Goal: Task Accomplishment & Management: Manage account settings

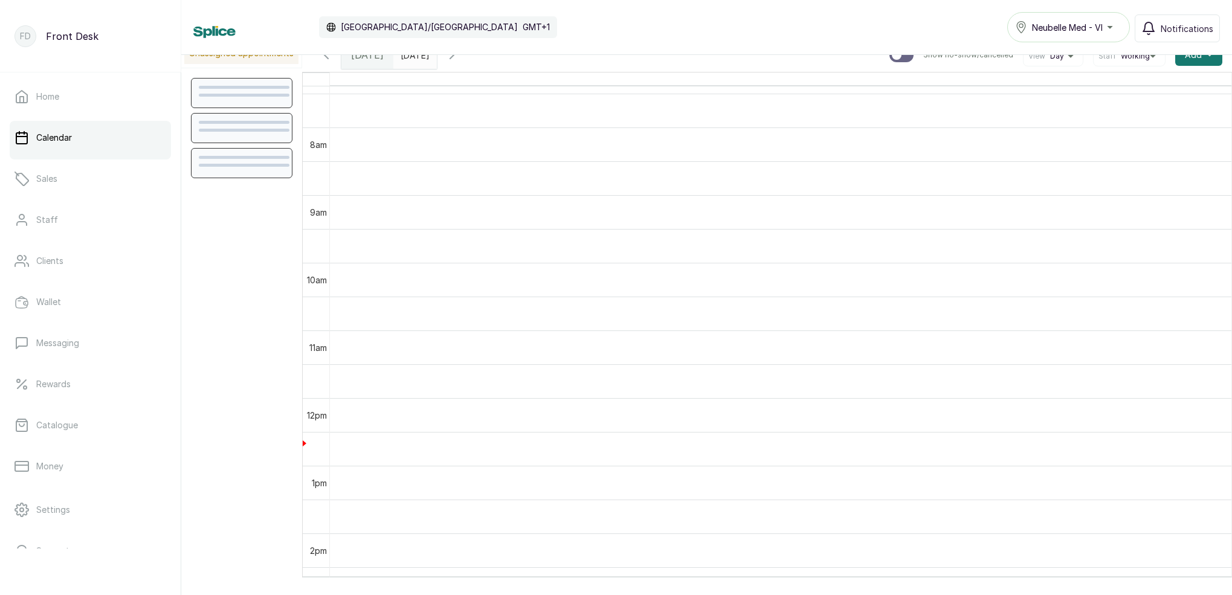
scroll to position [528, 0]
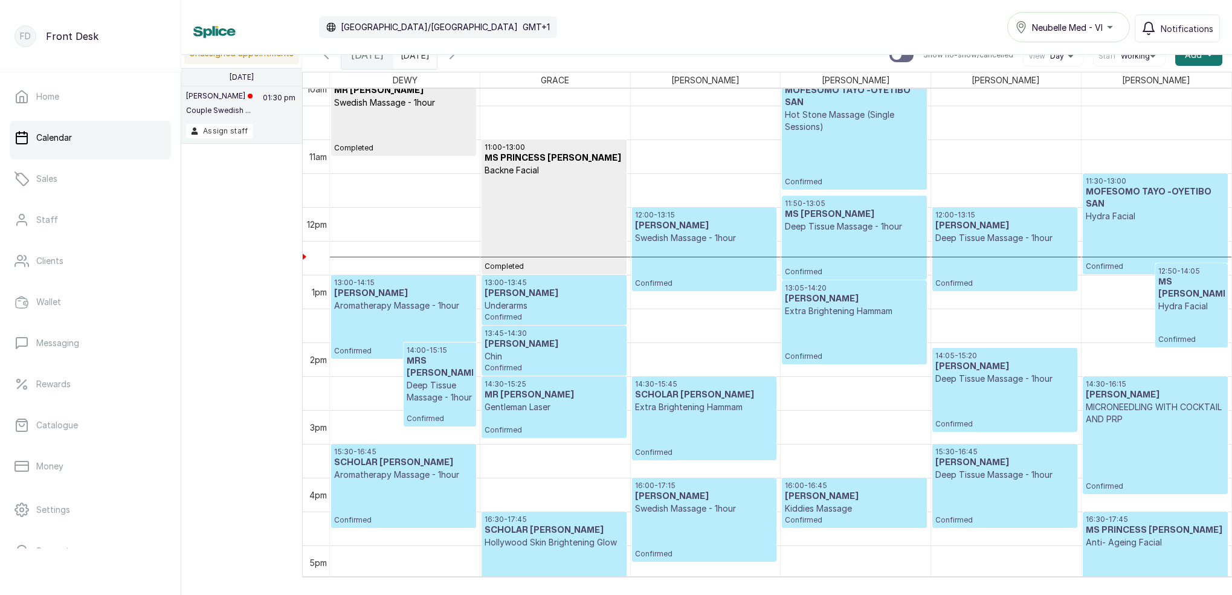
click at [454, 55] on icon "button" at bounding box center [452, 54] width 4 height 7
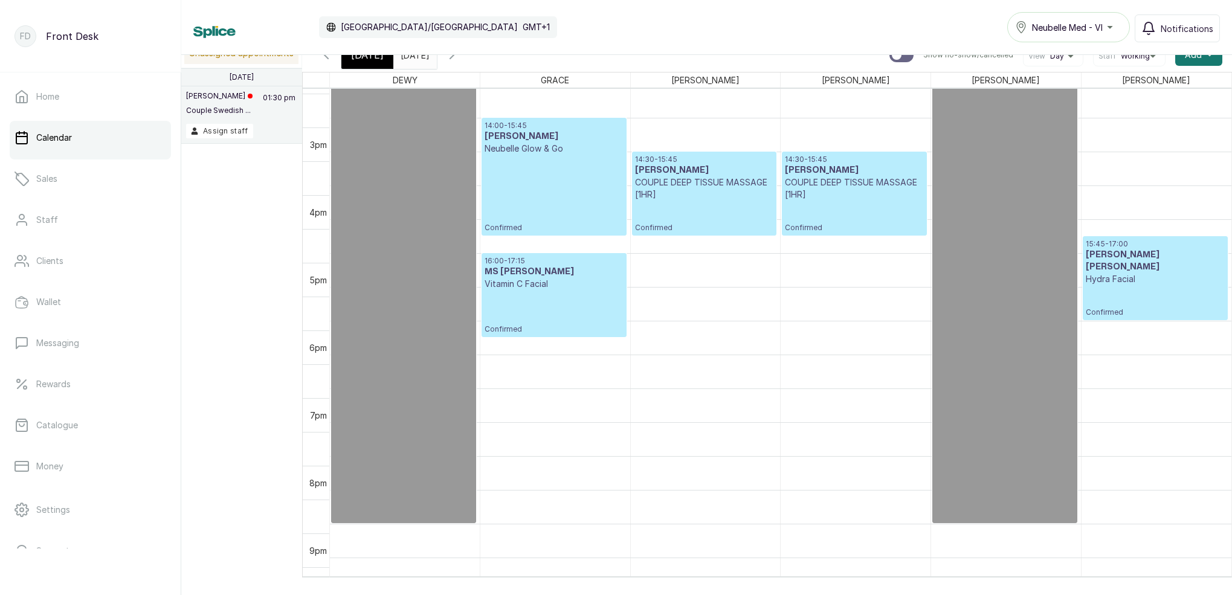
scroll to position [982, 0]
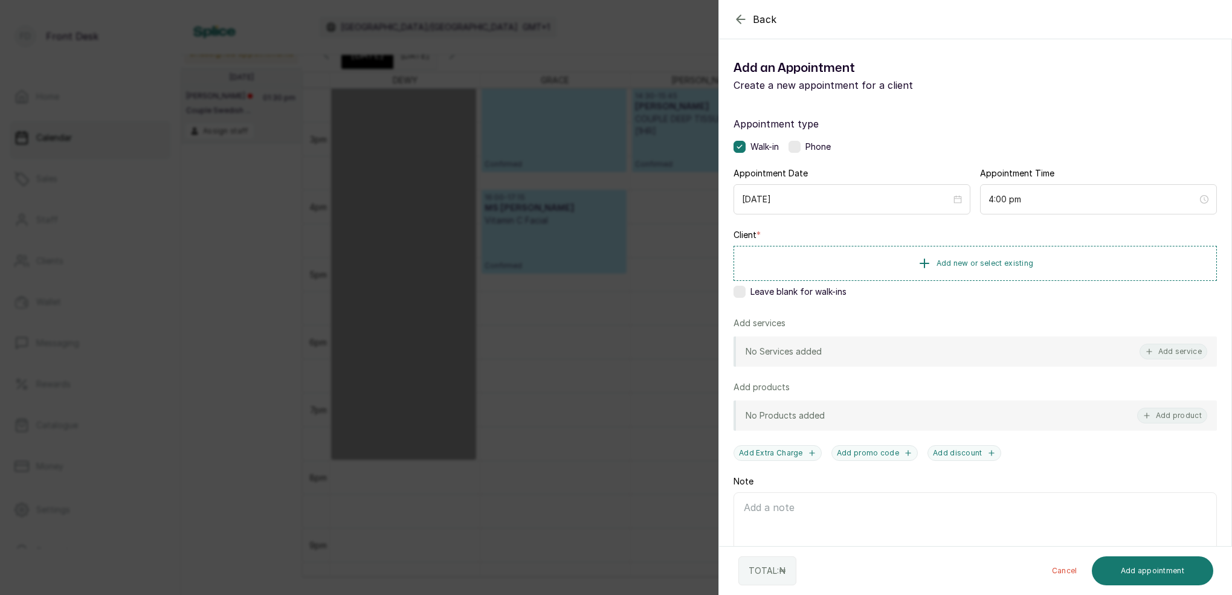
click at [740, 19] on icon "button" at bounding box center [741, 19] width 8 height 8
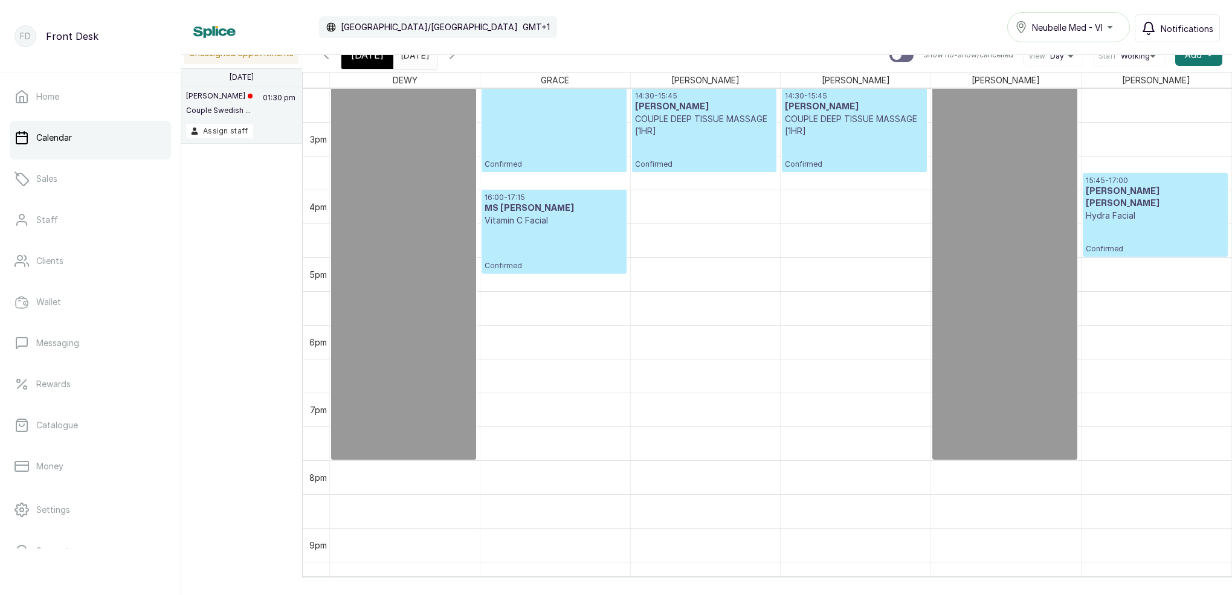
click at [1183, 27] on span "Notifications" at bounding box center [1187, 28] width 53 height 13
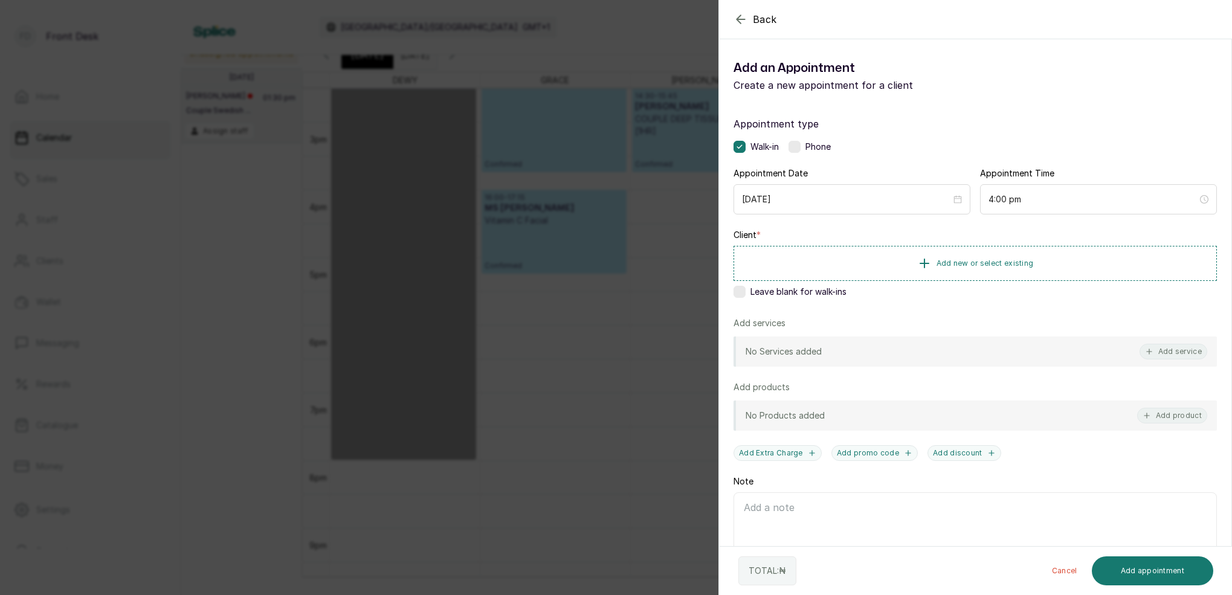
click at [739, 22] on icon "button" at bounding box center [741, 19] width 8 height 8
click at [687, 65] on div "Back Add Appointment Add an Appointment Create a new appointment for a client A…" at bounding box center [616, 297] width 1232 height 595
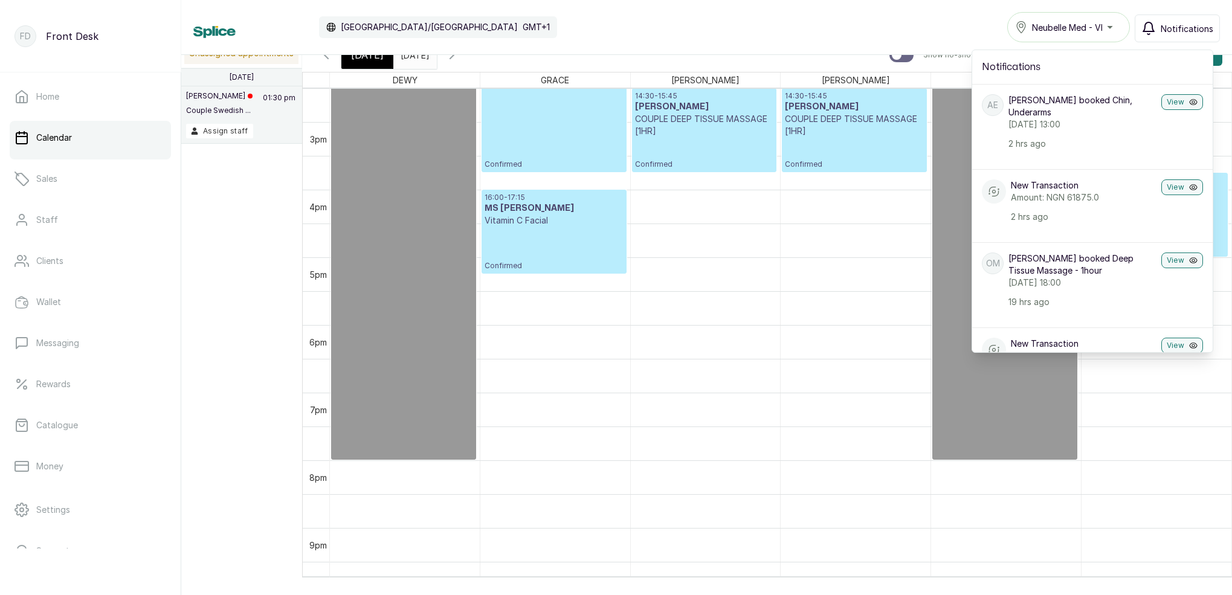
click at [1184, 31] on span "Notifications" at bounding box center [1187, 28] width 53 height 13
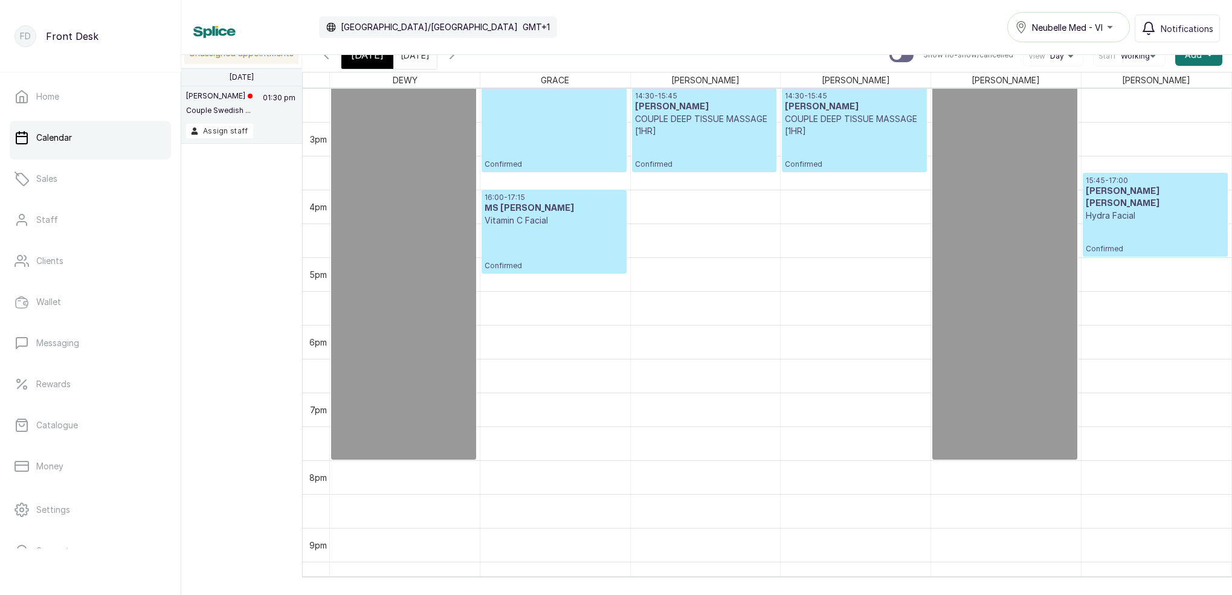
click at [377, 61] on span "[DATE]" at bounding box center [367, 55] width 33 height 15
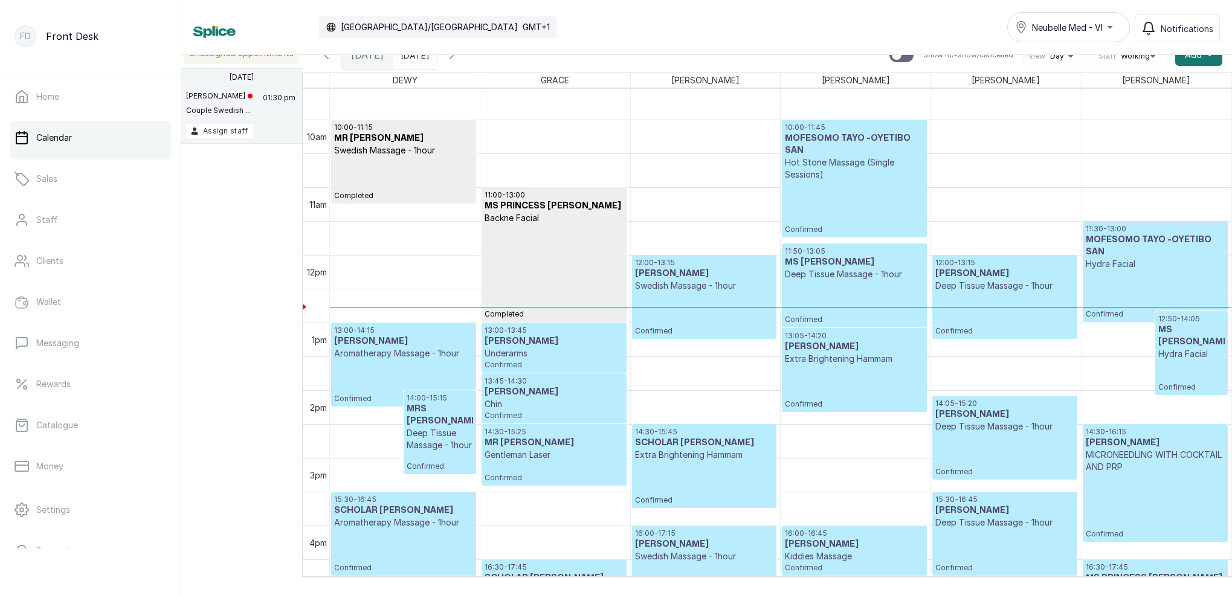
scroll to position [655, 0]
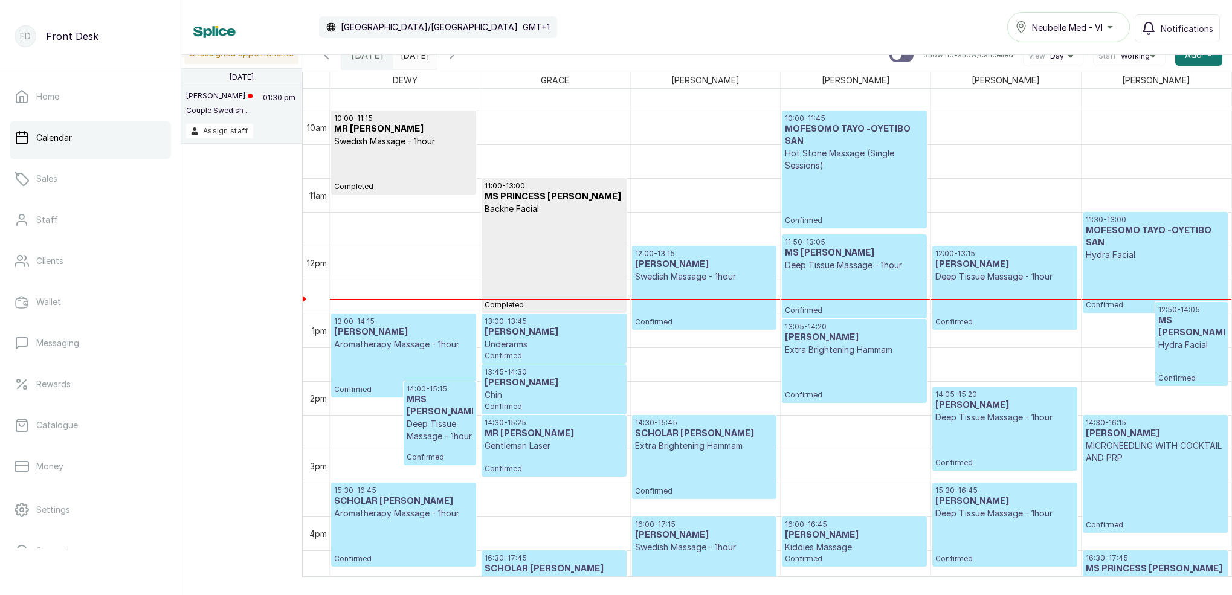
click at [325, 60] on icon "button" at bounding box center [326, 55] width 15 height 15
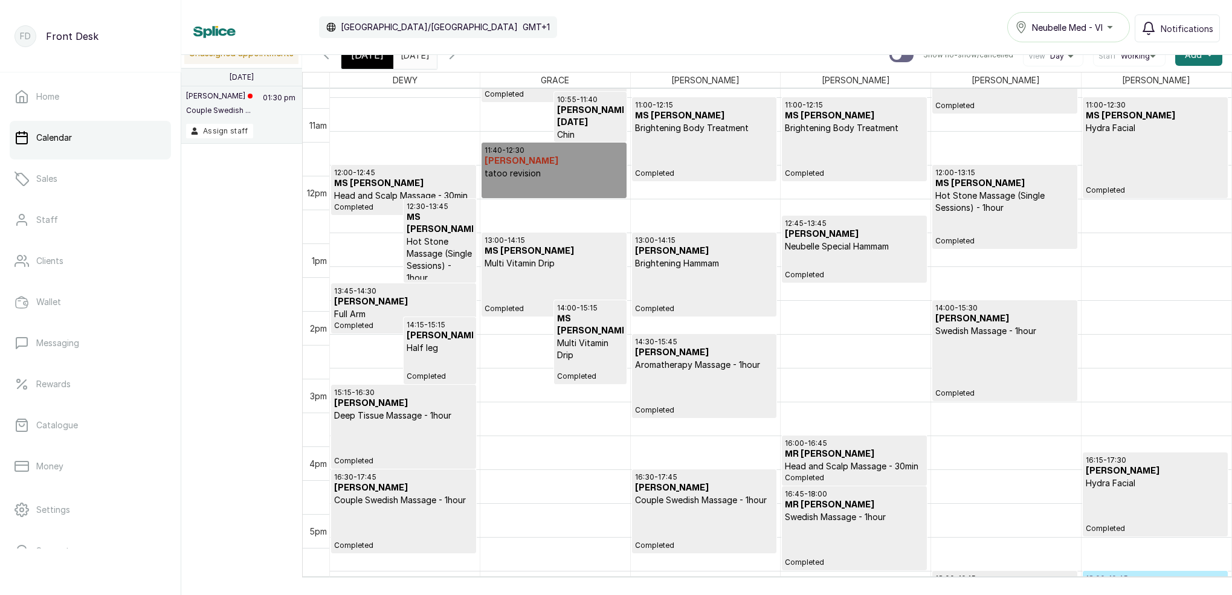
scroll to position [742, 0]
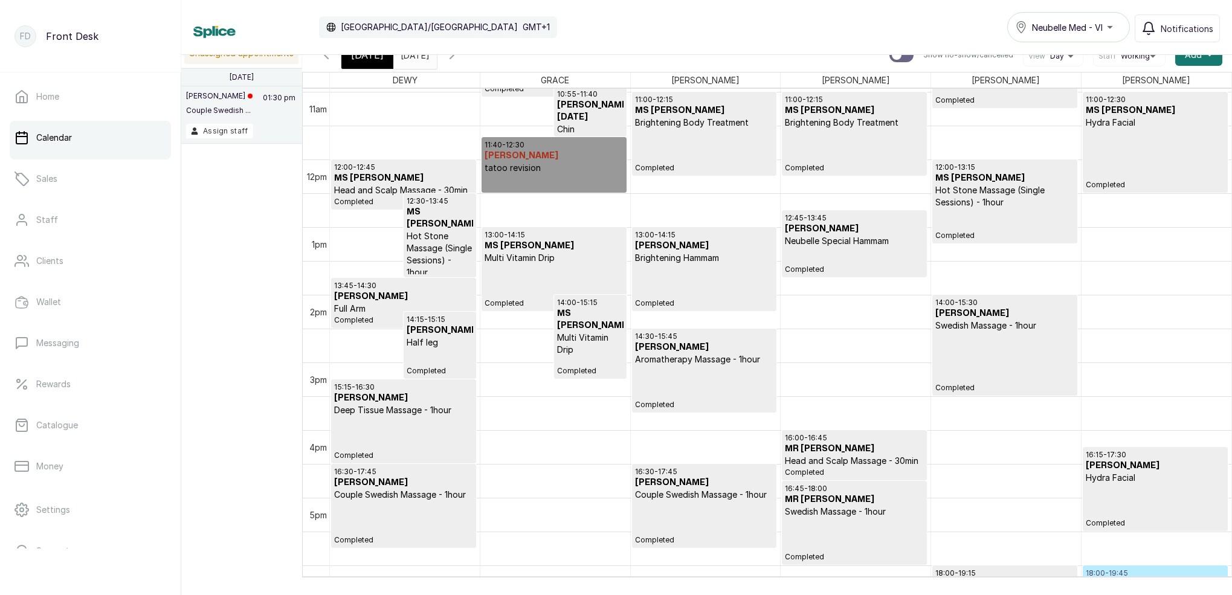
click at [1107, 493] on div "16:15 - 17:30 MS UGOCHI ONUOHA Hydra Facial Completed" at bounding box center [1155, 489] width 139 height 78
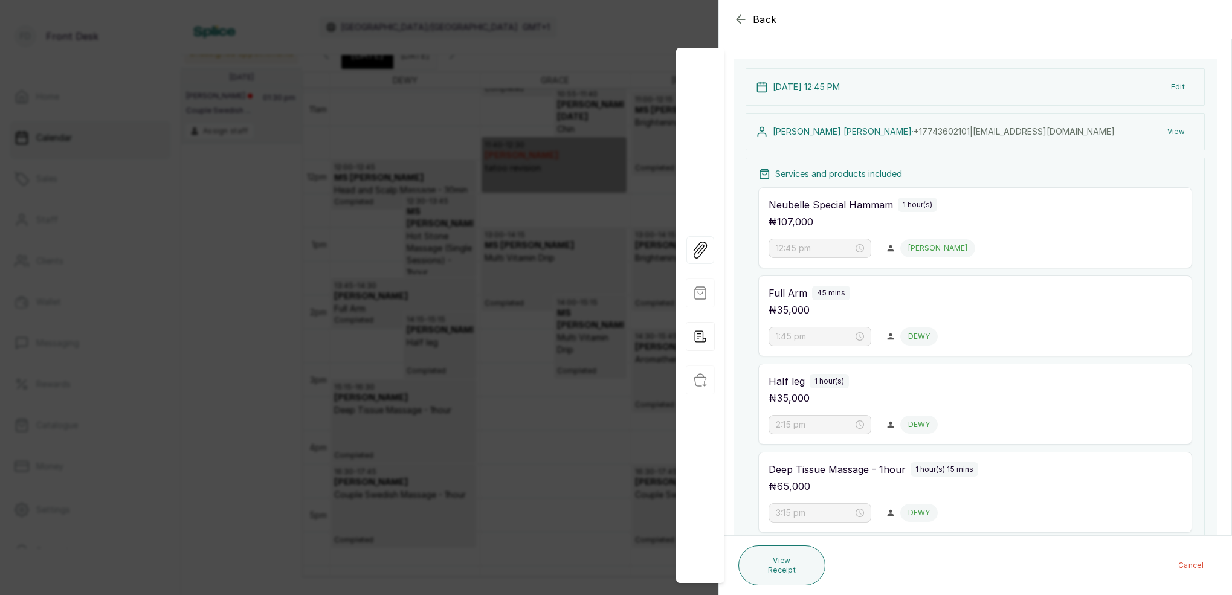
scroll to position [117, 0]
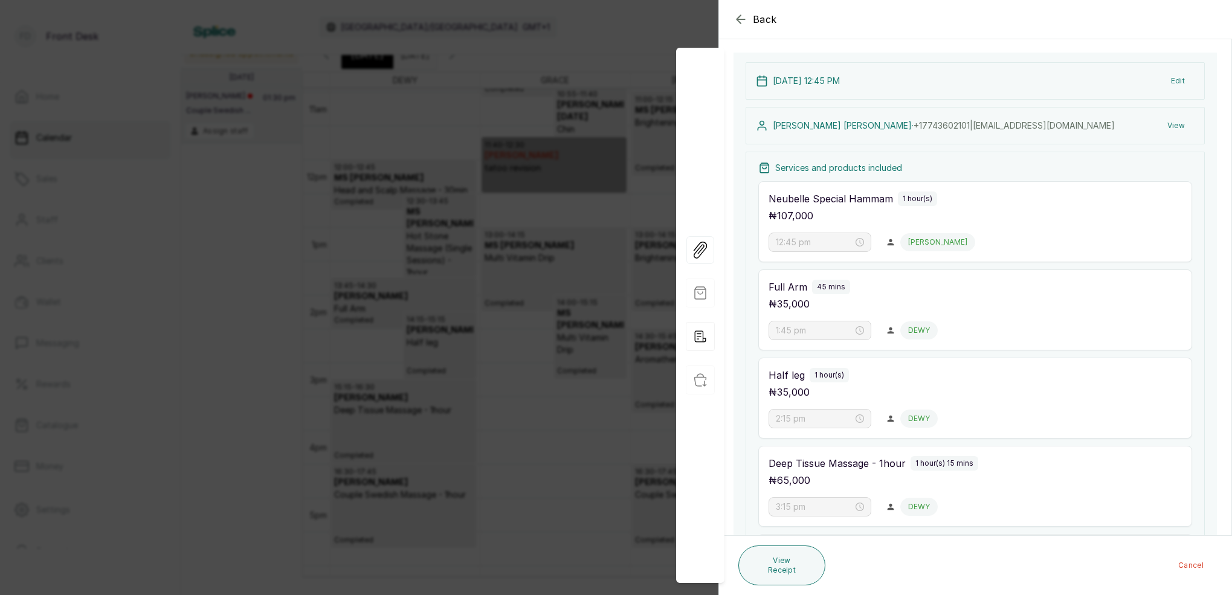
click at [1175, 126] on button "View" at bounding box center [1176, 126] width 37 height 22
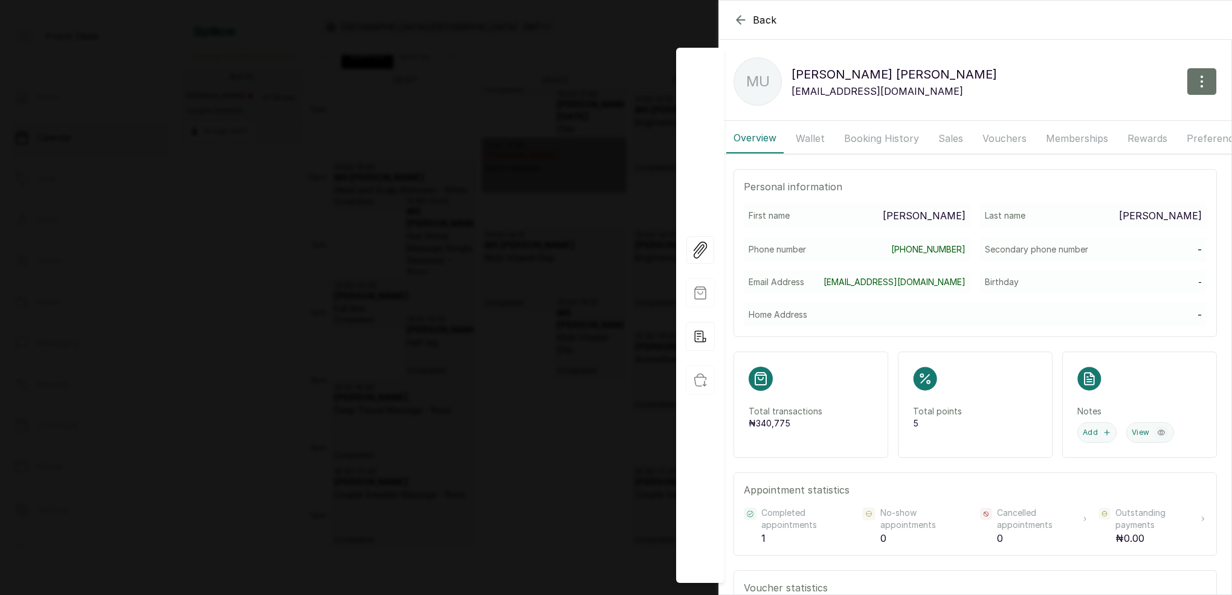
click at [885, 137] on button "Booking History" at bounding box center [881, 138] width 89 height 30
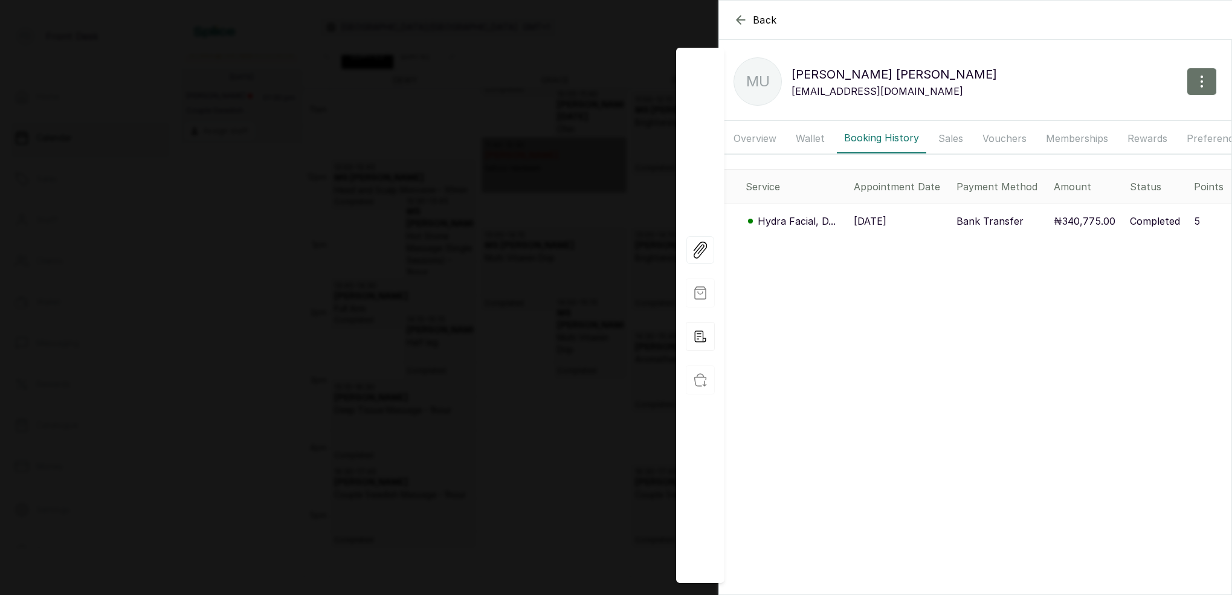
click at [799, 220] on p "Hydra Facial, D..." at bounding box center [797, 221] width 78 height 15
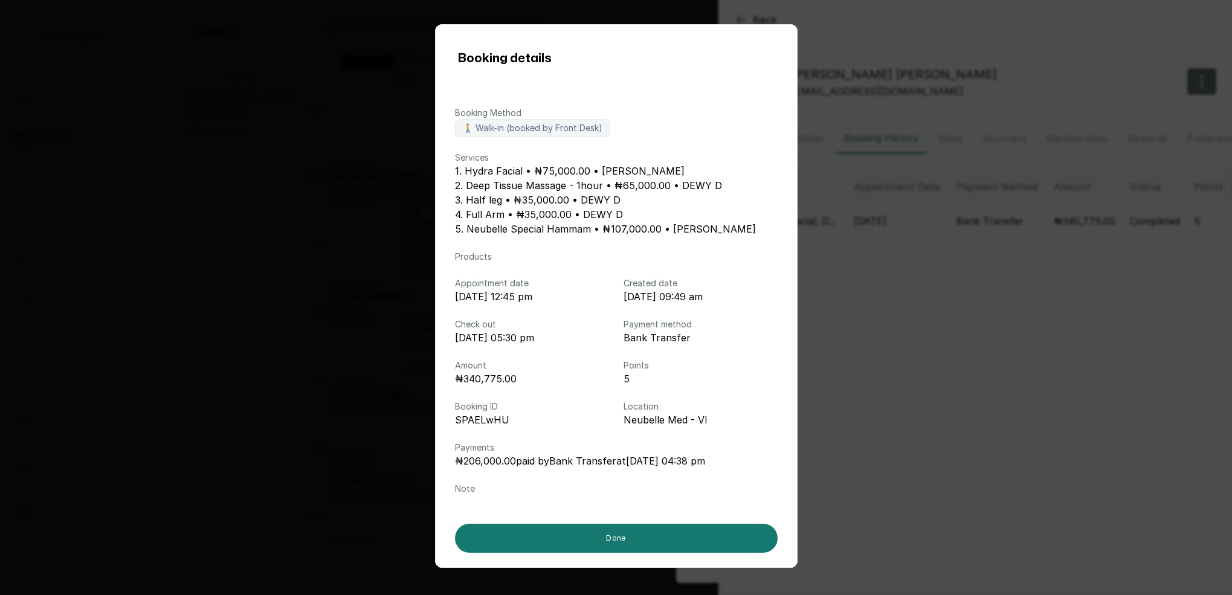
drag, startPoint x: 978, startPoint y: 326, endPoint x: 897, endPoint y: 301, distance: 84.1
click at [977, 325] on div "Booking details Booking Method 🚶 Walk-in (booked by Front Desk) Services 1. Hyd…" at bounding box center [616, 297] width 1232 height 595
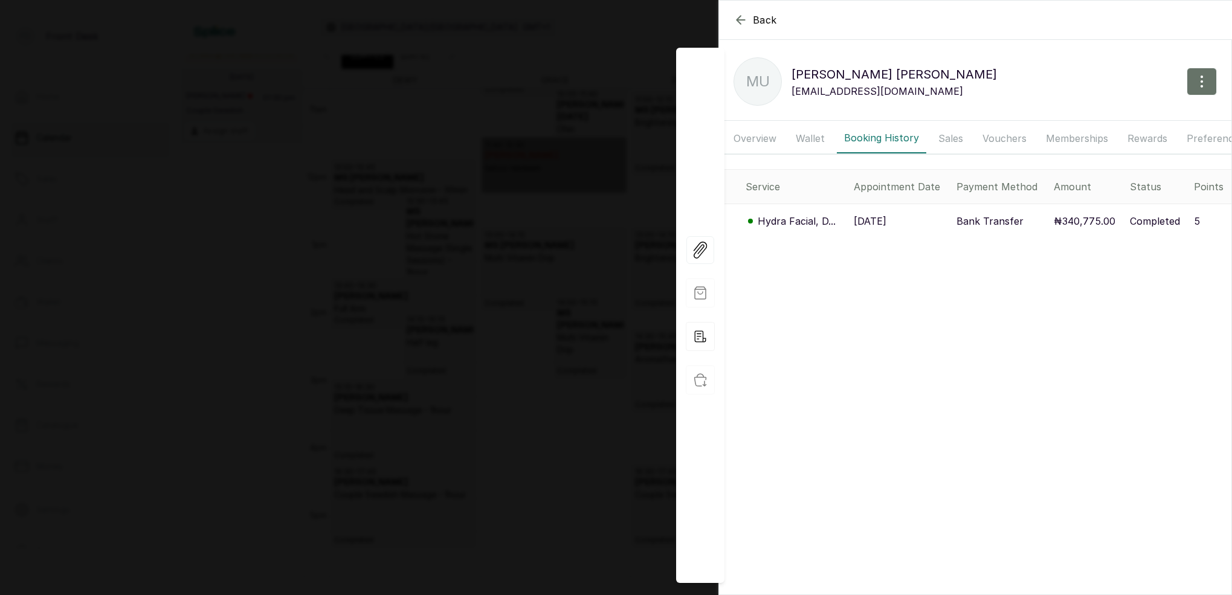
click at [566, 56] on div "Back MS UGOCHI ONUOHA MU MS UGOCHI ONUOHA ugochionuoha.uo@gmail.com Overview Wa…" at bounding box center [616, 297] width 1232 height 595
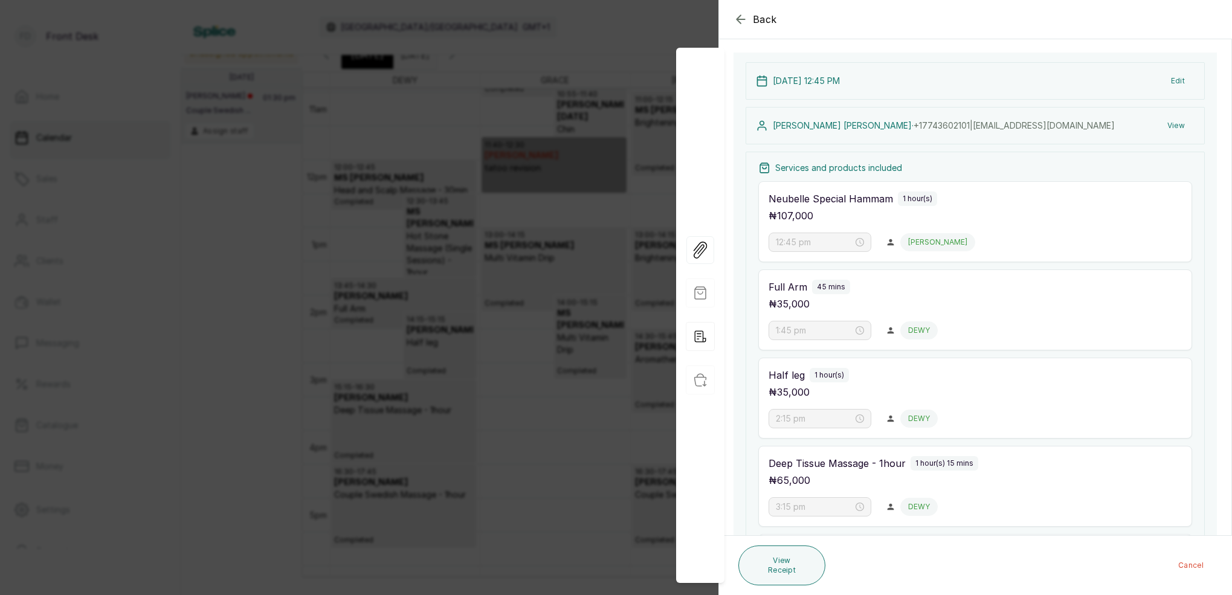
scroll to position [0, 0]
click at [1174, 128] on button "View" at bounding box center [1176, 126] width 37 height 22
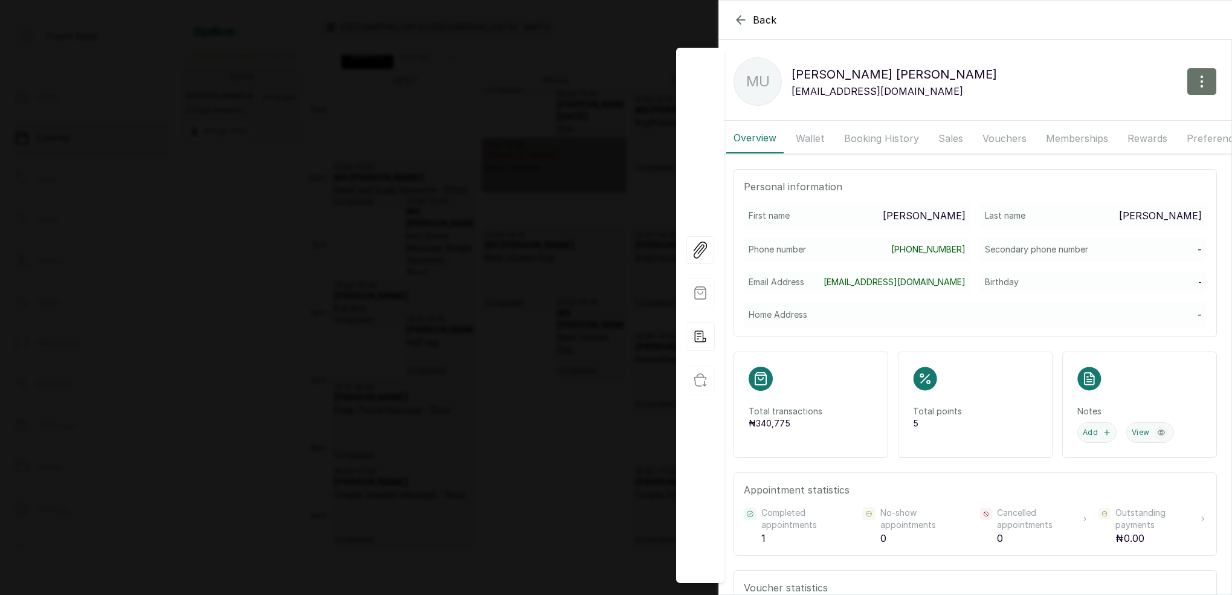
click at [877, 141] on button "Booking History" at bounding box center [881, 138] width 89 height 30
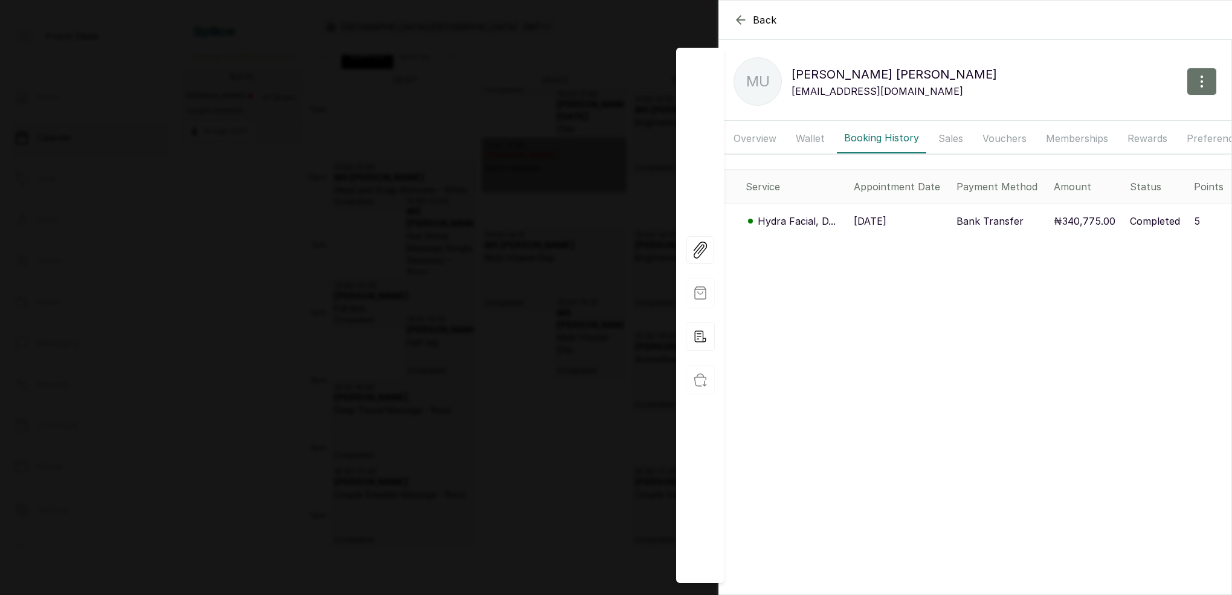
click at [822, 222] on p "Hydra Facial, D..." at bounding box center [797, 221] width 78 height 15
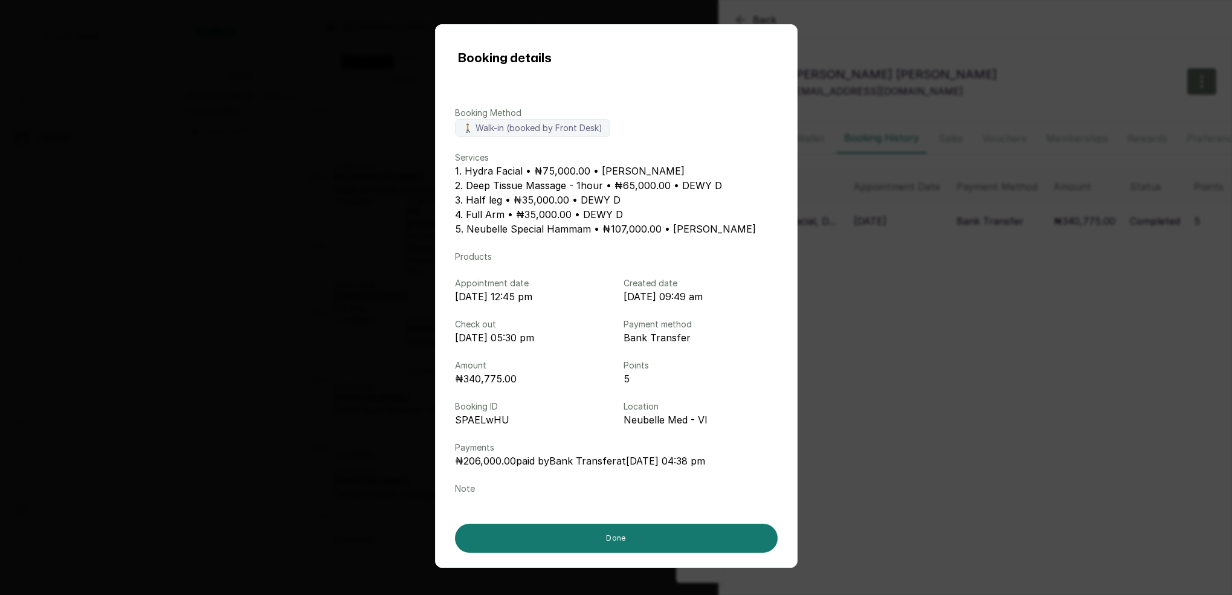
drag, startPoint x: 972, startPoint y: 128, endPoint x: 992, endPoint y: 124, distance: 20.3
click at [974, 127] on div "Booking details Booking Method 🚶 Walk-in (booked by Front Desk) Services 1. Hyd…" at bounding box center [616, 297] width 1232 height 595
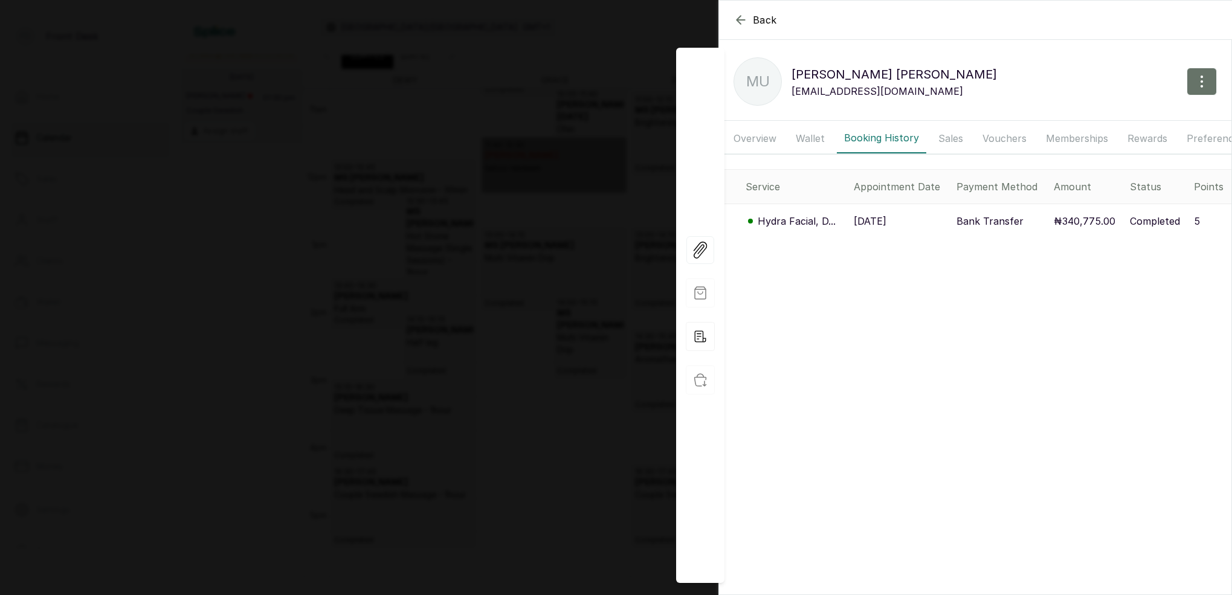
click at [740, 21] on icon "button" at bounding box center [741, 20] width 15 height 15
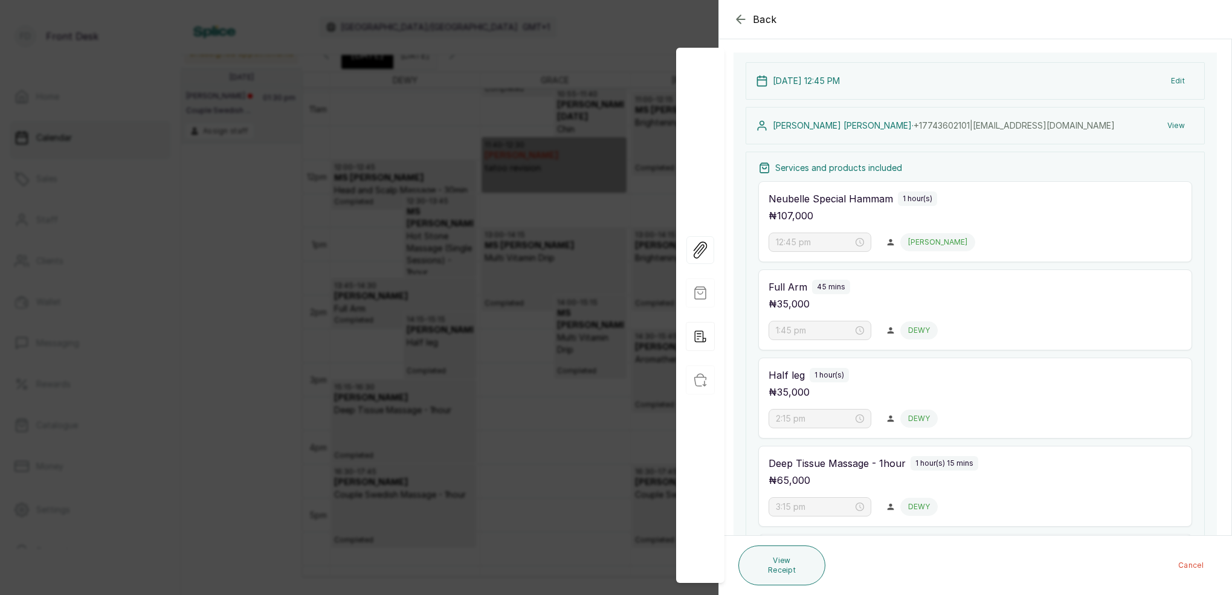
click at [740, 19] on icon "button" at bounding box center [741, 19] width 15 height 15
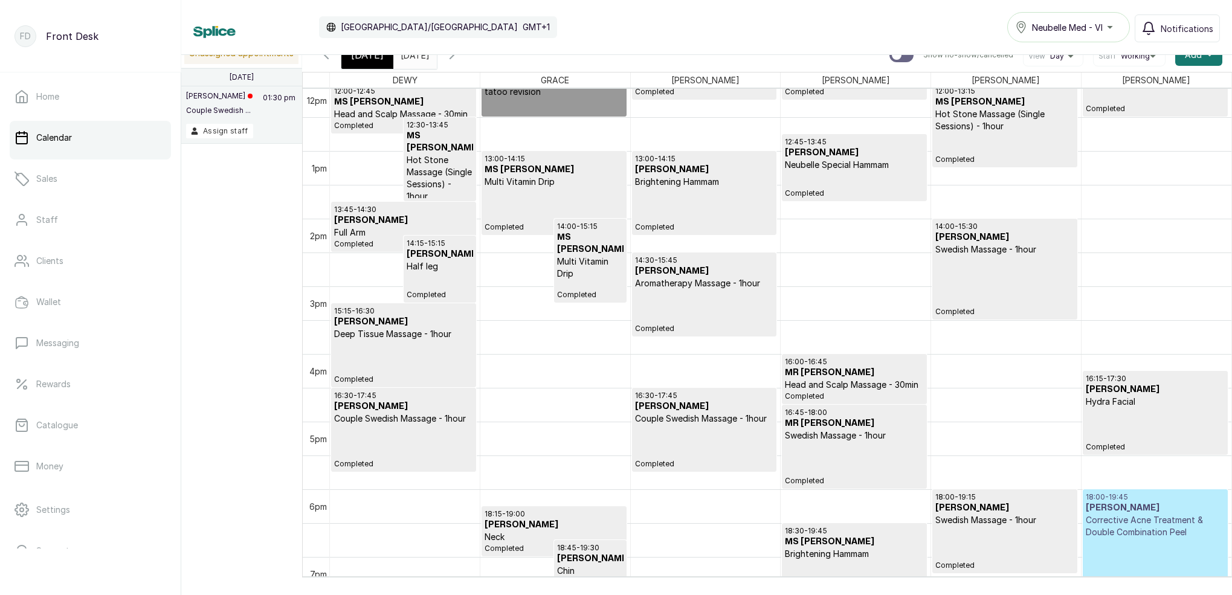
scroll to position [821, 0]
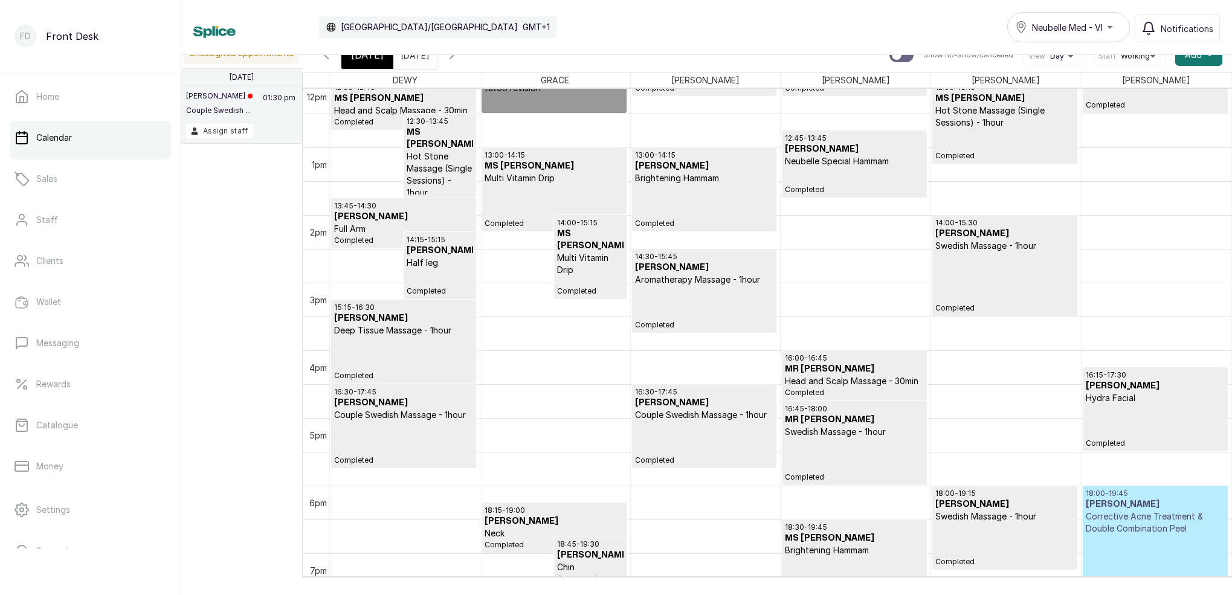
type input "dd/MM/yyyy"
click at [413, 58] on input "dd/MM/yyyy" at bounding box center [403, 52] width 19 height 21
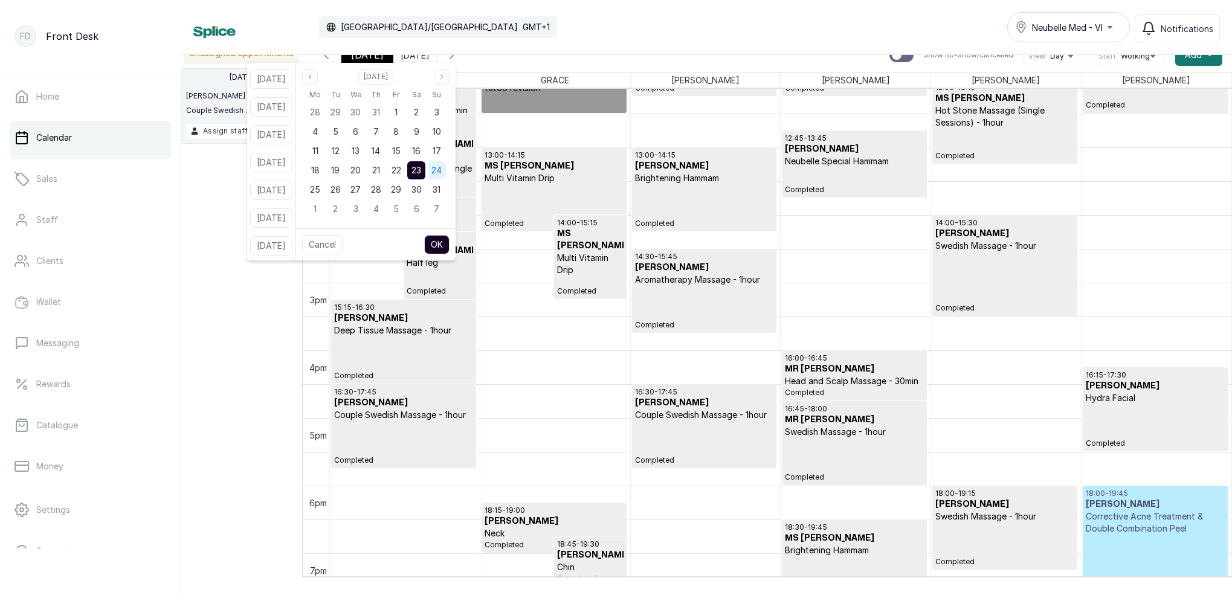
drag, startPoint x: 447, startPoint y: 169, endPoint x: 453, endPoint y: 175, distance: 8.1
click at [442, 170] on span "24" at bounding box center [437, 170] width 10 height 10
click at [450, 239] on button "OK" at bounding box center [436, 244] width 25 height 19
type input "24/08/2025"
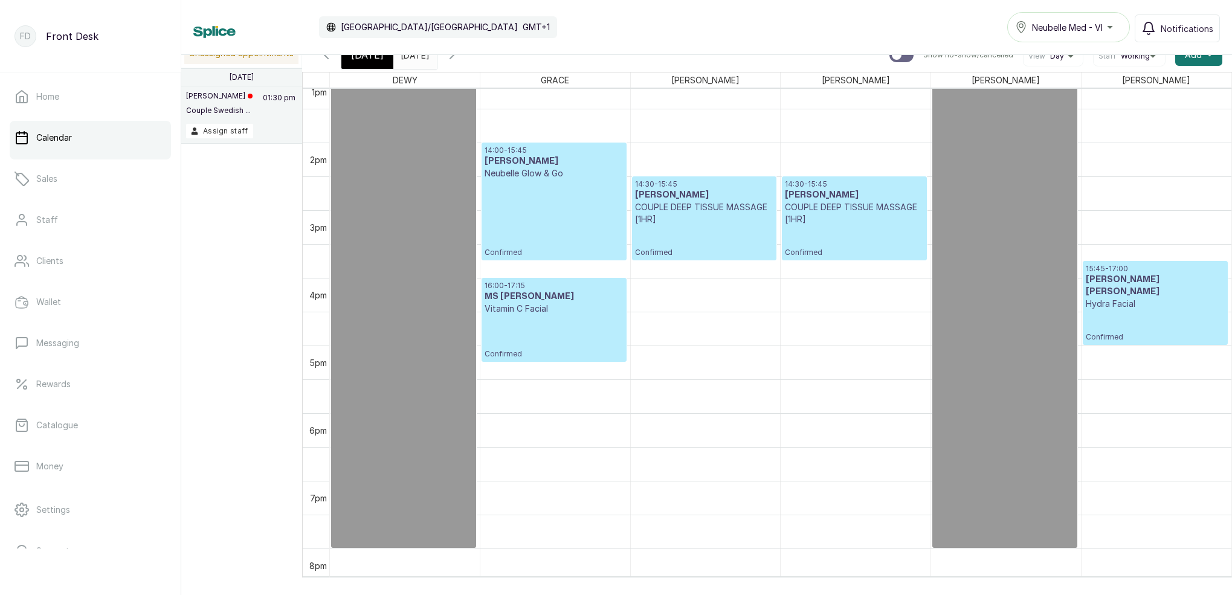
scroll to position [929, 0]
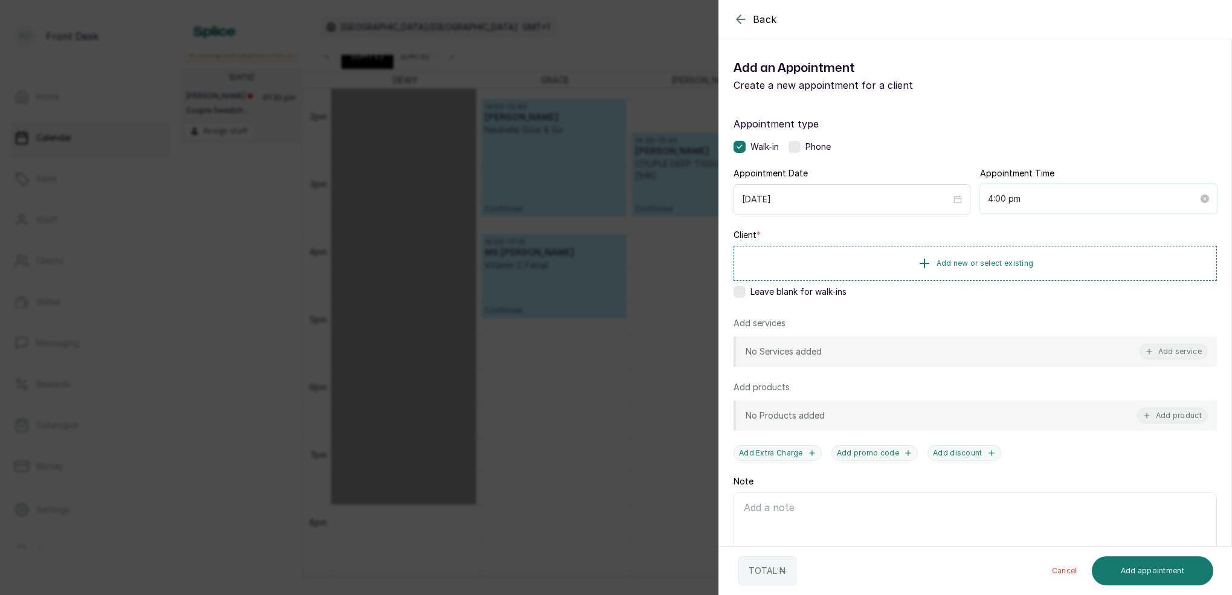
click at [1006, 202] on input "4:00 pm" at bounding box center [1093, 198] width 210 height 13
drag, startPoint x: 1033, startPoint y: 325, endPoint x: 1042, endPoint y: 298, distance: 27.9
click at [1035, 322] on div "15" at bounding box center [1031, 328] width 29 height 17
type input "4:15 pm"
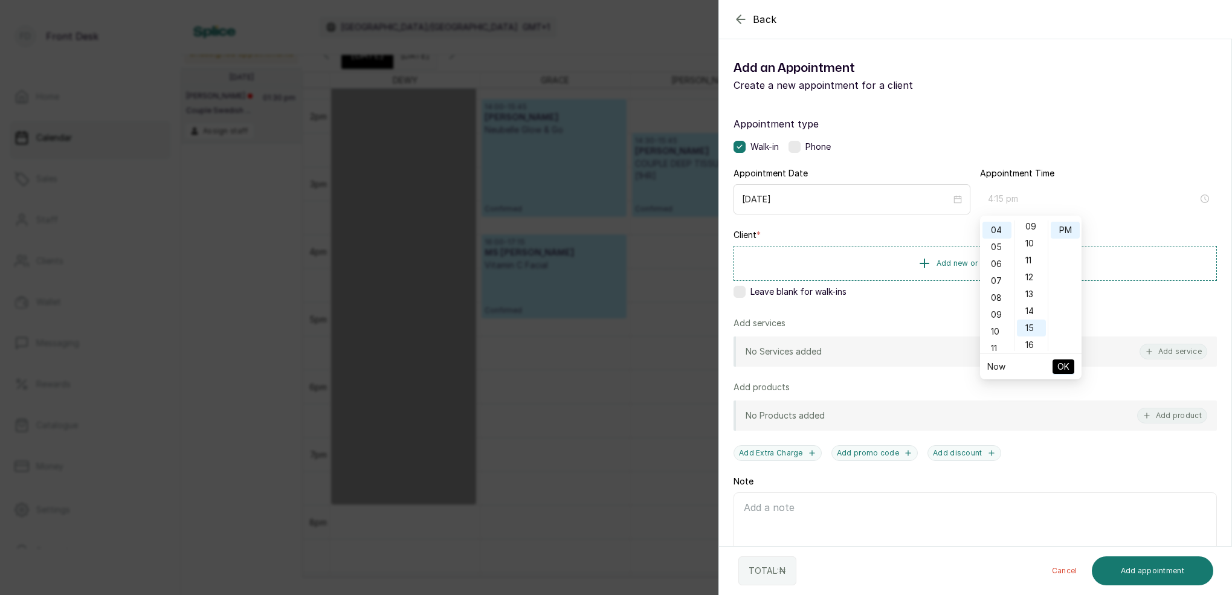
scroll to position [253, 0]
drag, startPoint x: 1062, startPoint y: 233, endPoint x: 1062, endPoint y: 241, distance: 7.3
click at [1062, 233] on div "PM" at bounding box center [1065, 230] width 29 height 17
drag, startPoint x: 1065, startPoint y: 367, endPoint x: 1054, endPoint y: 364, distance: 11.5
click at [1064, 367] on span "OK" at bounding box center [1064, 366] width 12 height 23
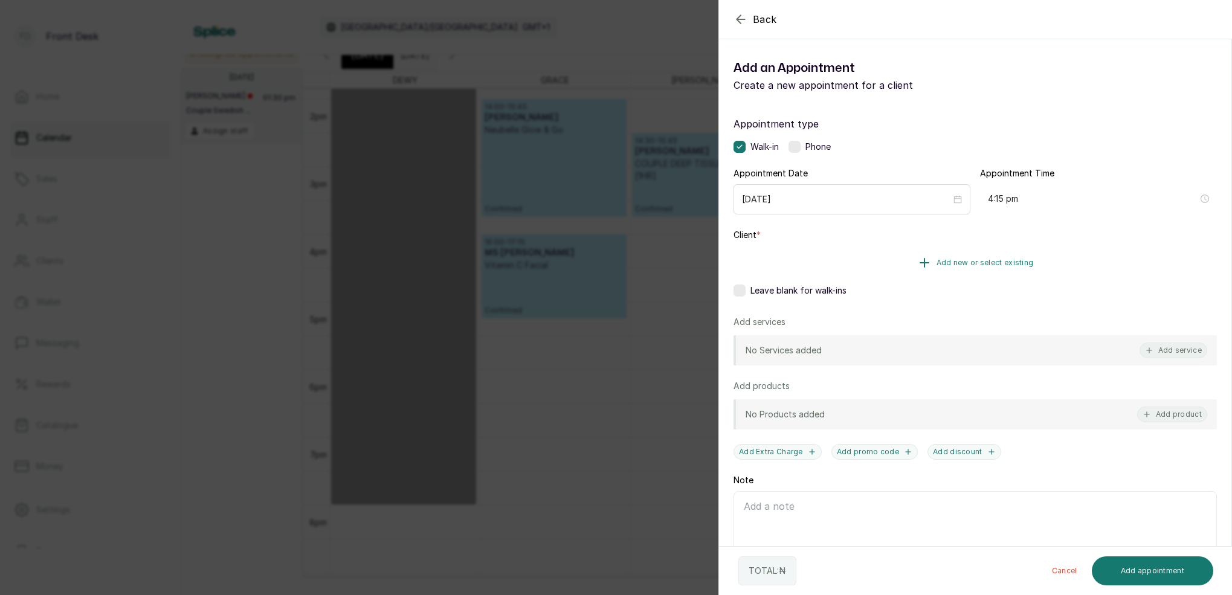
click at [1012, 262] on span "Add new or select existing" at bounding box center [985, 263] width 97 height 10
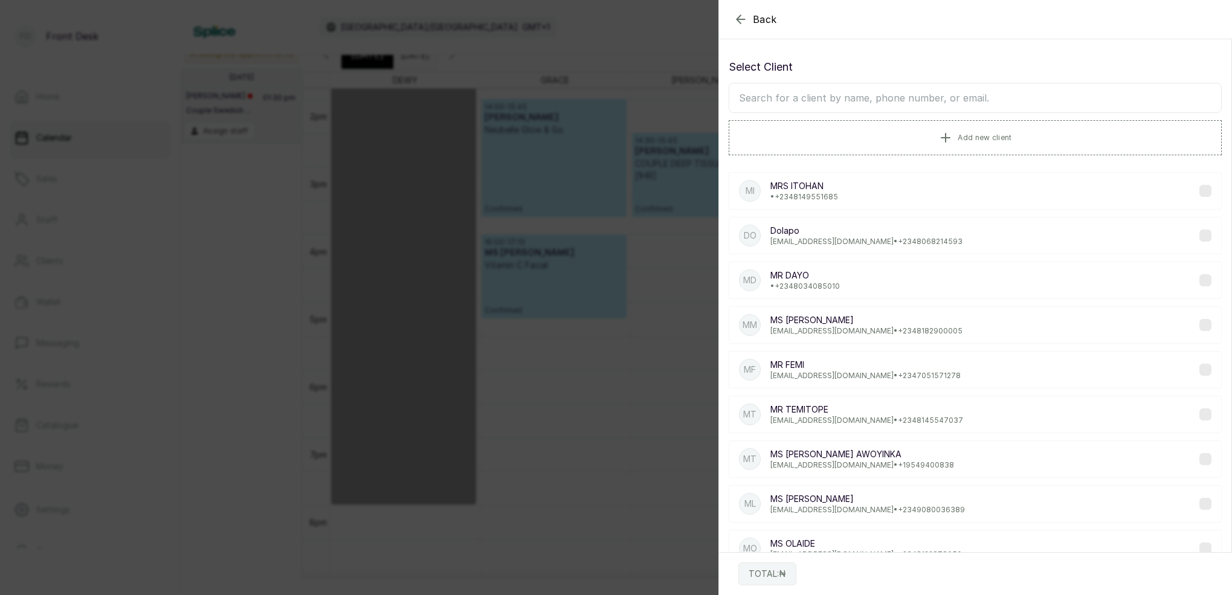
click at [988, 101] on input "text" at bounding box center [975, 98] width 493 height 30
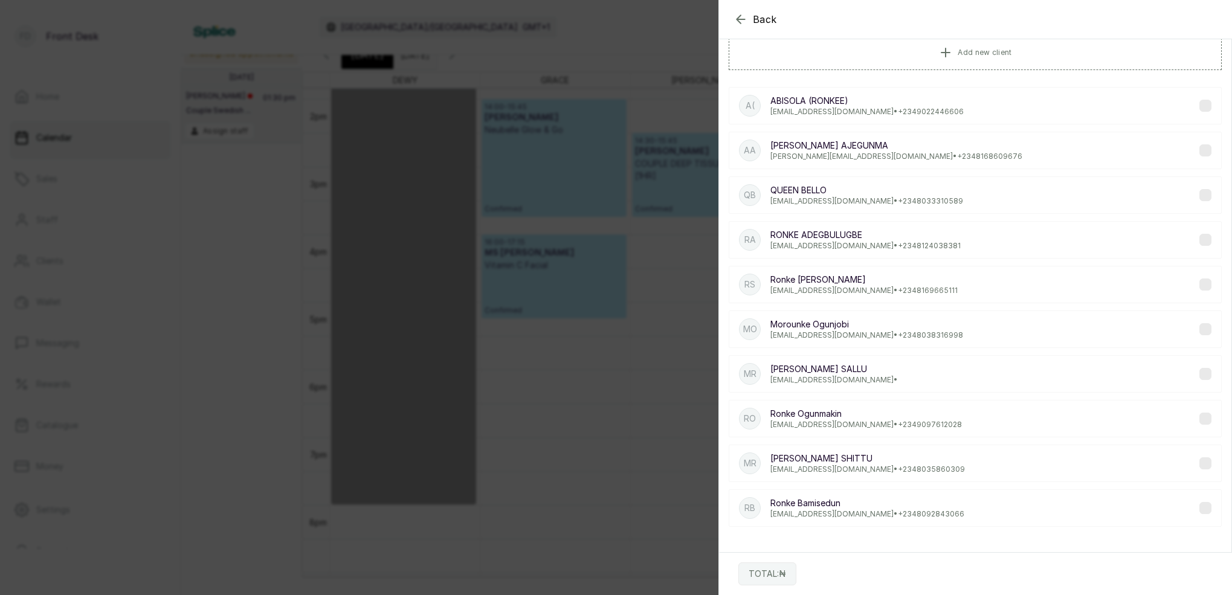
scroll to position [85, 0]
type input "RONKE"
click at [853, 520] on div "RB Ronke Bamisedun lbamisedun@yahoo.co.uk • +234 8092843066" at bounding box center [975, 508] width 493 height 37
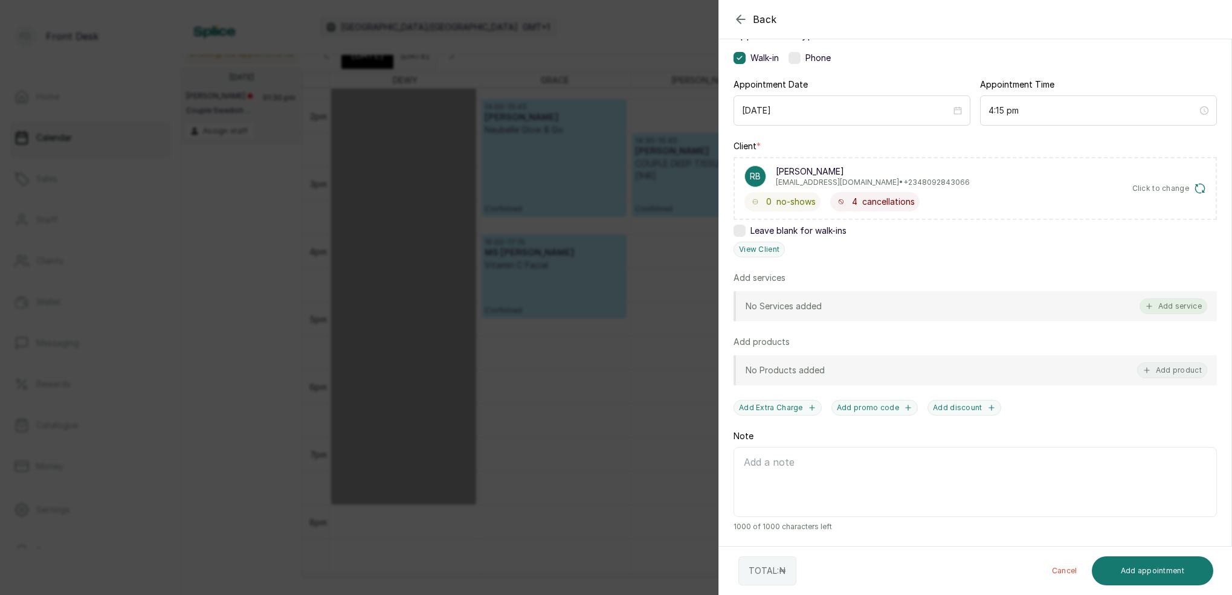
click at [1175, 305] on button "Add service" at bounding box center [1174, 307] width 68 height 16
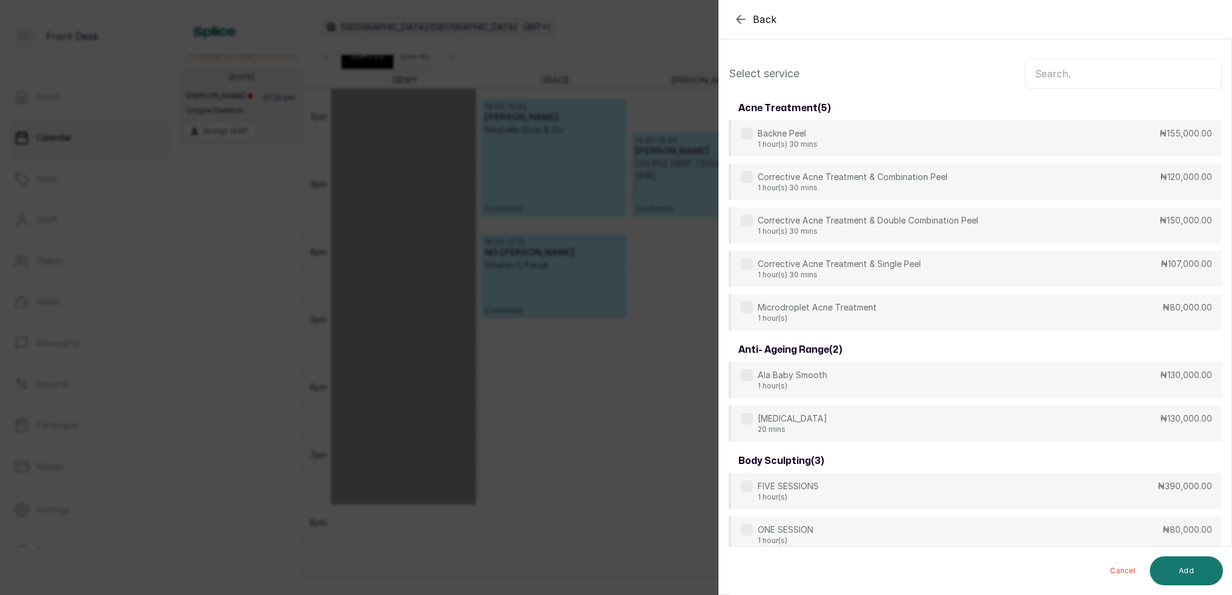
scroll to position [0, 0]
click at [1127, 73] on input "text" at bounding box center [1123, 74] width 197 height 30
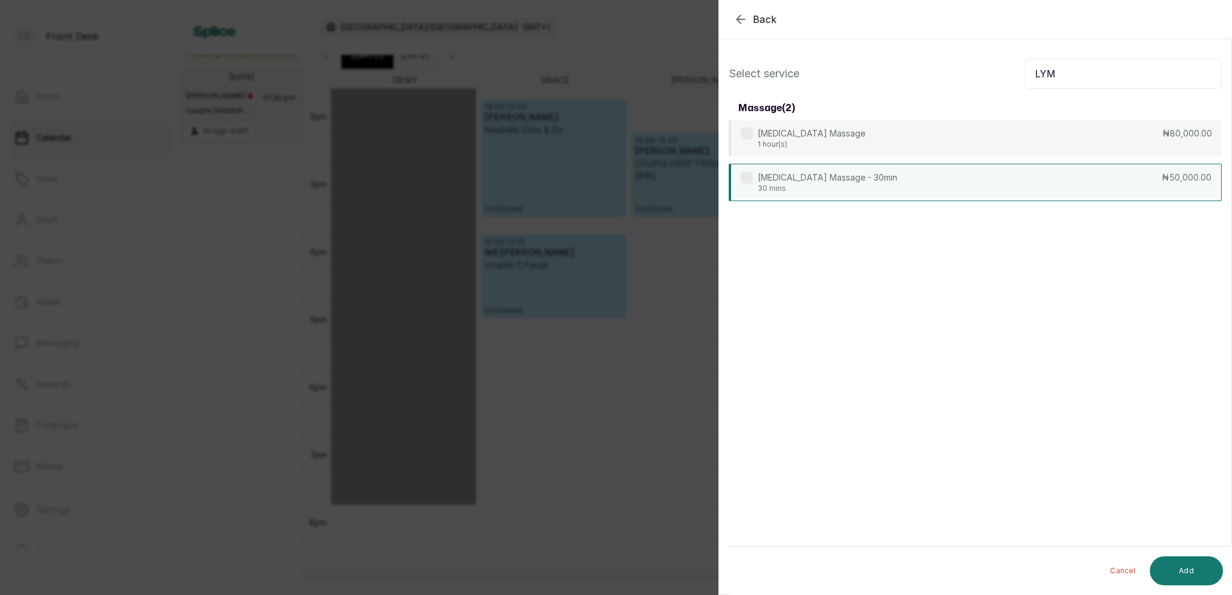
type input "LYM"
click at [819, 177] on p "[MEDICAL_DATA] Massage - 30min" at bounding box center [828, 178] width 140 height 12
click at [1191, 569] on button "Add" at bounding box center [1186, 571] width 73 height 29
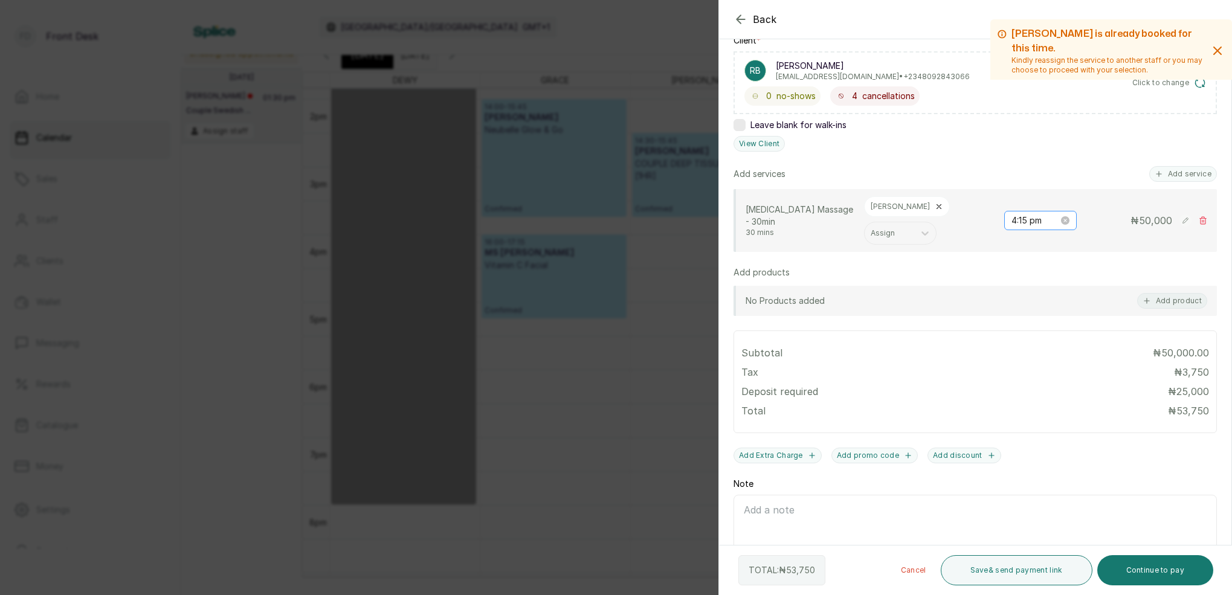
scroll to position [198, 0]
click at [1188, 170] on button "Add service" at bounding box center [1183, 171] width 68 height 16
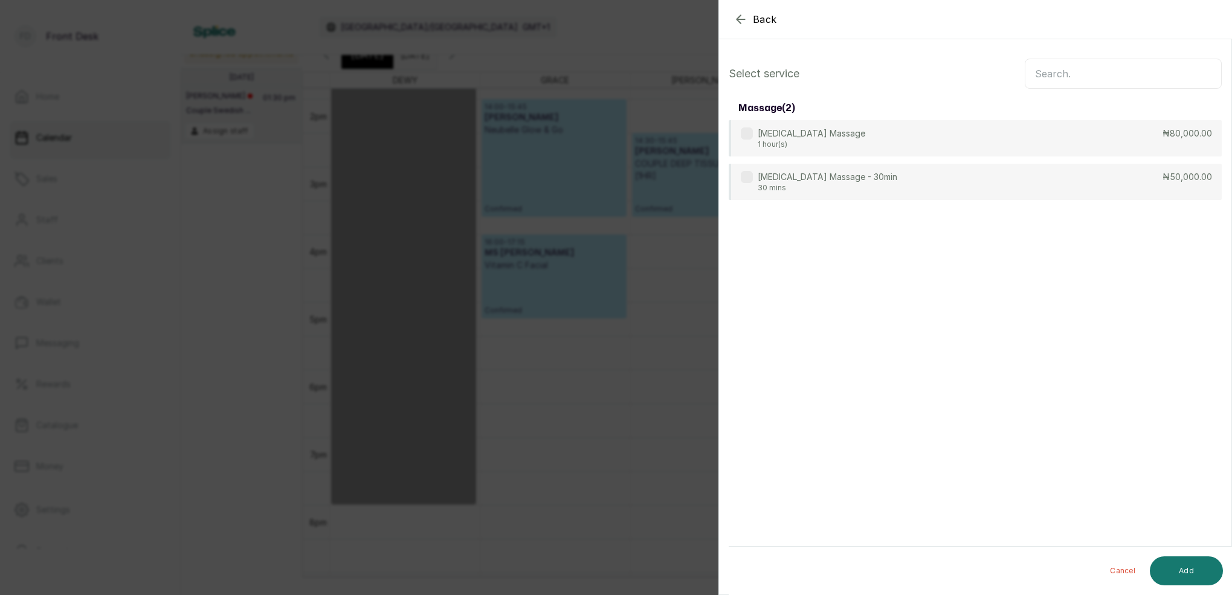
scroll to position [0, 0]
click at [1067, 80] on input "text" at bounding box center [1123, 74] width 197 height 30
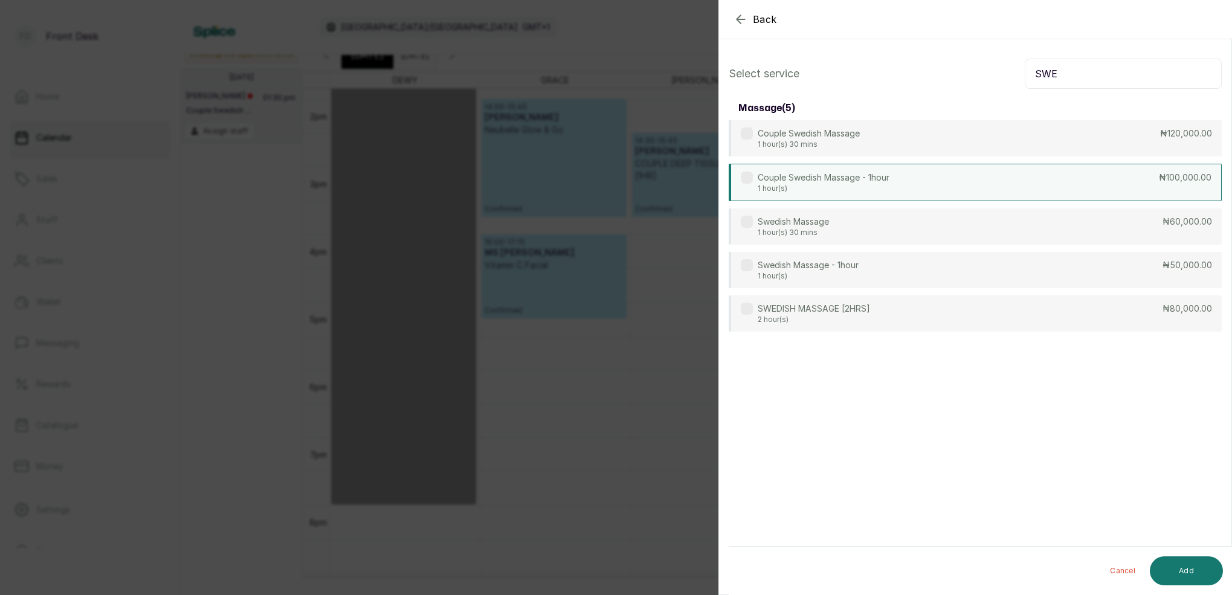
type input "SWE"
click at [803, 183] on p "Couple Swedish Massage - 1hour" at bounding box center [824, 178] width 132 height 12
click at [1204, 564] on button "Add" at bounding box center [1186, 571] width 73 height 29
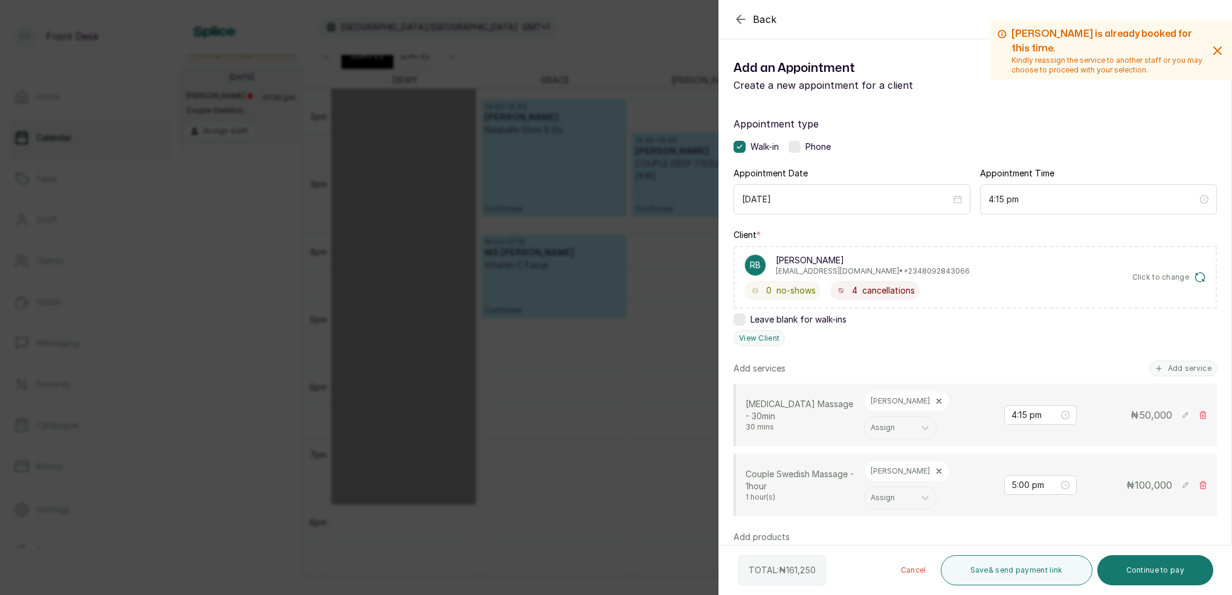
drag, startPoint x: 1178, startPoint y: 369, endPoint x: 1148, endPoint y: 349, distance: 35.9
click at [1178, 368] on button "Add service" at bounding box center [1183, 369] width 68 height 16
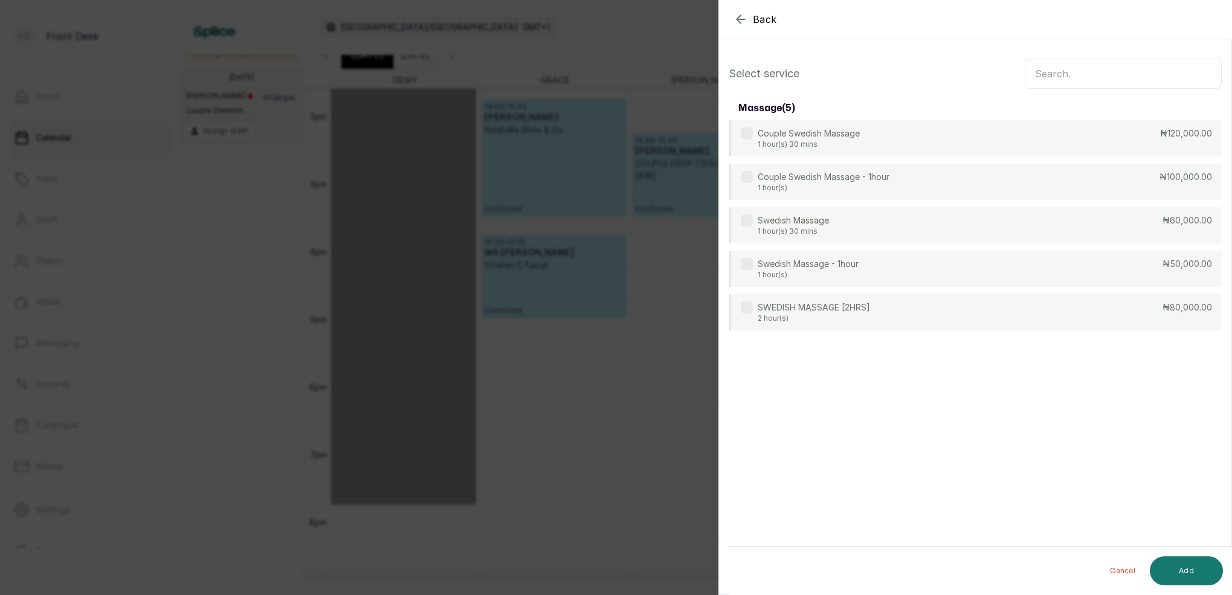
click at [1108, 65] on input "text" at bounding box center [1123, 74] width 197 height 30
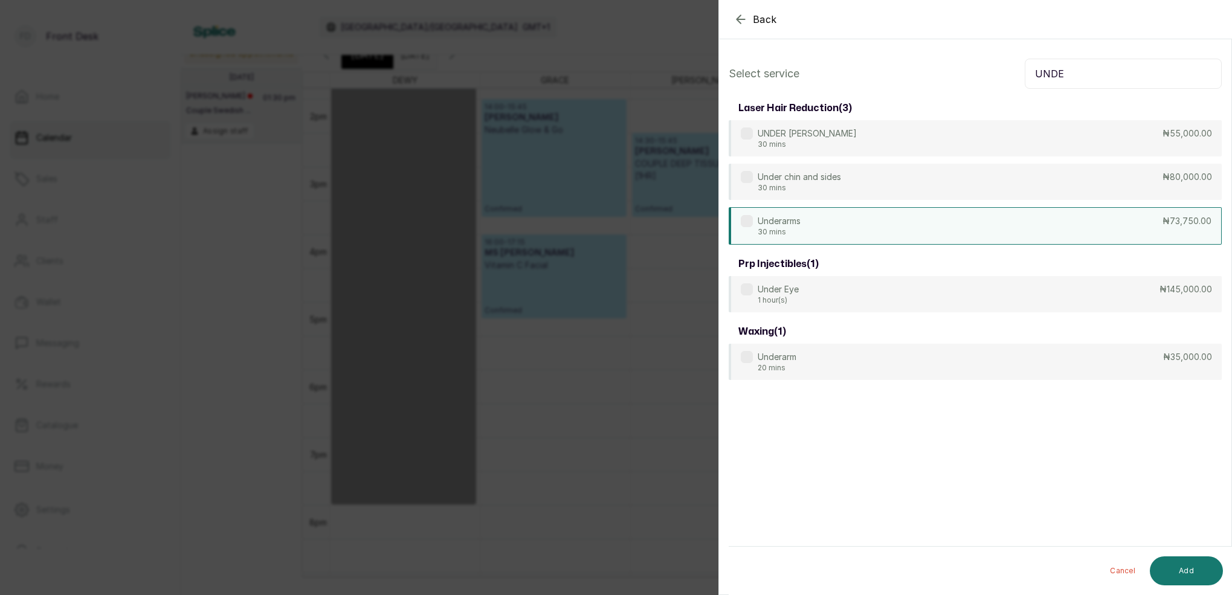
type input "UNDE"
drag, startPoint x: 792, startPoint y: 231, endPoint x: 859, endPoint y: 267, distance: 75.2
click at [792, 231] on p "30 mins" at bounding box center [779, 232] width 43 height 10
click at [1201, 562] on button "Add" at bounding box center [1186, 571] width 73 height 29
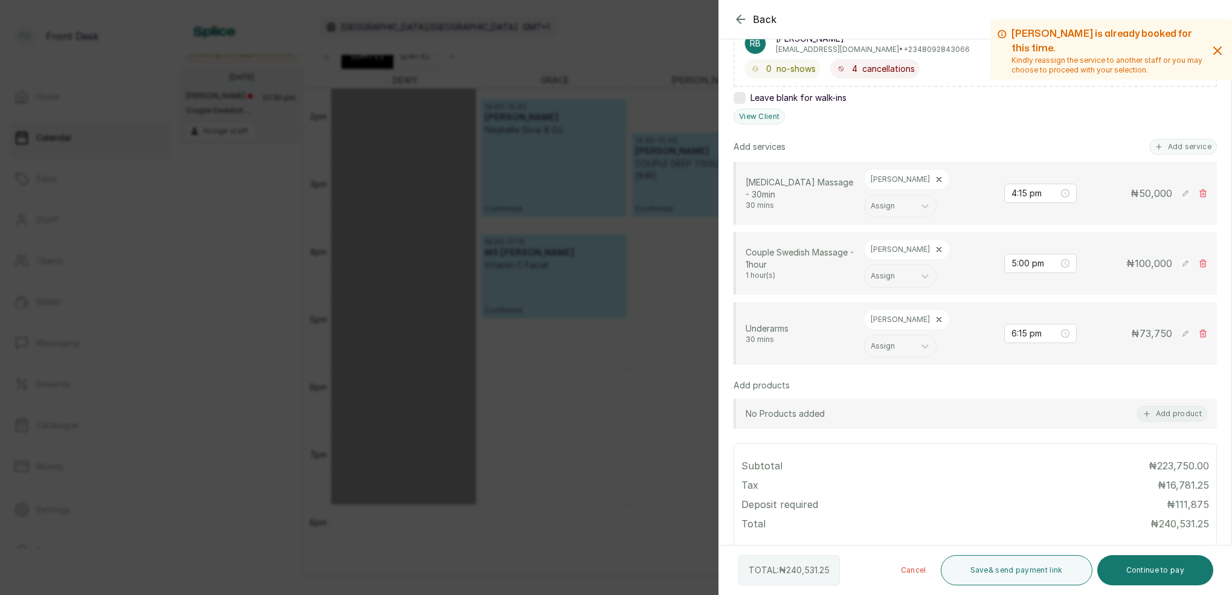
scroll to position [221, 0]
click at [1201, 264] on icon at bounding box center [1203, 264] width 8 height 8
type input "6:15 pm"
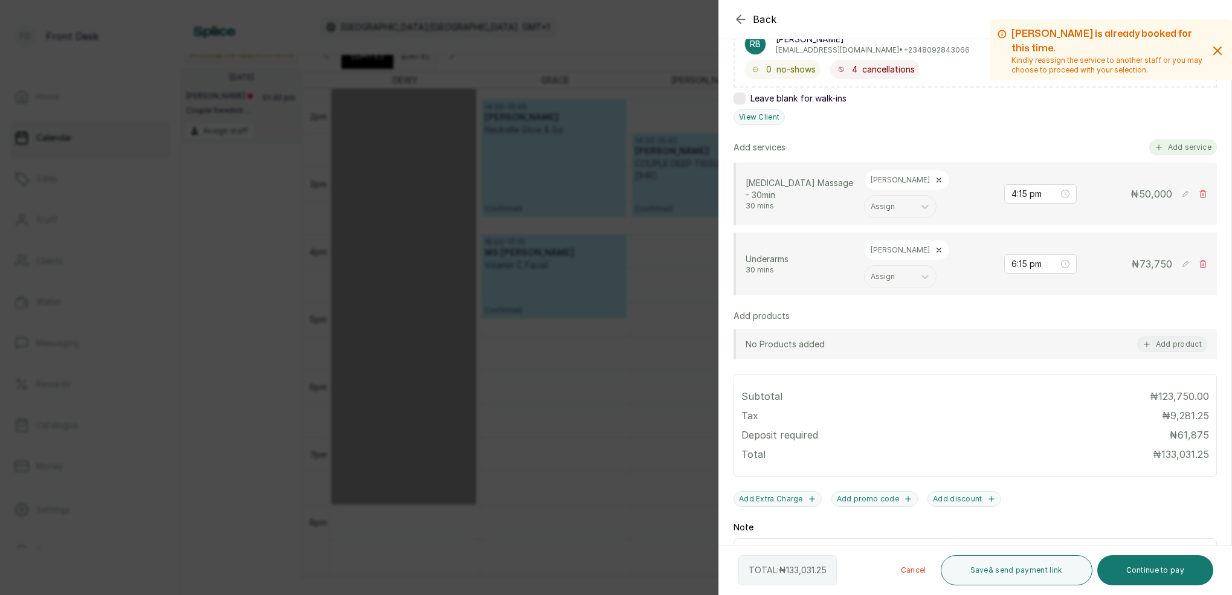
click at [1197, 150] on button "Add service" at bounding box center [1183, 148] width 68 height 16
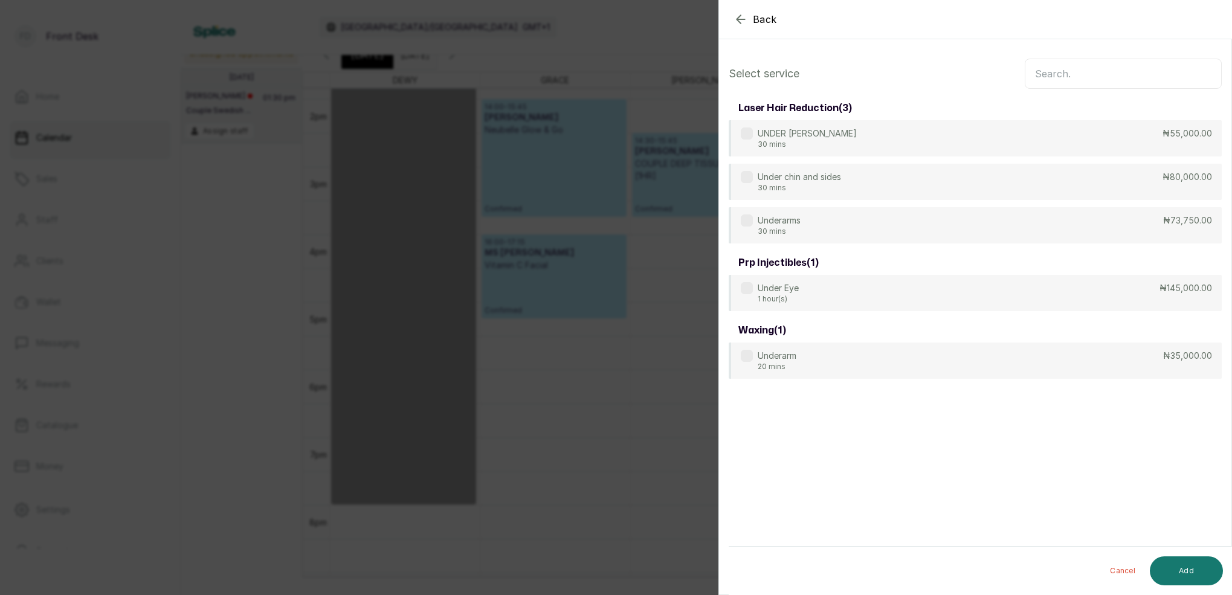
click at [1091, 74] on input "text" at bounding box center [1123, 74] width 197 height 30
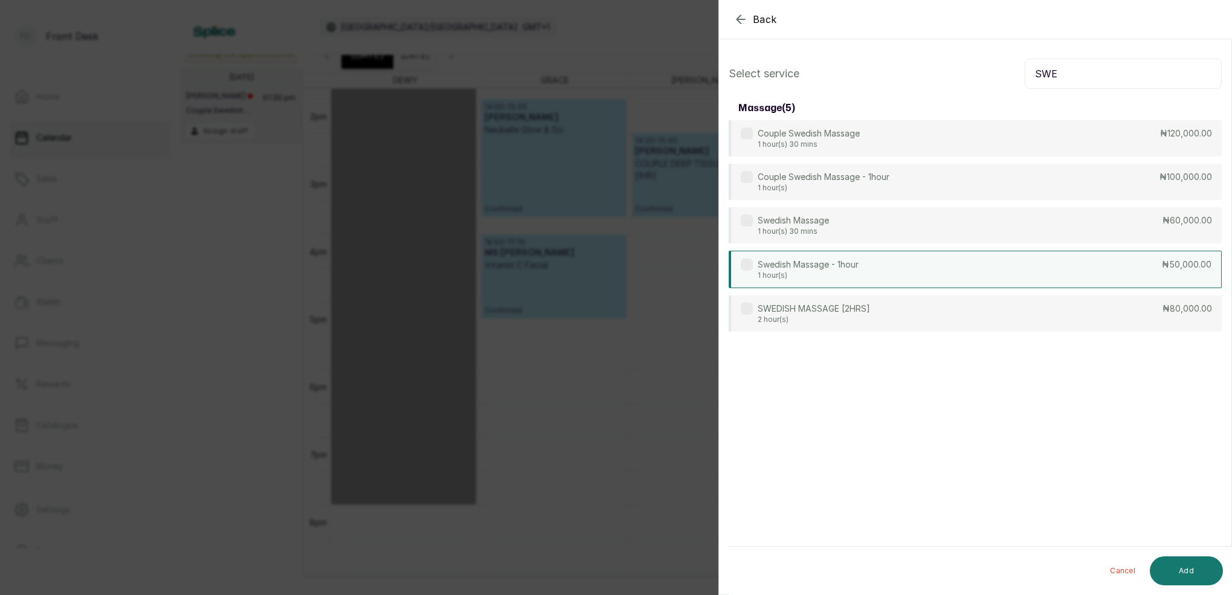
type input "SWE"
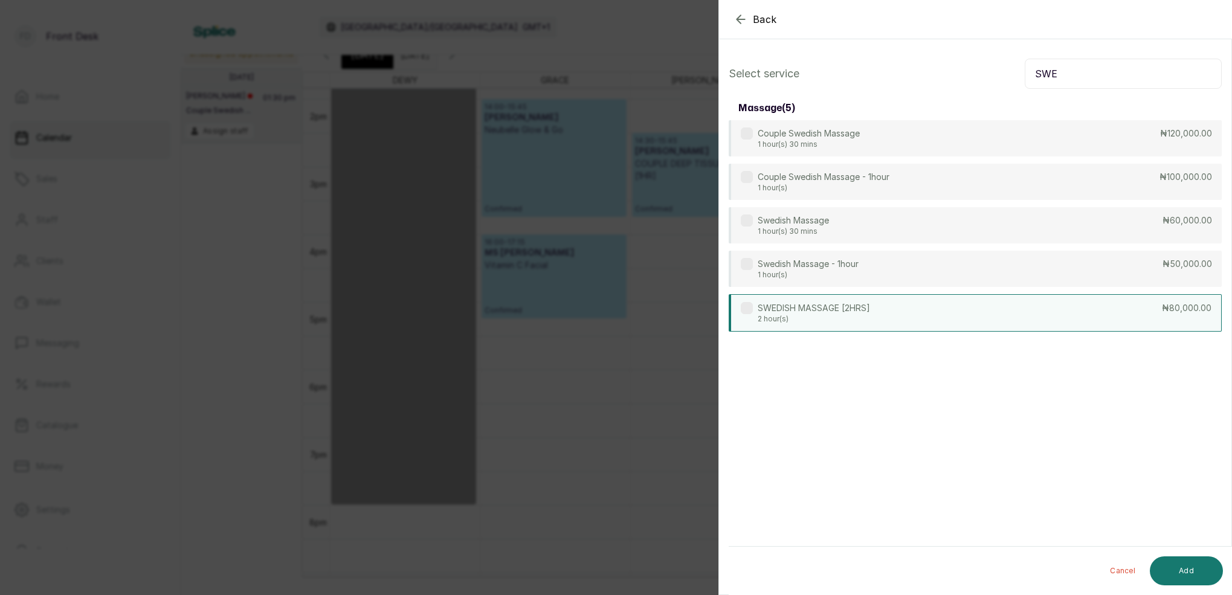
drag, startPoint x: 820, startPoint y: 268, endPoint x: 885, endPoint y: 312, distance: 77.9
click at [821, 268] on p "Swedish Massage - 1hour" at bounding box center [808, 264] width 101 height 12
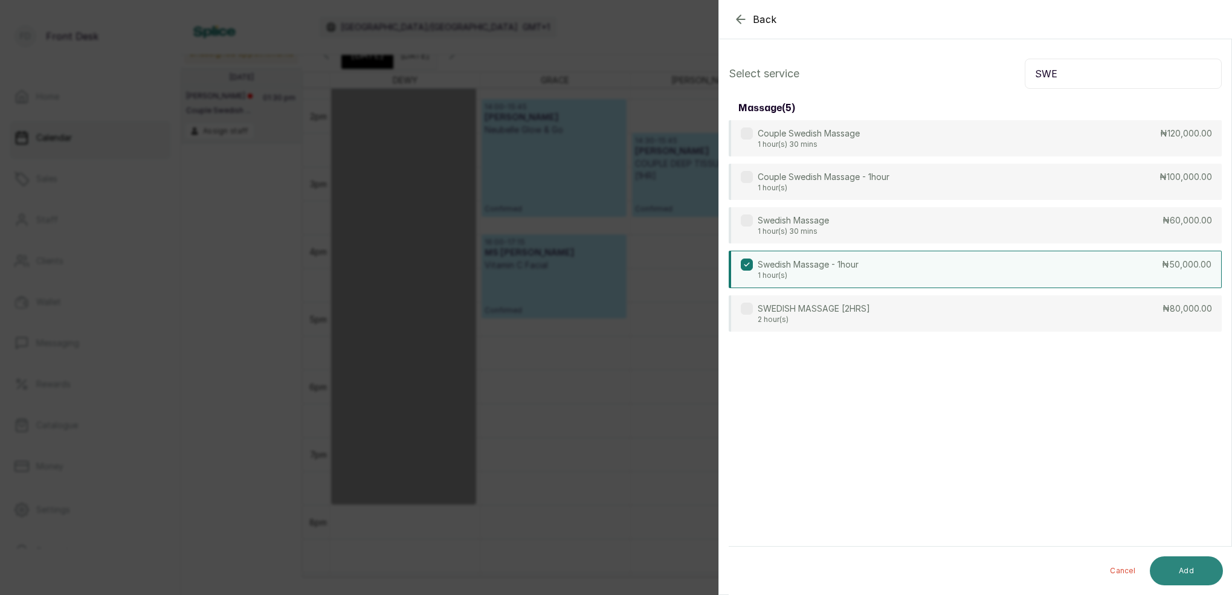
click at [1196, 566] on button "Add" at bounding box center [1186, 571] width 73 height 29
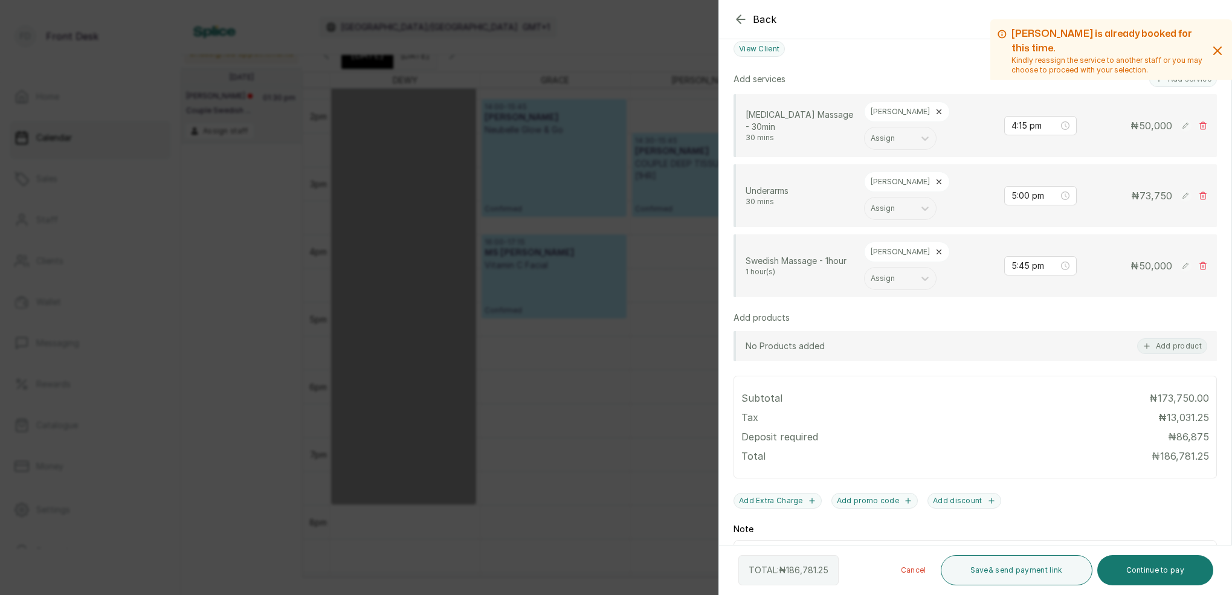
scroll to position [254, 0]
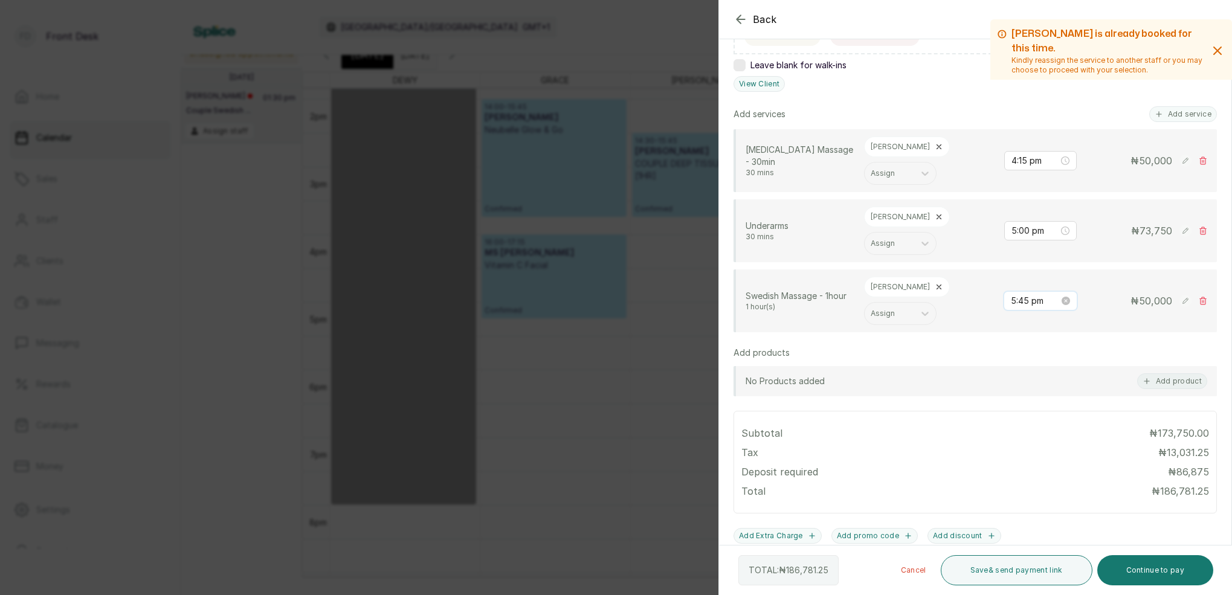
click at [1022, 305] on input "5:45 pm" at bounding box center [1035, 300] width 48 height 13
type input "4:45 pm"
drag, startPoint x: 1023, startPoint y: 322, endPoint x: 1033, endPoint y: 325, distance: 10.7
click at [1023, 323] on div "04" at bounding box center [1021, 322] width 29 height 17
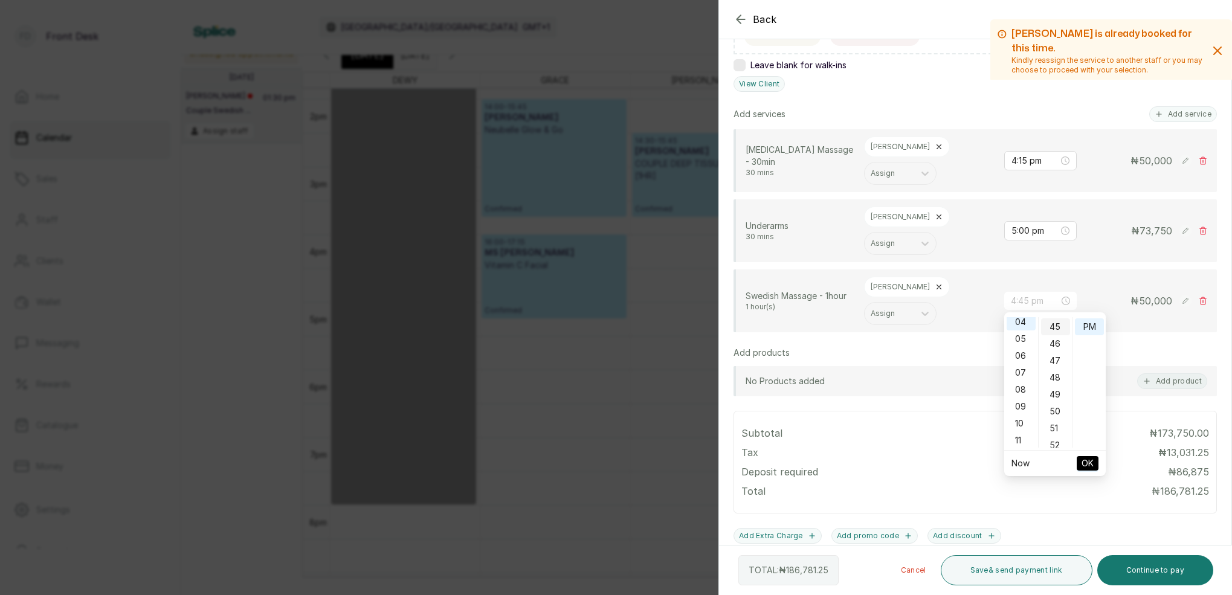
scroll to position [68, 0]
click at [1060, 326] on div "45" at bounding box center [1055, 326] width 29 height 17
click at [1090, 327] on div "PM" at bounding box center [1089, 326] width 29 height 17
click at [1088, 463] on span "OK" at bounding box center [1088, 463] width 12 height 23
click at [935, 285] on icon at bounding box center [939, 287] width 8 height 8
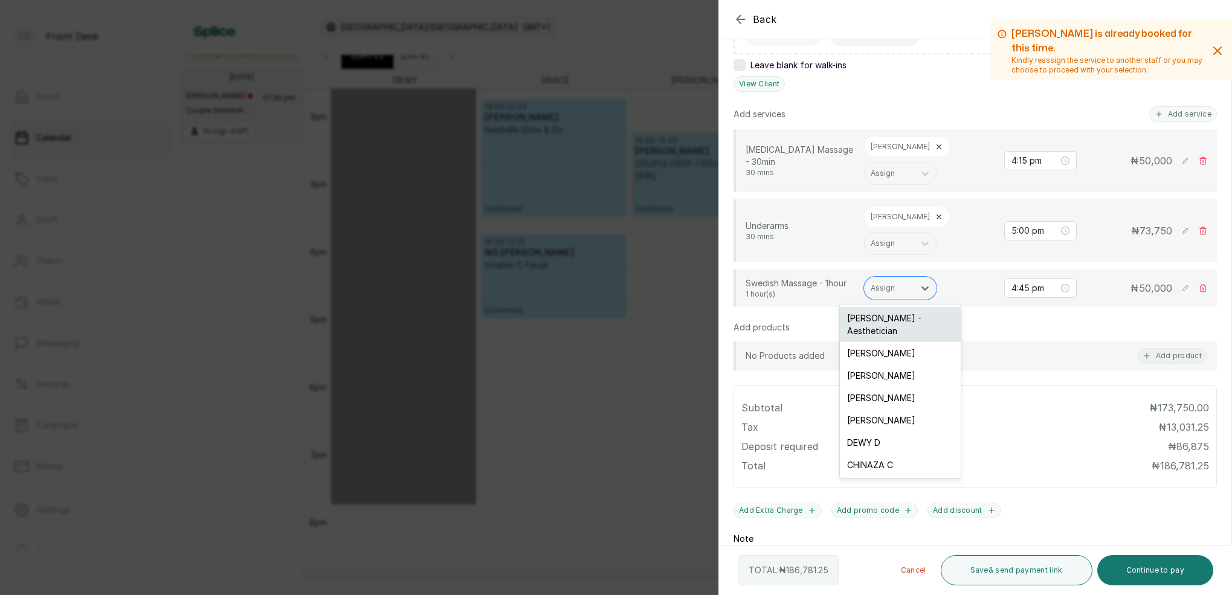
drag, startPoint x: 899, startPoint y: 286, endPoint x: 894, endPoint y: 325, distance: 39.0
click at [899, 286] on div at bounding box center [889, 288] width 37 height 11
drag, startPoint x: 887, startPoint y: 390, endPoint x: 878, endPoint y: 373, distance: 18.7
click at [887, 388] on div "[PERSON_NAME]" at bounding box center [900, 398] width 121 height 22
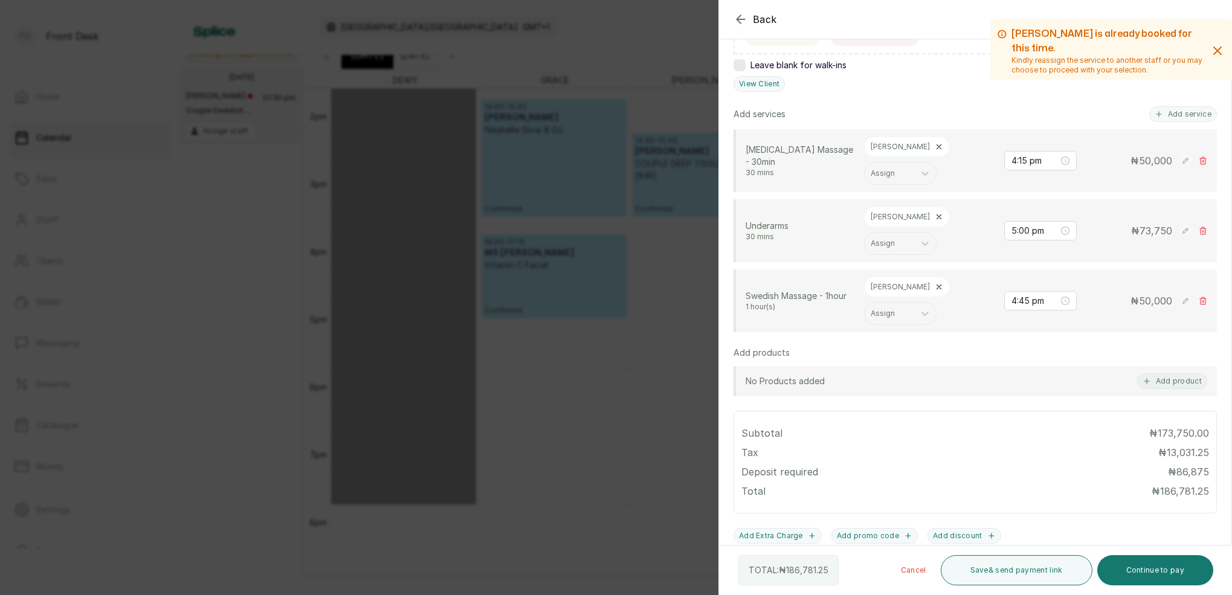
drag, startPoint x: 913, startPoint y: 221, endPoint x: 908, endPoint y: 217, distance: 6.4
click at [909, 218] on div "[PERSON_NAME]" at bounding box center [907, 217] width 86 height 21
click at [904, 217] on div "[PERSON_NAME]" at bounding box center [907, 217] width 86 height 21
click at [935, 217] on icon at bounding box center [939, 217] width 8 height 8
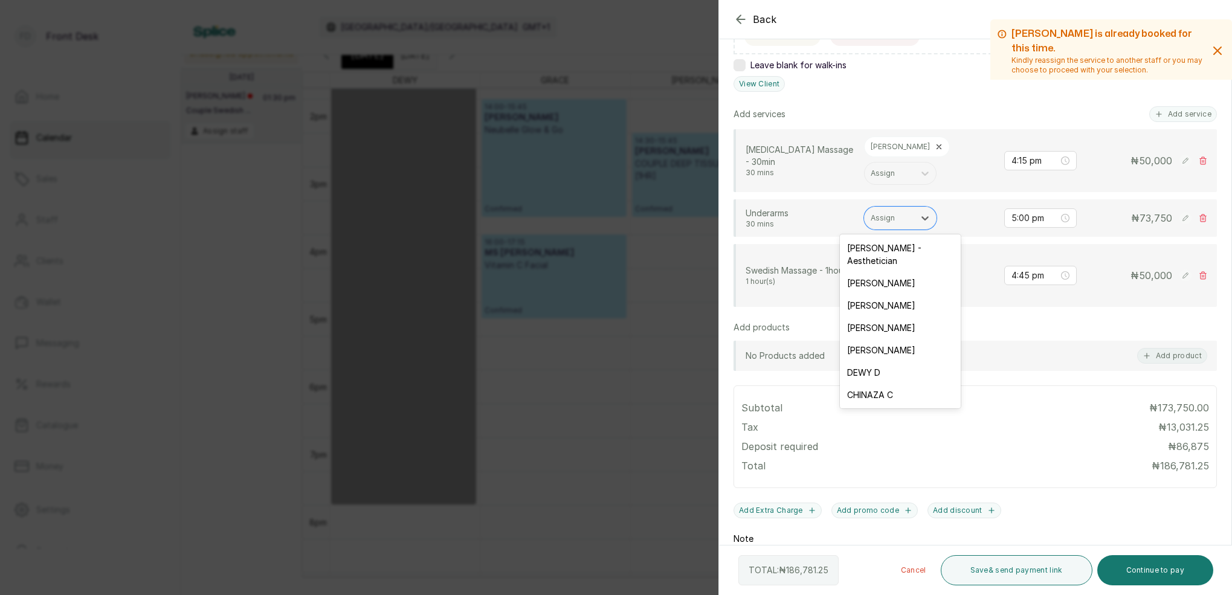
drag, startPoint x: 890, startPoint y: 211, endPoint x: 888, endPoint y: 236, distance: 25.4
click at [890, 211] on div "Assign" at bounding box center [890, 218] width 50 height 16
click at [881, 339] on div "[PERSON_NAME]" at bounding box center [900, 350] width 121 height 22
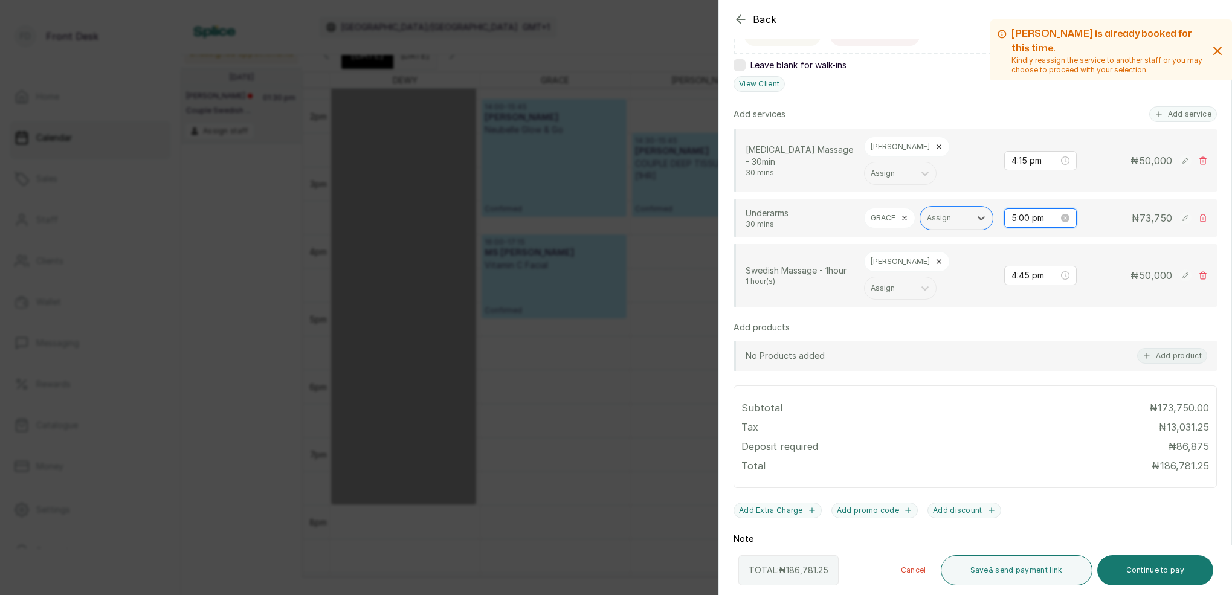
click at [1029, 219] on input "5:00 pm" at bounding box center [1035, 218] width 47 height 13
click at [1055, 268] on div "15" at bounding box center [1055, 270] width 29 height 17
click at [1058, 248] on div "15" at bounding box center [1055, 244] width 29 height 17
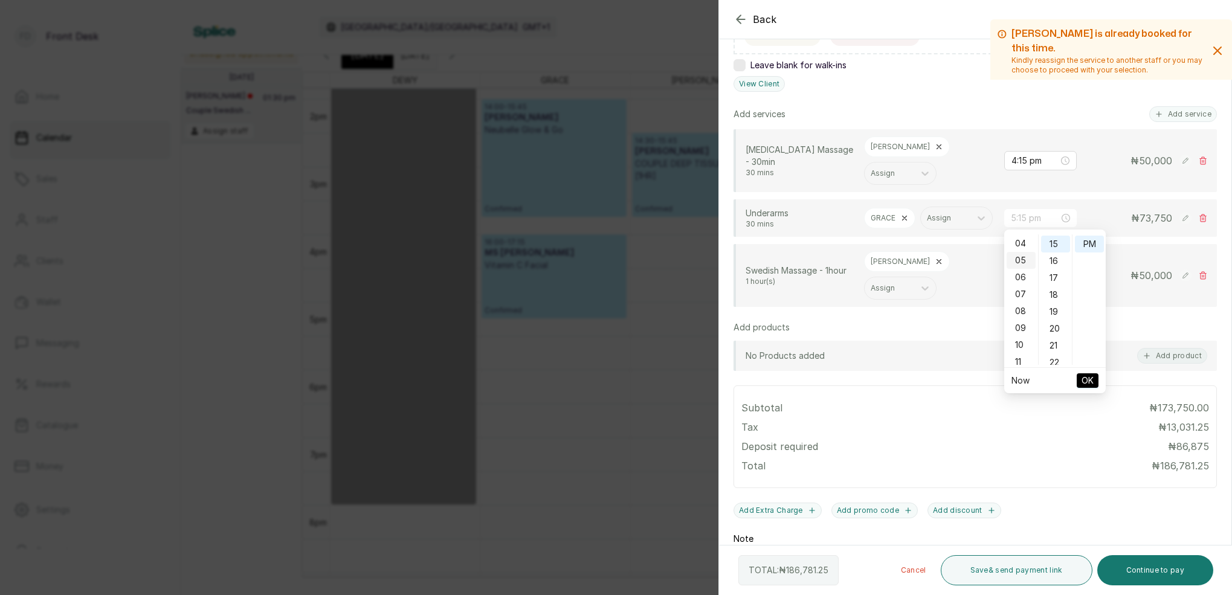
scroll to position [61, 0]
click at [1027, 265] on div "05" at bounding box center [1021, 266] width 29 height 17
click at [1061, 313] on div "45" at bounding box center [1055, 316] width 29 height 17
type input "5:45 pm"
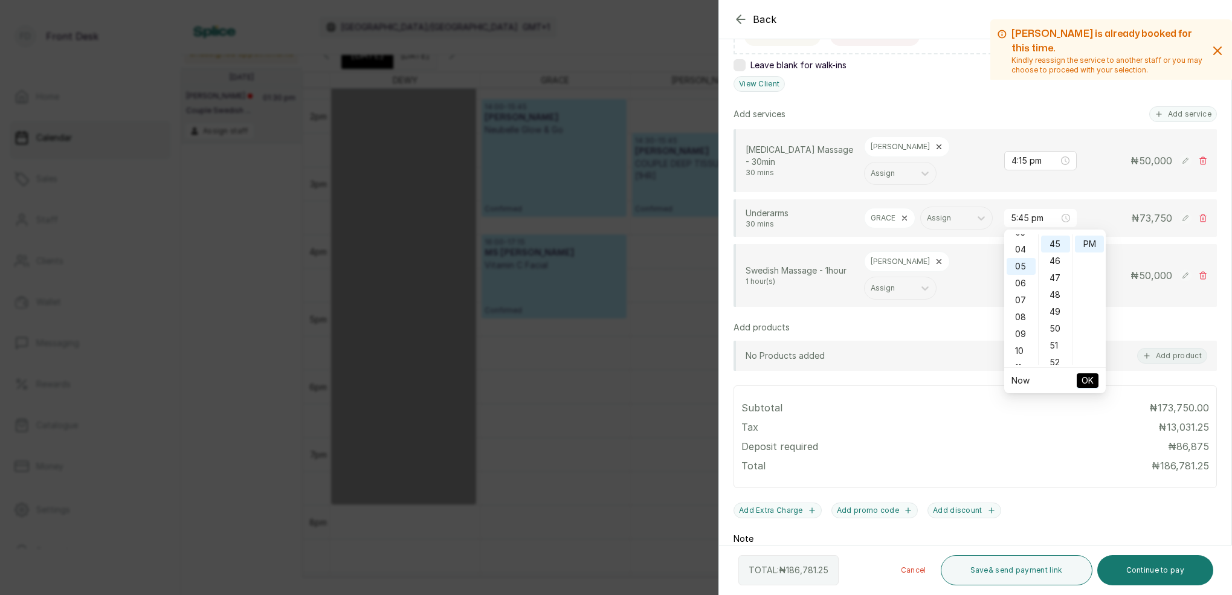
click at [1091, 378] on span "OK" at bounding box center [1088, 380] width 12 height 23
click at [1173, 570] on button "Continue to pay" at bounding box center [1156, 570] width 117 height 30
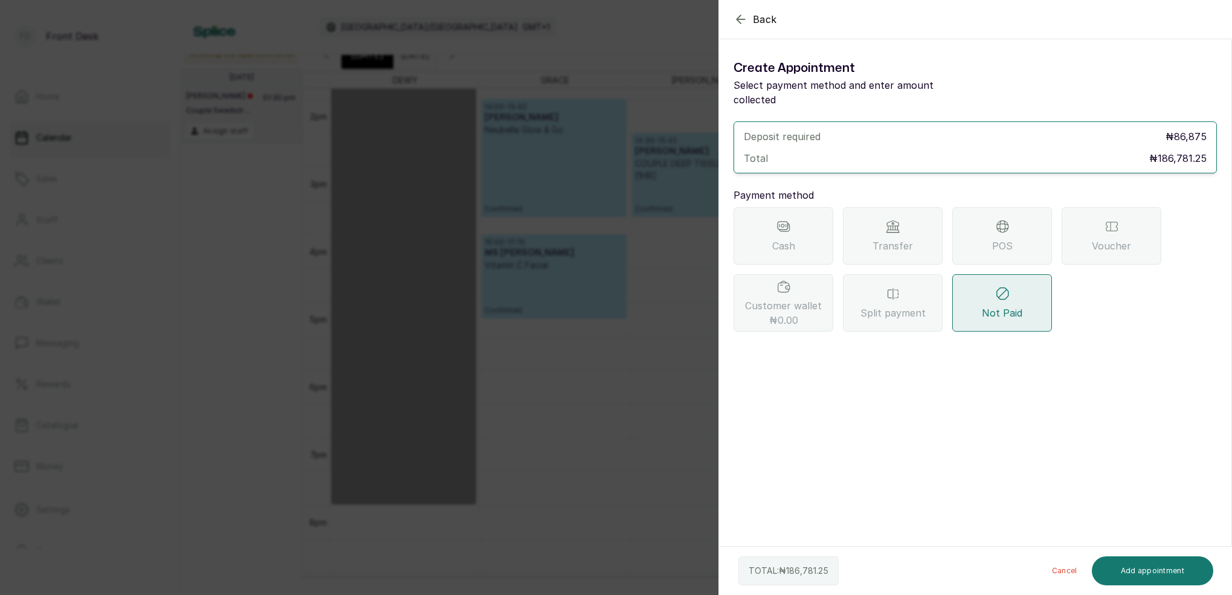
scroll to position [0, 0]
click at [873, 215] on div "Transfer" at bounding box center [893, 235] width 100 height 57
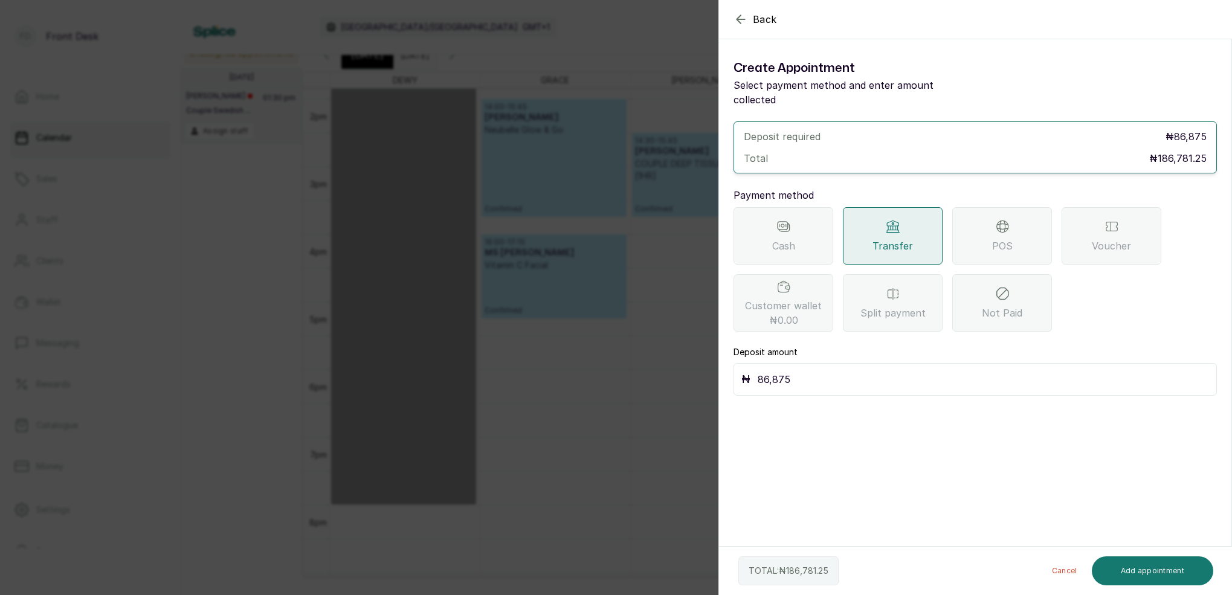
click at [815, 371] on input "86,875" at bounding box center [983, 379] width 451 height 17
type input "8"
type input "100,000"
click at [1184, 572] on button "Add appointment" at bounding box center [1153, 571] width 122 height 29
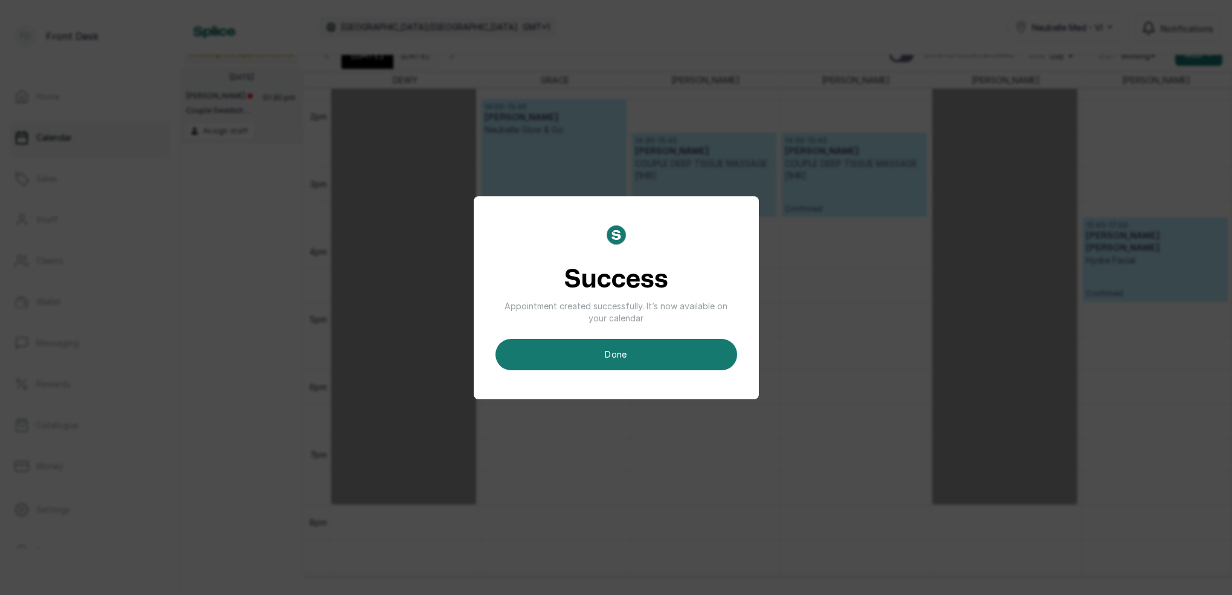
scroll to position [8, 0]
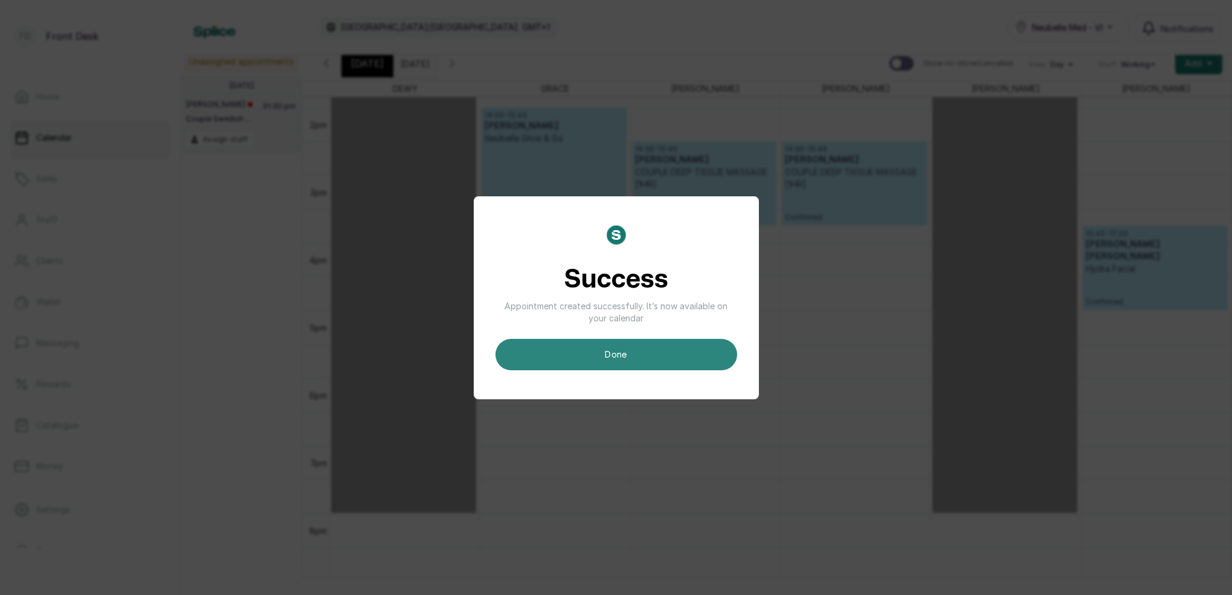
click at [638, 341] on button "done" at bounding box center [617, 354] width 242 height 31
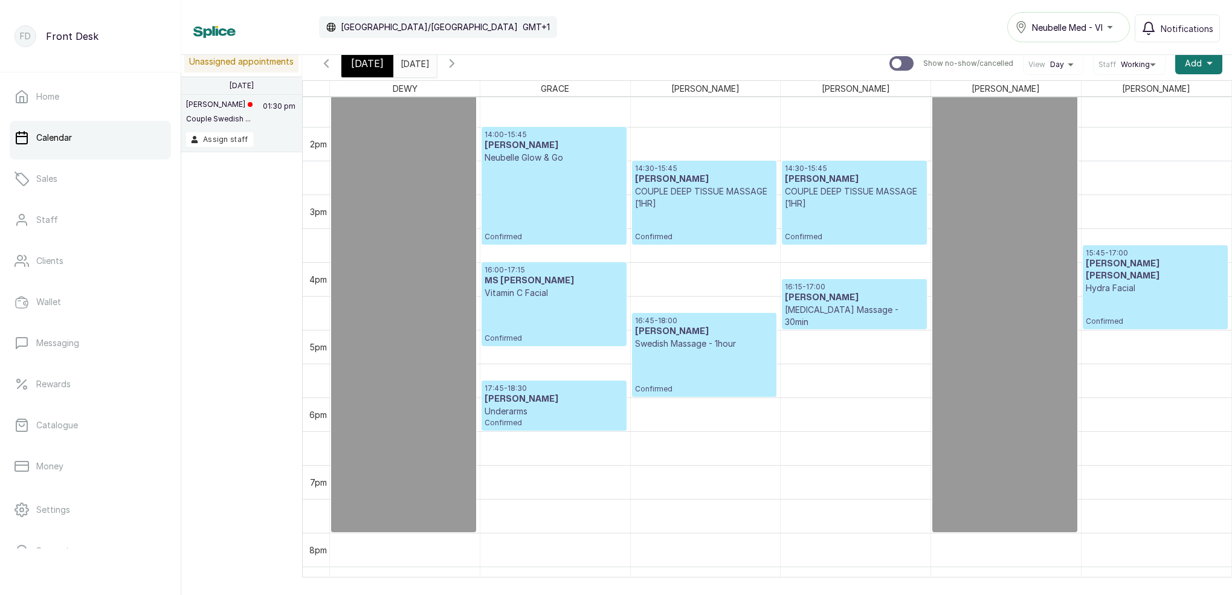
scroll to position [933, 0]
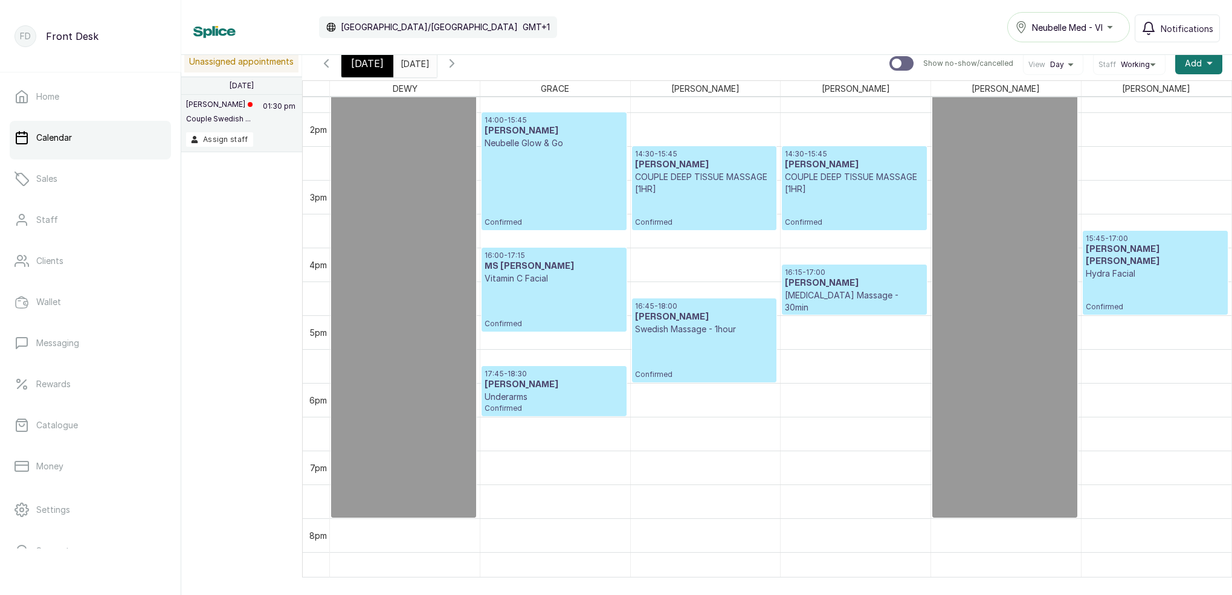
click at [359, 63] on span "[DATE]" at bounding box center [367, 63] width 33 height 15
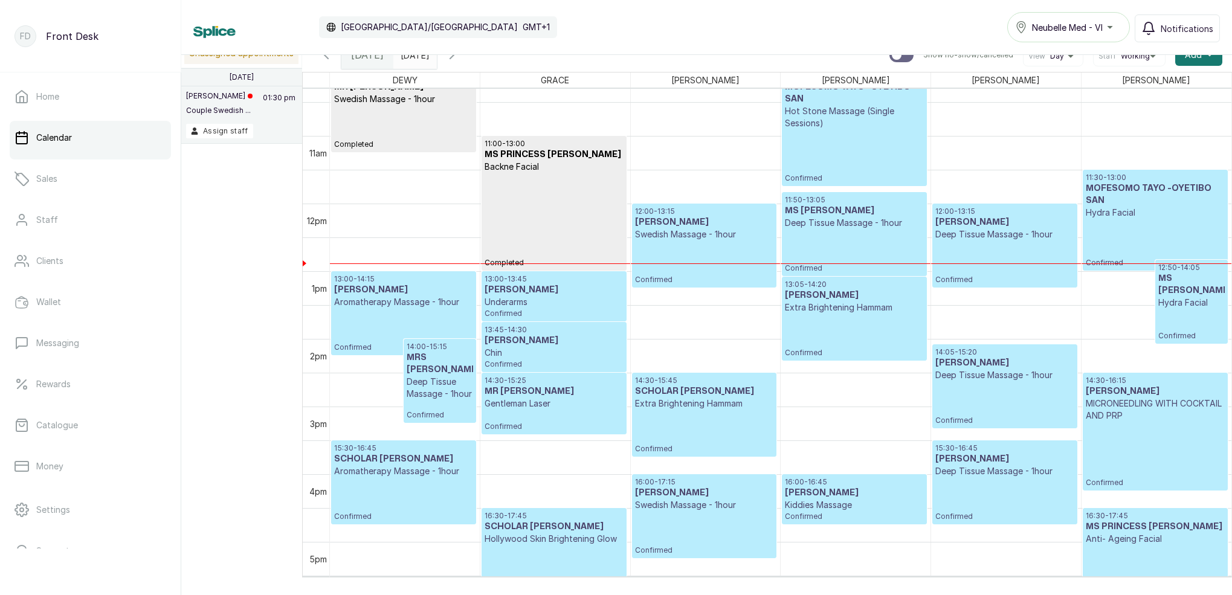
scroll to position [697, 0]
click at [1160, 222] on div "11:30 - 13:00 MOFESOMO TAYO -OYETIBO SAN Hydra Facial Confirmed" at bounding box center [1155, 220] width 139 height 95
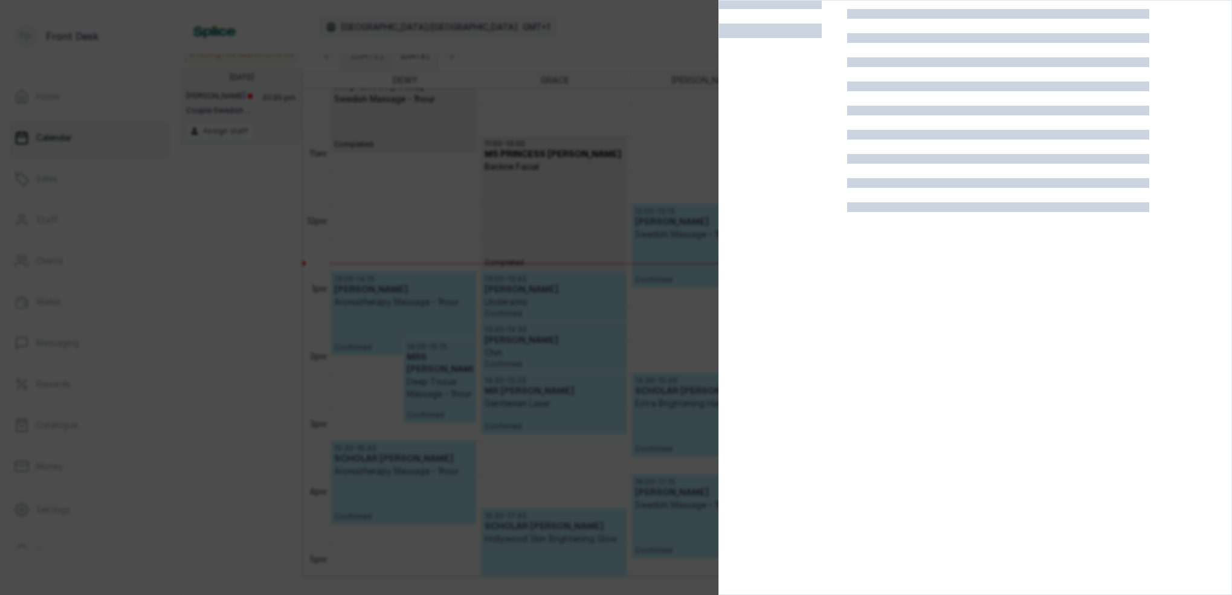
scroll to position [30, 0]
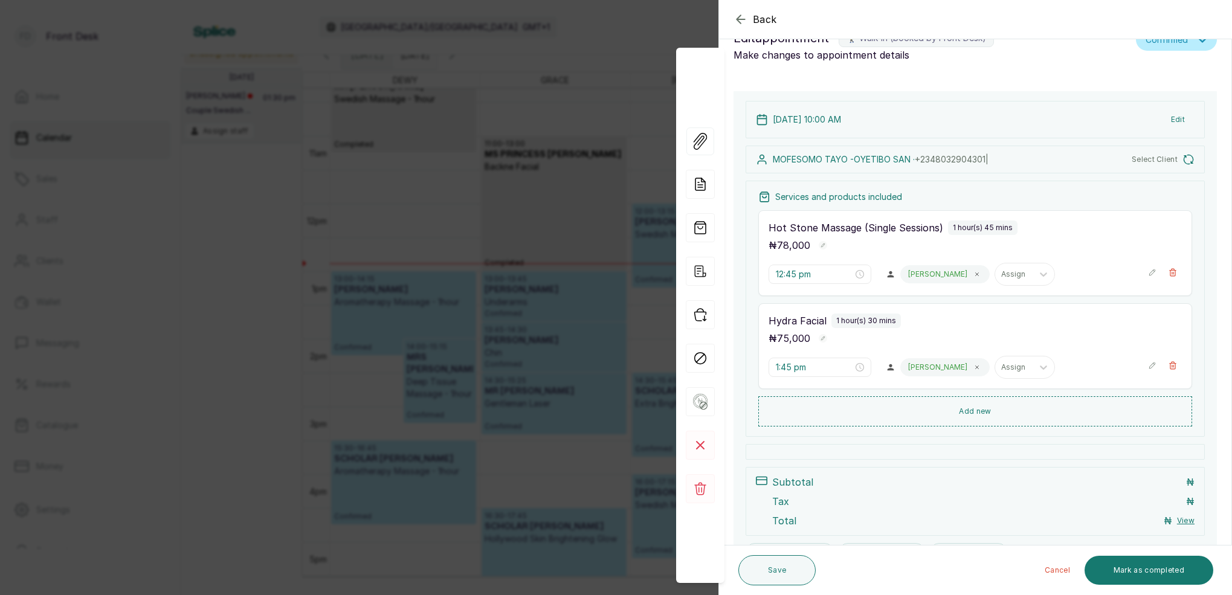
type input "10:00 am"
type input "11:30 am"
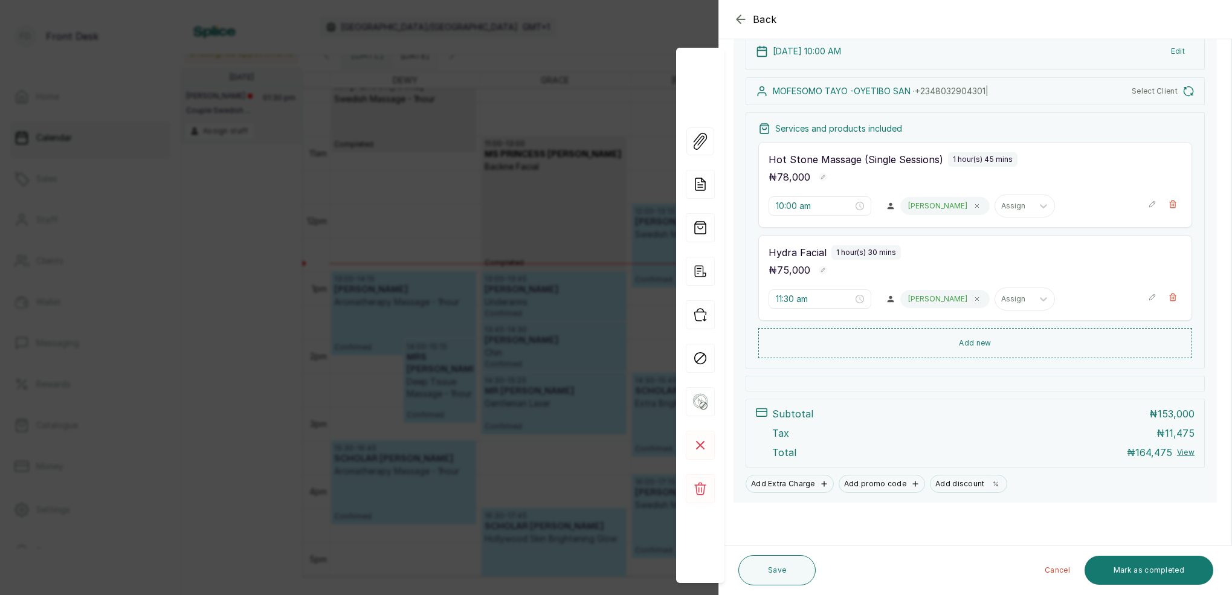
scroll to position [147, 0]
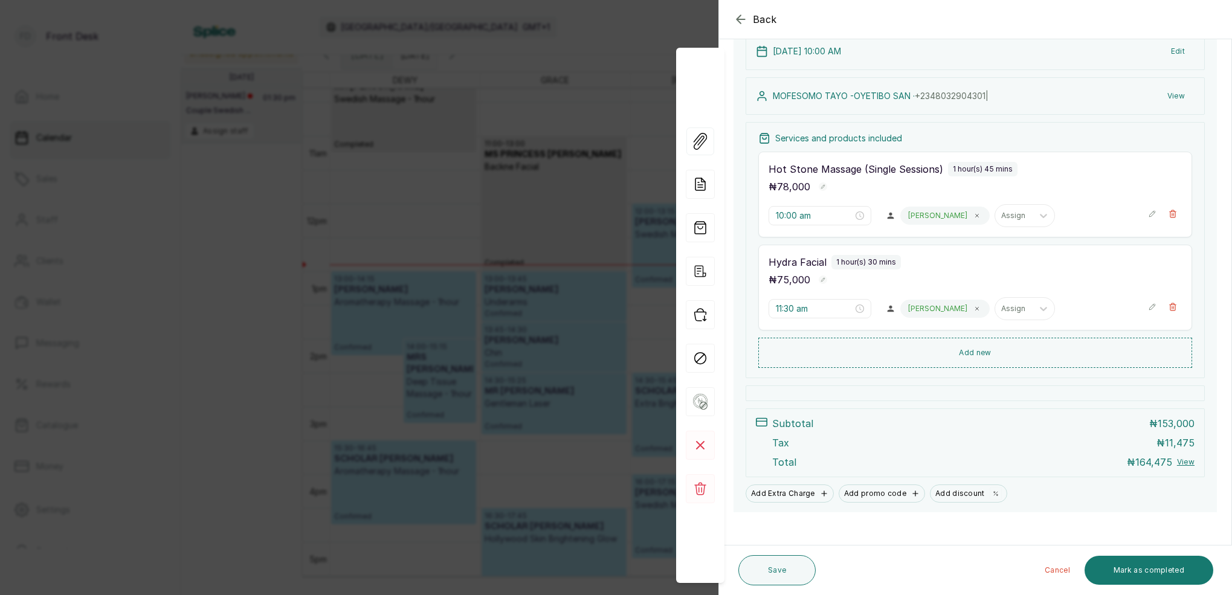
click at [407, 233] on div "Back Appointment Details Edit appointment 🚶 Walk-in (booked by Front Desk) Make…" at bounding box center [616, 297] width 1232 height 595
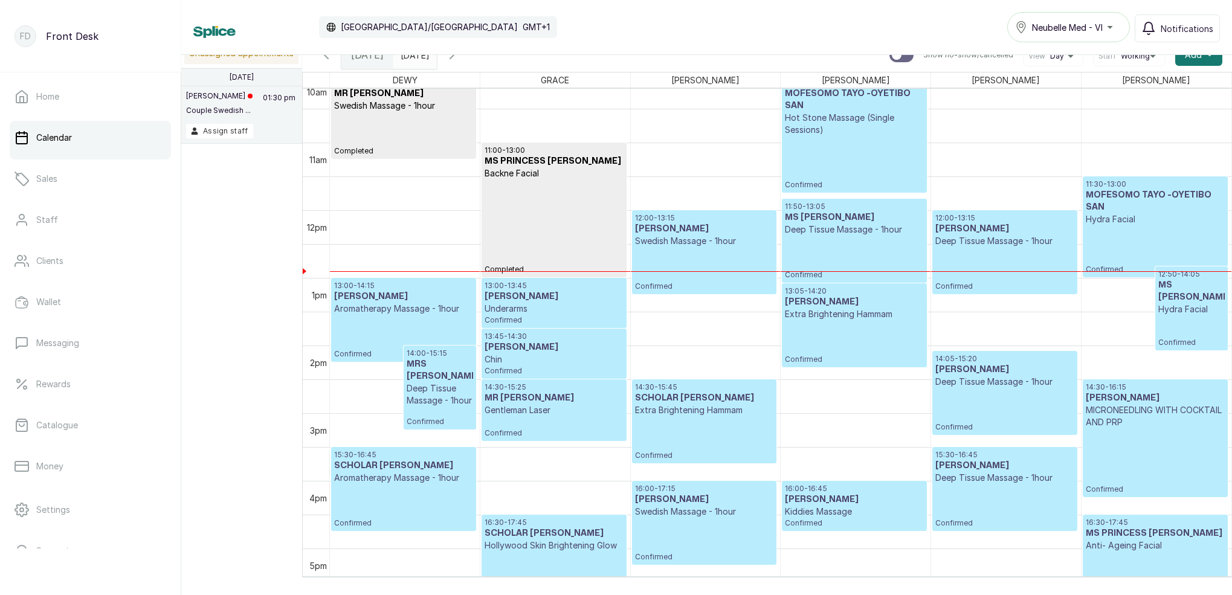
scroll to position [694, 0]
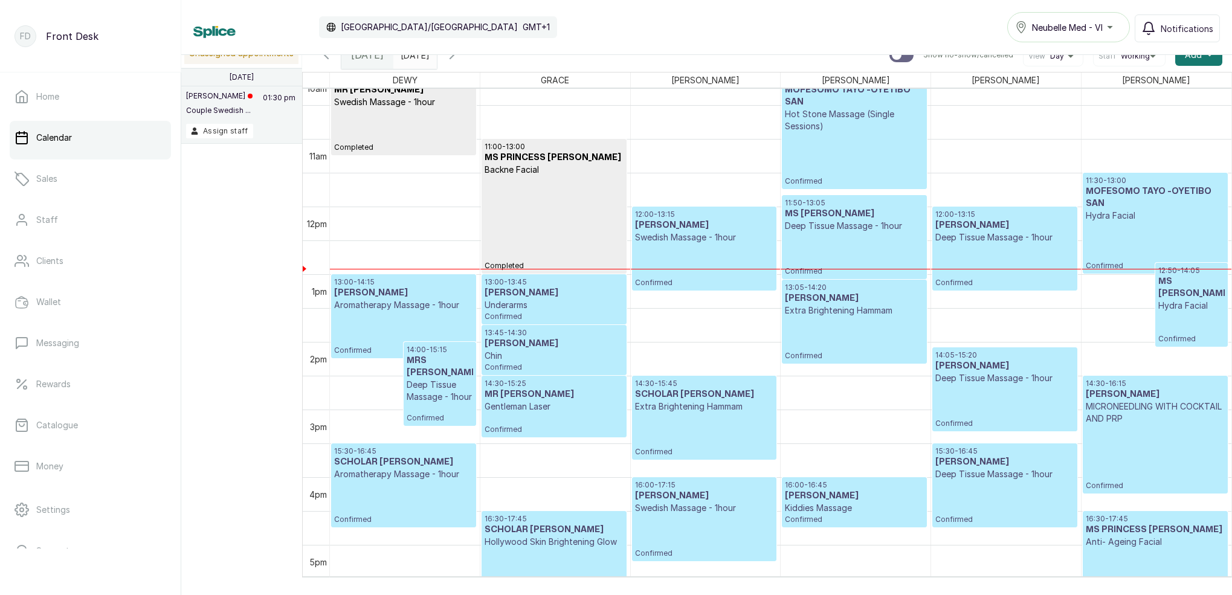
click at [1151, 238] on div "11:30 - 13:00 MOFESOMO TAYO -OYETIBO SAN Hydra Facial Confirmed" at bounding box center [1155, 223] width 139 height 95
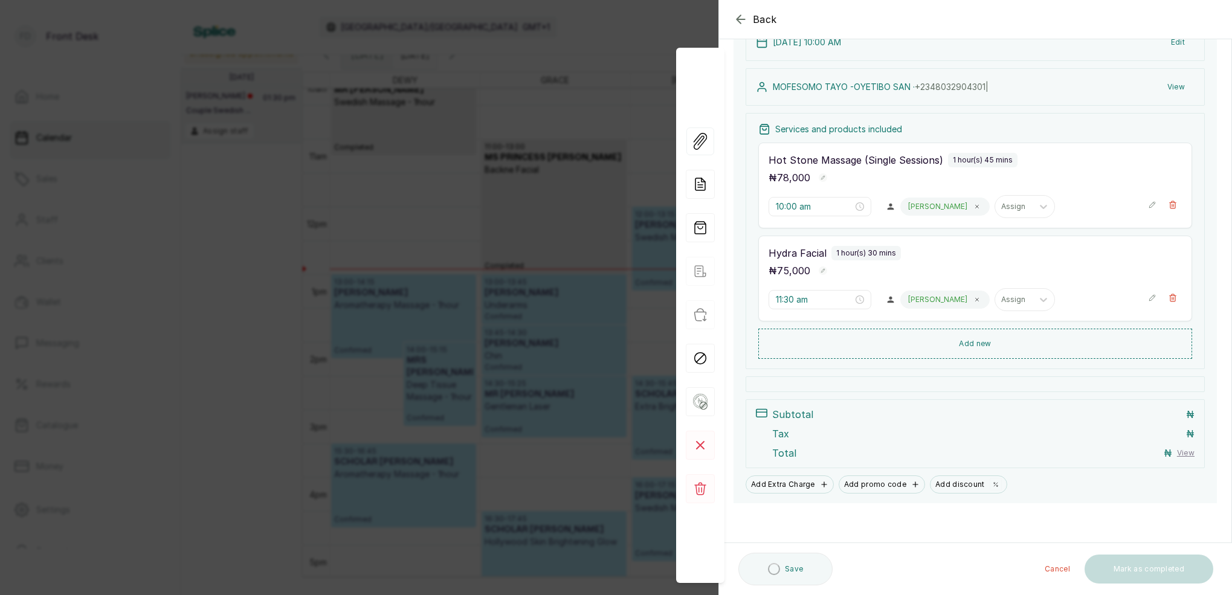
scroll to position [107, 0]
click at [983, 343] on button "Add new" at bounding box center [975, 343] width 434 height 29
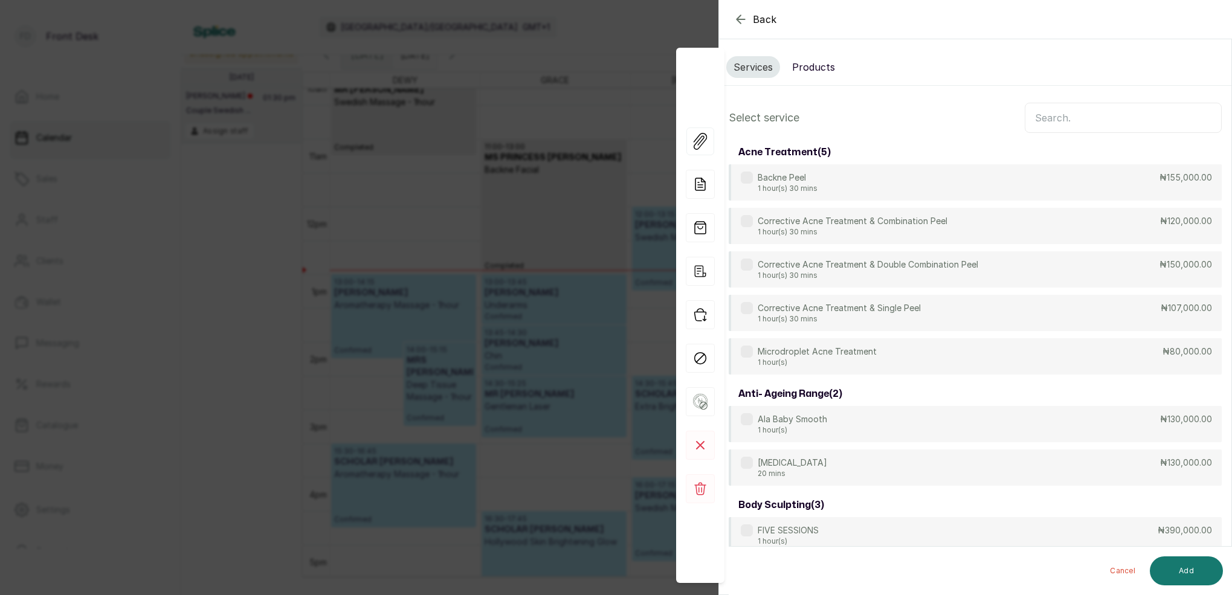
scroll to position [-1, 0]
click at [1087, 120] on input "text" at bounding box center [1123, 118] width 197 height 30
click at [818, 65] on button "Products" at bounding box center [813, 67] width 57 height 22
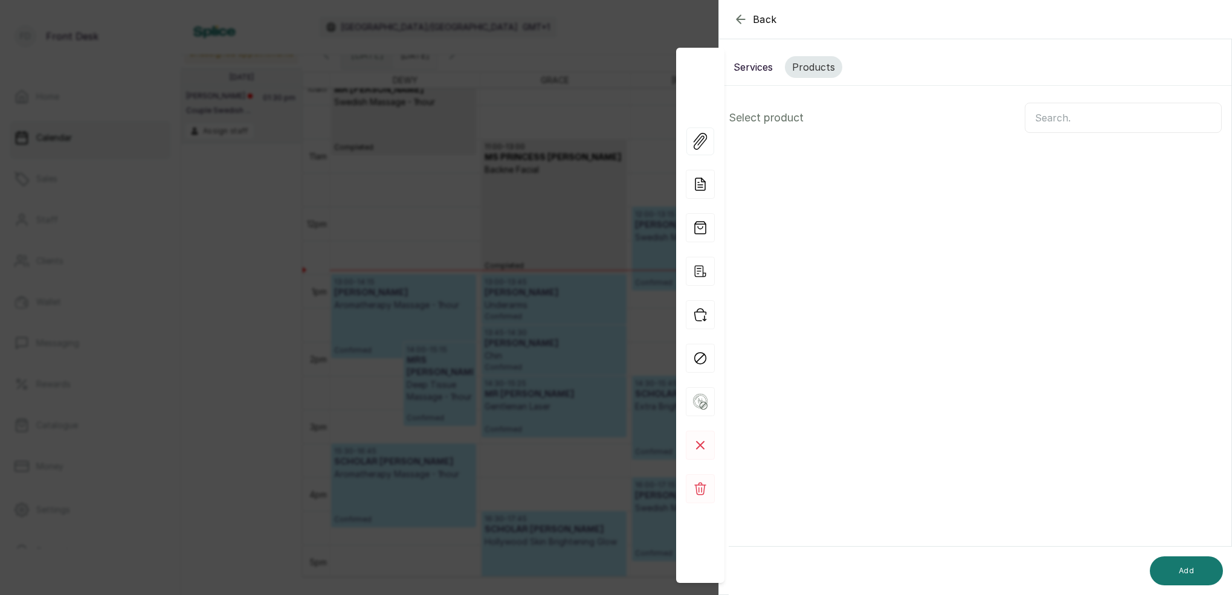
click at [1076, 120] on input "text" at bounding box center [1123, 118] width 197 height 30
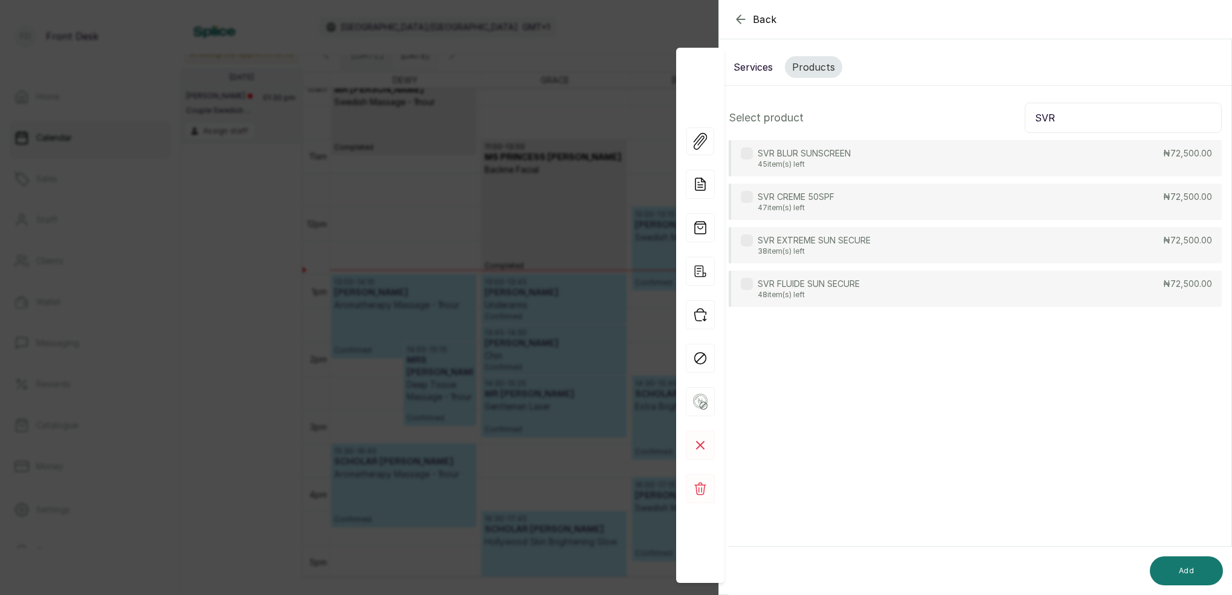
type input "SVR"
click at [858, 251] on p "38 item(s) left" at bounding box center [814, 252] width 113 height 10
click at [1204, 563] on button "Add" at bounding box center [1186, 571] width 73 height 29
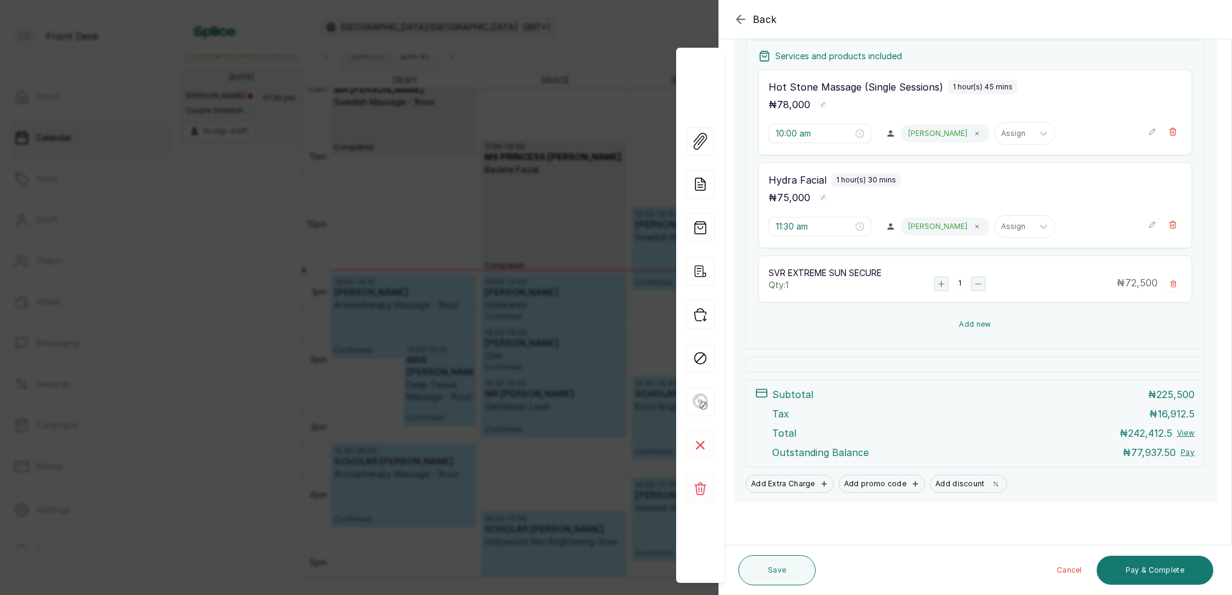
scroll to position [229, 0]
click at [965, 326] on button "Add new" at bounding box center [975, 325] width 434 height 30
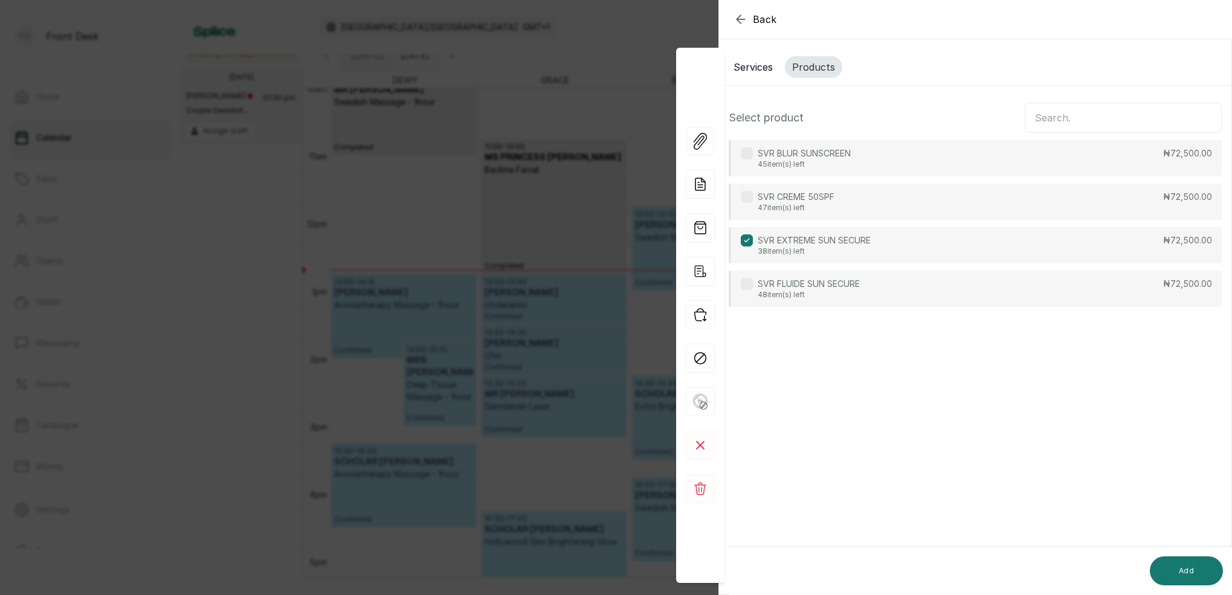
scroll to position [0, 0]
click at [1050, 120] on input "text" at bounding box center [1123, 118] width 197 height 30
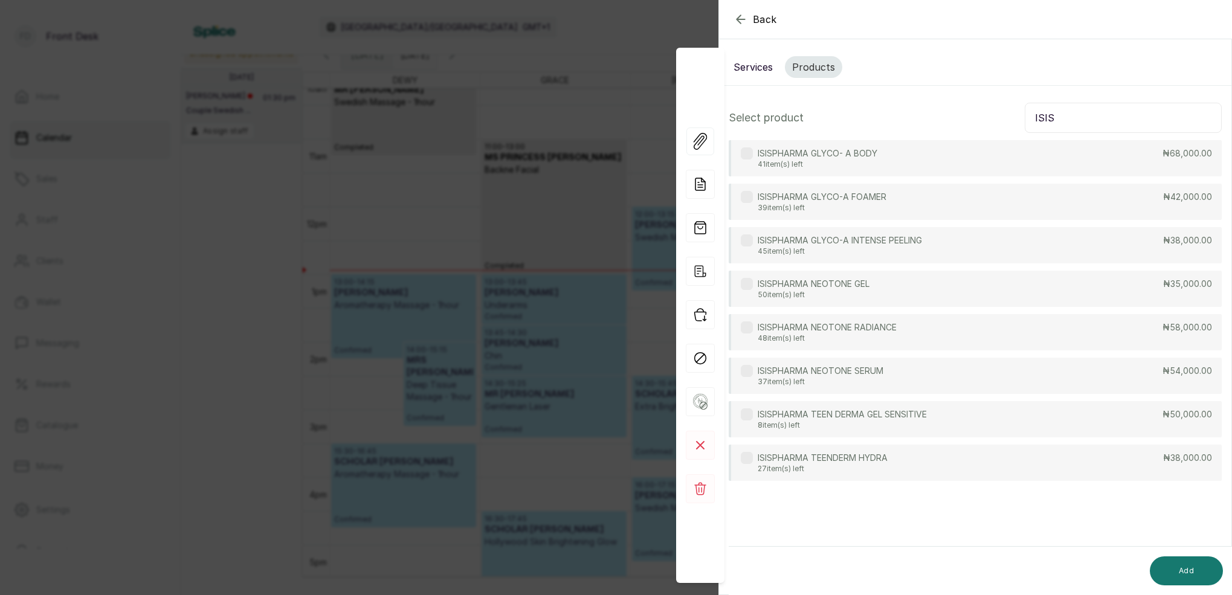
type input "ISIS"
click at [838, 425] on p "8 item(s) left" at bounding box center [842, 426] width 169 height 10
click at [1194, 566] on button "Add" at bounding box center [1186, 571] width 73 height 29
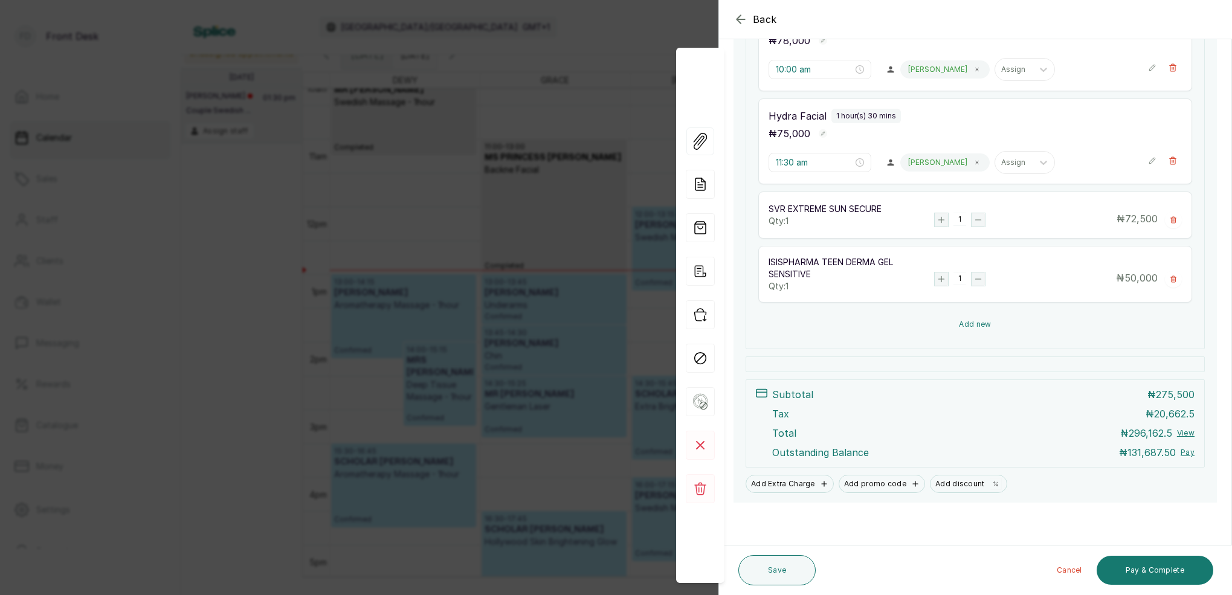
scroll to position [293, 0]
click at [976, 322] on button "Add new" at bounding box center [975, 324] width 434 height 29
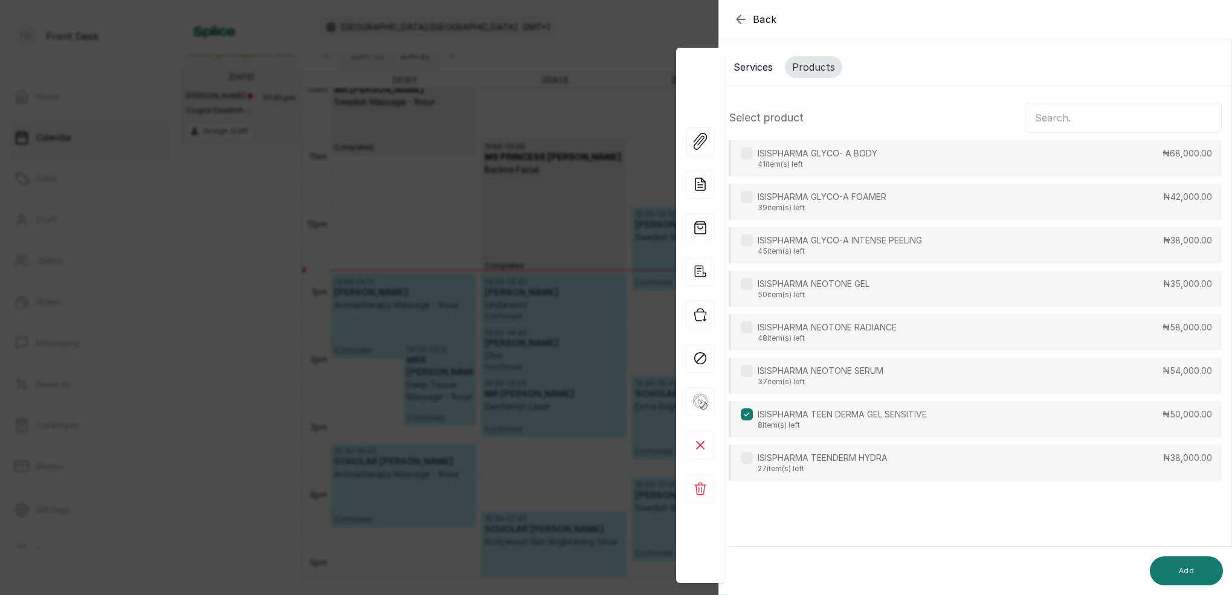
scroll to position [0, 0]
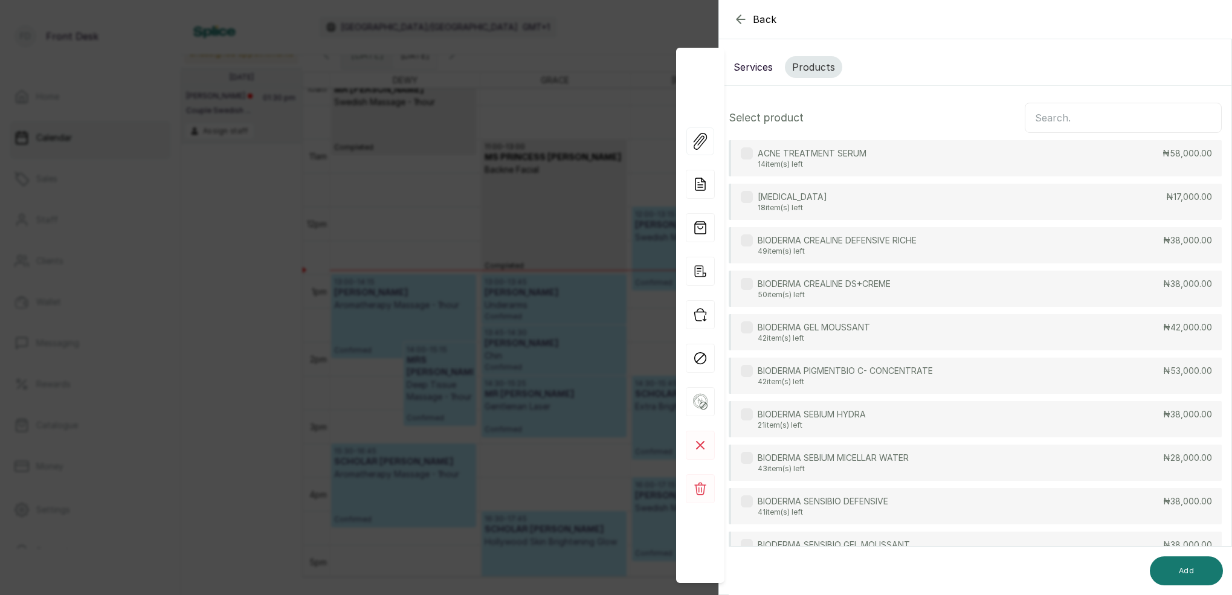
click at [1094, 112] on input "text" at bounding box center [1123, 118] width 197 height 30
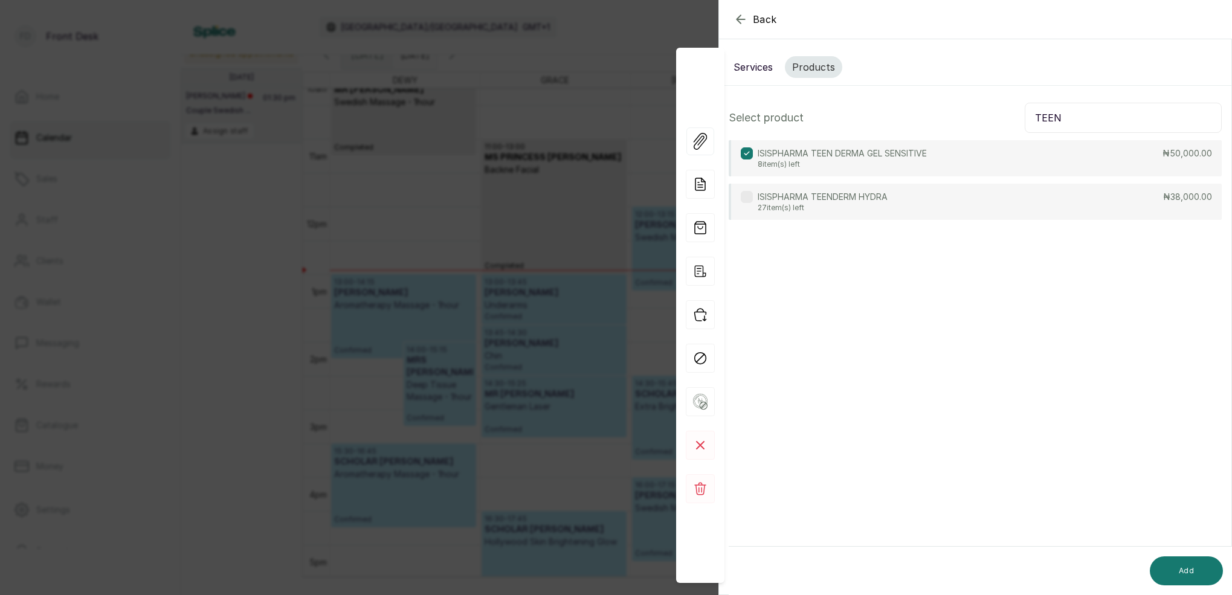
type input "TEEN"
click at [843, 198] on p "ISISPHARMA TEENDERM HYDRA" at bounding box center [823, 197] width 130 height 12
click at [1201, 567] on button "Add" at bounding box center [1186, 571] width 73 height 29
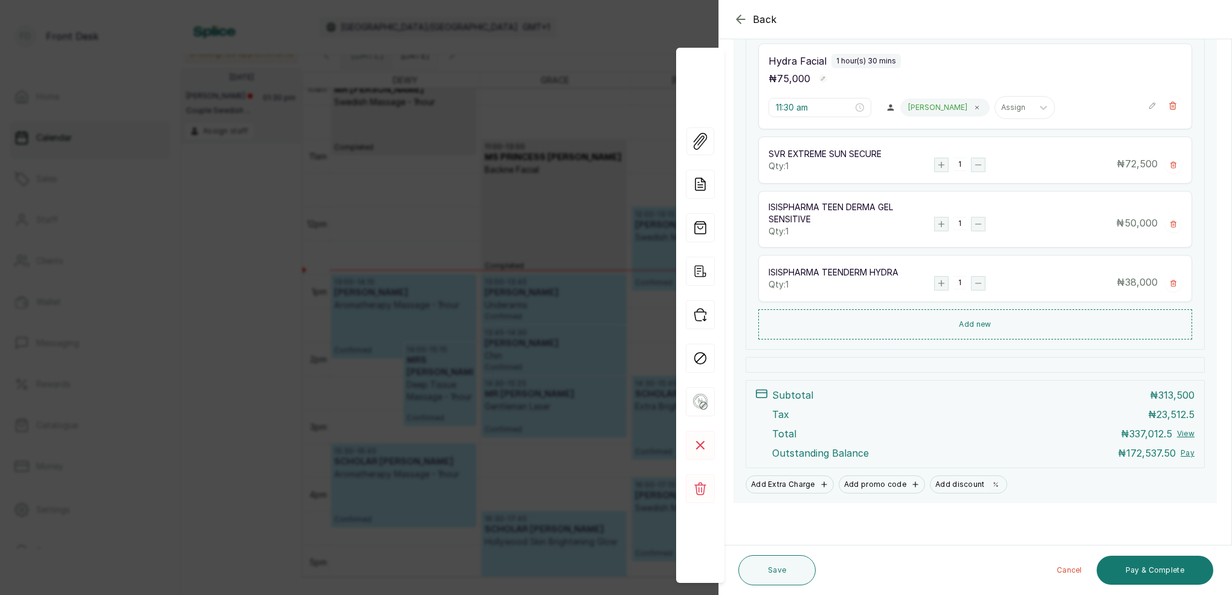
scroll to position [349, 0]
click at [978, 323] on button "Add new" at bounding box center [975, 324] width 434 height 29
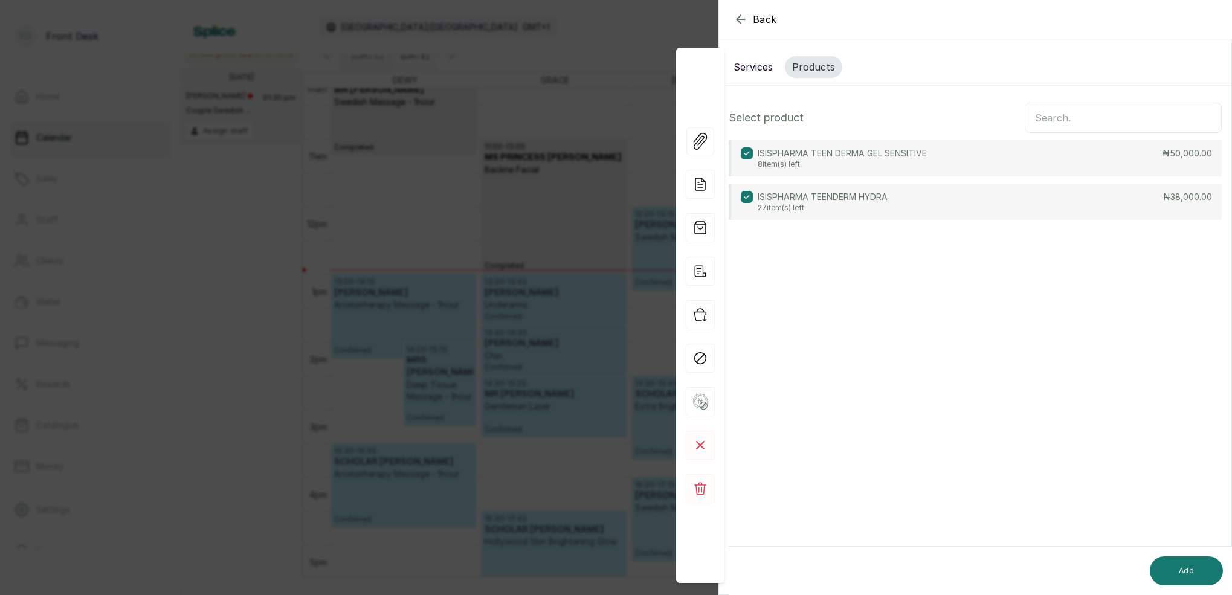
scroll to position [0, 0]
click at [1044, 115] on input "text" at bounding box center [1123, 118] width 197 height 30
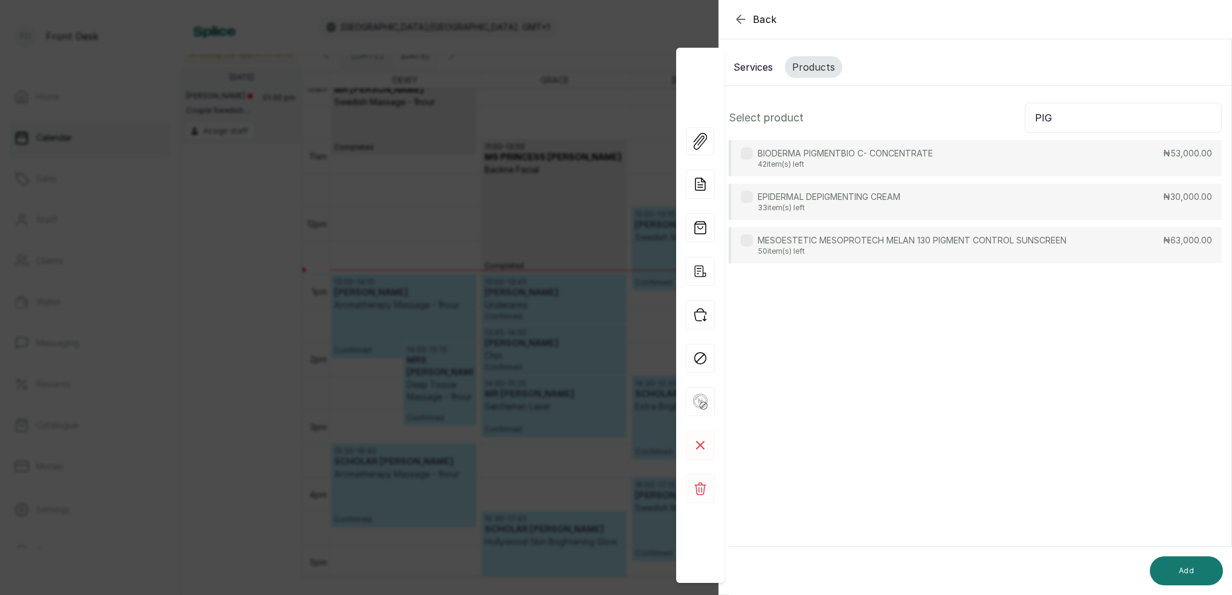
type input "PIG"
click at [880, 158] on p "BIODERMA PIGMENTBIO C- CONCENTRATE" at bounding box center [845, 153] width 175 height 12
click at [1183, 561] on button "Add" at bounding box center [1186, 571] width 73 height 29
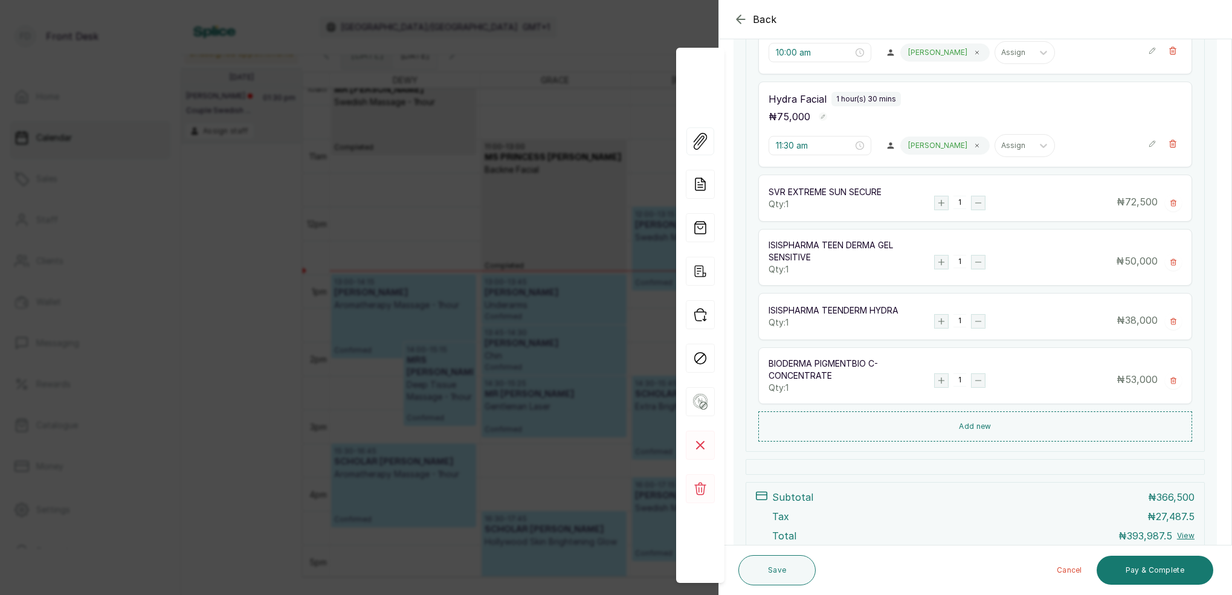
scroll to position [311, 0]
click at [1173, 378] on icon "button" at bounding box center [1173, 379] width 7 height 7
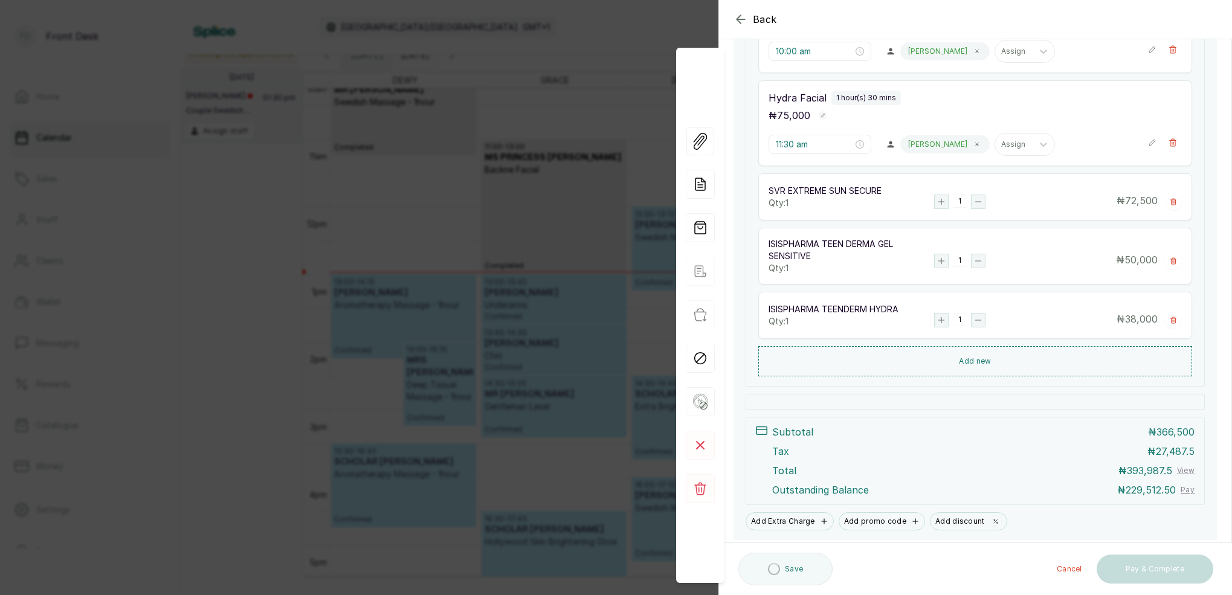
drag, startPoint x: 1170, startPoint y: 265, endPoint x: 1171, endPoint y: 253, distance: 11.5
click at [1170, 264] on button "Show no-show/cancelled" at bounding box center [1173, 261] width 17 height 17
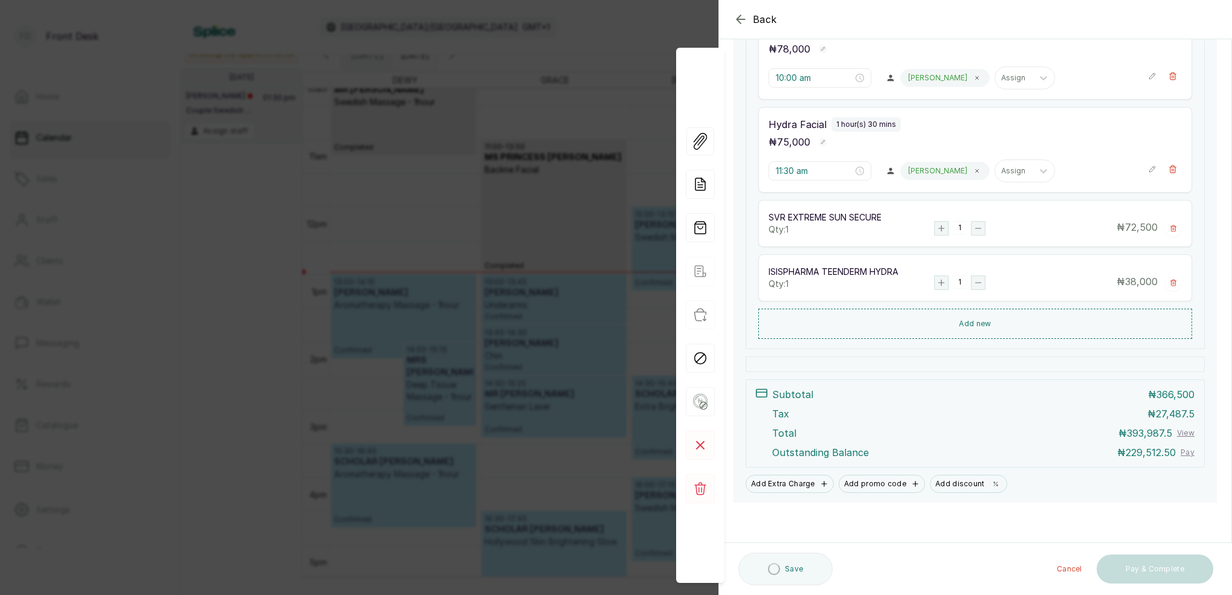
scroll to position [285, 0]
click at [1174, 231] on icon "button" at bounding box center [1173, 228] width 7 height 7
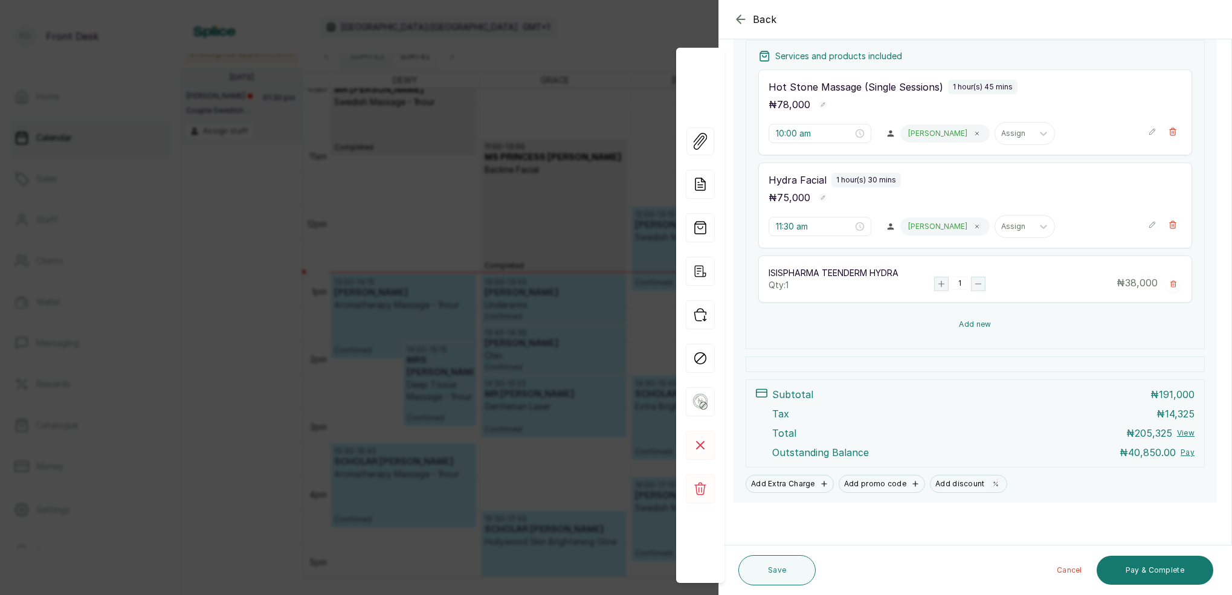
scroll to position [229, 0]
click at [1156, 567] on button "Pay & Complete" at bounding box center [1155, 570] width 117 height 29
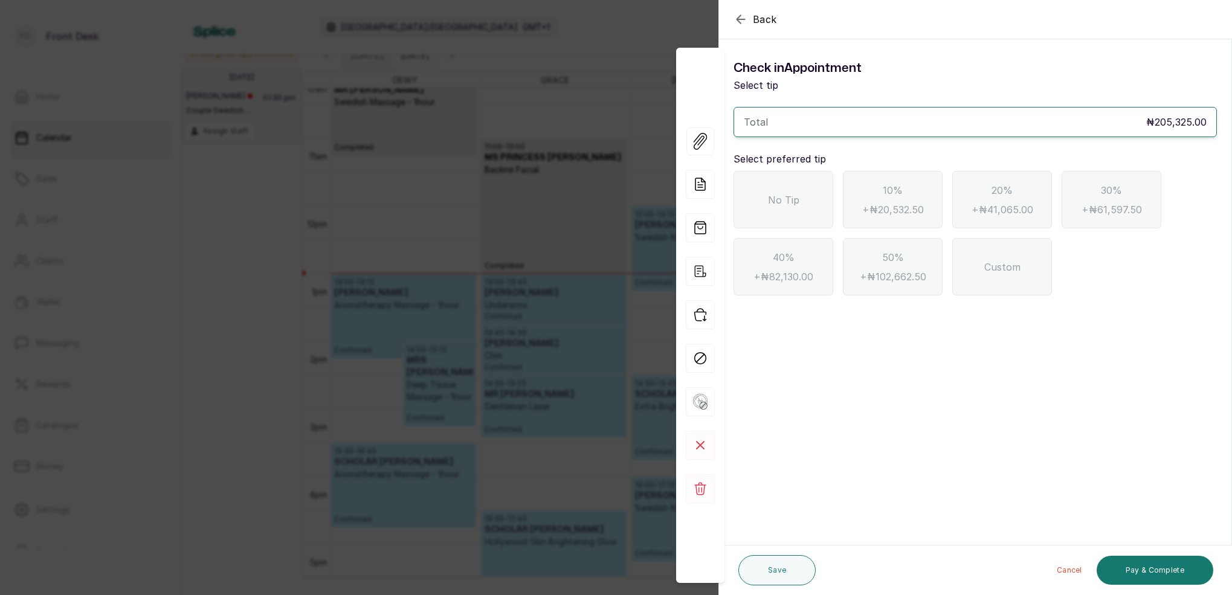
scroll to position [0, 0]
drag, startPoint x: 742, startPoint y: 17, endPoint x: 746, endPoint y: 22, distance: 6.9
click at [742, 17] on icon "button" at bounding box center [741, 19] width 15 height 15
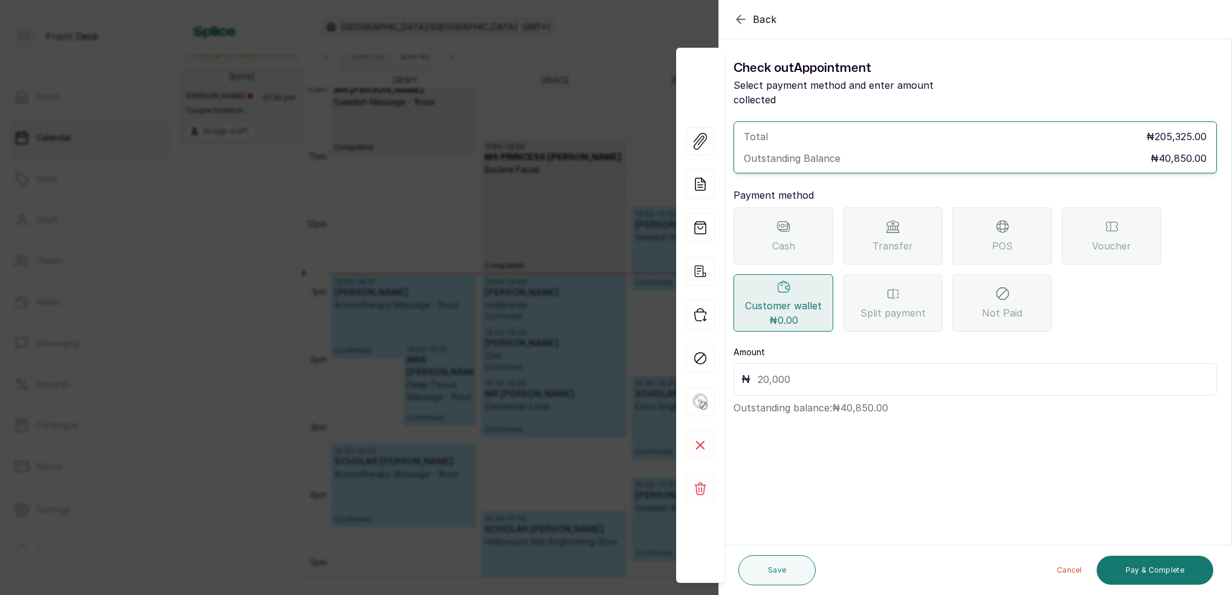
drag, startPoint x: 1004, startPoint y: 227, endPoint x: 994, endPoint y: 238, distance: 14.5
click at [1004, 239] on span "POS" at bounding box center [1002, 246] width 21 height 15
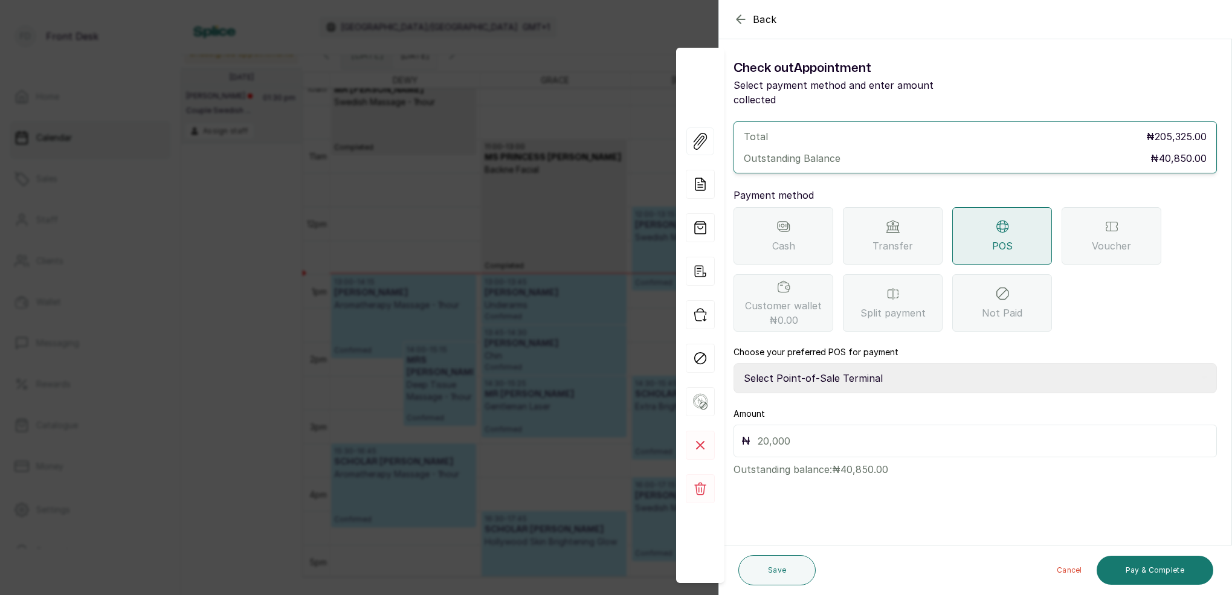
select select "7a4fd382-b2de-4137-8553-2ff33fa7fb29"
click at [812, 433] on input "text" at bounding box center [983, 441] width 451 height 17
type input "40,850"
click at [767, 572] on button "Save" at bounding box center [777, 570] width 77 height 30
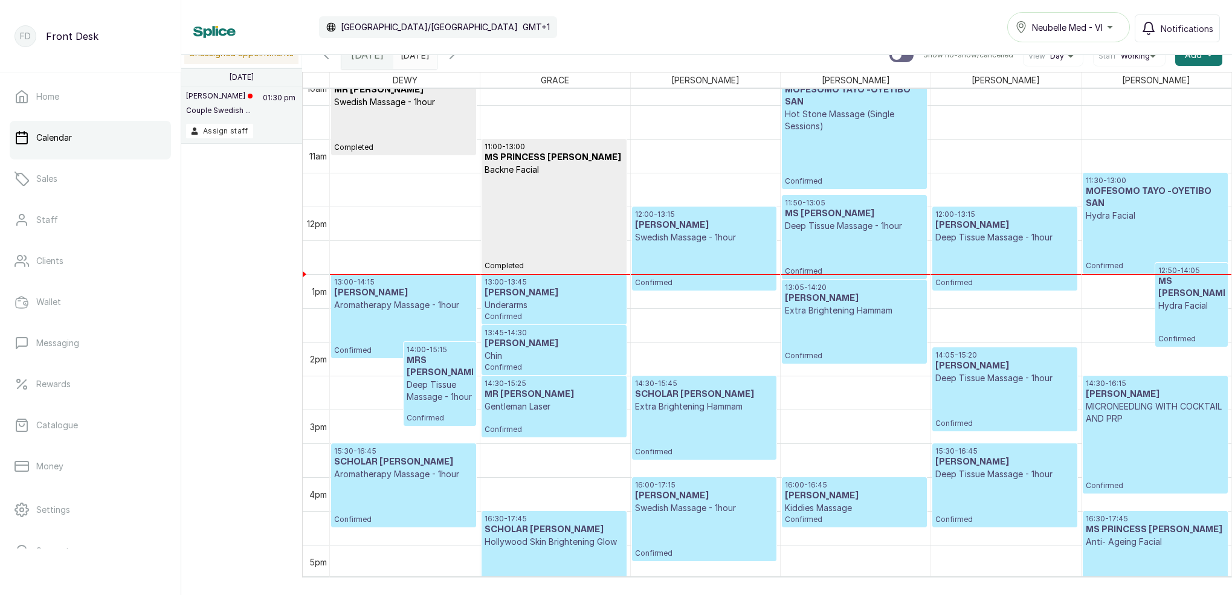
click at [459, 60] on icon "button" at bounding box center [452, 55] width 15 height 15
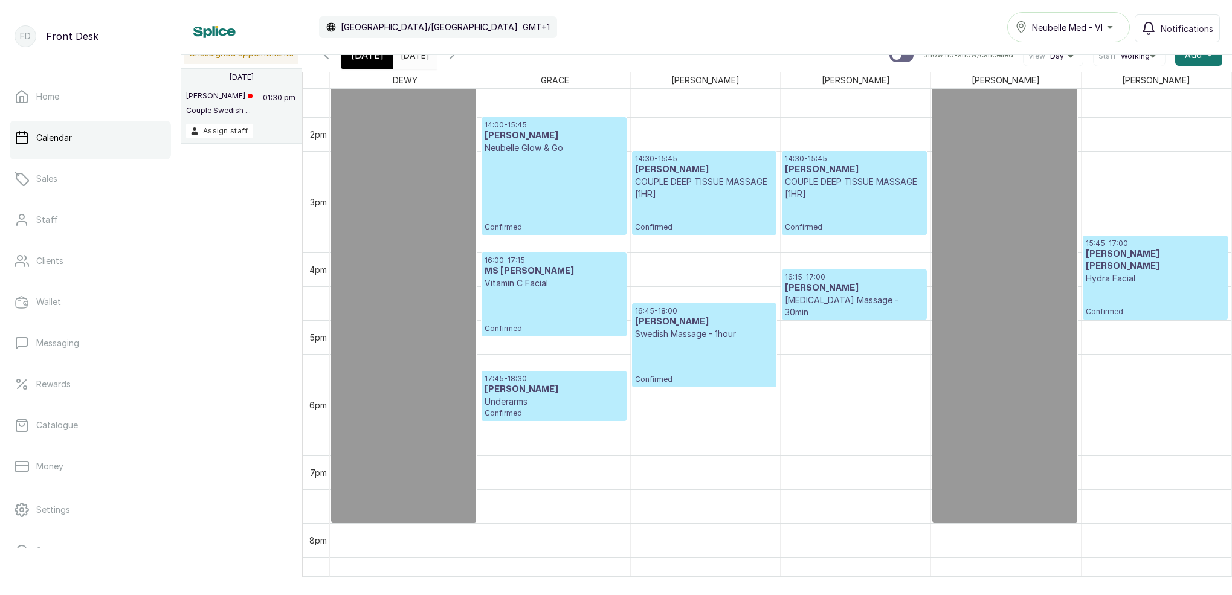
scroll to position [920, 0]
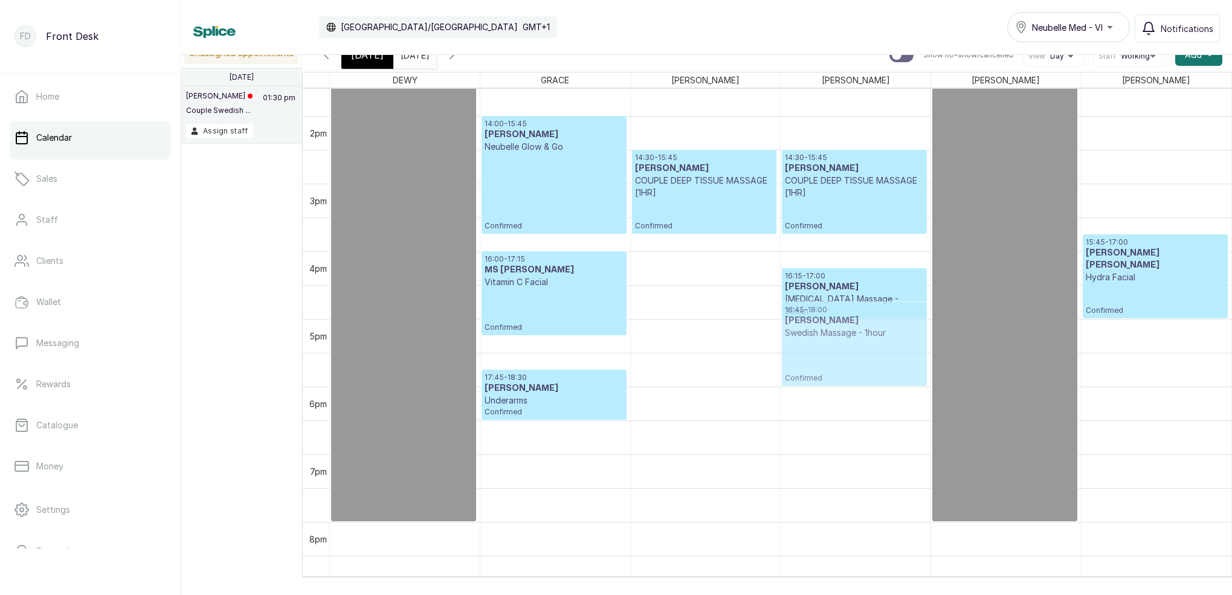
drag, startPoint x: 667, startPoint y: 331, endPoint x: 827, endPoint y: 326, distance: 160.8
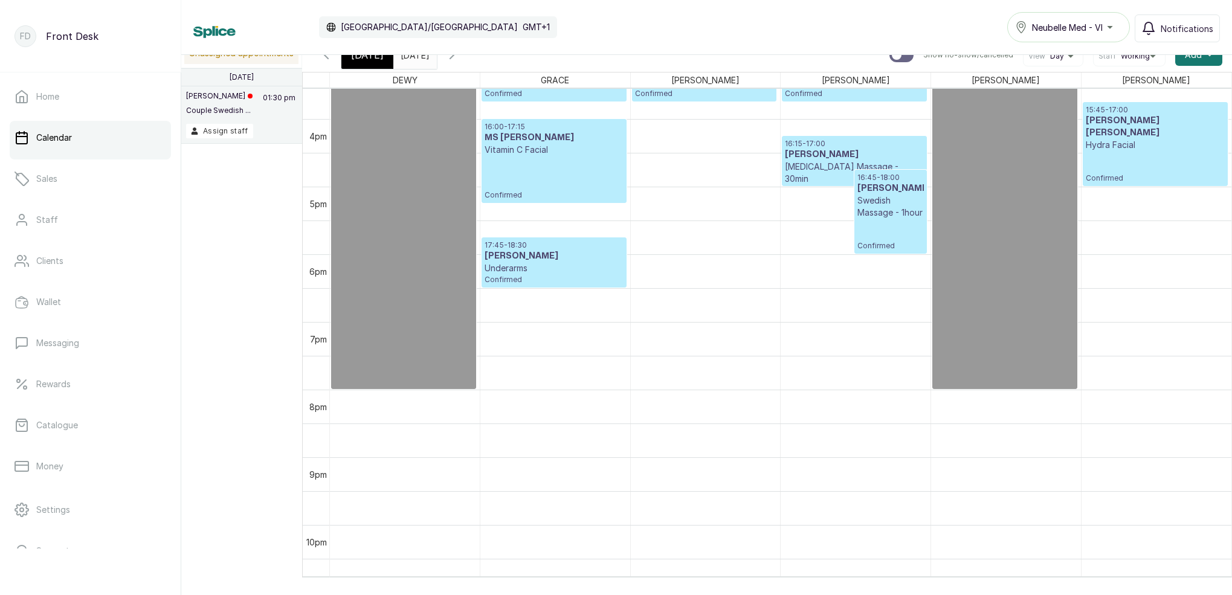
scroll to position [1054, 0]
click at [372, 63] on div "[DATE]" at bounding box center [367, 55] width 52 height 28
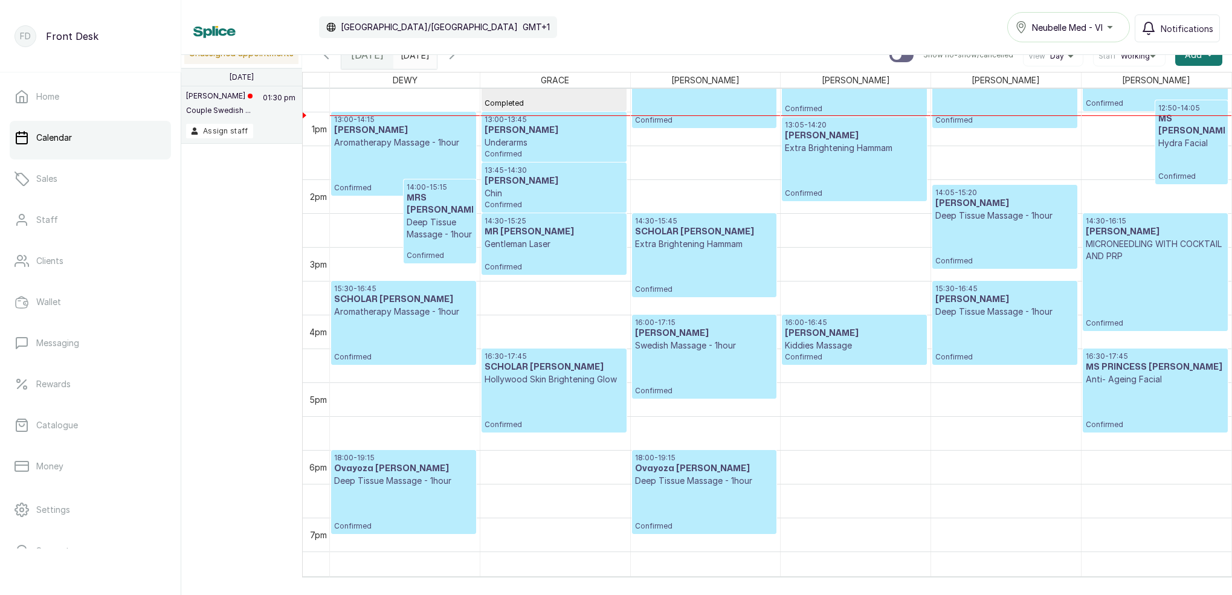
scroll to position [809, 0]
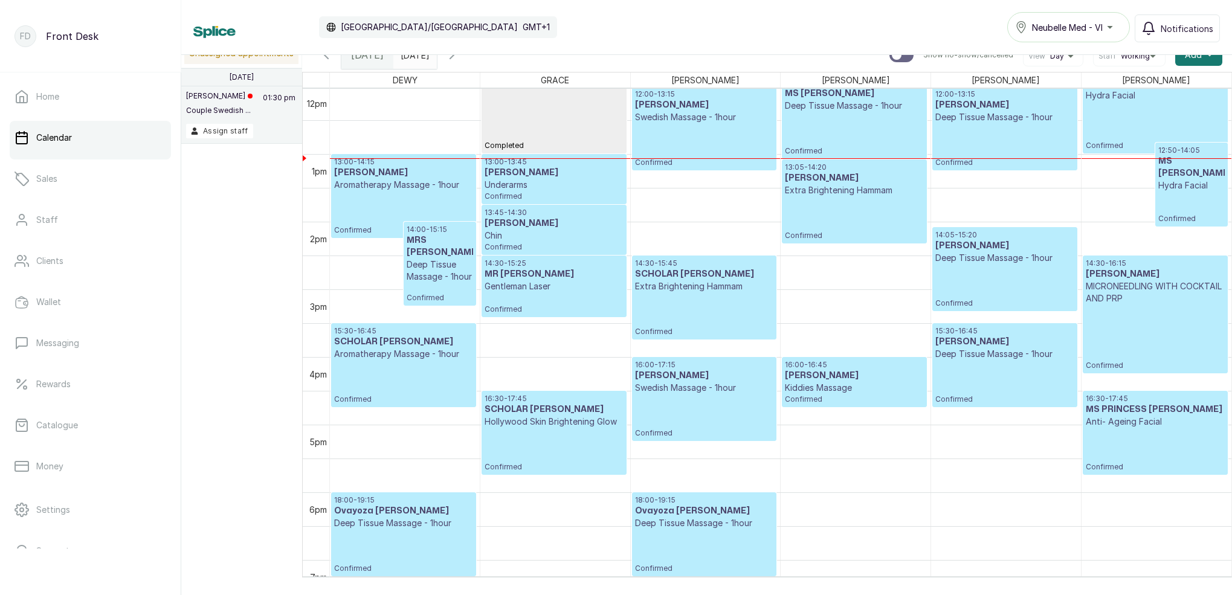
click at [531, 180] on p "Underarms" at bounding box center [554, 185] width 138 height 12
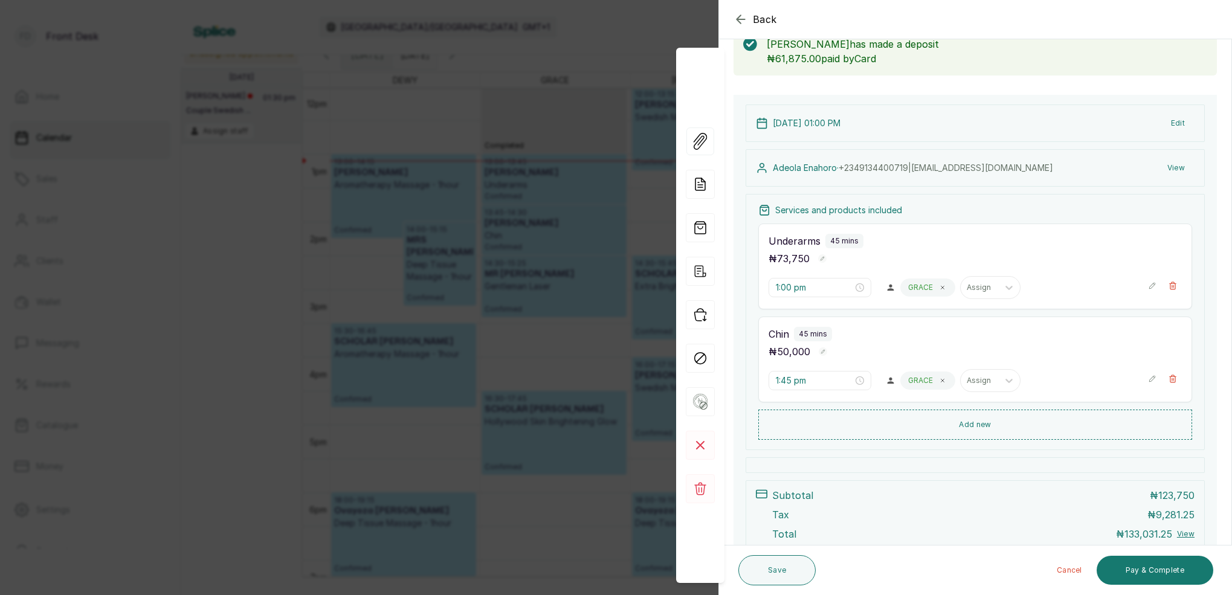
scroll to position [121, 0]
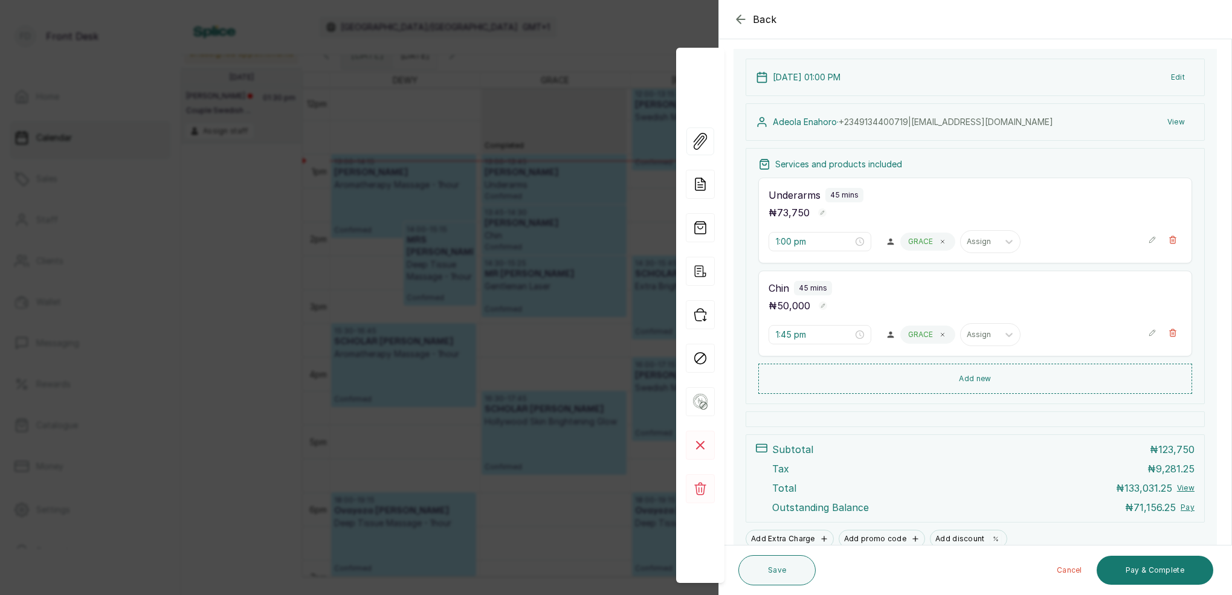
click at [595, 48] on div "Back Appointment Details Edit appointment 💻 Booked Online Make changes to appoi…" at bounding box center [616, 297] width 1232 height 595
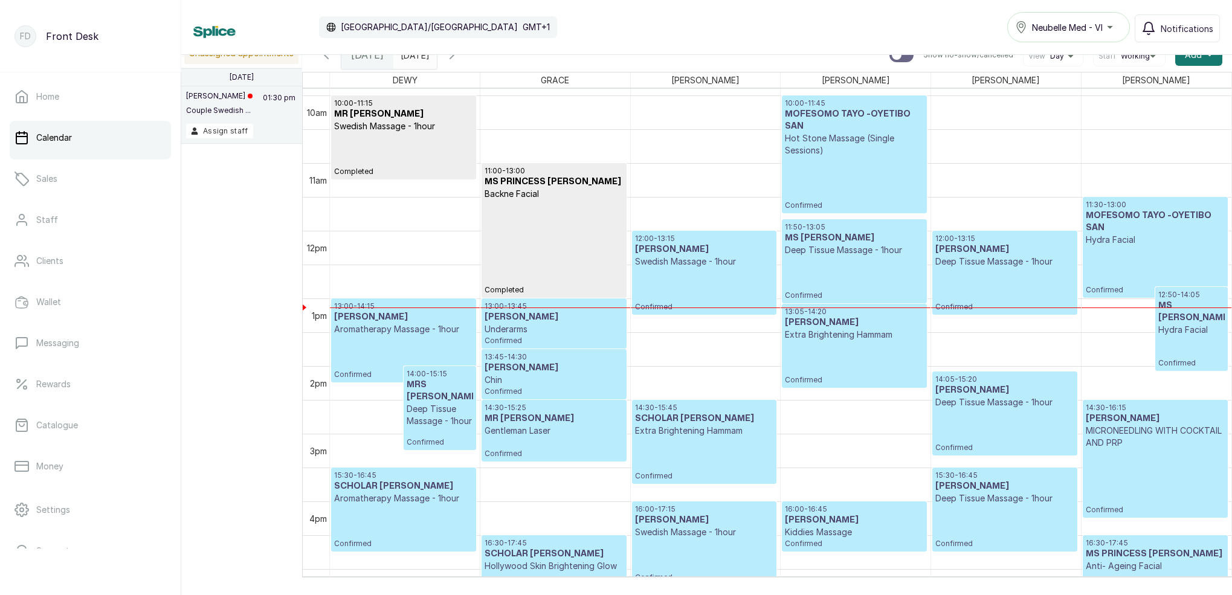
scroll to position [670, 0]
click at [989, 270] on div "12:00 - 13:15 Dapo Olagunju Deep Tissue Massage - 1hour Confirmed" at bounding box center [1005, 273] width 138 height 78
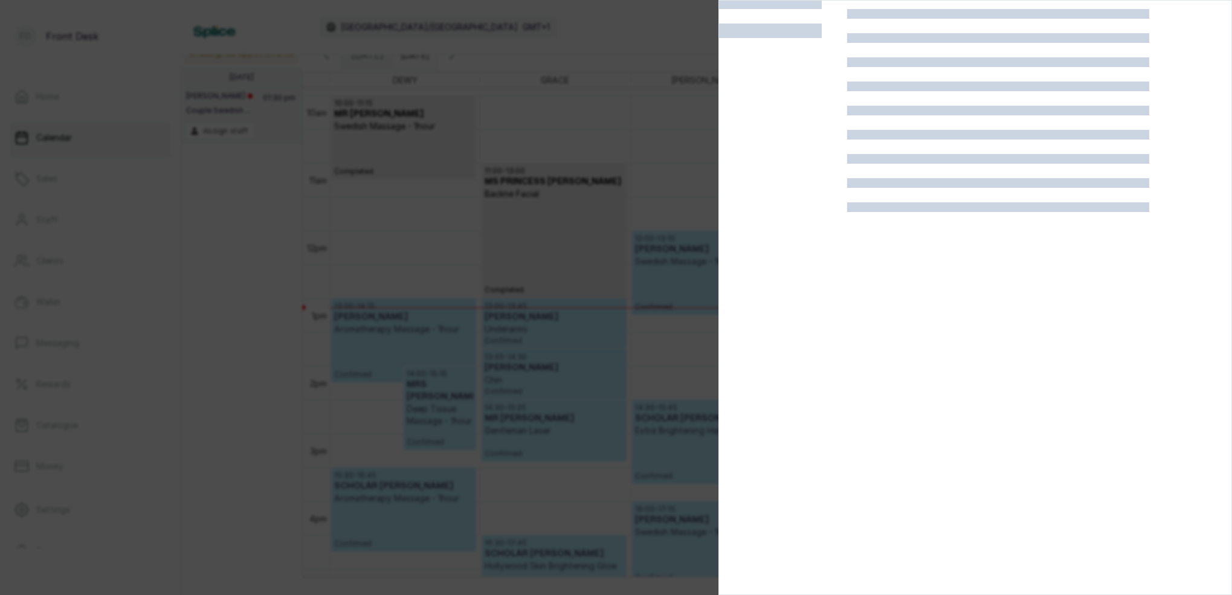
scroll to position [30, 0]
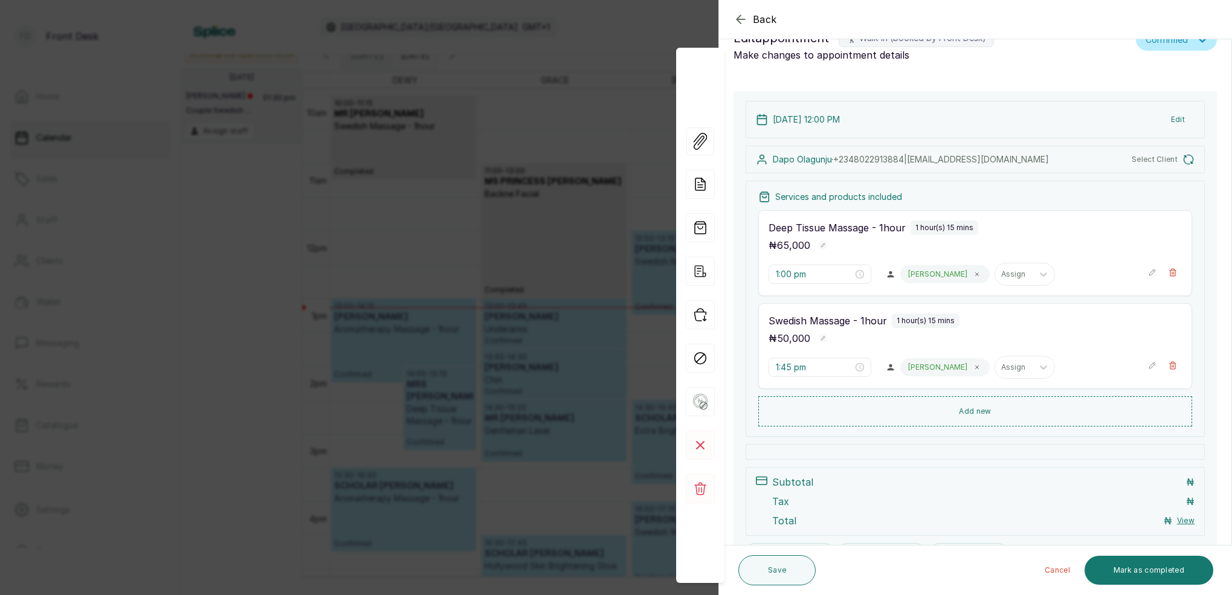
type input "12:00 pm"
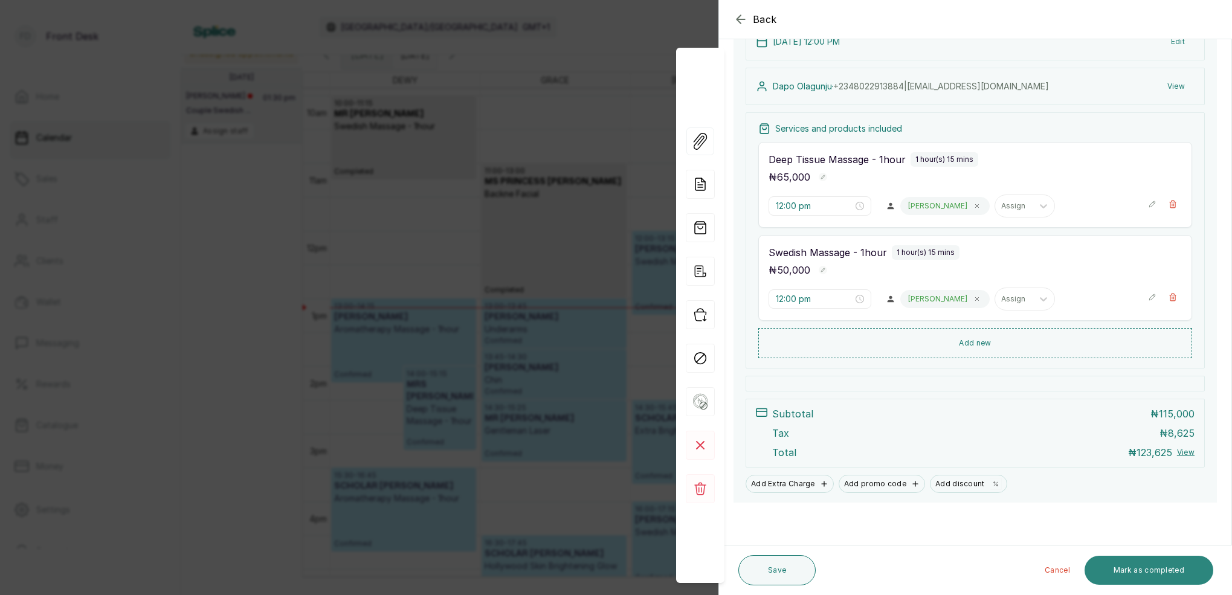
scroll to position [171, 0]
click at [1148, 575] on button "Mark as completed" at bounding box center [1149, 570] width 129 height 29
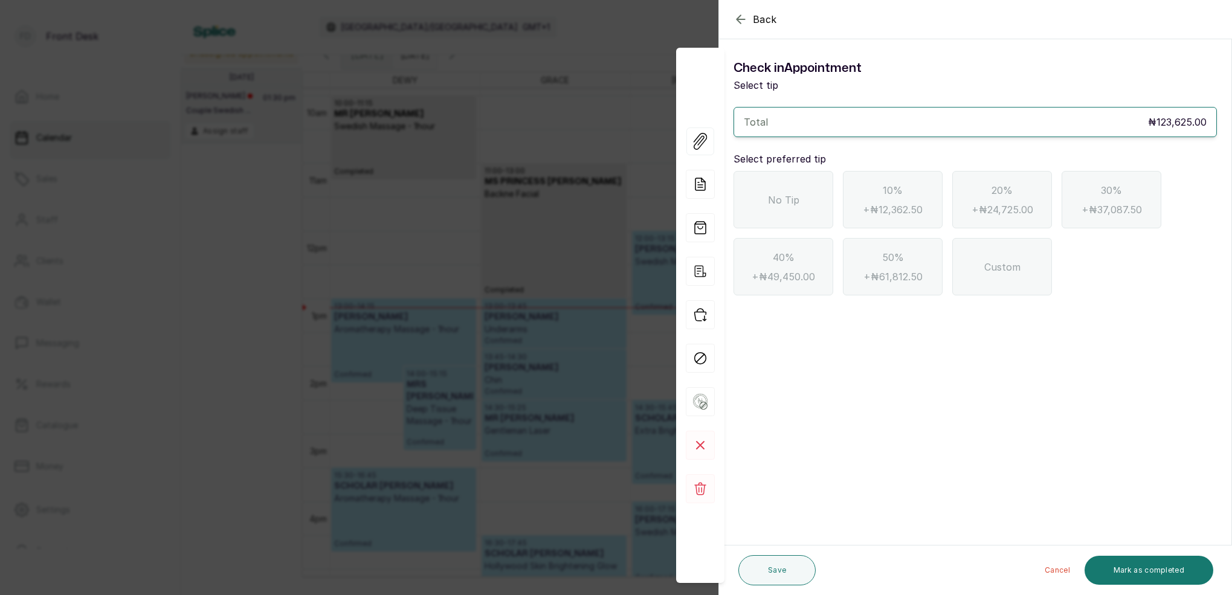
scroll to position [0, 0]
drag, startPoint x: 780, startPoint y: 203, endPoint x: 806, endPoint y: 220, distance: 31.5
click at [780, 203] on span "No Tip" at bounding box center [783, 200] width 31 height 15
click at [1156, 571] on button "Mark as completed" at bounding box center [1149, 570] width 129 height 29
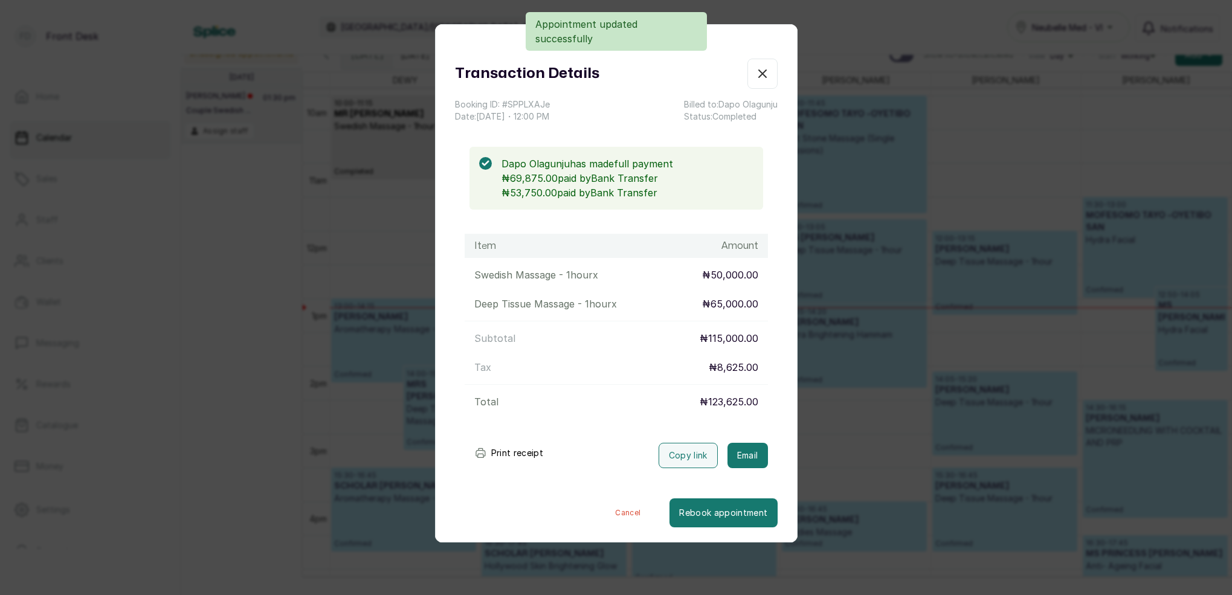
drag, startPoint x: 754, startPoint y: 448, endPoint x: 754, endPoint y: 436, distance: 11.5
click at [754, 445] on button "Email" at bounding box center [748, 455] width 40 height 25
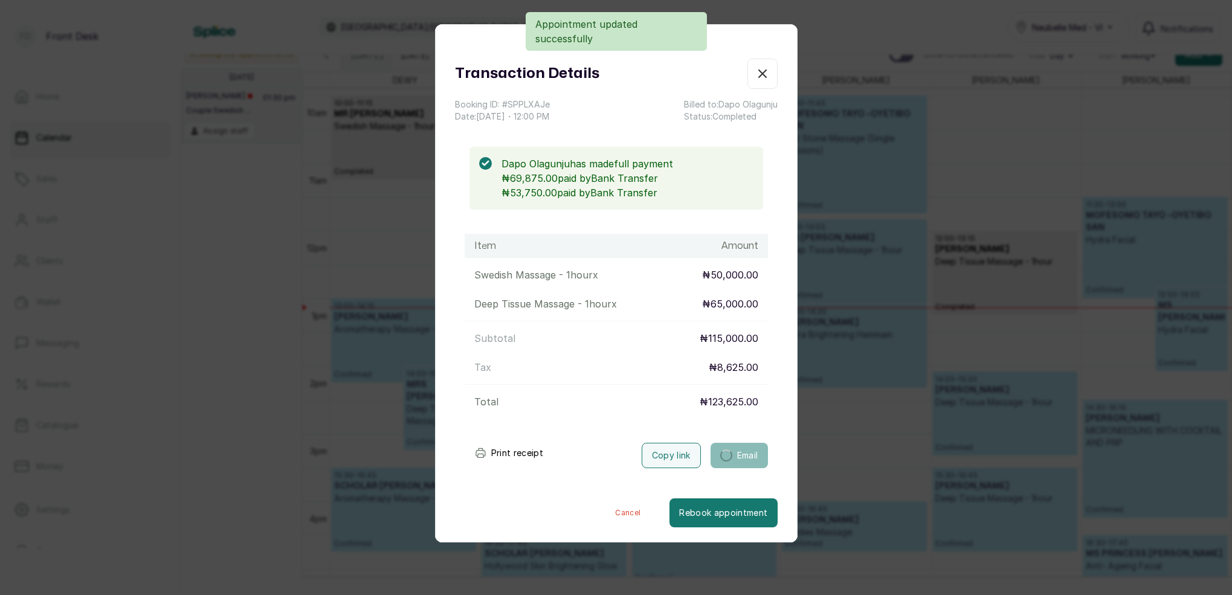
click at [766, 77] on icon "button" at bounding box center [762, 73] width 7 height 7
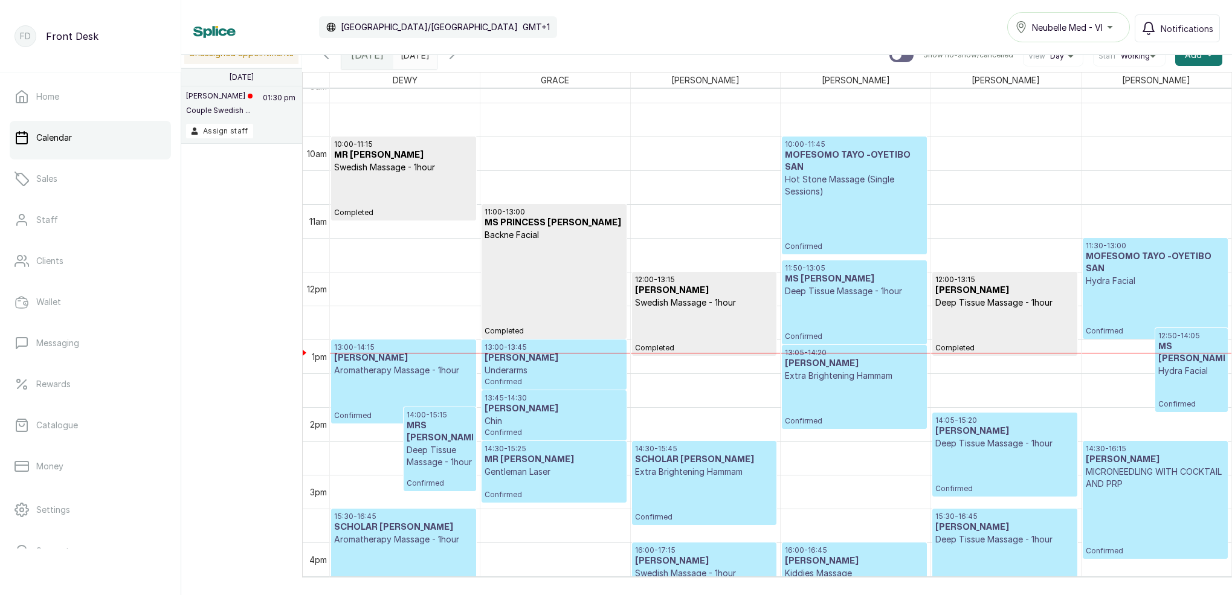
scroll to position [629, 0]
click at [66, 264] on link "Clients" at bounding box center [90, 261] width 161 height 34
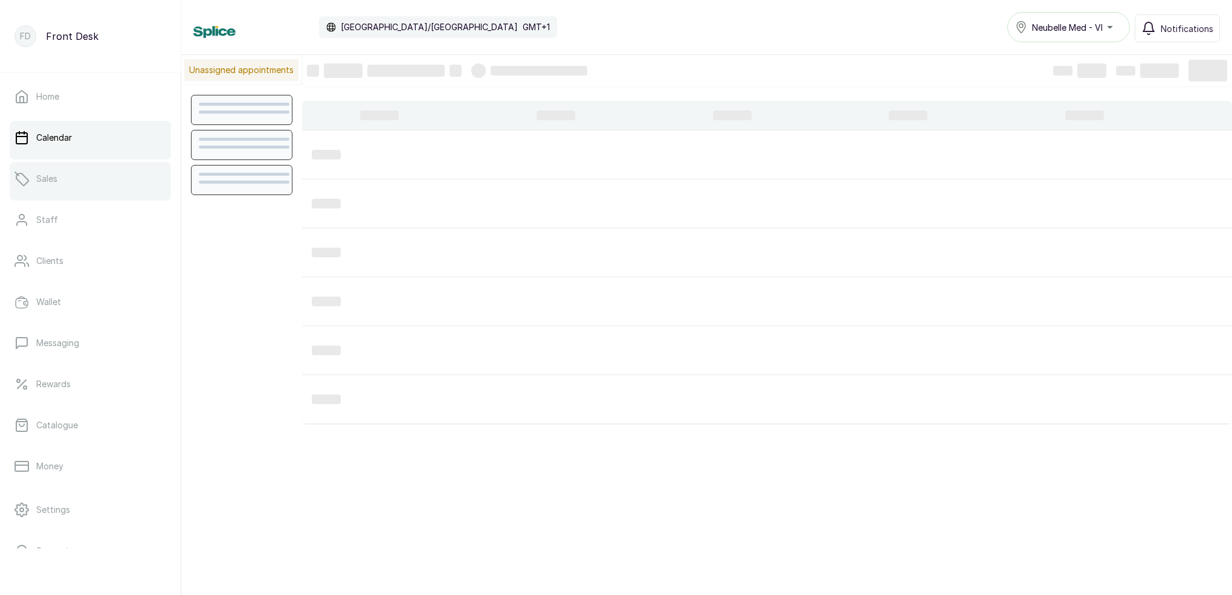
scroll to position [407, 0]
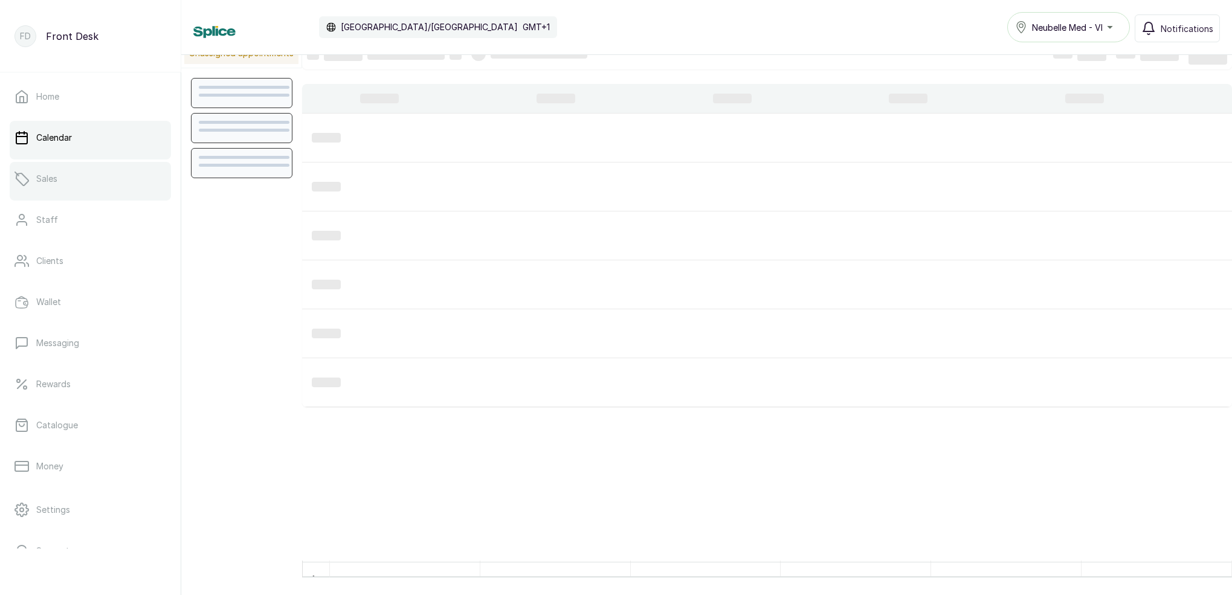
click at [73, 180] on link "Sales" at bounding box center [90, 179] width 161 height 34
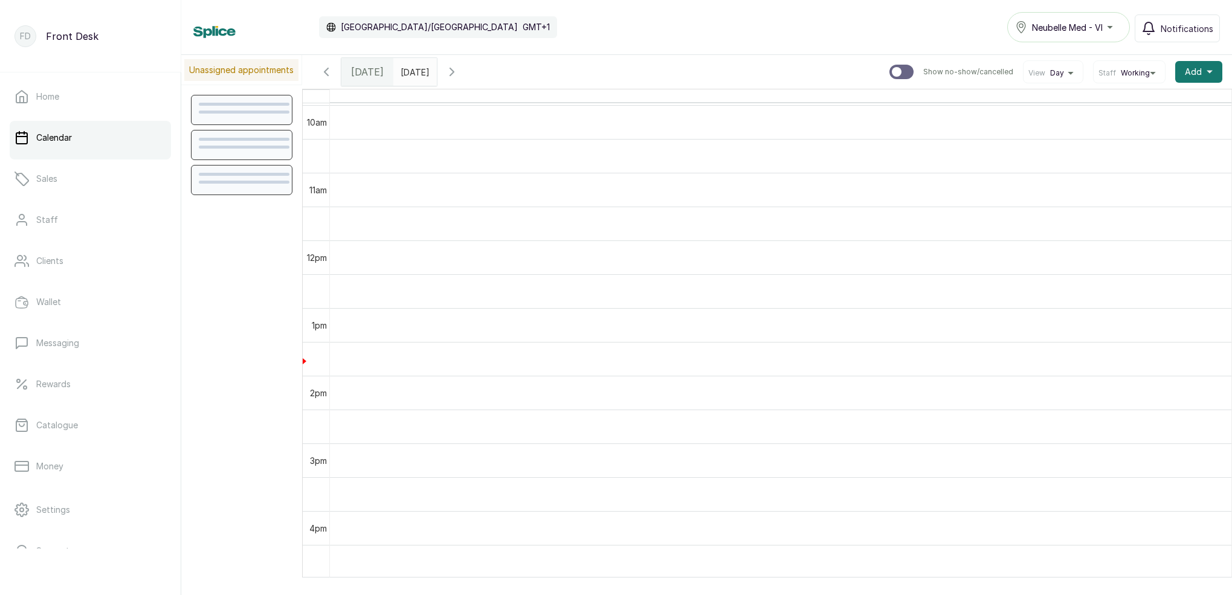
scroll to position [623, 0]
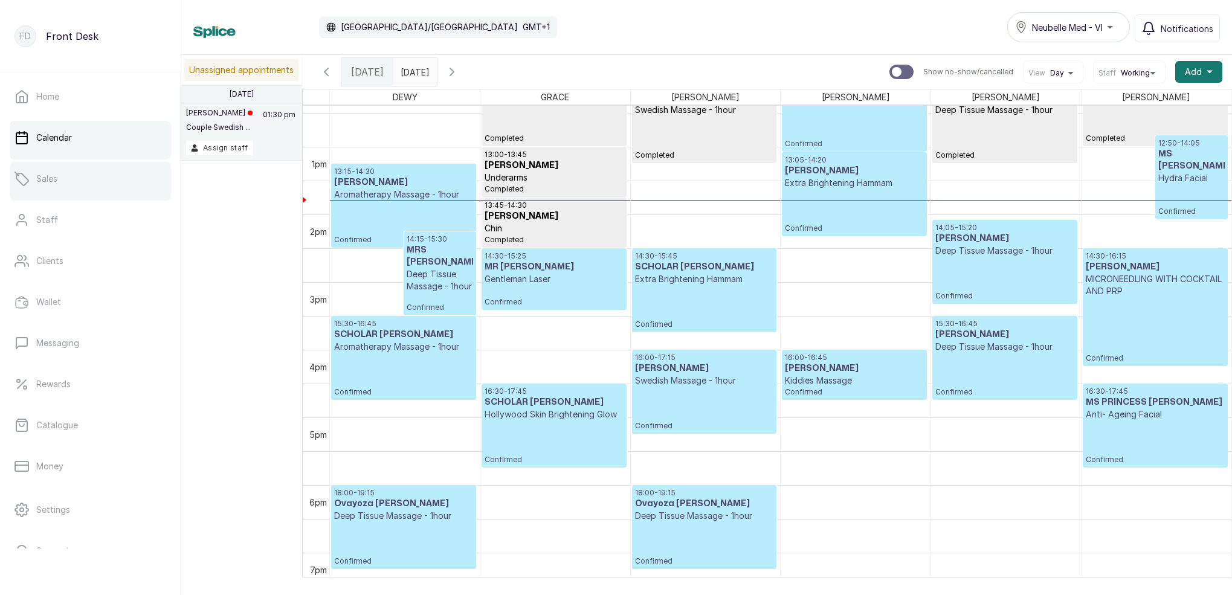
click at [73, 190] on link "Sales" at bounding box center [90, 179] width 161 height 34
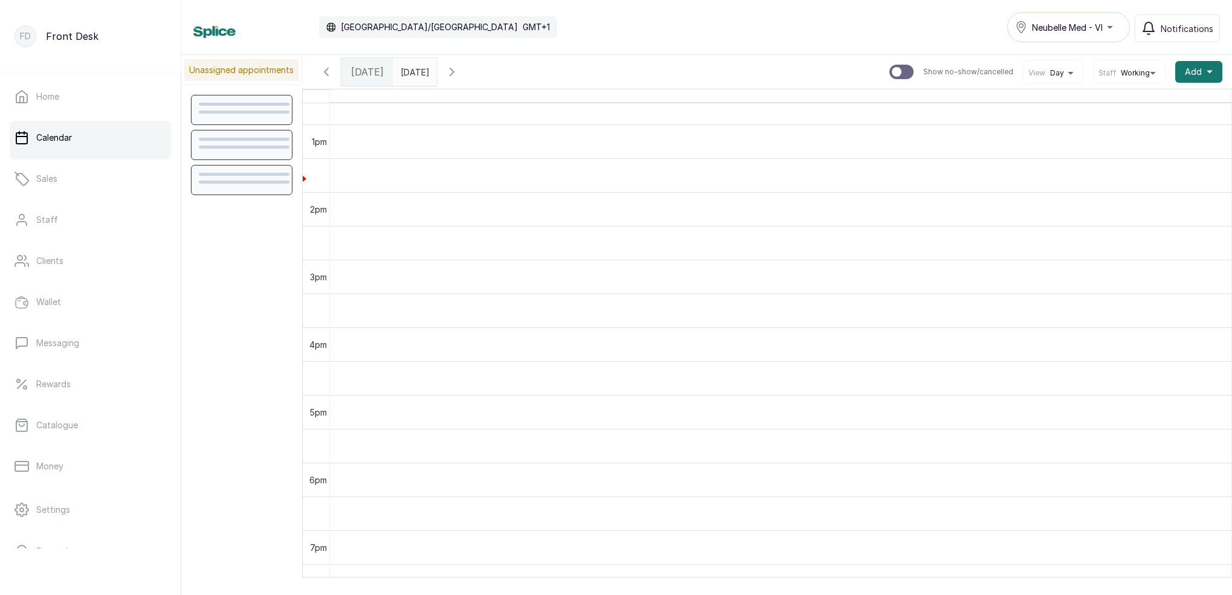
scroll to position [870, 0]
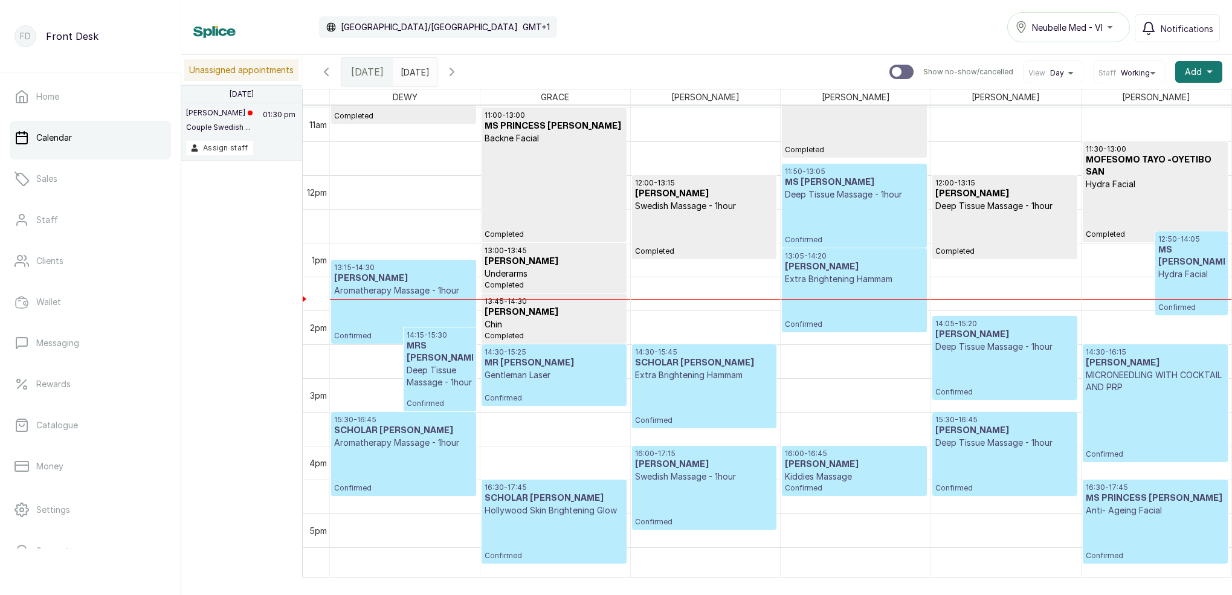
type input "dd/MM/yyyy"
click at [413, 74] on input "dd/MM/yyyy" at bounding box center [403, 69] width 19 height 21
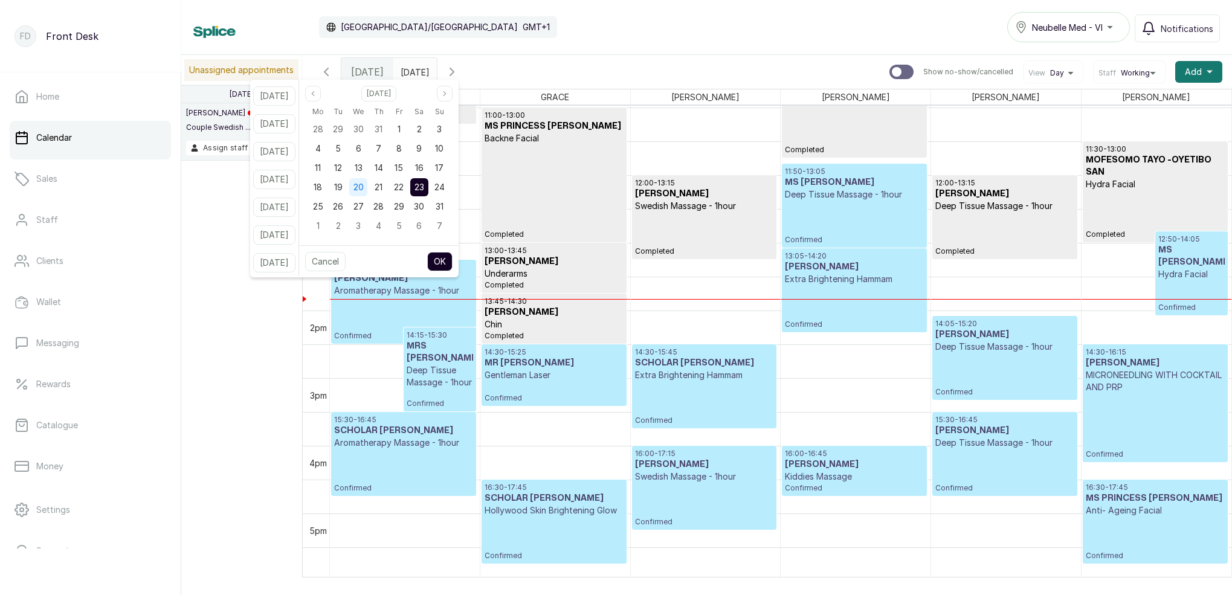
click at [364, 189] on span "20" at bounding box center [359, 187] width 10 height 10
click at [383, 189] on span "21" at bounding box center [379, 187] width 8 height 10
click at [447, 254] on button "OK" at bounding box center [439, 261] width 25 height 19
type input "[DATE]"
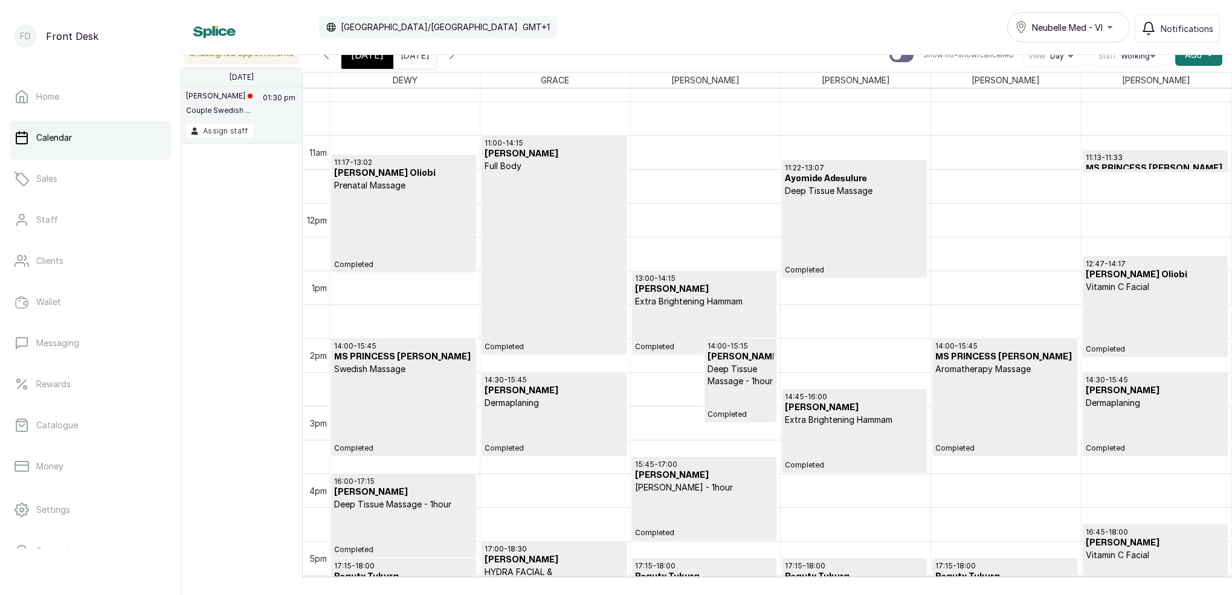
scroll to position [688, 0]
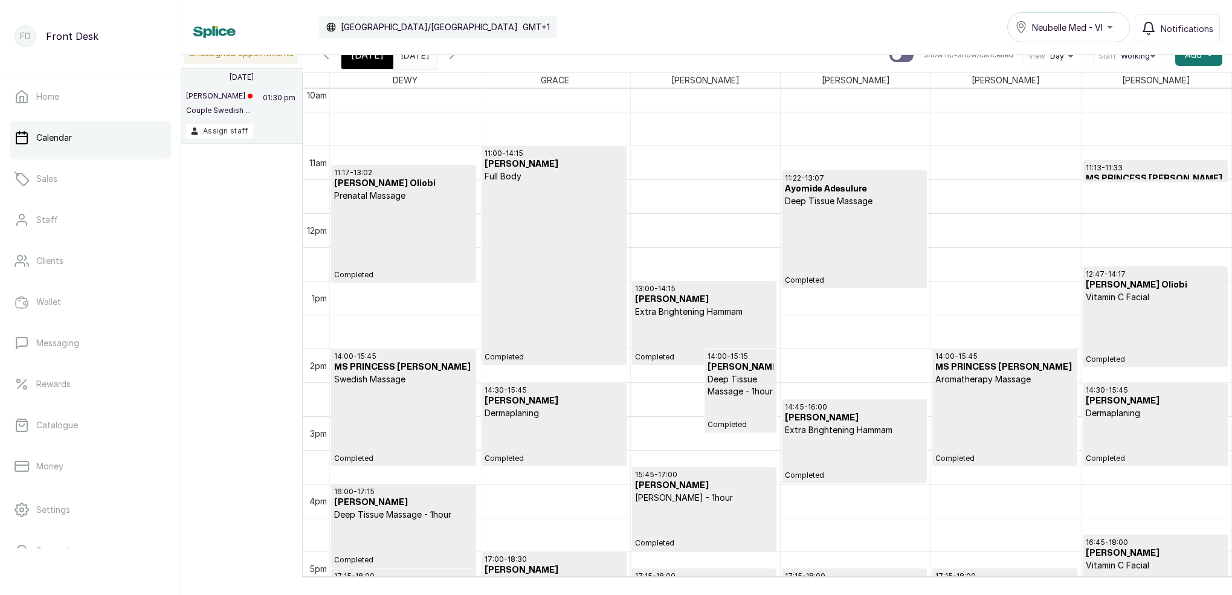
drag, startPoint x: 371, startPoint y: 59, endPoint x: 454, endPoint y: 77, distance: 85.3
click at [372, 60] on span "[DATE]" at bounding box center [367, 55] width 33 height 15
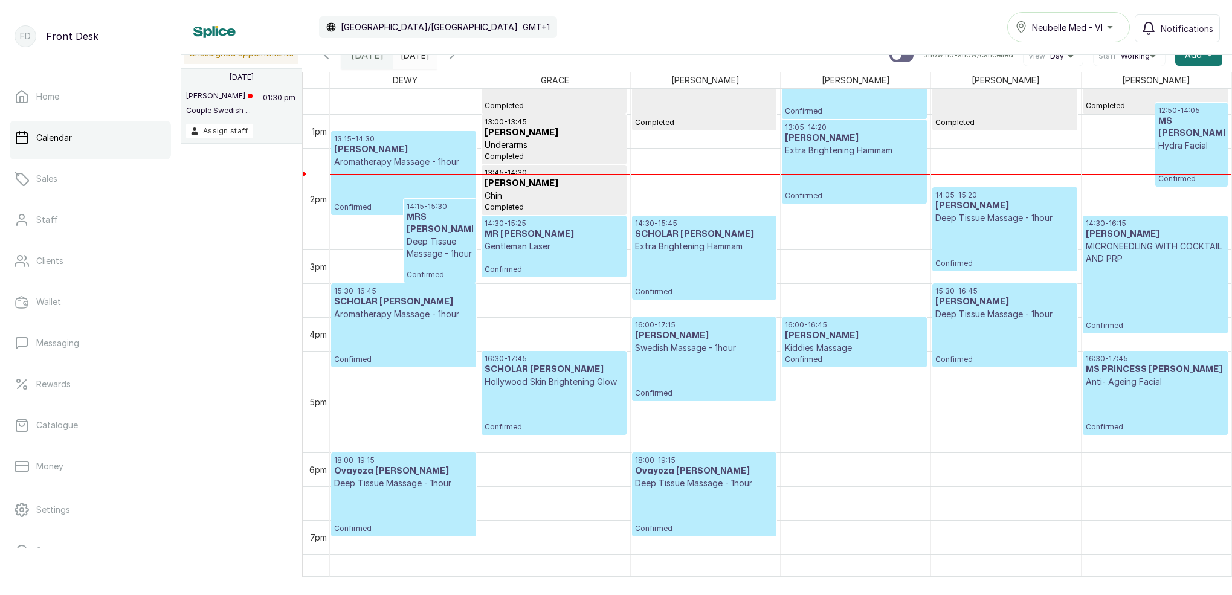
scroll to position [883, 0]
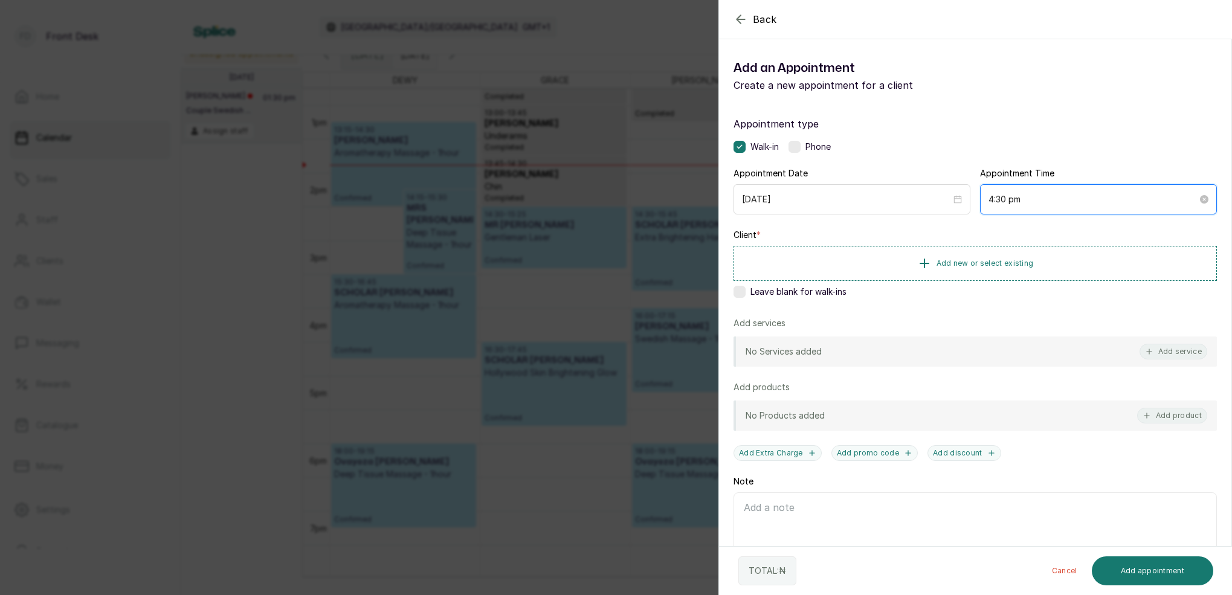
click at [1006, 201] on input "4:30 pm" at bounding box center [1093, 199] width 209 height 13
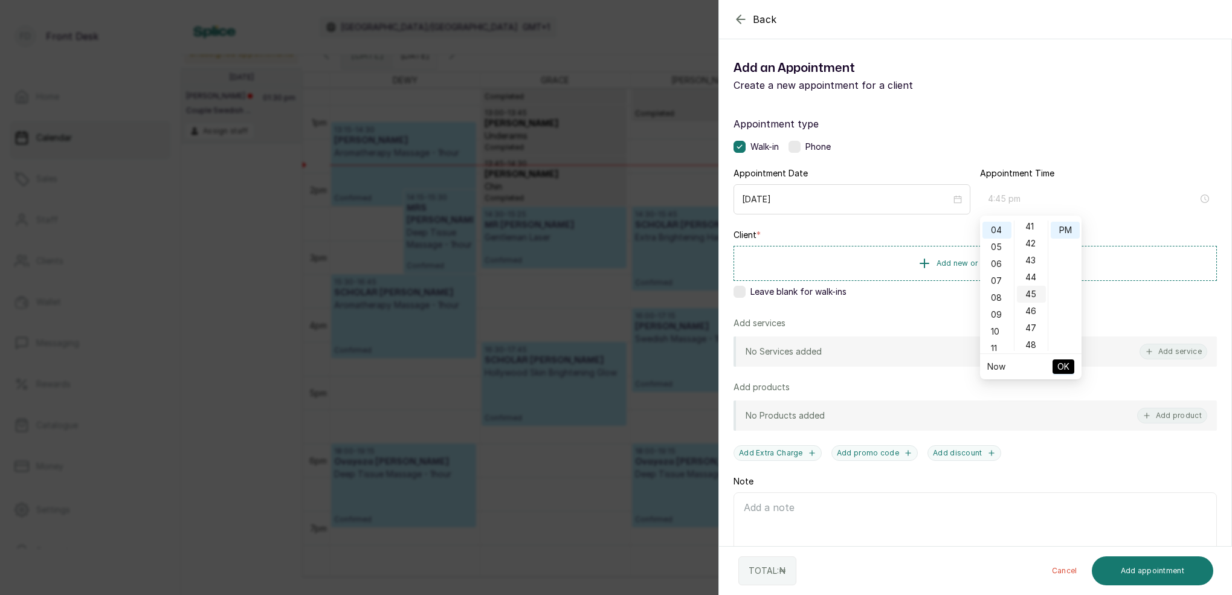
click at [1033, 292] on div "45" at bounding box center [1031, 294] width 29 height 17
type input "4:45 pm"
click at [1062, 231] on div "PM" at bounding box center [1065, 230] width 29 height 17
drag, startPoint x: 1064, startPoint y: 365, endPoint x: 1041, endPoint y: 325, distance: 46.9
click at [1064, 365] on span "OK" at bounding box center [1064, 366] width 12 height 23
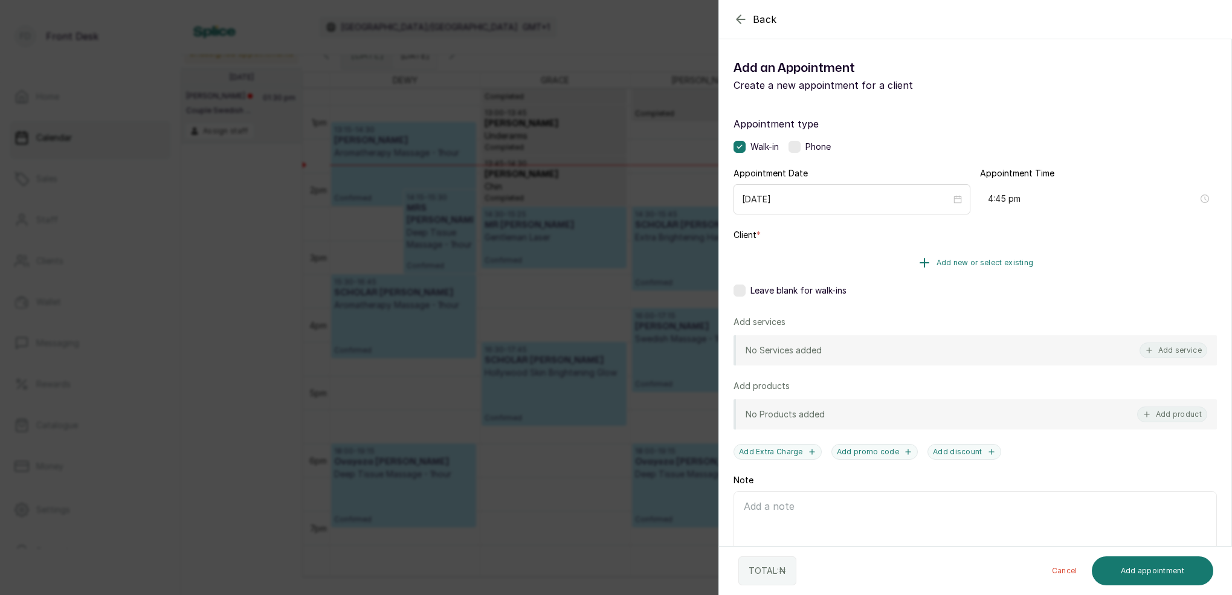
click at [1020, 262] on span "Add new or select existing" at bounding box center [985, 263] width 97 height 10
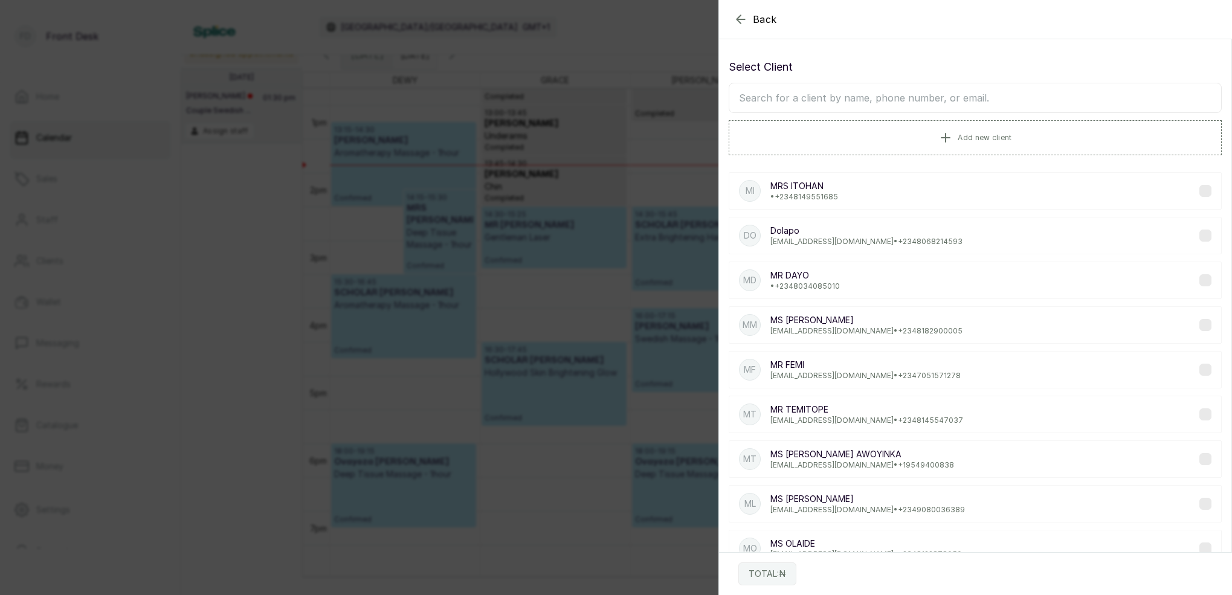
click at [951, 102] on input "text" at bounding box center [975, 98] width 493 height 30
type input "[PERSON_NAME]"
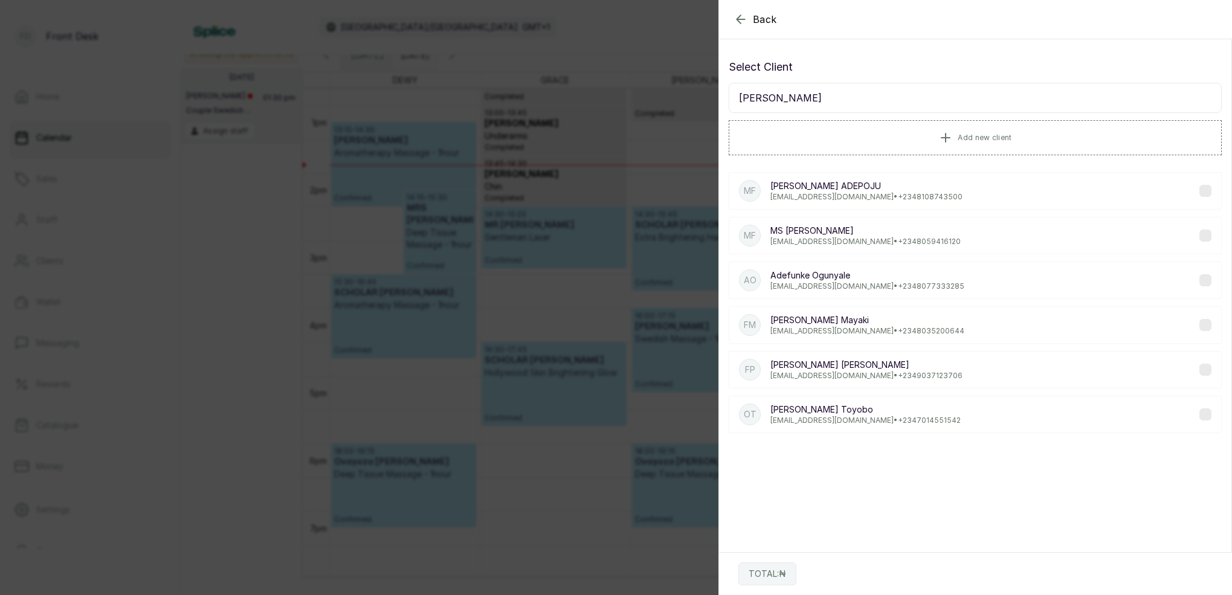
click at [917, 236] on div "MF [PERSON_NAME] [EMAIL_ADDRESS][DOMAIN_NAME] • [PHONE_NUMBER]" at bounding box center [975, 235] width 493 height 37
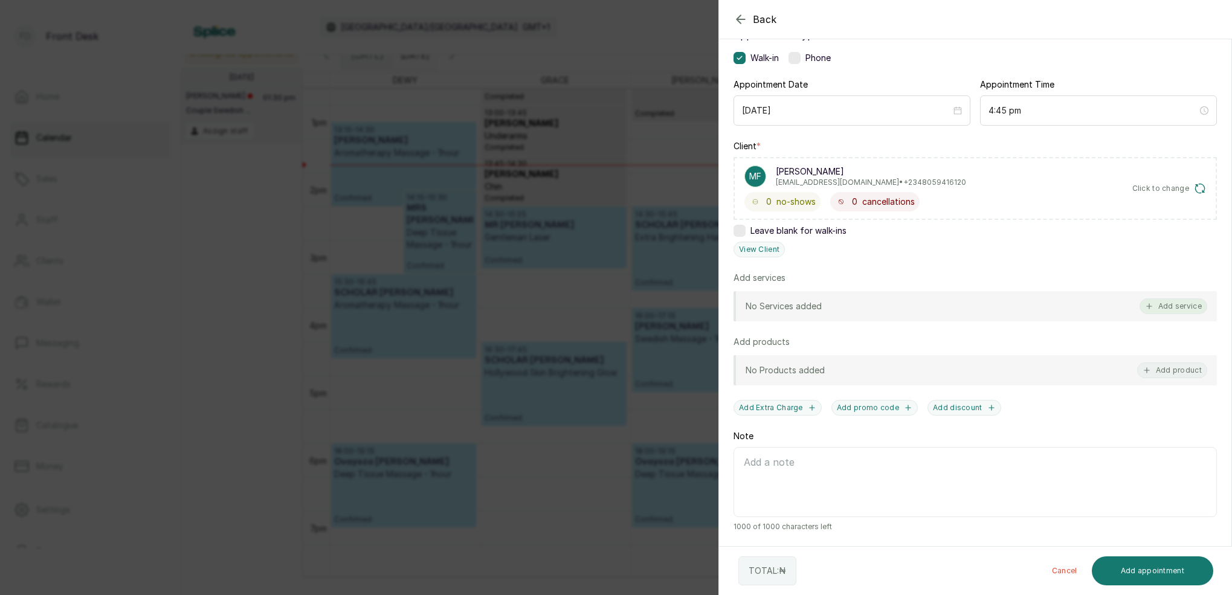
click at [1178, 309] on button "Add service" at bounding box center [1174, 307] width 68 height 16
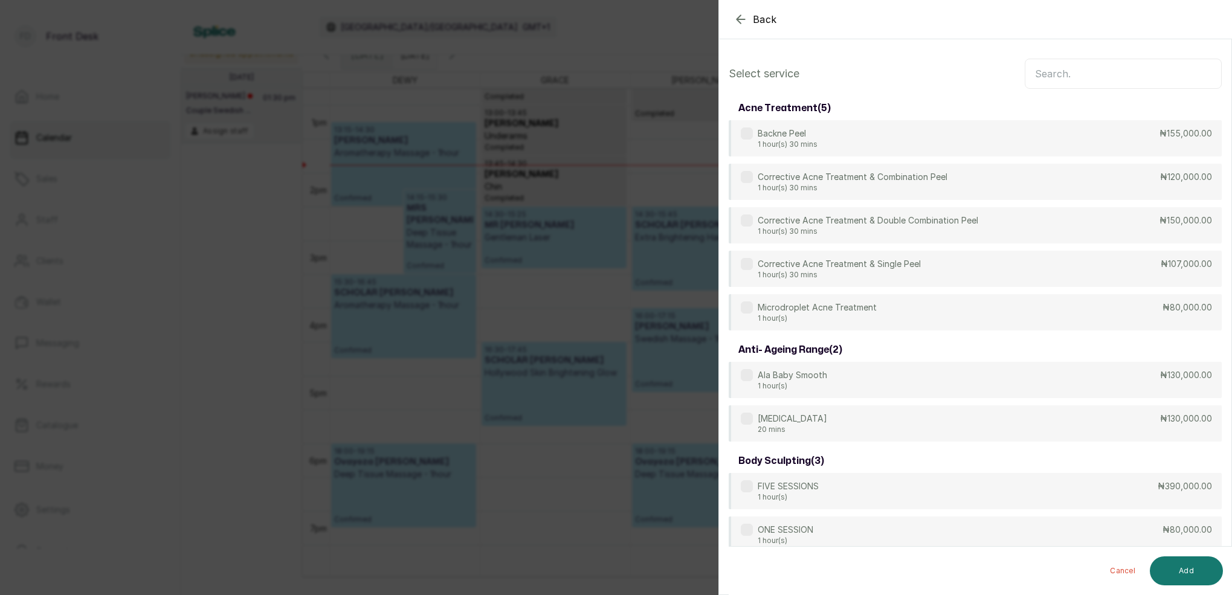
click at [1070, 74] on input "text" at bounding box center [1123, 74] width 197 height 30
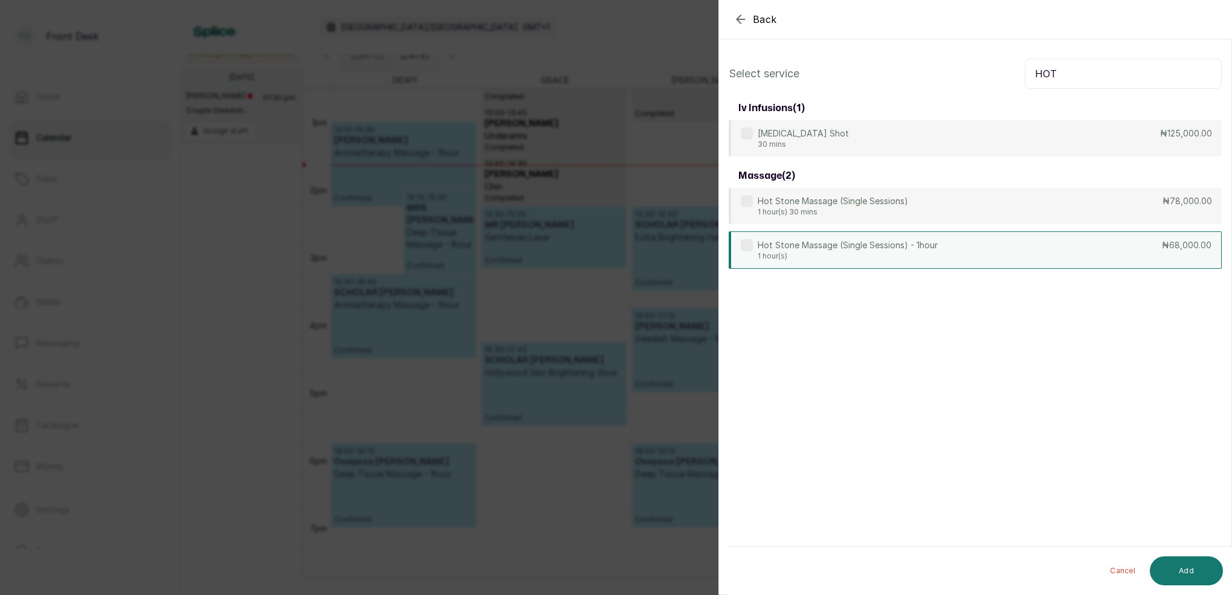
type input "HOT"
drag, startPoint x: 851, startPoint y: 250, endPoint x: 944, endPoint y: 303, distance: 107.2
click at [851, 250] on p "Hot Stone Massage (Single Sessions) - 1hour" at bounding box center [848, 245] width 180 height 12
click at [1180, 570] on button "Add" at bounding box center [1186, 571] width 73 height 29
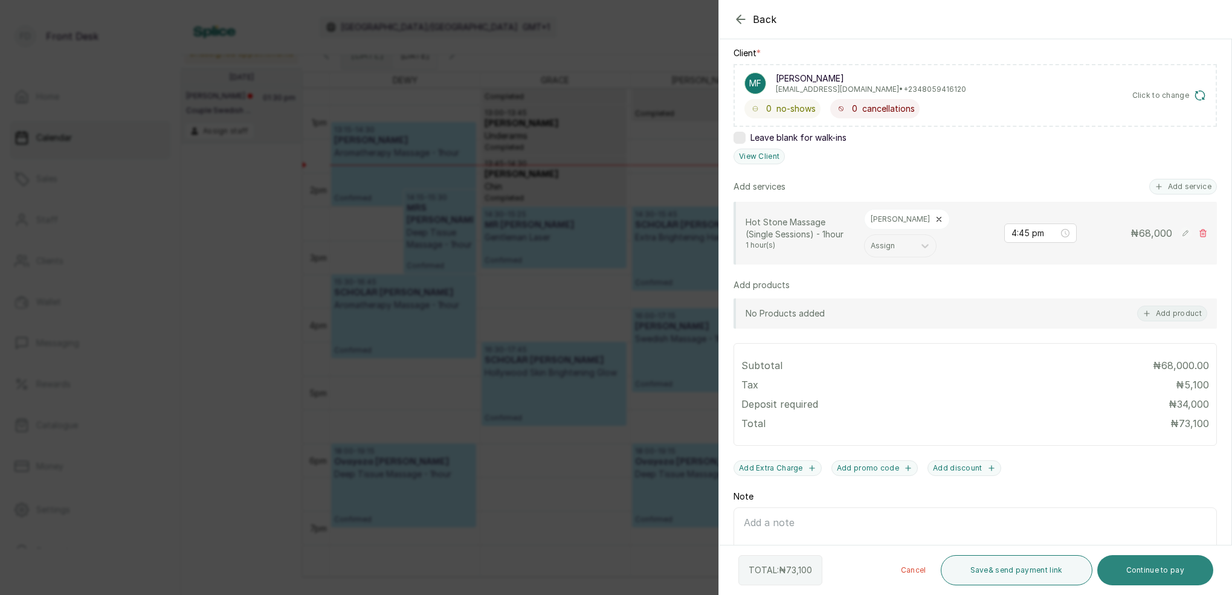
click at [1156, 576] on button "Continue to pay" at bounding box center [1156, 570] width 117 height 30
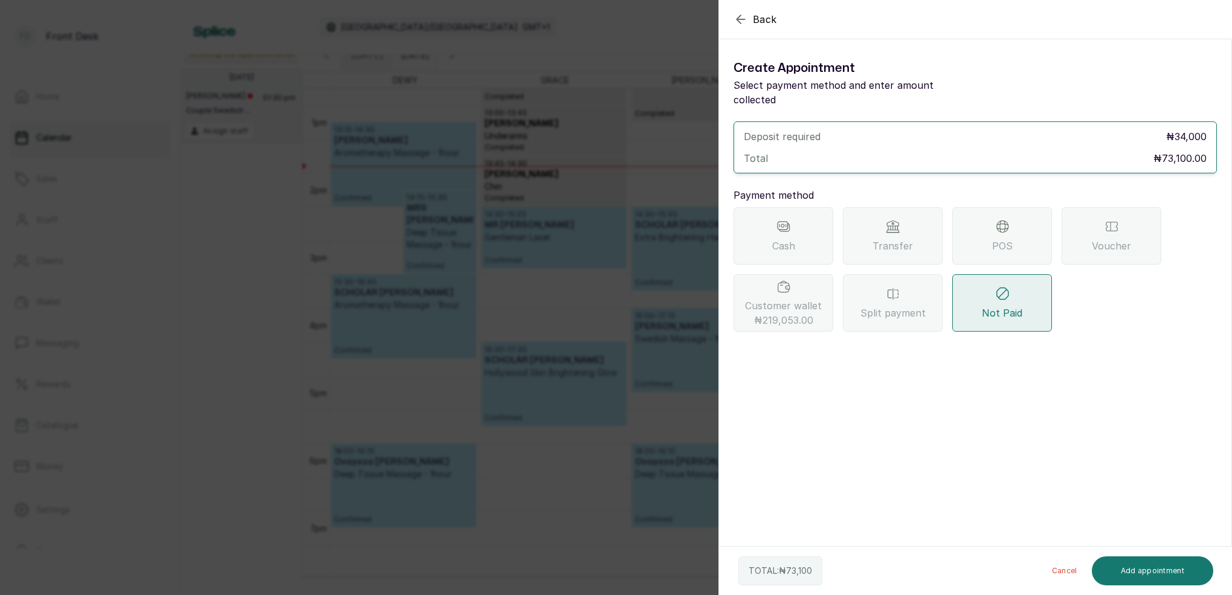
click at [904, 239] on span "Transfer" at bounding box center [893, 246] width 40 height 15
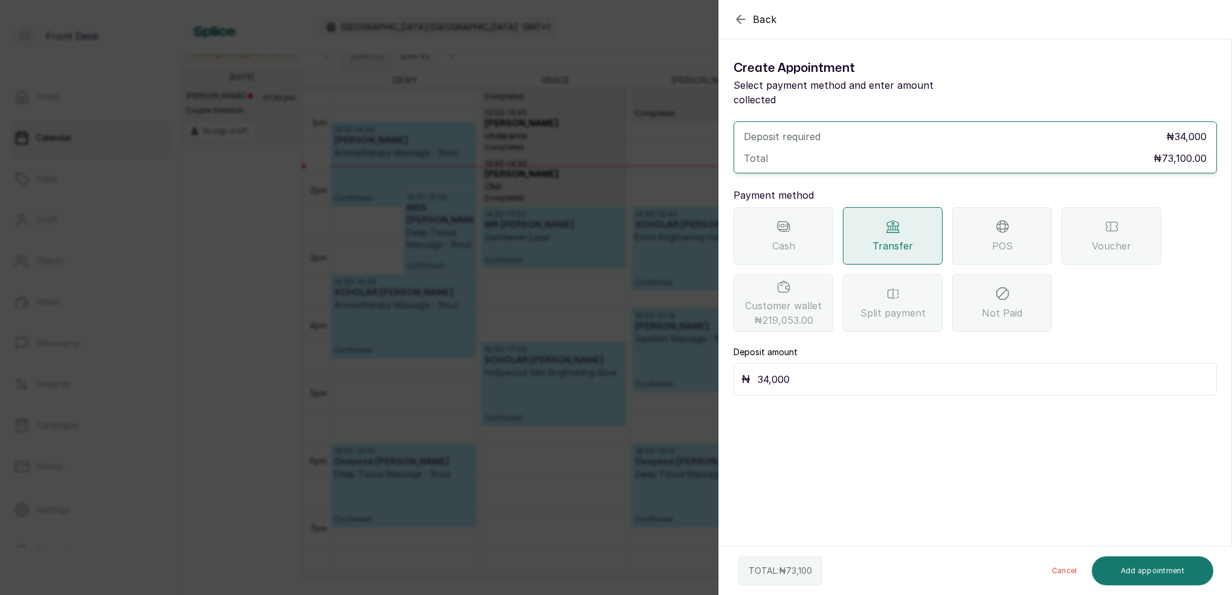
click at [844, 371] on input "34,000" at bounding box center [983, 379] width 451 height 17
type input "3"
type input "73,100"
click at [1163, 569] on button "Add appointment" at bounding box center [1153, 571] width 122 height 29
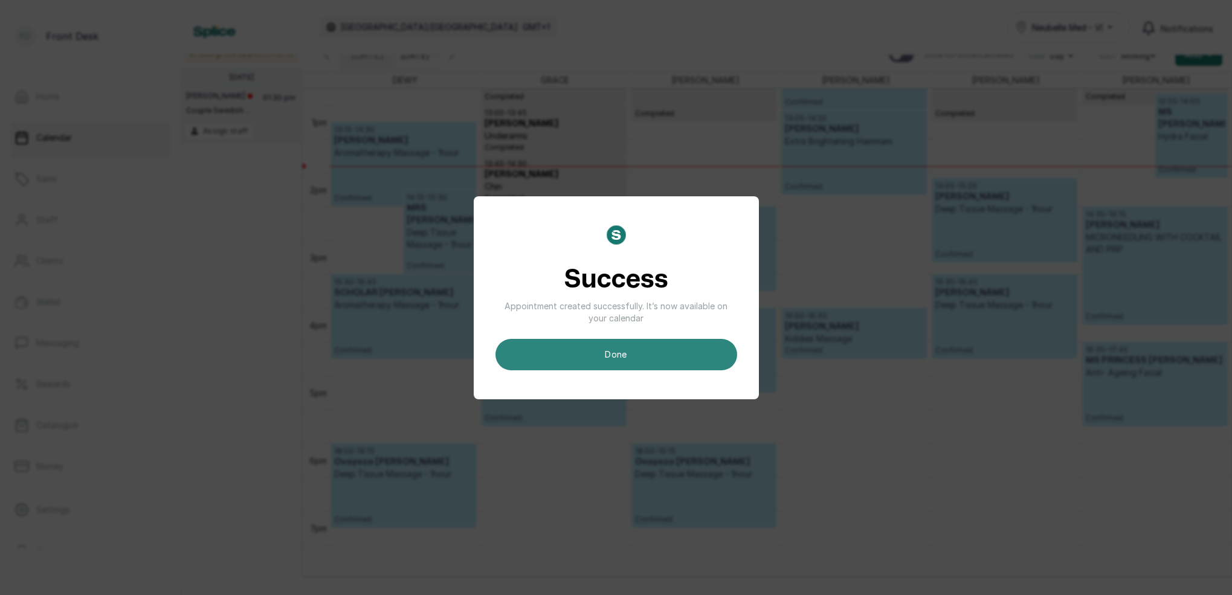
click at [687, 347] on button "done" at bounding box center [617, 354] width 242 height 31
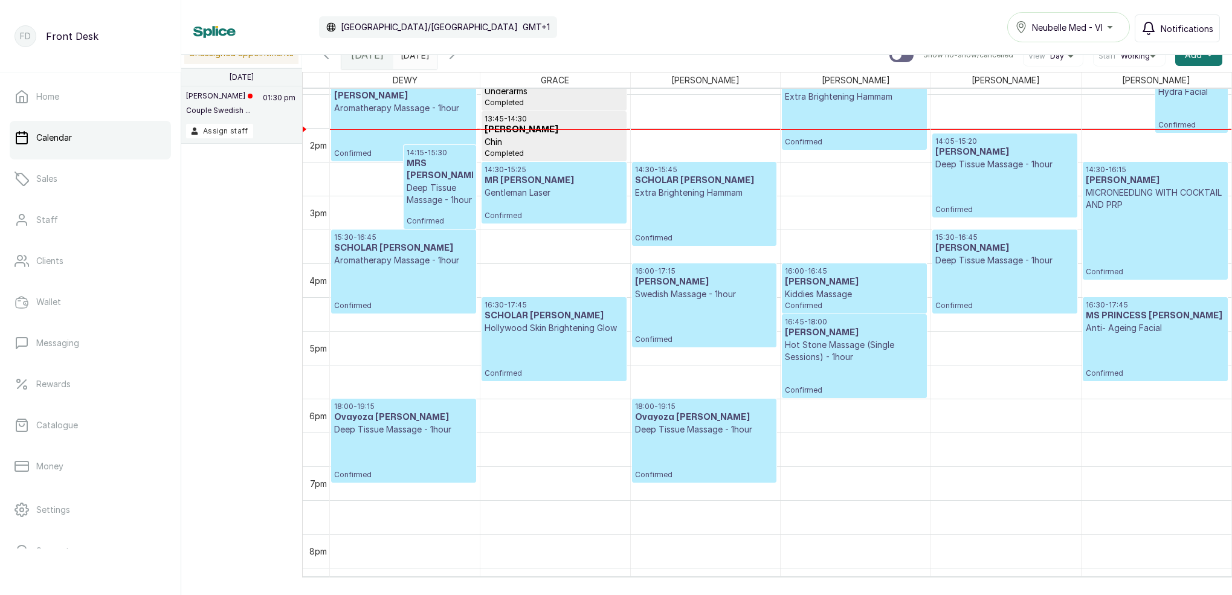
scroll to position [908, 0]
click at [415, 128] on div "13:15 - 14:30 [PERSON_NAME] Aromatherapy Massage - 1hour Confirmed" at bounding box center [403, 119] width 139 height 78
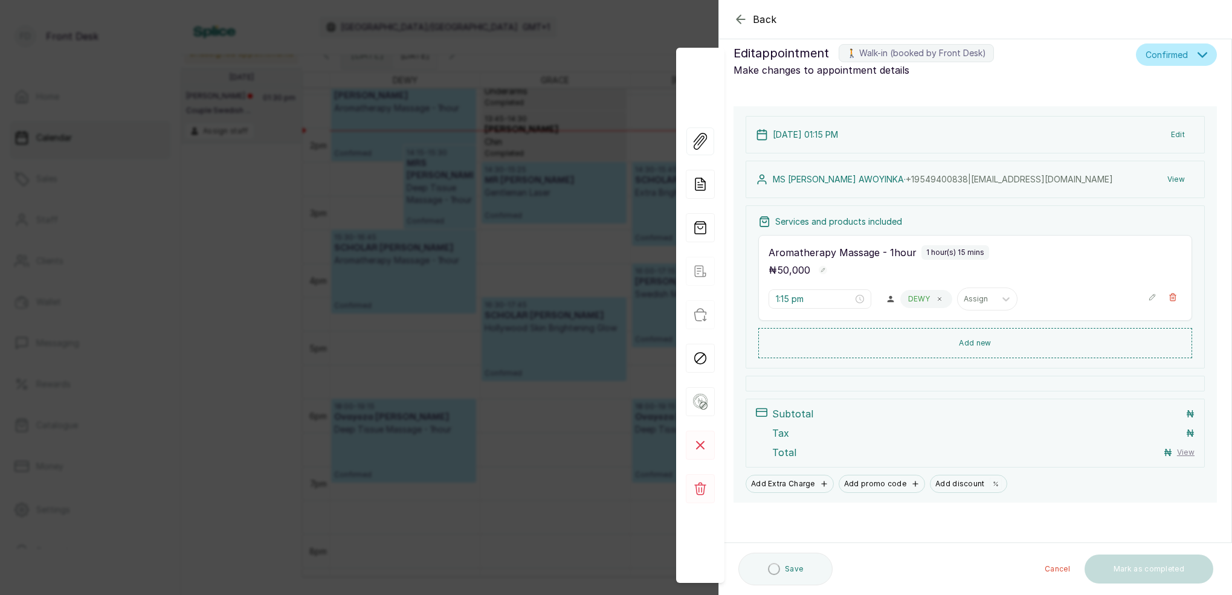
scroll to position [14, 0]
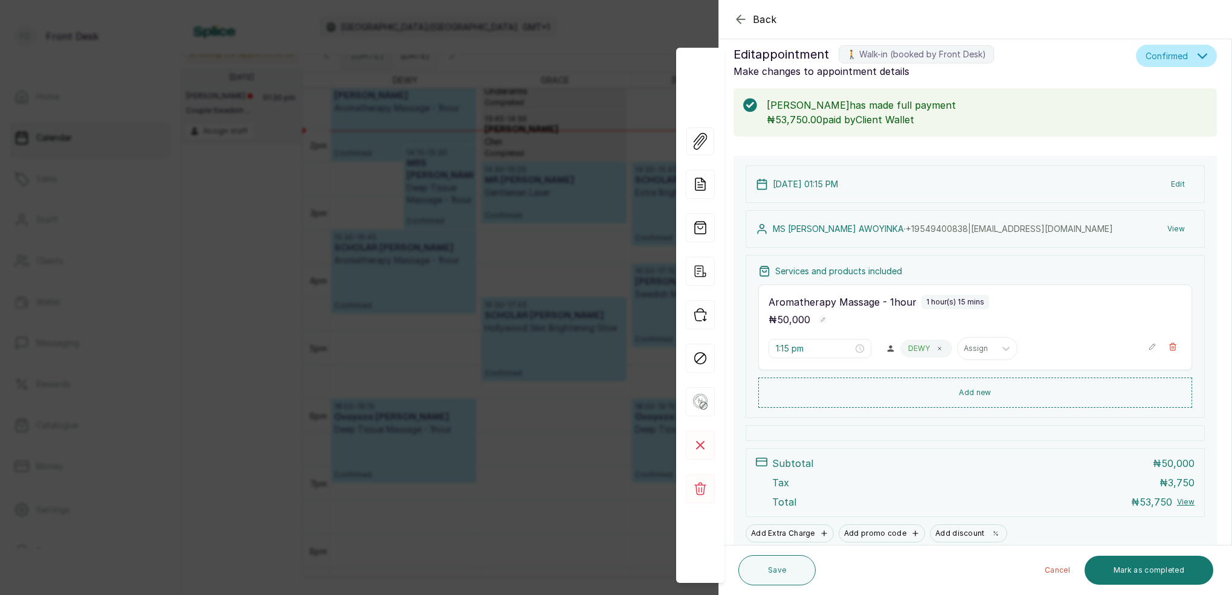
drag, startPoint x: 1159, startPoint y: 569, endPoint x: 1137, endPoint y: 544, distance: 33.0
click at [1159, 569] on button "Mark as completed" at bounding box center [1149, 570] width 129 height 29
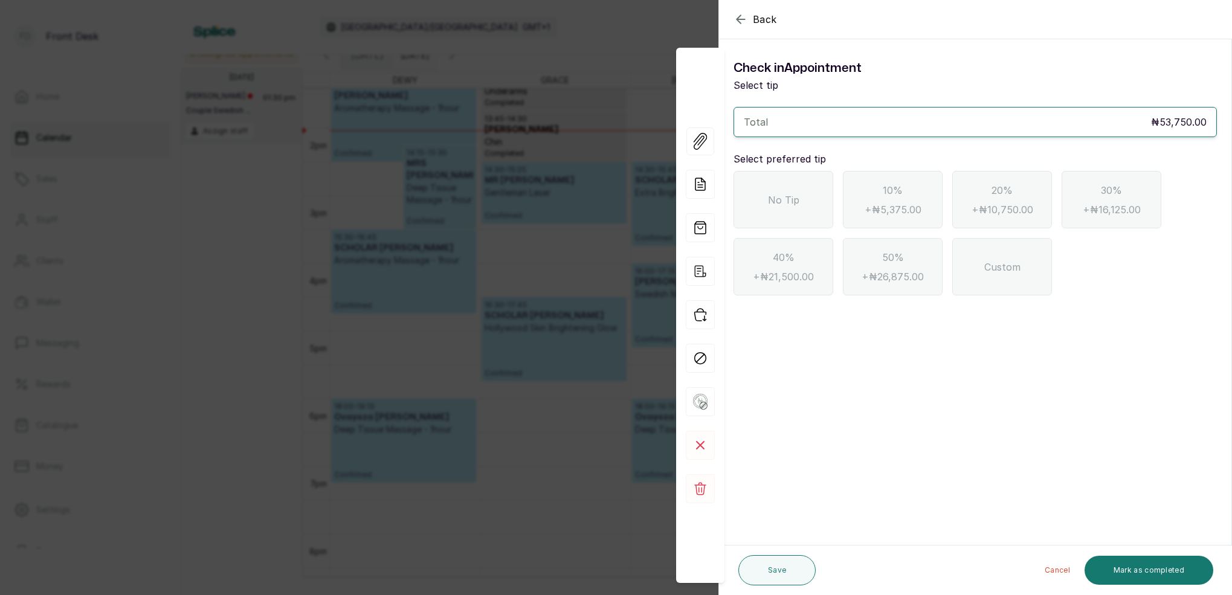
click at [803, 205] on div "No Tip" at bounding box center [784, 199] width 100 height 57
click at [1163, 565] on button "Mark as completed" at bounding box center [1149, 570] width 129 height 29
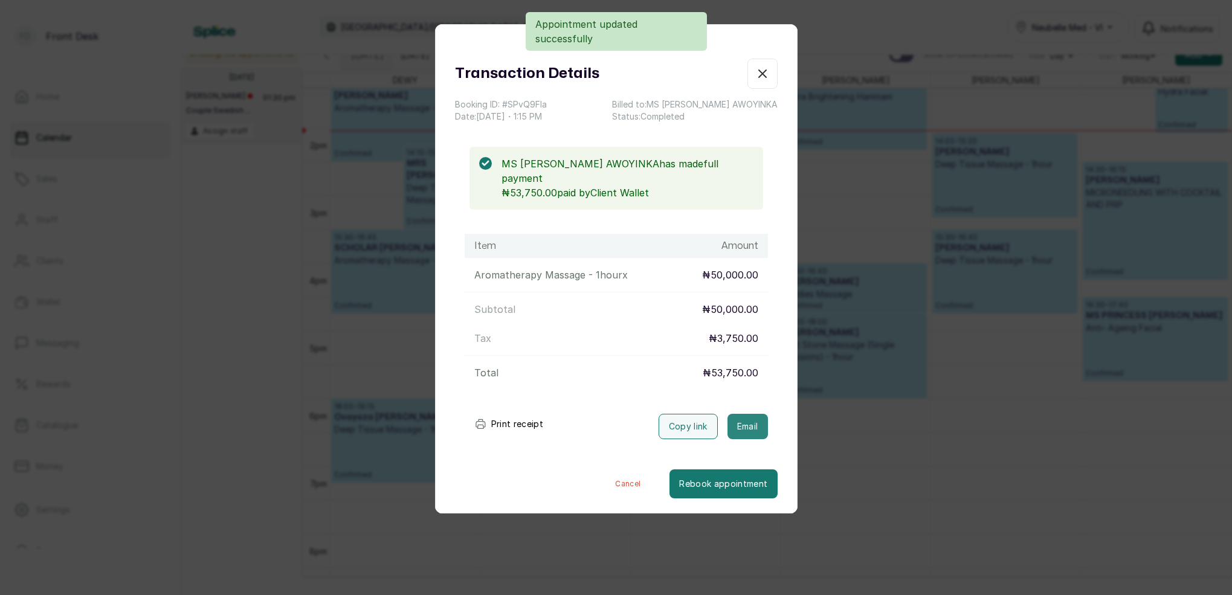
click at [738, 414] on button "Email" at bounding box center [748, 426] width 40 height 25
click at [762, 70] on icon "button" at bounding box center [762, 73] width 15 height 15
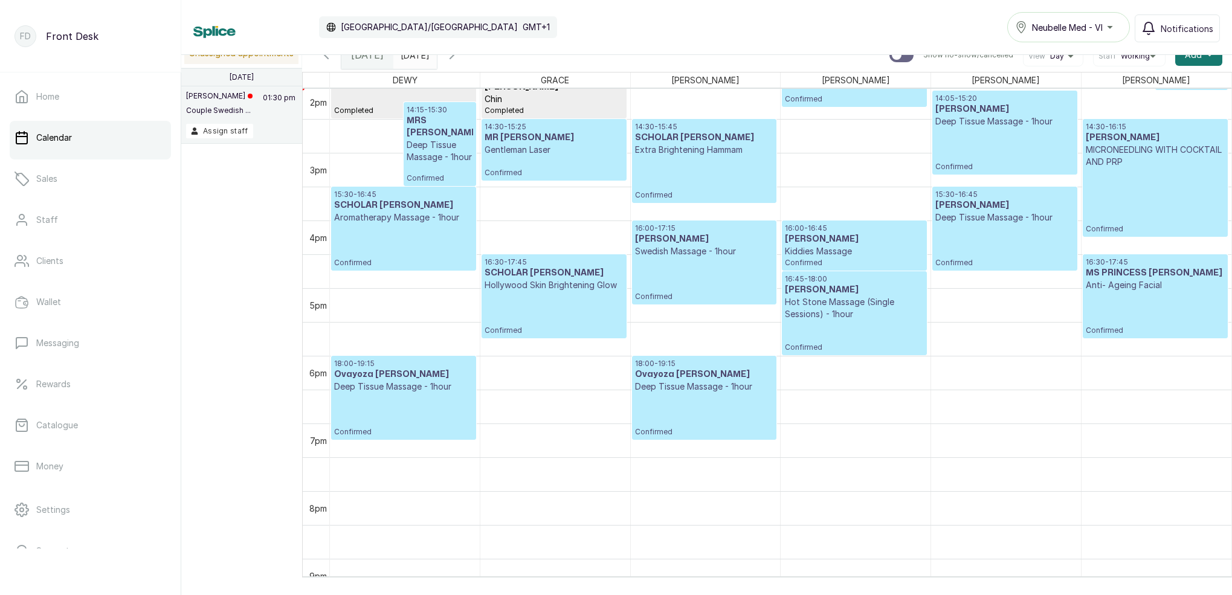
scroll to position [830, 0]
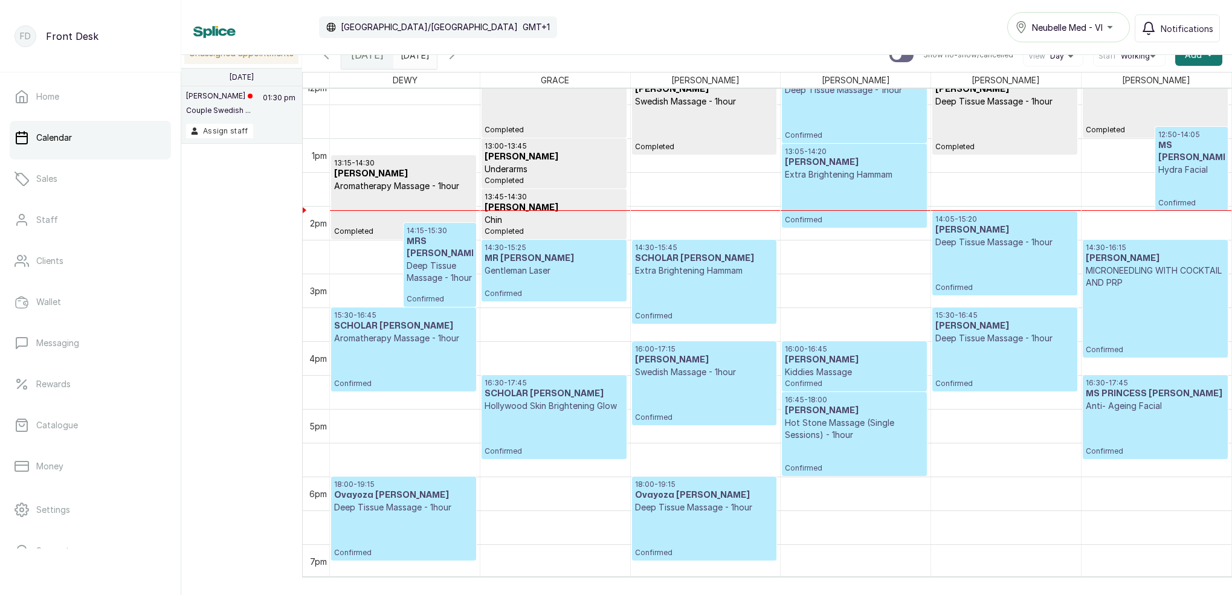
click at [459, 60] on icon "button" at bounding box center [452, 55] width 15 height 15
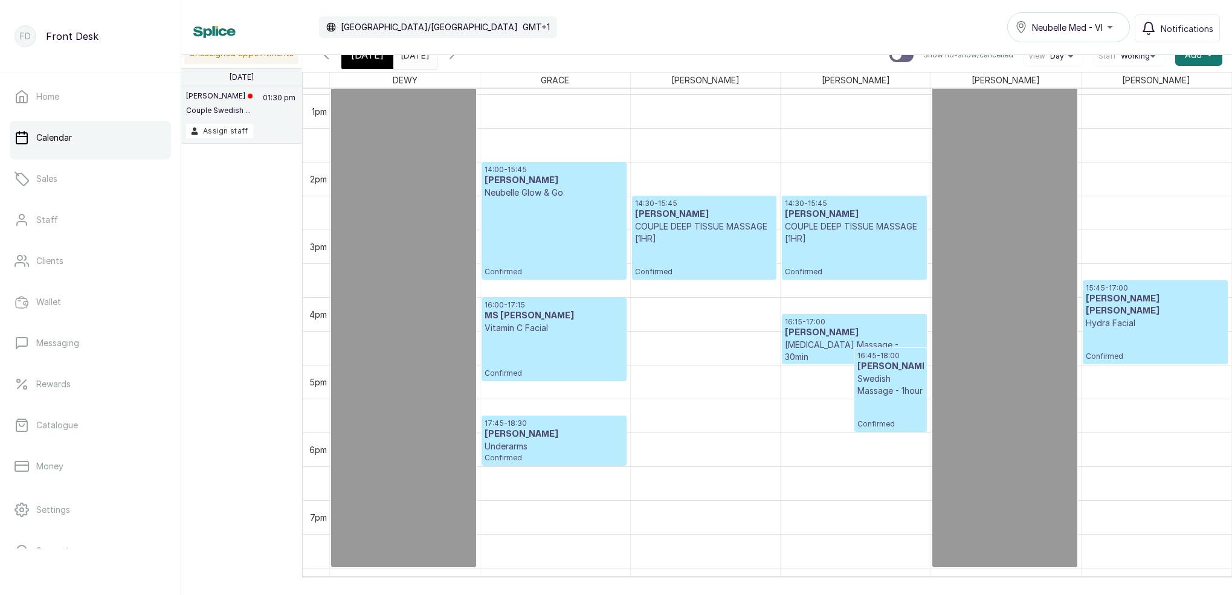
scroll to position [876, 0]
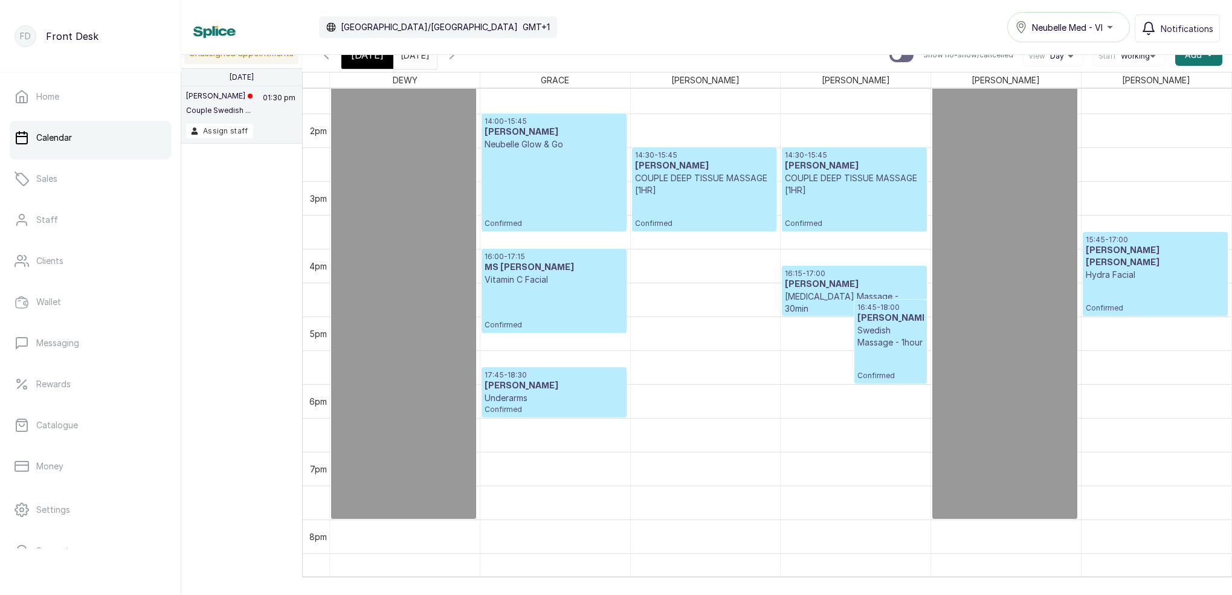
click at [377, 58] on span "[DATE]" at bounding box center [367, 55] width 33 height 15
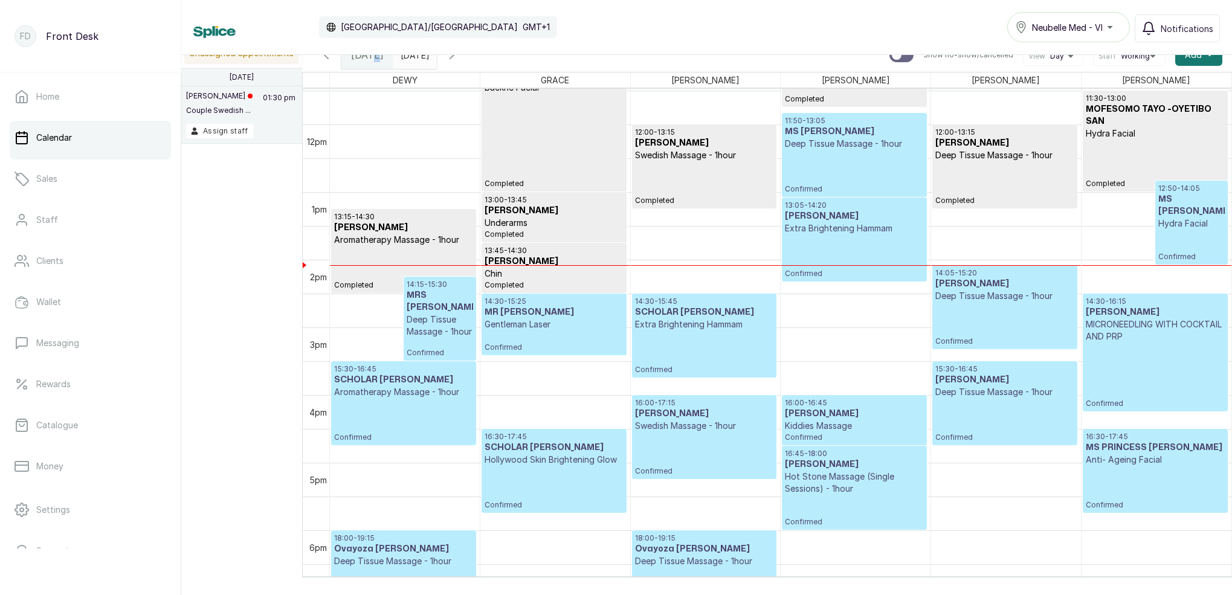
click at [459, 57] on icon "button" at bounding box center [452, 55] width 15 height 15
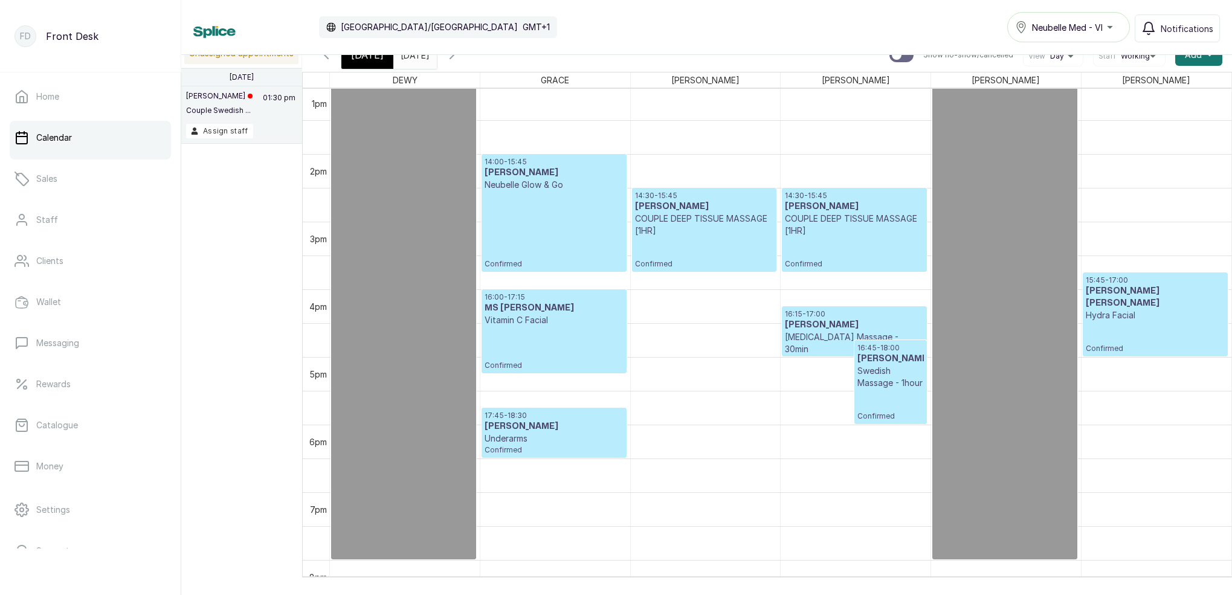
click at [375, 62] on div "[DATE]" at bounding box center [367, 55] width 52 height 28
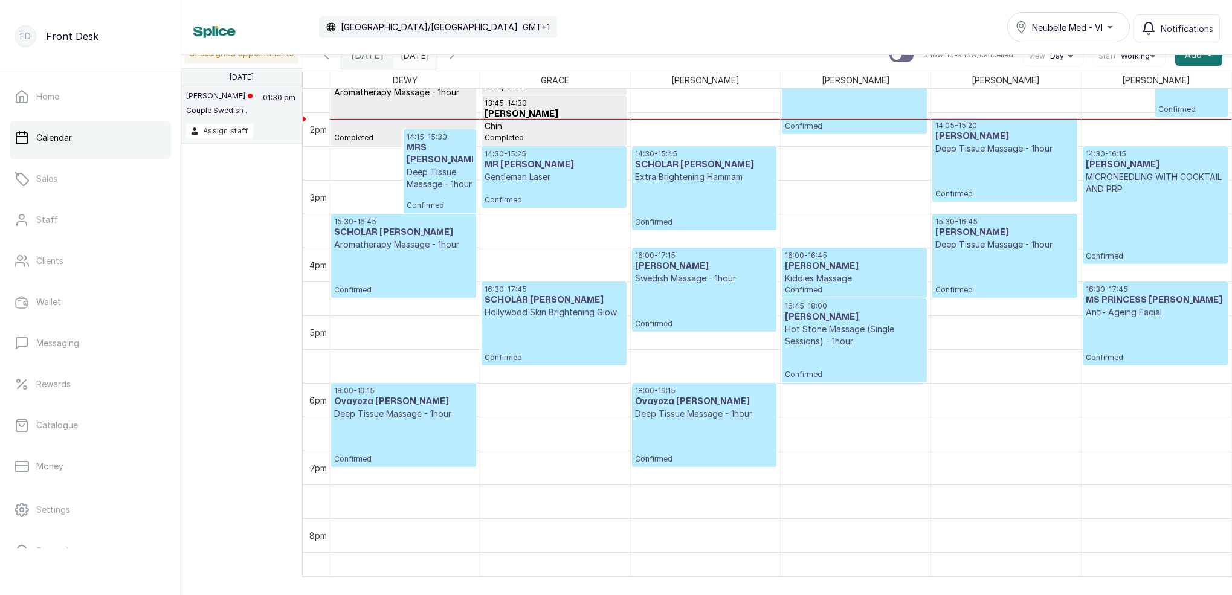
scroll to position [946, 0]
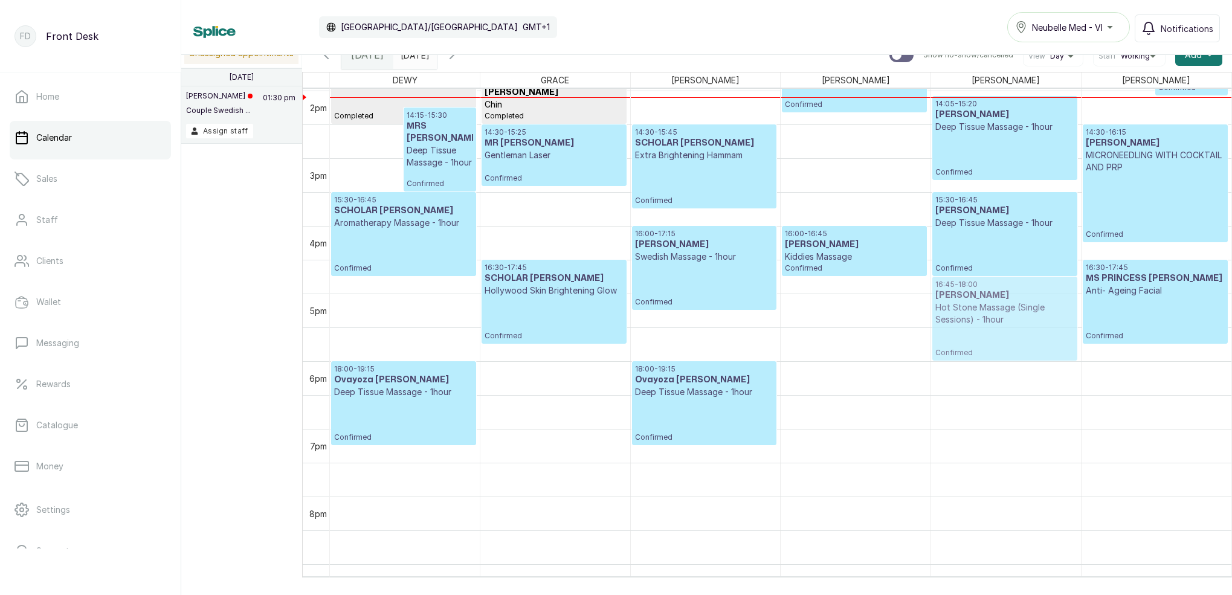
drag, startPoint x: 863, startPoint y: 319, endPoint x: 1004, endPoint y: 316, distance: 140.8
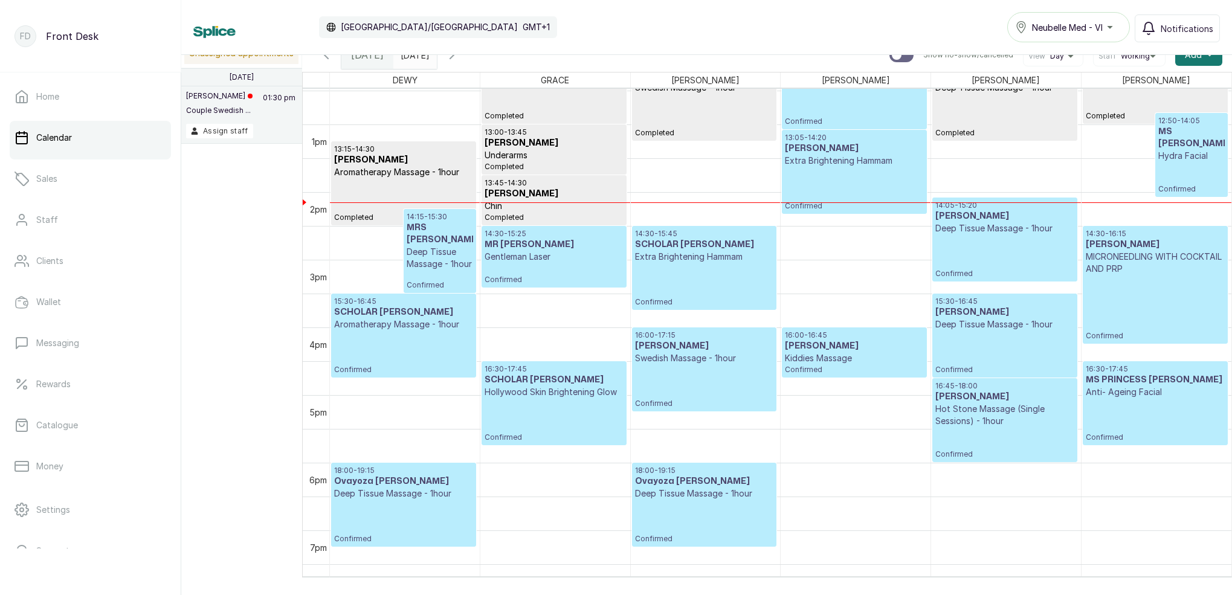
scroll to position [845, 0]
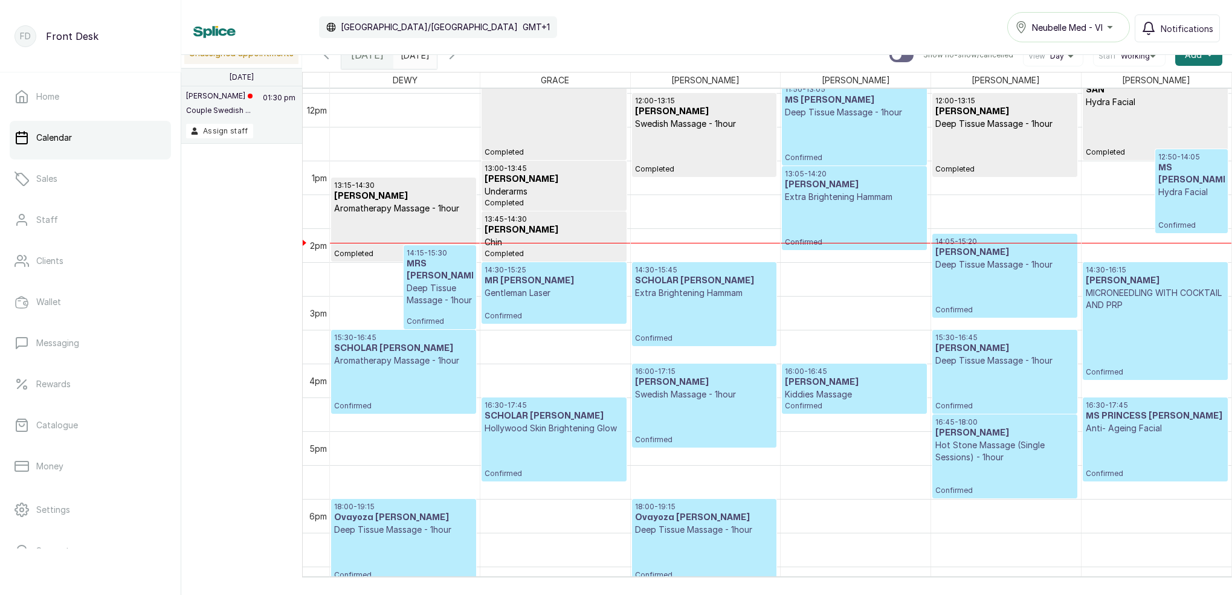
click at [459, 60] on icon "button" at bounding box center [452, 55] width 15 height 15
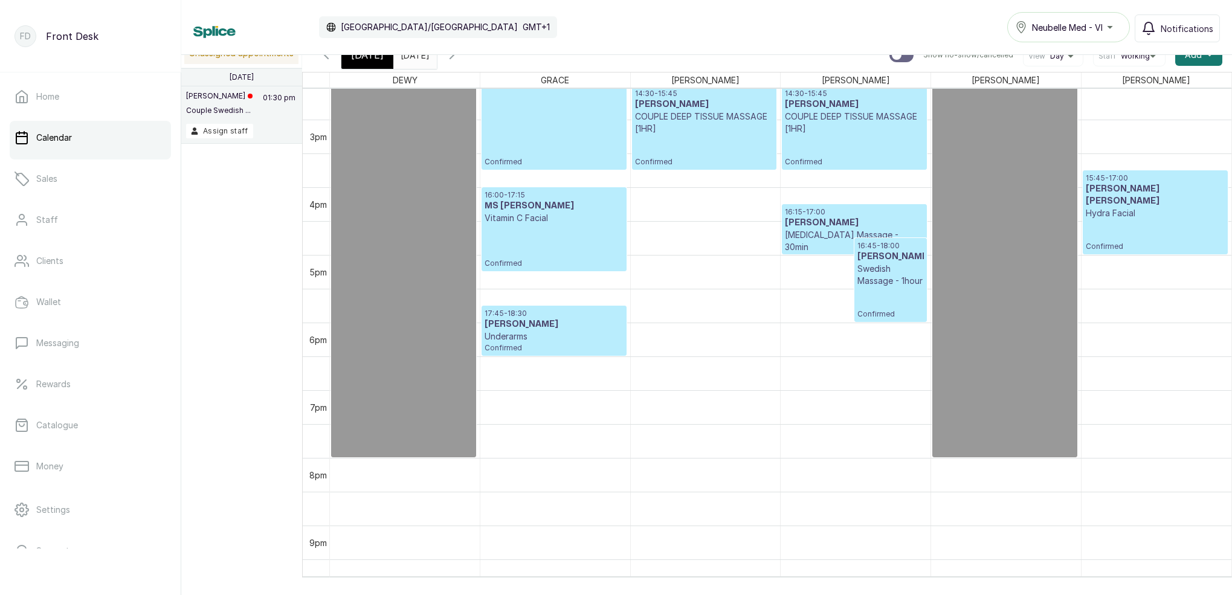
scroll to position [989, 0]
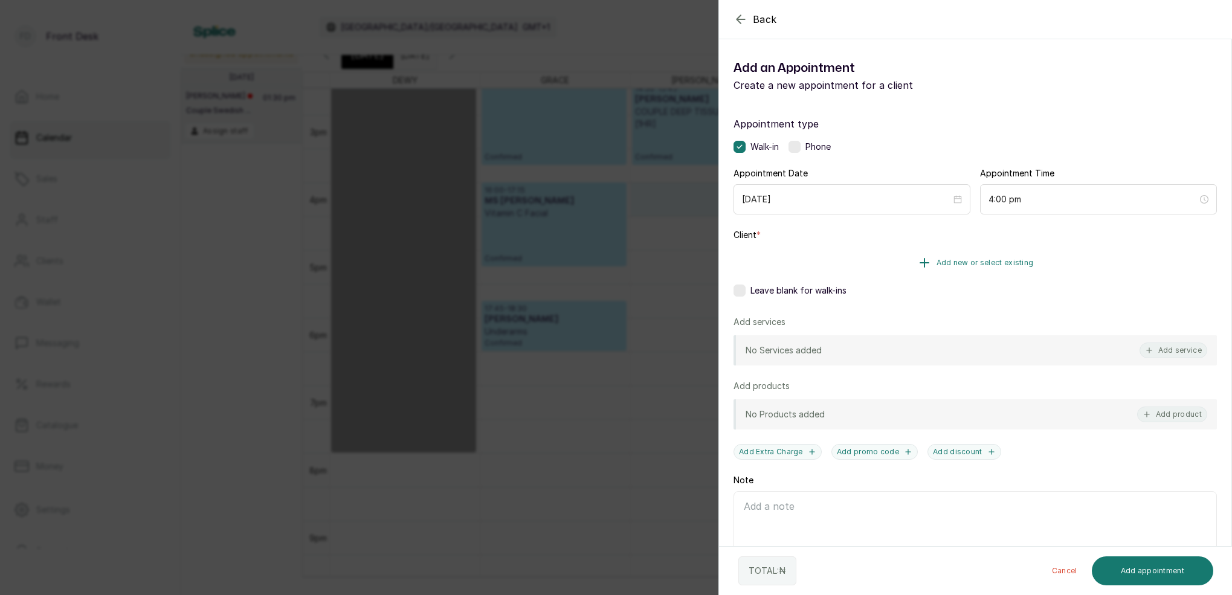
click at [1006, 264] on span "Add new or select existing" at bounding box center [985, 263] width 97 height 10
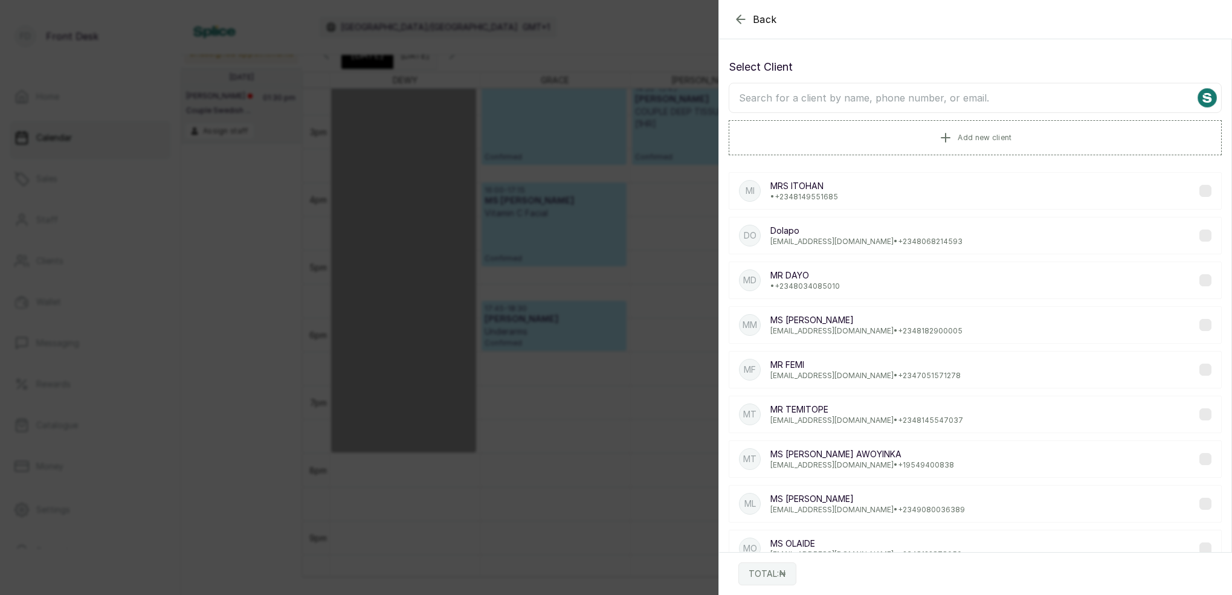
click at [971, 92] on input "text" at bounding box center [975, 98] width 493 height 30
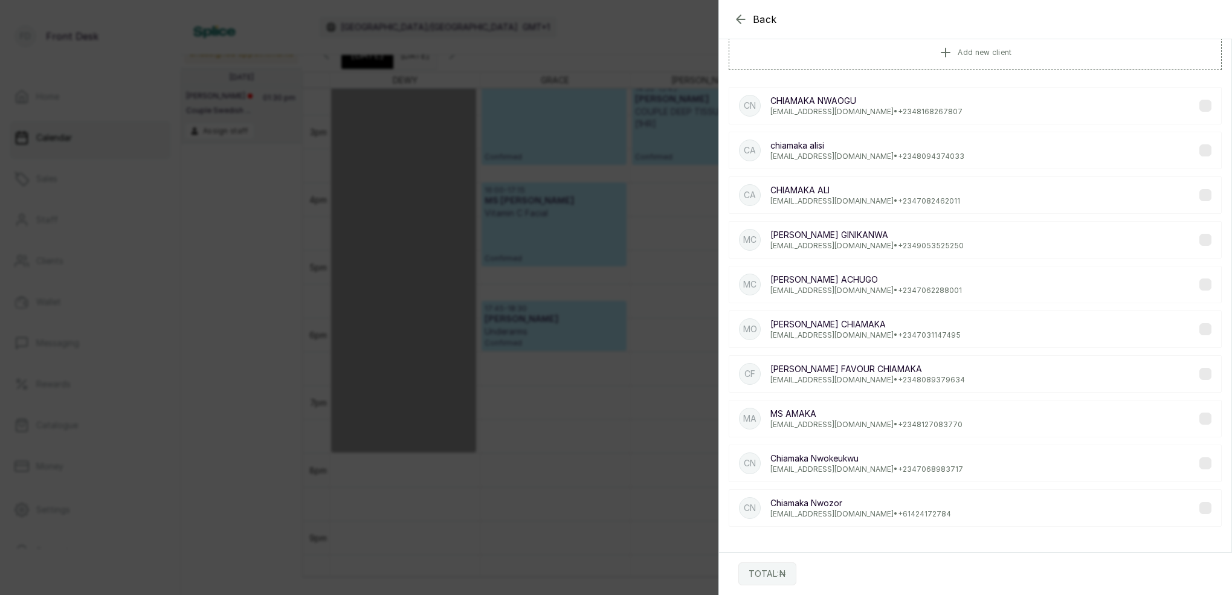
type input "CHIAMAKA"
click at [907, 108] on p "[EMAIL_ADDRESS][DOMAIN_NAME] • [PHONE_NUMBER]" at bounding box center [867, 112] width 192 height 10
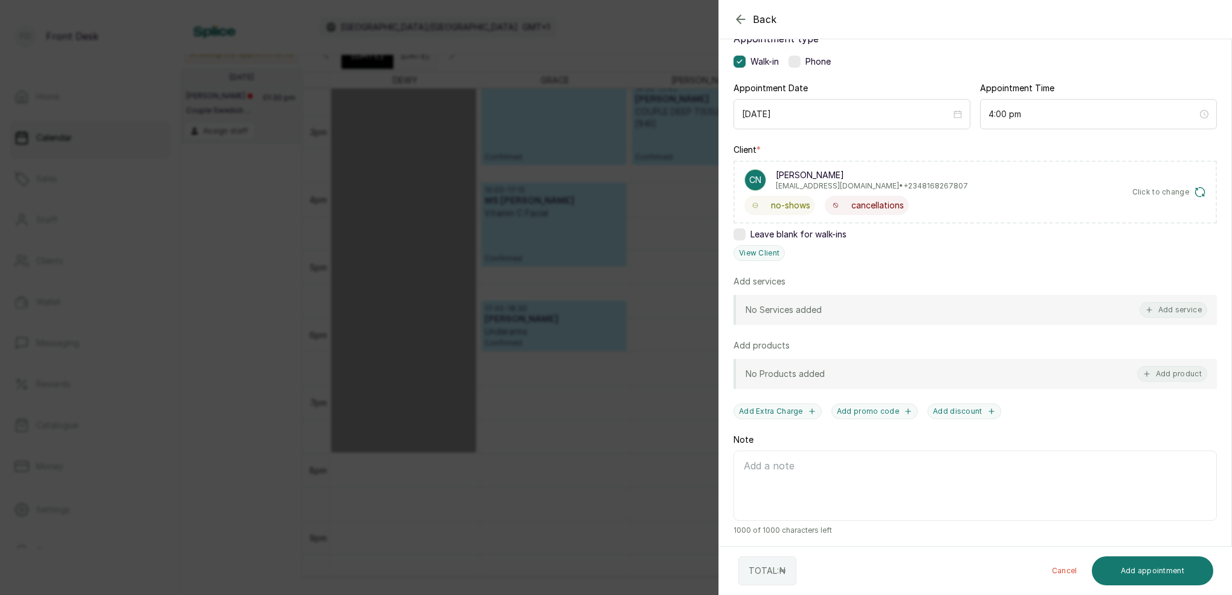
scroll to position [45, 0]
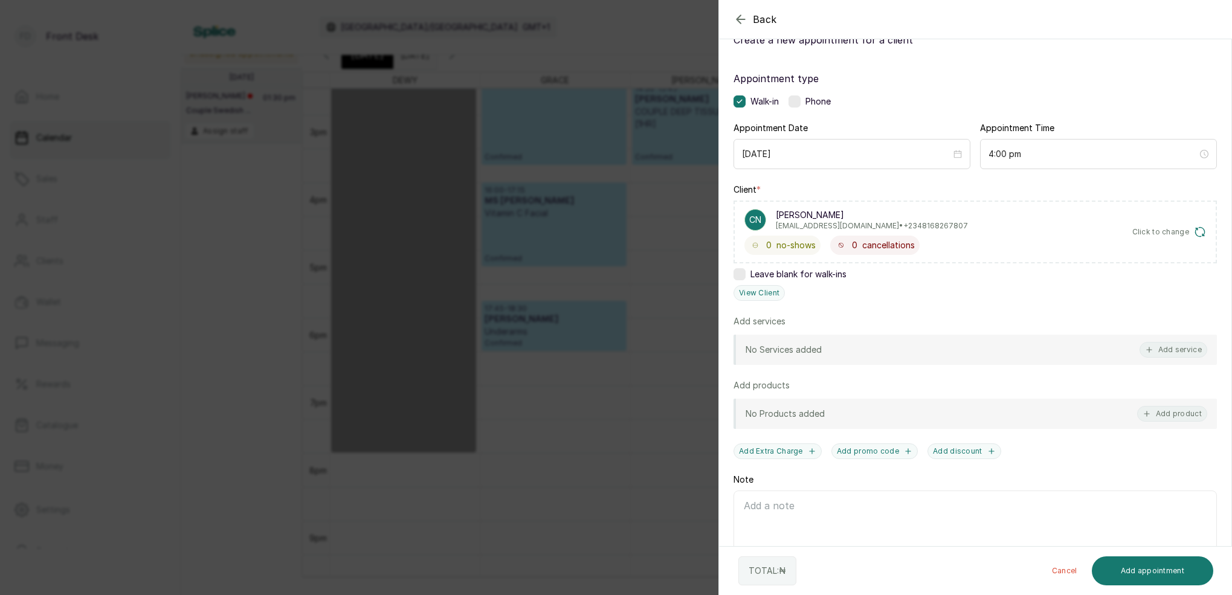
drag, startPoint x: 1188, startPoint y: 353, endPoint x: 1159, endPoint y: 338, distance: 33.0
click at [1188, 353] on button "Add service" at bounding box center [1174, 350] width 68 height 16
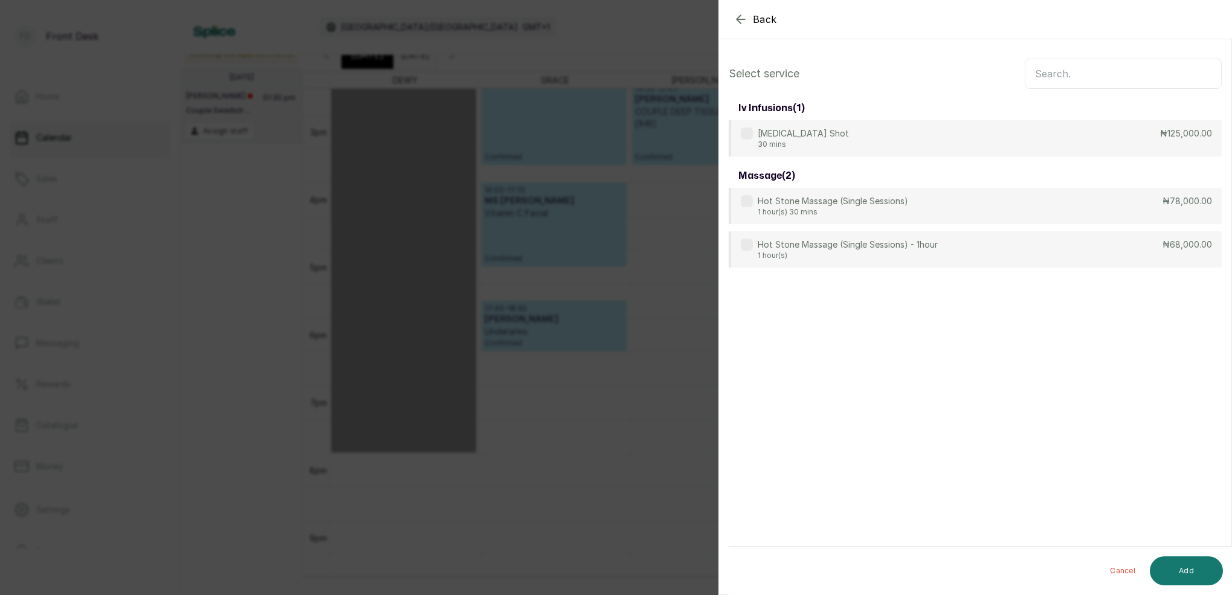
click at [1069, 70] on input "text" at bounding box center [1123, 74] width 197 height 30
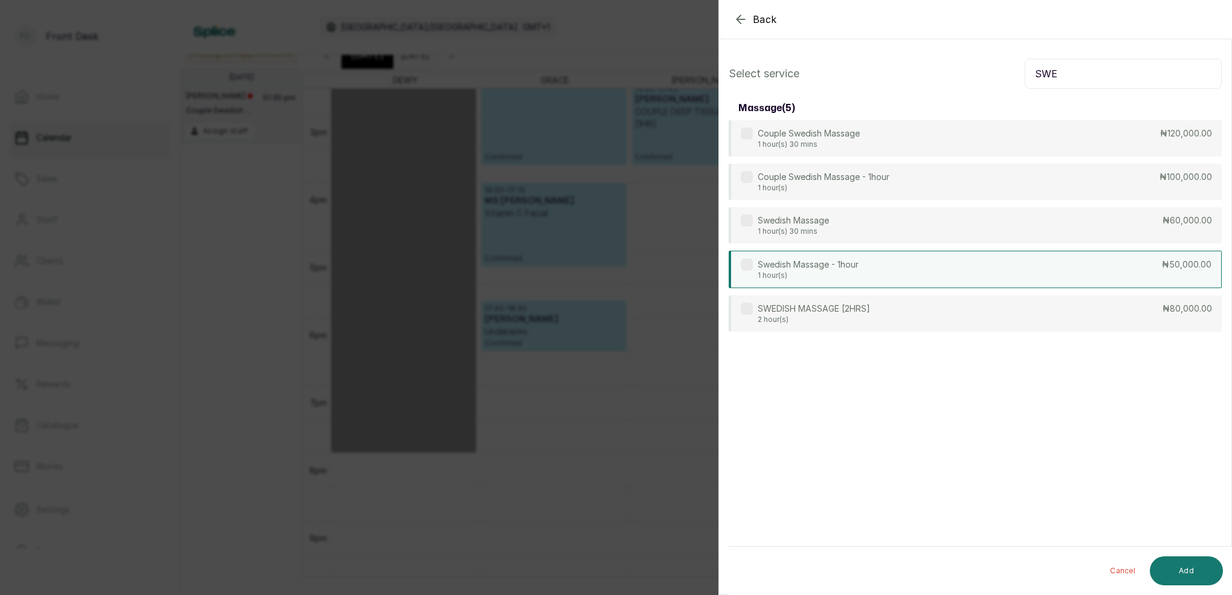
type input "SWE"
drag, startPoint x: 818, startPoint y: 274, endPoint x: 831, endPoint y: 285, distance: 16.7
click at [818, 274] on p "1 hour(s)" at bounding box center [808, 276] width 101 height 10
click at [1203, 572] on button "Add" at bounding box center [1186, 571] width 73 height 29
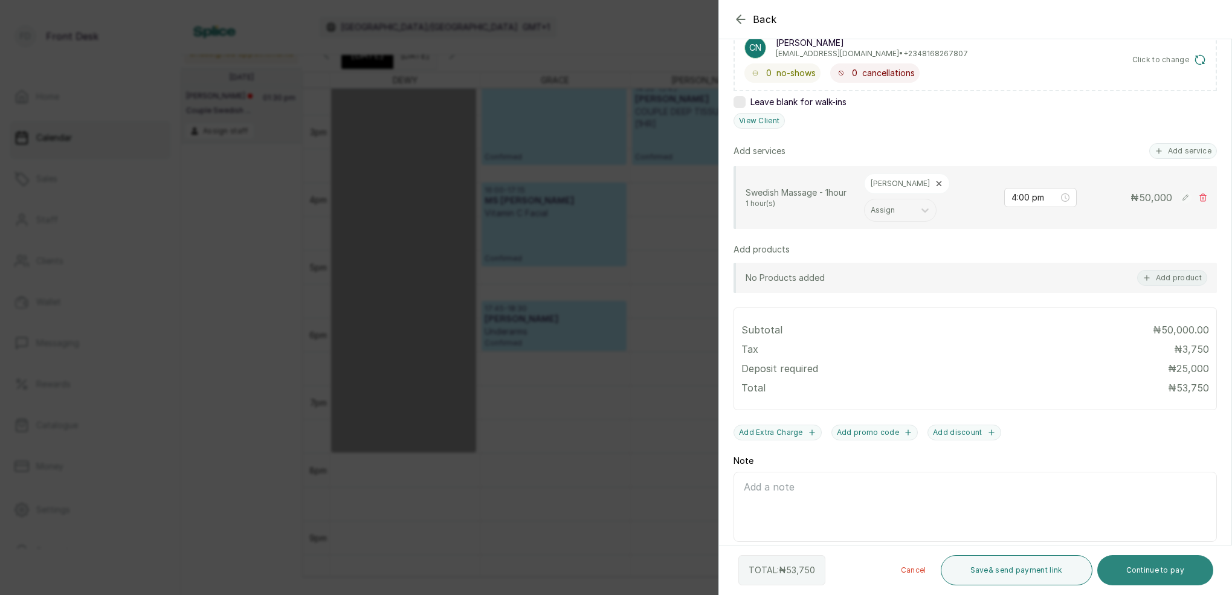
scroll to position [217, 0]
drag, startPoint x: 1142, startPoint y: 566, endPoint x: 1136, endPoint y: 543, distance: 23.7
click at [1142, 564] on button "Continue to pay" at bounding box center [1156, 570] width 117 height 30
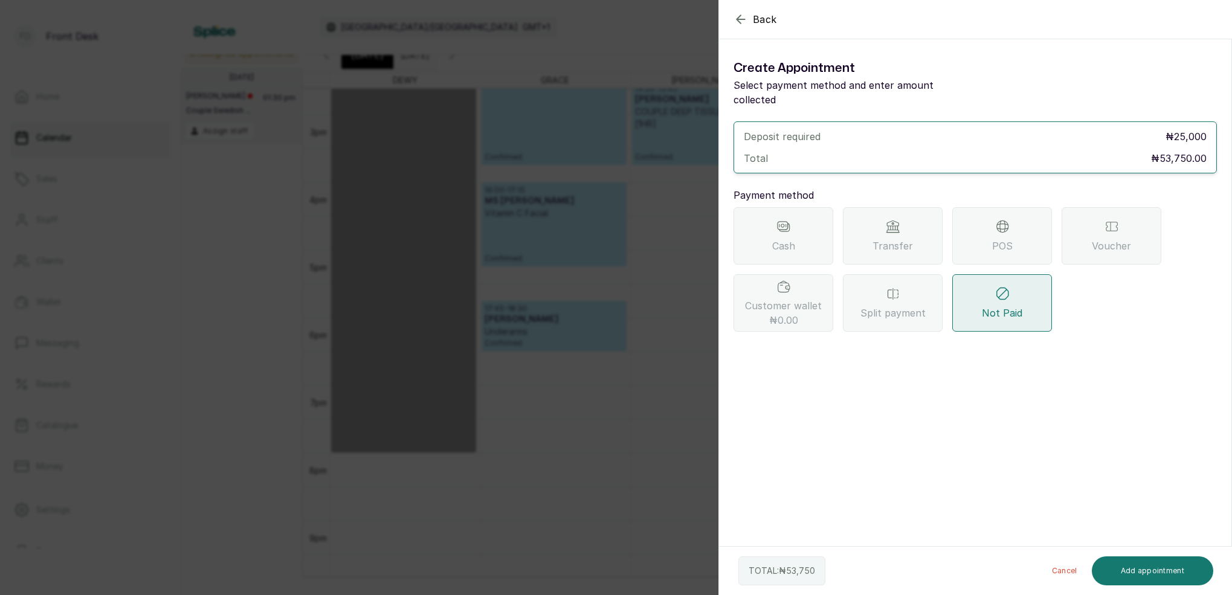
click at [893, 220] on div "Transfer" at bounding box center [893, 235] width 100 height 57
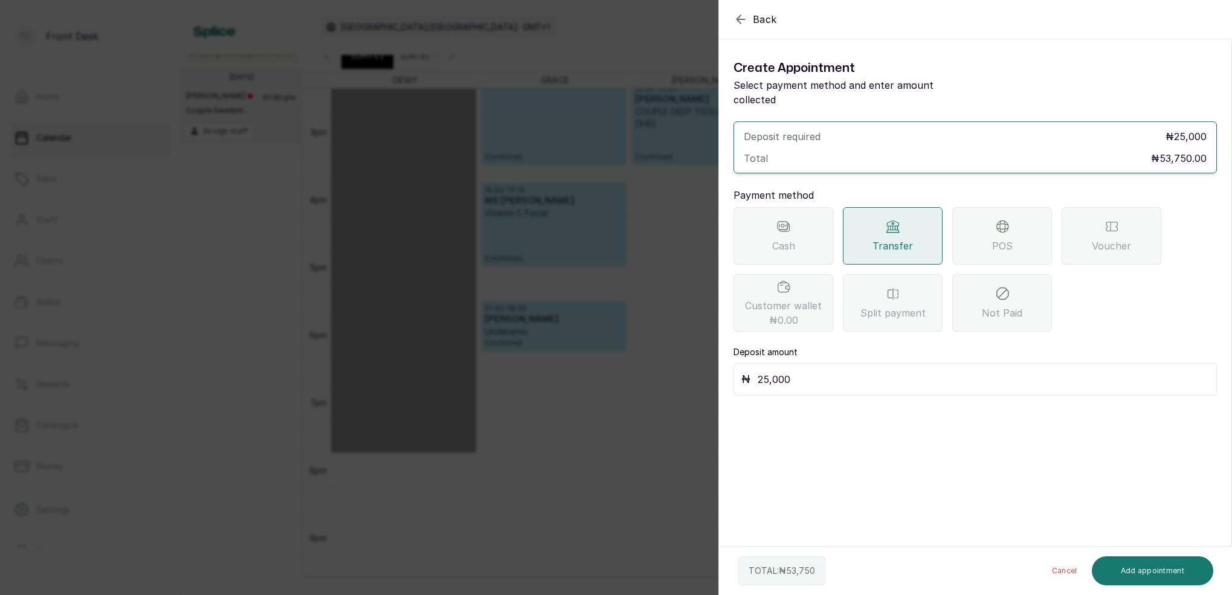
click at [838, 371] on input "25,000" at bounding box center [983, 379] width 451 height 17
type input "2"
type input "33,750"
click at [1176, 571] on button "Add appointment" at bounding box center [1153, 571] width 122 height 29
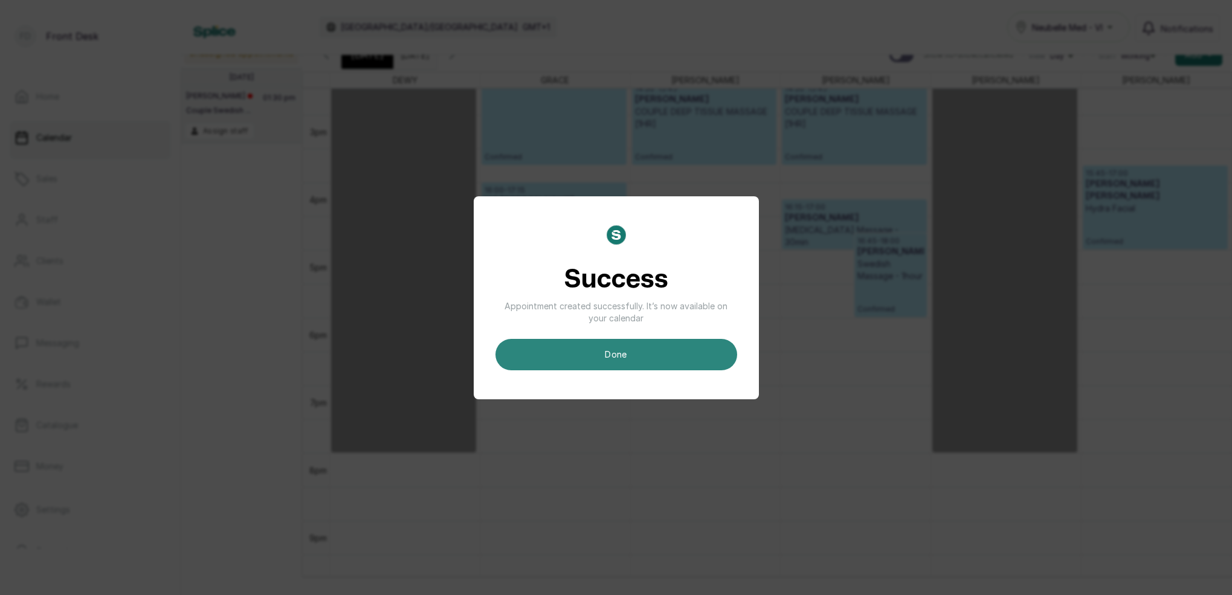
click at [673, 357] on button "done" at bounding box center [617, 354] width 242 height 31
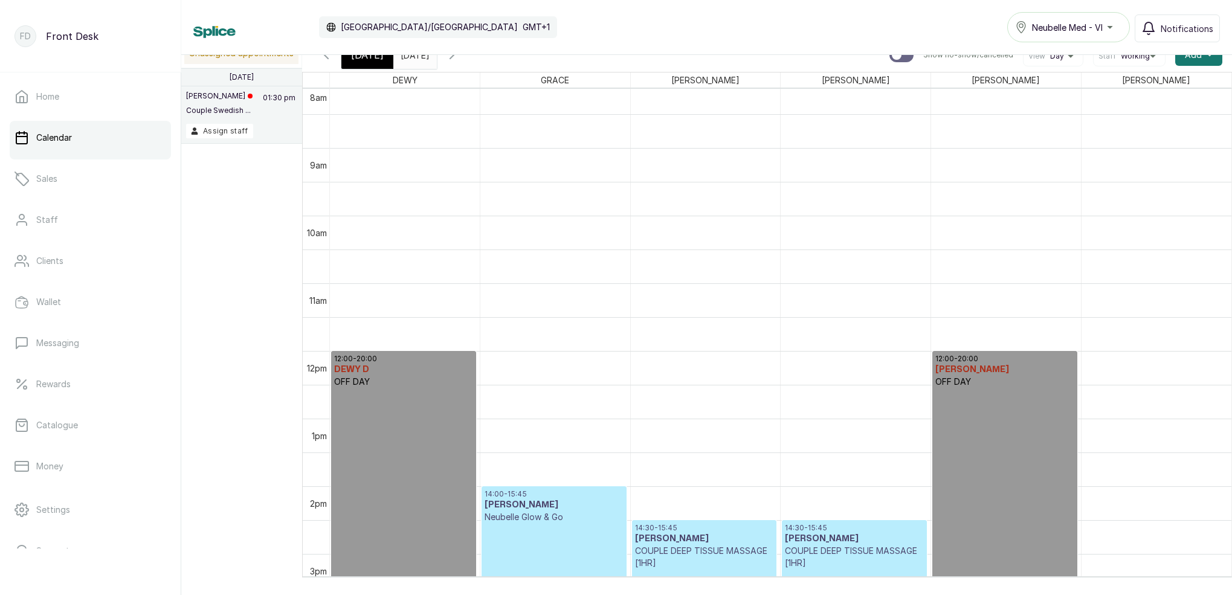
scroll to position [719, 0]
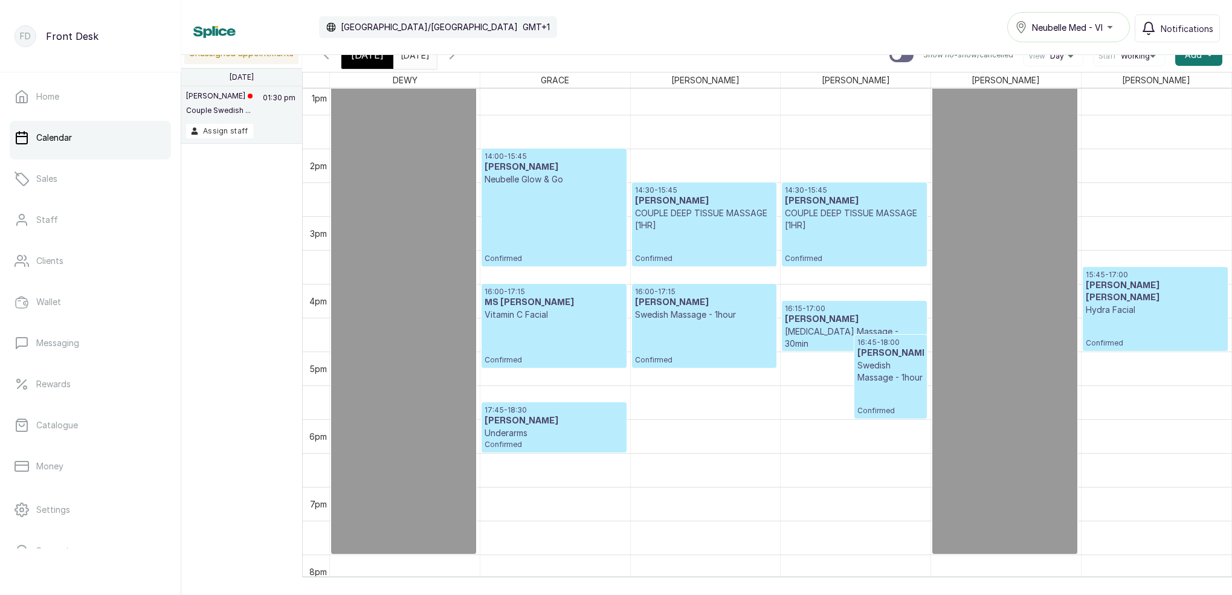
click at [362, 58] on span "[DATE]" at bounding box center [367, 55] width 33 height 15
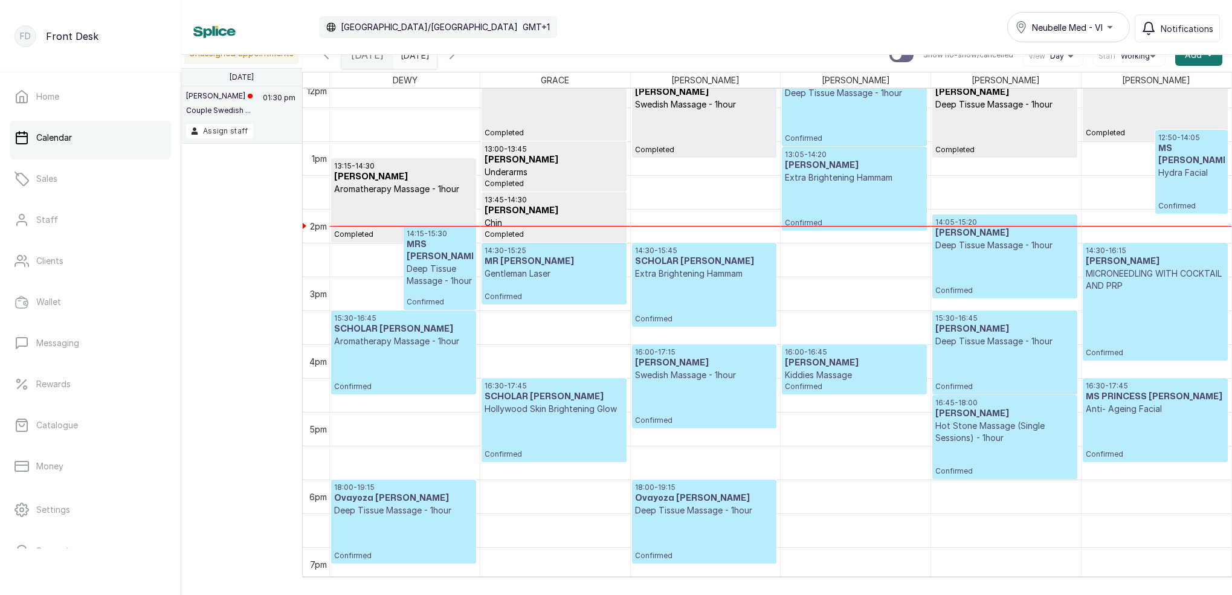
scroll to position [833, 0]
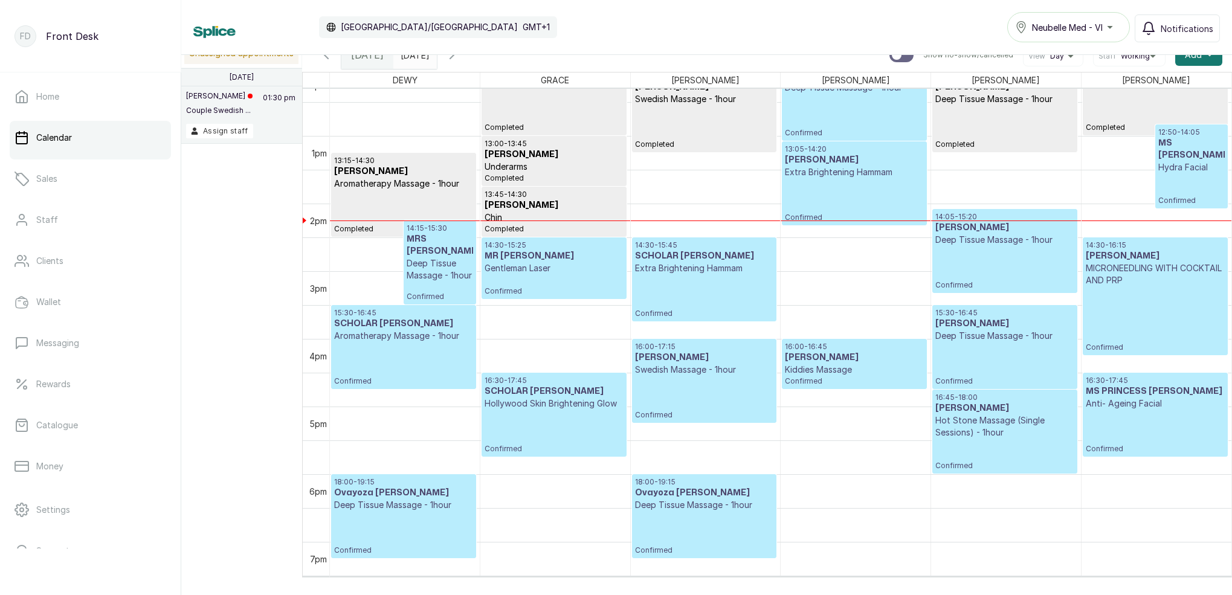
click at [459, 56] on icon "button" at bounding box center [452, 55] width 15 height 15
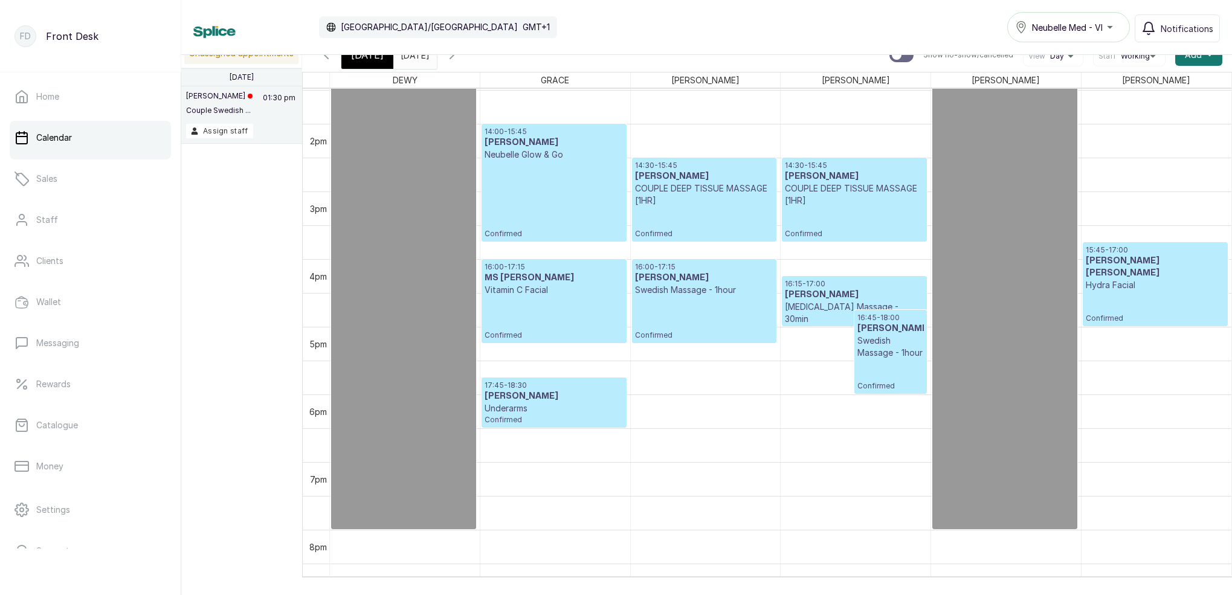
scroll to position [913, 0]
click at [371, 60] on span "[DATE]" at bounding box center [367, 55] width 33 height 15
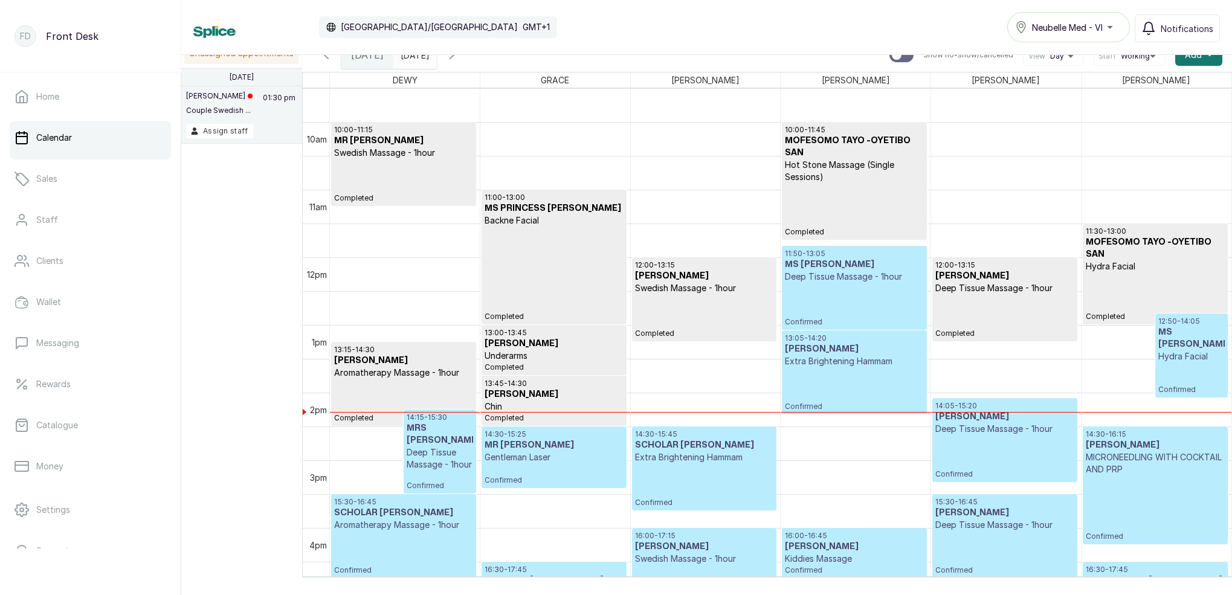
scroll to position [666, 0]
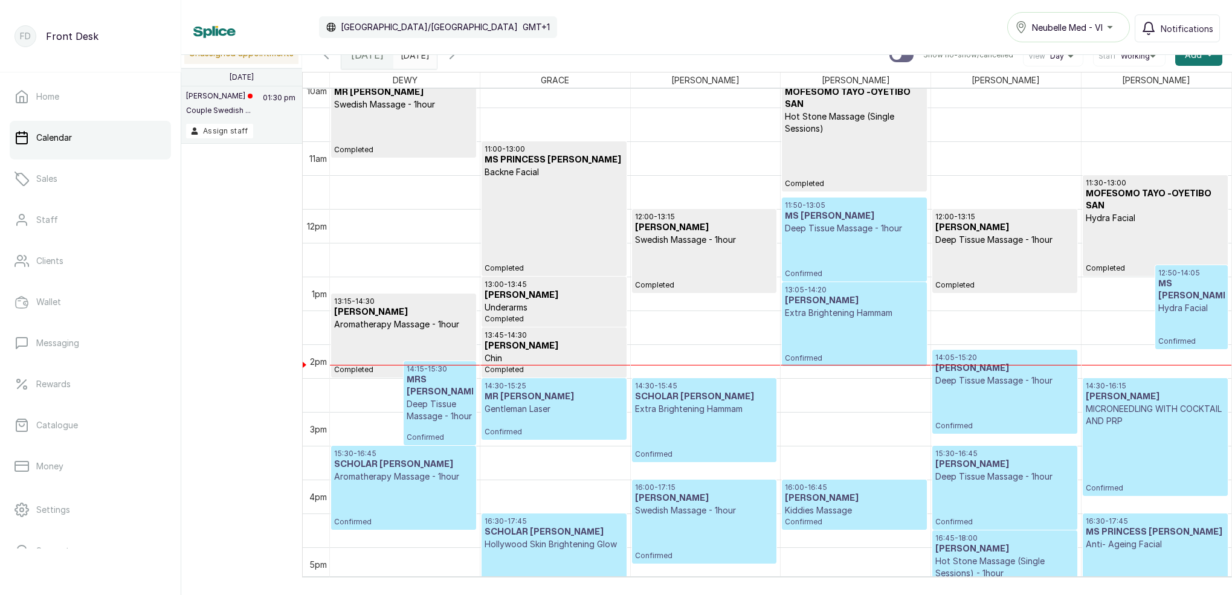
click at [323, 57] on icon "button" at bounding box center [326, 55] width 15 height 15
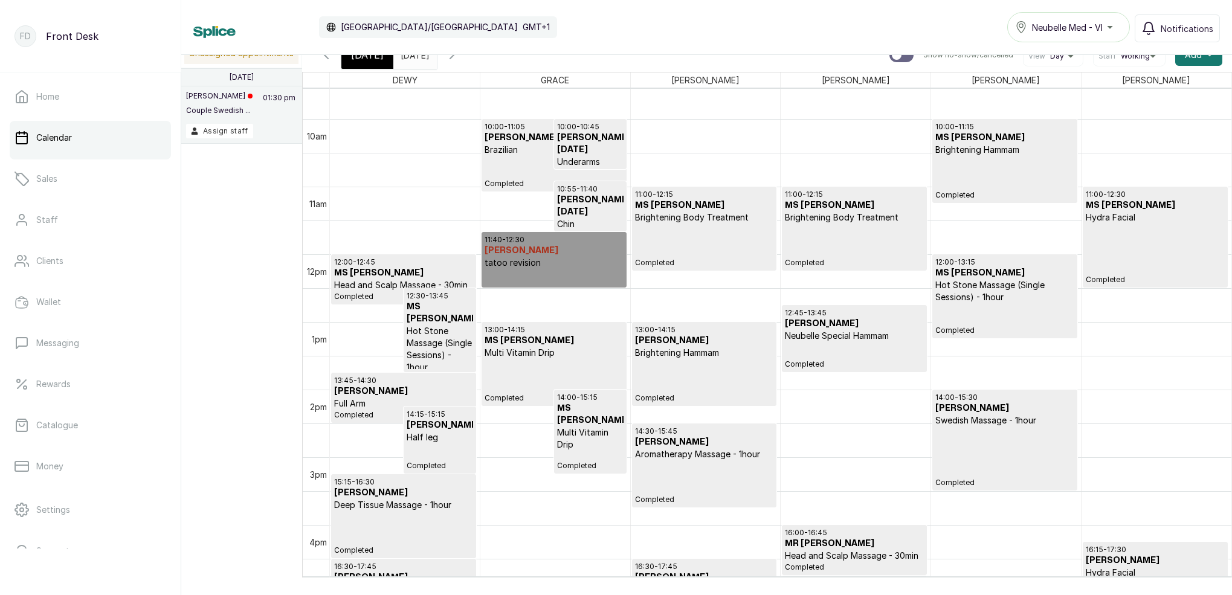
scroll to position [779, 0]
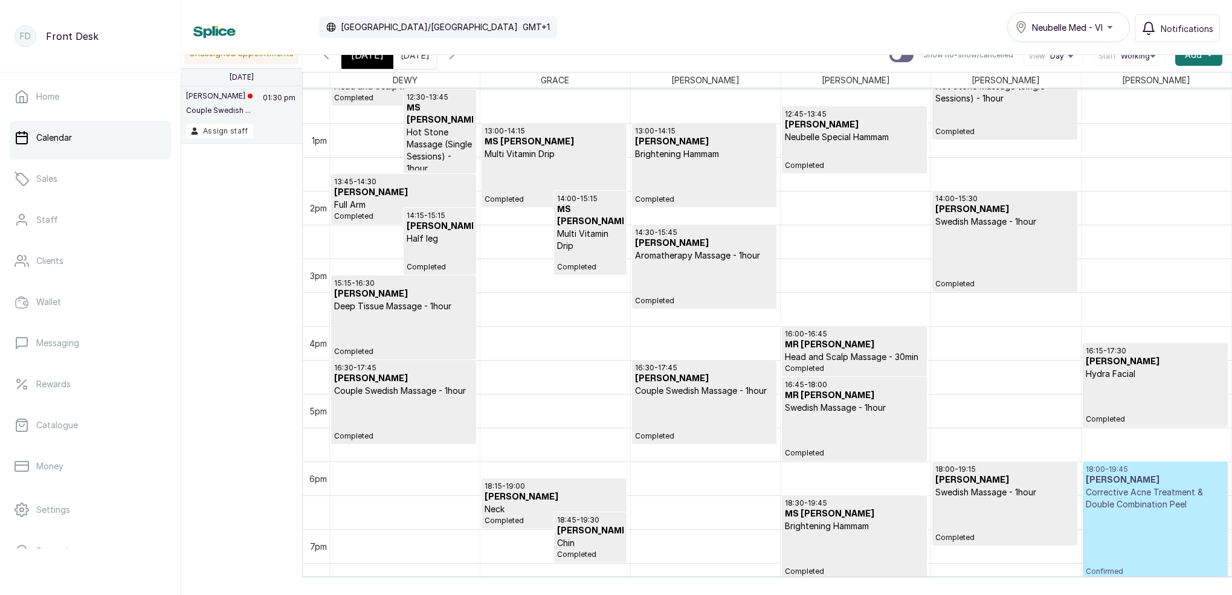
click at [372, 56] on span "[DATE]" at bounding box center [367, 55] width 33 height 15
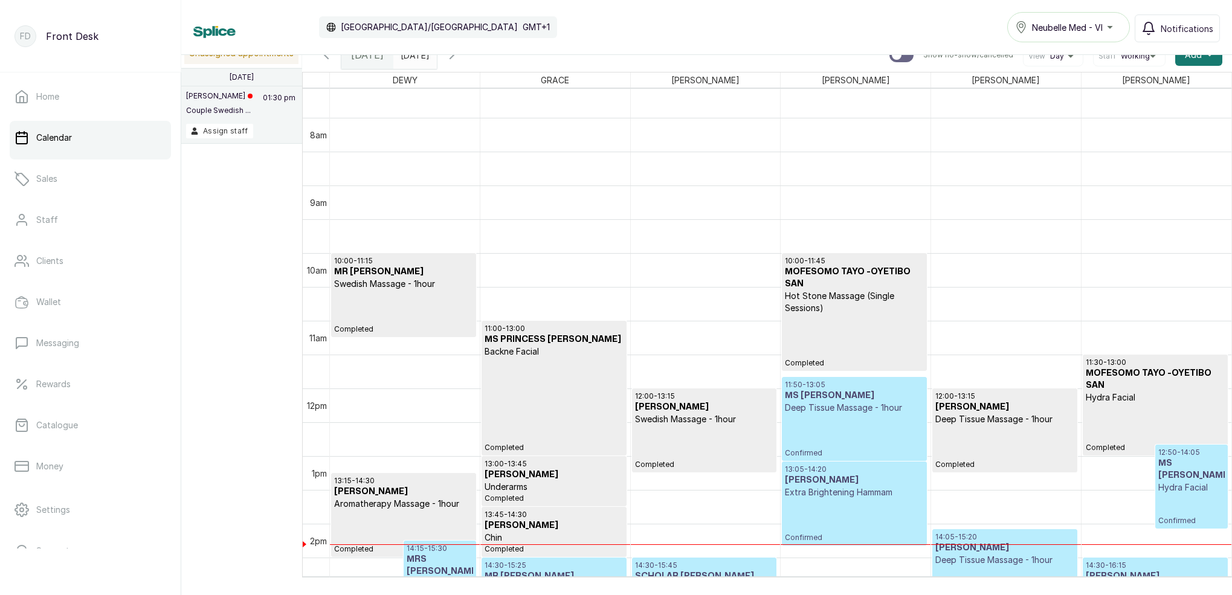
scroll to position [702, 0]
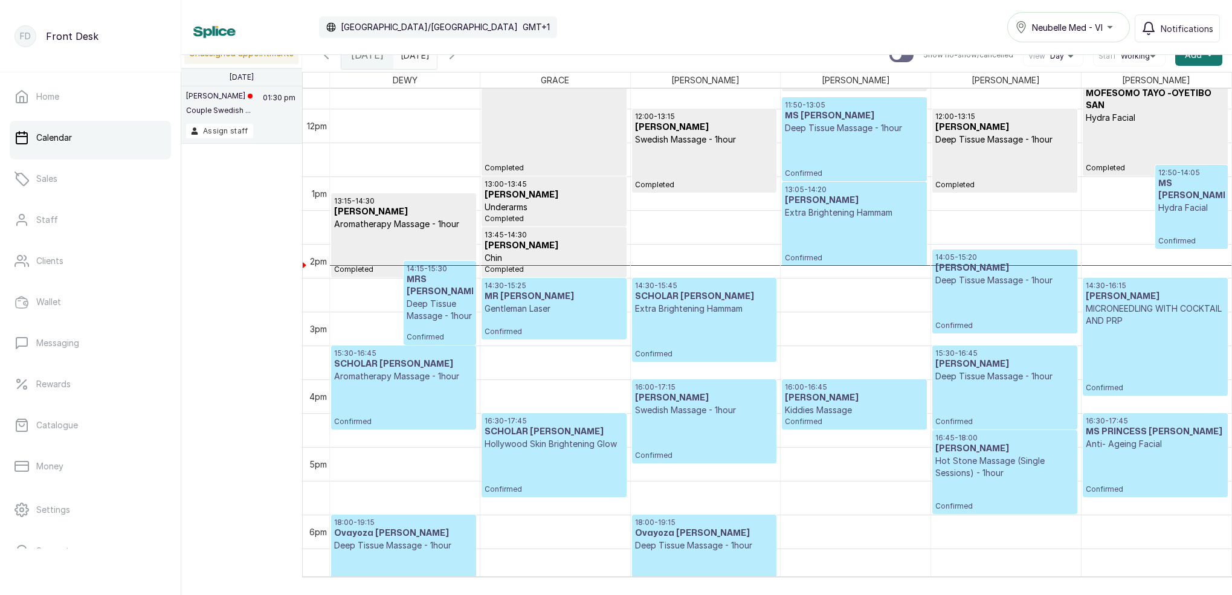
click at [443, 302] on p "Deep Tissue Massage - 1hour" at bounding box center [440, 310] width 66 height 24
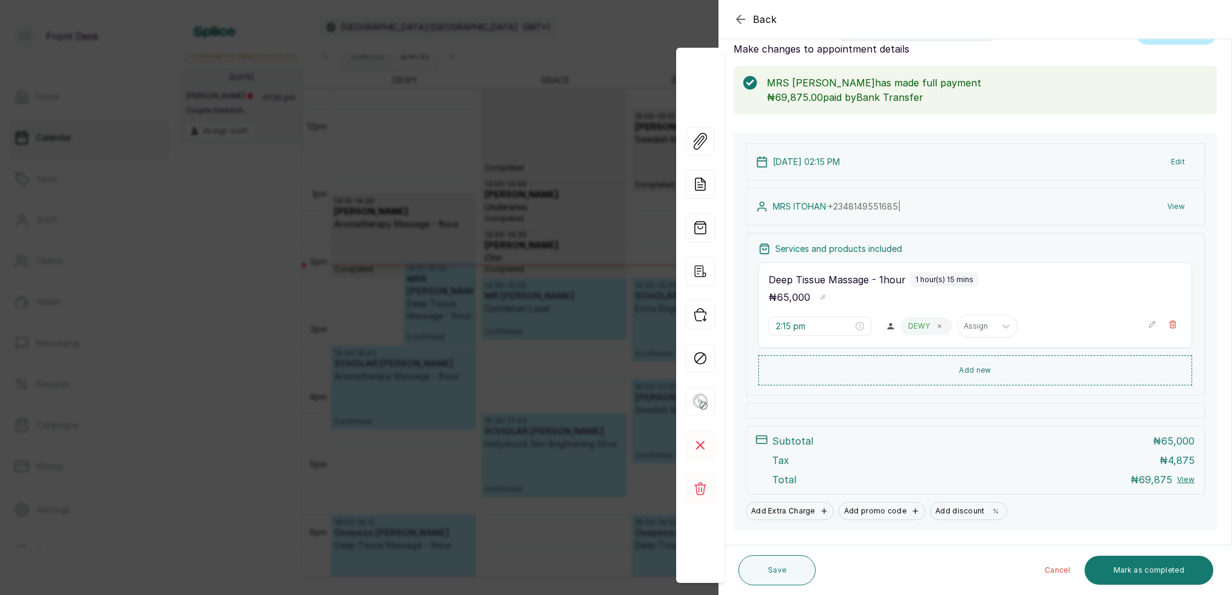
scroll to position [37, 0]
click at [740, 18] on icon "button" at bounding box center [741, 19] width 15 height 15
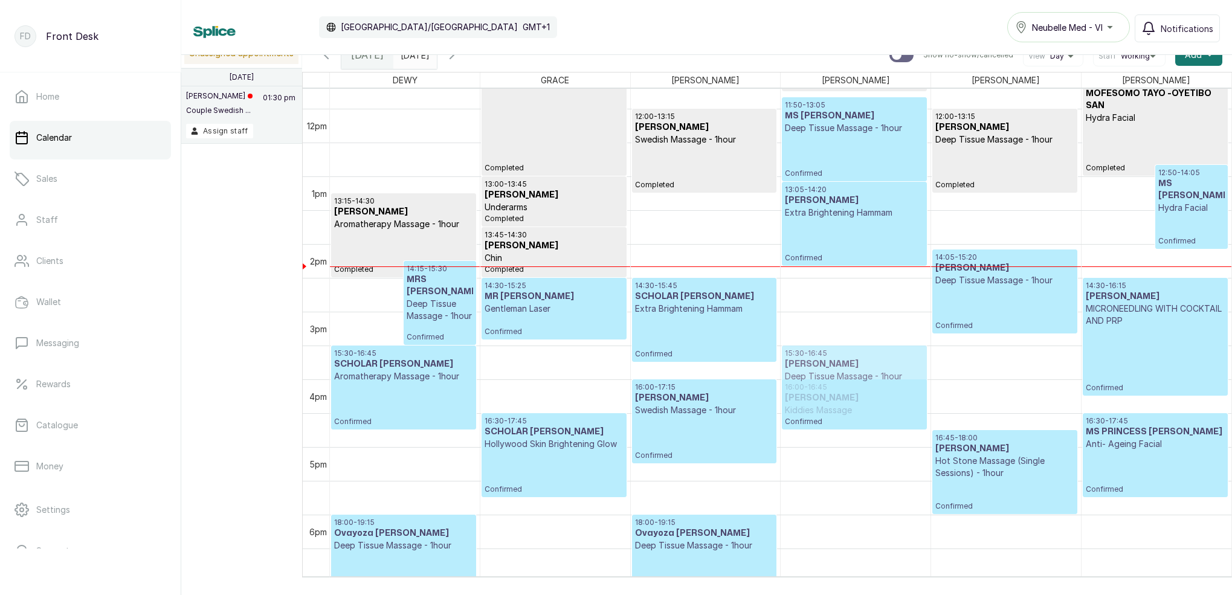
drag, startPoint x: 969, startPoint y: 372, endPoint x: 960, endPoint y: 393, distance: 23.3
click at [881, 373] on tr "13:15 - 14:30 [PERSON_NAME] Aromatherapy Massage - 1hour Completed 14:15 - 15:3…" at bounding box center [781, 109] width 902 height 1625
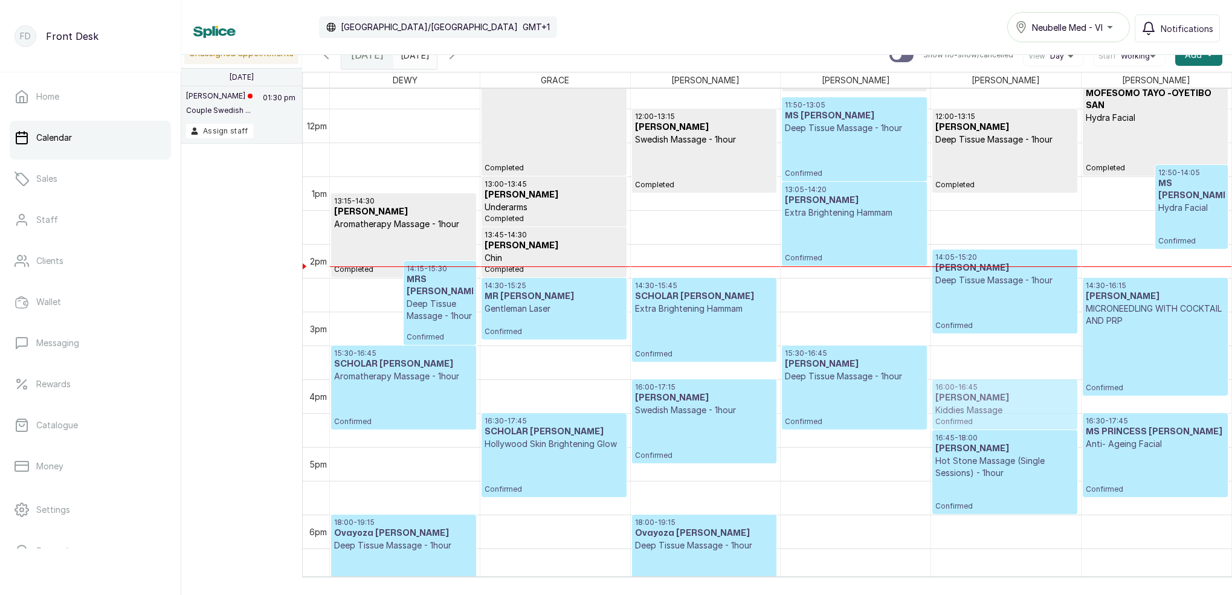
drag, startPoint x: 883, startPoint y: 395, endPoint x: 969, endPoint y: 393, distance: 86.5
click at [969, 393] on tr "13:15 - 14:30 [PERSON_NAME] Aromatherapy Massage - 1hour Completed 14:15 - 15:3…" at bounding box center [781, 109] width 902 height 1625
drag, startPoint x: 887, startPoint y: 395, endPoint x: 955, endPoint y: 393, distance: 68.9
click at [955, 393] on tr "13:15 - 14:30 [PERSON_NAME] Aromatherapy Massage - 1hour Completed 14:15 - 15:3…" at bounding box center [781, 109] width 902 height 1625
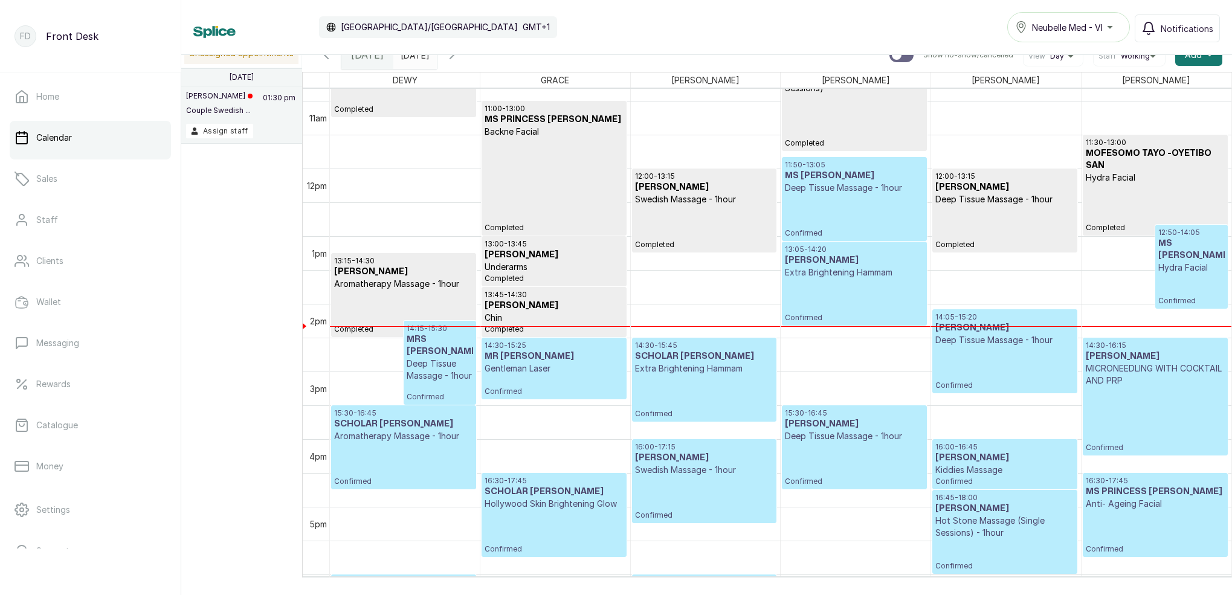
scroll to position [716, 0]
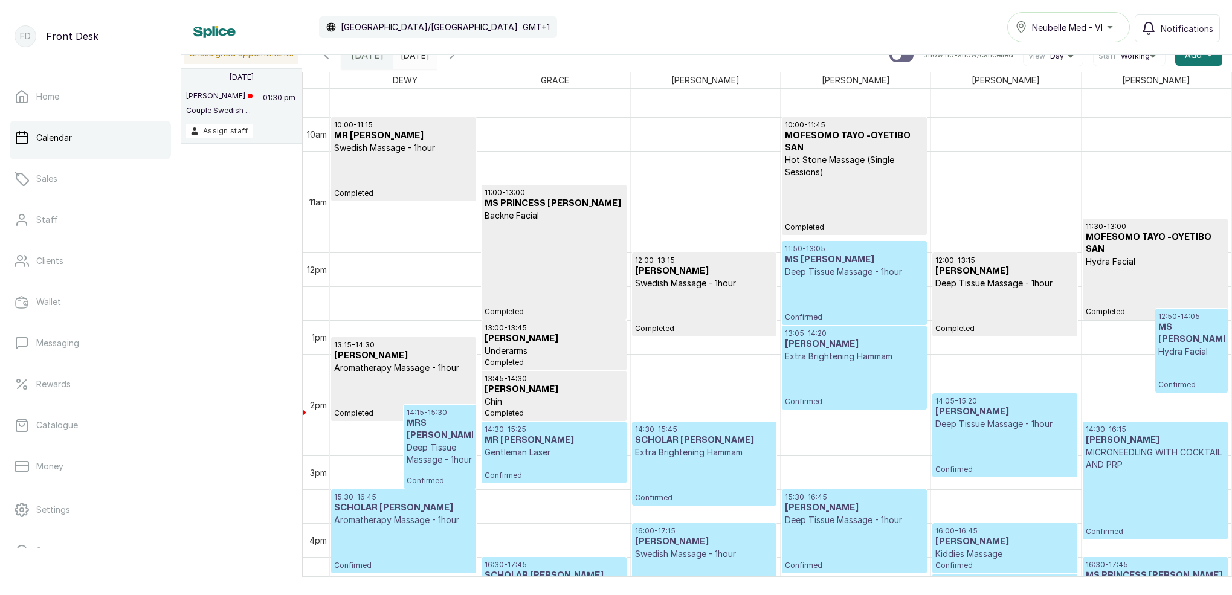
click at [413, 58] on input "[DATE]" at bounding box center [403, 52] width 19 height 21
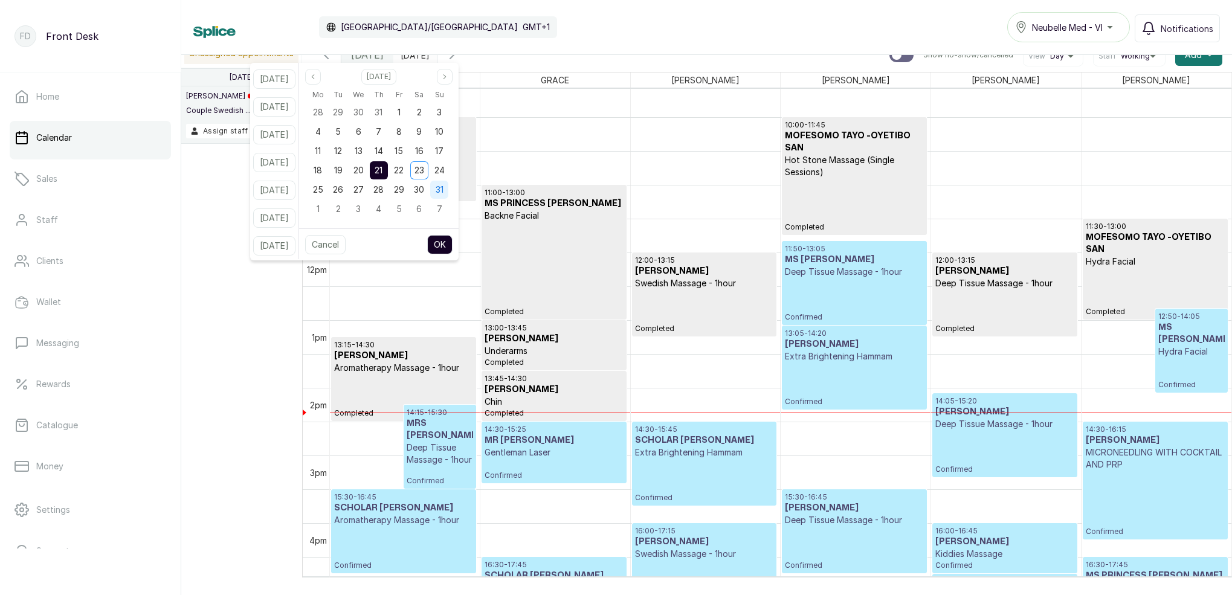
click at [444, 192] on span "31" at bounding box center [440, 189] width 8 height 10
drag, startPoint x: 438, startPoint y: 190, endPoint x: 447, endPoint y: 202, distance: 15.3
click at [424, 190] on span "30" at bounding box center [419, 189] width 10 height 10
click at [453, 241] on button "OK" at bounding box center [439, 244] width 25 height 19
type input "[DATE]"
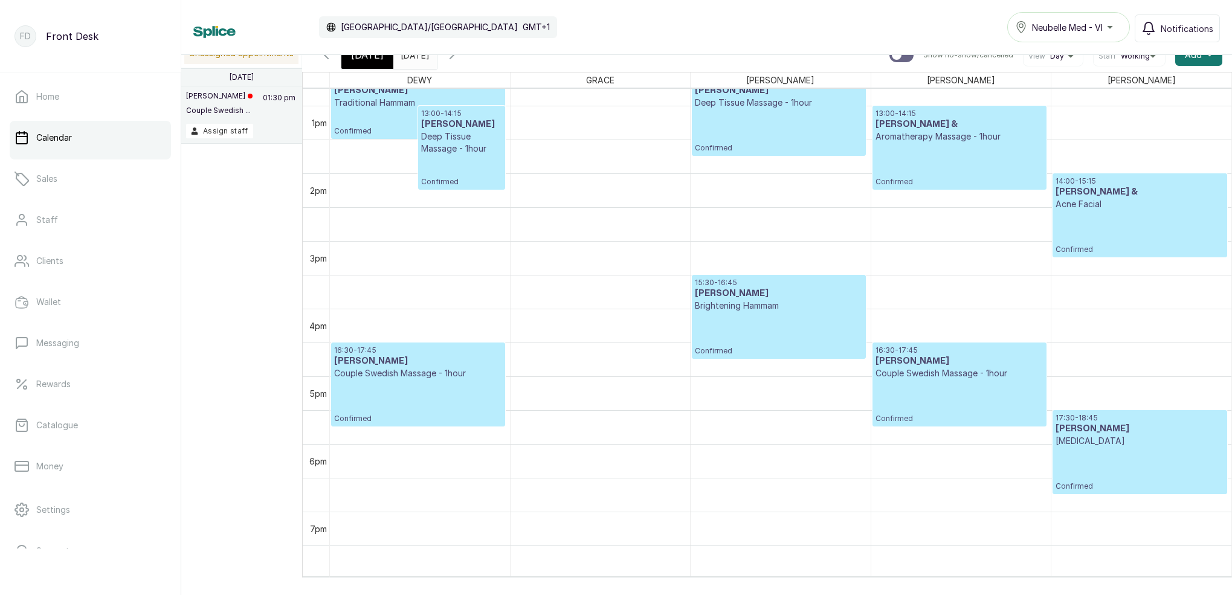
click at [459, 59] on icon "button" at bounding box center [452, 55] width 15 height 15
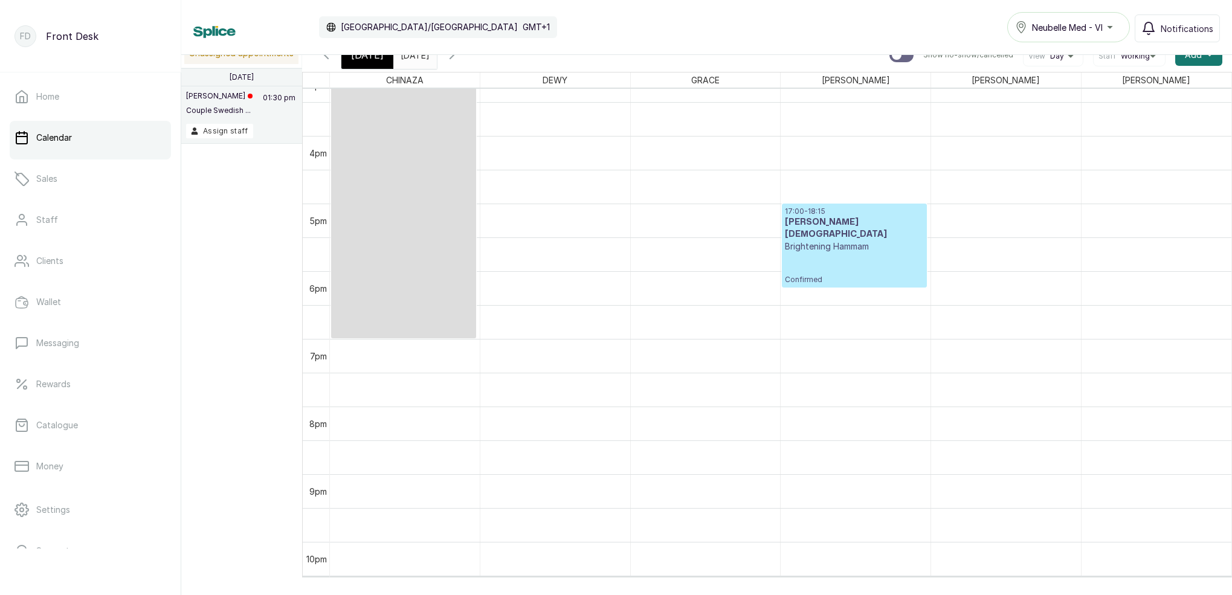
click at [329, 60] on icon "button" at bounding box center [326, 55] width 15 height 15
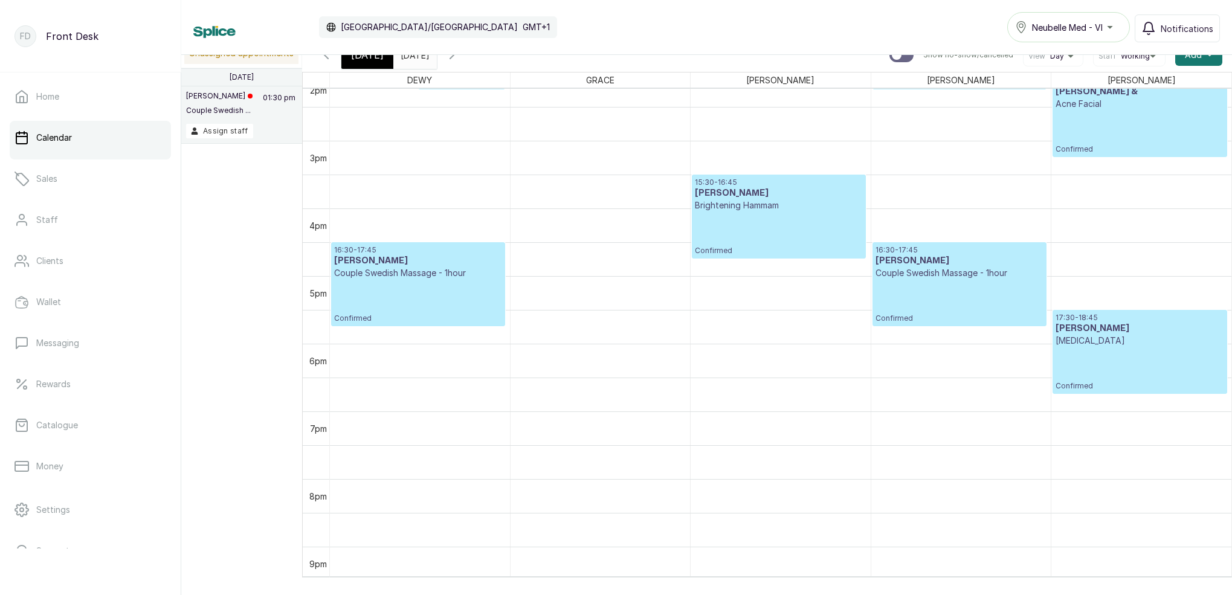
click at [966, 271] on p "Couple Swedish Massage - 1hour" at bounding box center [960, 273] width 168 height 12
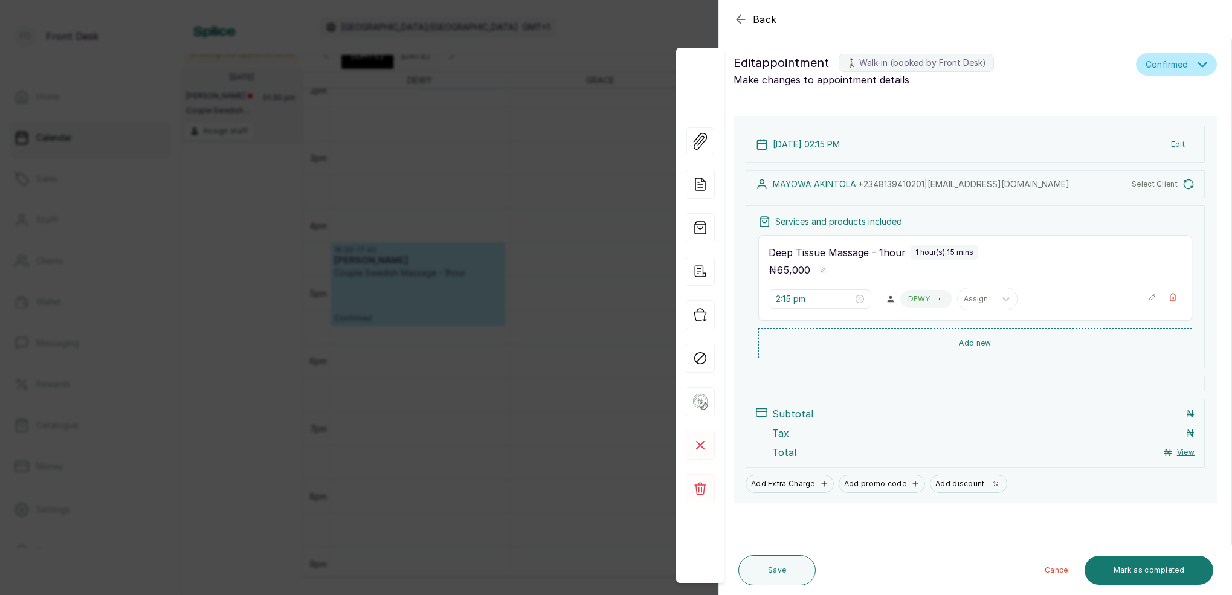
type input "3:30 pm"
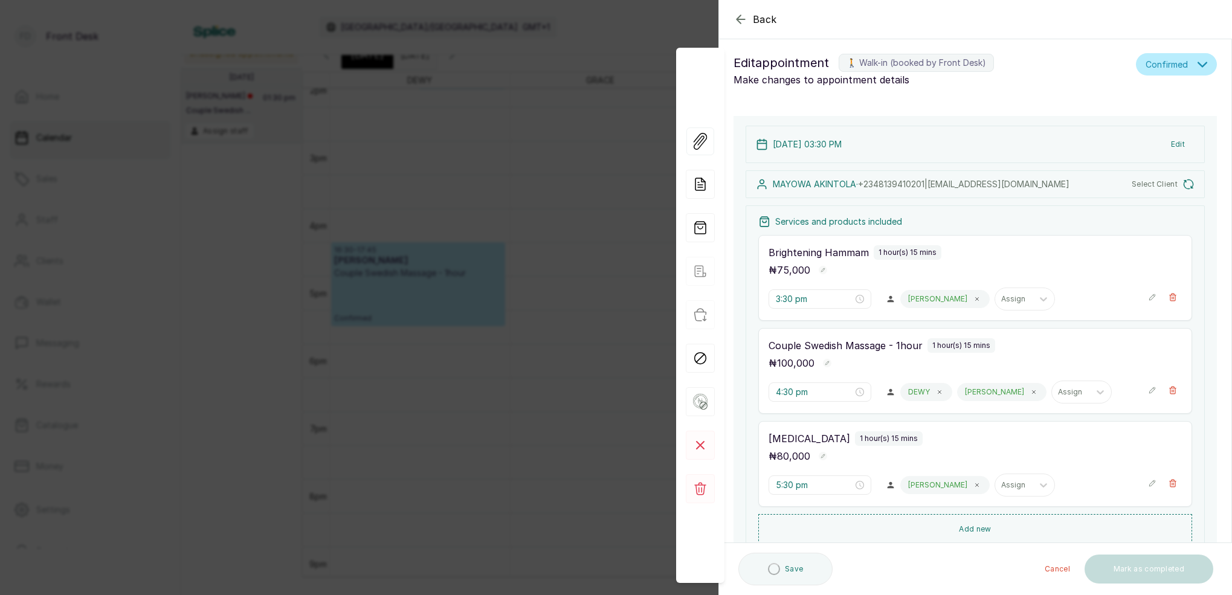
click at [557, 95] on div "Back Appointment Details Edit appointment 🚶 Walk-in (booked by Front Desk) Make…" at bounding box center [616, 297] width 1232 height 595
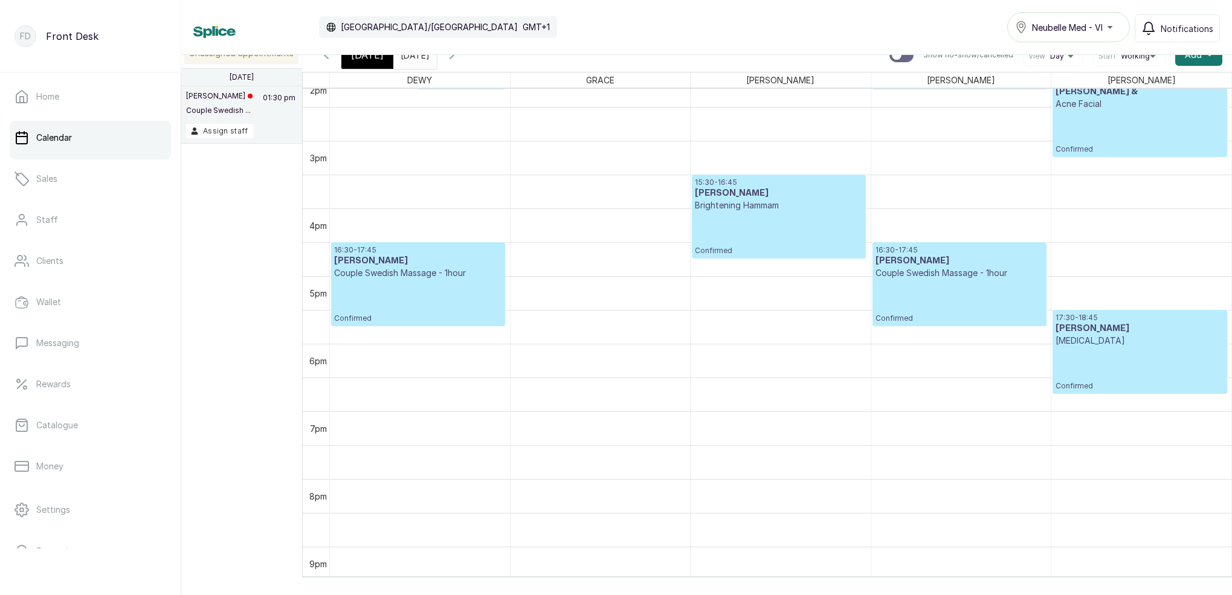
click at [373, 63] on div "[DATE]" at bounding box center [367, 55] width 52 height 28
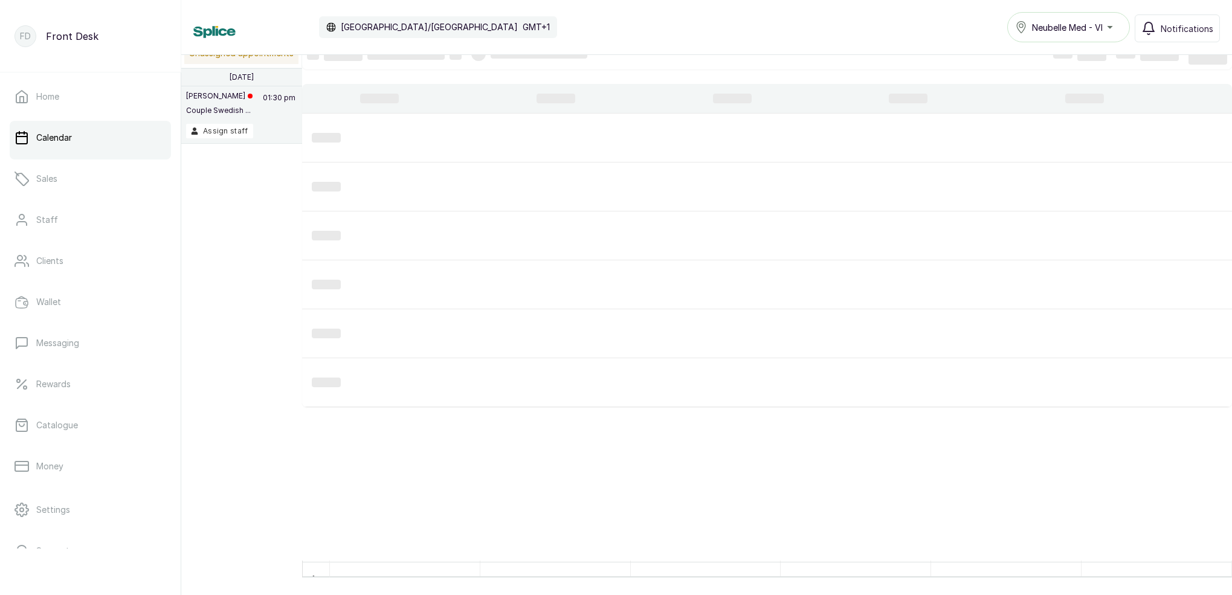
scroll to position [0, 0]
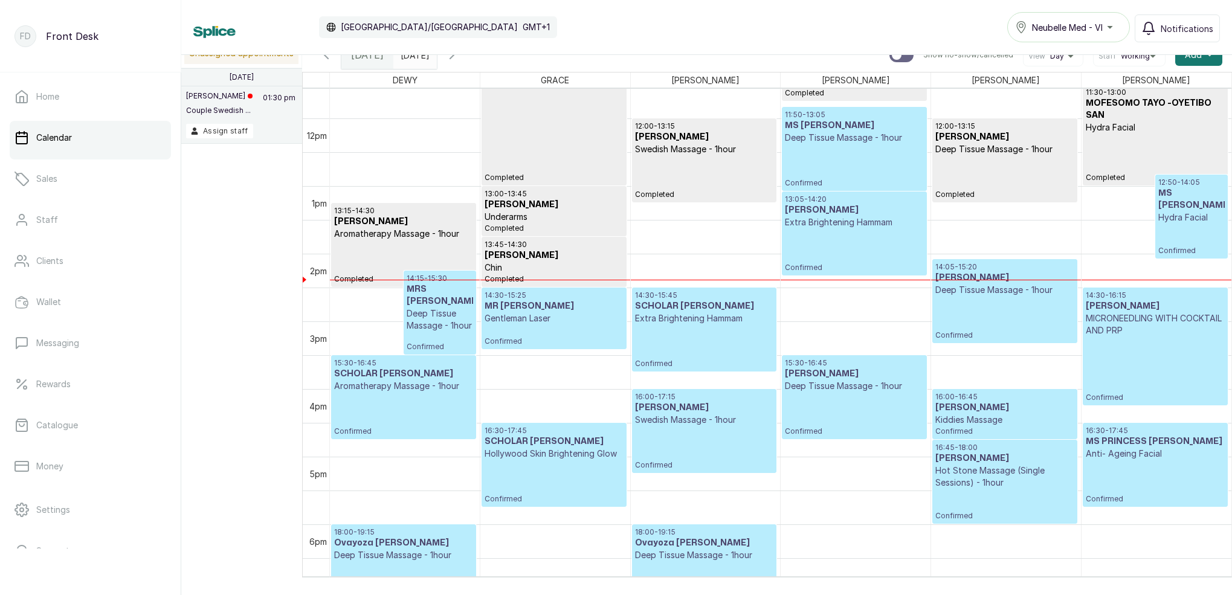
click at [1178, 217] on div "12:50 - 14:05 MS [PERSON_NAME] Facial Confirmed" at bounding box center [1192, 217] width 66 height 78
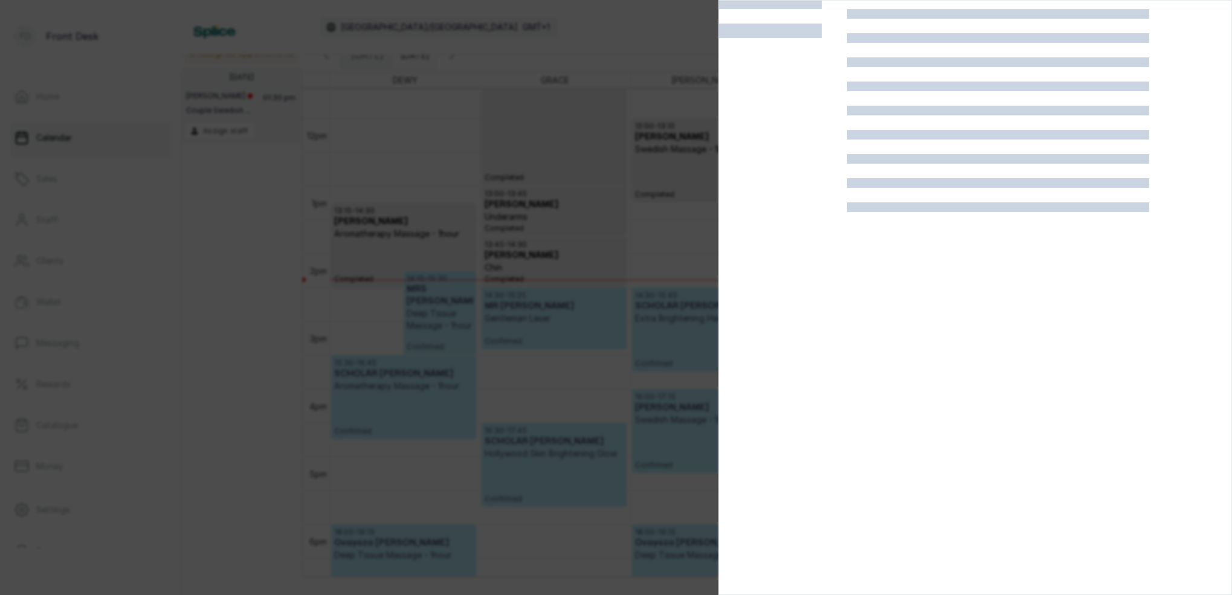
scroll to position [30, 0]
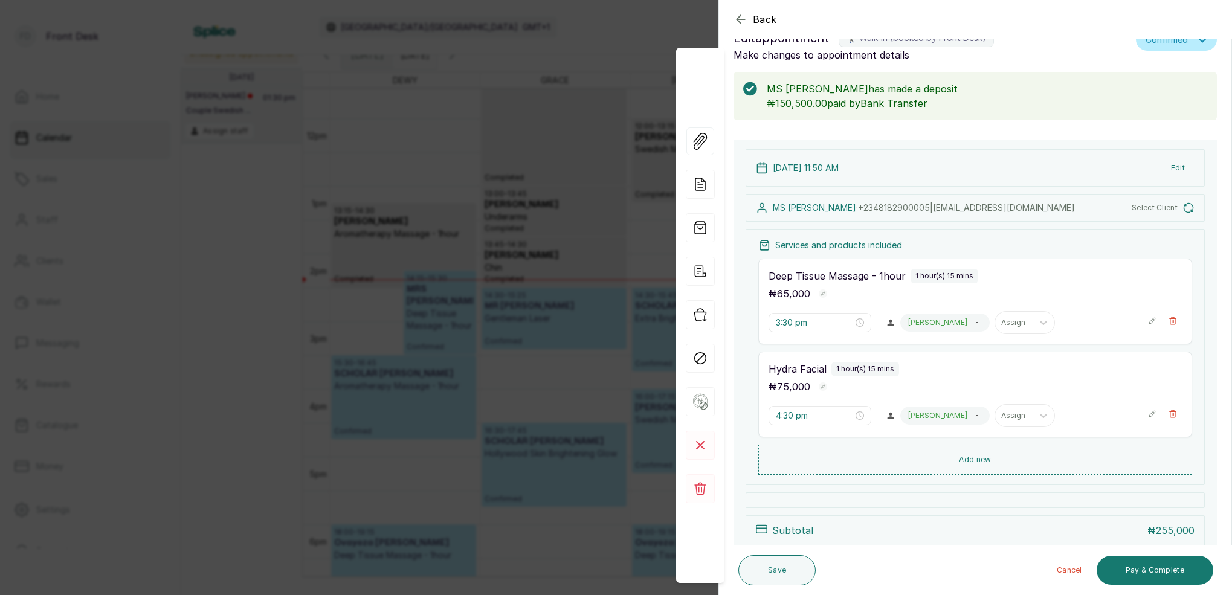
type input "11:50 am"
type input "12:50 pm"
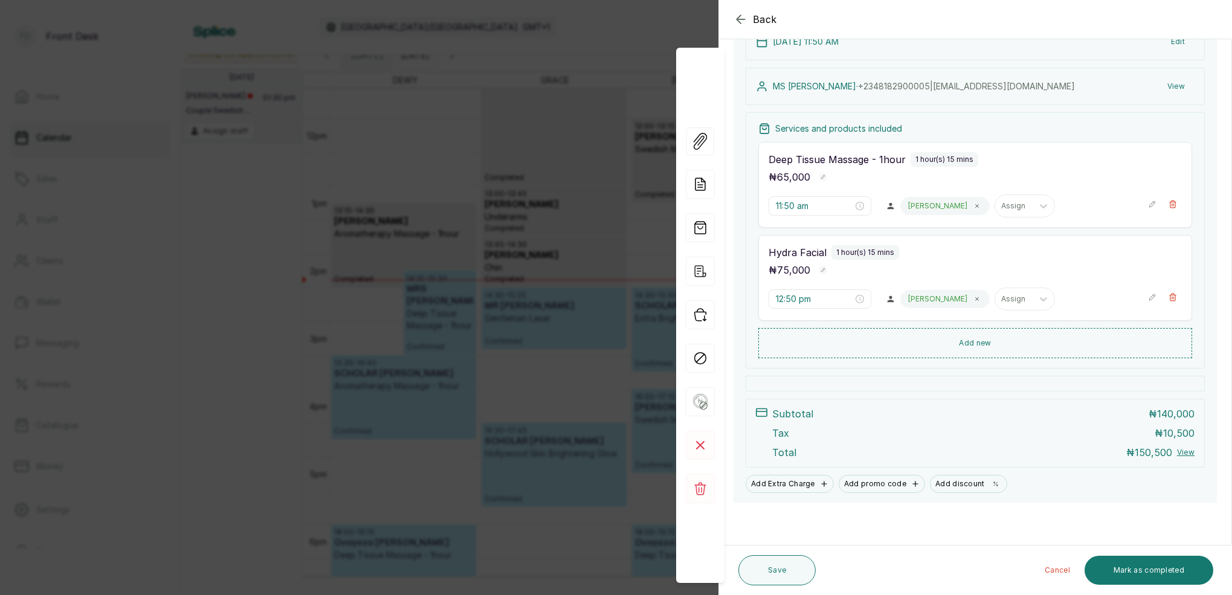
scroll to position [157, 0]
click at [508, 146] on div "Back Appointment Details Edit appointment 🚶 Walk-in (booked by Front Desk) Make…" at bounding box center [616, 297] width 1232 height 595
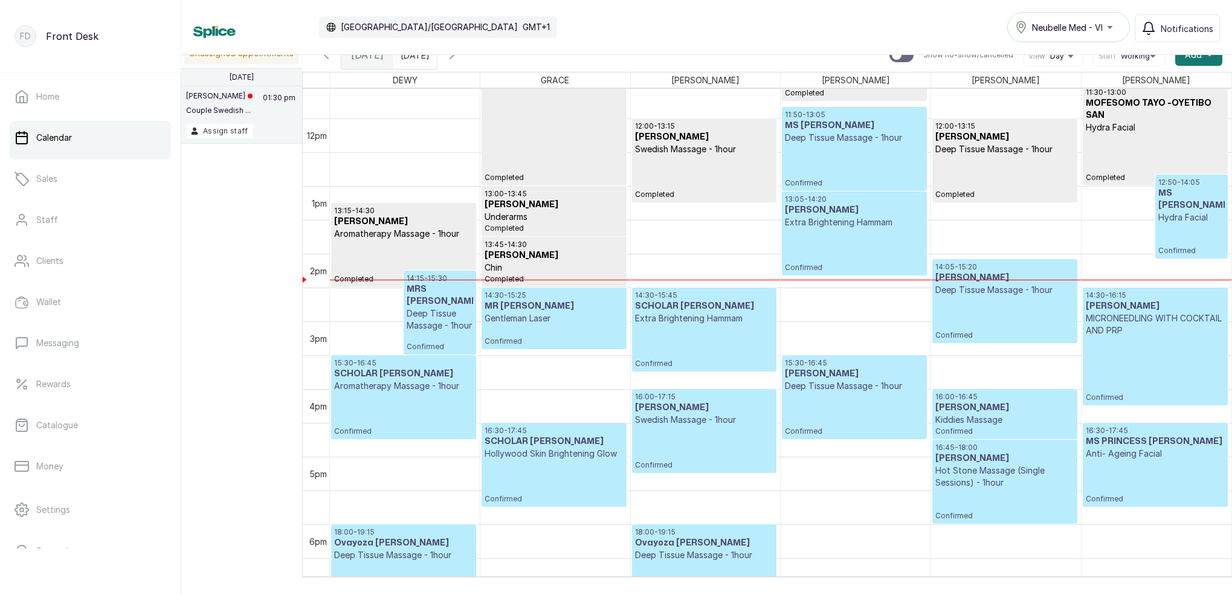
scroll to position [0, 0]
drag, startPoint x: 441, startPoint y: 59, endPoint x: 454, endPoint y: 62, distance: 13.6
click at [413, 59] on input "[DATE]" at bounding box center [403, 52] width 19 height 21
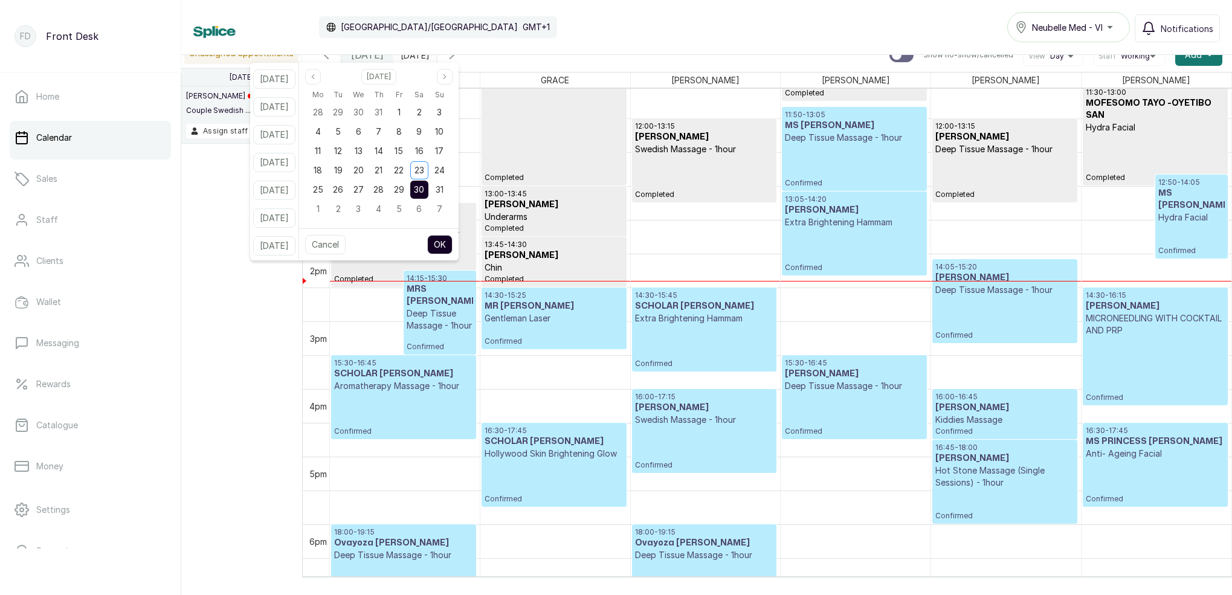
drag, startPoint x: 436, startPoint y: 191, endPoint x: 457, endPoint y: 228, distance: 43.0
click at [424, 191] on span "30" at bounding box center [419, 189] width 10 height 10
click at [453, 247] on button "OK" at bounding box center [439, 244] width 25 height 19
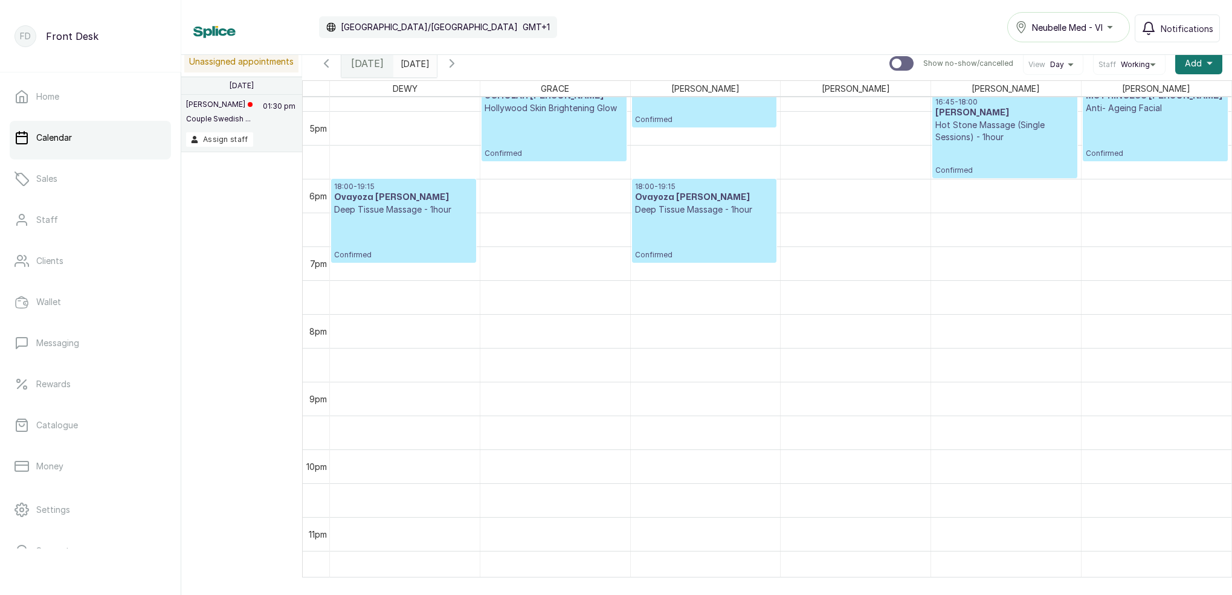
scroll to position [19, 0]
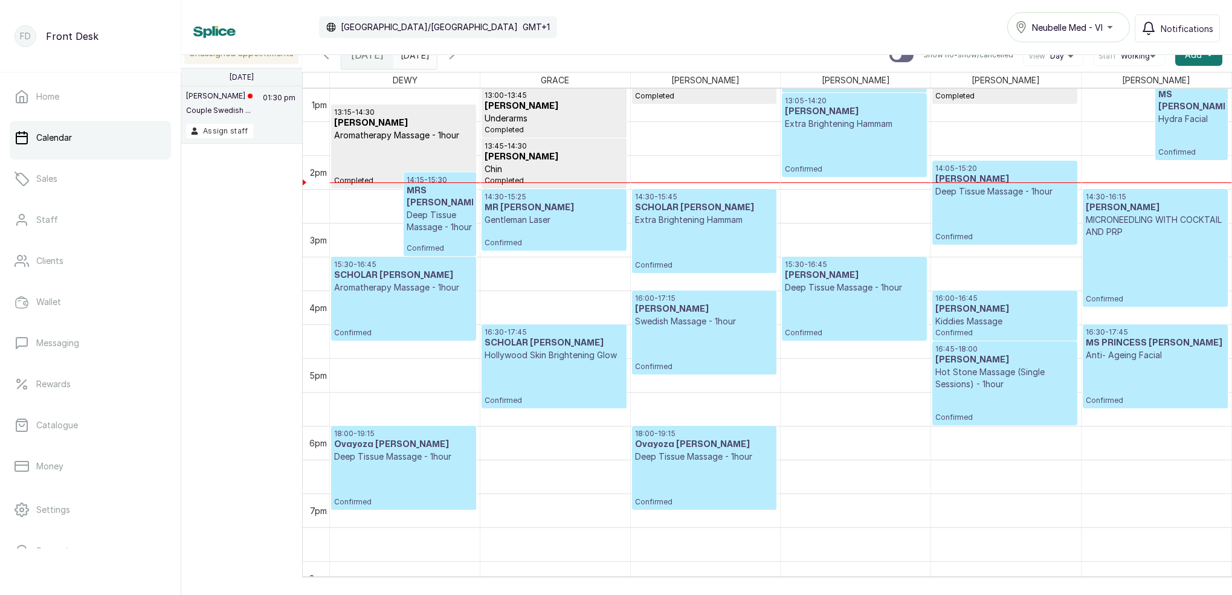
click at [413, 59] on input "[DATE]" at bounding box center [403, 52] width 19 height 21
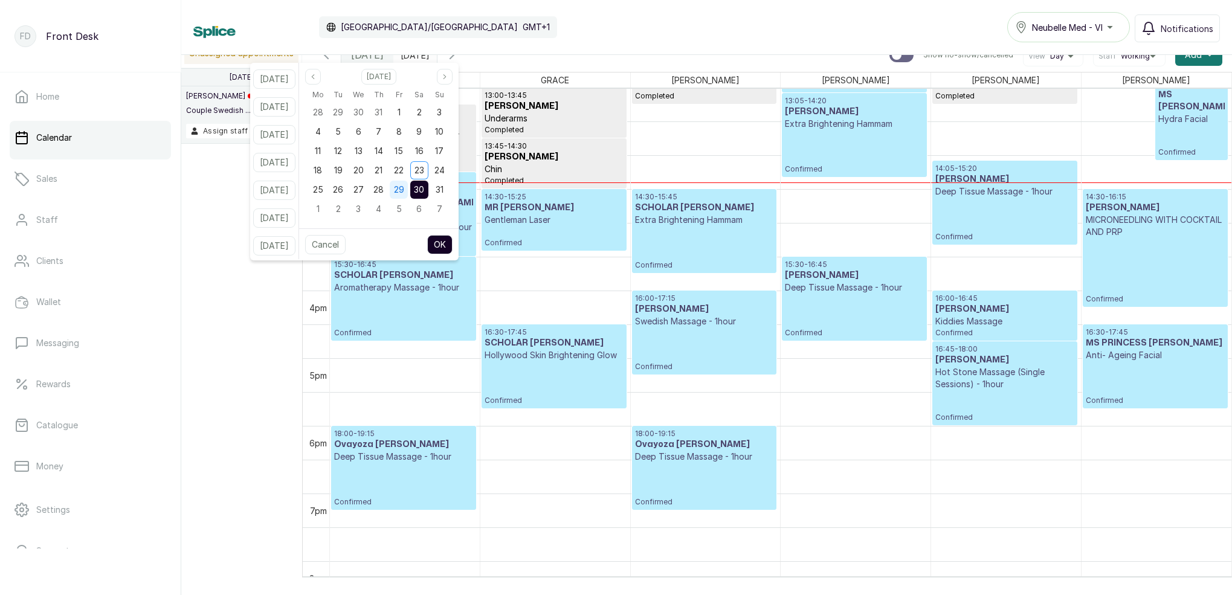
click at [404, 190] on span "29" at bounding box center [399, 189] width 10 height 10
click at [424, 189] on span "30" at bounding box center [419, 189] width 10 height 10
click at [453, 246] on button "OK" at bounding box center [439, 244] width 25 height 19
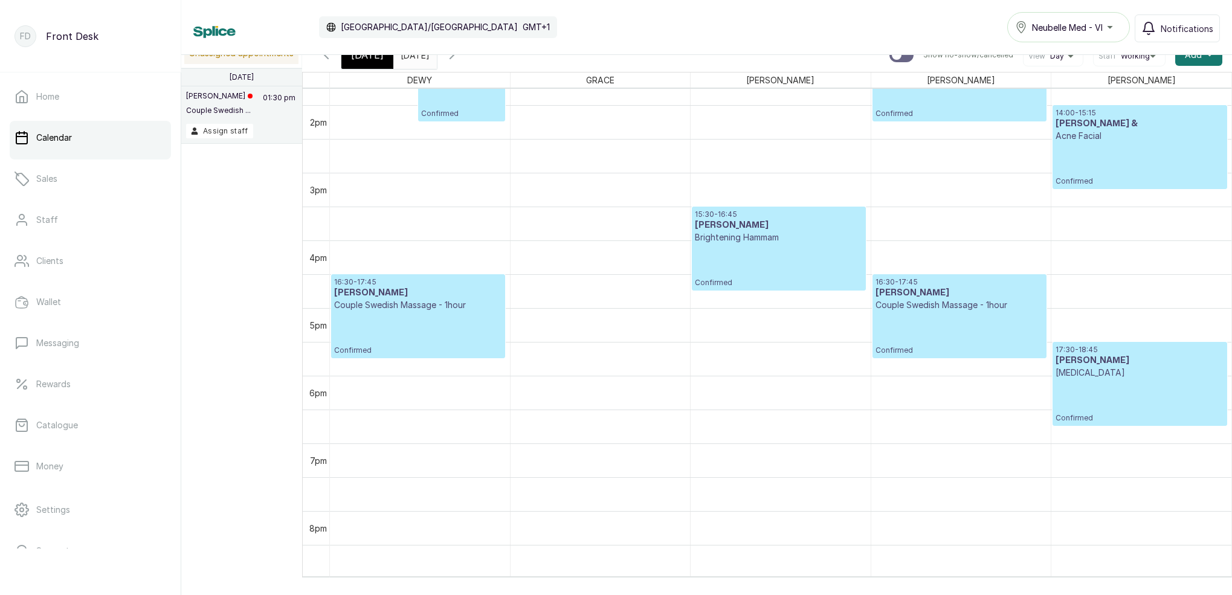
click at [746, 230] on h3 "[PERSON_NAME]" at bounding box center [779, 225] width 168 height 12
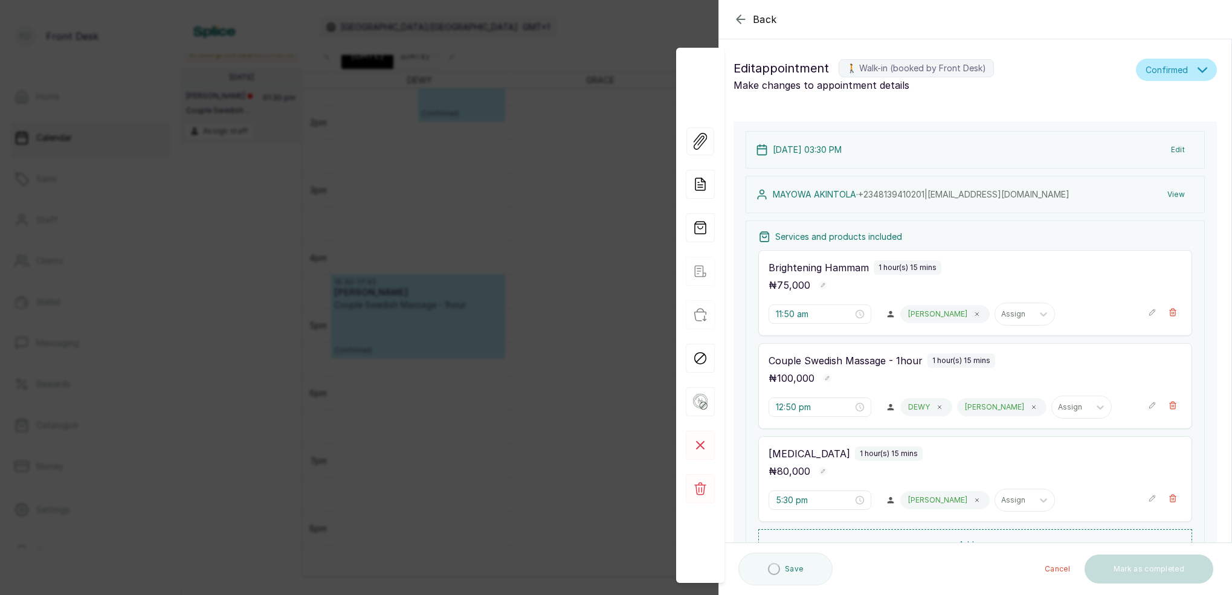
type input "3:30 pm"
type input "4:30 pm"
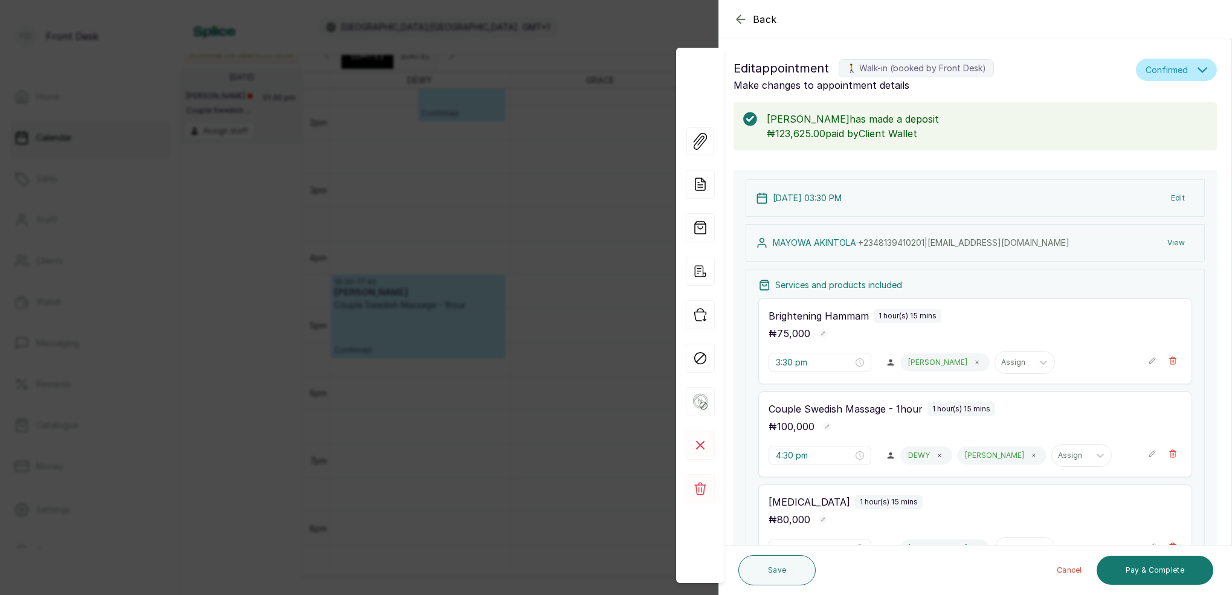
click at [516, 158] on div "Back Appointment Details Edit appointment 🚶 Walk-in (booked by Front Desk) Make…" at bounding box center [616, 297] width 1232 height 595
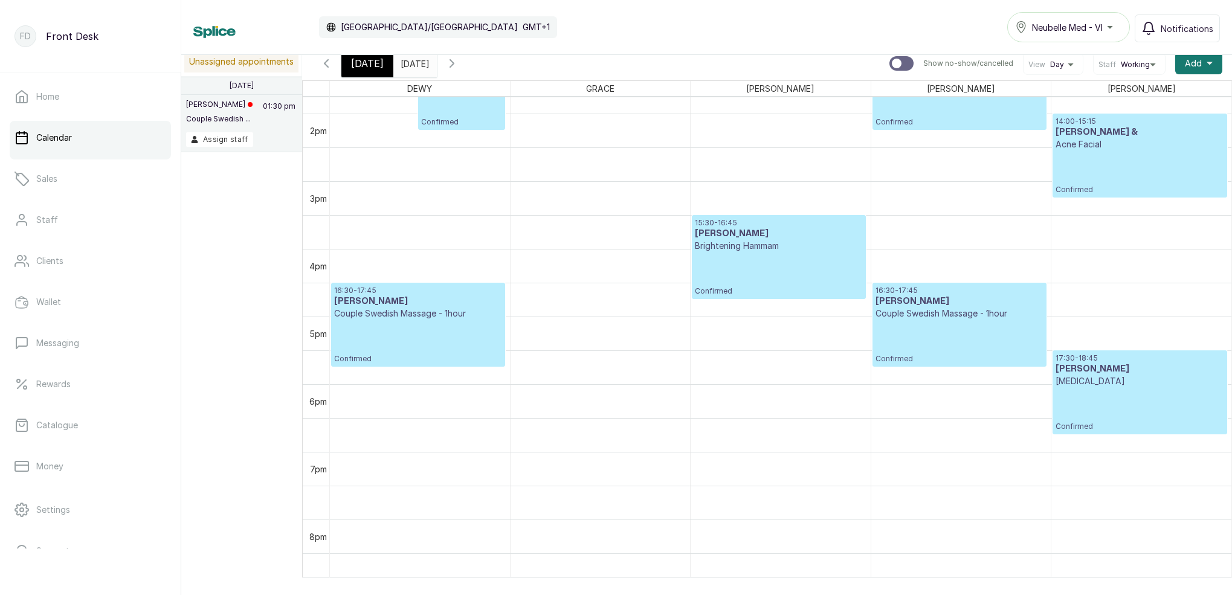
click at [367, 64] on span "[DATE]" at bounding box center [367, 63] width 33 height 15
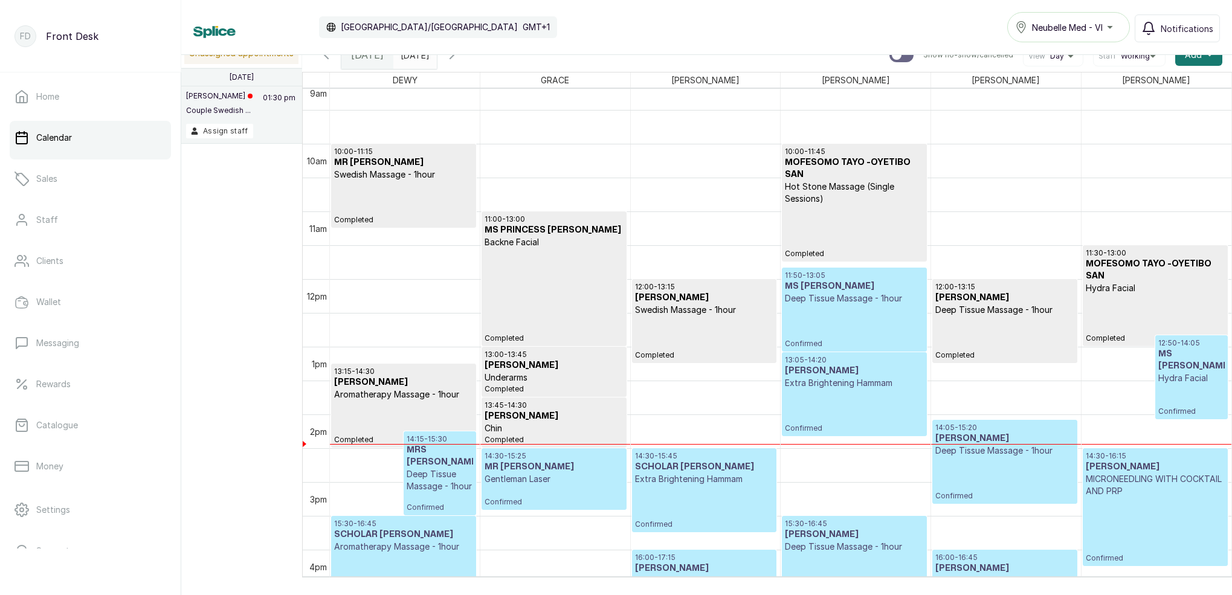
scroll to position [777, 0]
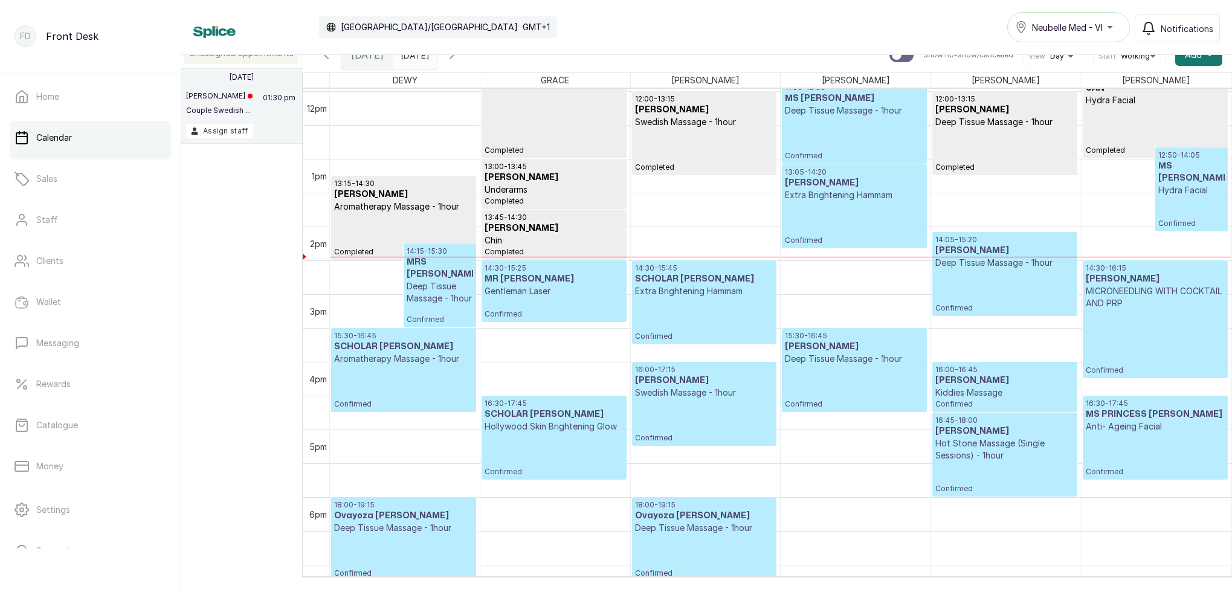
click at [1180, 184] on p "Hydra Facial" at bounding box center [1192, 190] width 66 height 12
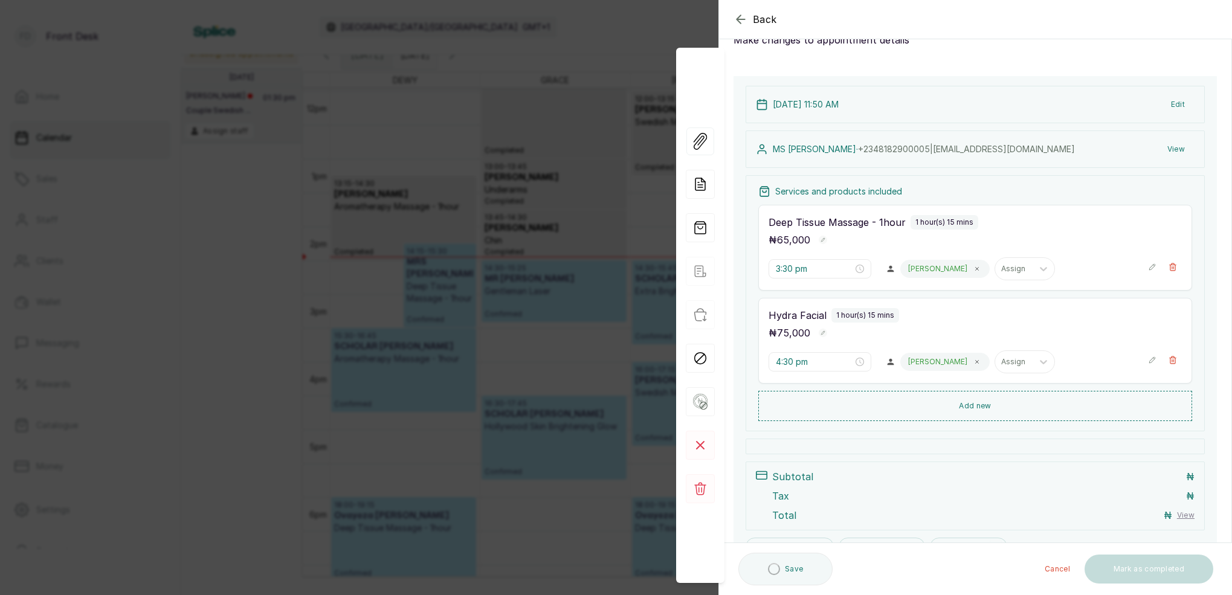
type input "11:50 am"
type input "12:50 pm"
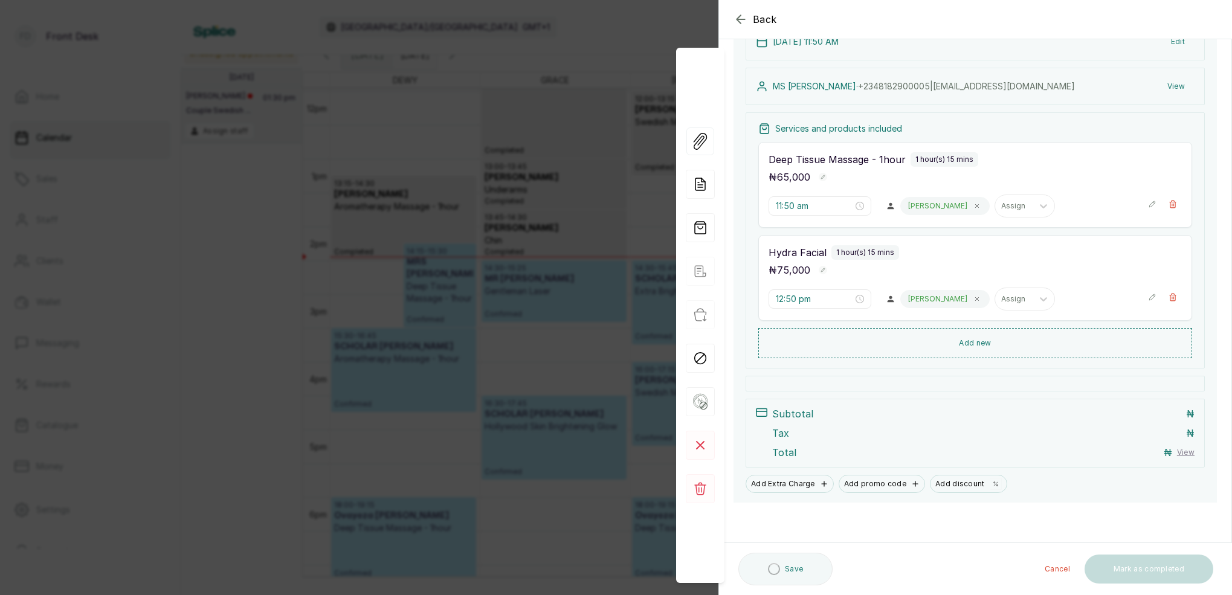
click at [741, 17] on icon "button" at bounding box center [741, 19] width 15 height 15
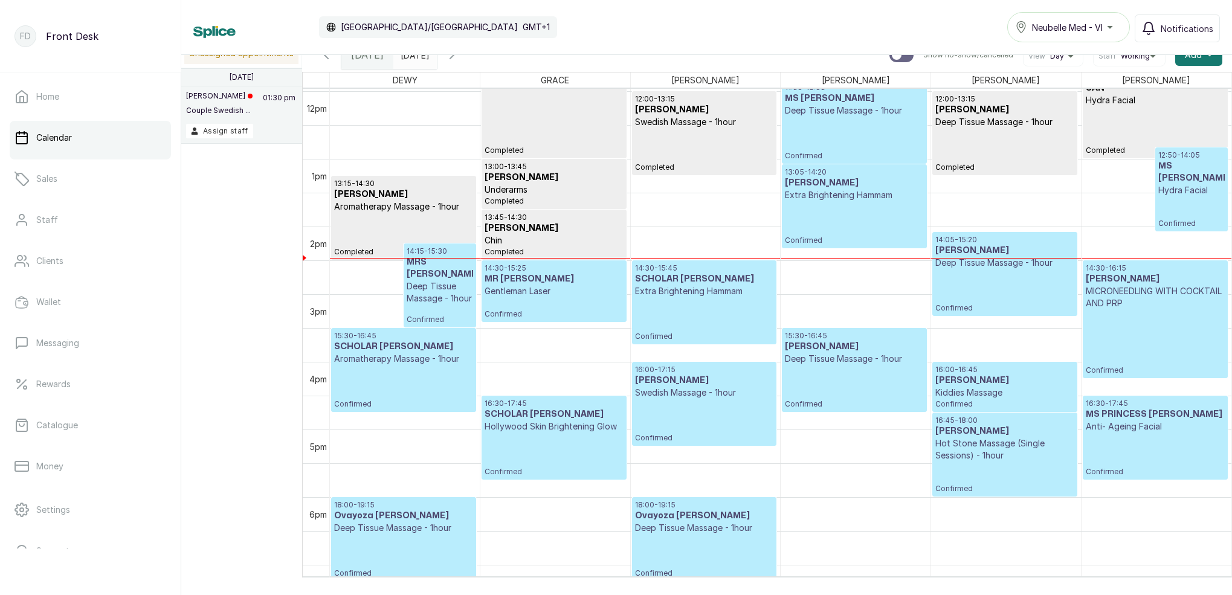
scroll to position [818, 0]
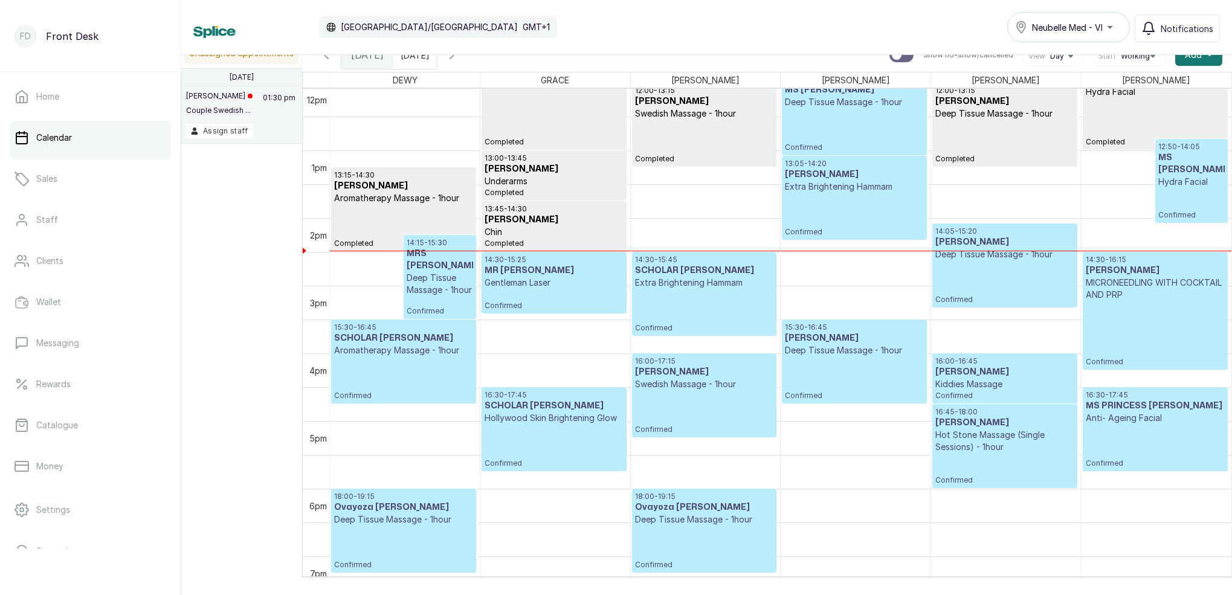
click at [413, 55] on input "[DATE]" at bounding box center [403, 52] width 19 height 21
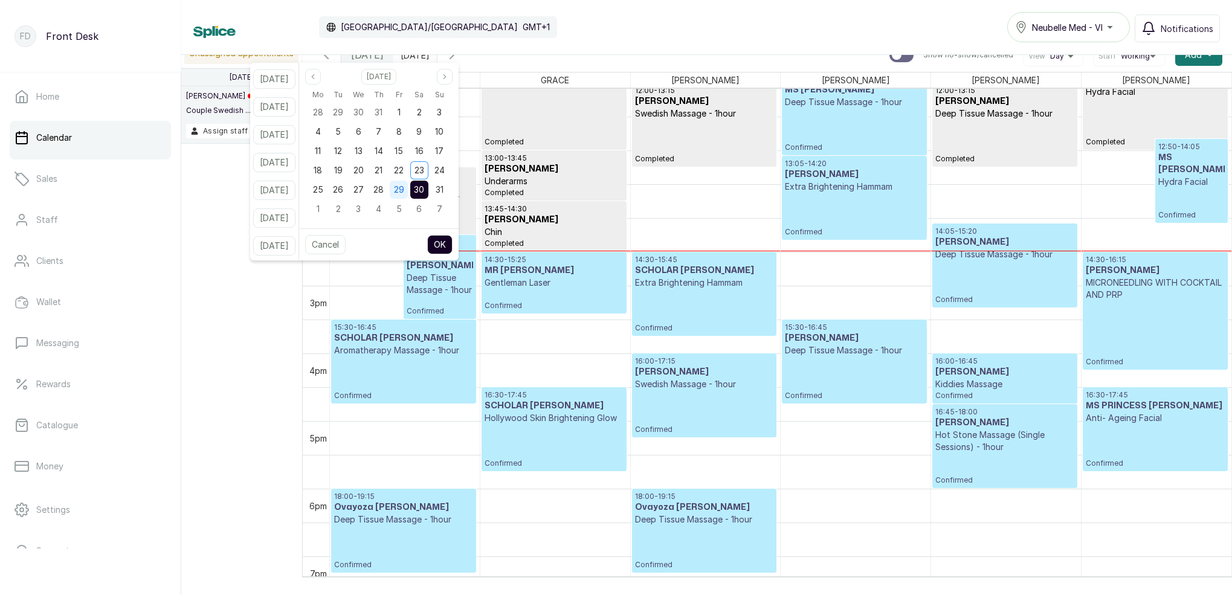
drag, startPoint x: 406, startPoint y: 189, endPoint x: 435, endPoint y: 191, distance: 29.1
click at [407, 190] on div "25 26 27 28 29 30 31" at bounding box center [378, 189] width 141 height 19
click at [424, 190] on span "30" at bounding box center [419, 189] width 10 height 10
click at [404, 191] on span "29" at bounding box center [399, 189] width 10 height 10
click at [424, 192] on span "30" at bounding box center [419, 189] width 10 height 10
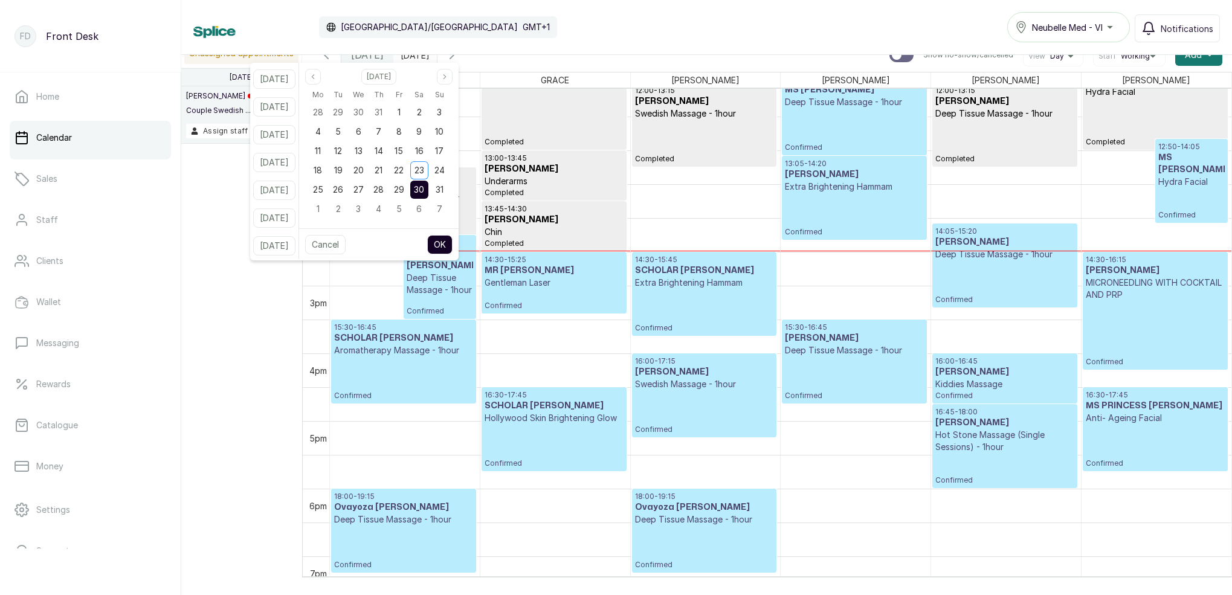
click at [453, 244] on button "OK" at bounding box center [439, 244] width 25 height 19
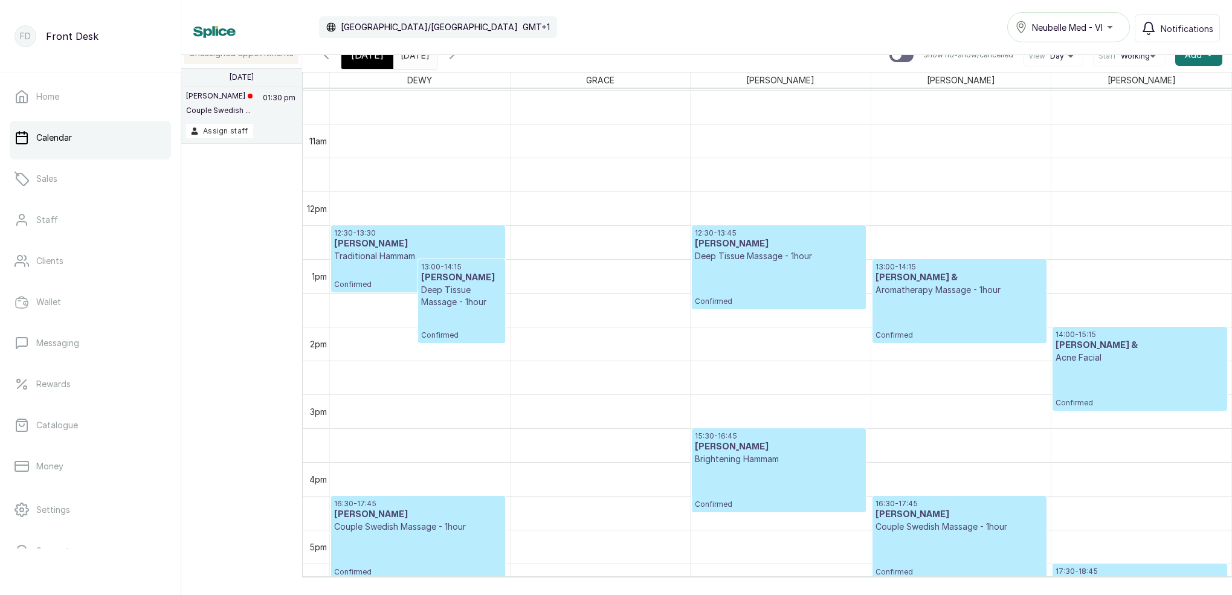
scroll to position [721, 0]
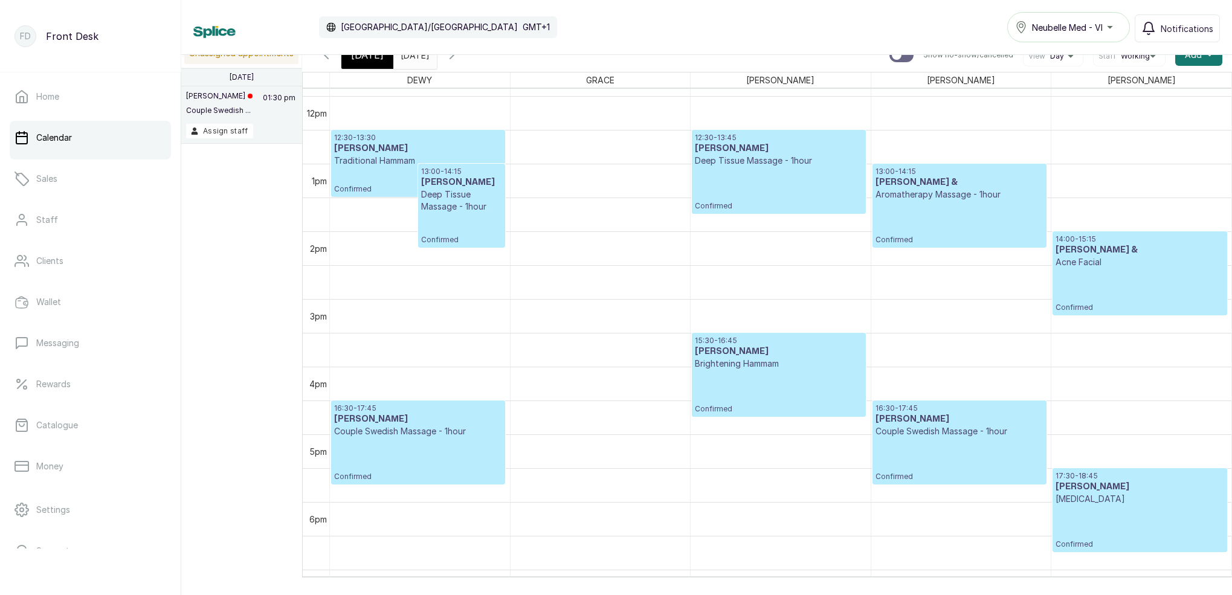
click at [459, 59] on icon "button" at bounding box center [452, 55] width 15 height 15
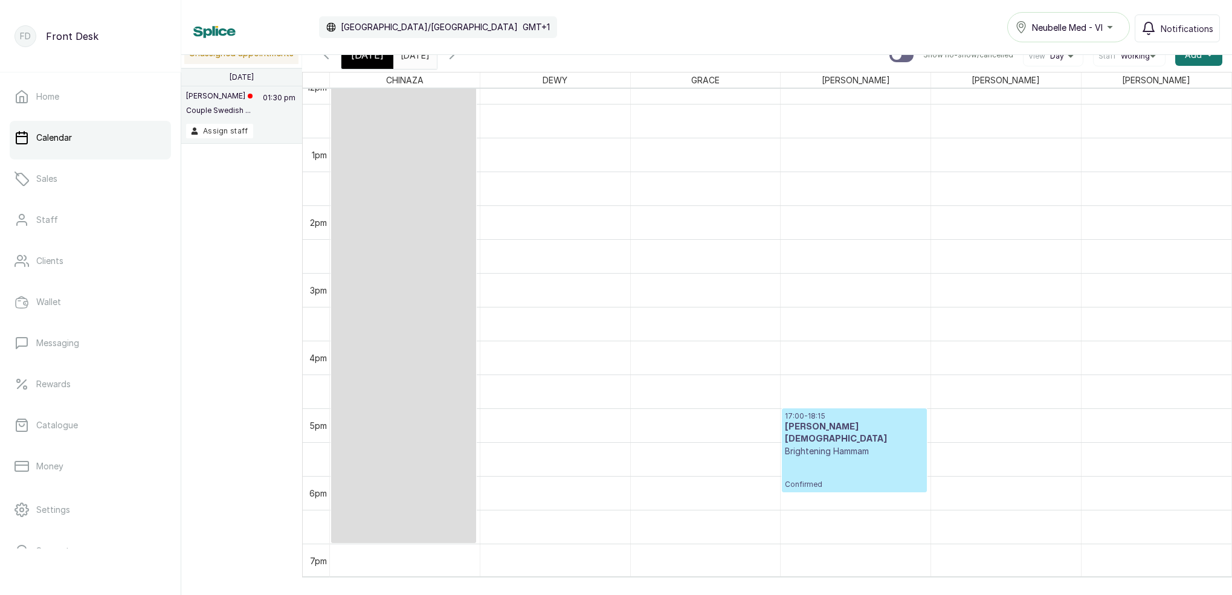
click at [325, 57] on icon "button" at bounding box center [326, 55] width 15 height 15
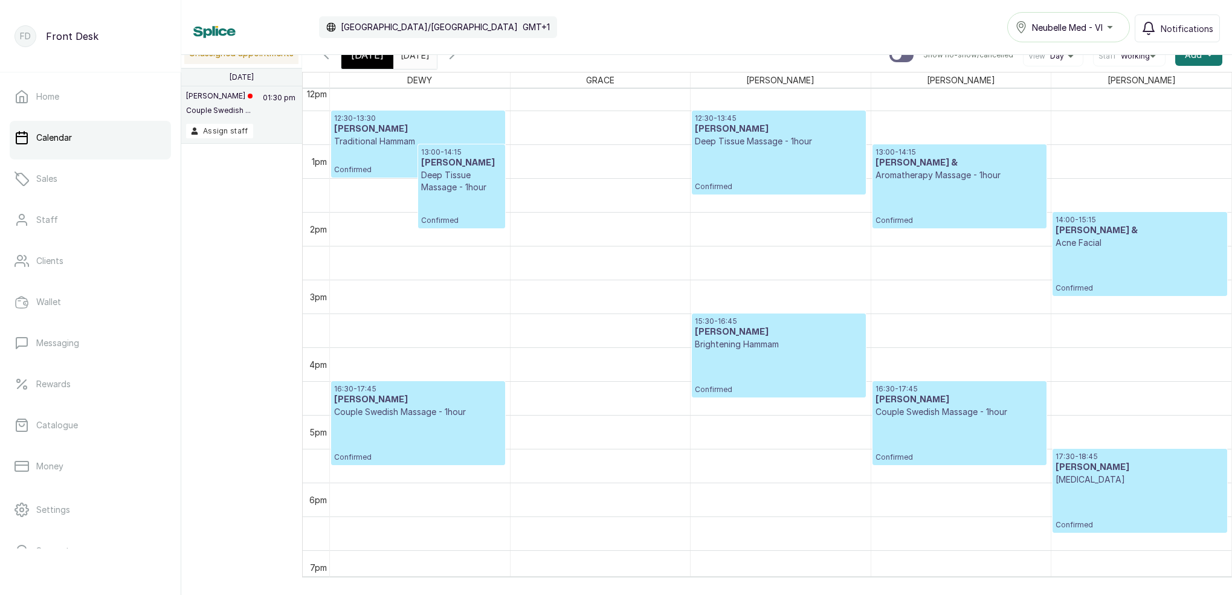
click at [467, 59] on button "Show no-show/cancelled" at bounding box center [452, 54] width 29 height 29
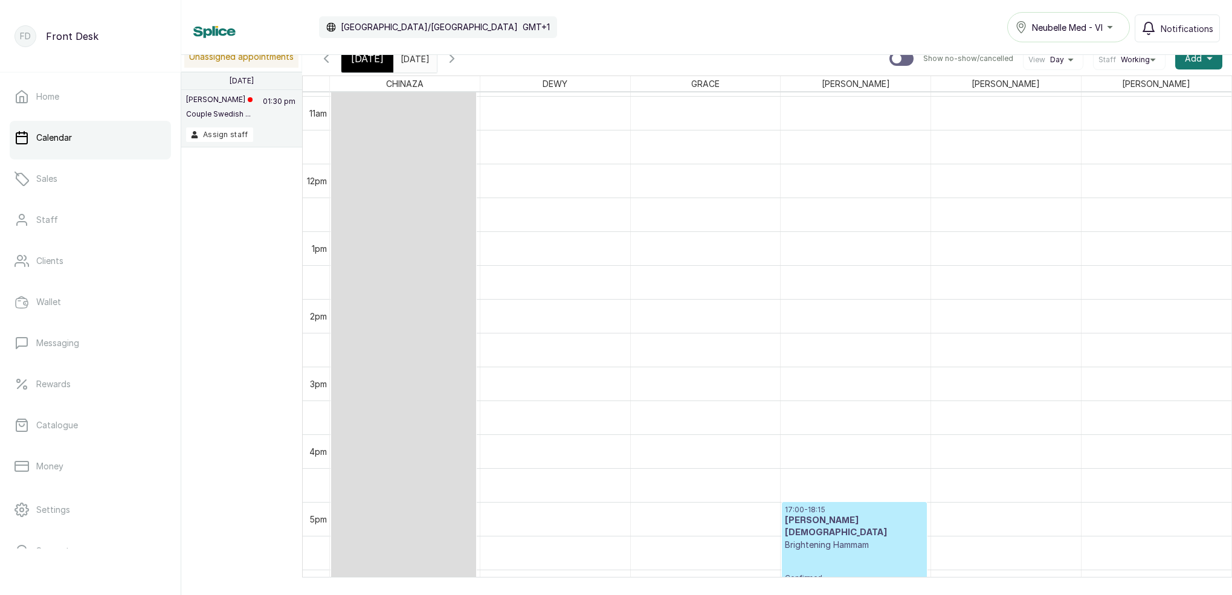
click at [369, 59] on span "[DATE]" at bounding box center [367, 58] width 33 height 15
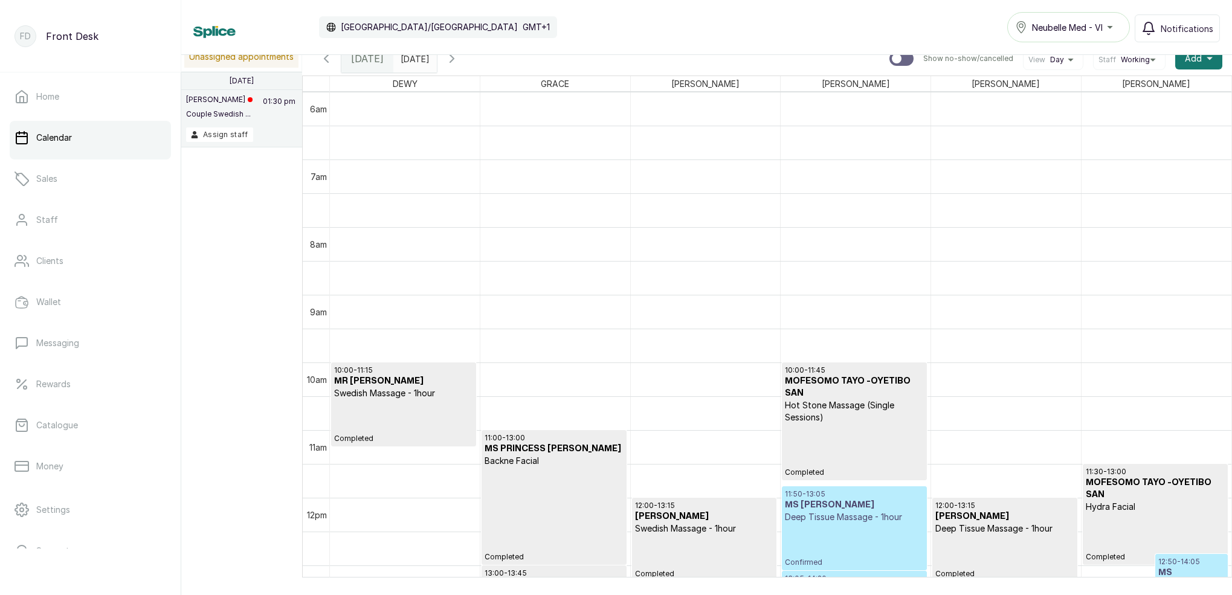
scroll to position [0, 0]
click at [459, 62] on icon "button" at bounding box center [452, 58] width 15 height 15
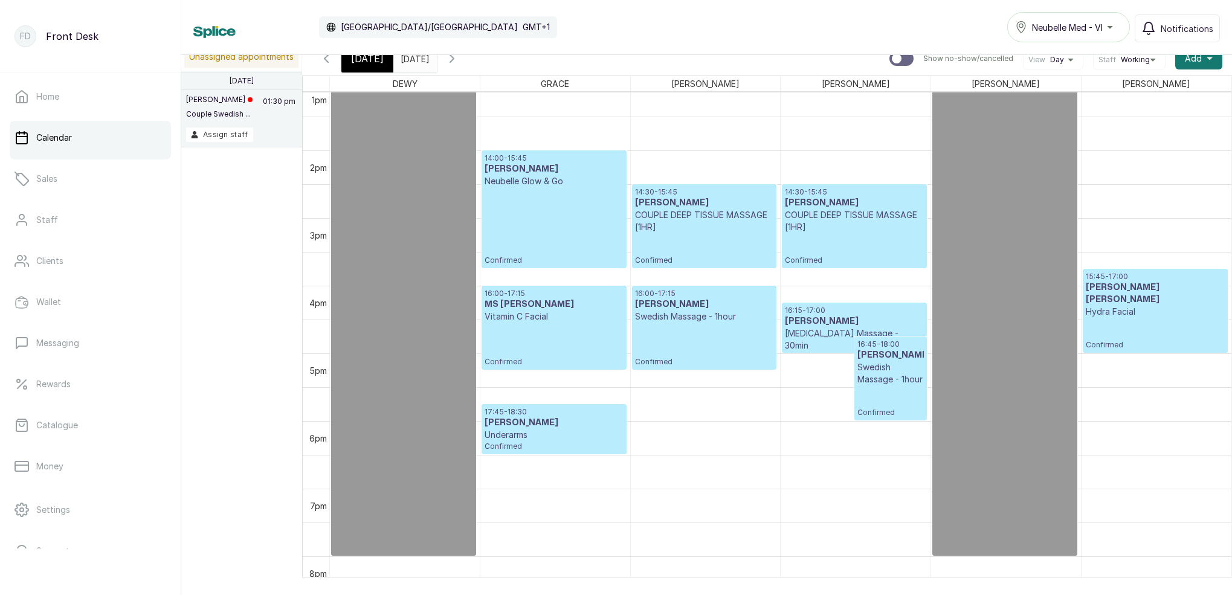
scroll to position [888, 0]
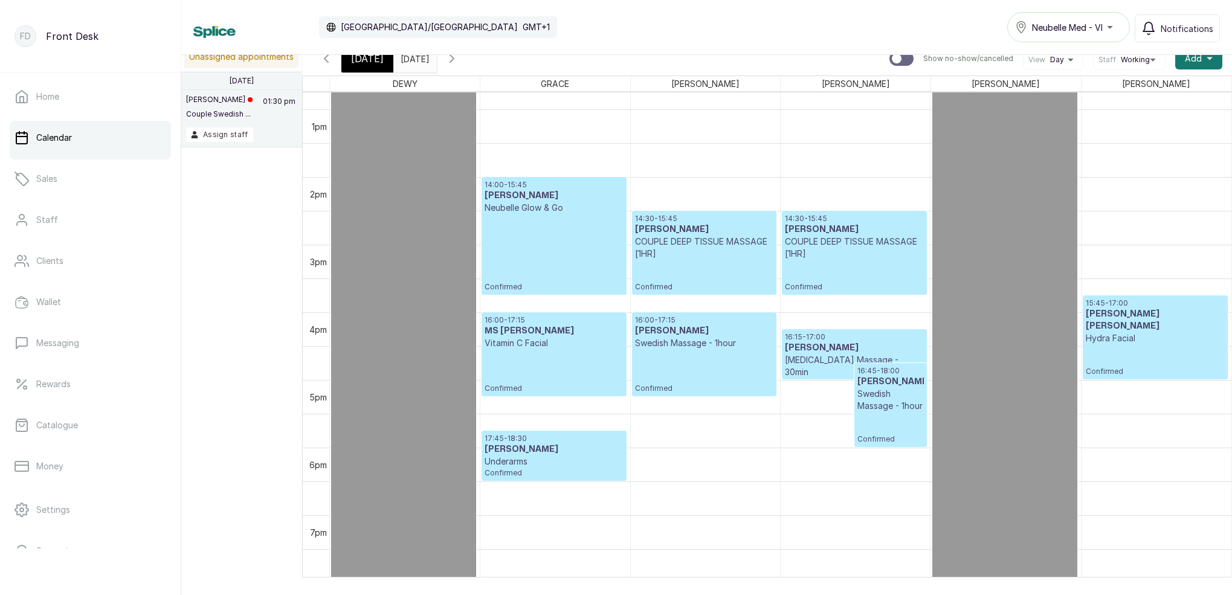
click at [372, 57] on span "[DATE]" at bounding box center [367, 58] width 33 height 15
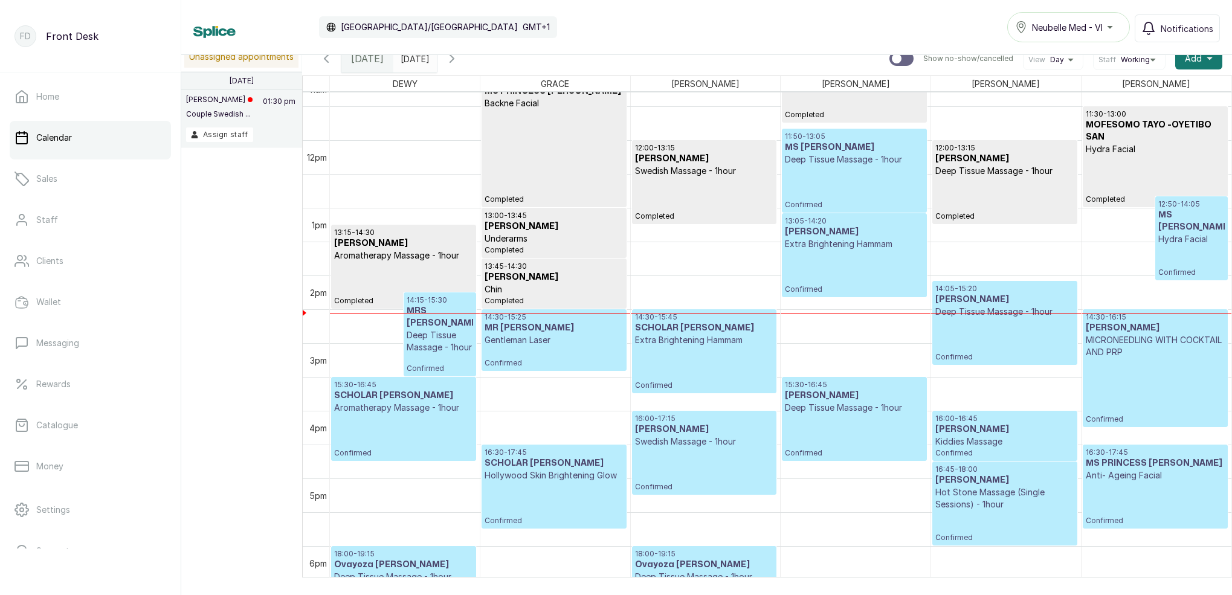
scroll to position [763, 0]
click at [459, 61] on icon "button" at bounding box center [452, 58] width 15 height 15
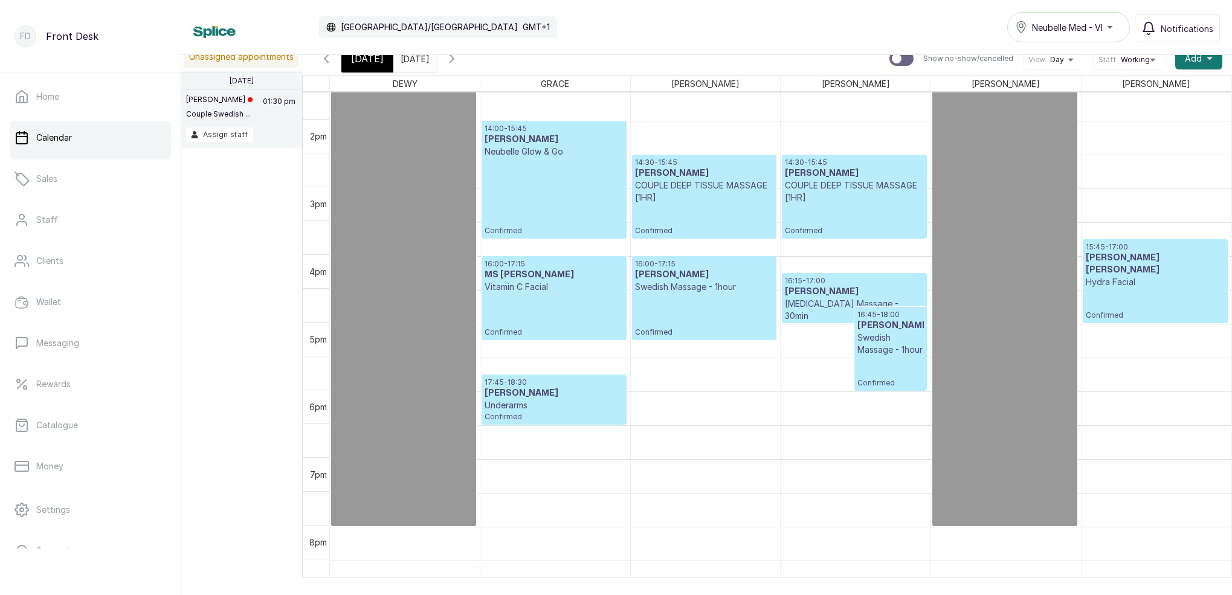
scroll to position [919, 0]
click at [370, 59] on span "[DATE]" at bounding box center [367, 58] width 33 height 15
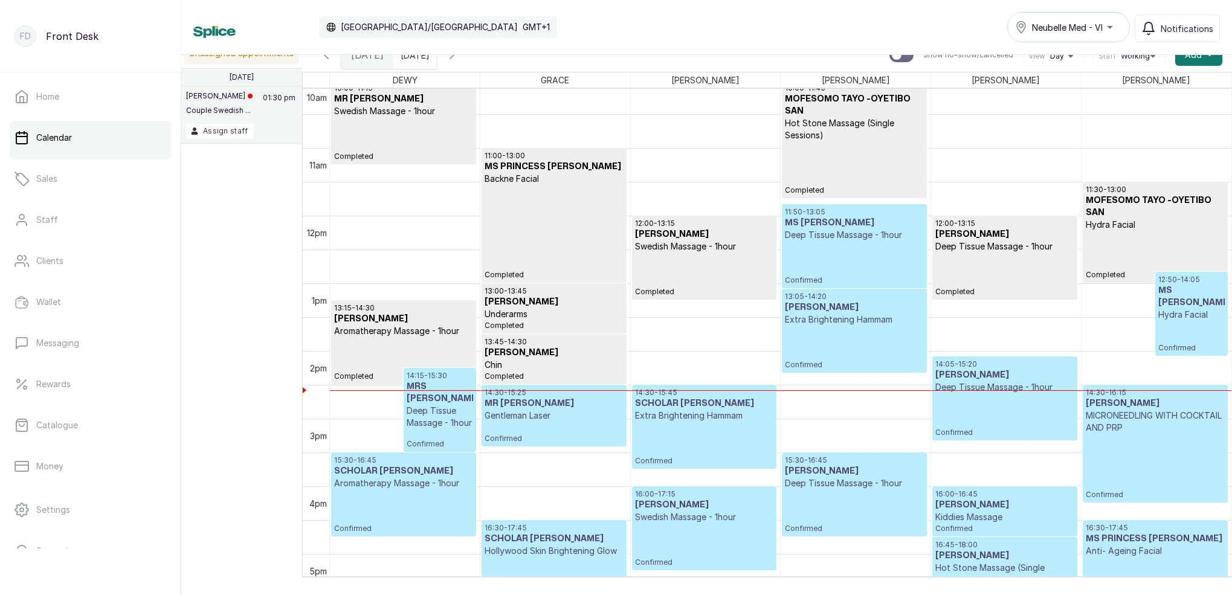
scroll to position [703, 0]
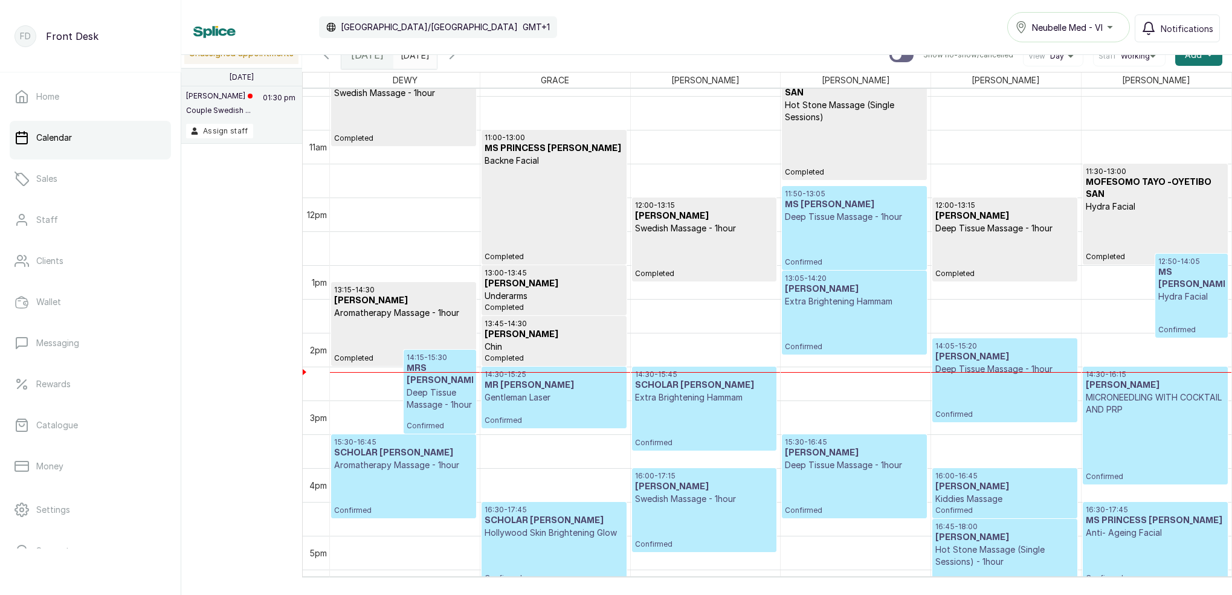
click at [446, 423] on span "Confirmed" at bounding box center [440, 426] width 66 height 10
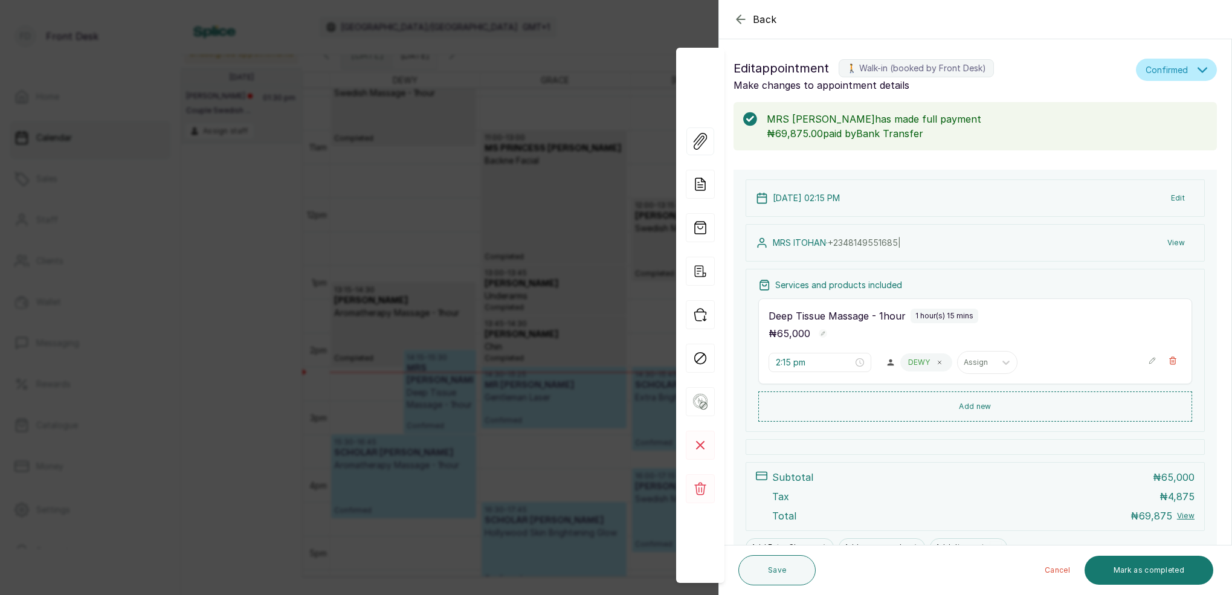
click at [1177, 204] on button "Edit" at bounding box center [1178, 198] width 33 height 22
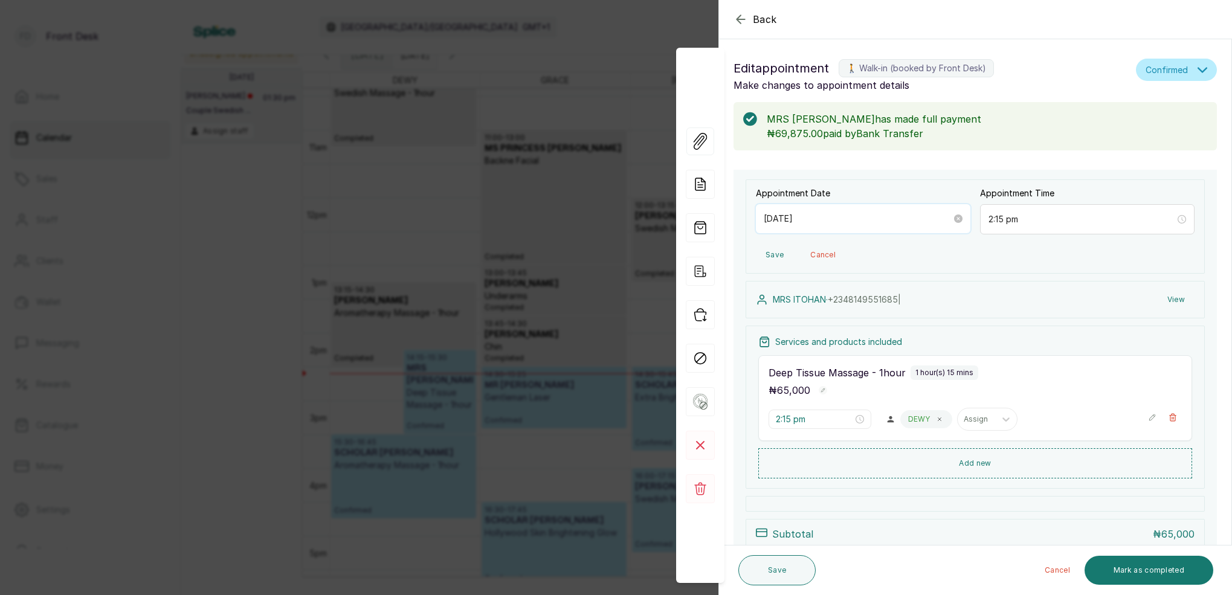
click at [863, 221] on input "[DATE]" at bounding box center [858, 218] width 188 height 13
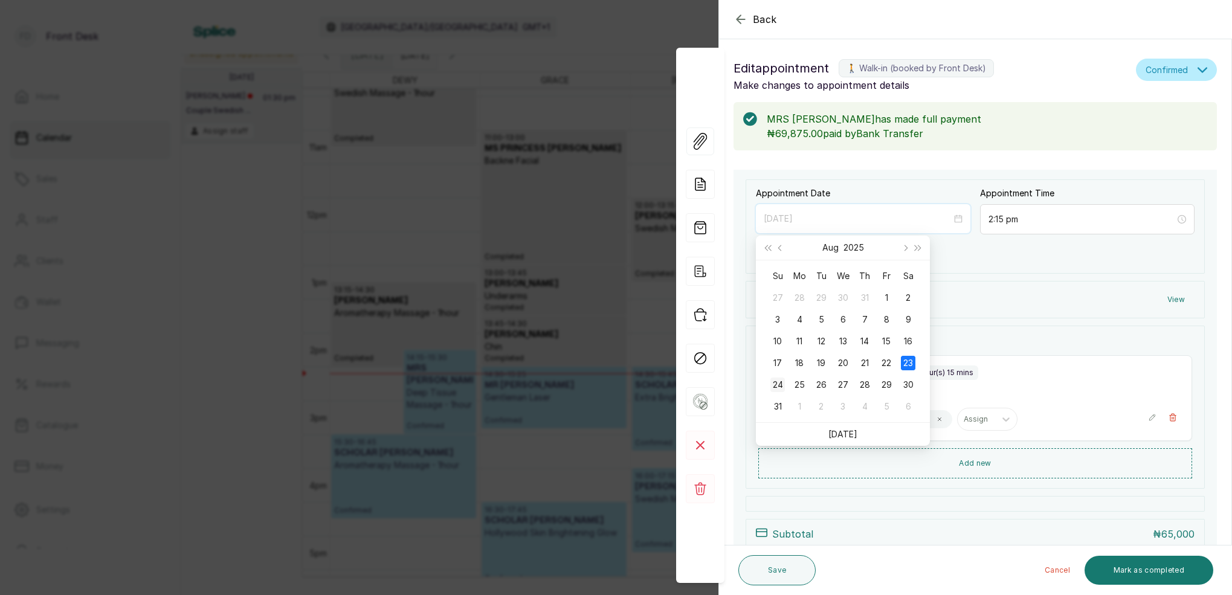
type input "[DATE]"
drag, startPoint x: 776, startPoint y: 383, endPoint x: 859, endPoint y: 377, distance: 83.6
click at [777, 383] on div "24" at bounding box center [778, 385] width 15 height 15
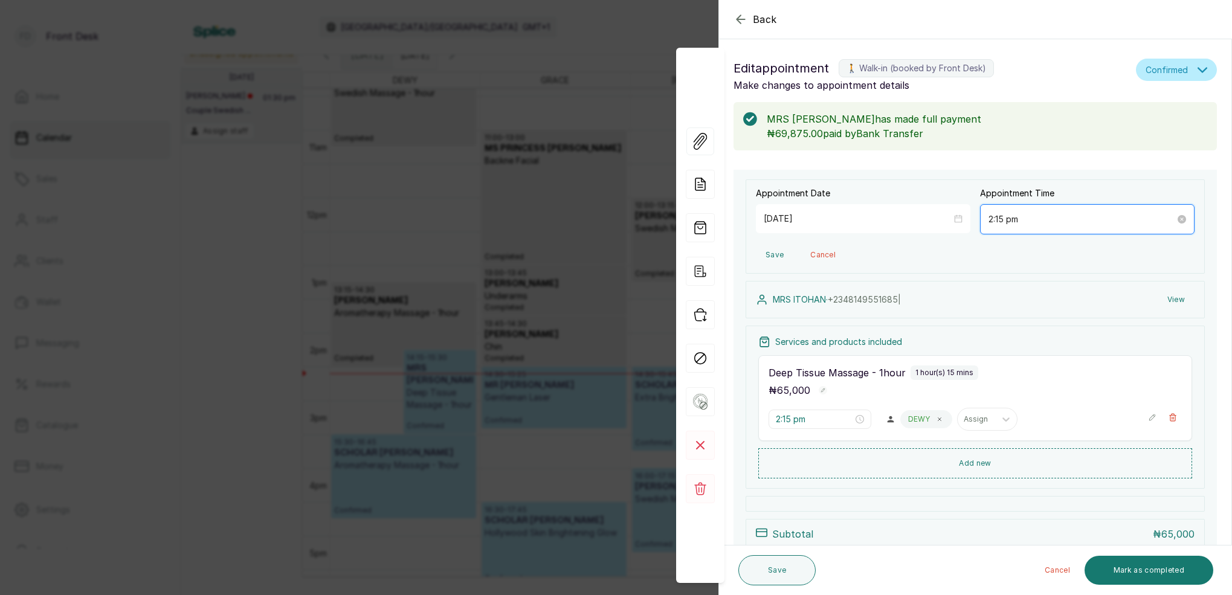
click at [1047, 225] on input "2:15 pm" at bounding box center [1082, 219] width 187 height 13
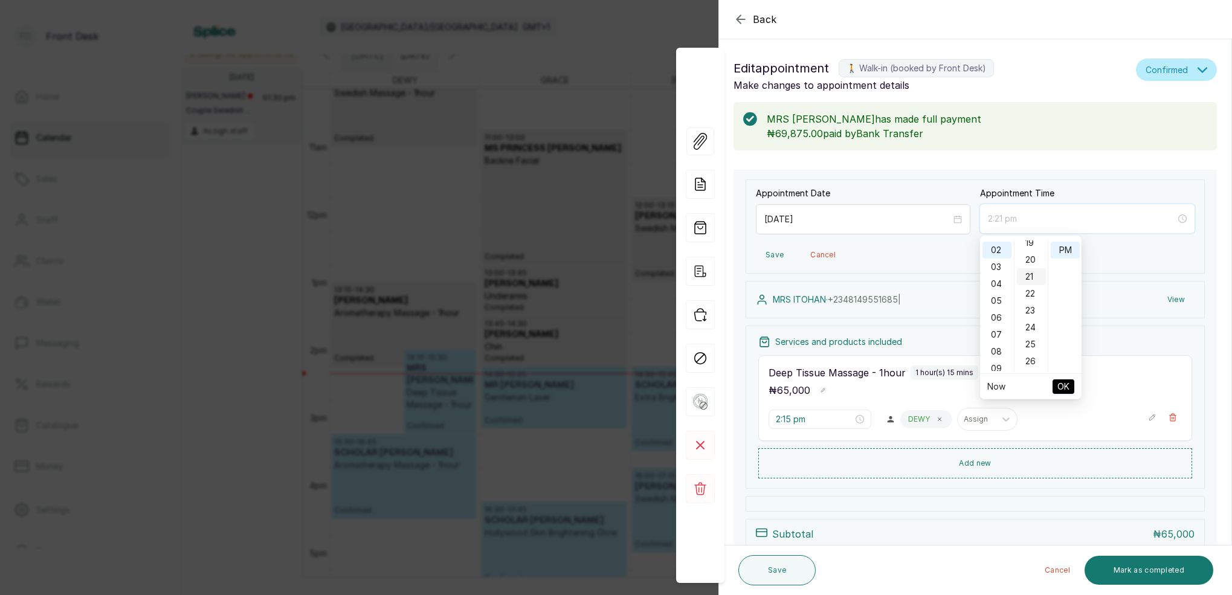
scroll to position [320, 0]
click at [998, 273] on div "05" at bounding box center [997, 271] width 29 height 17
click at [1032, 305] on div "30" at bounding box center [1031, 305] width 29 height 17
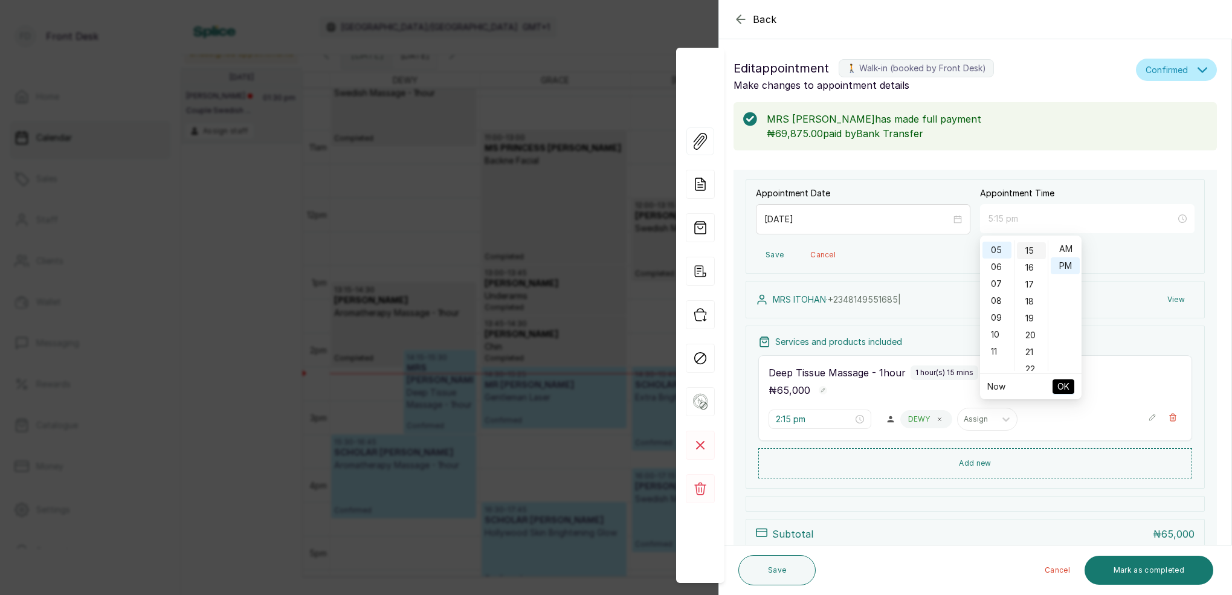
click at [1027, 248] on div "15" at bounding box center [1031, 250] width 29 height 17
type input "5:15 pm"
drag, startPoint x: 1065, startPoint y: 268, endPoint x: 1067, endPoint y: 274, distance: 6.9
click at [1066, 270] on div "PM" at bounding box center [1065, 265] width 29 height 17
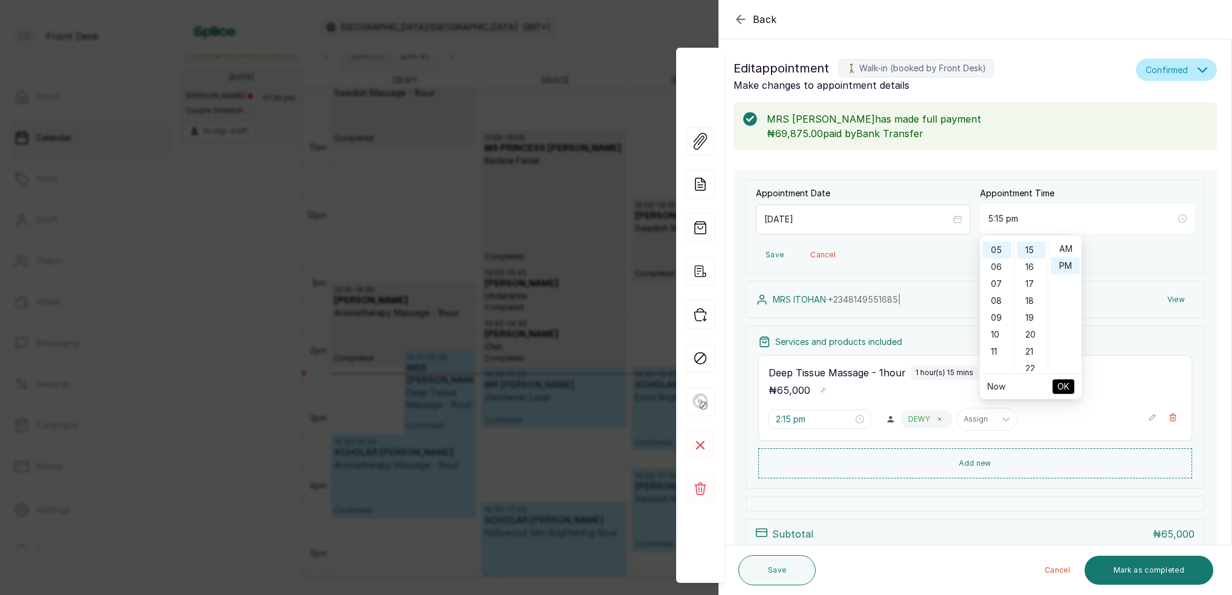
click at [1064, 386] on span "OK" at bounding box center [1064, 386] width 12 height 23
type input "5:15 pm"
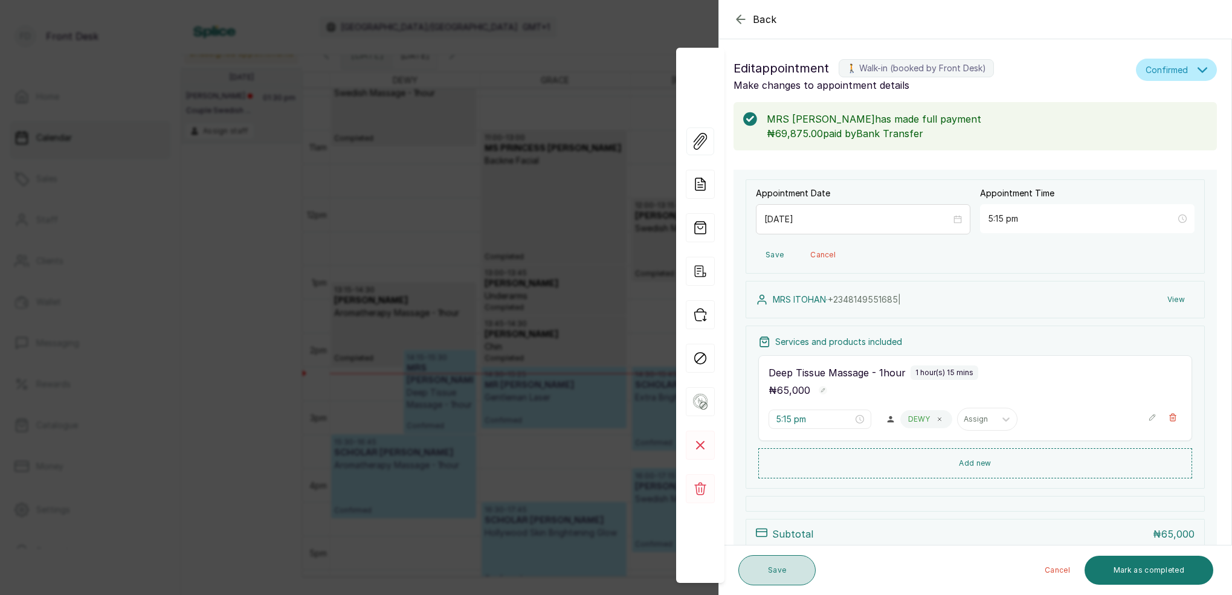
click at [781, 566] on button "Save" at bounding box center [777, 570] width 77 height 30
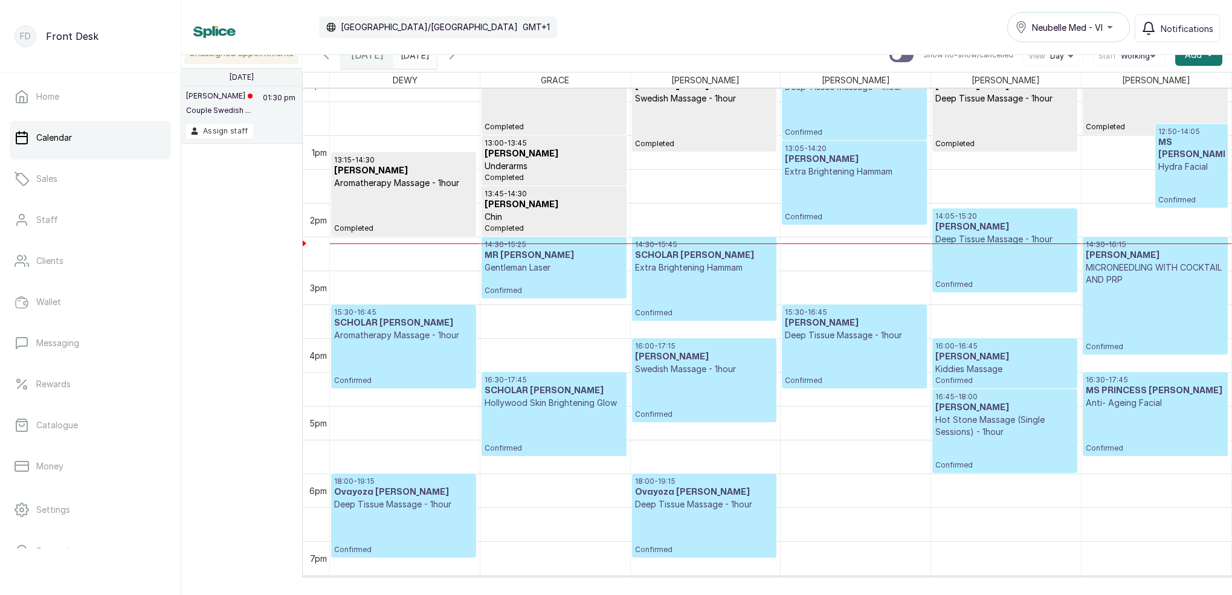
scroll to position [786, 0]
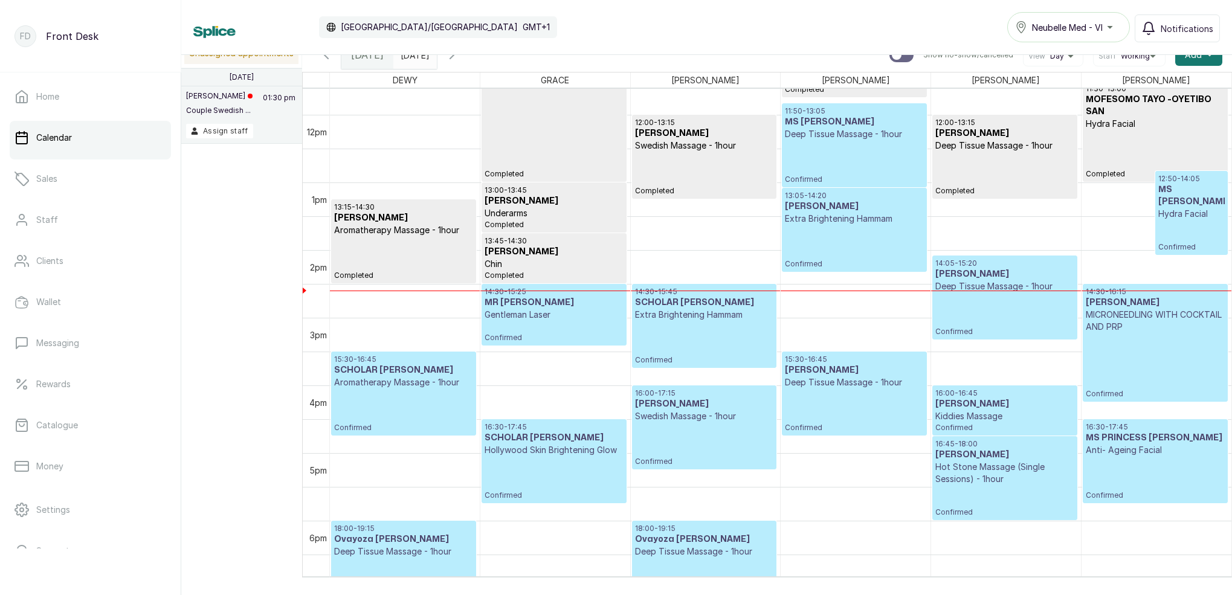
click at [459, 56] on icon "button" at bounding box center [452, 55] width 15 height 15
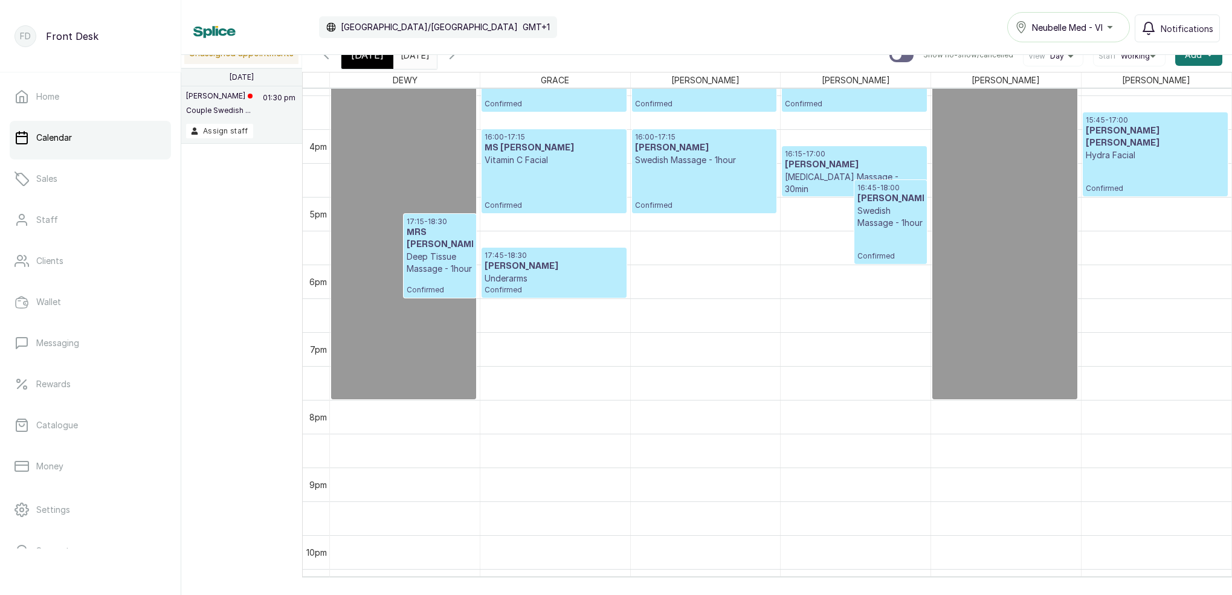
scroll to position [1009, 0]
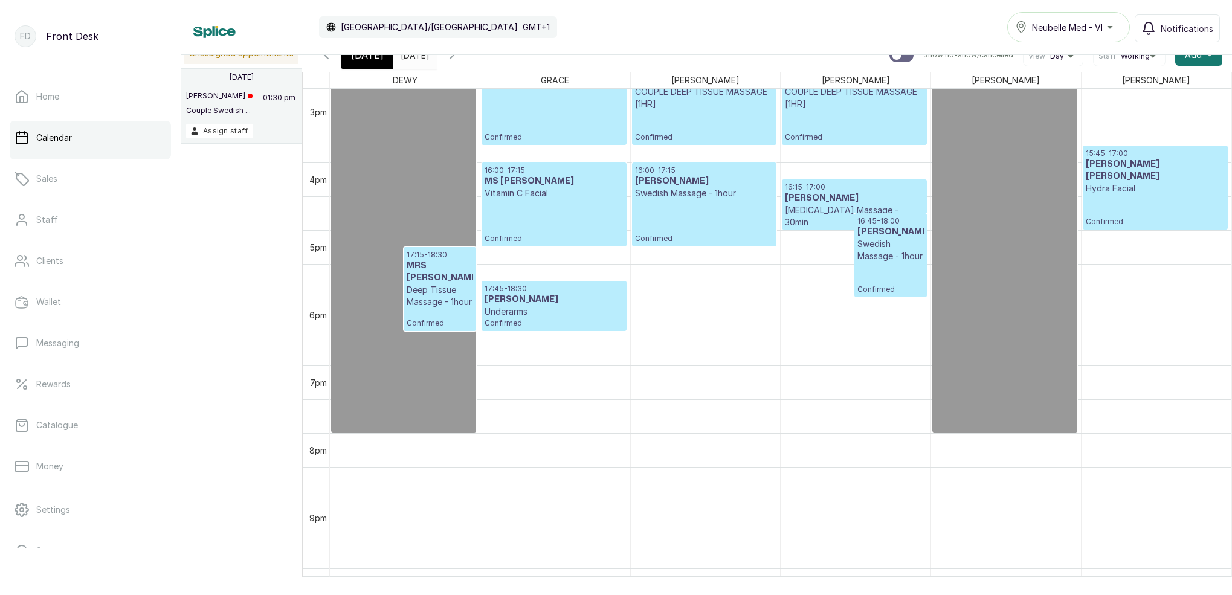
click at [437, 284] on p "Deep Tissue Massage - 1hour" at bounding box center [440, 296] width 66 height 24
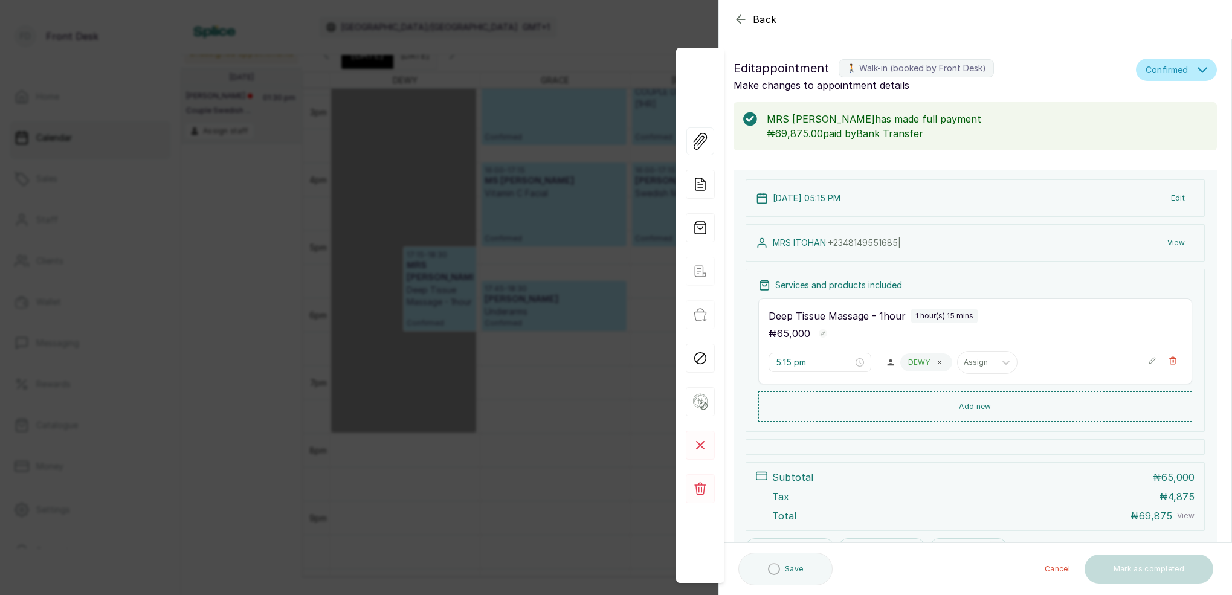
click at [1179, 198] on button "Edit" at bounding box center [1178, 198] width 33 height 22
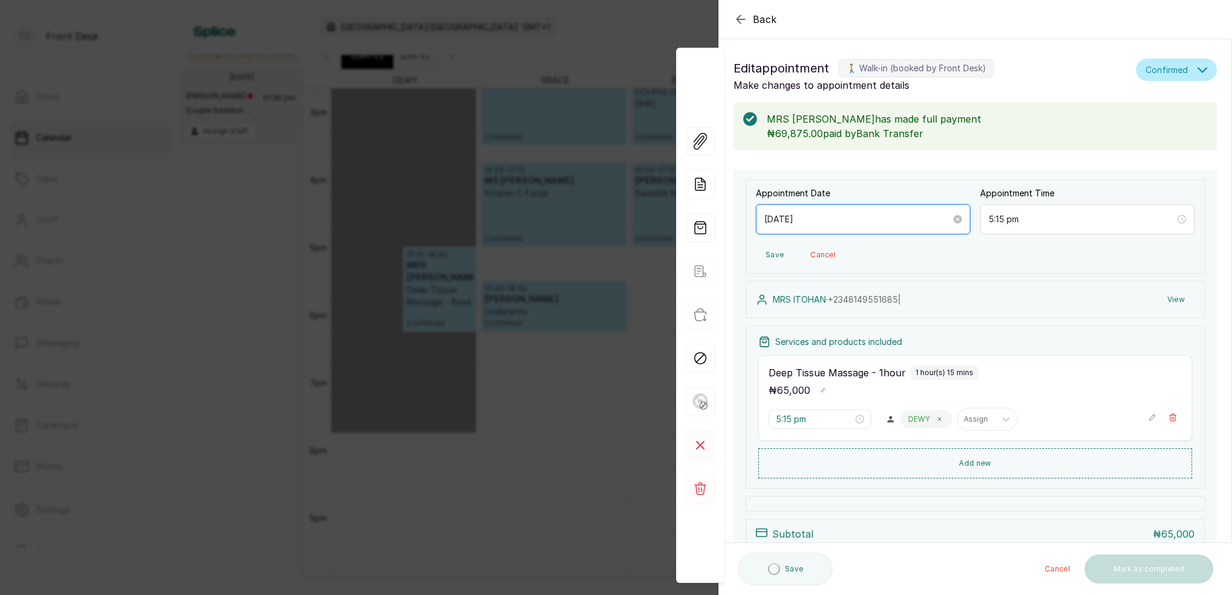
click at [893, 217] on input "[DATE]" at bounding box center [858, 219] width 187 height 13
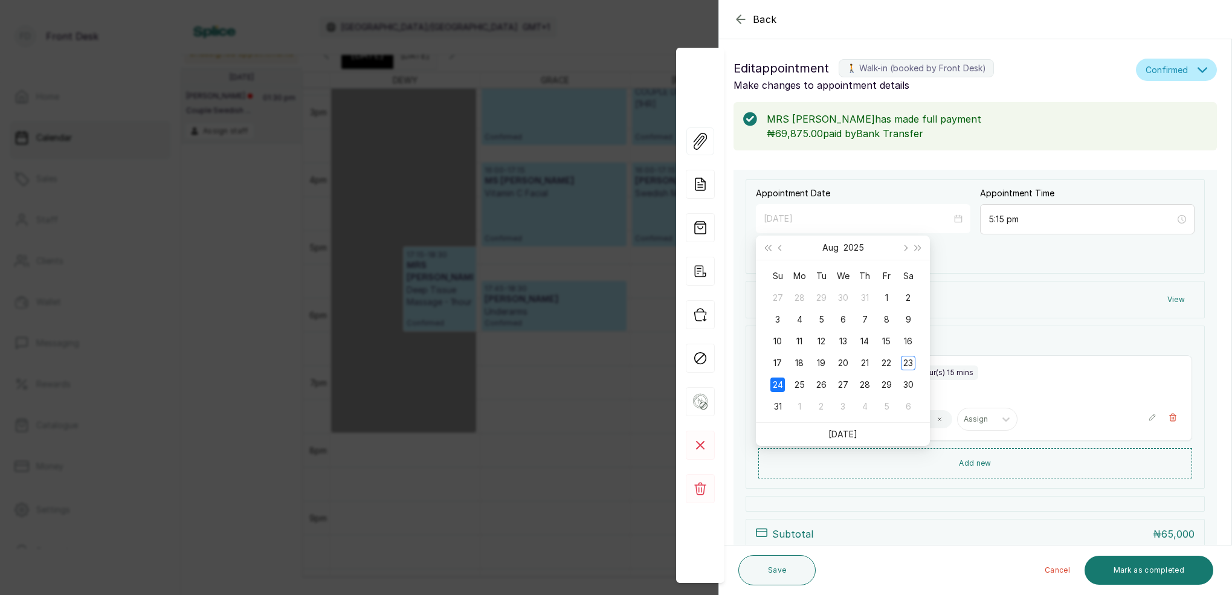
drag, startPoint x: 887, startPoint y: 360, endPoint x: 908, endPoint y: 362, distance: 21.9
click at [887, 360] on div "22" at bounding box center [886, 363] width 15 height 15
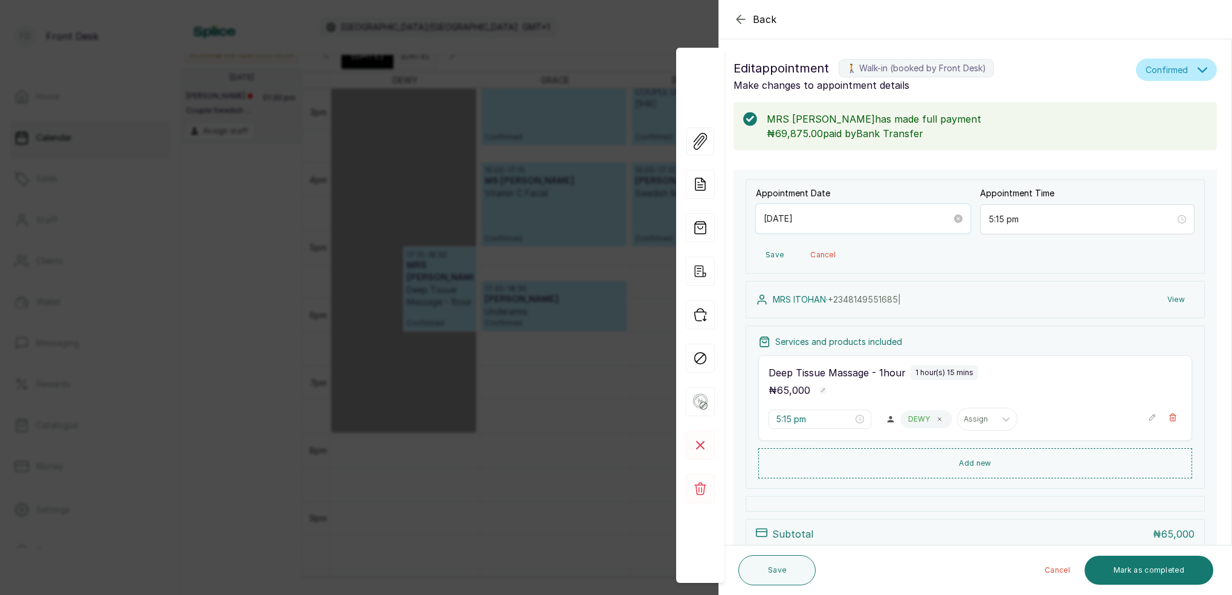
click at [838, 214] on input "[DATE]" at bounding box center [858, 218] width 188 height 13
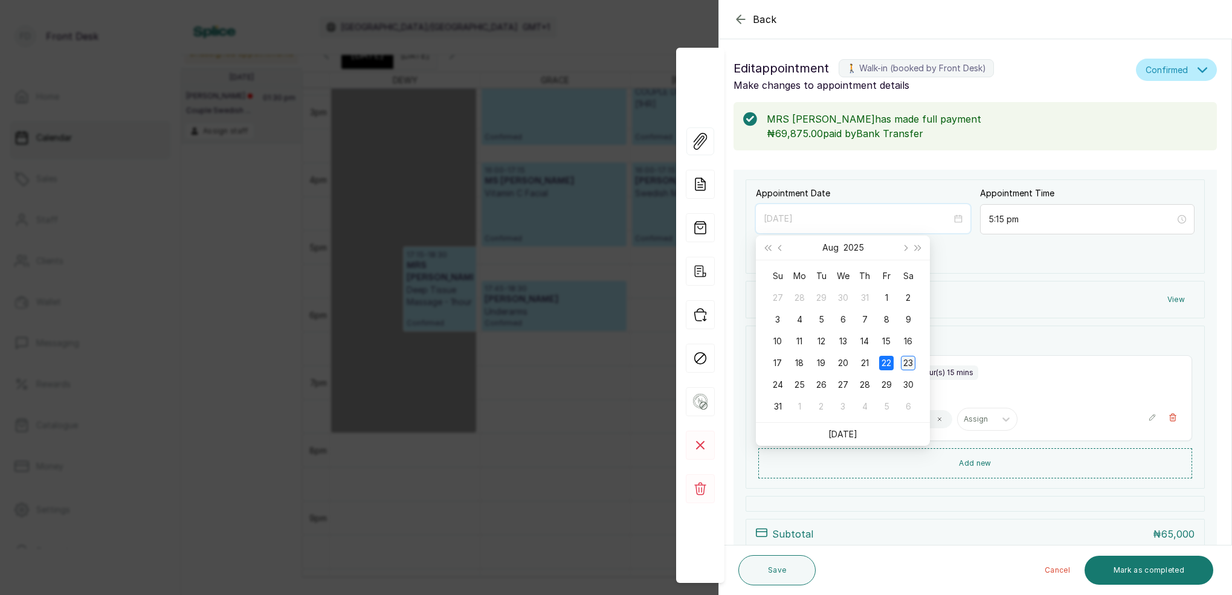
type input "[DATE]"
click at [907, 361] on div "23" at bounding box center [908, 363] width 15 height 15
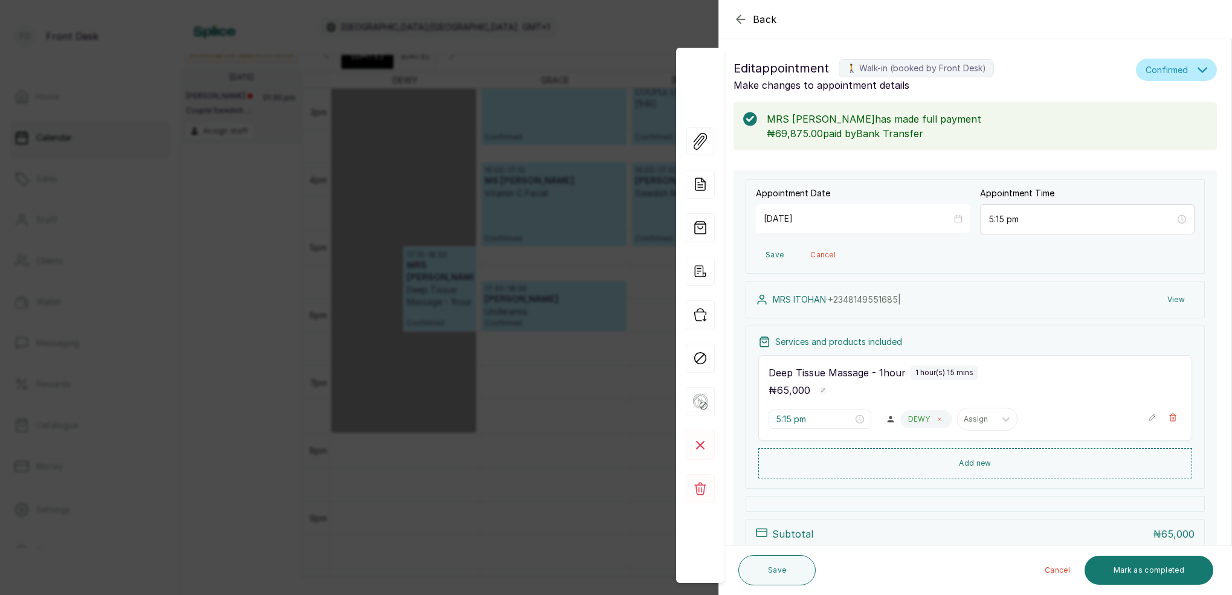
click at [935, 417] on span at bounding box center [940, 420] width 10 height 10
click at [934, 416] on div "Assign" at bounding box center [919, 420] width 37 height 16
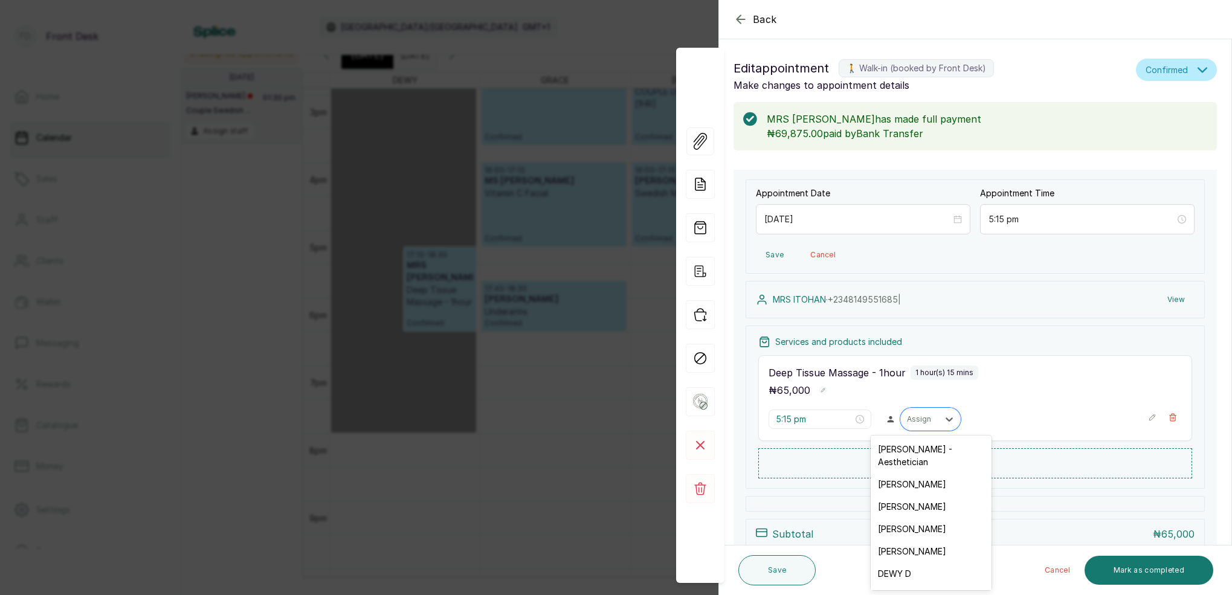
click at [916, 496] on div "[PERSON_NAME]" at bounding box center [931, 507] width 121 height 22
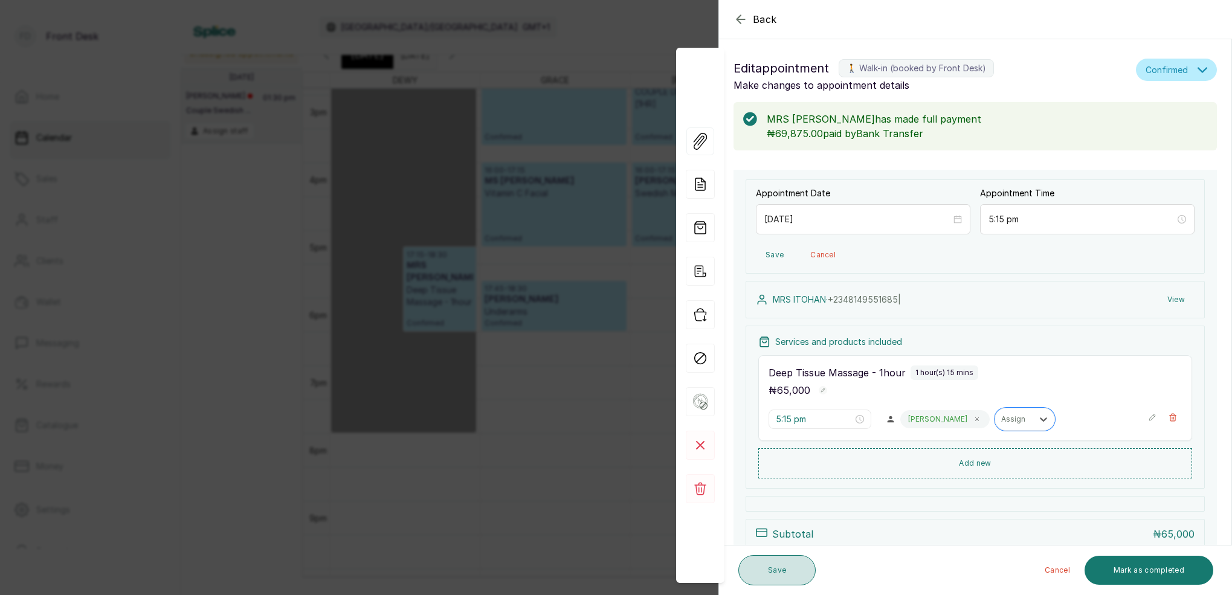
click at [785, 569] on button "Save" at bounding box center [777, 570] width 77 height 30
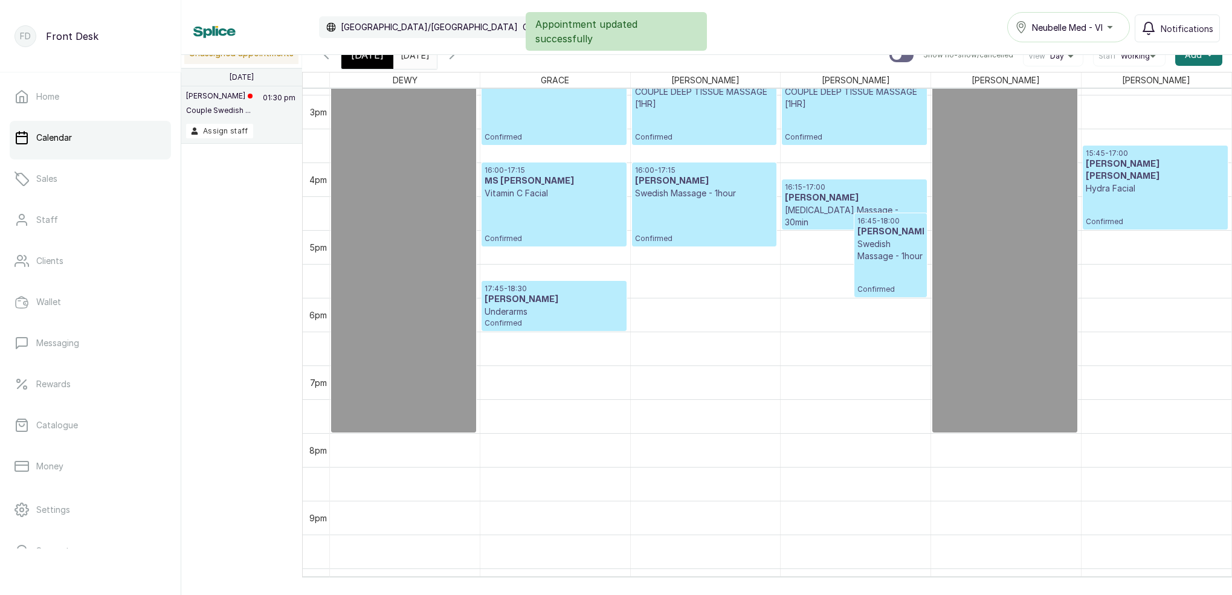
click at [326, 59] on icon "button" at bounding box center [326, 55] width 15 height 15
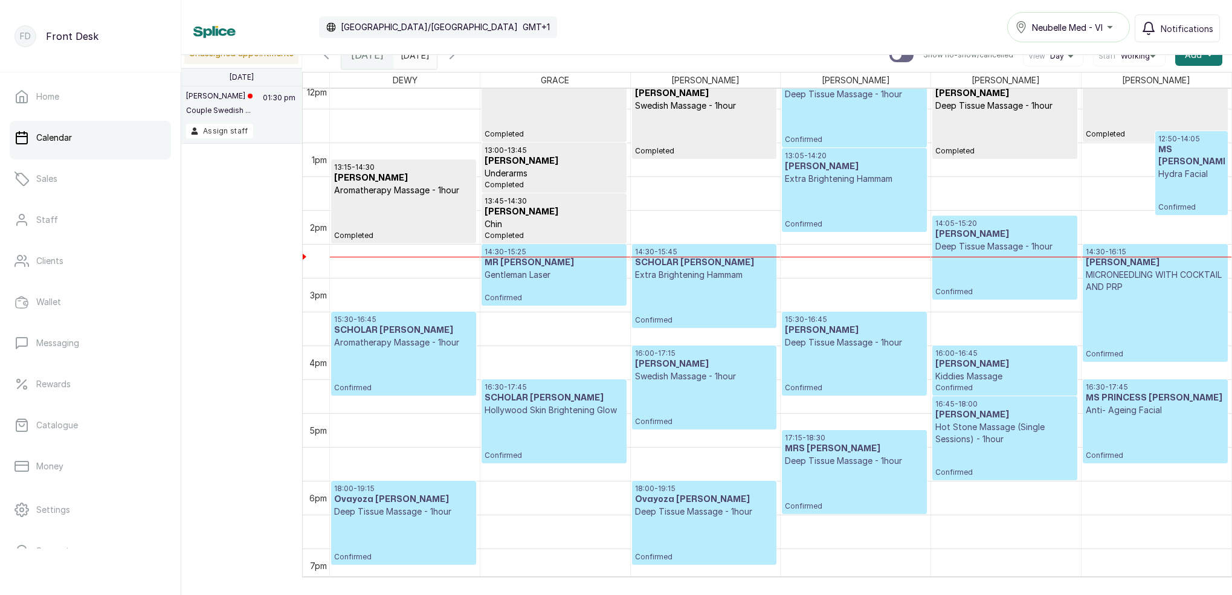
scroll to position [897, 0]
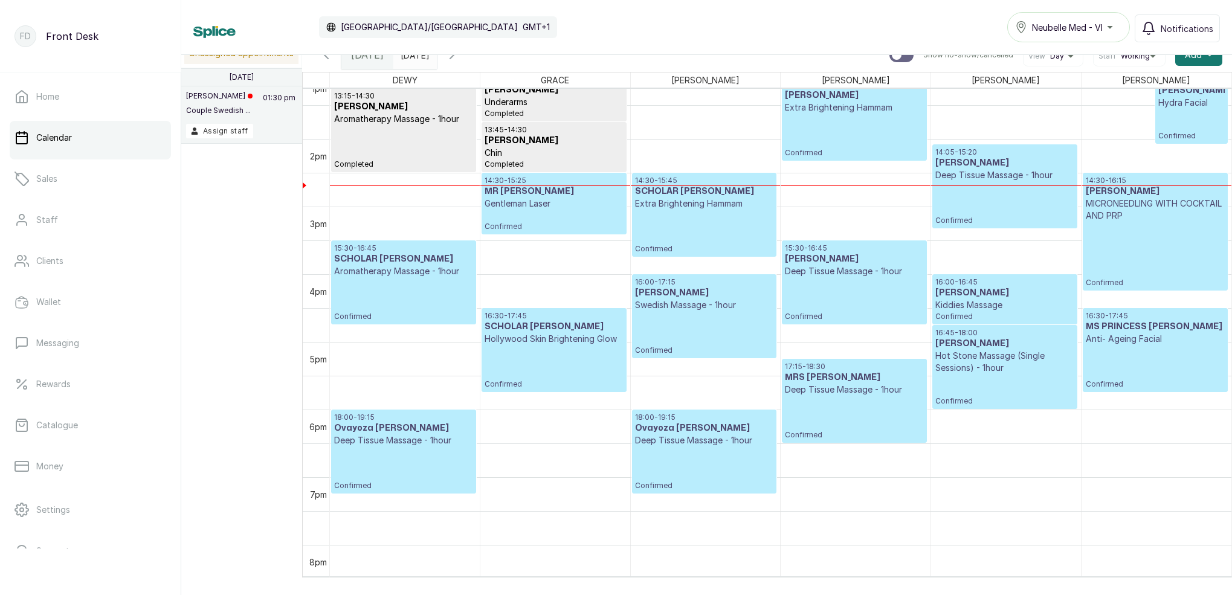
click at [454, 58] on icon "button" at bounding box center [452, 54] width 4 height 7
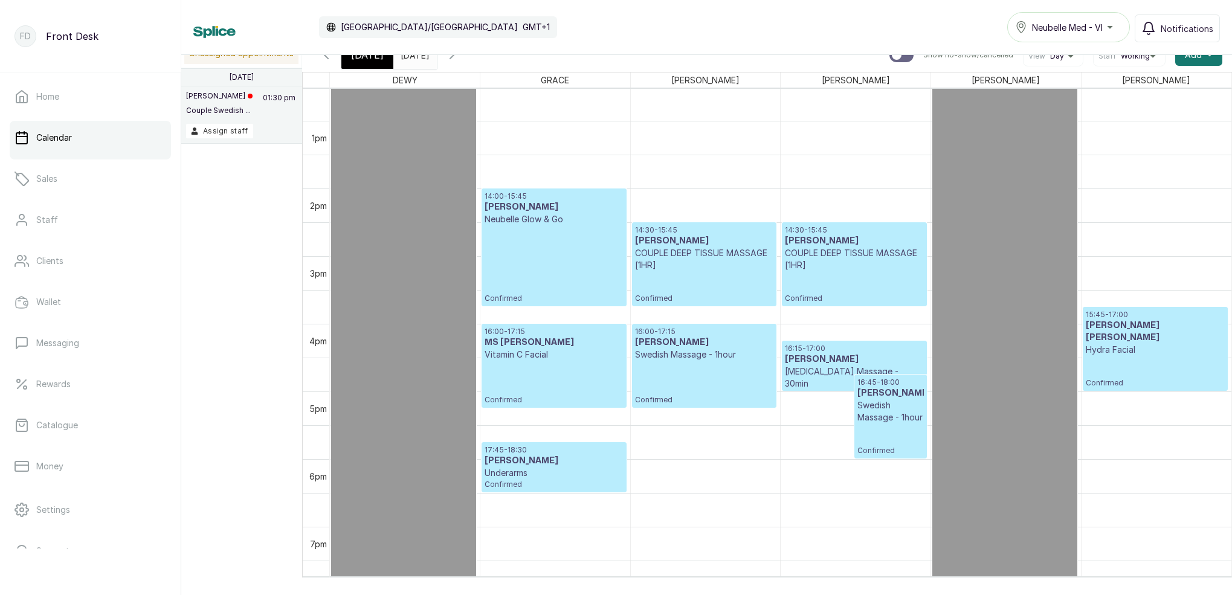
scroll to position [848, 0]
click at [368, 57] on span "[DATE]" at bounding box center [367, 55] width 33 height 15
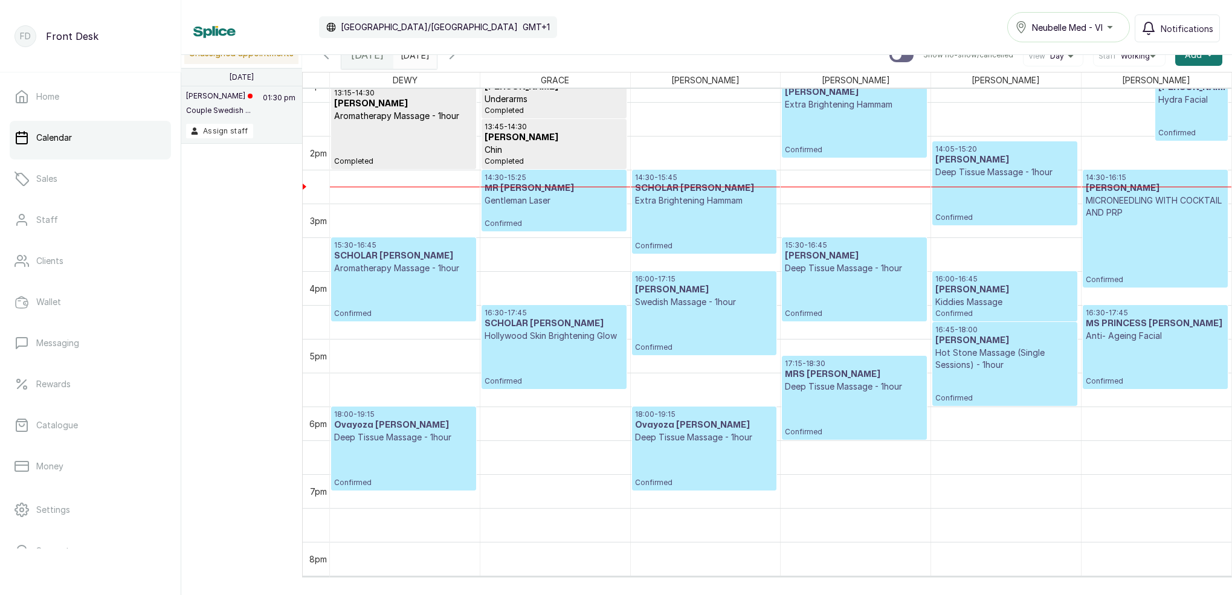
scroll to position [905, 0]
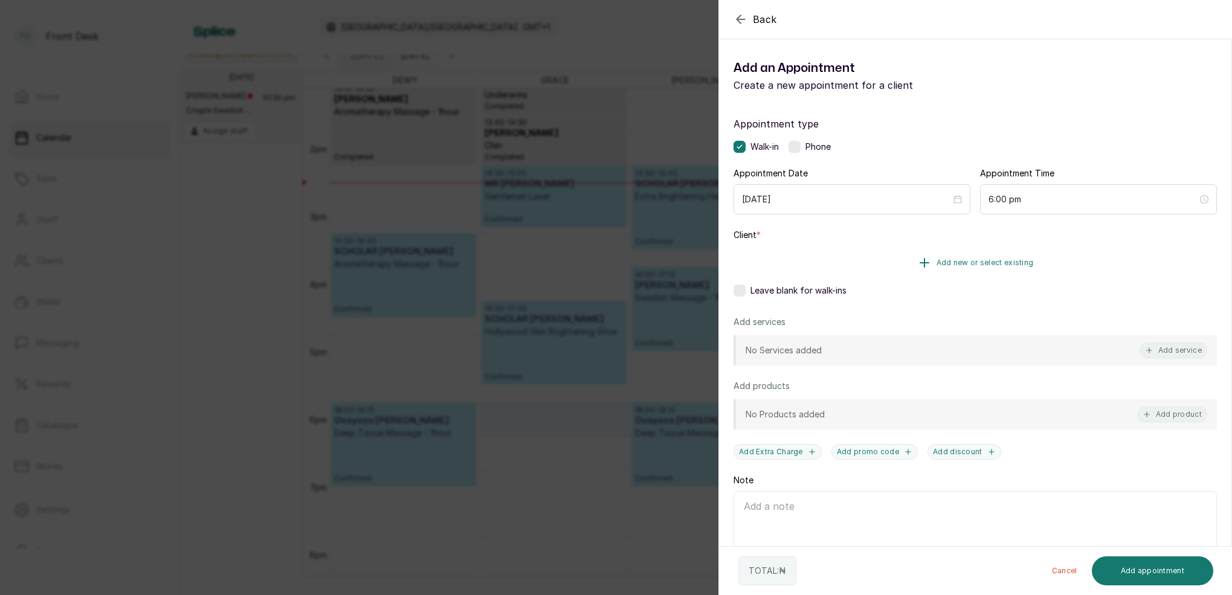
click at [991, 265] on span "Add new or select existing" at bounding box center [985, 263] width 97 height 10
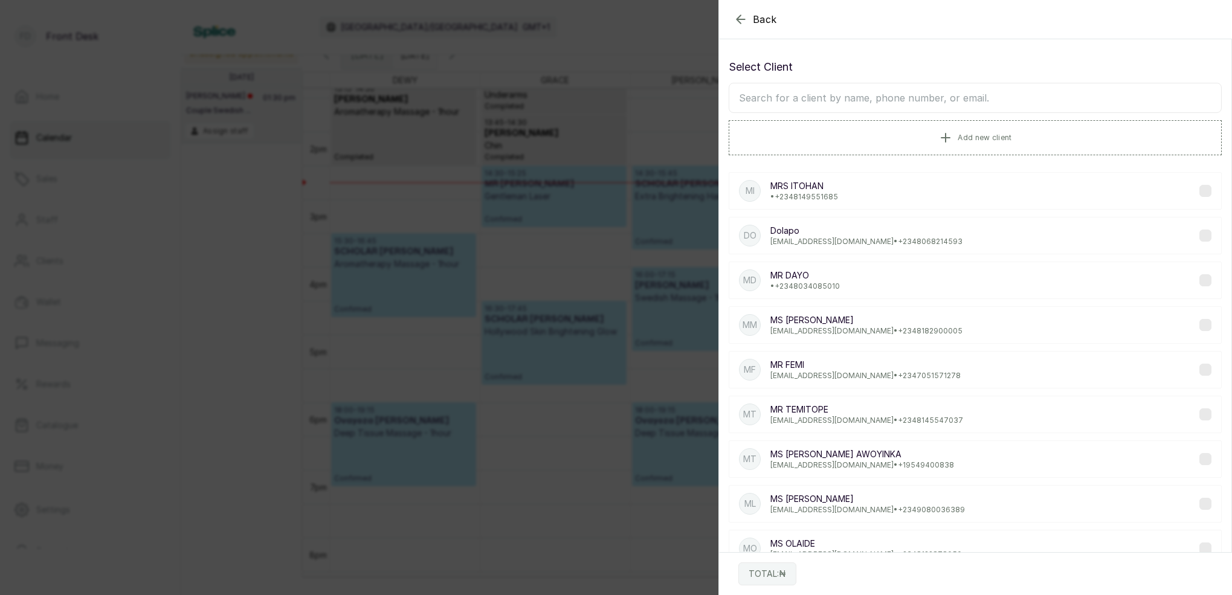
click at [902, 102] on input "text" at bounding box center [975, 98] width 493 height 30
type input "A"
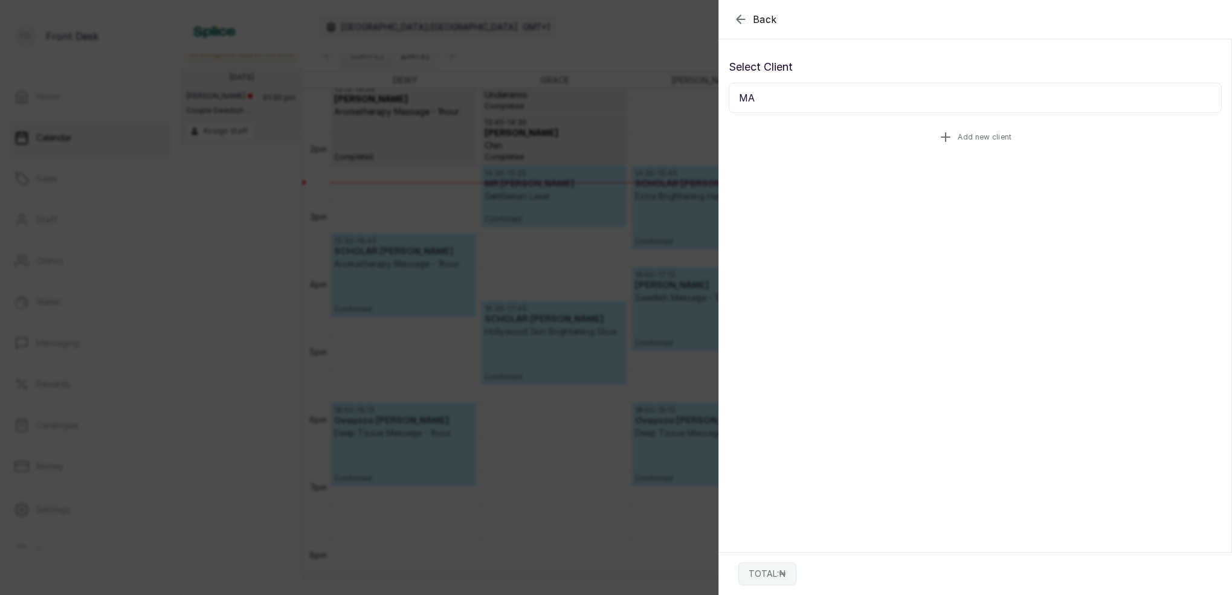
type input "M"
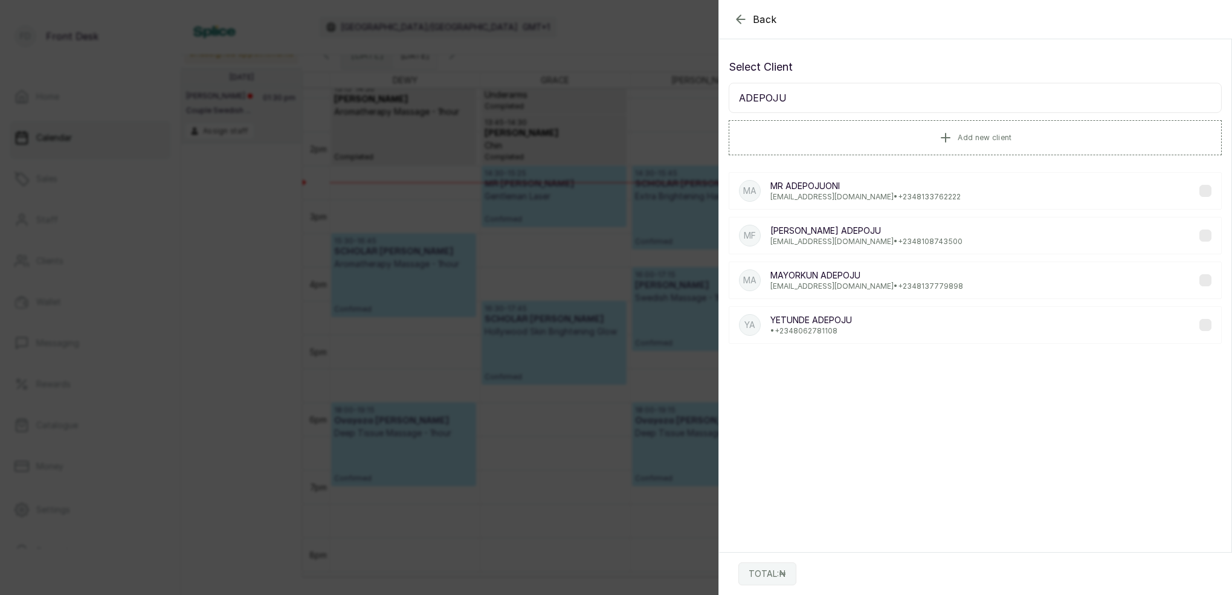
type input "ADEPOJU"
click at [836, 274] on p "MAYORKUN ADEPOJU" at bounding box center [867, 276] width 193 height 12
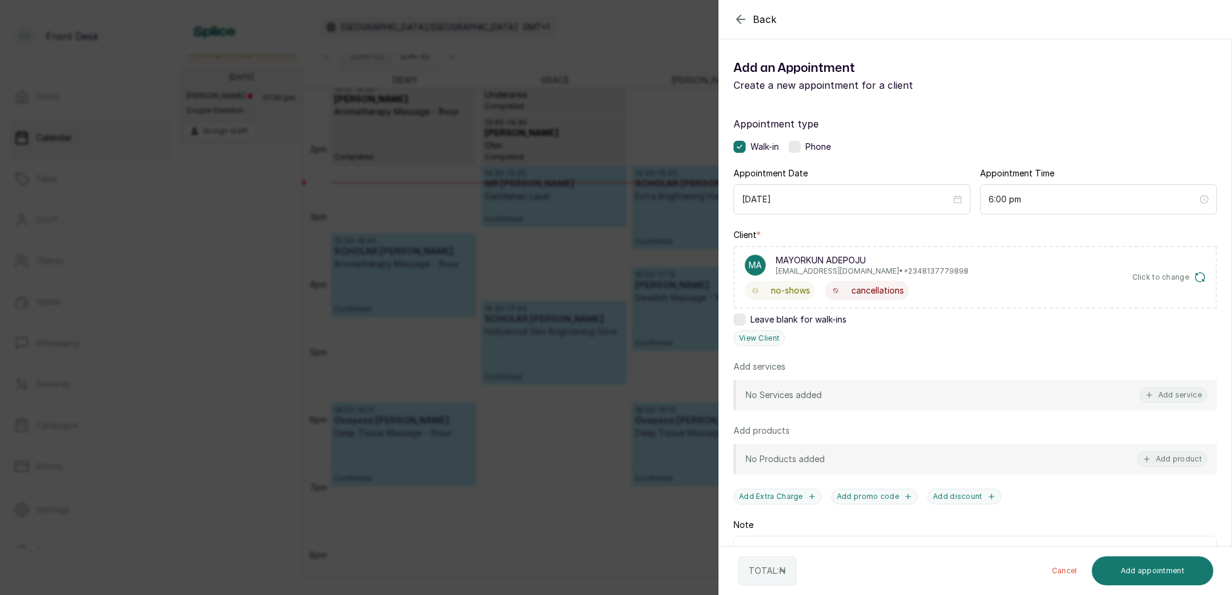
click at [1172, 398] on button "Add service" at bounding box center [1174, 395] width 68 height 16
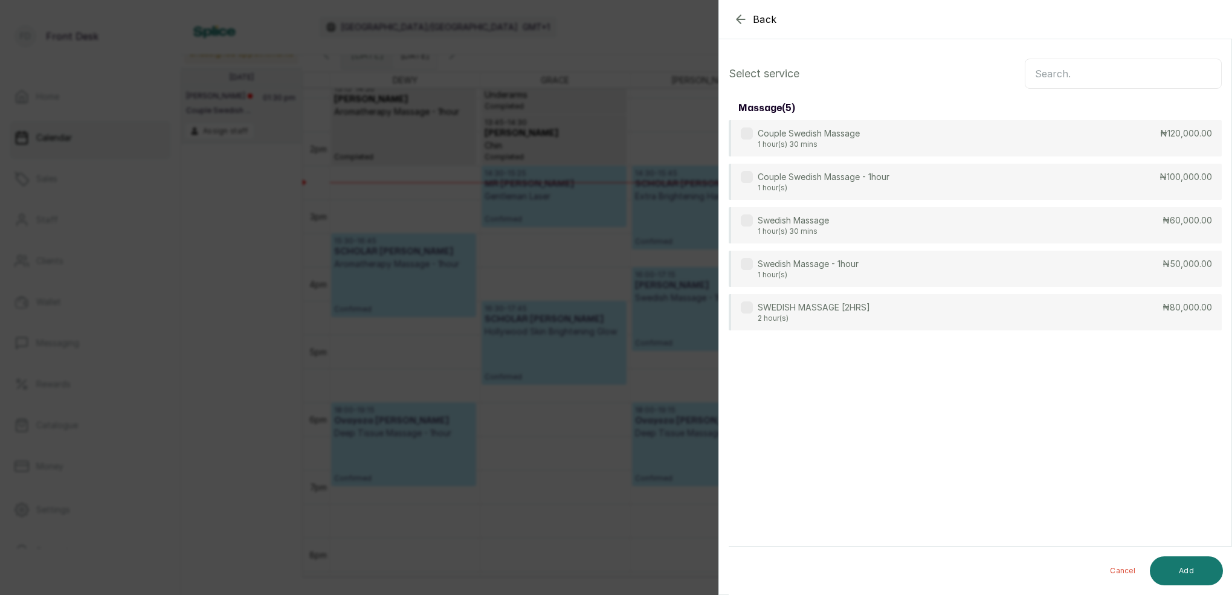
click at [1123, 73] on input "text" at bounding box center [1123, 74] width 197 height 30
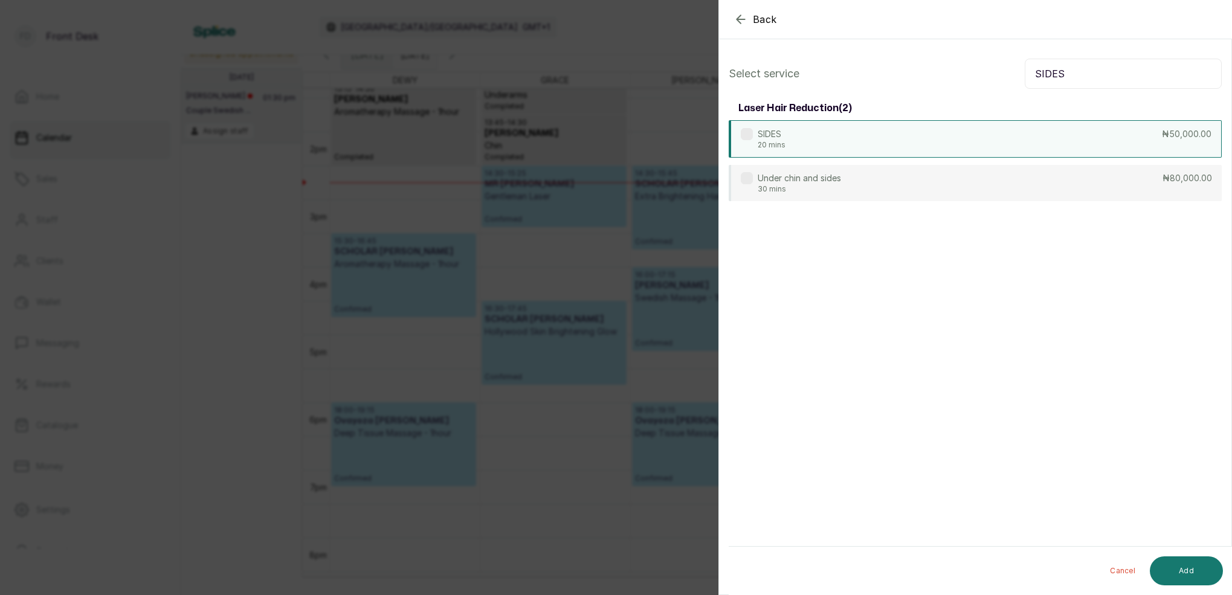
type input "SIDES"
click at [897, 147] on div "SIDES 20 mins ₦50,000.00" at bounding box center [975, 138] width 493 height 37
click at [1186, 574] on button "Add" at bounding box center [1186, 571] width 73 height 29
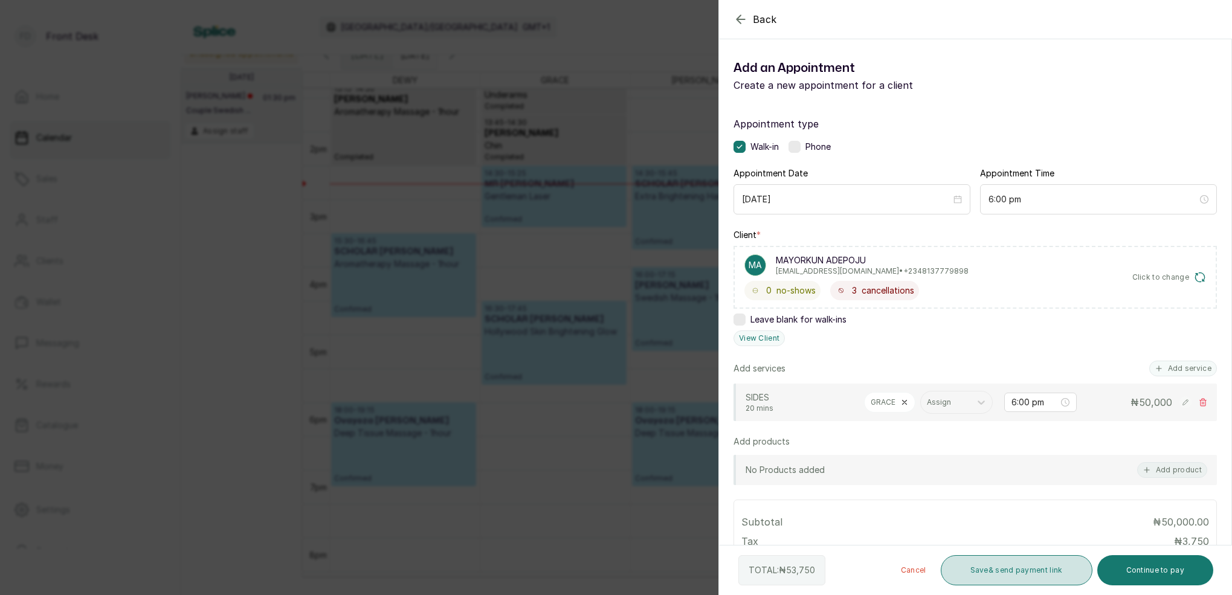
click at [1044, 568] on button "Save & send payment link" at bounding box center [1017, 570] width 152 height 30
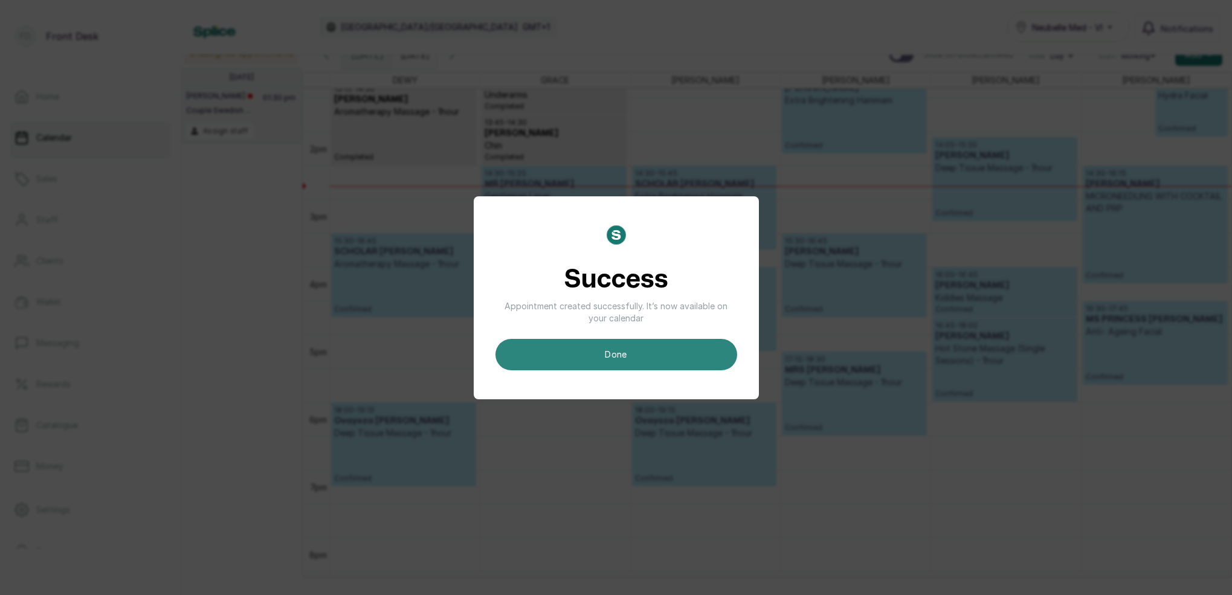
click at [658, 360] on button "done" at bounding box center [617, 354] width 242 height 31
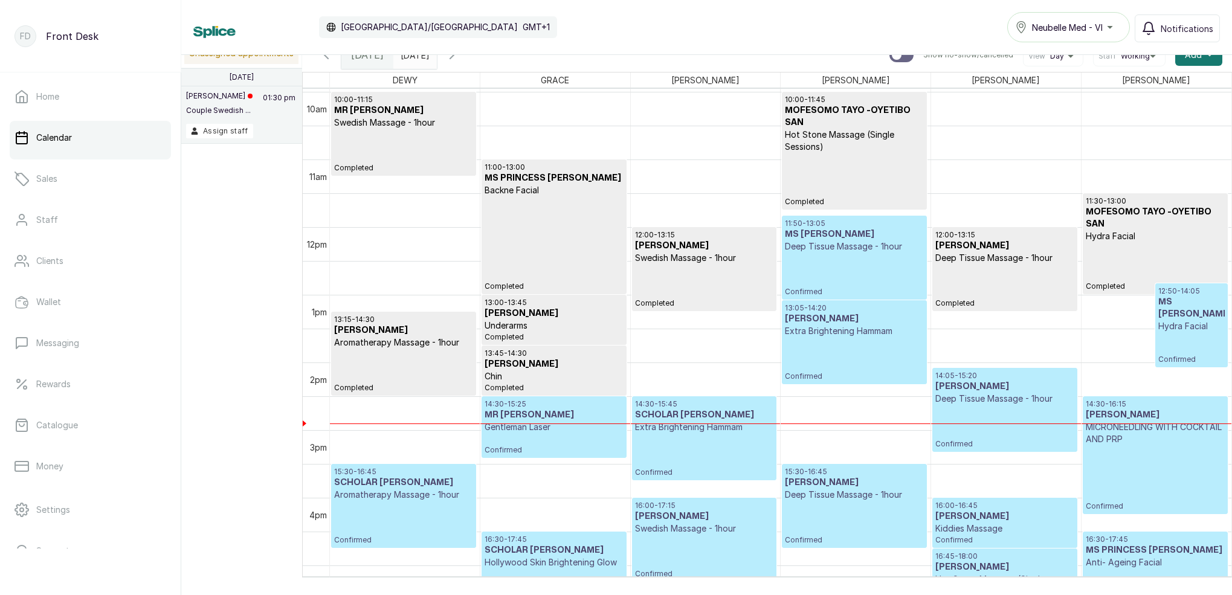
scroll to position [659, 0]
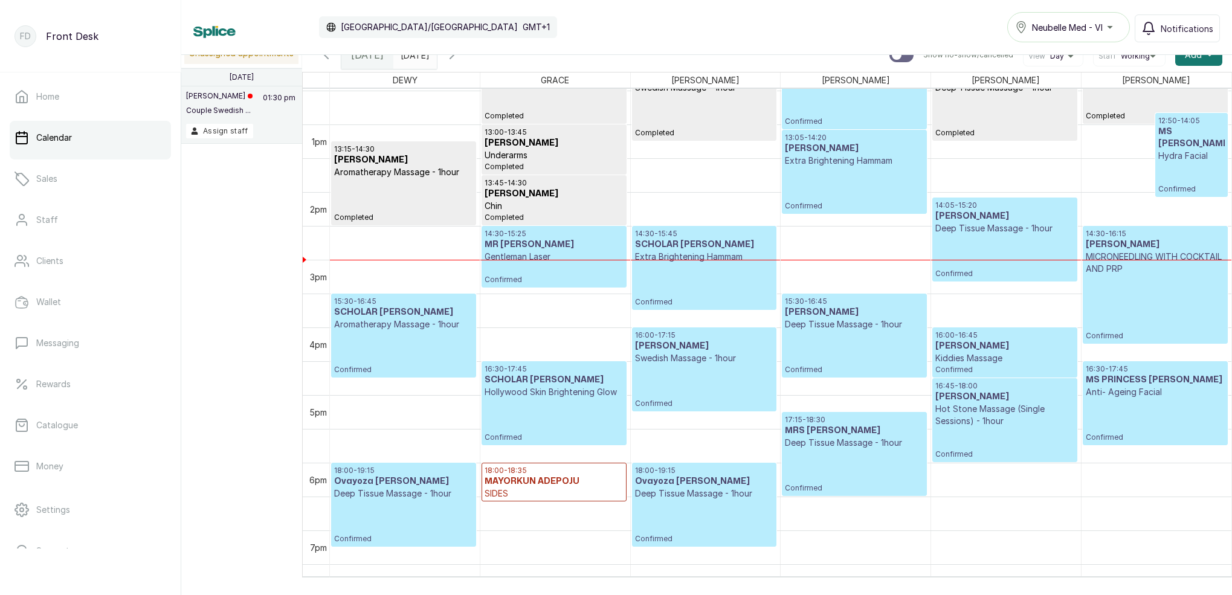
click at [459, 57] on icon "button" at bounding box center [452, 55] width 15 height 15
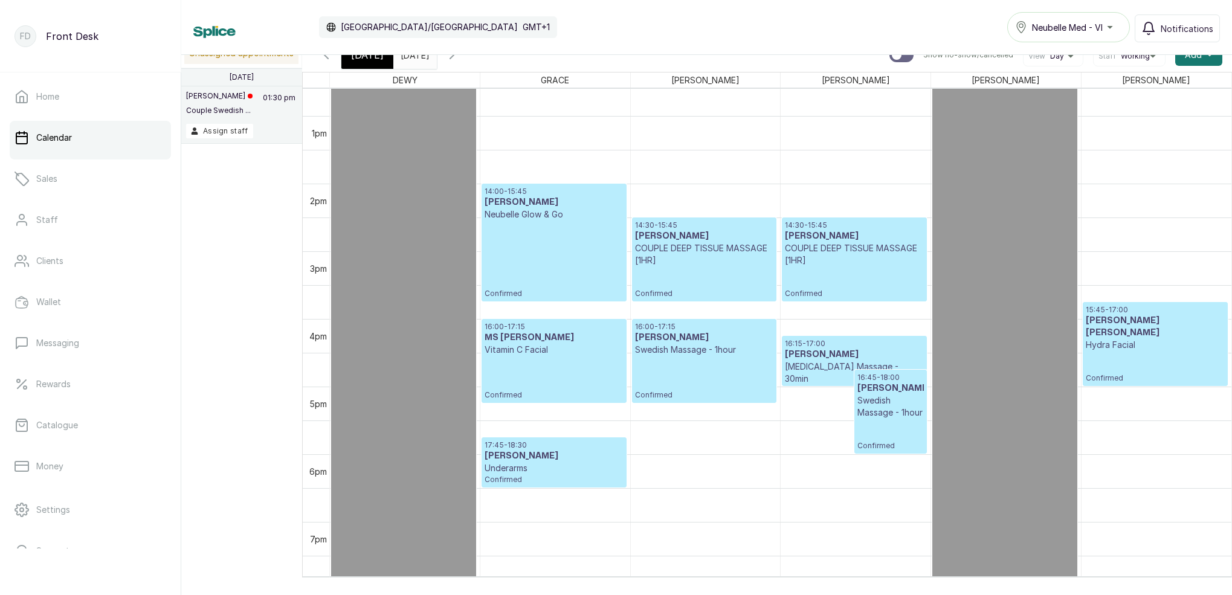
scroll to position [1, 0]
drag, startPoint x: 367, startPoint y: 59, endPoint x: 406, endPoint y: 99, distance: 56.0
click at [367, 59] on span "[DATE]" at bounding box center [367, 55] width 33 height 15
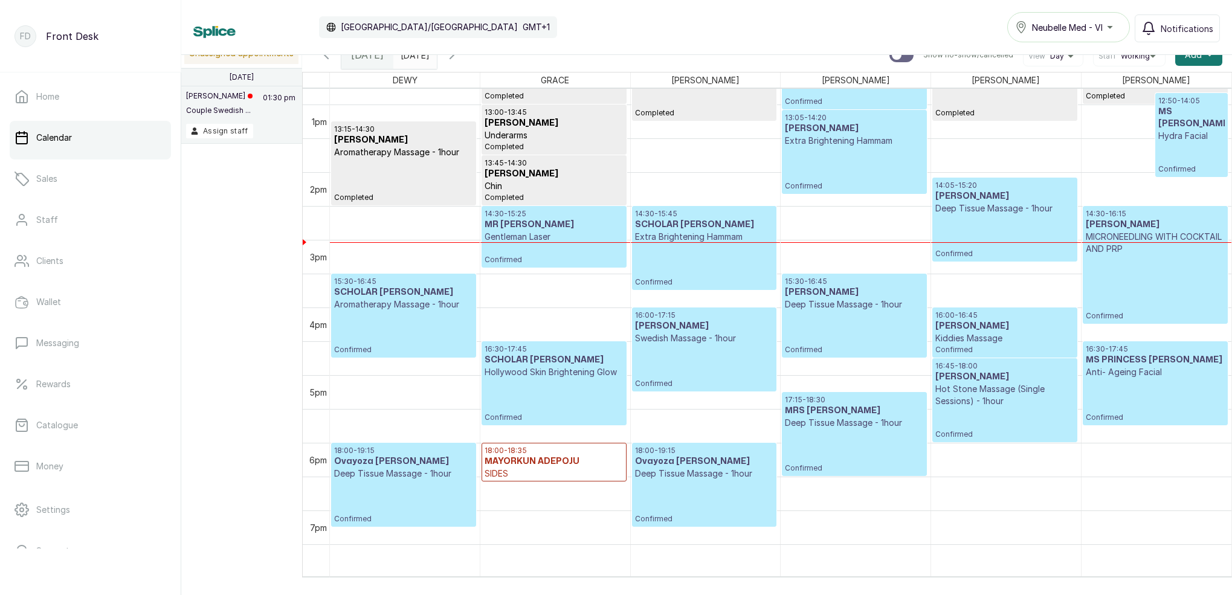
click at [413, 56] on input "[DATE]" at bounding box center [403, 52] width 19 height 21
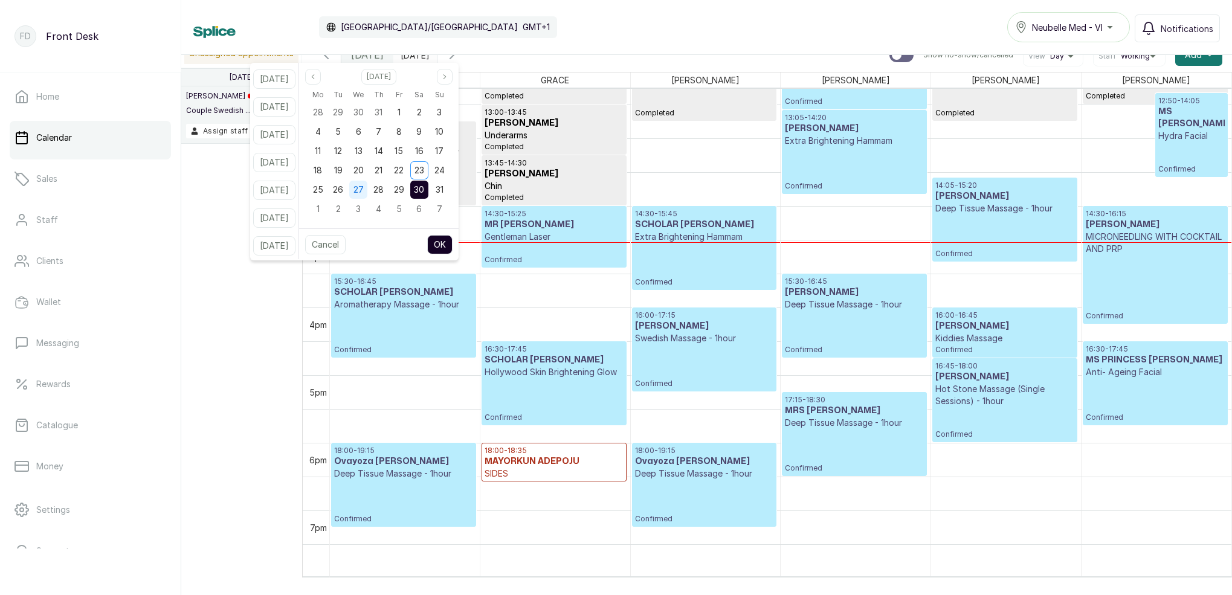
drag, startPoint x: 356, startPoint y: 188, endPoint x: 363, endPoint y: 190, distance: 7.5
click at [343, 188] on span "26" at bounding box center [338, 189] width 10 height 10
click at [453, 242] on button "OK" at bounding box center [439, 244] width 25 height 19
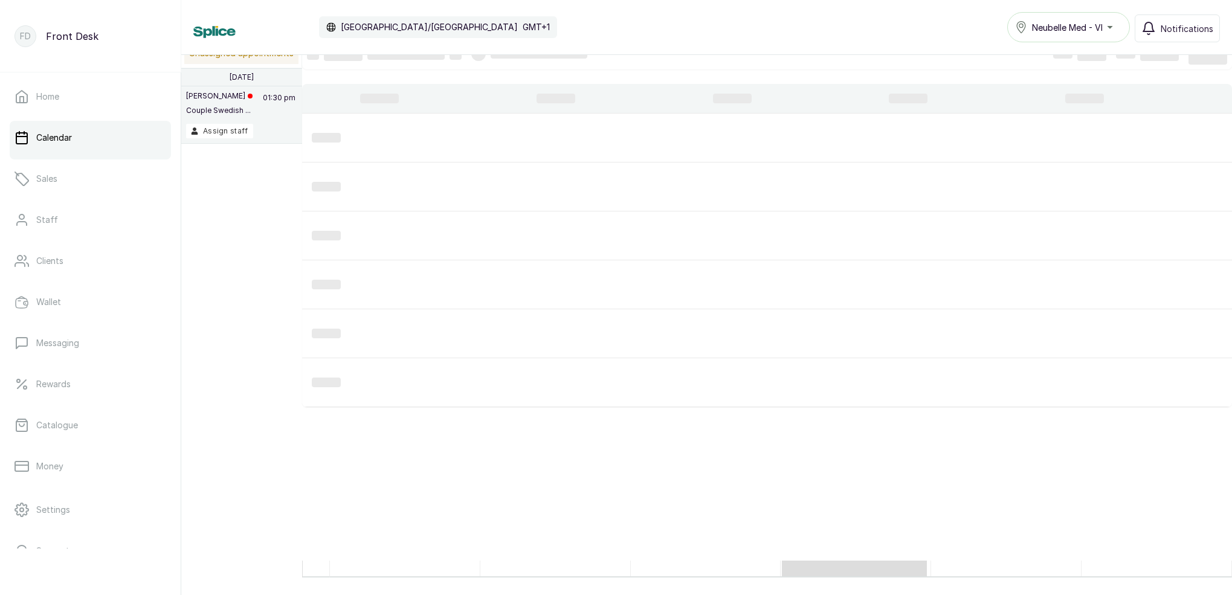
type input "[DATE]"
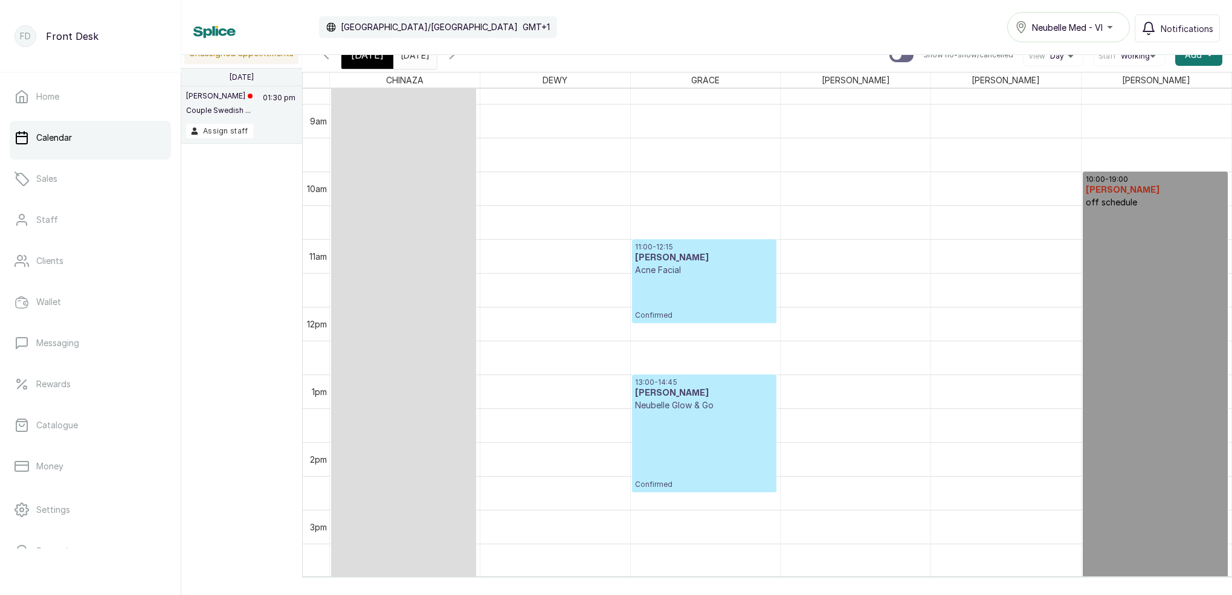
scroll to position [621, 0]
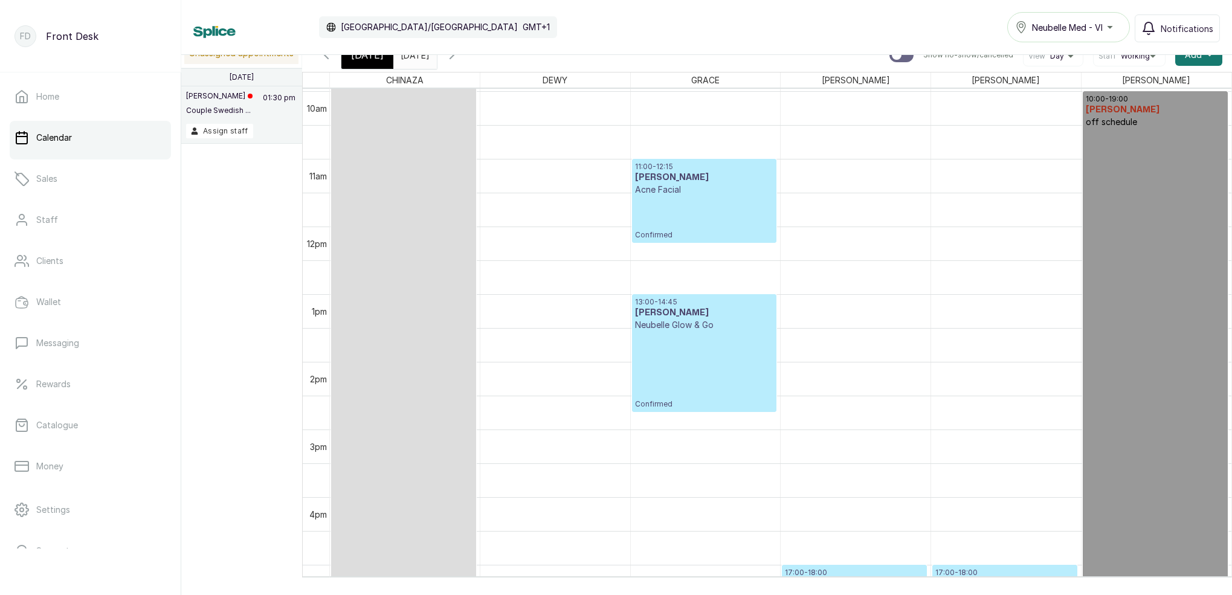
click at [370, 51] on div "Calendar [GEOGRAPHIC_DATA]/[GEOGRAPHIC_DATA] GMT+1 Neubelle Med - VI Notificati…" at bounding box center [706, 27] width 1051 height 55
click at [364, 56] on span "[DATE]" at bounding box center [367, 55] width 33 height 15
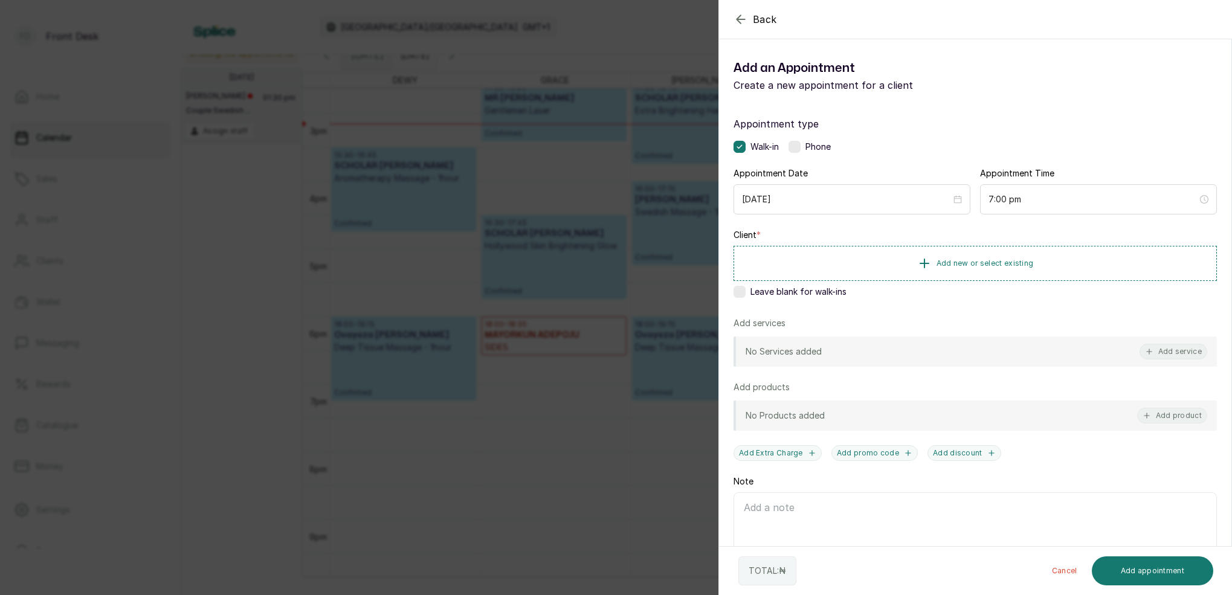
scroll to position [991, 0]
click at [1171, 352] on button "Add service" at bounding box center [1174, 352] width 68 height 16
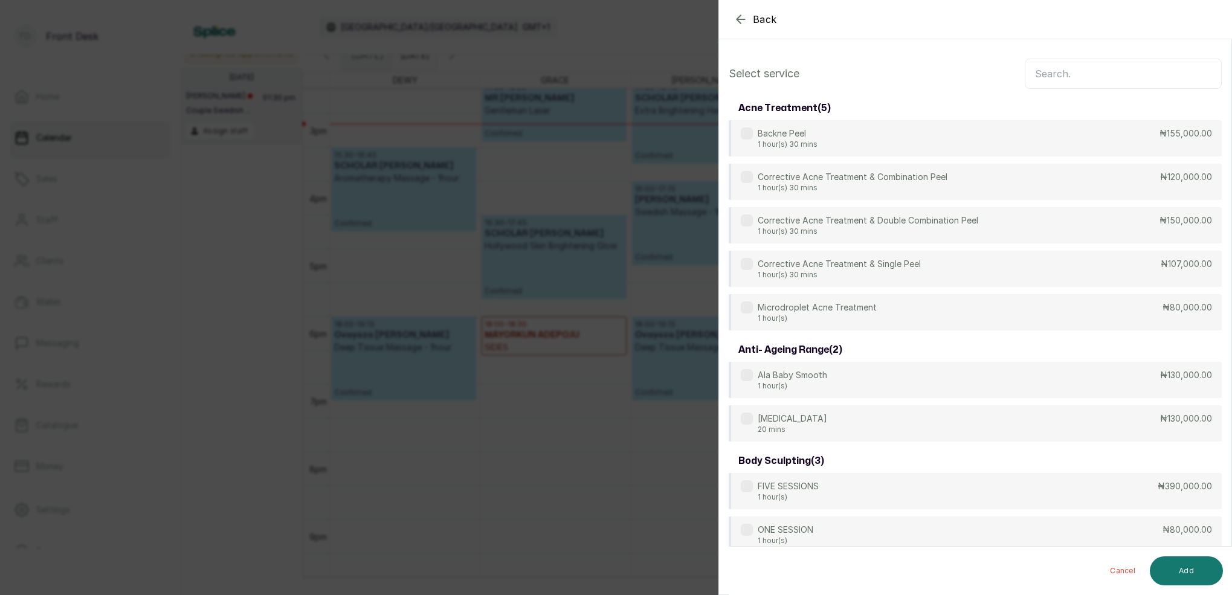
click at [1078, 71] on input "text" at bounding box center [1123, 74] width 197 height 30
click at [741, 17] on icon "button" at bounding box center [741, 19] width 15 height 15
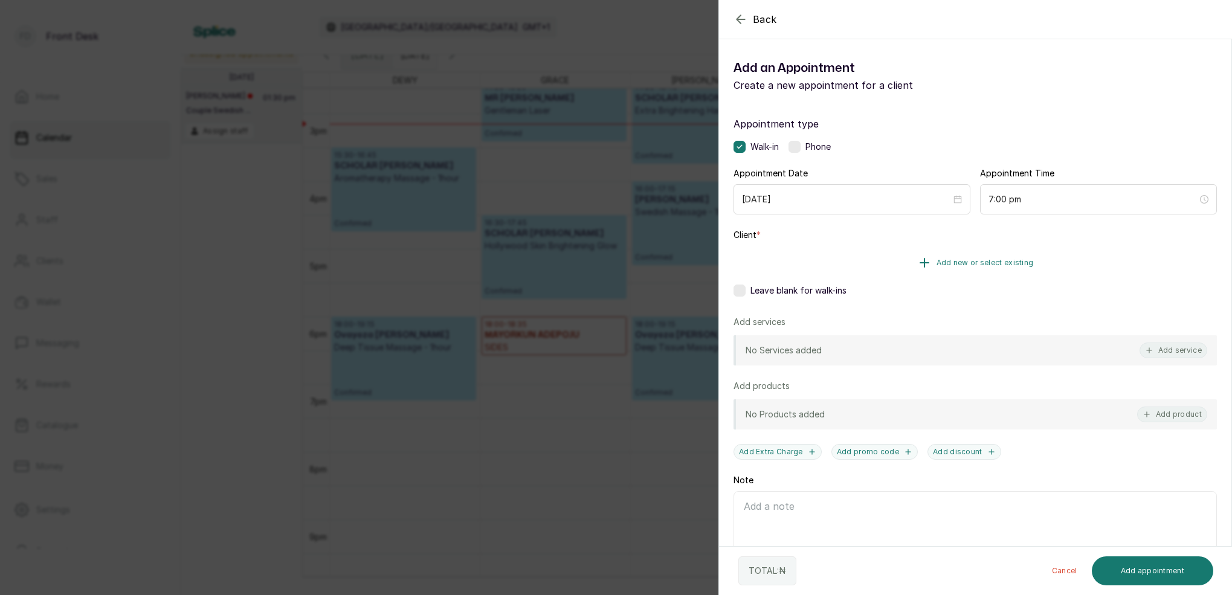
click at [982, 266] on span "Add new or select existing" at bounding box center [985, 263] width 97 height 10
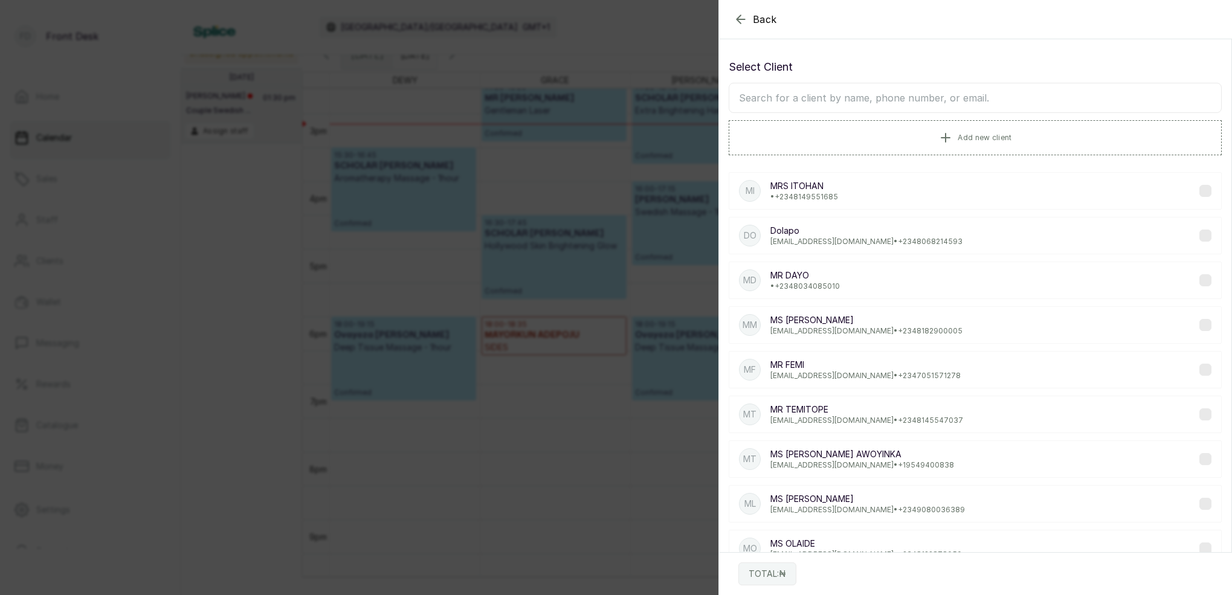
click at [919, 112] on div "Select Client Add new client" at bounding box center [975, 107] width 493 height 97
click at [900, 100] on input "text" at bounding box center [975, 98] width 493 height 30
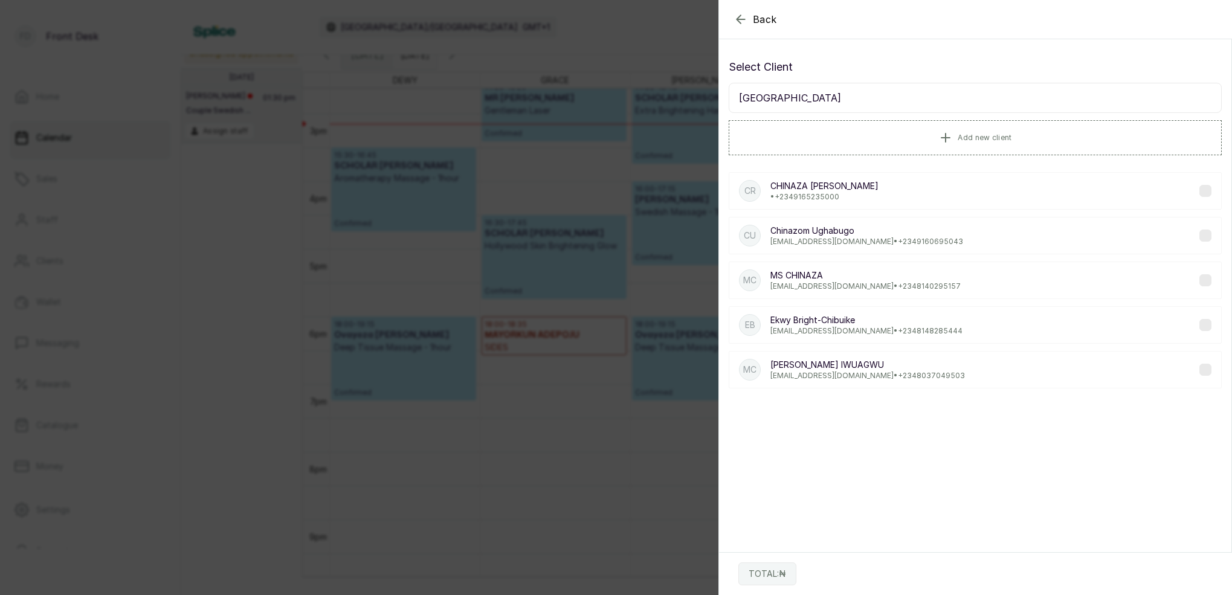
type input "[GEOGRAPHIC_DATA]"
click at [814, 280] on p "MS [PERSON_NAME]" at bounding box center [866, 276] width 190 height 12
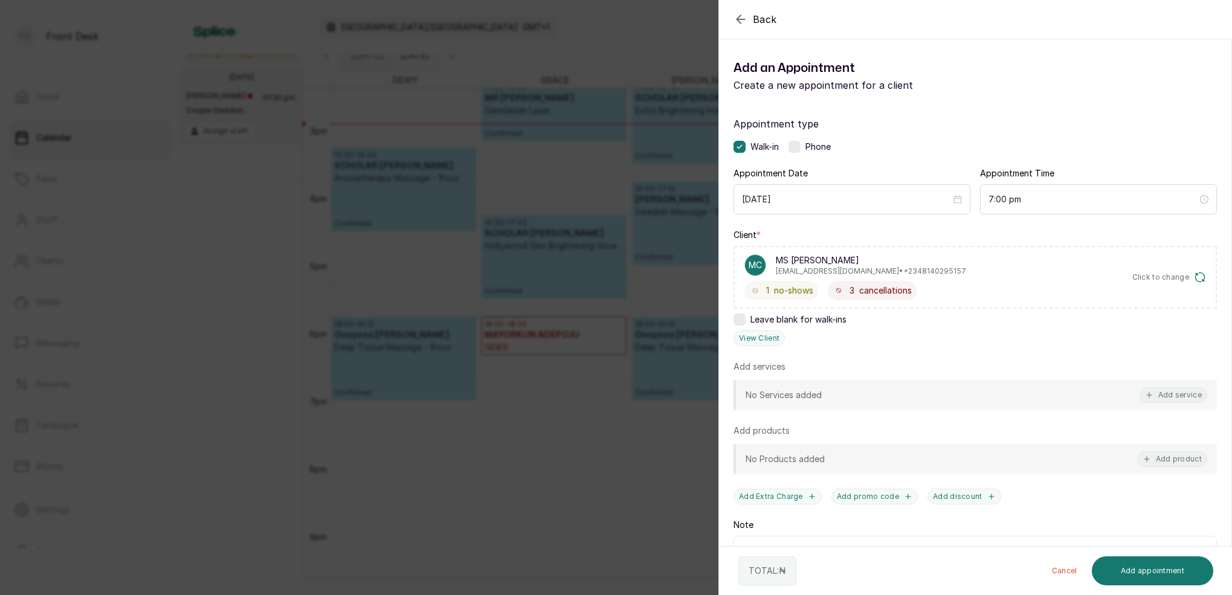
click at [740, 16] on icon "button" at bounding box center [741, 19] width 8 height 8
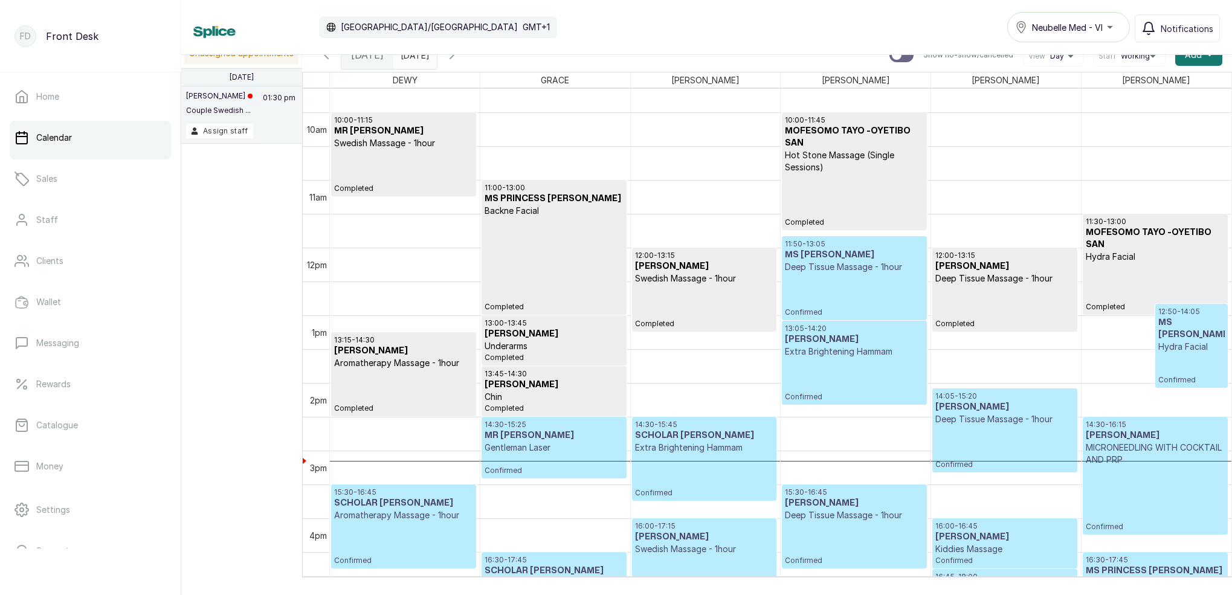
scroll to position [694, 0]
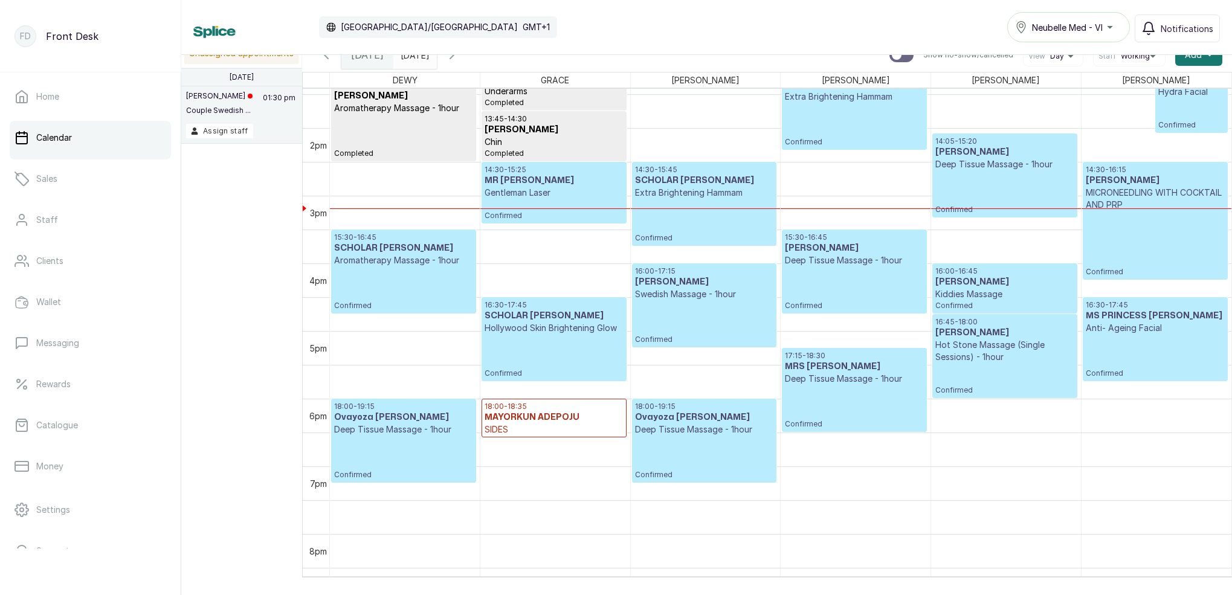
click at [459, 57] on icon "button" at bounding box center [452, 55] width 15 height 15
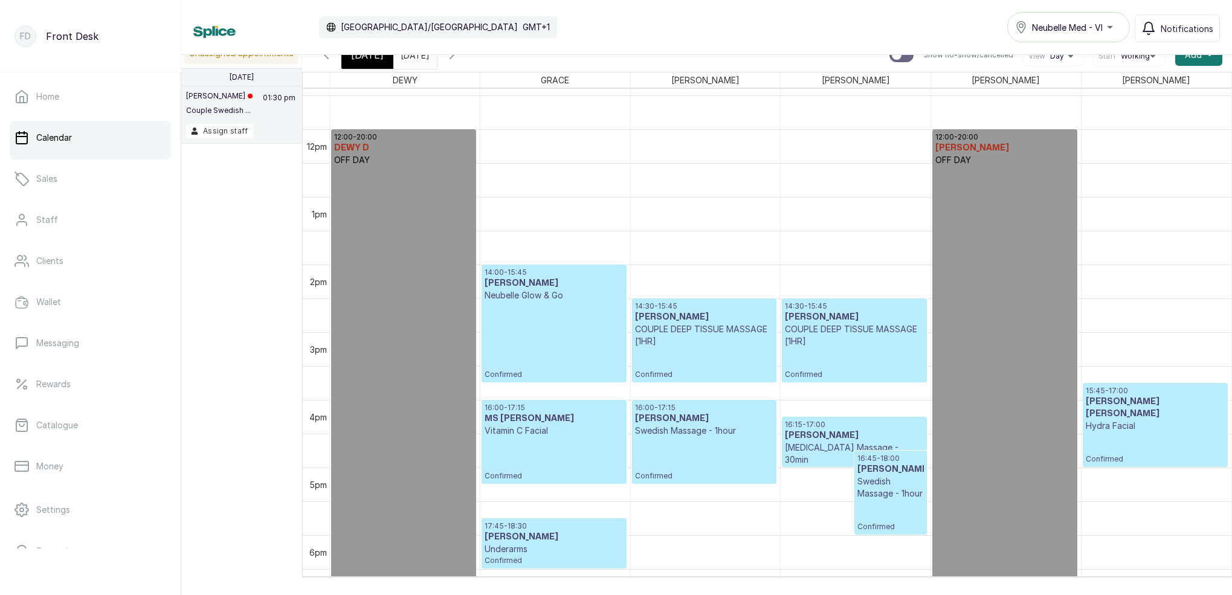
scroll to position [787, 0]
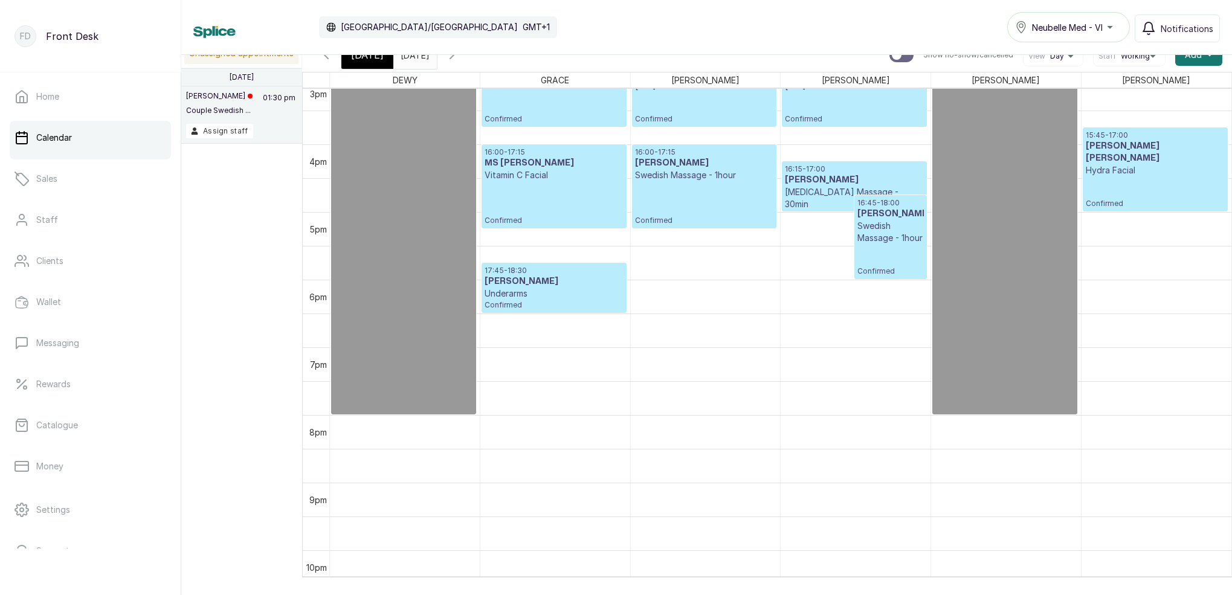
click at [322, 57] on icon "button" at bounding box center [326, 55] width 15 height 15
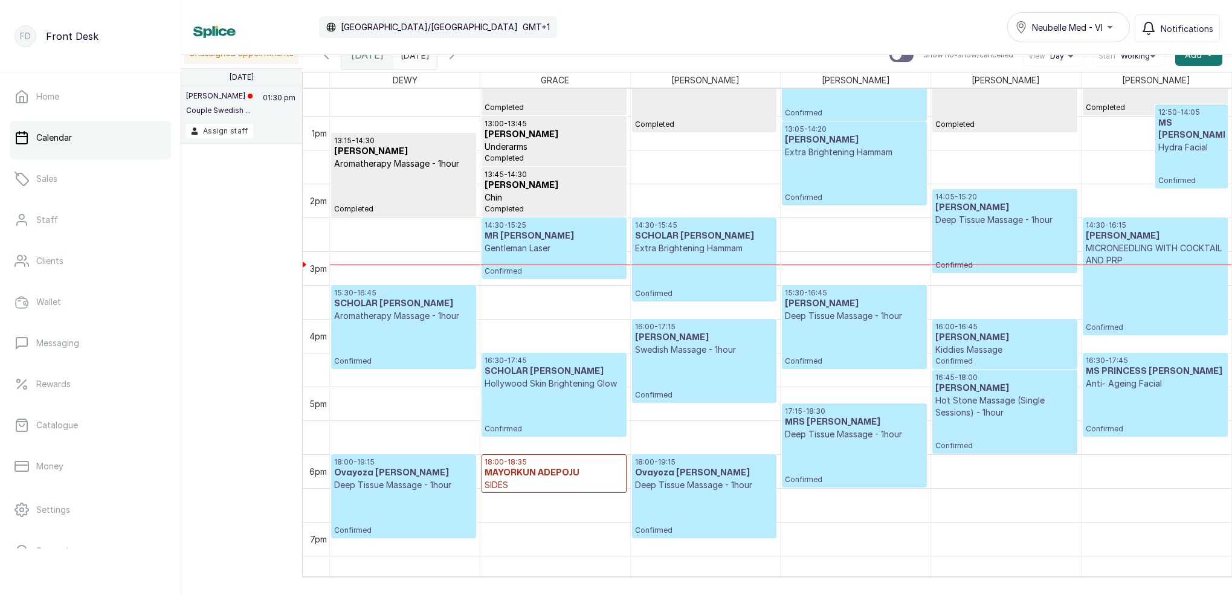
scroll to position [873, 0]
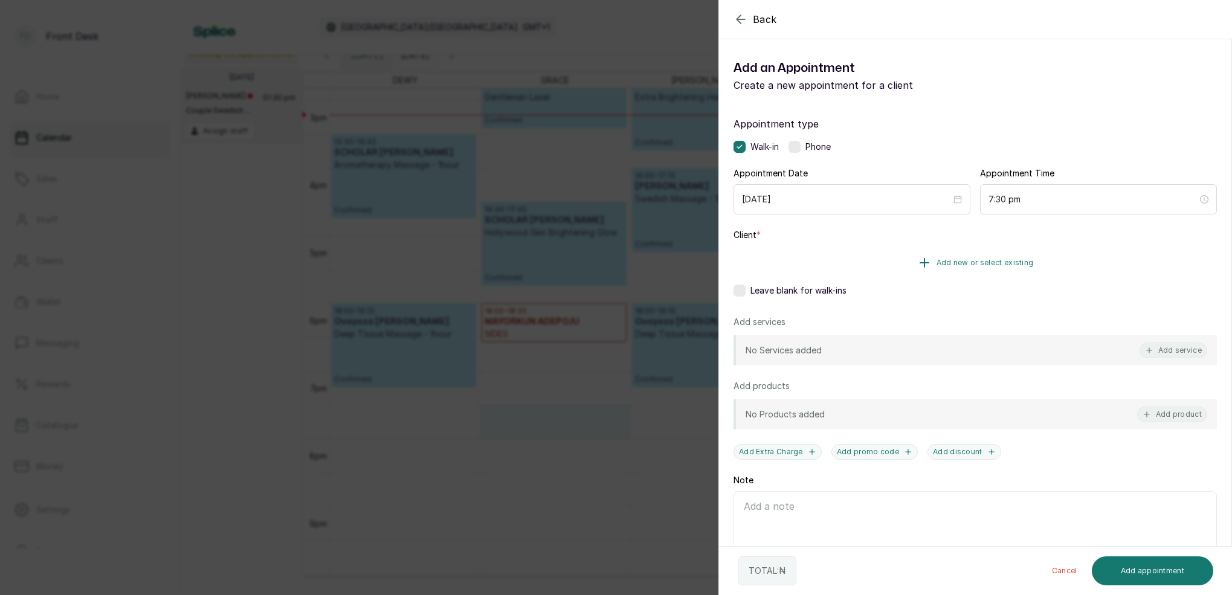
click at [977, 274] on button "Add new or select existing" at bounding box center [975, 263] width 483 height 34
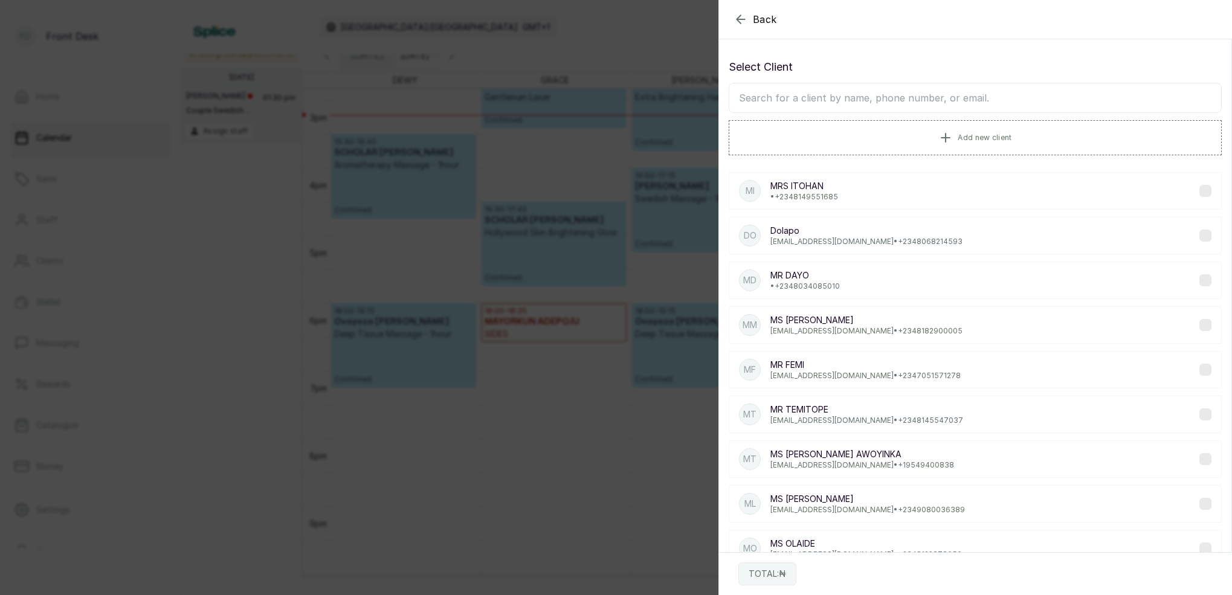
click at [928, 111] on input "text" at bounding box center [975, 98] width 493 height 30
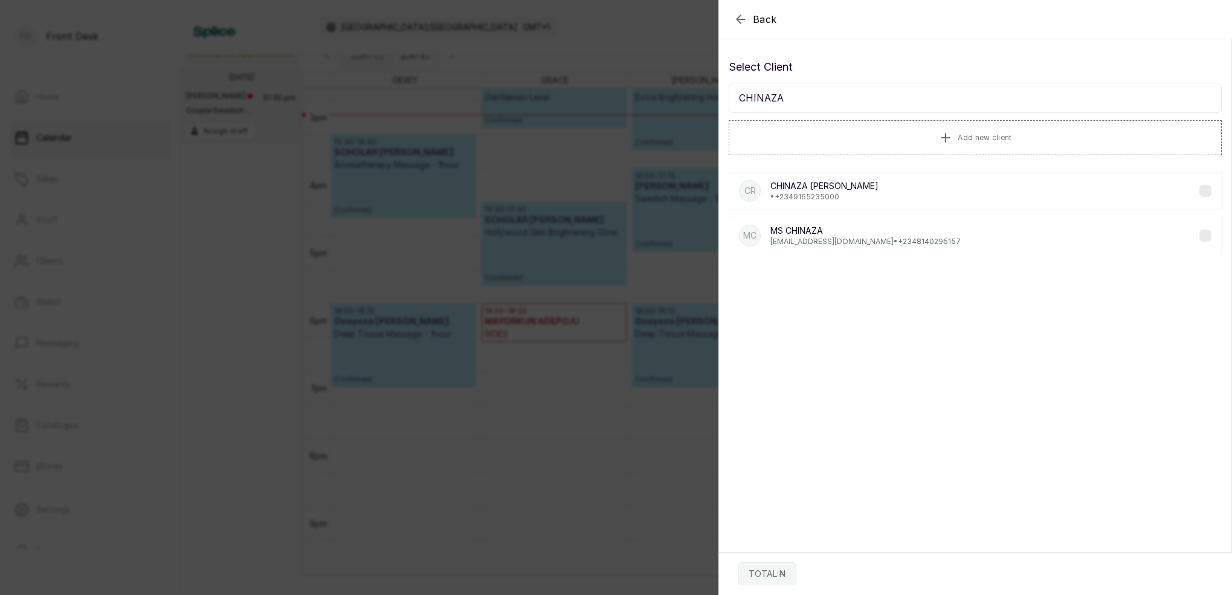
type input "CHINAZA"
click at [844, 236] on p "MS [PERSON_NAME]" at bounding box center [866, 231] width 190 height 12
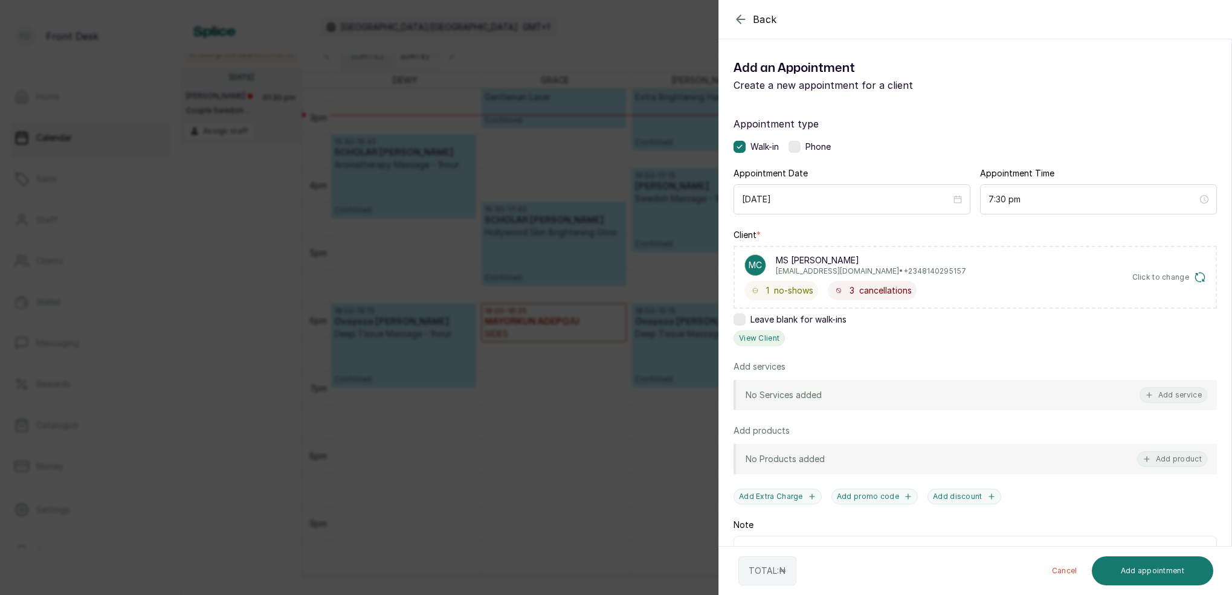
click at [750, 341] on button "View Client" at bounding box center [759, 339] width 51 height 16
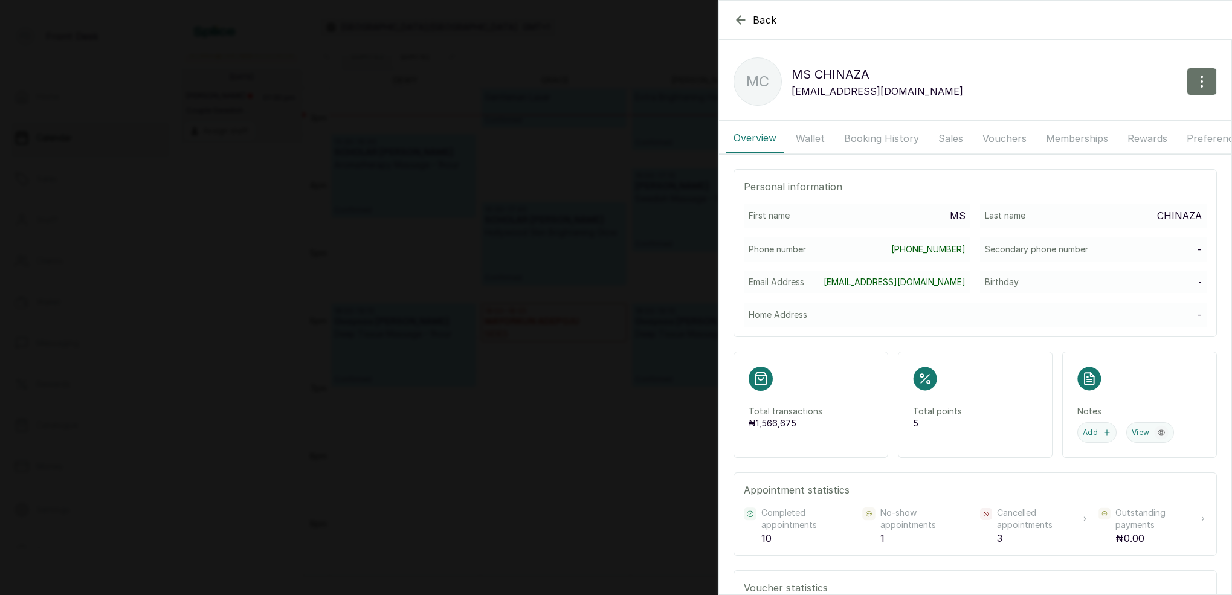
click at [892, 133] on button "Booking History" at bounding box center [881, 138] width 89 height 30
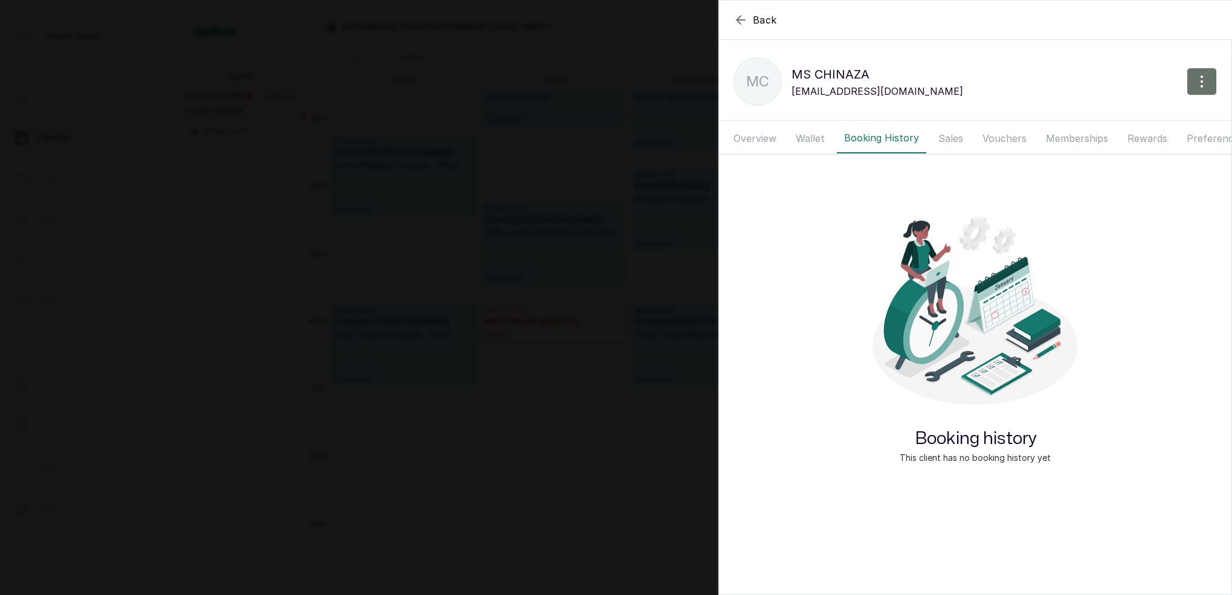
click at [810, 139] on button "Wallet" at bounding box center [811, 138] width 44 height 30
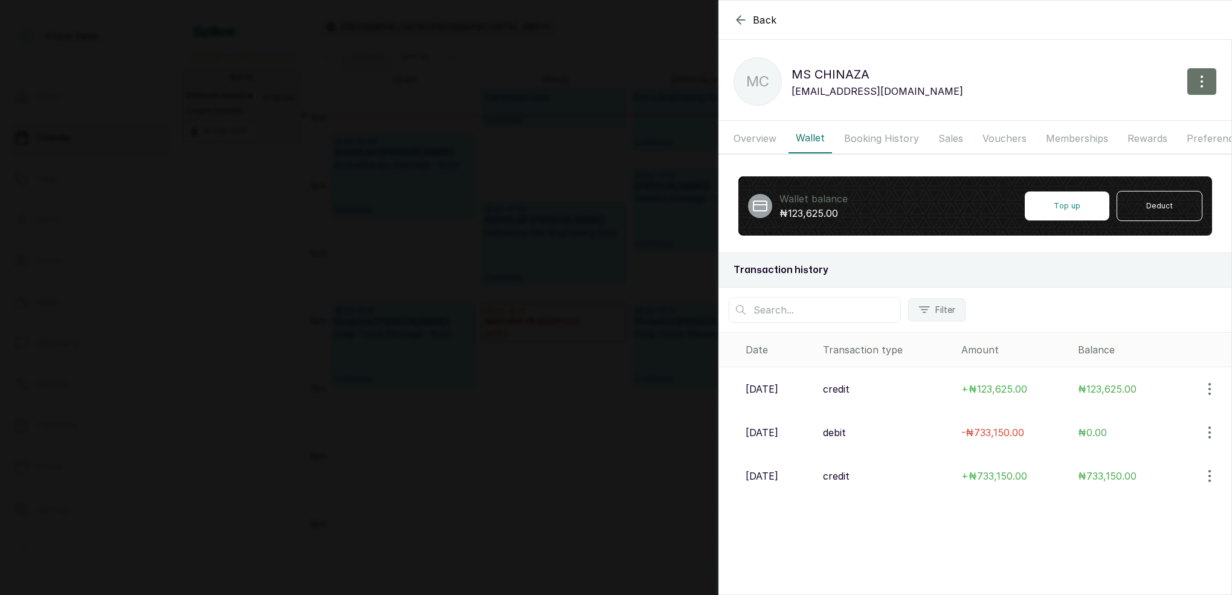
click at [905, 134] on button "Booking History" at bounding box center [881, 138] width 89 height 30
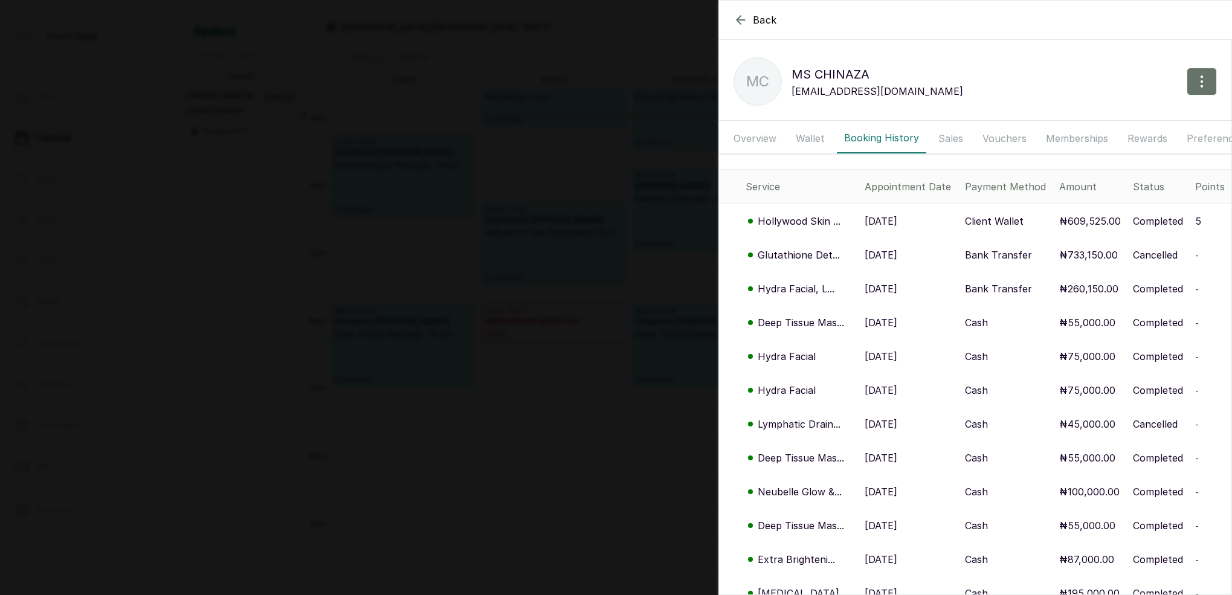
click at [877, 256] on p "[DATE]" at bounding box center [881, 255] width 33 height 15
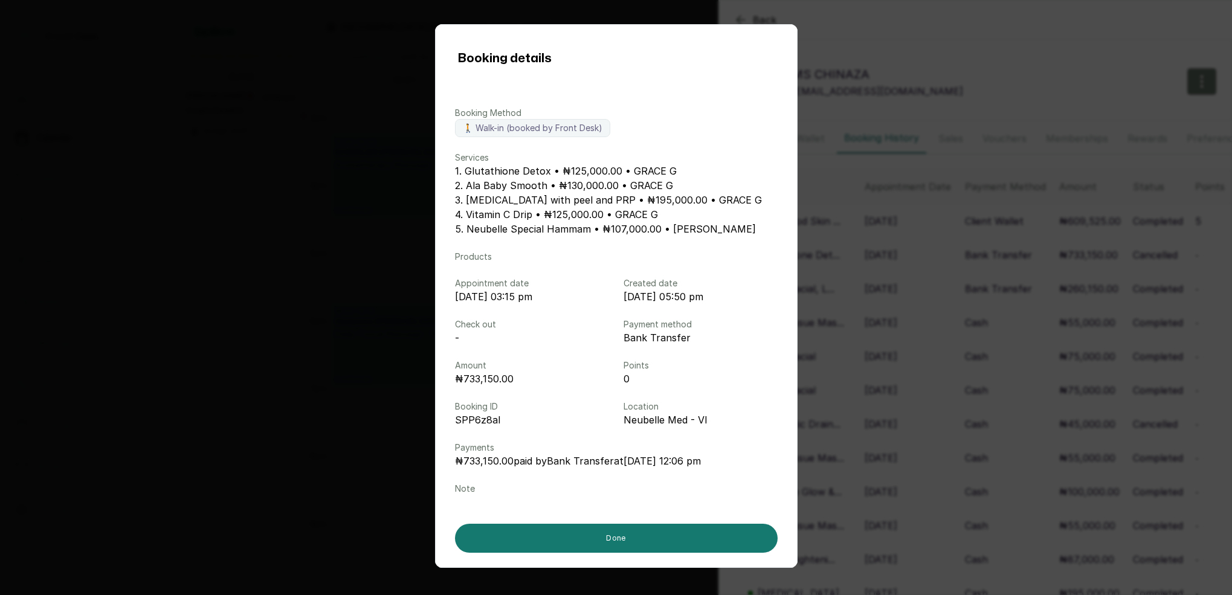
click at [951, 91] on div "Booking details Booking Method 🚶 Walk-in (booked by Front Desk) Services 1. Glu…" at bounding box center [616, 297] width 1232 height 595
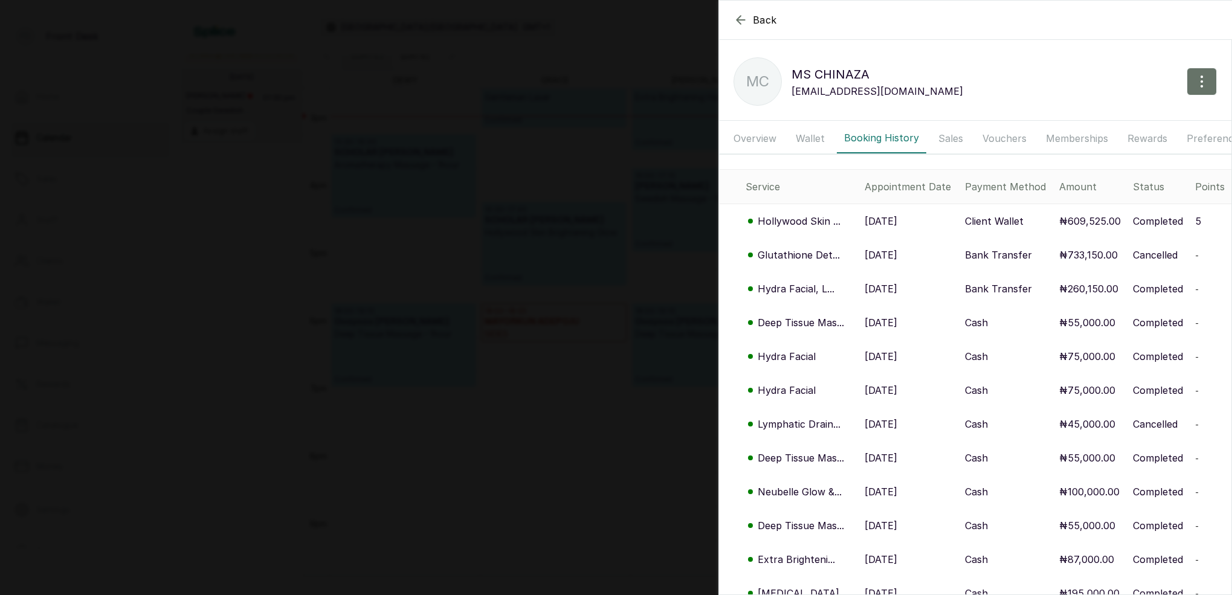
click at [818, 256] on p "Glutathione Det..." at bounding box center [799, 255] width 82 height 15
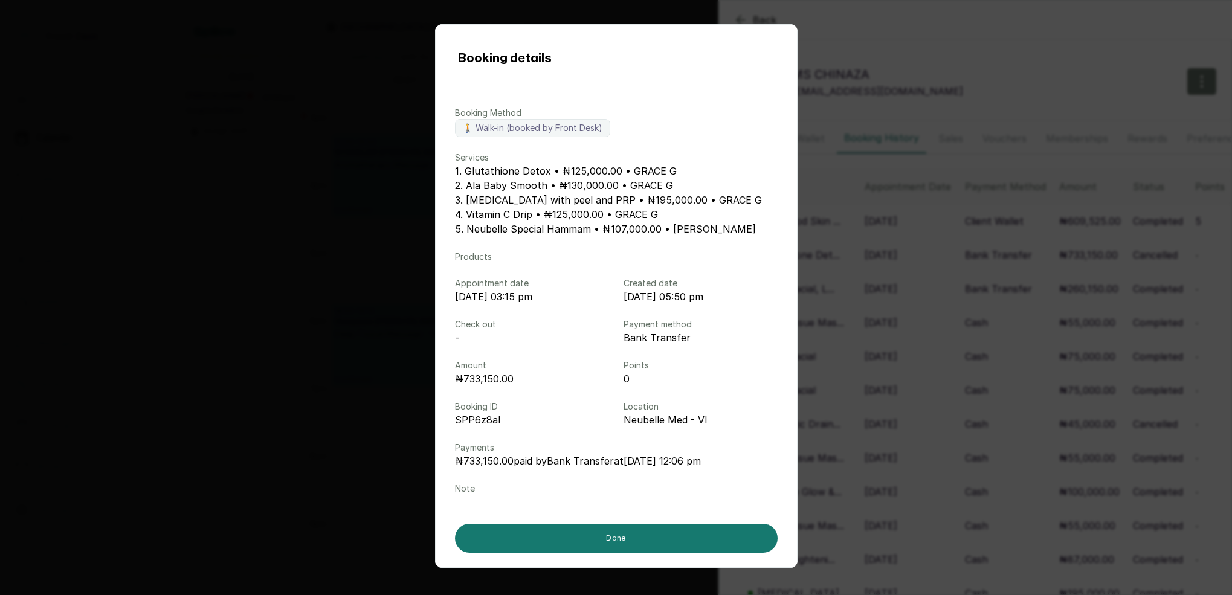
click at [984, 90] on div "Booking details Booking Method 🚶 Walk-in (booked by Front Desk) Services 1. Glu…" at bounding box center [616, 297] width 1232 height 595
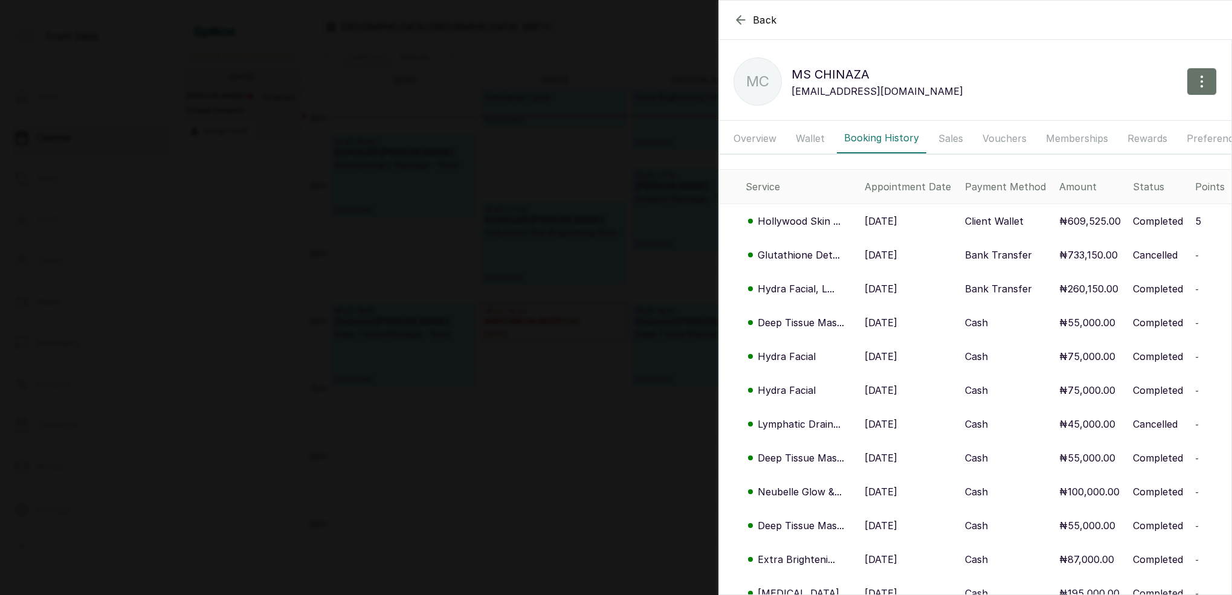
click at [822, 222] on p "Hollywood Skin ..." at bounding box center [799, 221] width 83 height 15
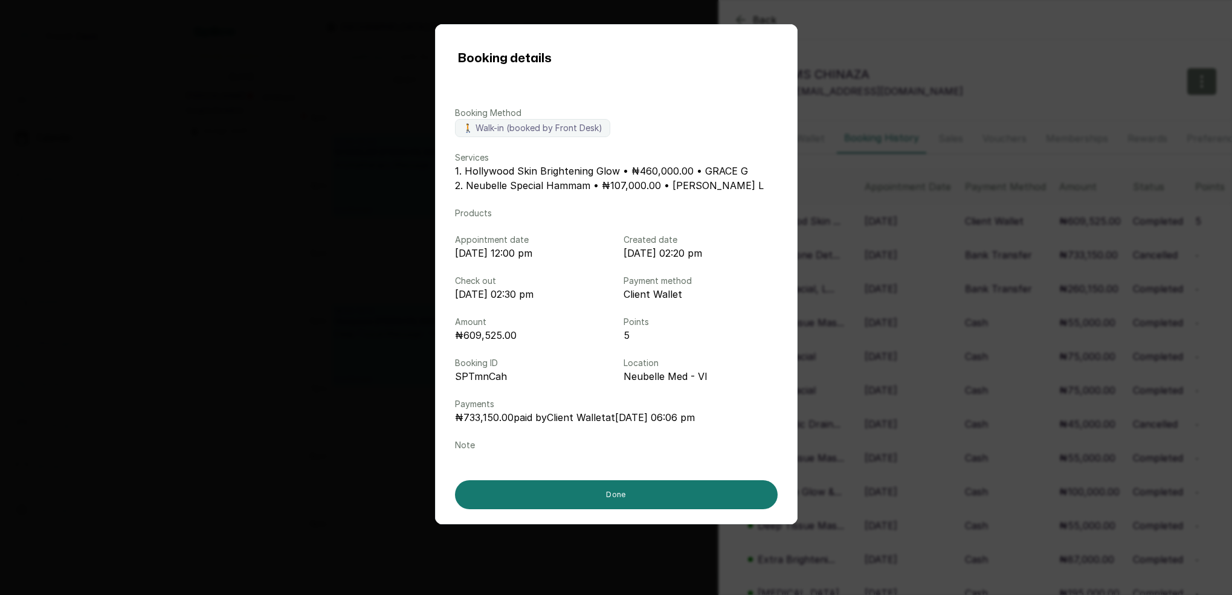
click at [971, 85] on div "Booking details Booking Method 🚶 Walk-in (booked by Front Desk) Services 1. Hol…" at bounding box center [616, 297] width 1232 height 595
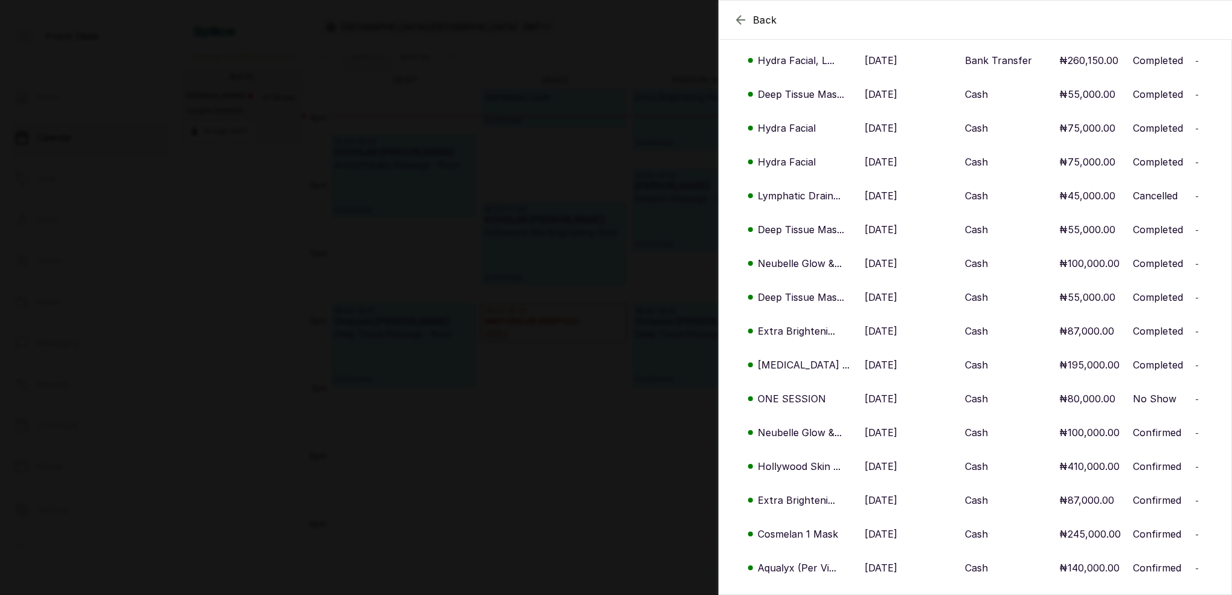
scroll to position [230, 0]
click at [740, 16] on icon "button" at bounding box center [741, 20] width 15 height 15
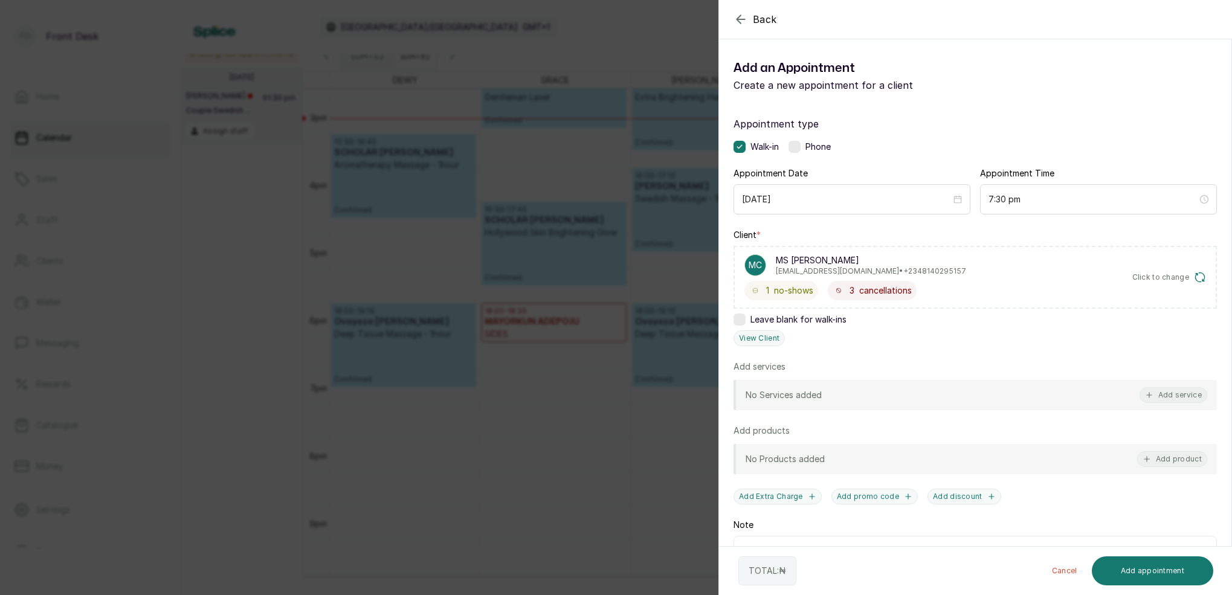
click at [742, 20] on icon "button" at bounding box center [741, 19] width 15 height 15
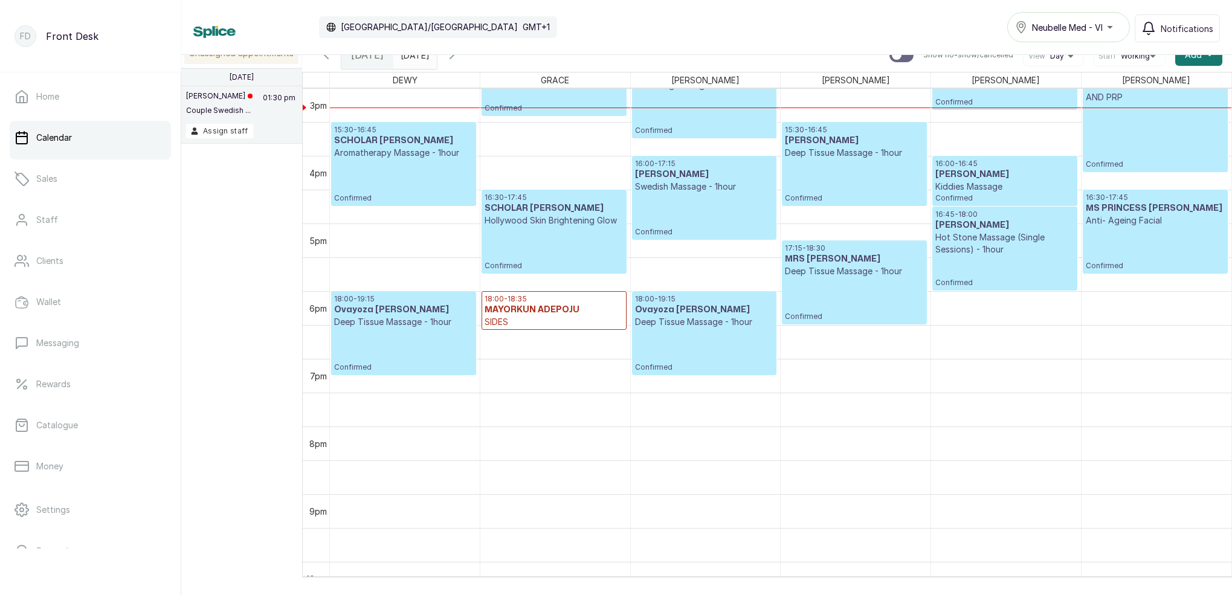
scroll to position [0, 1]
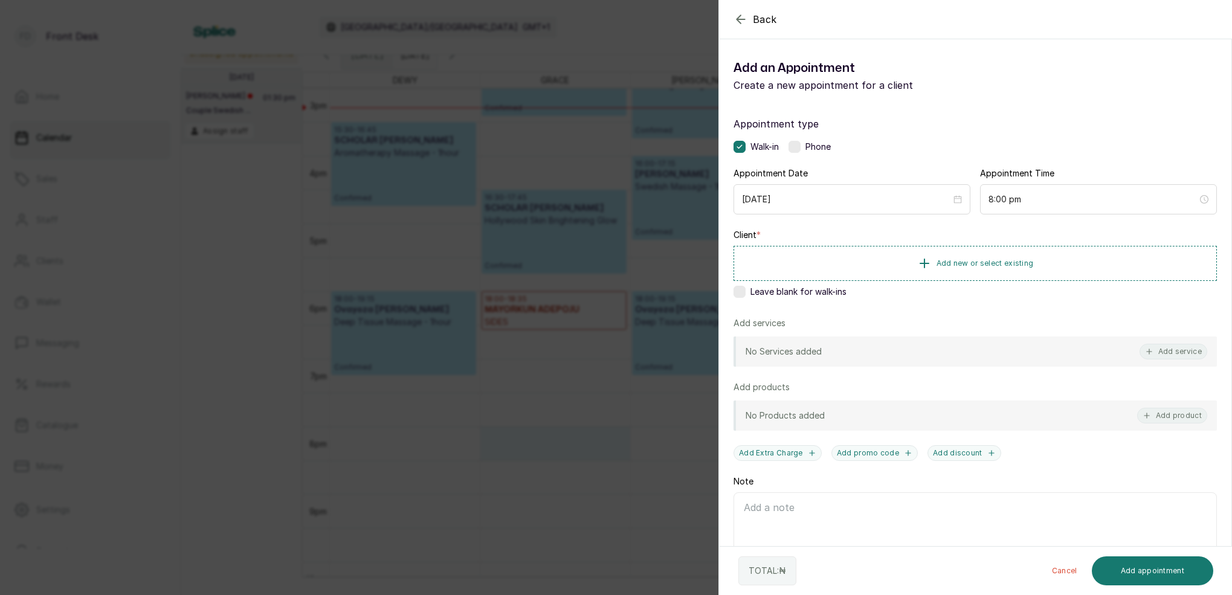
click at [737, 19] on icon "button" at bounding box center [741, 19] width 8 height 8
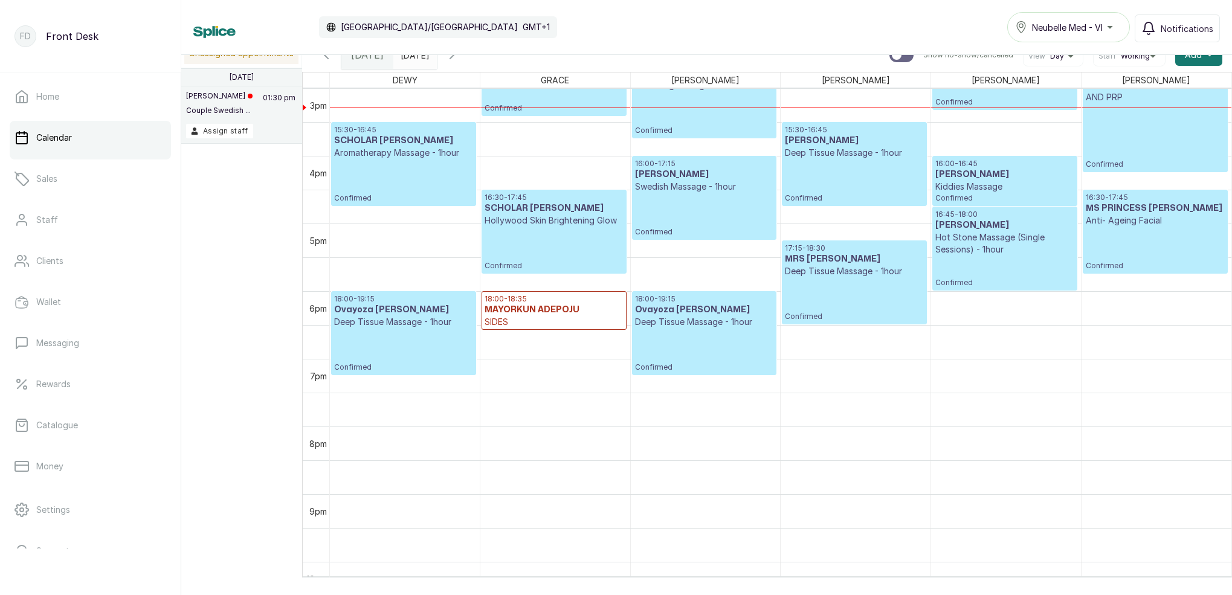
click at [413, 58] on input "[DATE]" at bounding box center [403, 52] width 19 height 21
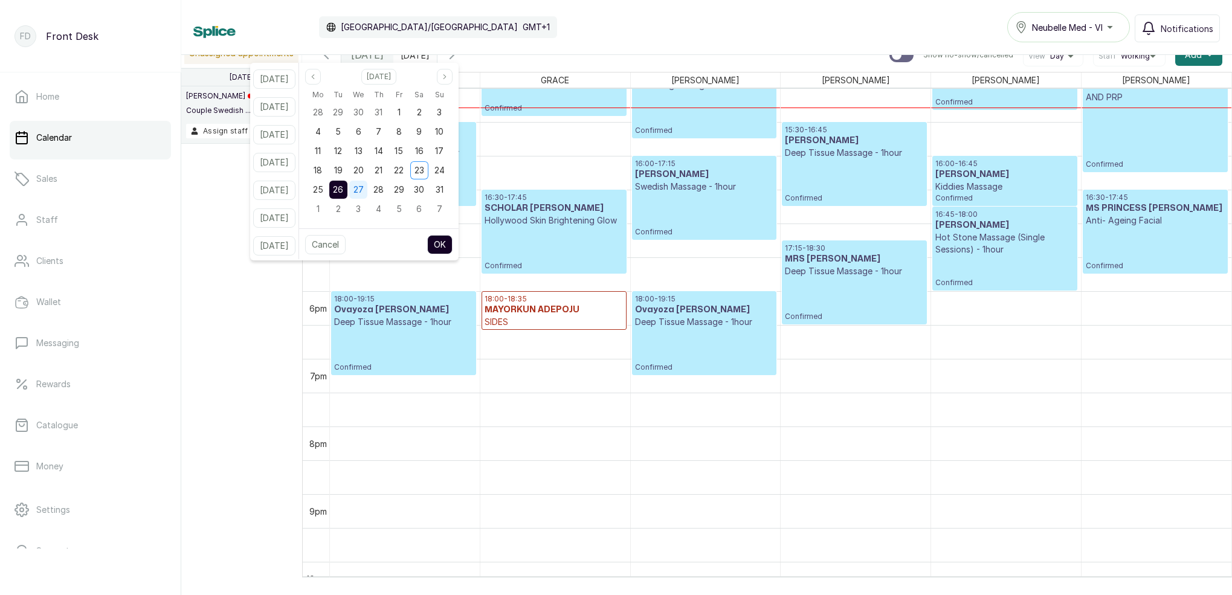
drag, startPoint x: 373, startPoint y: 185, endPoint x: 366, endPoint y: 186, distance: 6.8
click at [364, 185] on span "27" at bounding box center [359, 189] width 10 height 10
drag, startPoint x: 349, startPoint y: 188, endPoint x: 416, endPoint y: 221, distance: 74.6
click at [343, 188] on span "26" at bounding box center [338, 189] width 10 height 10
click at [453, 245] on button "OK" at bounding box center [439, 244] width 25 height 19
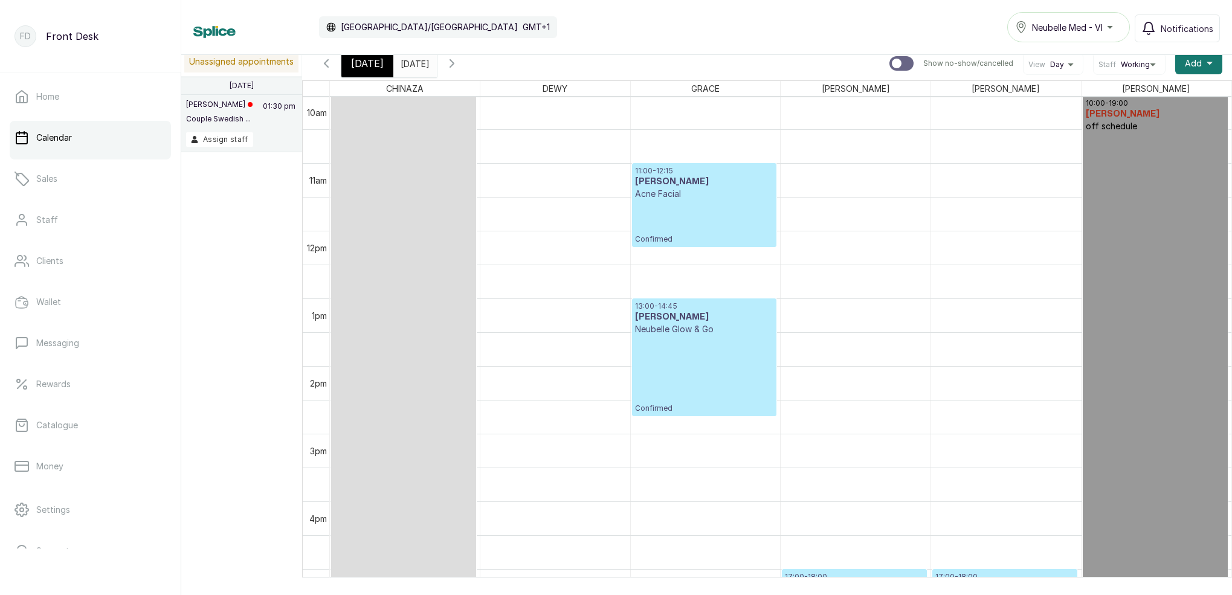
scroll to position [685, 0]
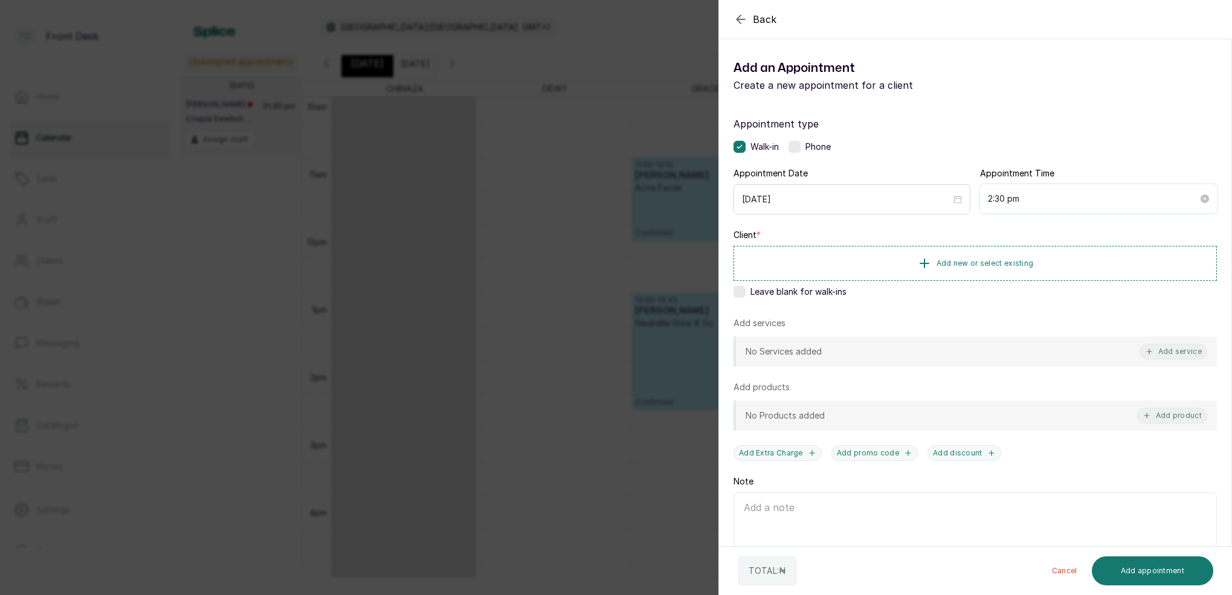
click at [1002, 193] on input "2:30 pm" at bounding box center [1093, 198] width 210 height 13
drag, startPoint x: 1033, startPoint y: 315, endPoint x: 1070, endPoint y: 341, distance: 45.1
click at [1033, 315] on div "45" at bounding box center [1032, 318] width 29 height 17
type input "2:45 pm"
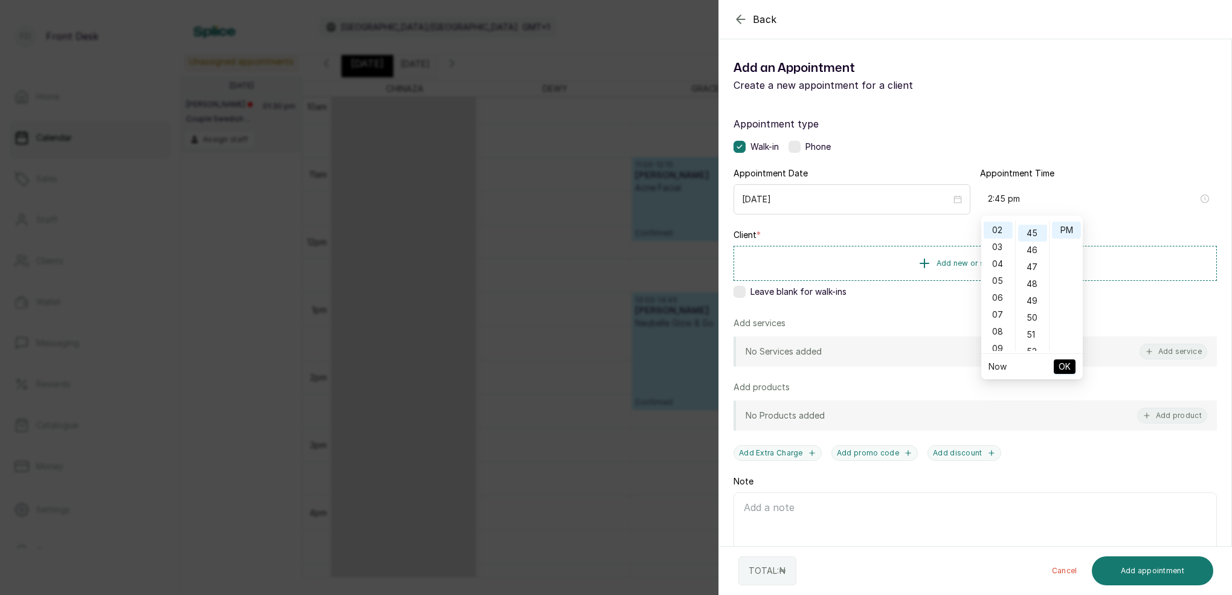
scroll to position [760, 0]
drag, startPoint x: 1067, startPoint y: 369, endPoint x: 1065, endPoint y: 347, distance: 21.8
click at [1067, 369] on span "OK" at bounding box center [1065, 366] width 12 height 23
click at [983, 269] on button "Add new or select existing" at bounding box center [975, 263] width 483 height 34
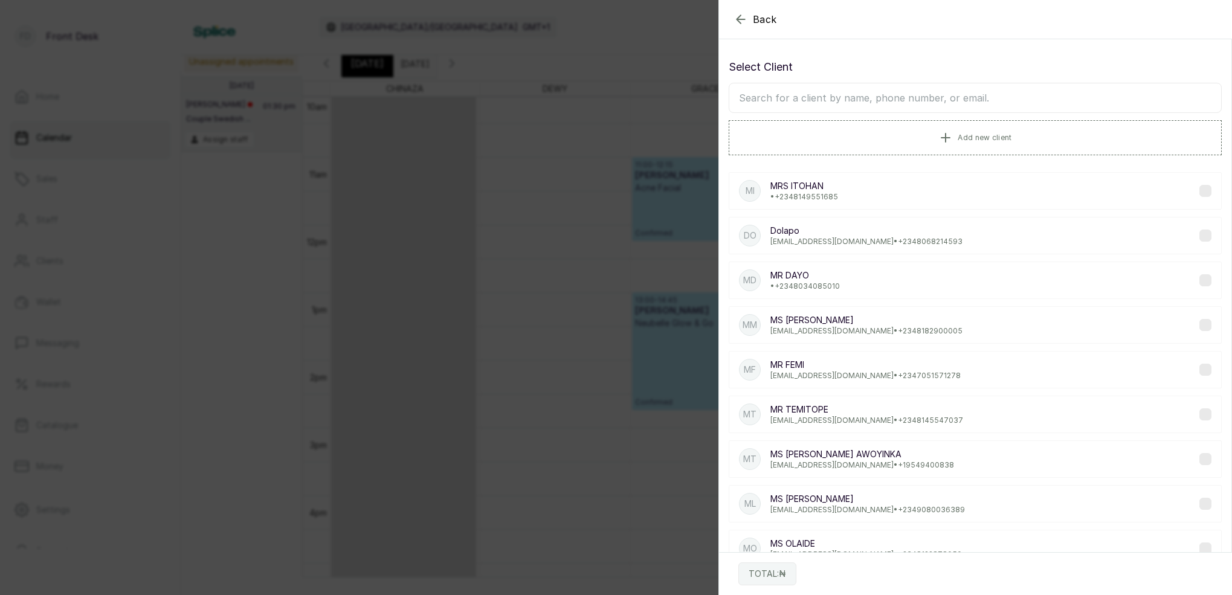
click at [871, 94] on input "text" at bounding box center [975, 98] width 493 height 30
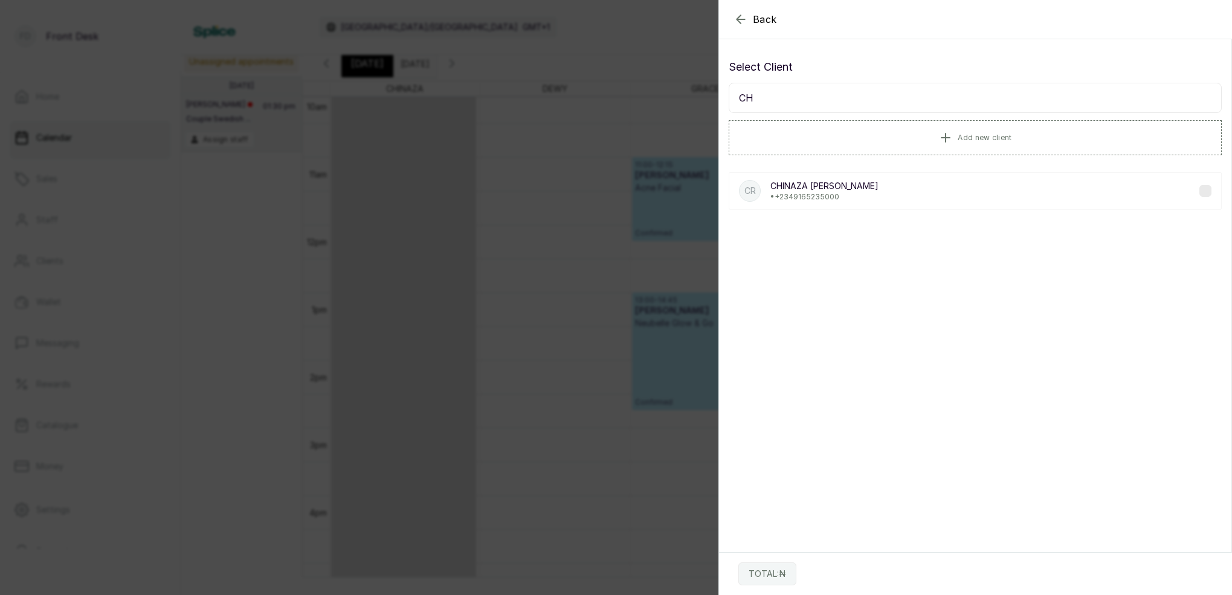
type input "C"
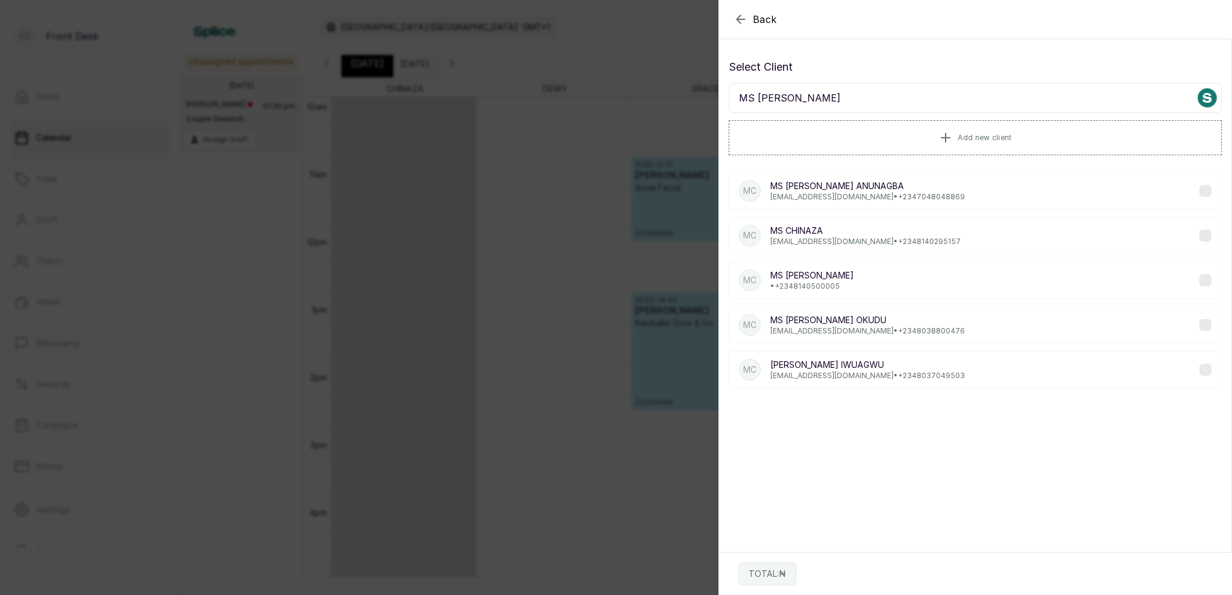
type input "MS [PERSON_NAME]"
click at [809, 241] on p "[EMAIL_ADDRESS][DOMAIN_NAME] • [PHONE_NUMBER]" at bounding box center [866, 242] width 190 height 10
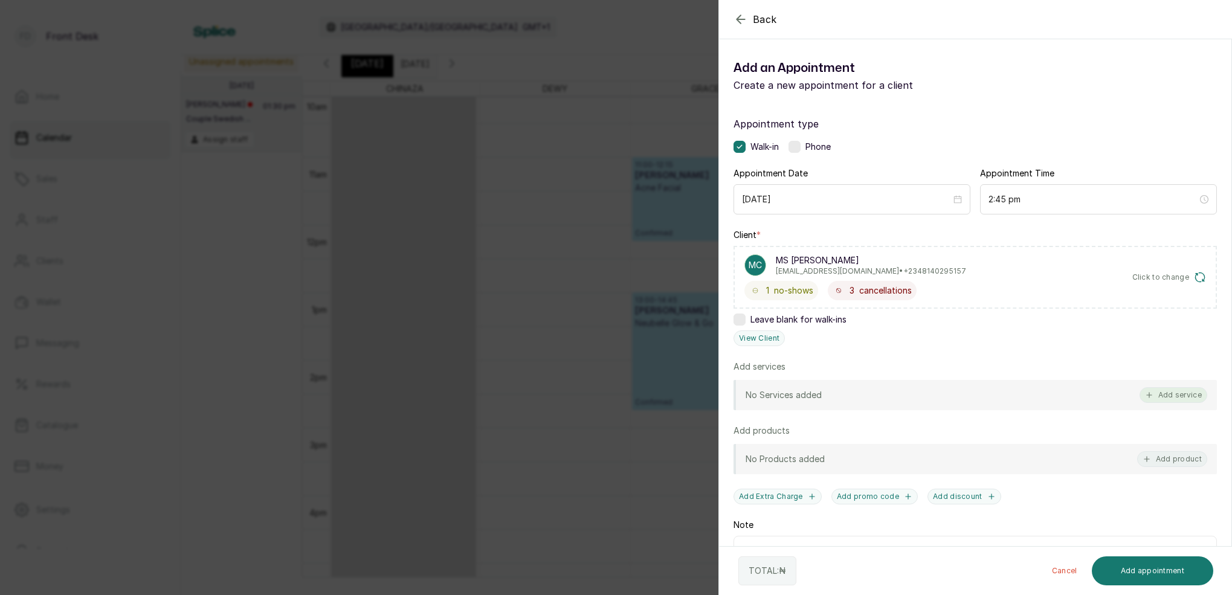
click at [1177, 399] on button "Add service" at bounding box center [1174, 395] width 68 height 16
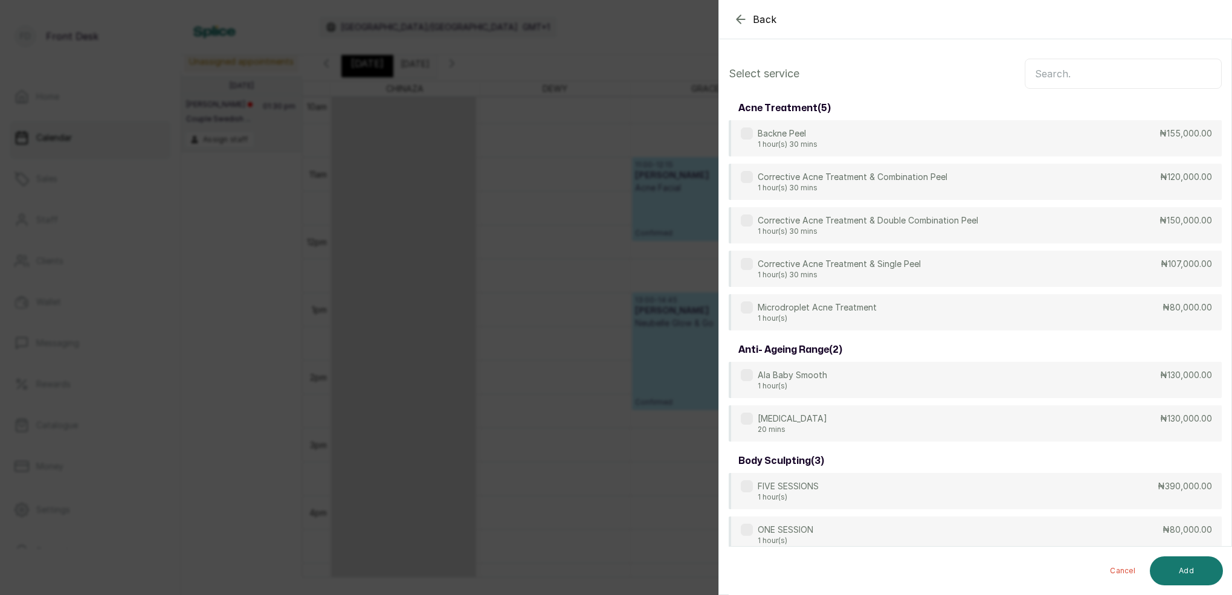
scroll to position [0, 0]
click at [1101, 82] on input "text" at bounding box center [1123, 74] width 197 height 30
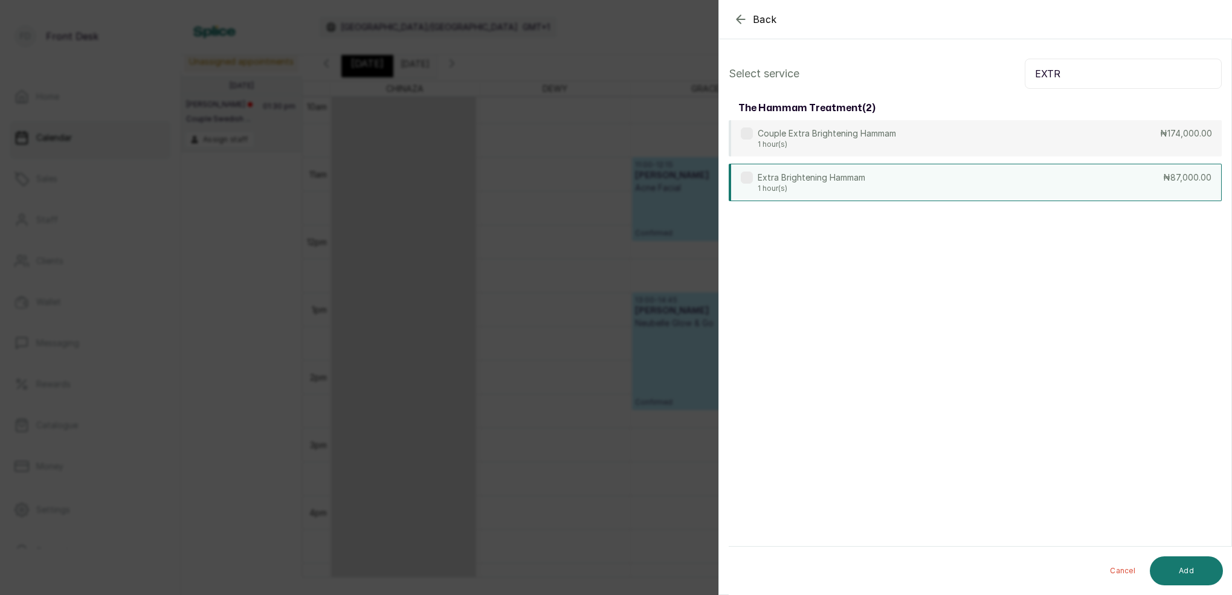
type input "EXTR"
drag, startPoint x: 894, startPoint y: 199, endPoint x: 942, endPoint y: 199, distance: 47.7
click at [894, 196] on div "Extra Brightening Hammam 1 hour(s) ₦87,000.00" at bounding box center [975, 182] width 493 height 37
click at [1198, 573] on button "Add" at bounding box center [1186, 571] width 73 height 29
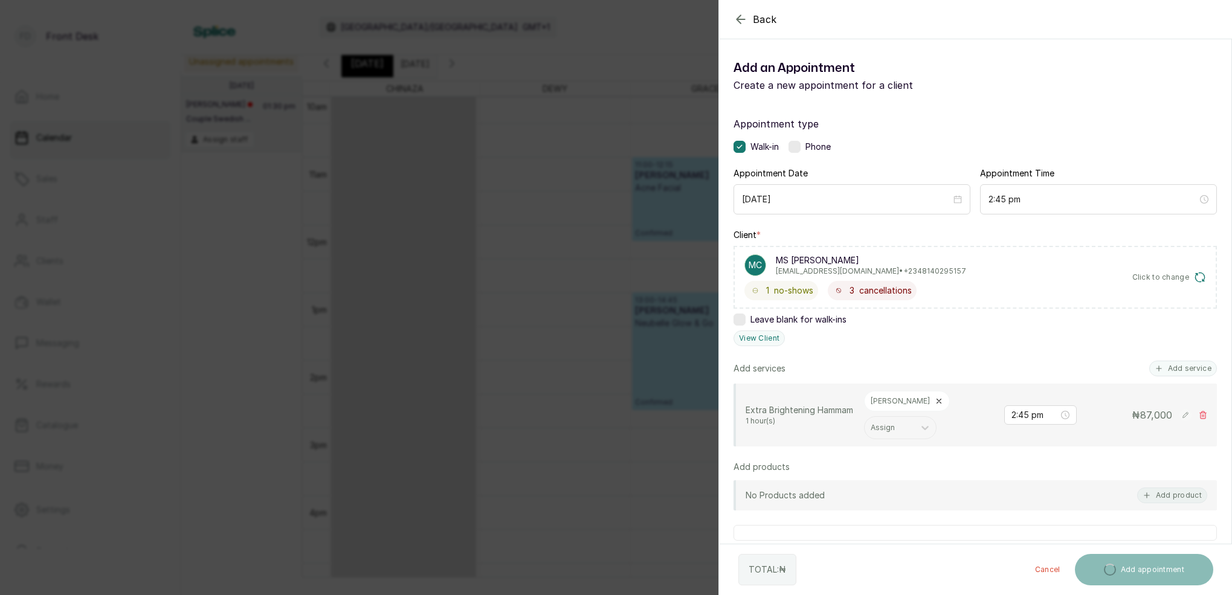
scroll to position [63, 0]
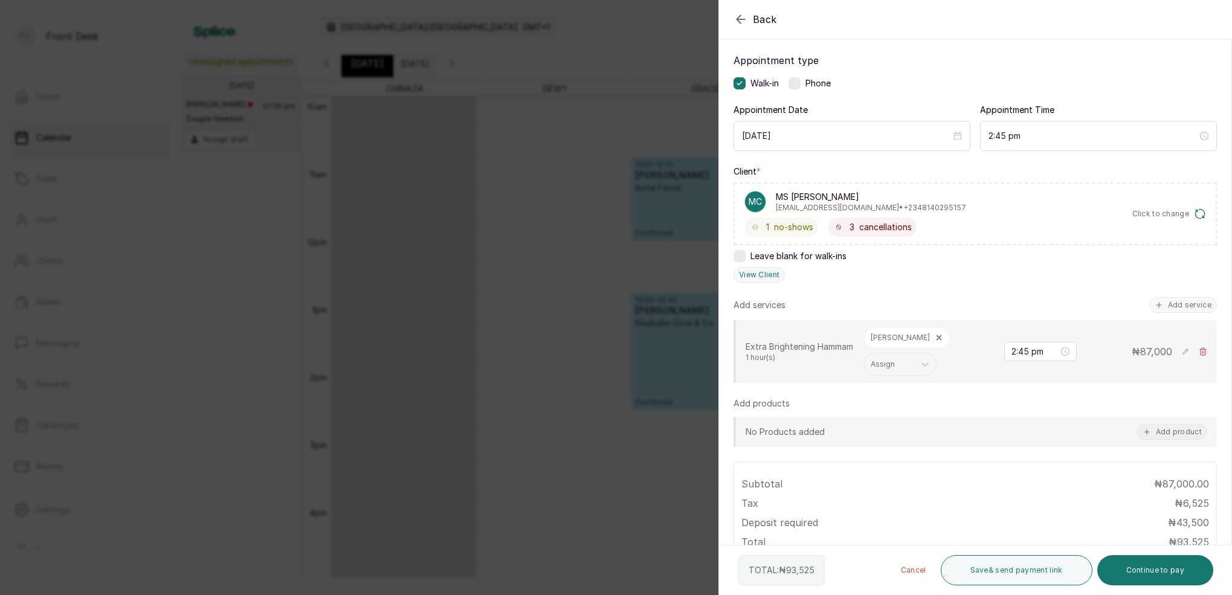
click at [1185, 307] on button "Add service" at bounding box center [1183, 305] width 68 height 16
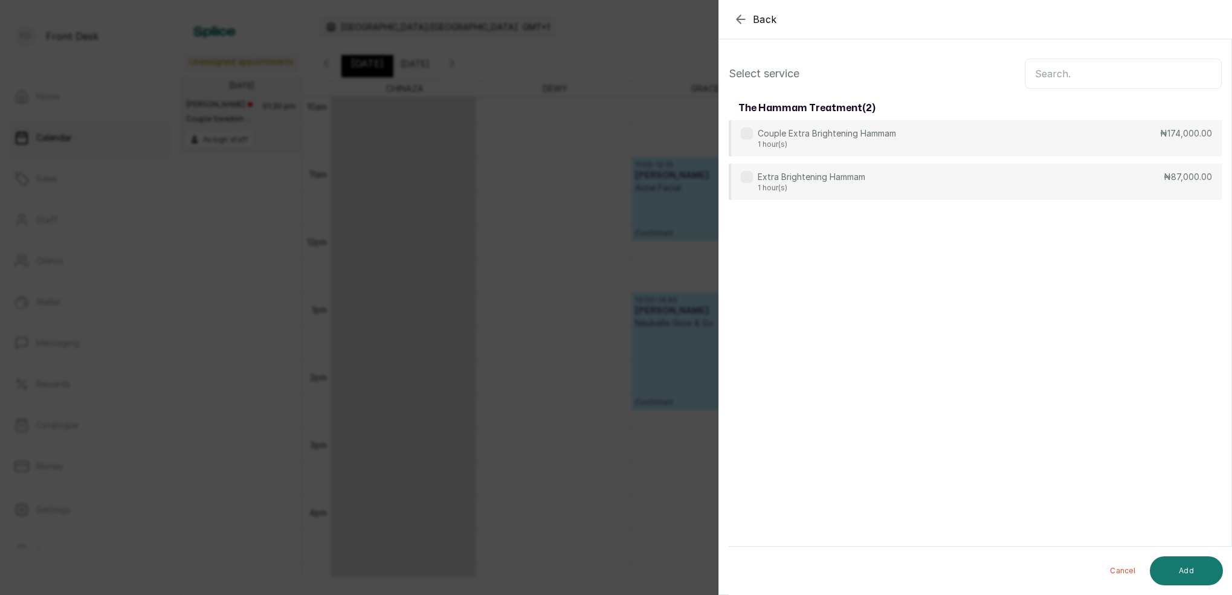
click at [1110, 79] on input "text" at bounding box center [1123, 74] width 197 height 30
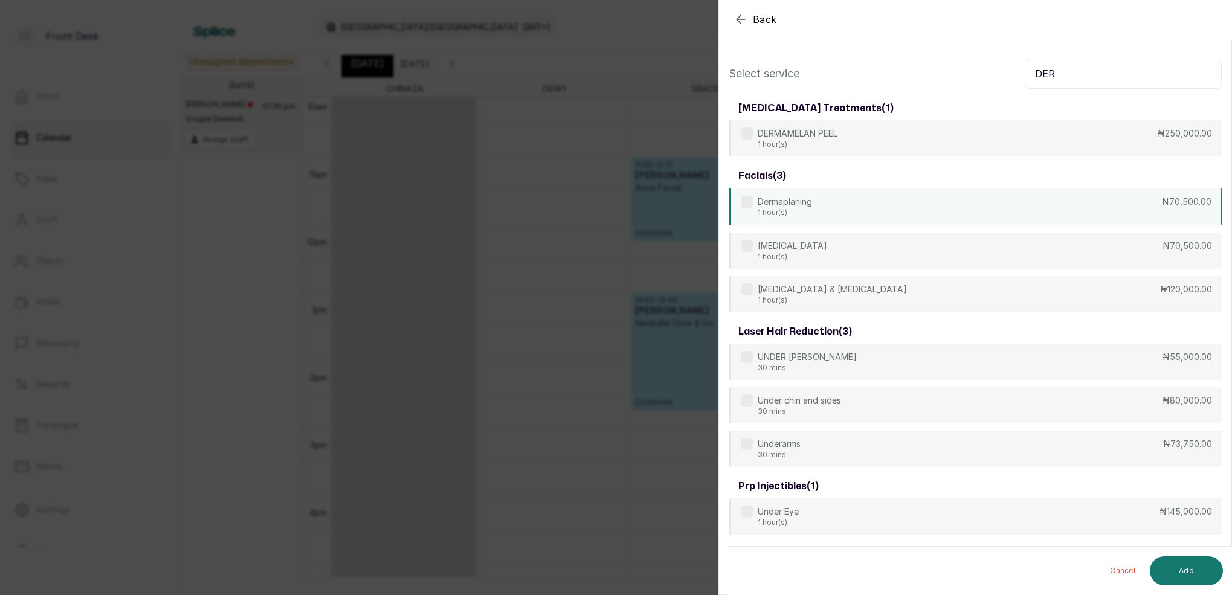
type input "DER"
click at [846, 202] on div "Dermaplaning 1 hour(s) ₦70,500.00" at bounding box center [975, 206] width 493 height 37
click at [1188, 576] on button "Add" at bounding box center [1186, 571] width 73 height 29
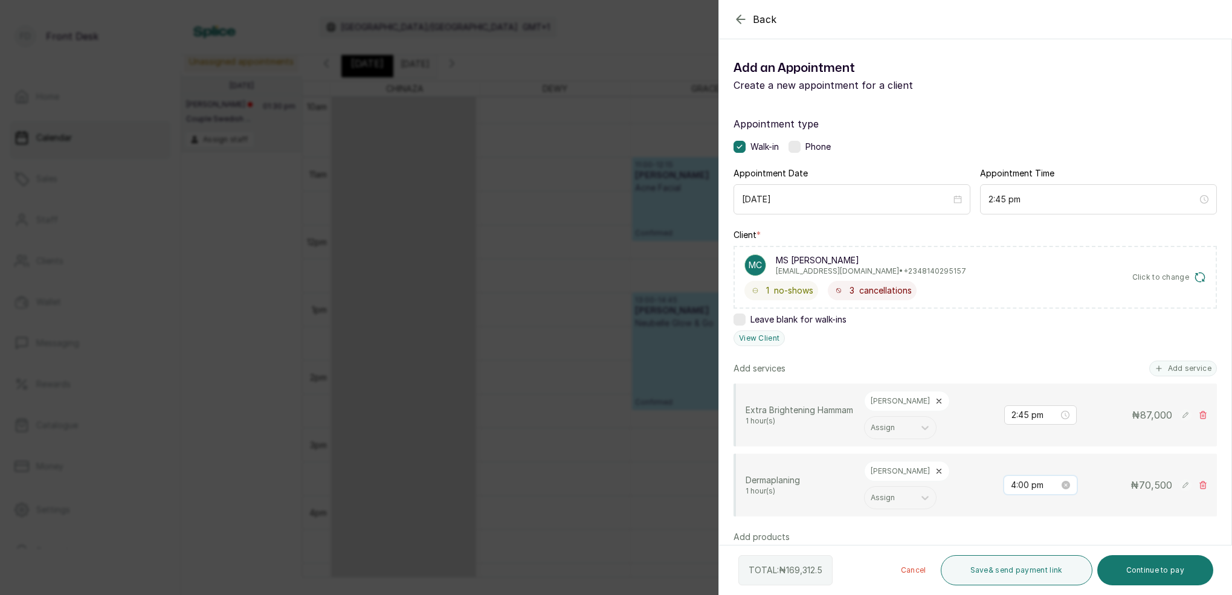
click at [1021, 479] on input "4:00 pm" at bounding box center [1035, 485] width 48 height 13
click at [1050, 349] on div "03" at bounding box center [1057, 346] width 29 height 17
drag, startPoint x: 1021, startPoint y: 344, endPoint x: 1040, endPoint y: 346, distance: 19.5
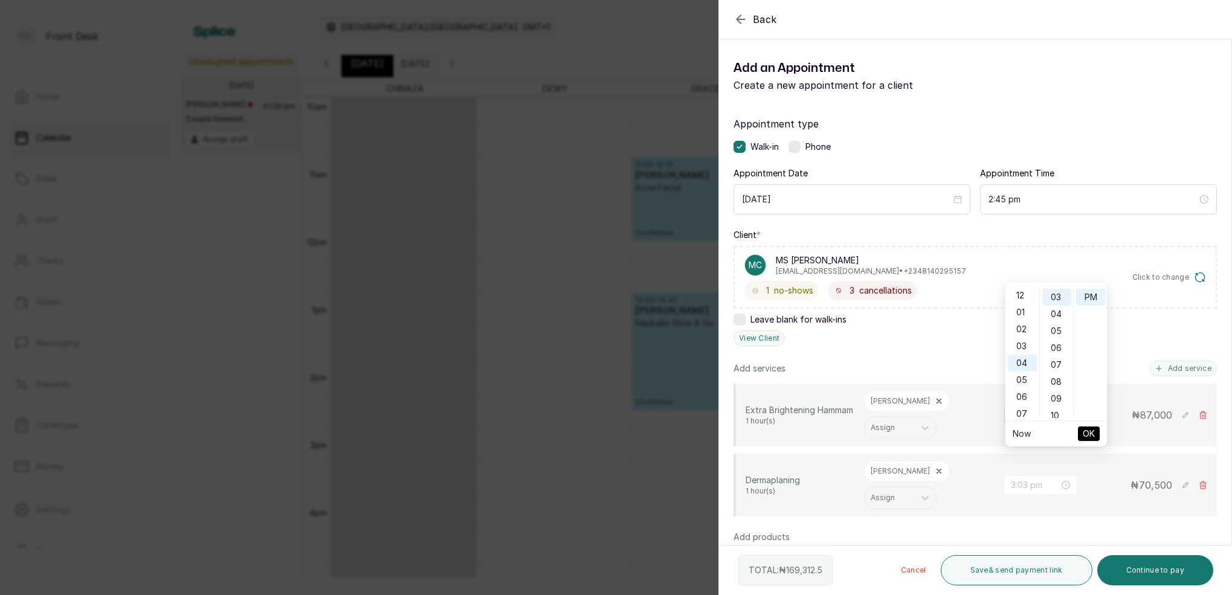
click at [1021, 344] on div "03" at bounding box center [1022, 346] width 29 height 17
click at [1057, 374] on div "45" at bounding box center [1057, 374] width 29 height 17
type input "3:45 pm"
click at [1085, 432] on span "OK" at bounding box center [1089, 433] width 12 height 23
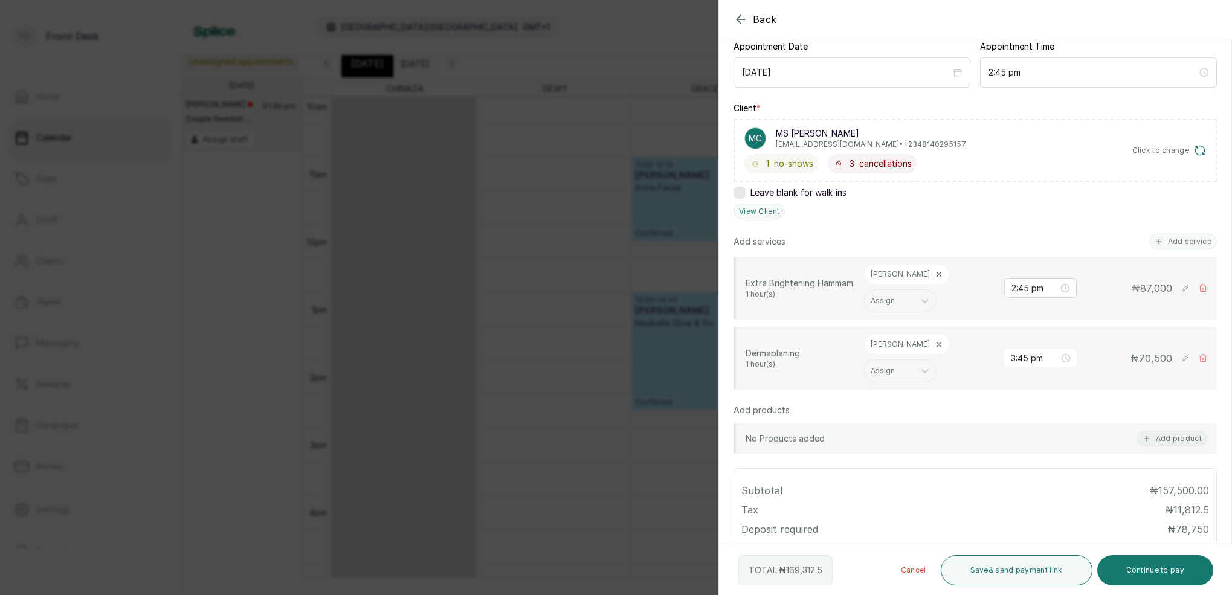
scroll to position [172, 0]
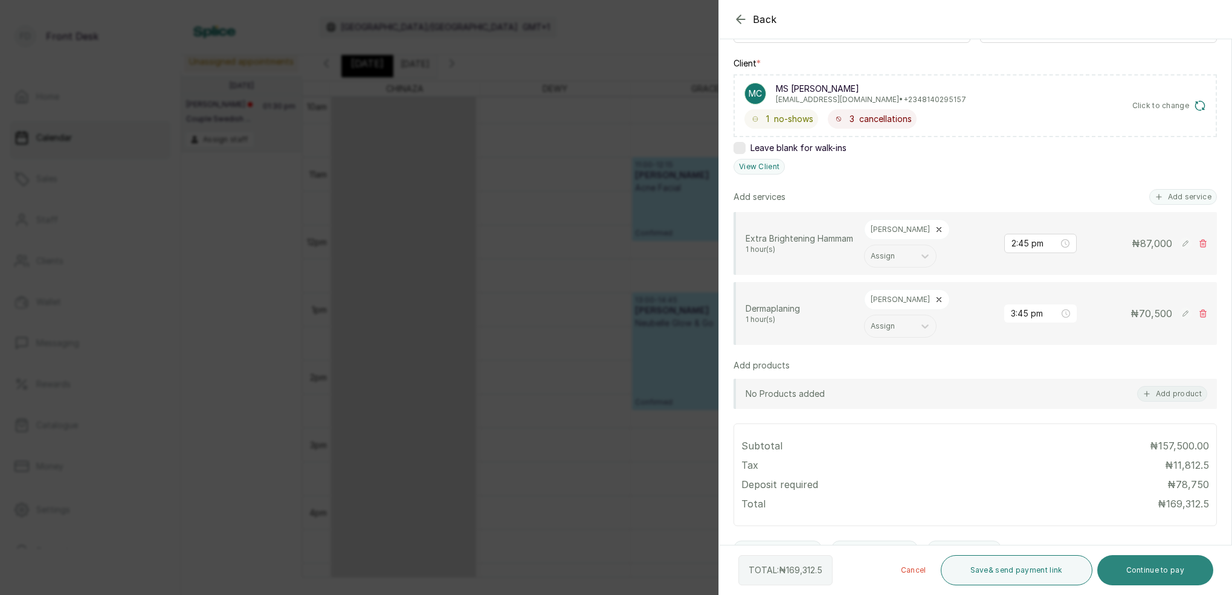
click at [1165, 564] on button "Continue to pay" at bounding box center [1156, 570] width 117 height 30
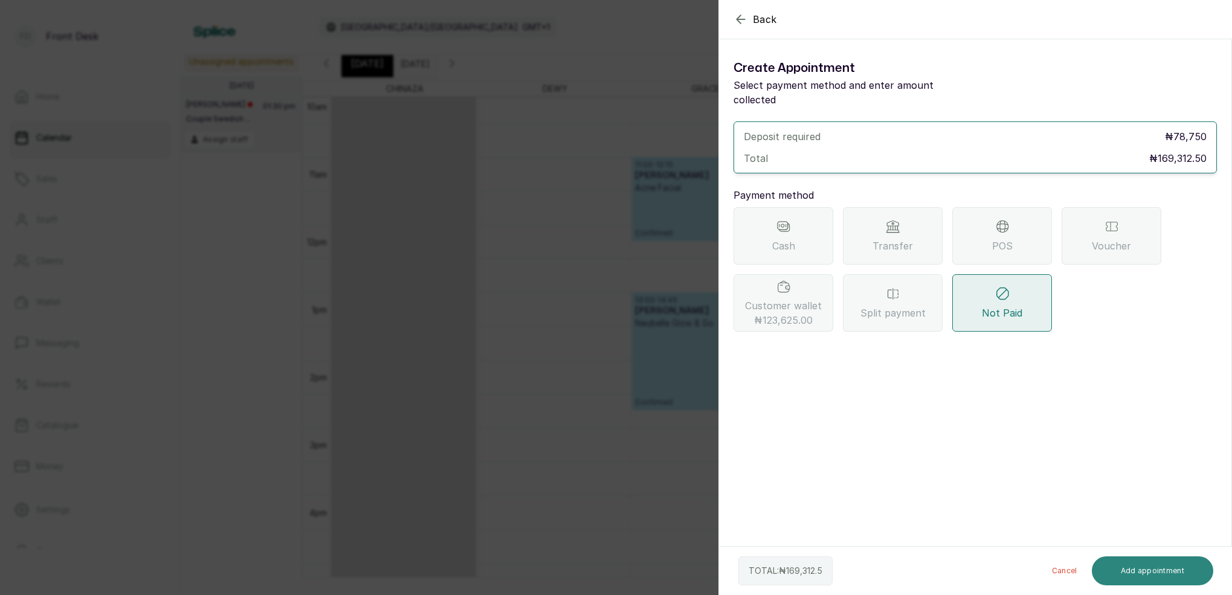
scroll to position [0, 0]
click at [829, 289] on div "Customer wallet ₦123,625.00" at bounding box center [784, 302] width 100 height 57
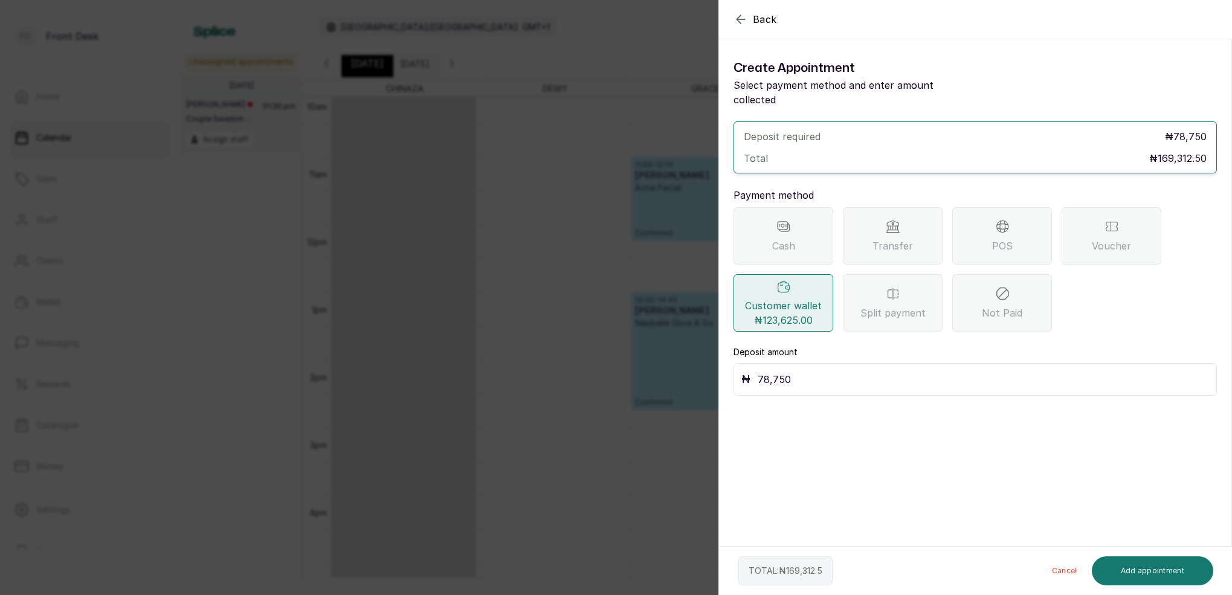
click at [847, 371] on input "78,750" at bounding box center [983, 379] width 451 height 17
type input "7"
type input "123,625"
click at [1176, 585] on button "Add appointment" at bounding box center [1153, 571] width 122 height 29
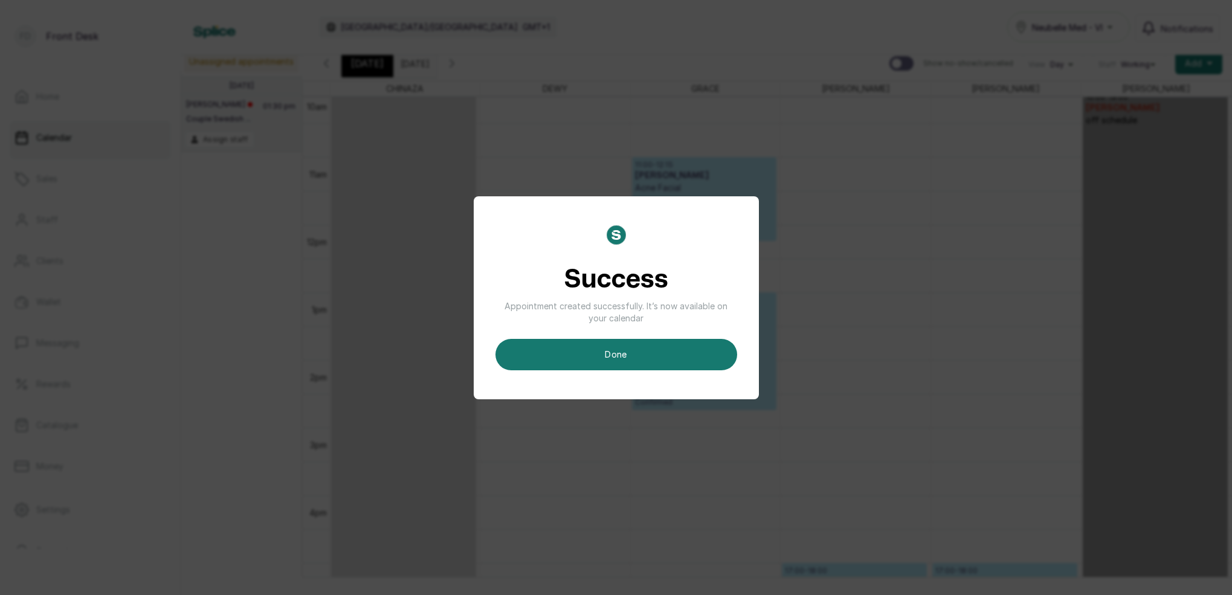
scroll to position [8, 0]
click at [668, 360] on button "done" at bounding box center [617, 354] width 242 height 31
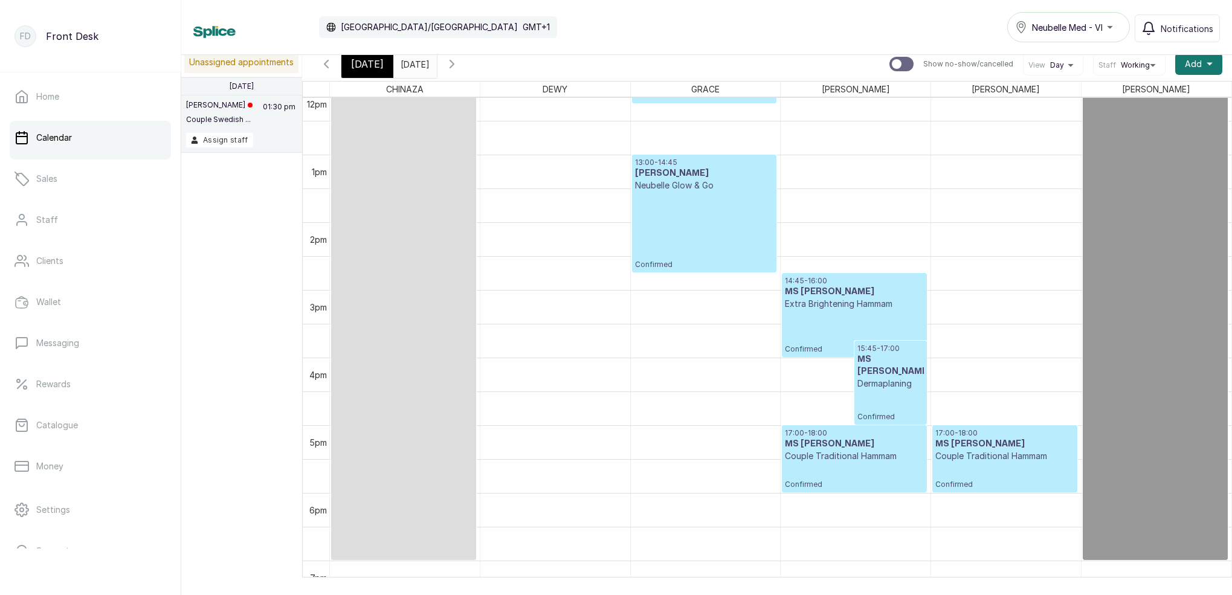
scroll to position [826, 0]
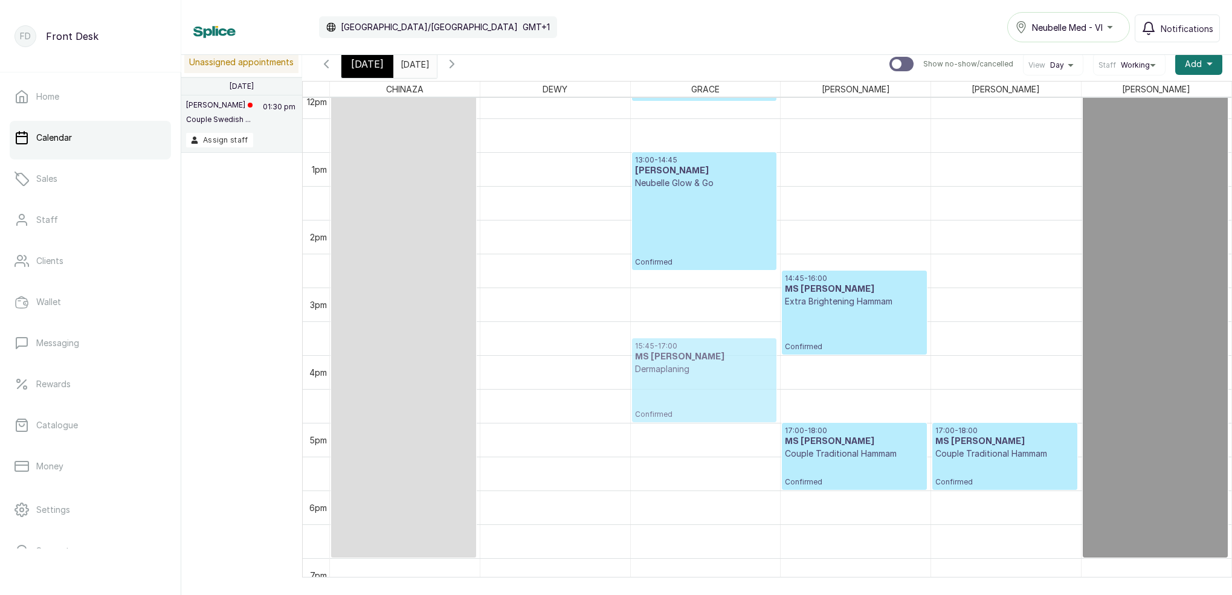
drag, startPoint x: 878, startPoint y: 366, endPoint x: 710, endPoint y: 370, distance: 168.1
click at [710, 370] on tr "10:00 - 19:00 CHINAZA C BEREAVEMENT LEAVE 11:00 - 12:15 [PERSON_NAME] Acne Faci…" at bounding box center [781, 84] width 902 height 1625
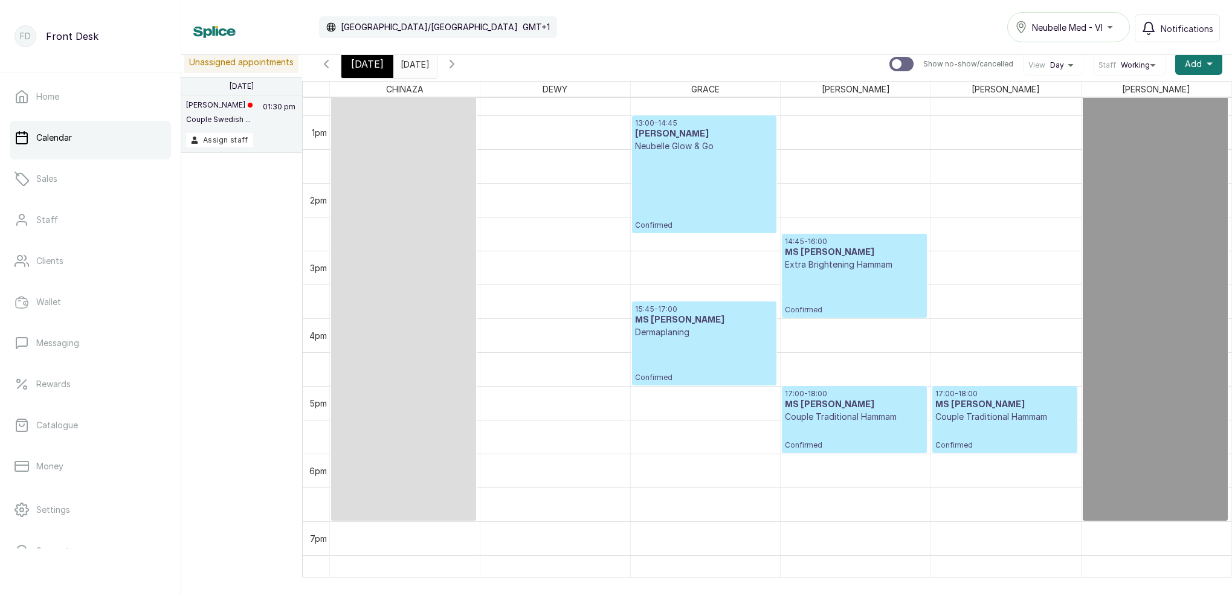
scroll to position [868, 0]
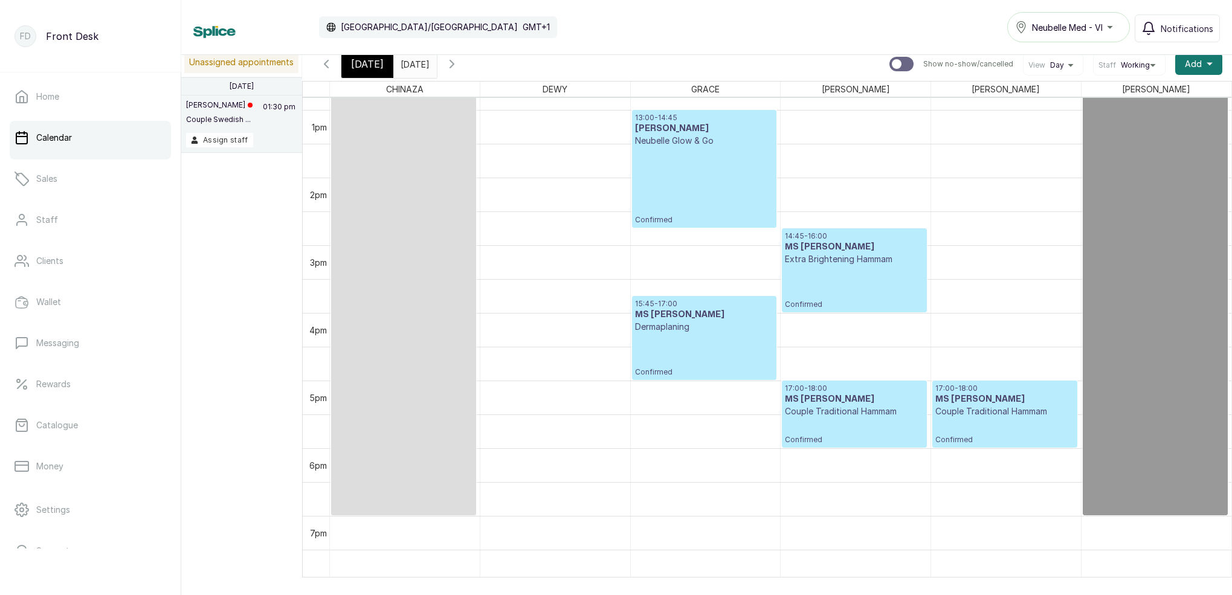
click at [854, 280] on div "14:45 - 16:00 MS CHINAZA Extra Brightening Hammam Confirmed" at bounding box center [854, 270] width 138 height 78
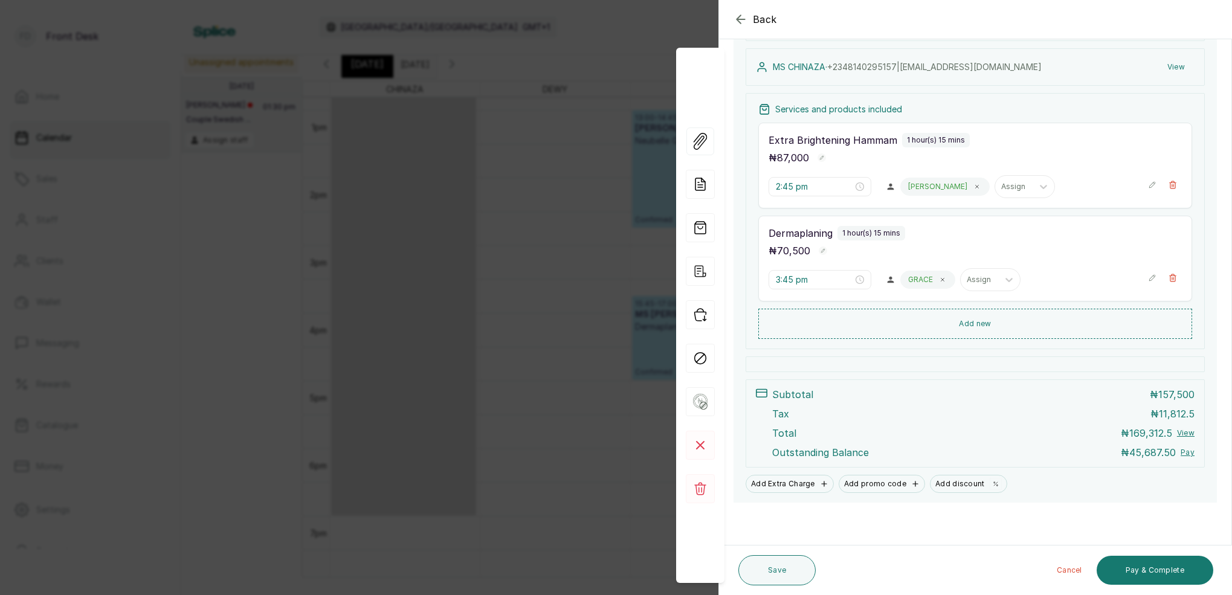
scroll to position [175, 0]
click at [776, 578] on button "Save" at bounding box center [777, 570] width 77 height 30
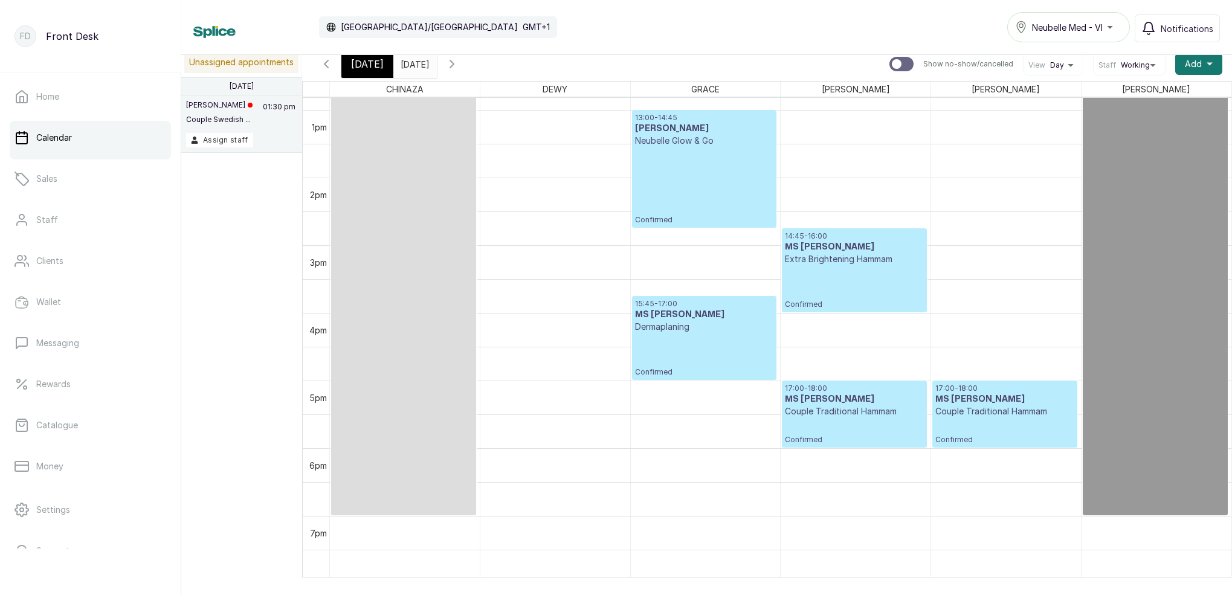
click at [375, 59] on span "[DATE]" at bounding box center [367, 64] width 33 height 15
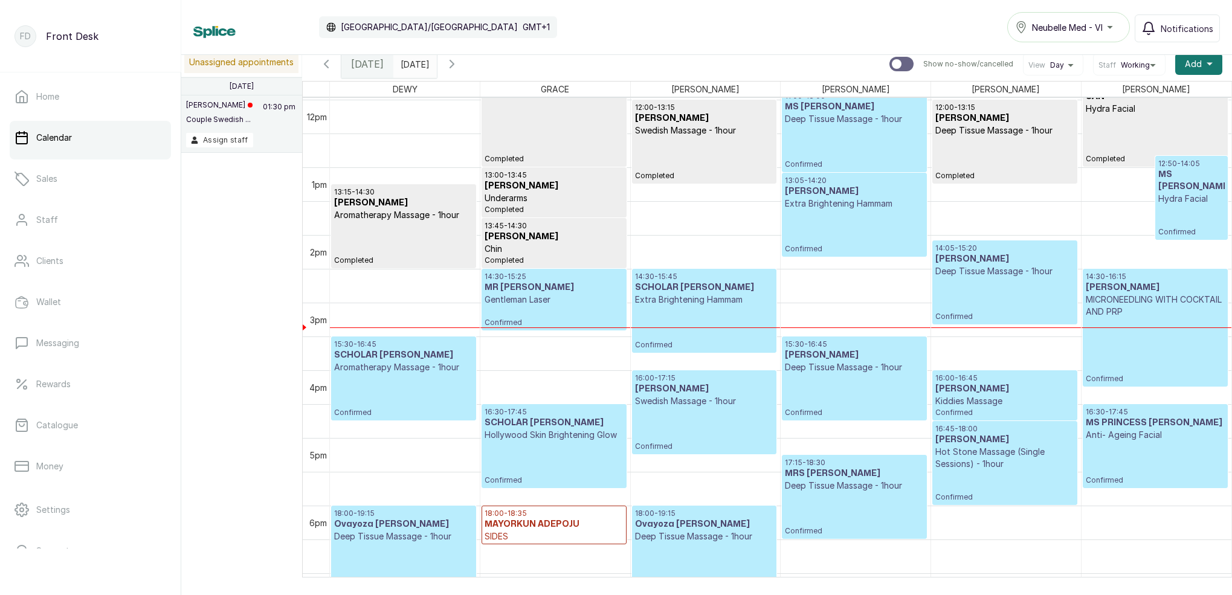
scroll to position [859, 0]
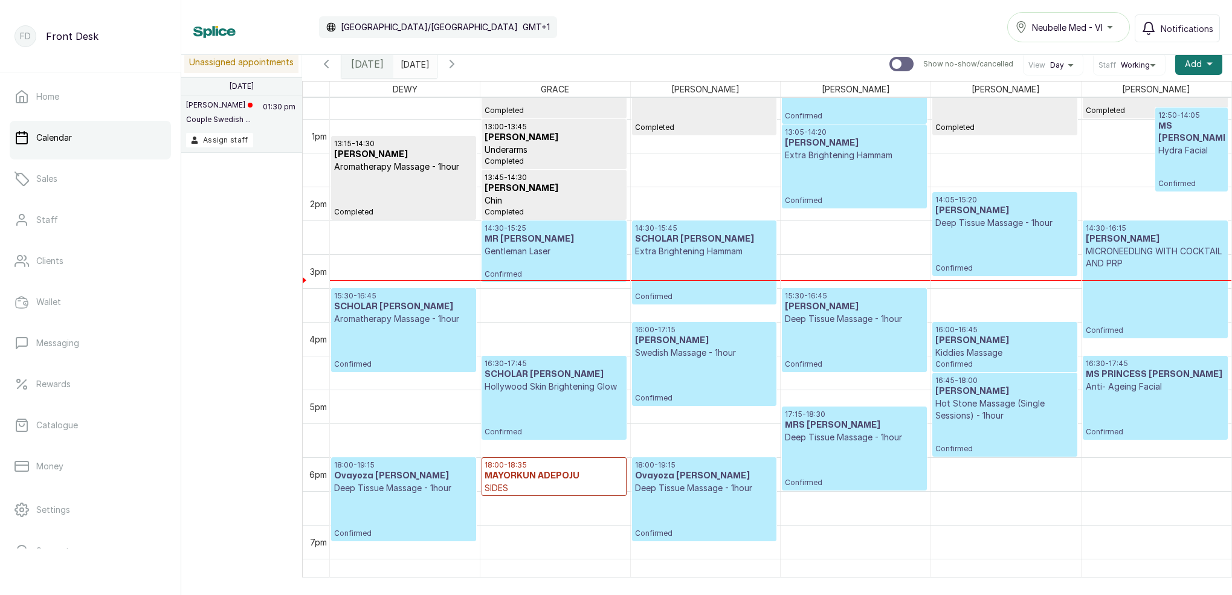
click at [684, 363] on div "16:00 - 17:15 [PERSON_NAME] Massage - 1hour Confirmed" at bounding box center [704, 364] width 138 height 78
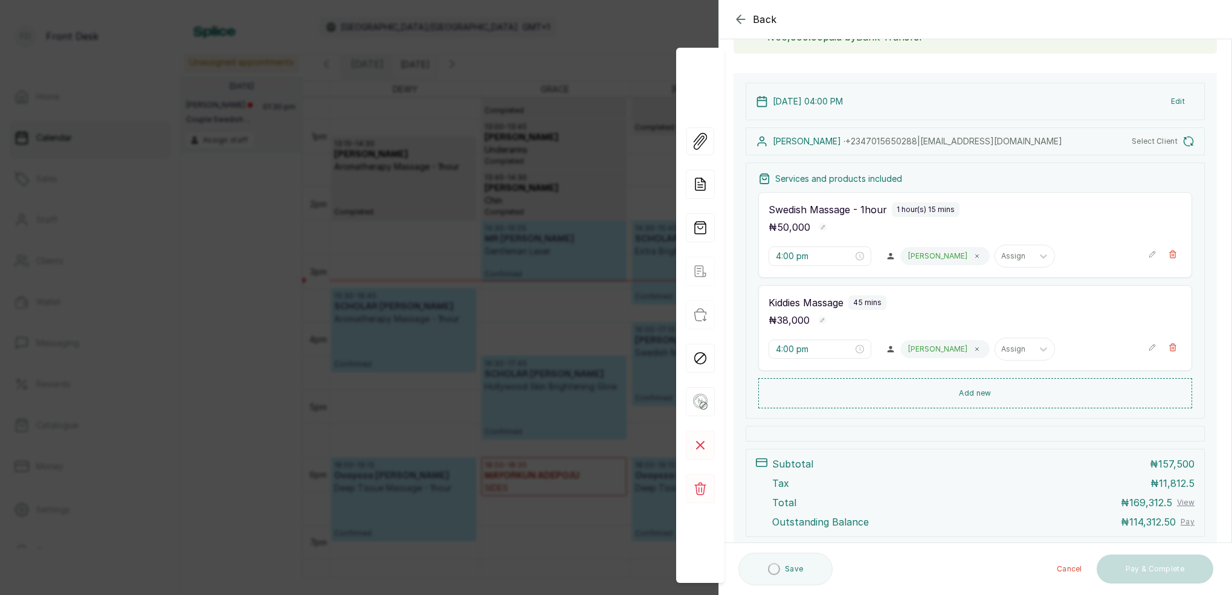
scroll to position [123, 0]
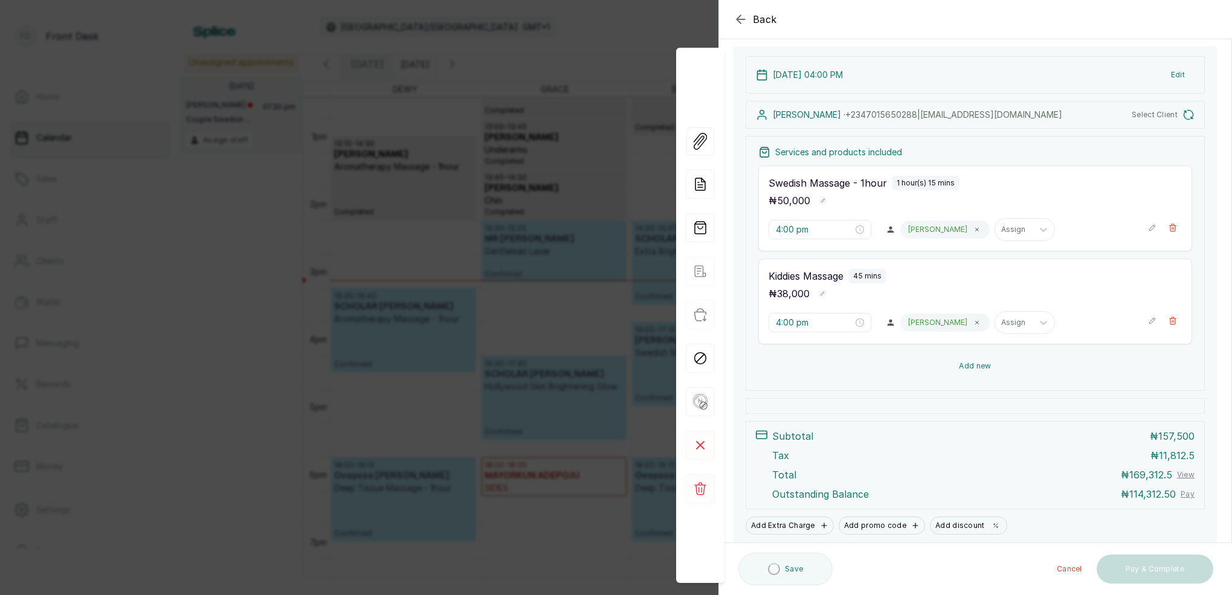
click at [985, 364] on button "Add new" at bounding box center [975, 366] width 434 height 29
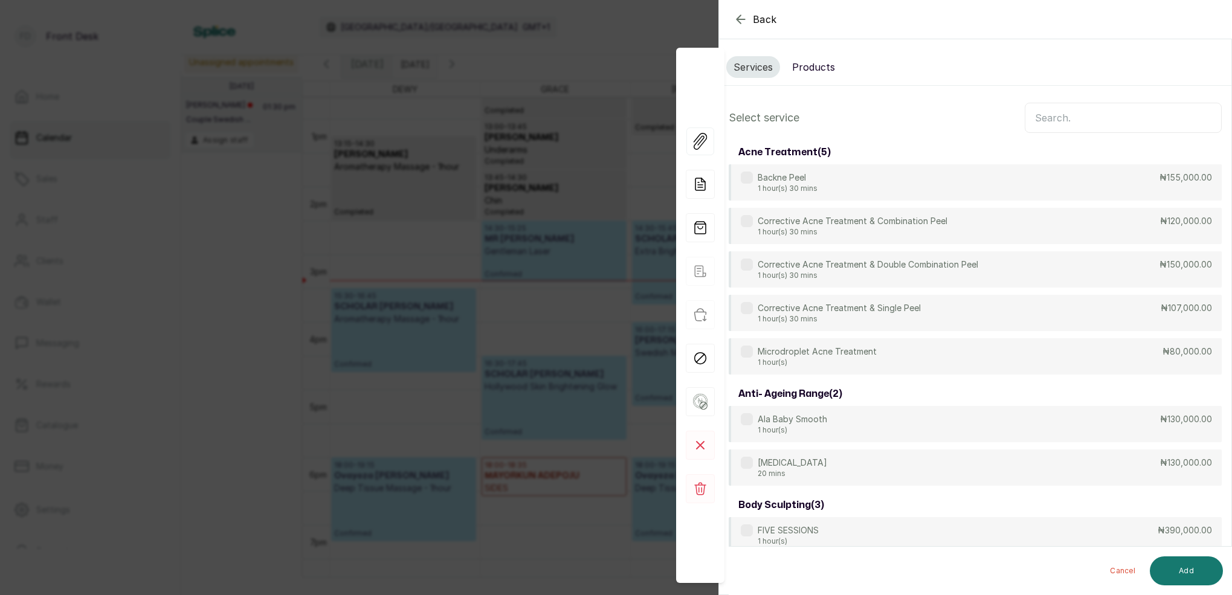
scroll to position [0, 0]
click at [1086, 121] on input "text" at bounding box center [1123, 118] width 197 height 30
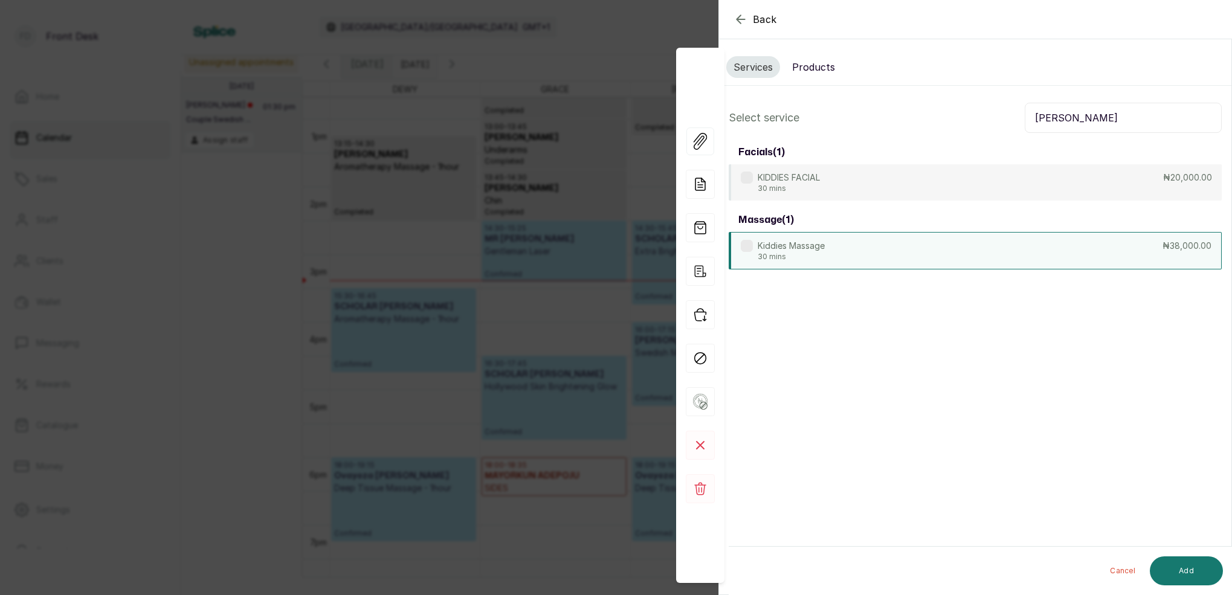
type input "[PERSON_NAME]"
click at [836, 250] on div "Kiddies Massage 30 mins ₦38,000.00" at bounding box center [975, 250] width 493 height 37
click at [1189, 572] on button "Add" at bounding box center [1186, 571] width 73 height 29
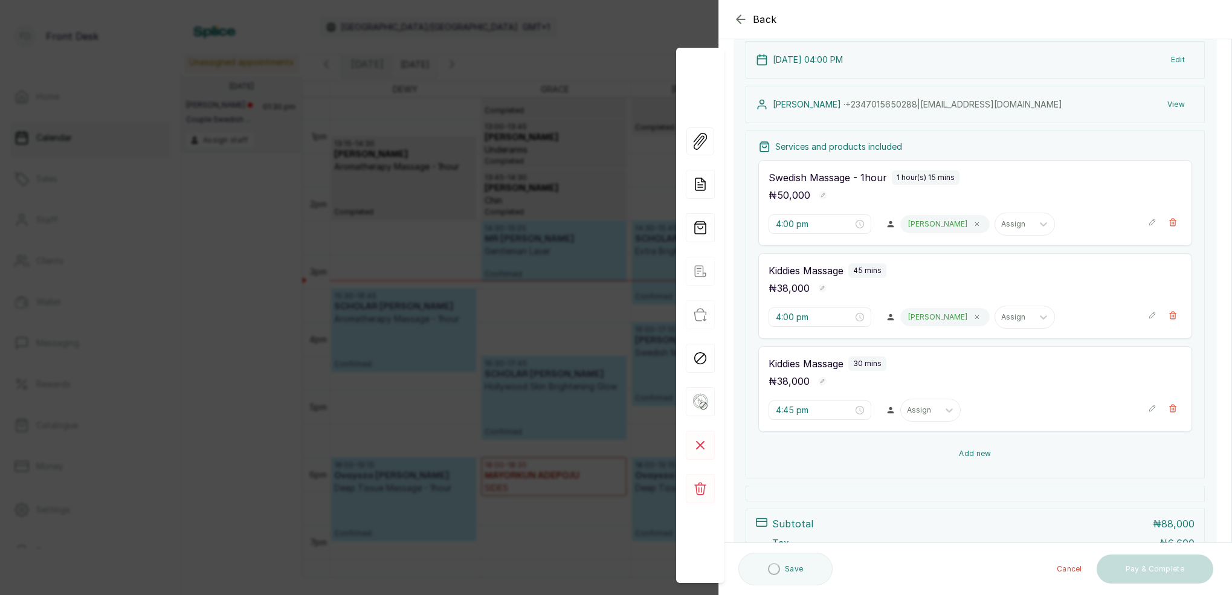
scroll to position [140, 0]
click at [790, 409] on input "4:45 pm" at bounding box center [813, 408] width 77 height 13
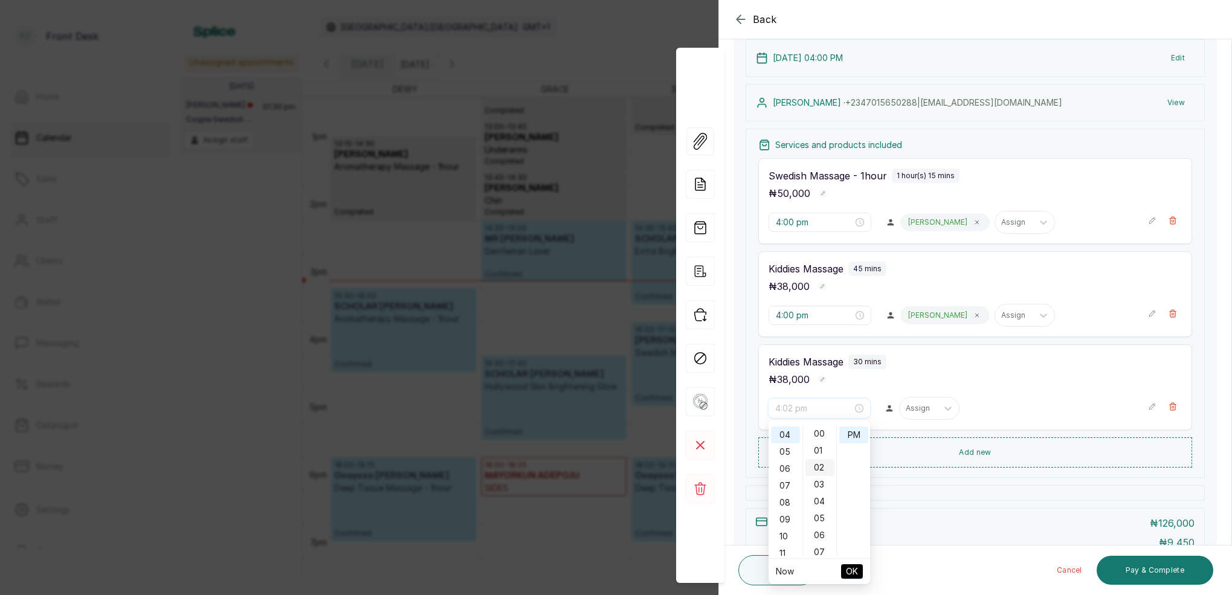
scroll to position [0, 0]
drag, startPoint x: 822, startPoint y: 434, endPoint x: 826, endPoint y: 442, distance: 8.9
click at [823, 435] on div "00" at bounding box center [820, 433] width 29 height 17
type input "4:00 pm"
click at [854, 572] on span "OK" at bounding box center [852, 571] width 12 height 23
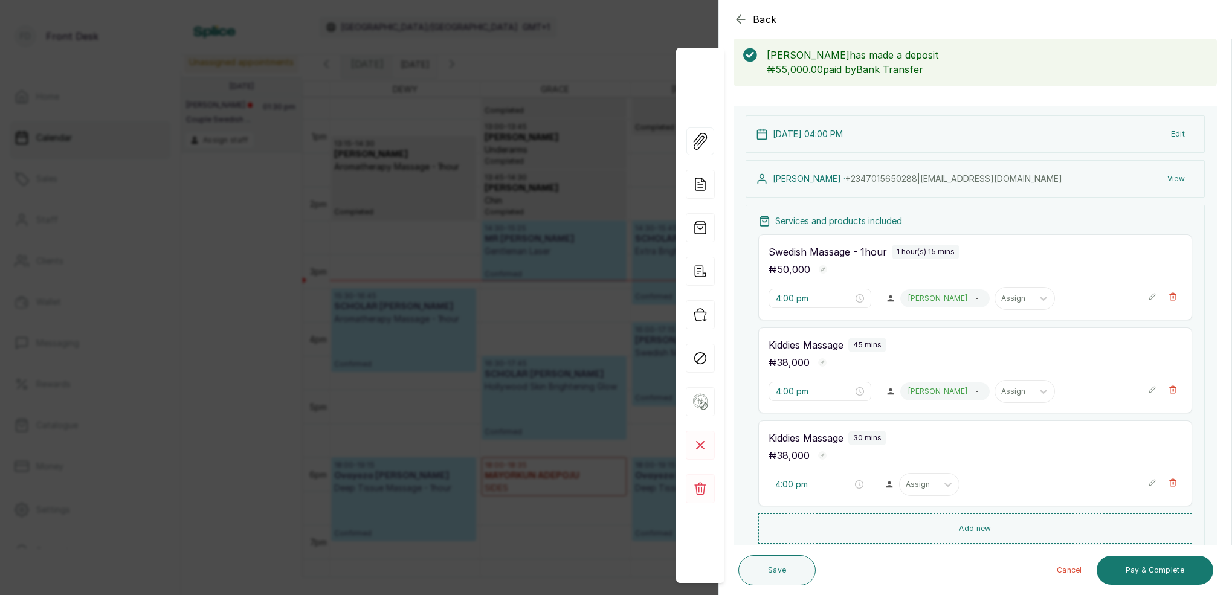
scroll to position [68, 0]
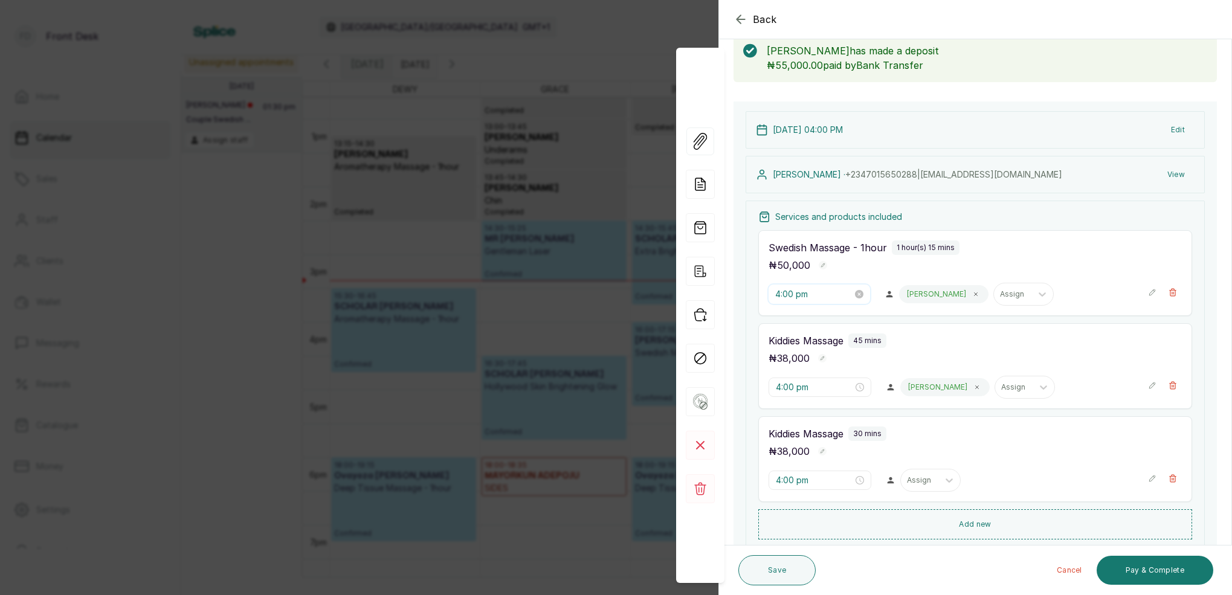
click at [789, 296] on input "4:00 pm" at bounding box center [813, 294] width 77 height 13
click at [783, 337] on div "05" at bounding box center [785, 337] width 29 height 17
click at [818, 318] on div "00" at bounding box center [820, 319] width 29 height 17
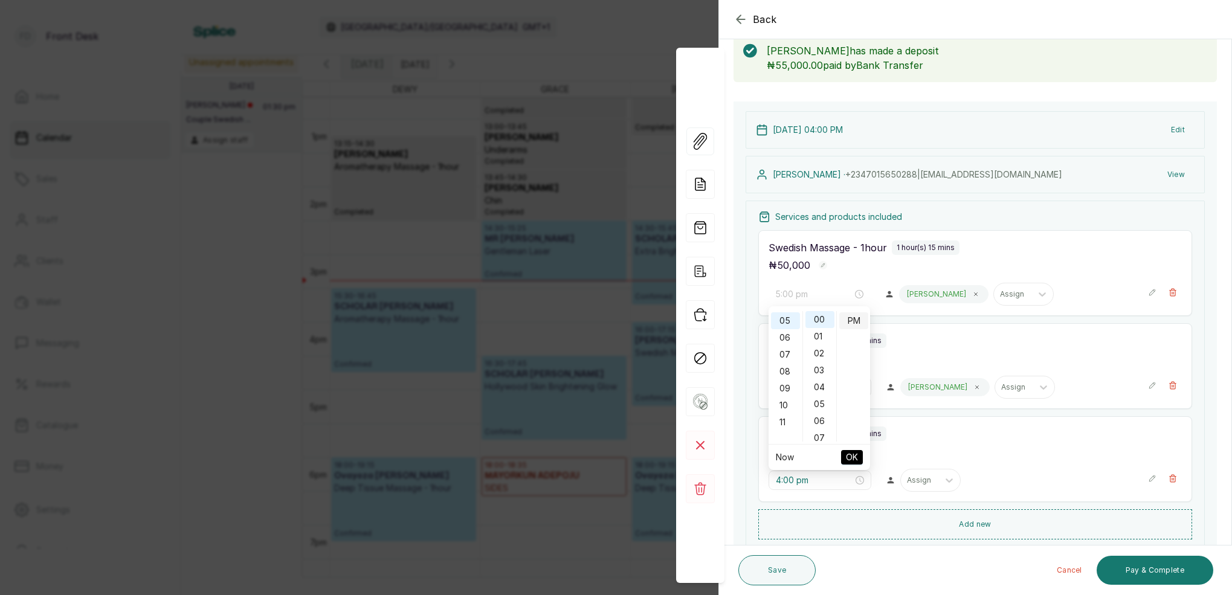
drag, startPoint x: 856, startPoint y: 320, endPoint x: 861, endPoint y: 328, distance: 9.6
click at [856, 321] on div "PM" at bounding box center [853, 320] width 29 height 17
click at [855, 456] on span "OK" at bounding box center [852, 457] width 12 height 23
type input "4:00 pm"
type input "5:00 pm"
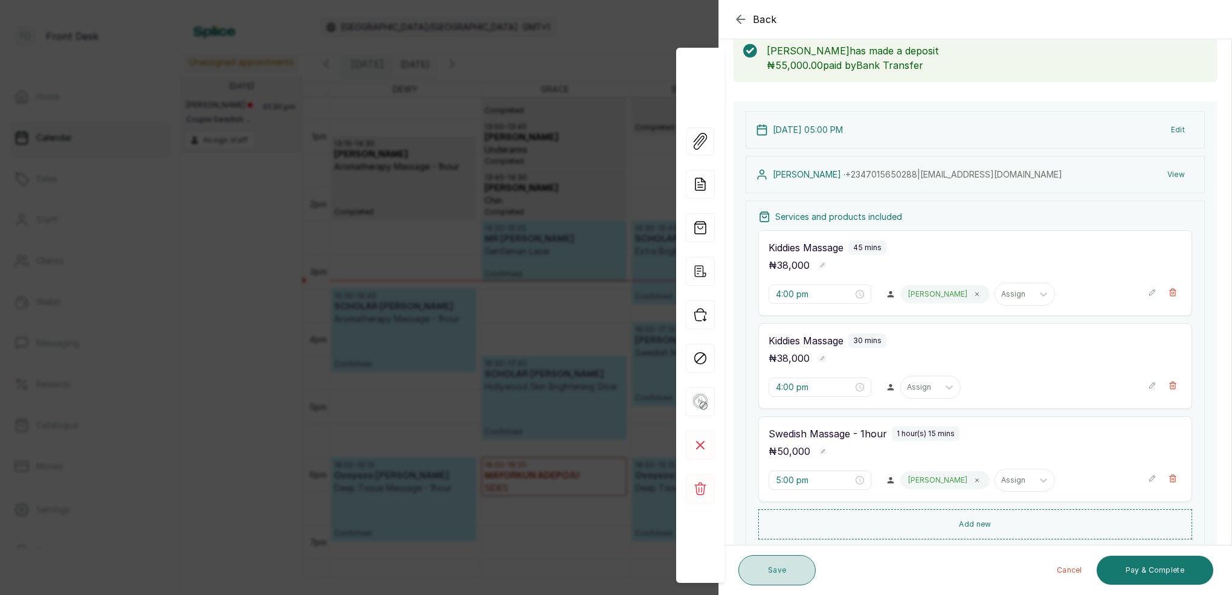
click at [792, 573] on button "Save" at bounding box center [777, 570] width 77 height 30
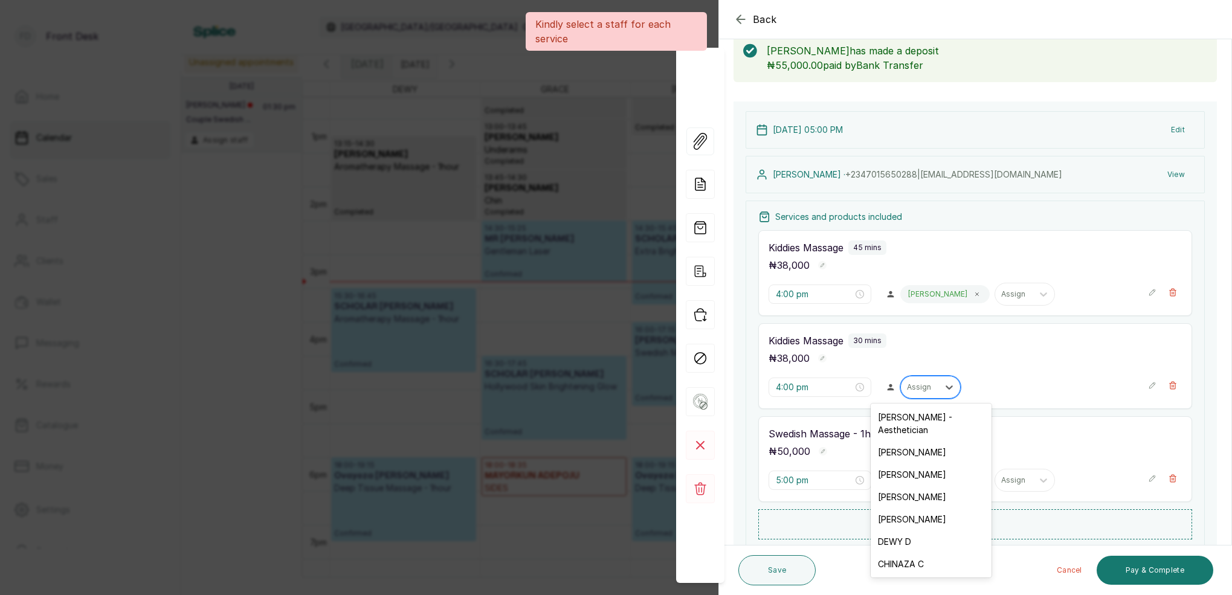
click at [925, 386] on div "Assign" at bounding box center [919, 387] width 25 height 8
drag, startPoint x: 917, startPoint y: 494, endPoint x: 948, endPoint y: 490, distance: 30.4
click at [918, 494] on div "[PERSON_NAME]" at bounding box center [931, 497] width 121 height 22
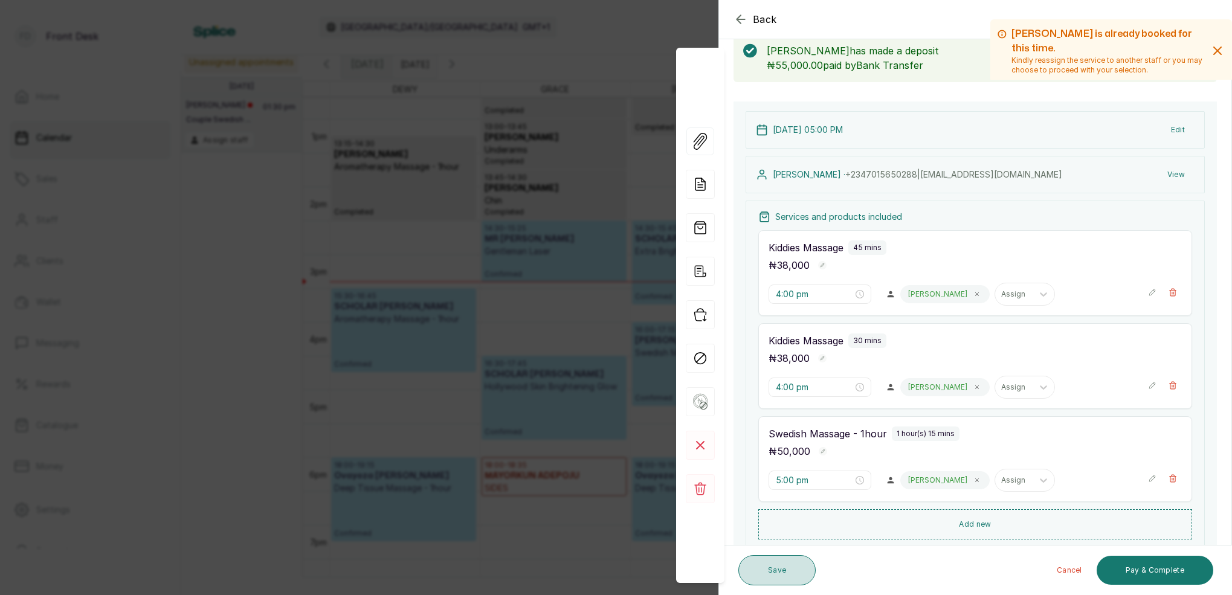
click at [785, 574] on button "Save" at bounding box center [777, 570] width 77 height 30
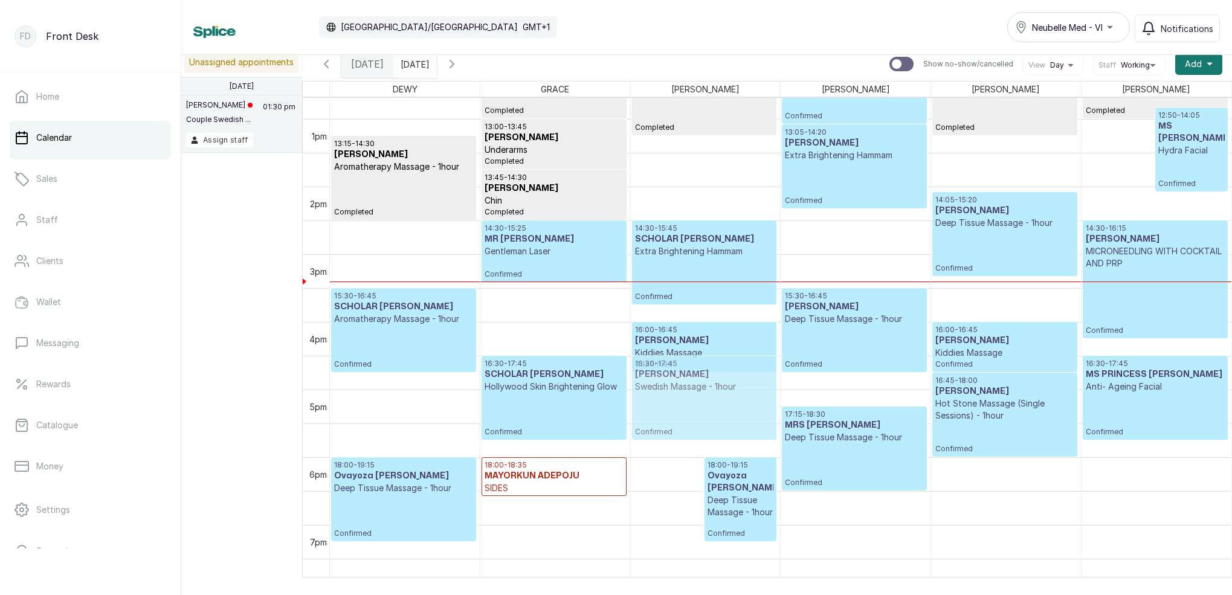
drag, startPoint x: 684, startPoint y: 427, endPoint x: 677, endPoint y: 401, distance: 26.8
click at [685, 386] on div "17:00 - 18:15 [PERSON_NAME] Massage - 1hour Confirmed 18:00 - 19:15 [PERSON_NAM…" at bounding box center [706, 51] width 150 height 1625
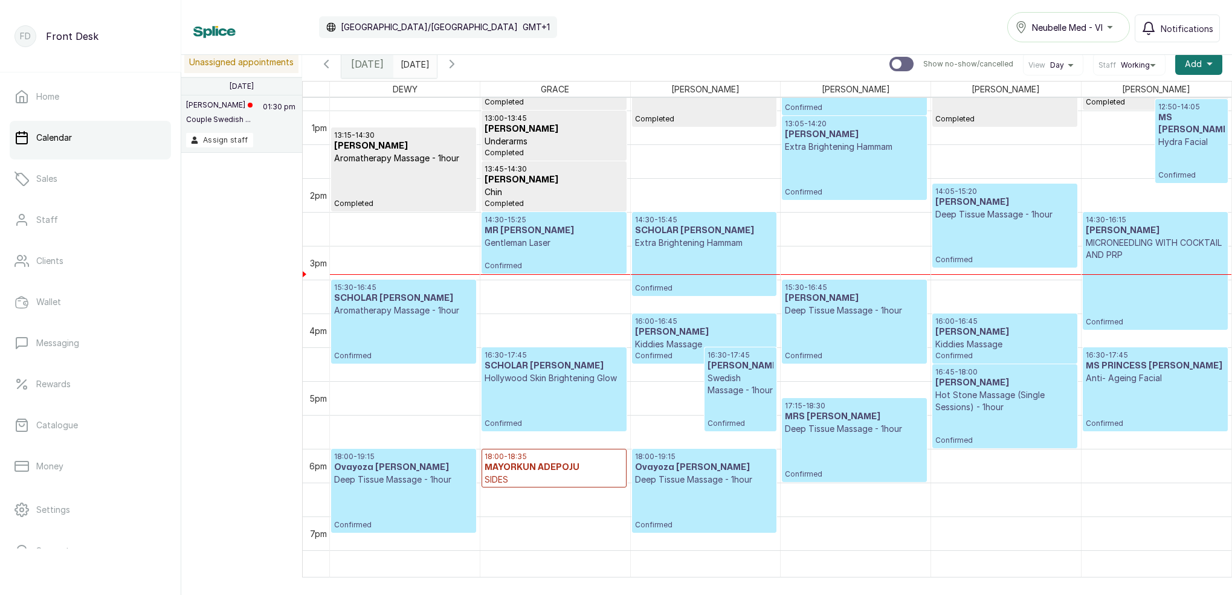
scroll to position [920, 0]
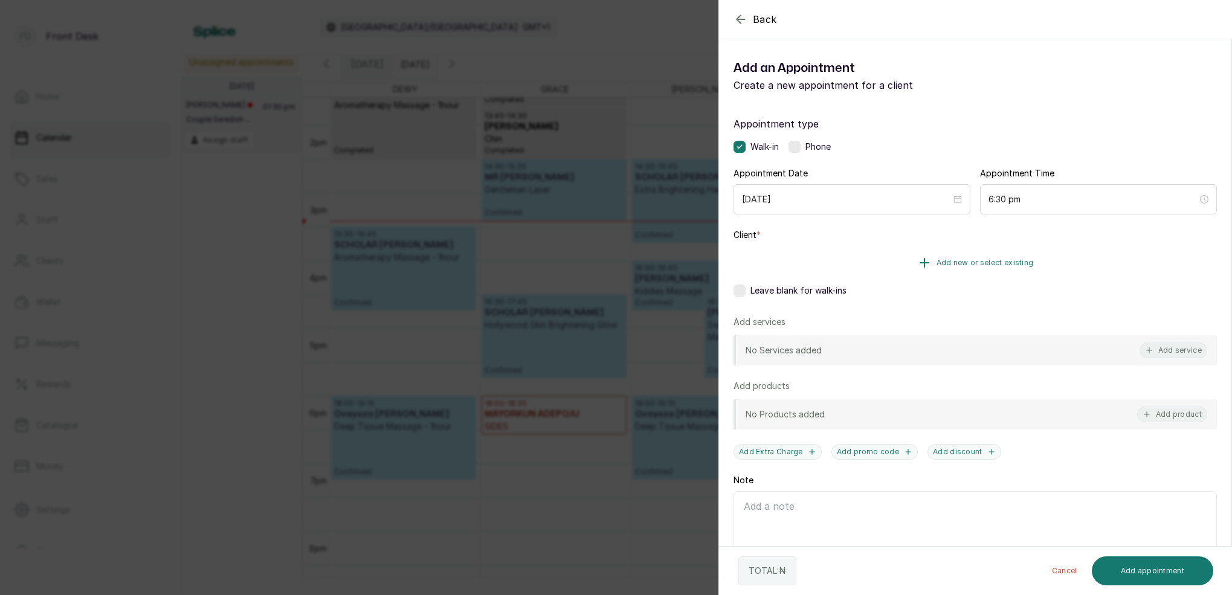
click at [1004, 270] on button "Add new or select existing" at bounding box center [975, 263] width 483 height 34
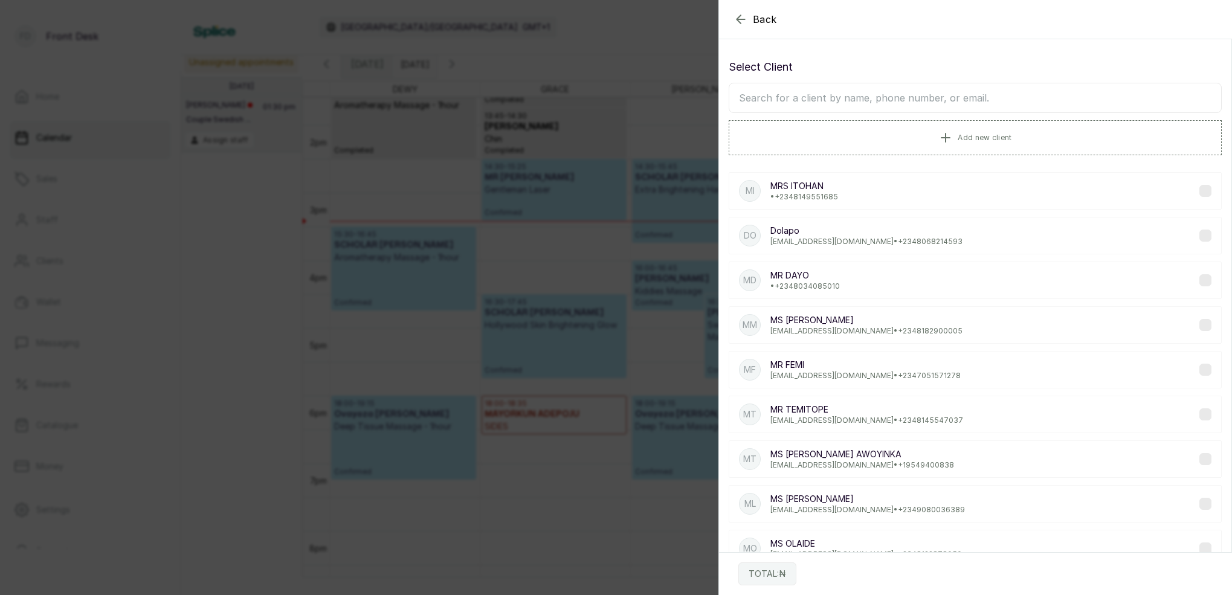
click at [578, 195] on div "Back Add Appointment Select Client Add new client MI MRS [PERSON_NAME] • [PHONE…" at bounding box center [616, 297] width 1232 height 595
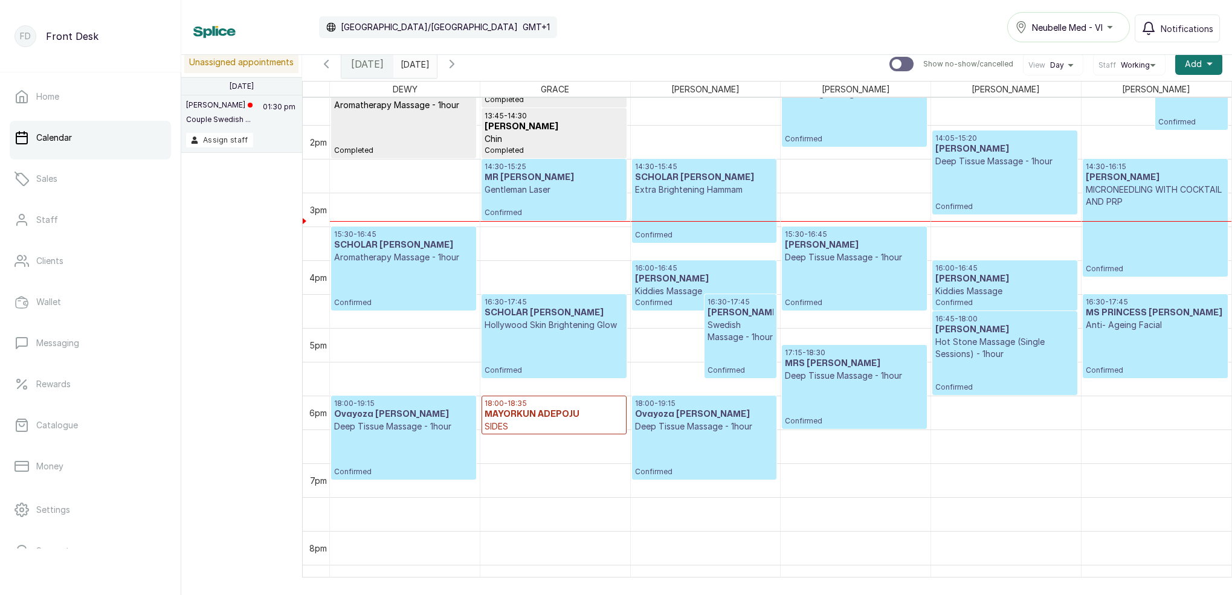
click at [522, 200] on div "14:30 - 15:25 MR [PERSON_NAME] Gentleman Laser Confirmed" at bounding box center [554, 190] width 138 height 56
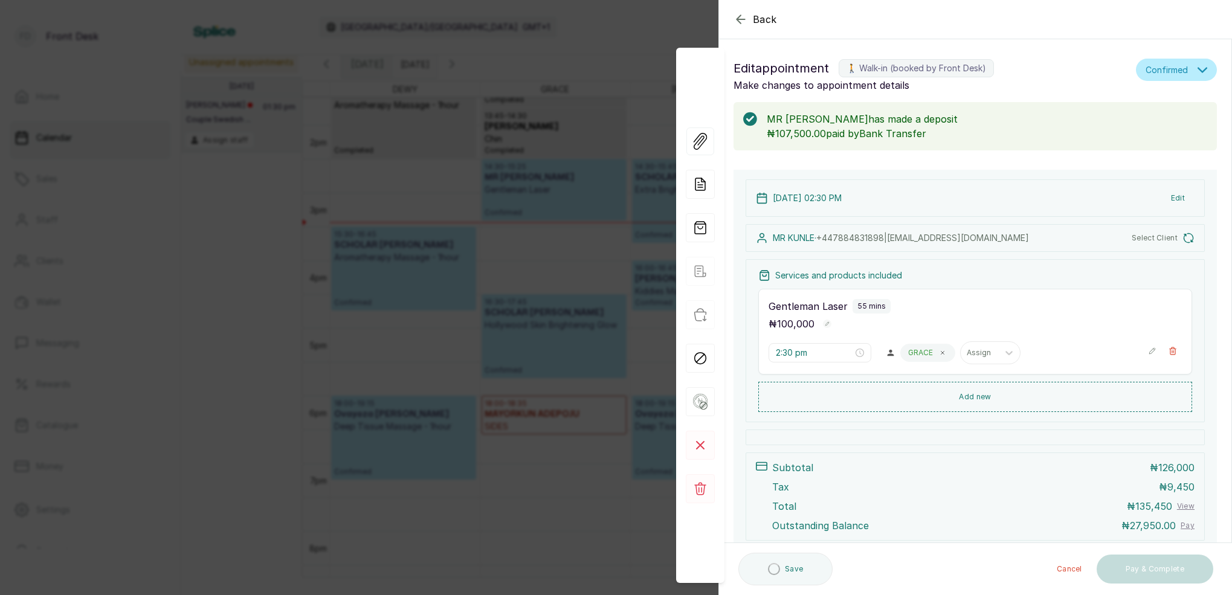
click at [384, 187] on div "Back Appointment Details Edit appointment 🚶 Walk-in (booked by Front Desk) Make…" at bounding box center [616, 297] width 1232 height 595
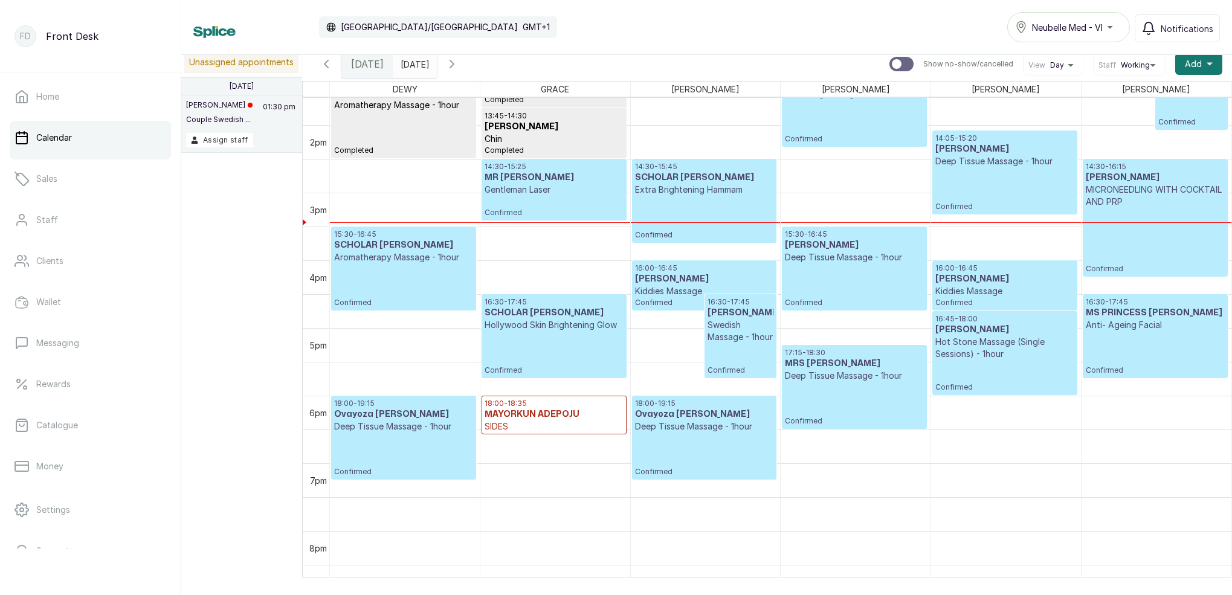
click at [413, 65] on input "[DATE]" at bounding box center [403, 61] width 19 height 21
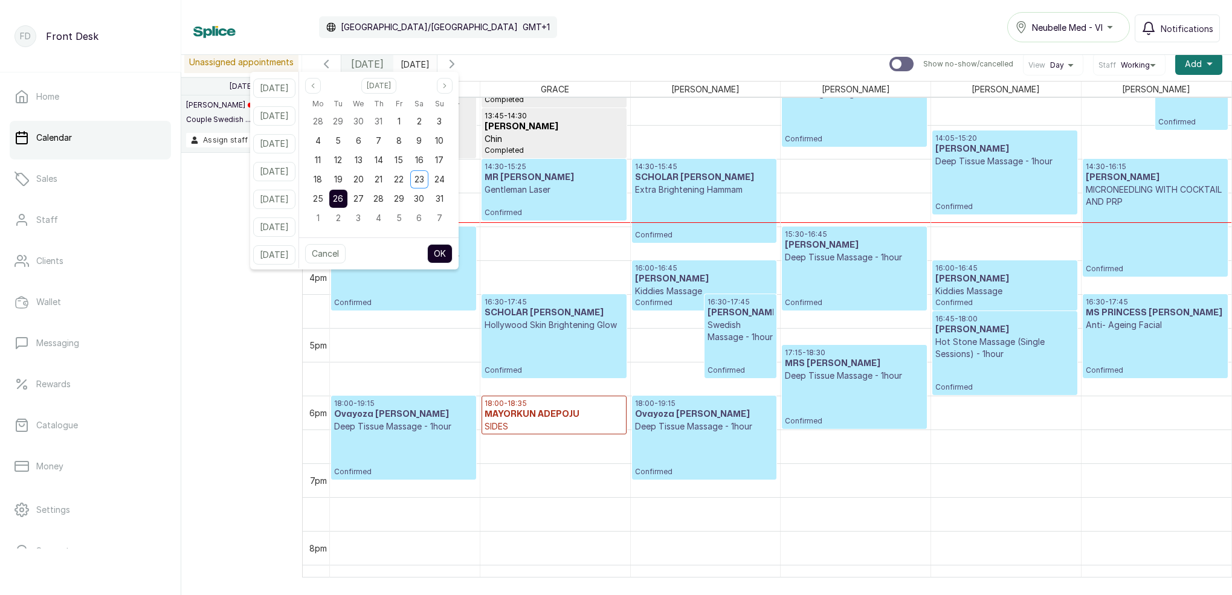
scroll to position [0, 1]
click at [286, 225] on button "[DATE]" at bounding box center [274, 227] width 42 height 19
type input "[DATE]"
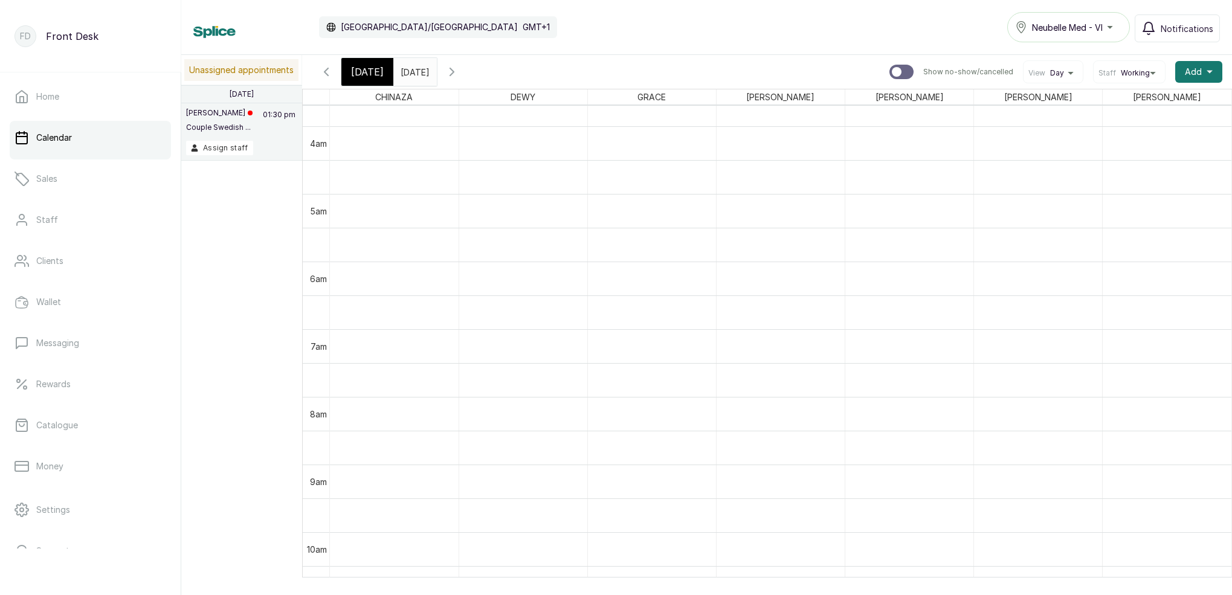
scroll to position [282, 0]
drag, startPoint x: 378, startPoint y: 66, endPoint x: 296, endPoint y: 72, distance: 82.4
click at [378, 66] on span "[DATE]" at bounding box center [367, 72] width 33 height 15
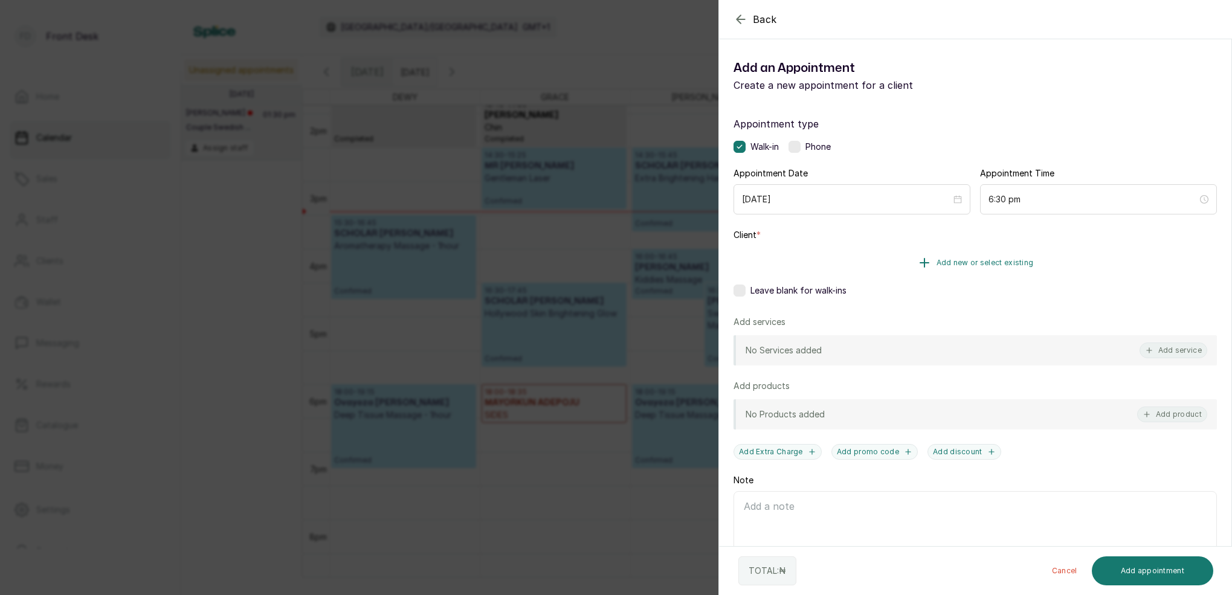
click at [948, 263] on span "Add new or select existing" at bounding box center [985, 263] width 97 height 10
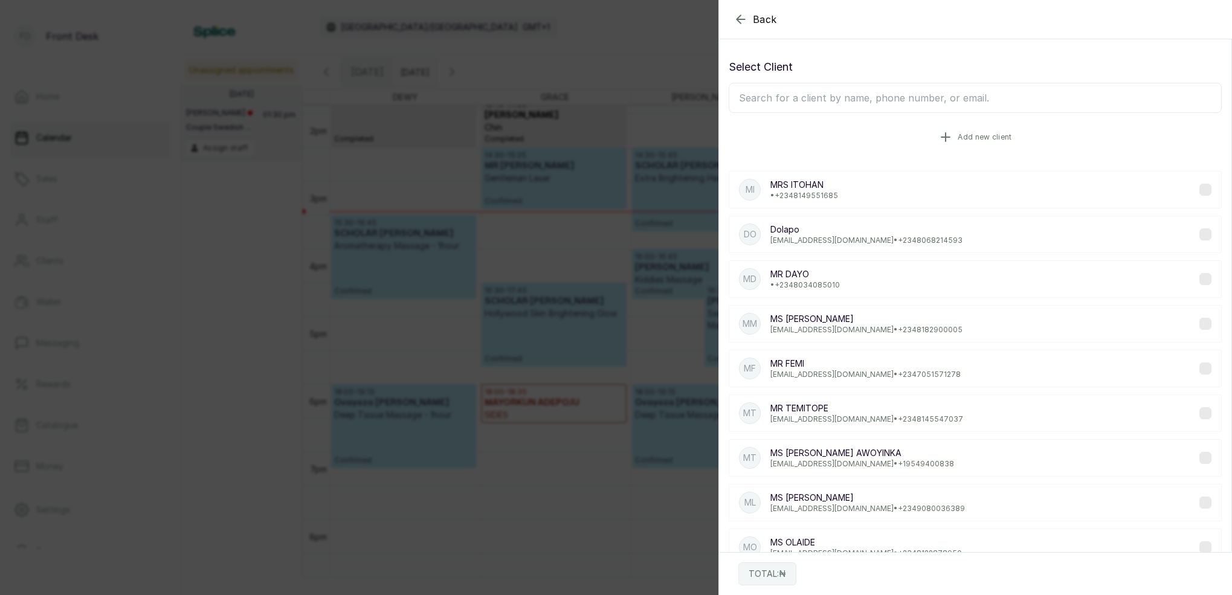
click at [964, 142] on button "Add new client" at bounding box center [975, 137] width 493 height 34
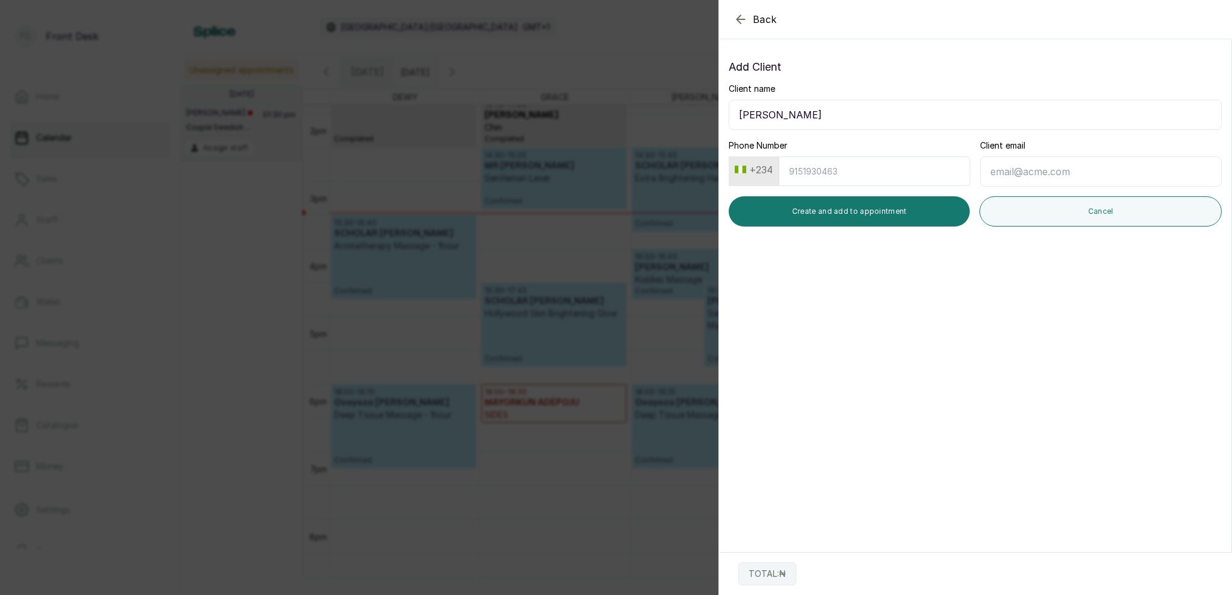
type input "[PERSON_NAME]"
click at [900, 174] on input "Phone Number" at bounding box center [875, 172] width 192 height 30
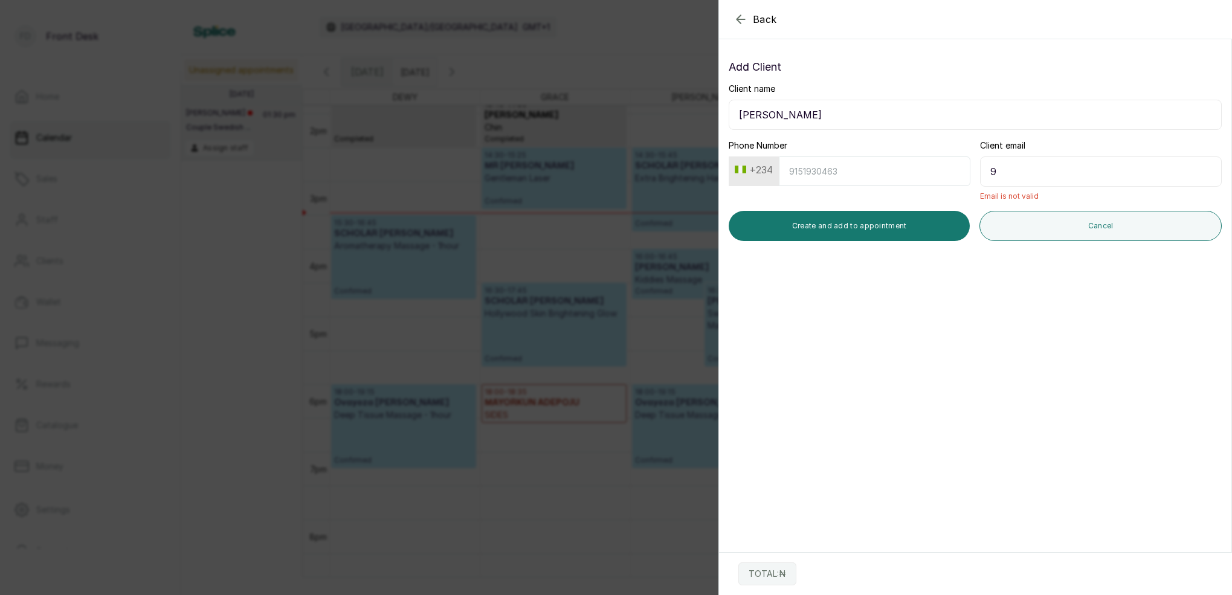
type input "9"
click at [906, 175] on input "Phone Number" at bounding box center [875, 172] width 192 height 30
type input "9016484709"
click at [1017, 175] on input "9" at bounding box center [1101, 172] width 242 height 30
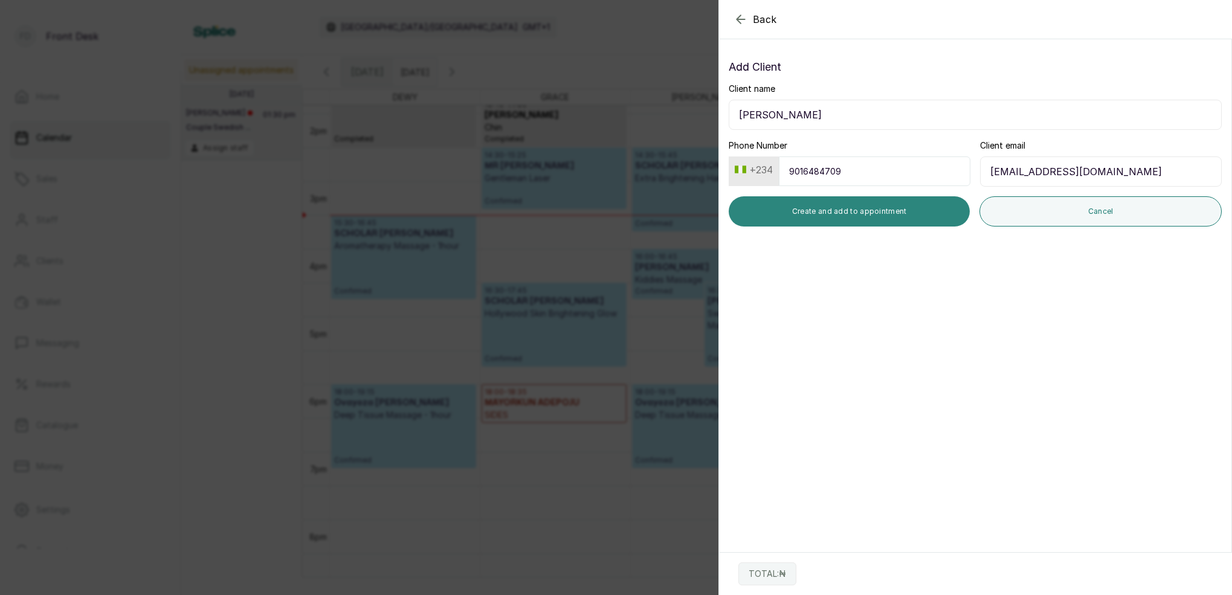
type input "[EMAIL_ADDRESS][DOMAIN_NAME]"
click at [871, 215] on button "Create and add to appointment" at bounding box center [849, 211] width 241 height 30
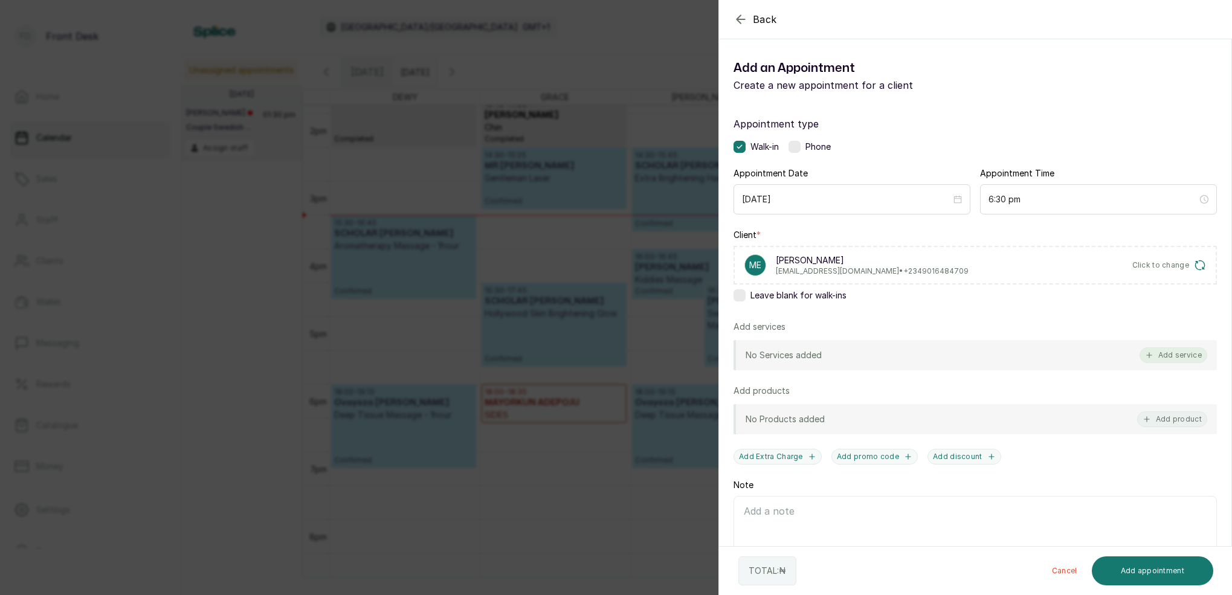
click at [1189, 355] on button "Add service" at bounding box center [1174, 356] width 68 height 16
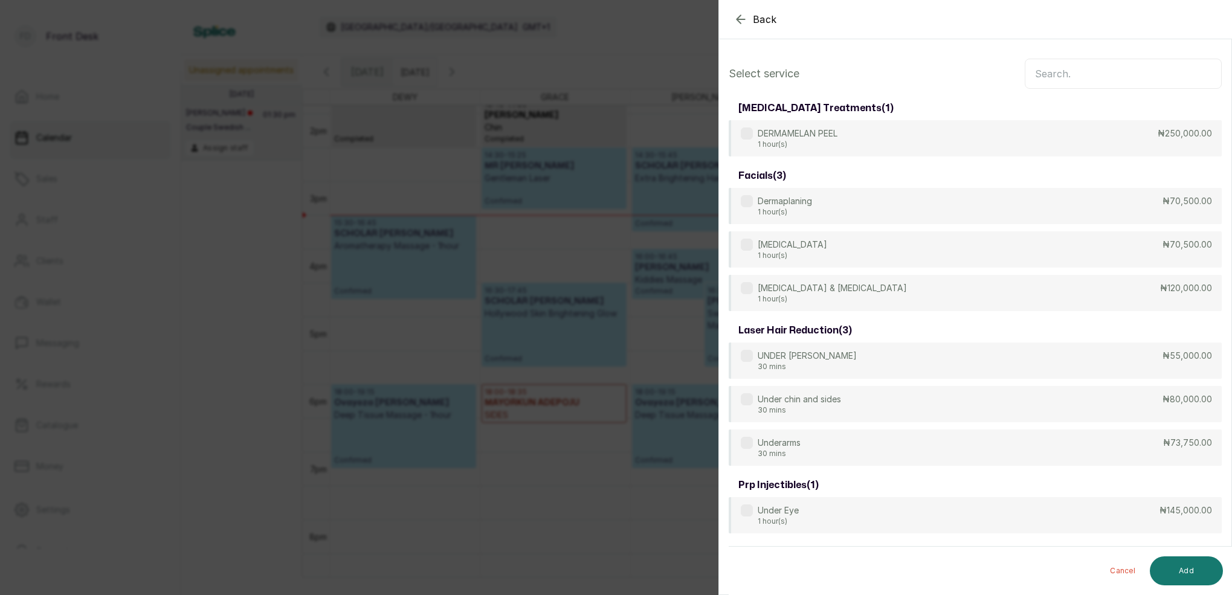
scroll to position [0, 0]
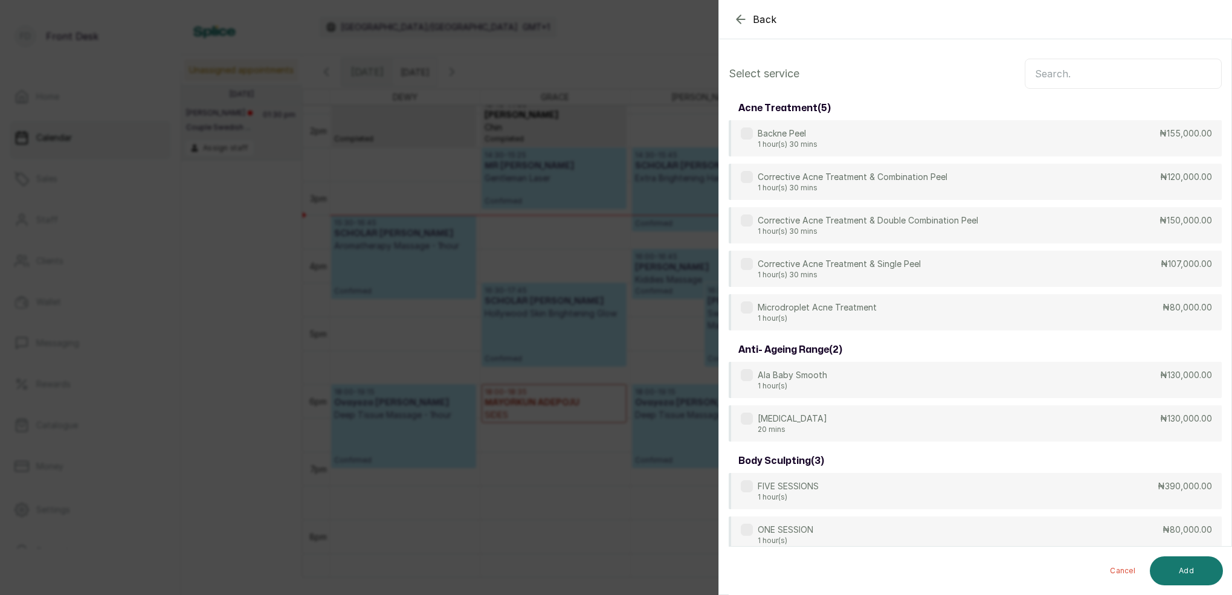
click at [1058, 81] on input "text" at bounding box center [1123, 74] width 197 height 30
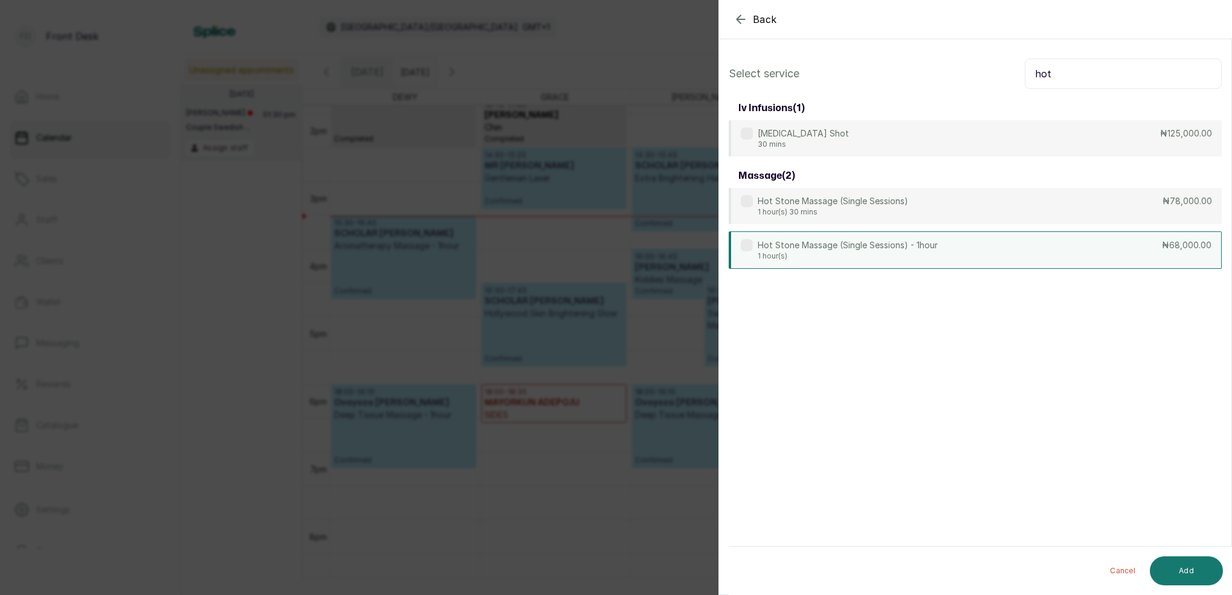
type input "hot"
click at [876, 246] on p "Hot Stone Massage (Single Sessions) - 1hour" at bounding box center [848, 245] width 180 height 12
click at [1185, 568] on button "Add" at bounding box center [1186, 571] width 73 height 29
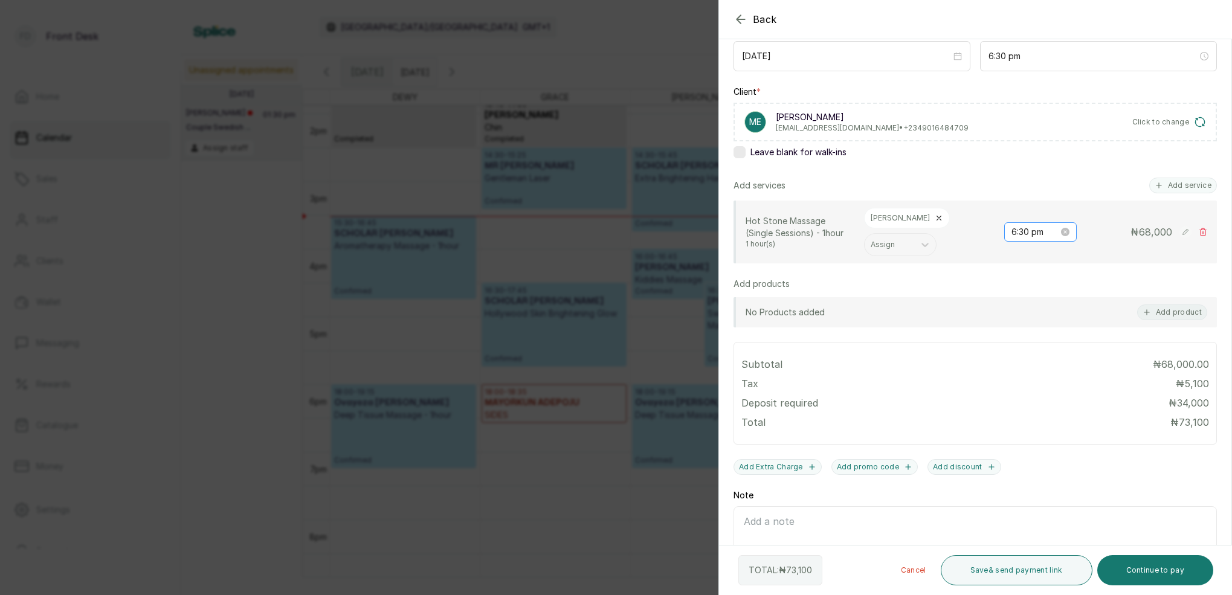
scroll to position [188, 0]
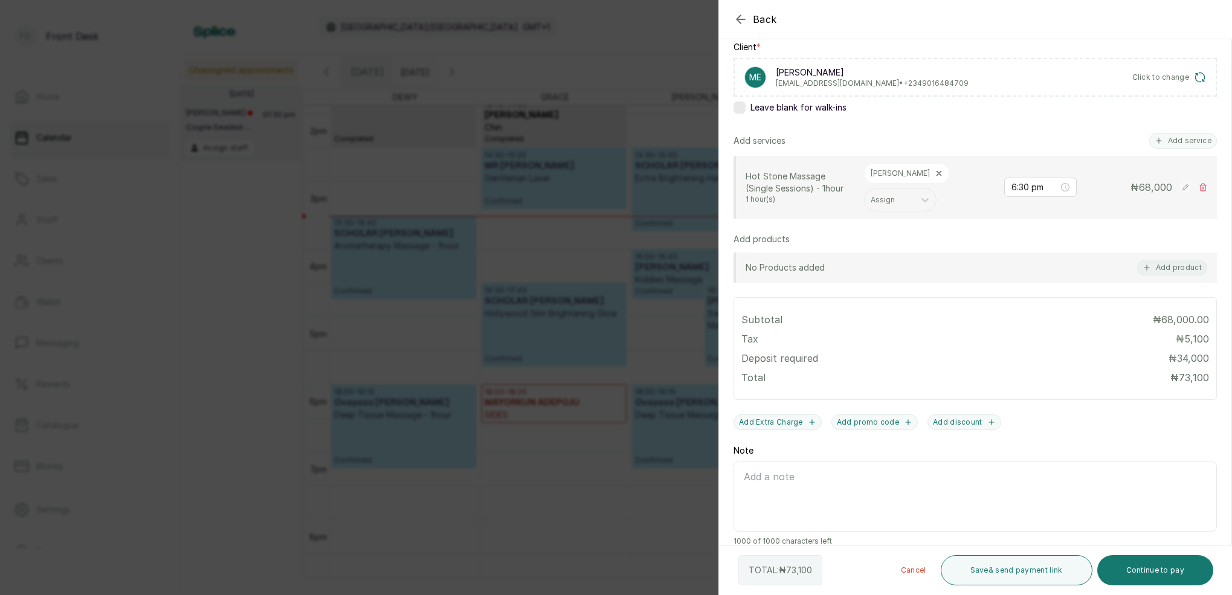
drag, startPoint x: 1157, startPoint y: 568, endPoint x: 1161, endPoint y: 543, distance: 25.1
click at [1157, 568] on button "Continue to pay" at bounding box center [1156, 570] width 117 height 30
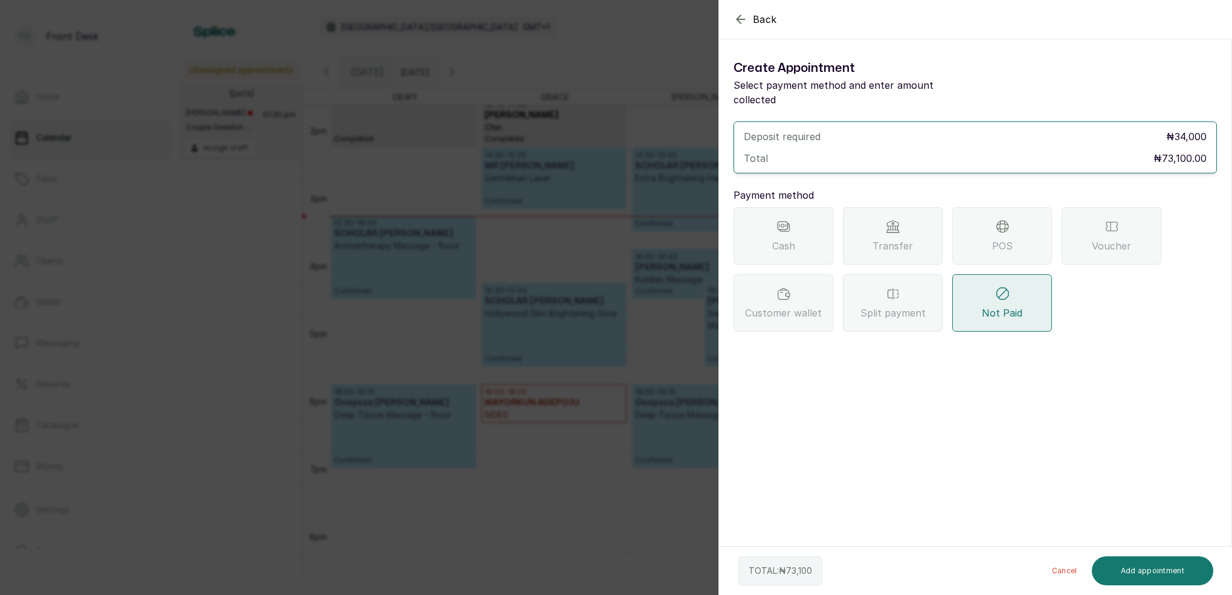
scroll to position [0, 0]
click at [877, 207] on div "Transfer" at bounding box center [893, 235] width 100 height 57
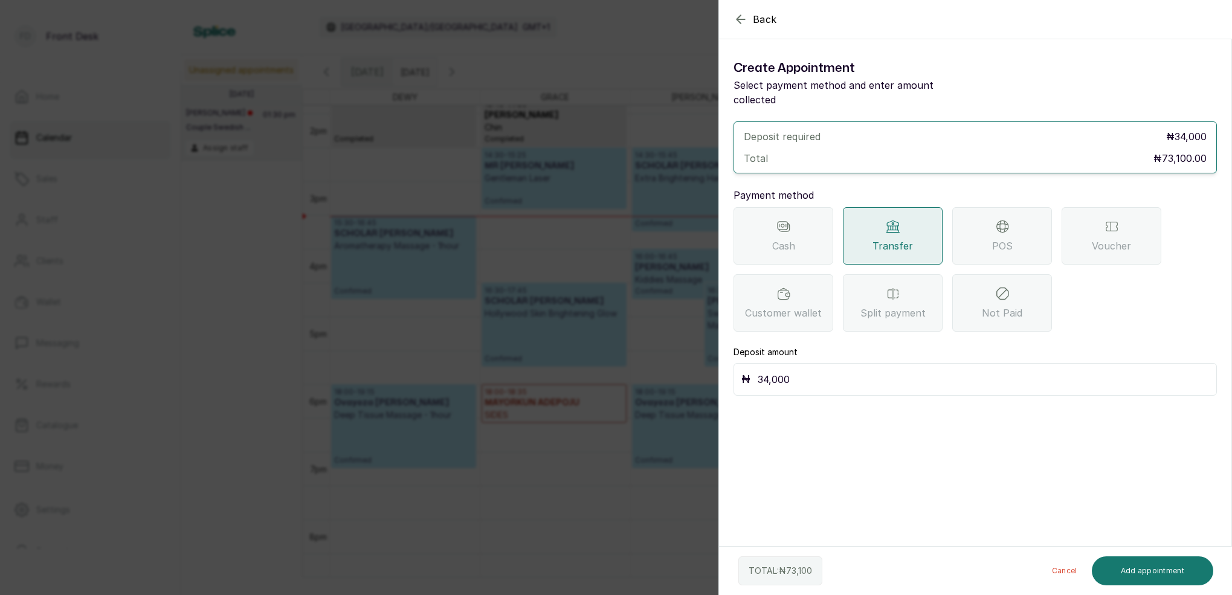
click at [810, 371] on input "34,000" at bounding box center [983, 379] width 451 height 17
type input "3"
type input "69,875"
click at [1132, 584] on button "Add appointment" at bounding box center [1153, 571] width 122 height 29
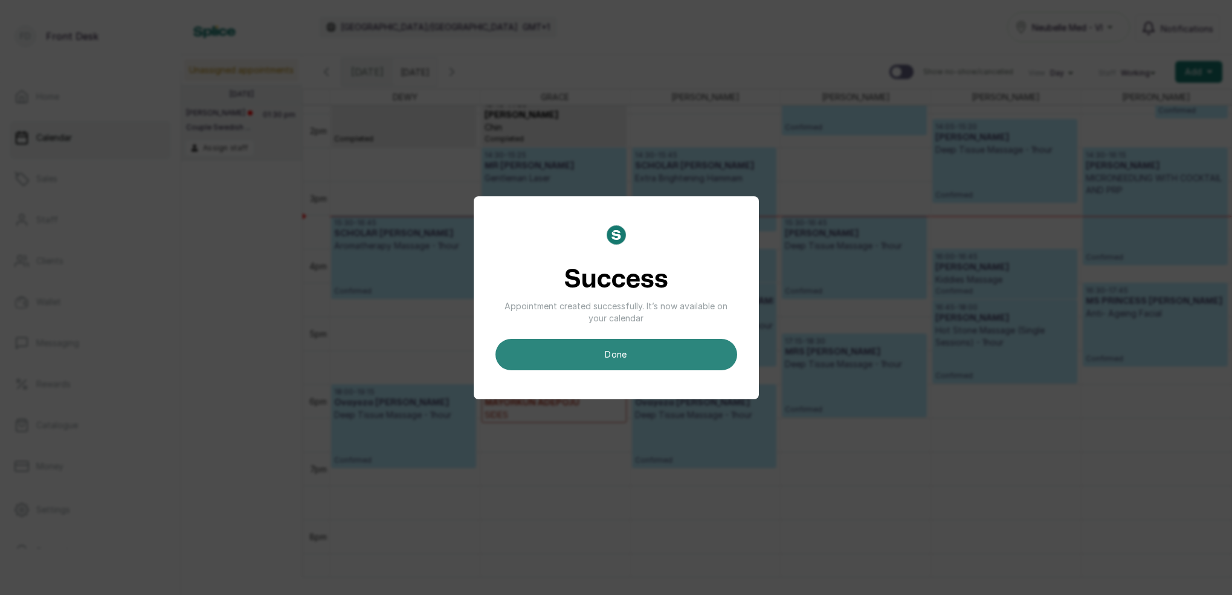
click at [650, 351] on button "done" at bounding box center [617, 354] width 242 height 31
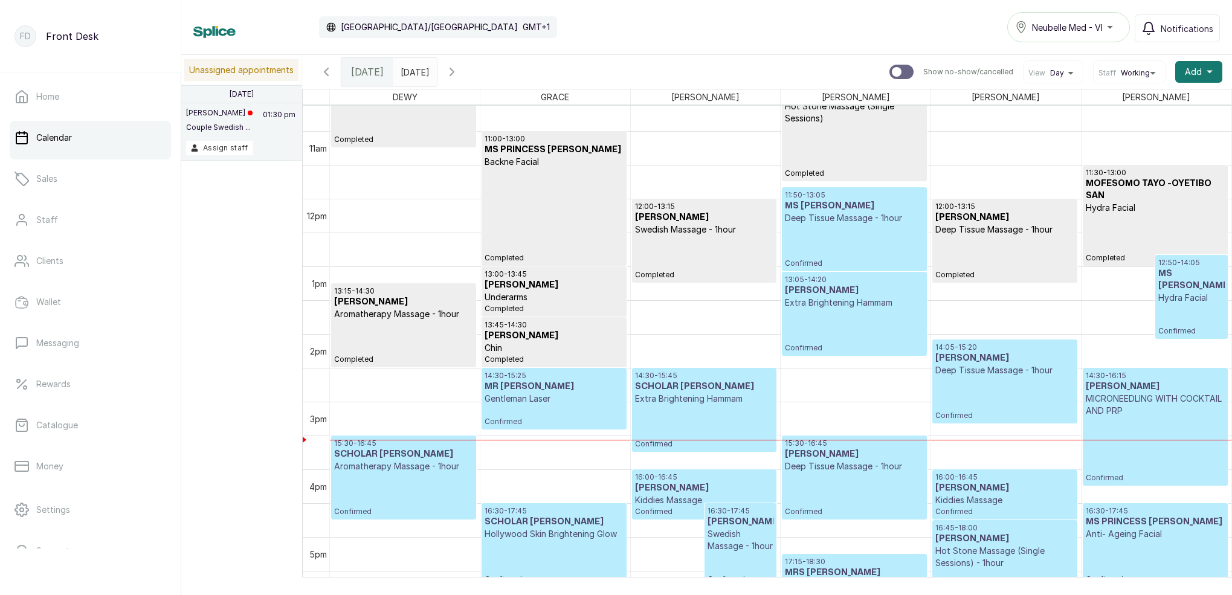
scroll to position [717, 0]
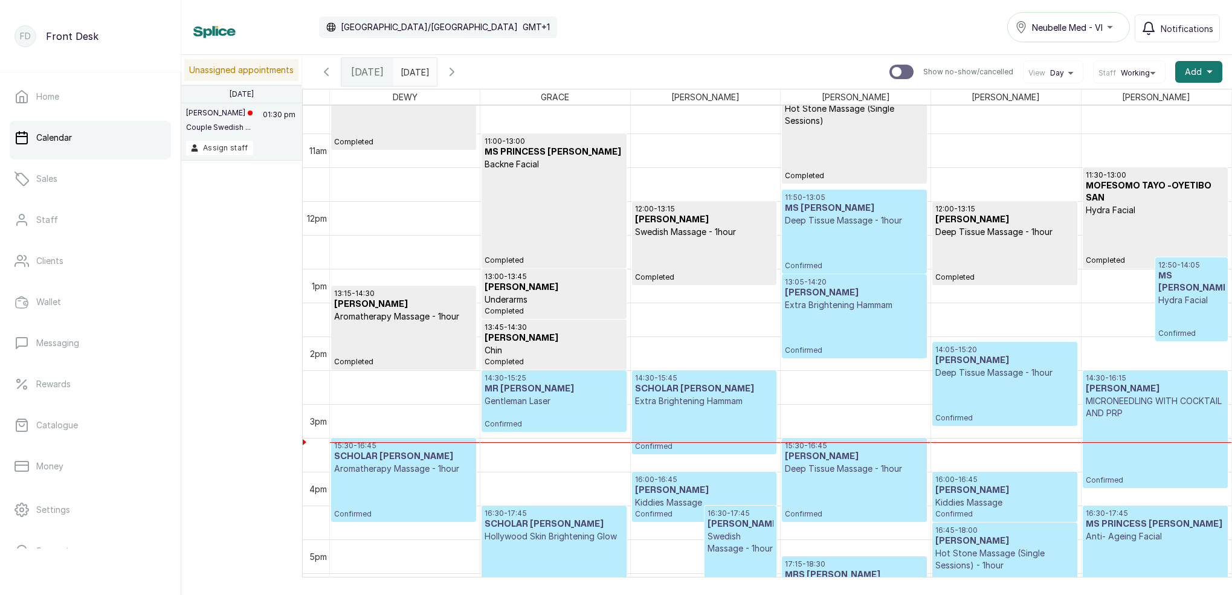
click at [413, 68] on input "[DATE]" at bounding box center [403, 69] width 19 height 21
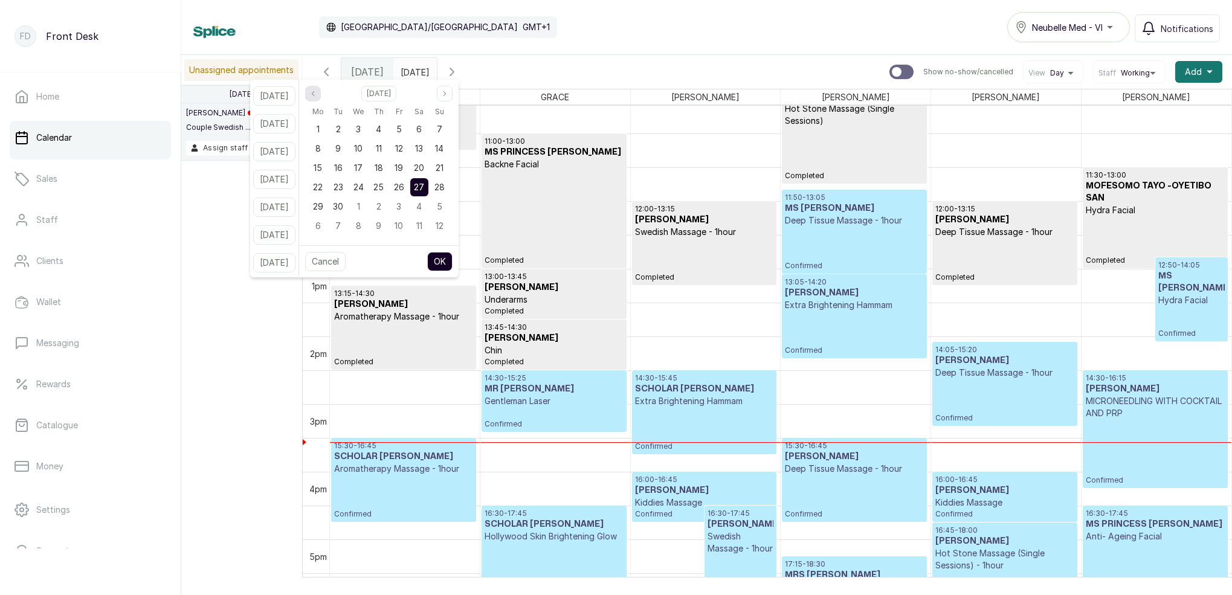
click at [321, 93] on button "Previous month" at bounding box center [313, 94] width 16 height 16
click at [343, 205] on span "26" at bounding box center [338, 206] width 10 height 10
click at [453, 265] on button "OK" at bounding box center [439, 261] width 25 height 19
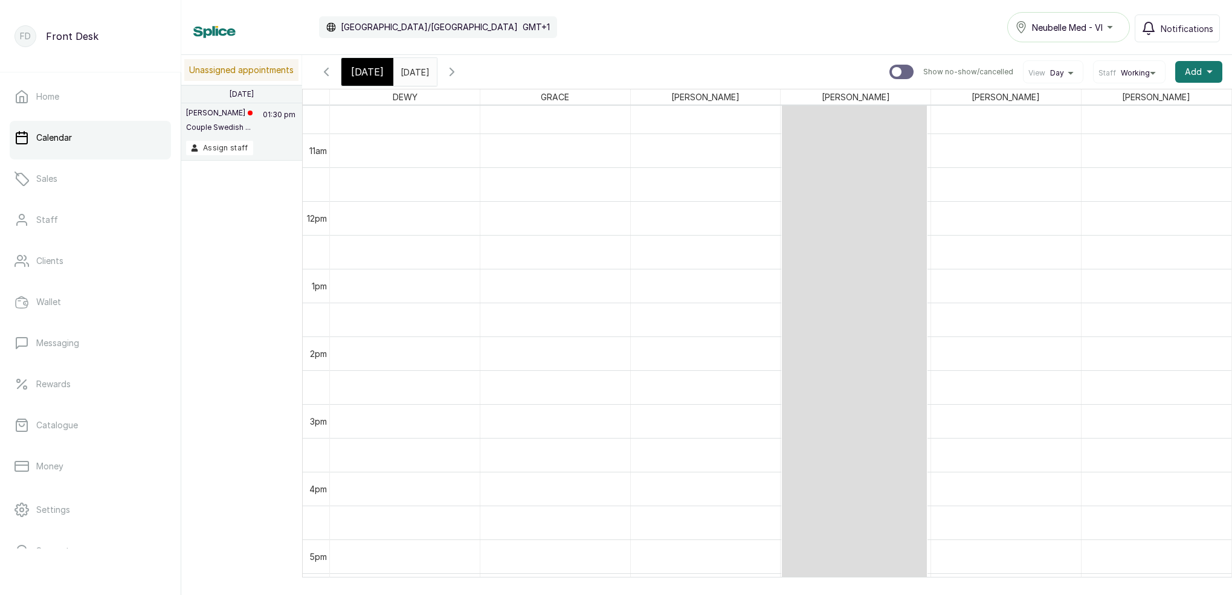
type input "[DATE]"
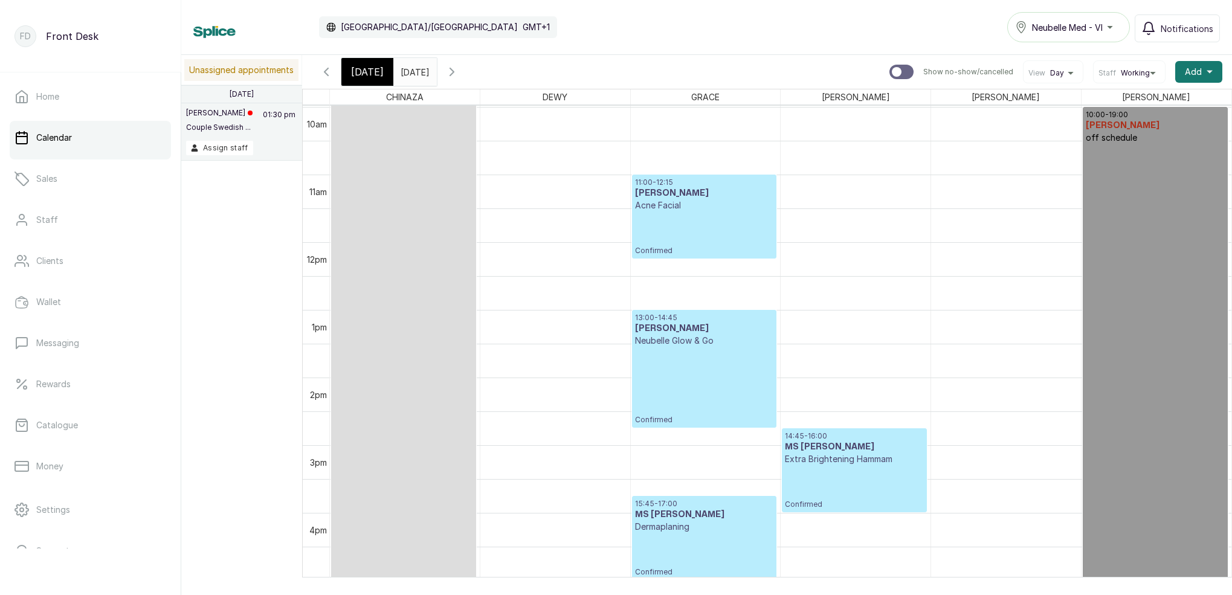
scroll to position [825, 0]
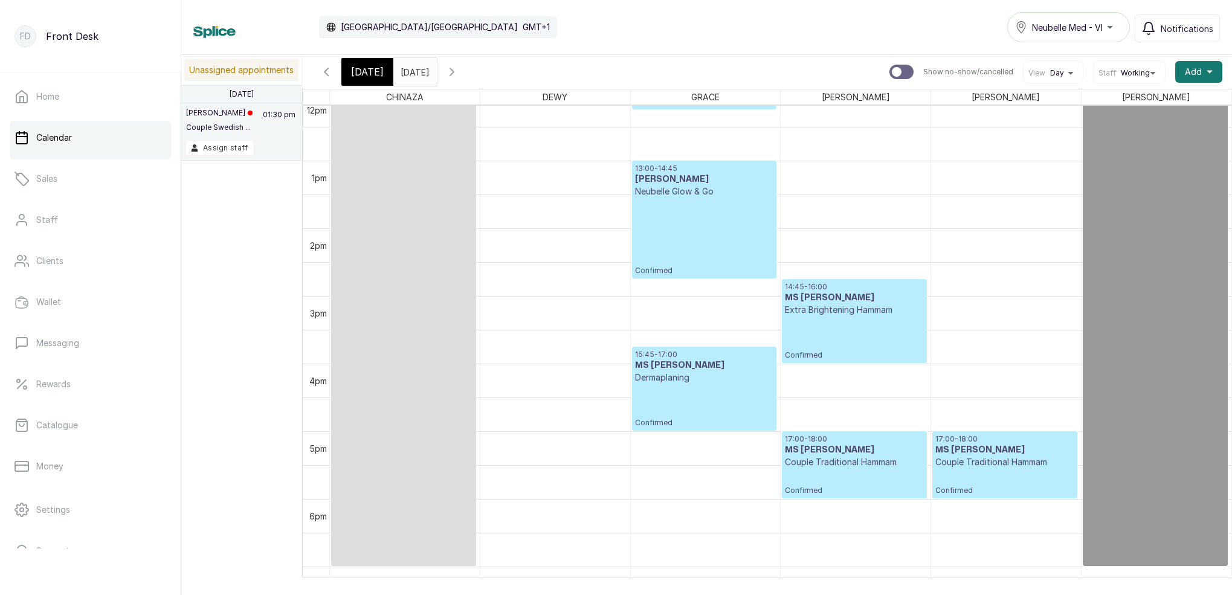
click at [697, 378] on p "Dermaplaning" at bounding box center [704, 378] width 138 height 12
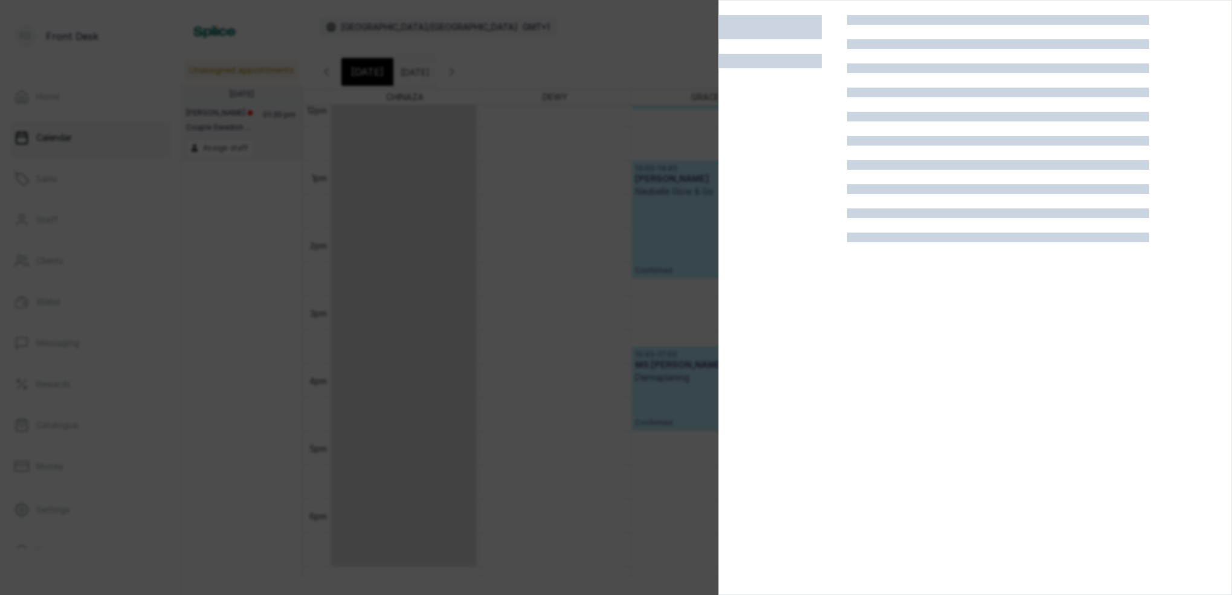
scroll to position [826, 0]
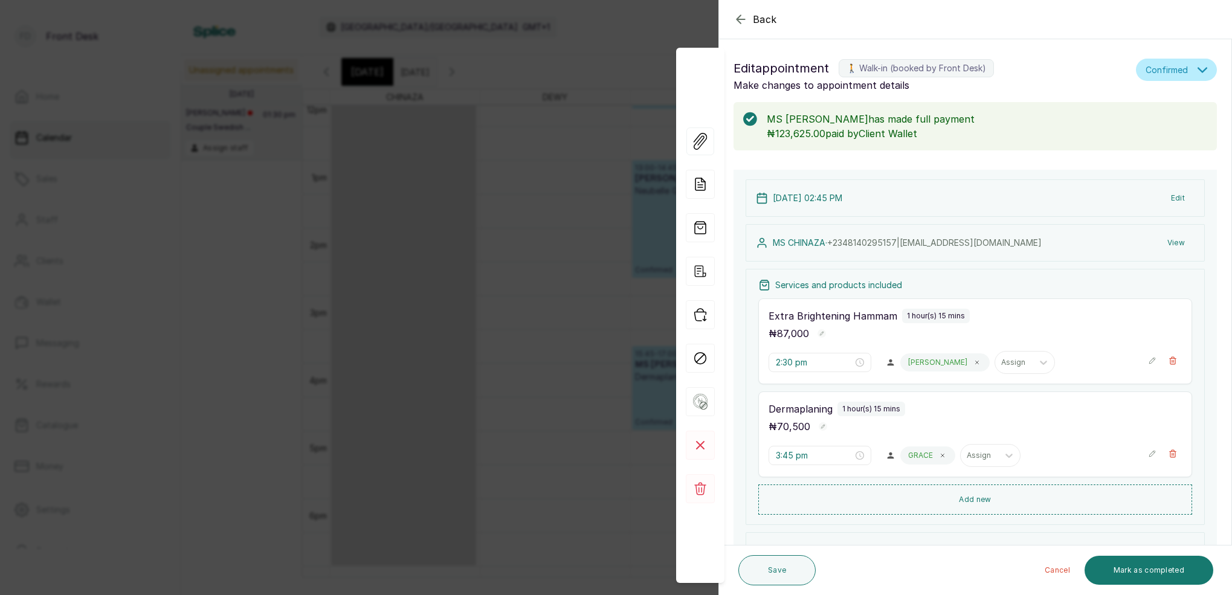
type input "2:45 pm"
click at [1174, 454] on icon "button" at bounding box center [1173, 453] width 7 height 7
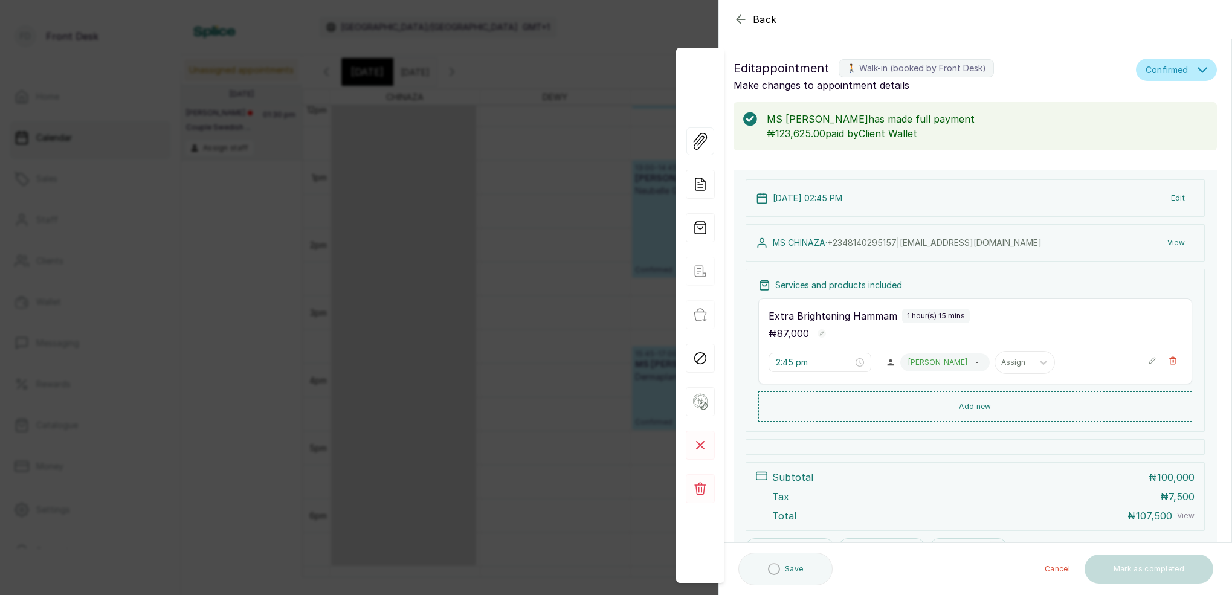
click at [971, 409] on button "Add new" at bounding box center [975, 407] width 434 height 30
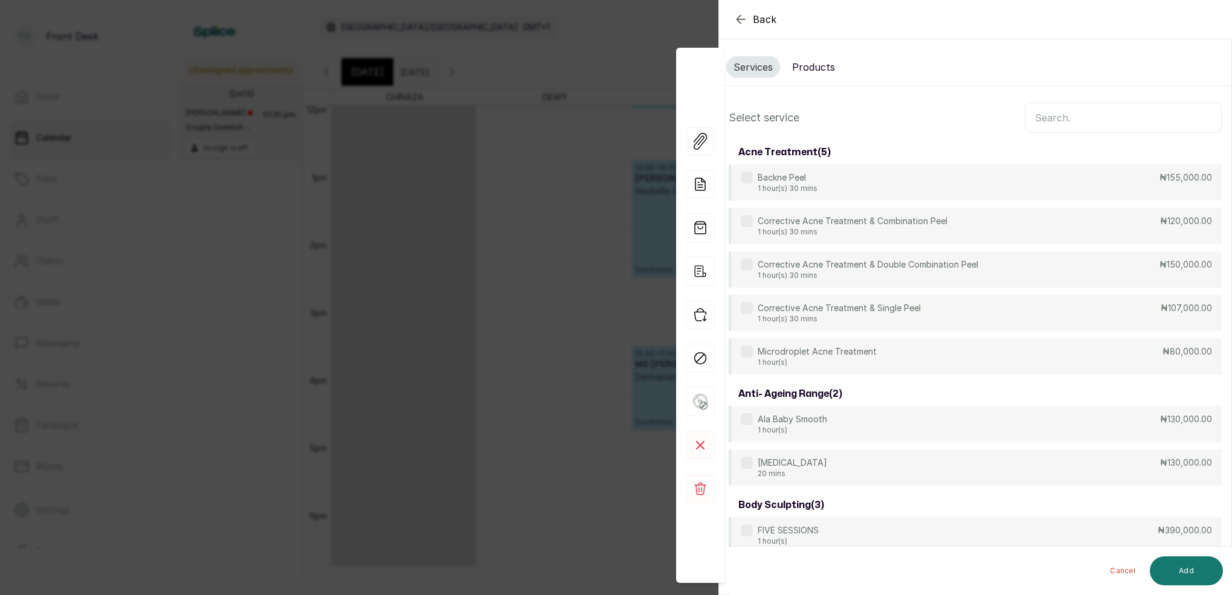
click at [1062, 121] on input "text" at bounding box center [1123, 118] width 197 height 30
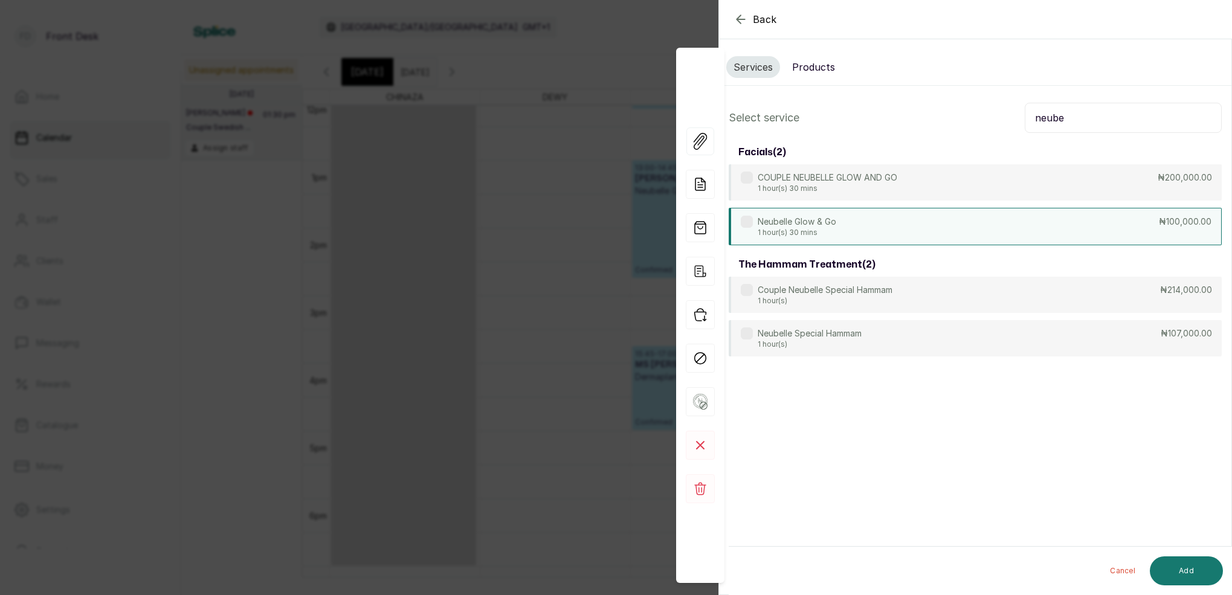
type input "neube"
click at [900, 230] on div "Neubelle Glow & Go 1 hour(s) 30 mins ₦100,000.00" at bounding box center [975, 226] width 493 height 37
click at [1187, 570] on button "Add" at bounding box center [1186, 571] width 73 height 29
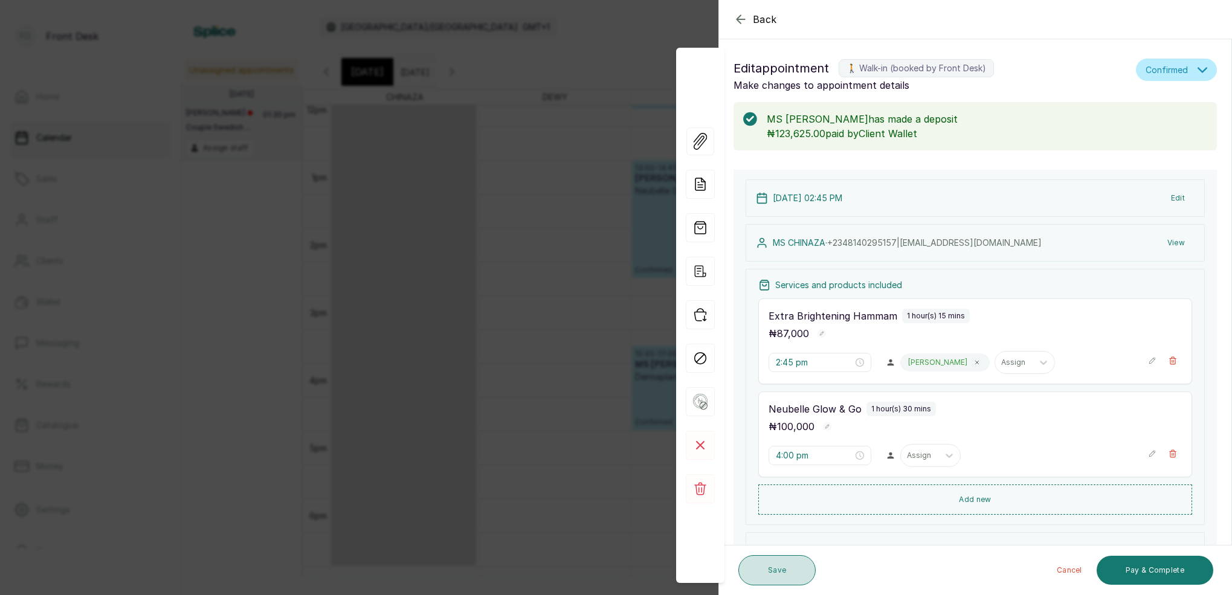
click at [797, 571] on button "Save" at bounding box center [777, 570] width 77 height 30
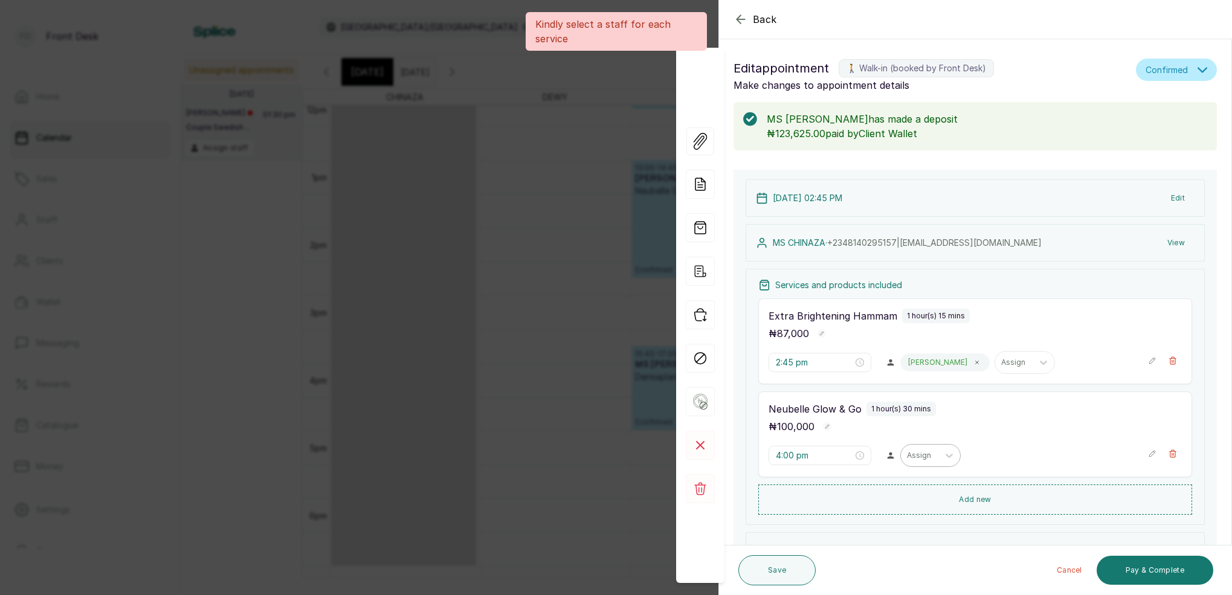
click at [927, 455] on div "Assign" at bounding box center [919, 455] width 25 height 8
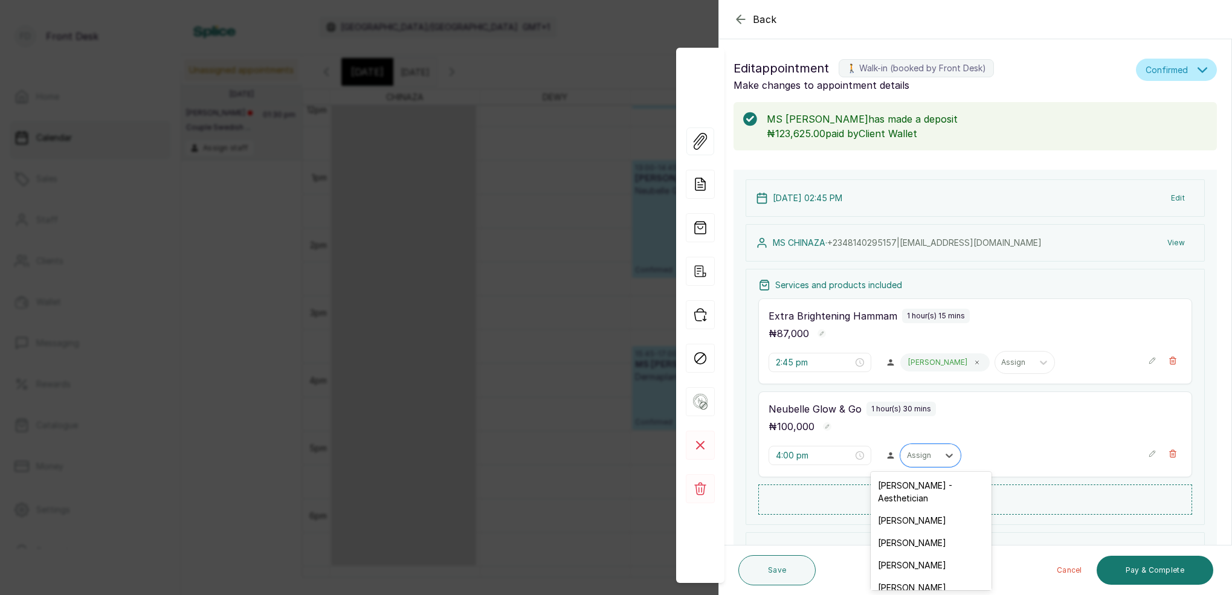
drag, startPoint x: 911, startPoint y: 576, endPoint x: 962, endPoint y: 555, distance: 54.8
click at [912, 577] on div "[PERSON_NAME]" at bounding box center [931, 588] width 121 height 22
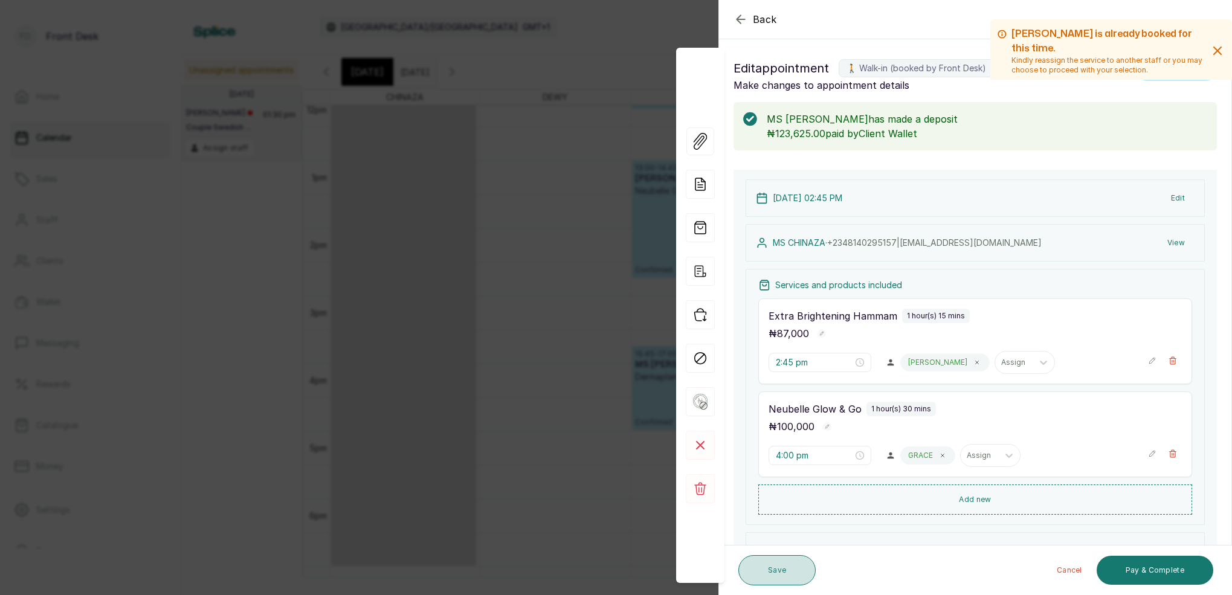
click at [771, 569] on button "Save" at bounding box center [777, 570] width 77 height 30
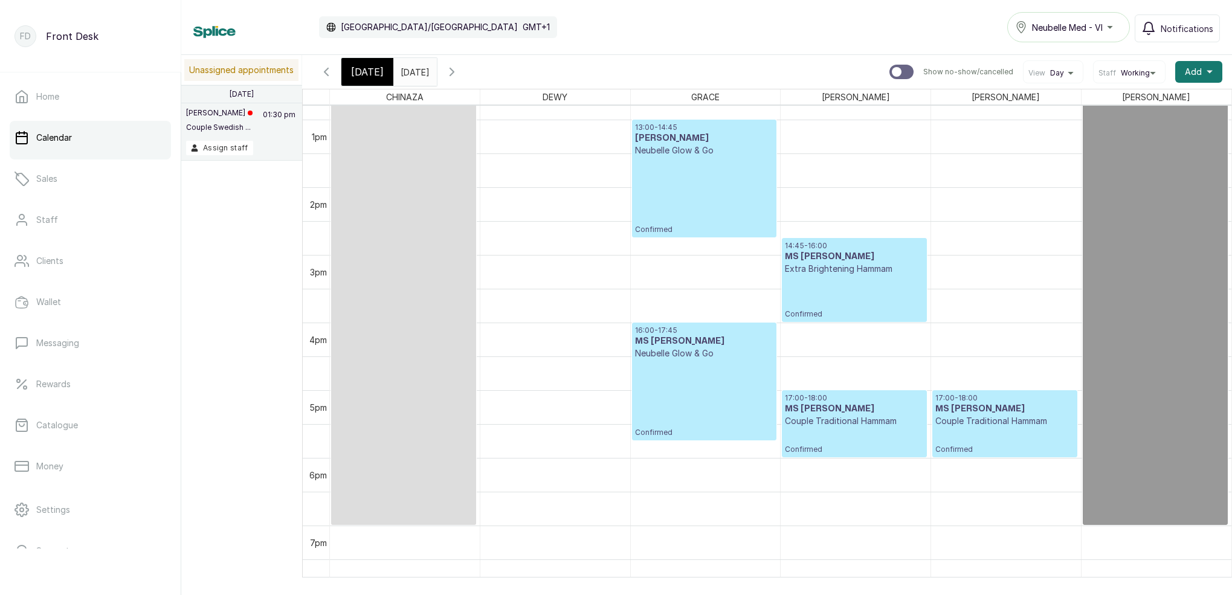
scroll to position [867, 0]
click at [682, 422] on div "16:00 - 17:45 MS [PERSON_NAME] & Go Confirmed" at bounding box center [704, 381] width 138 height 112
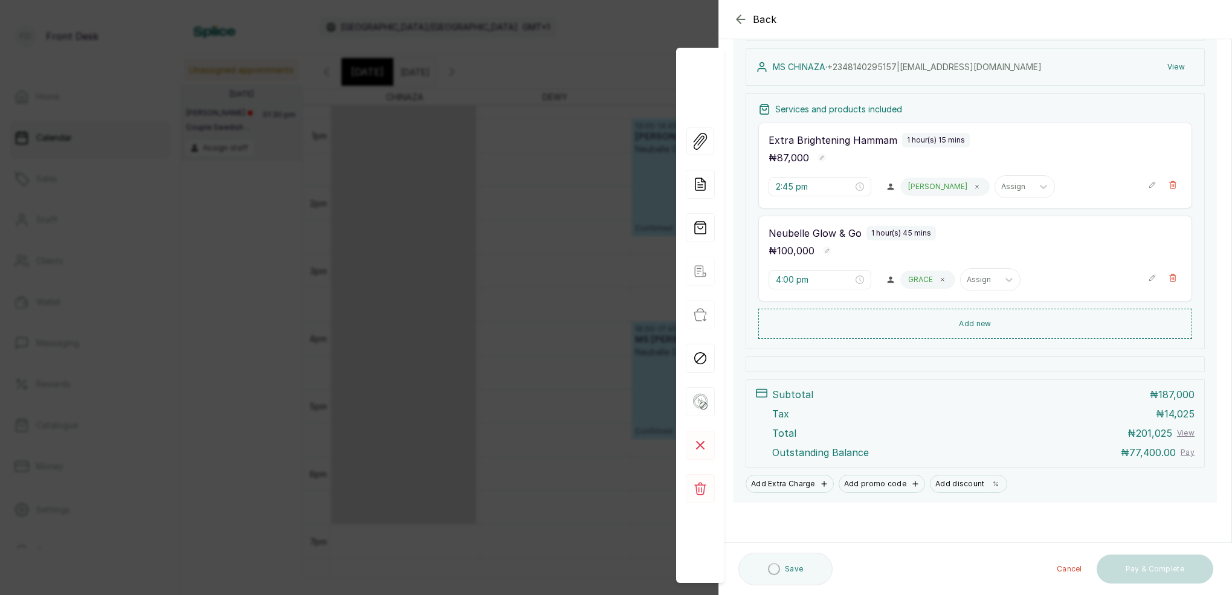
scroll to position [176, 0]
click at [788, 570] on button "Save" at bounding box center [777, 570] width 77 height 30
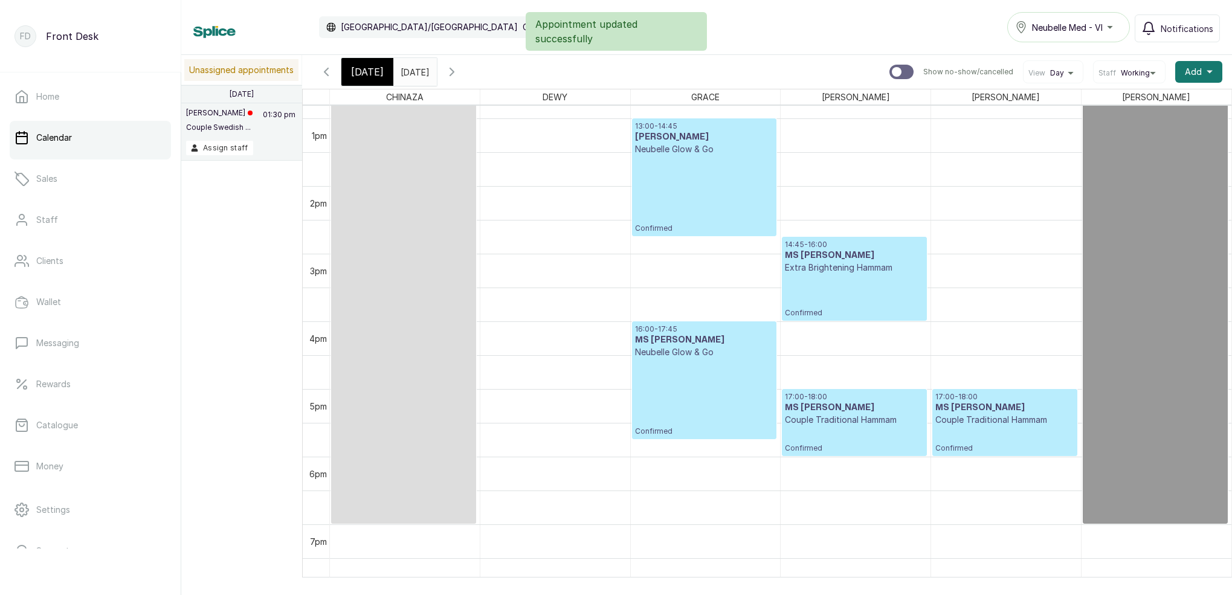
scroll to position [918, 0]
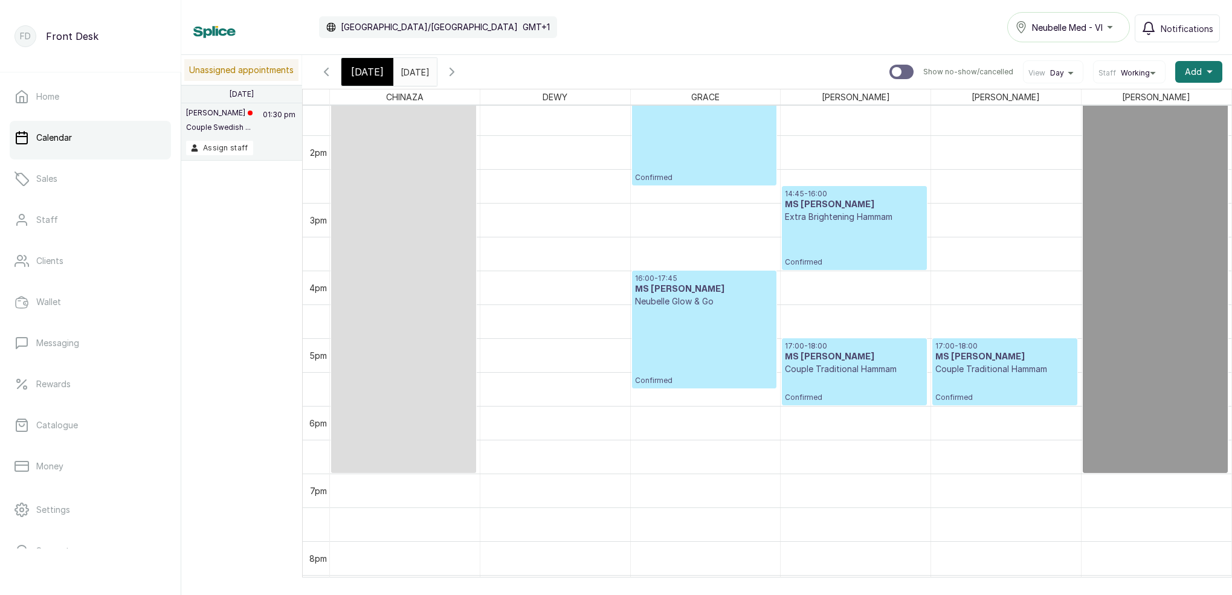
click at [836, 246] on div "14:45 - 16:00 MS CHINAZA Extra Brightening Hammam Confirmed" at bounding box center [854, 228] width 138 height 78
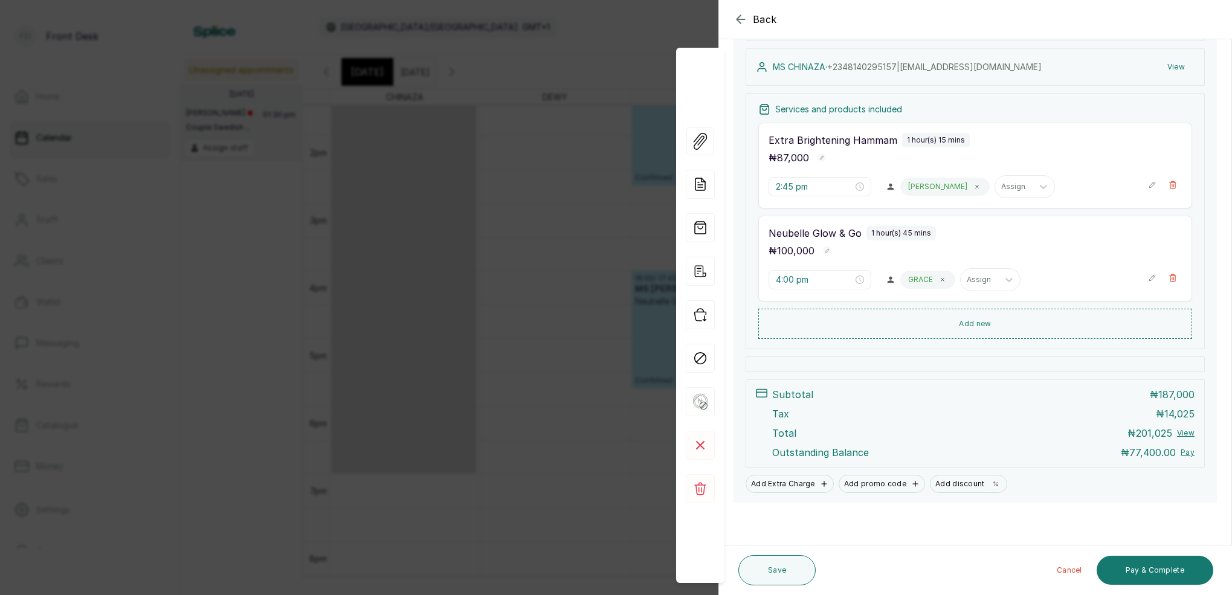
scroll to position [176, 0]
click at [745, 18] on icon "button" at bounding box center [741, 19] width 15 height 15
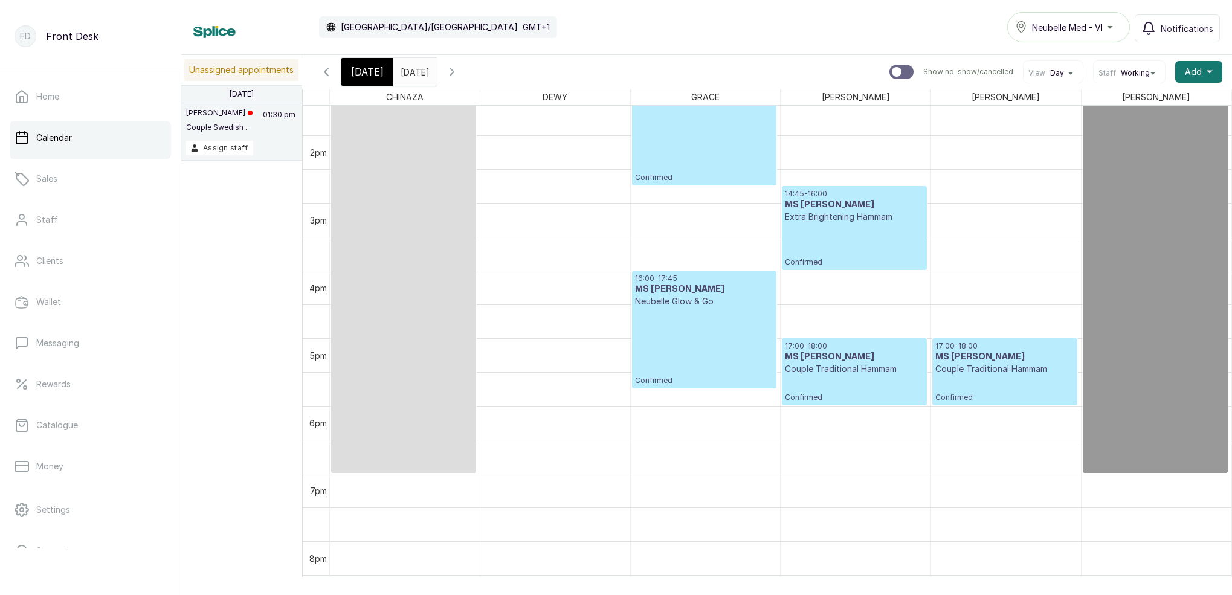
click at [359, 66] on span "[DATE]" at bounding box center [367, 72] width 33 height 15
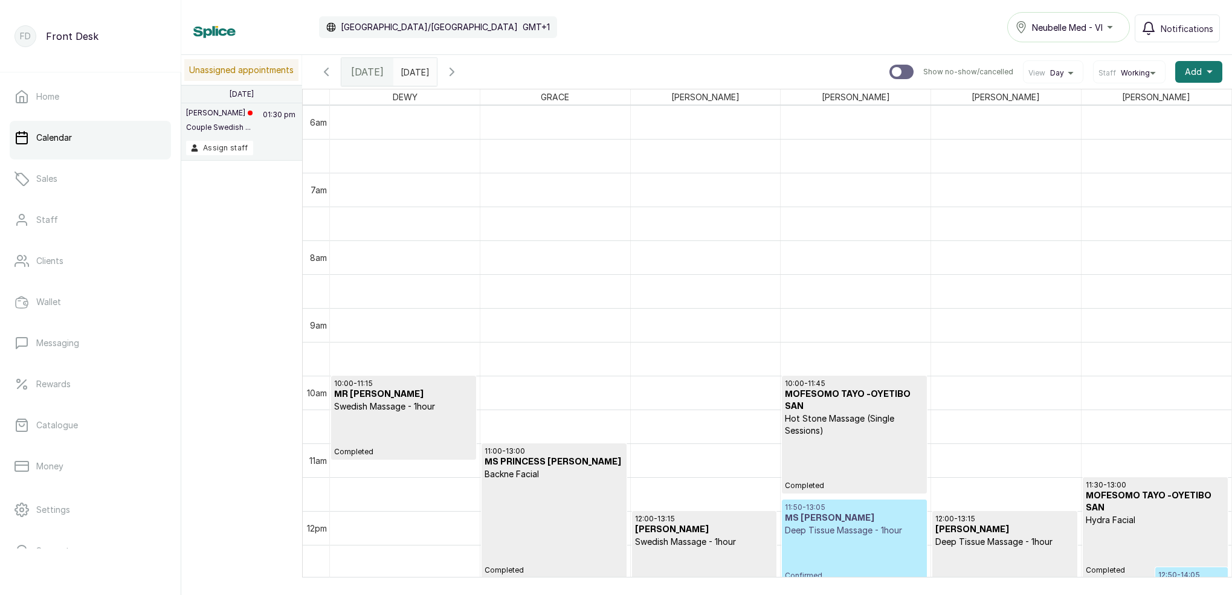
scroll to position [418, 0]
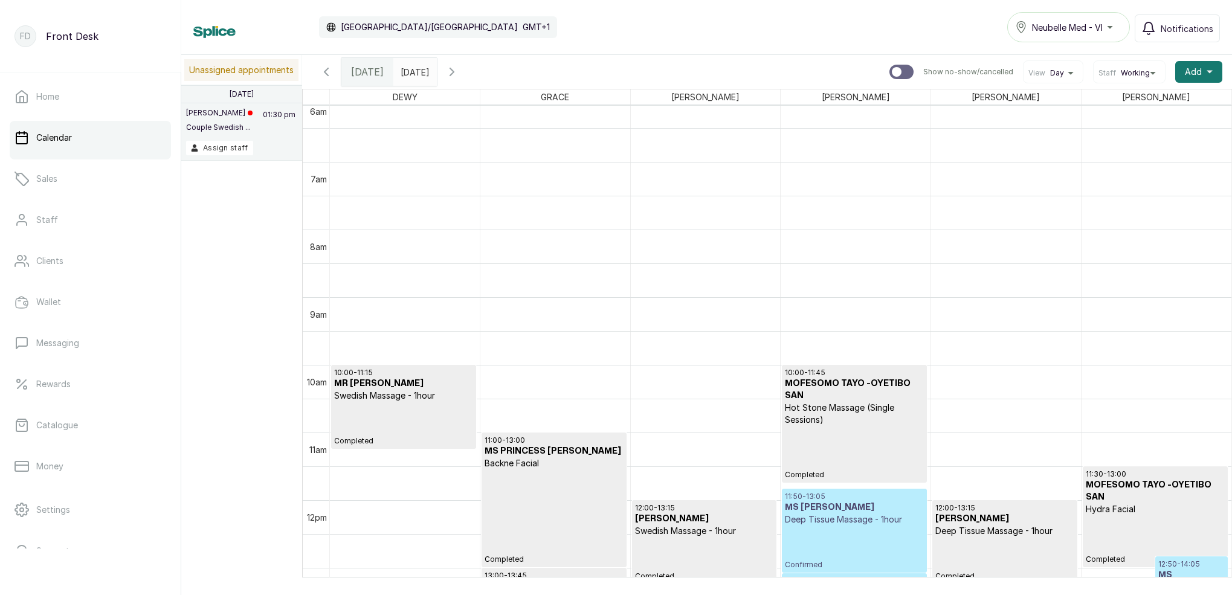
click at [413, 74] on input "[DATE]" at bounding box center [403, 69] width 19 height 21
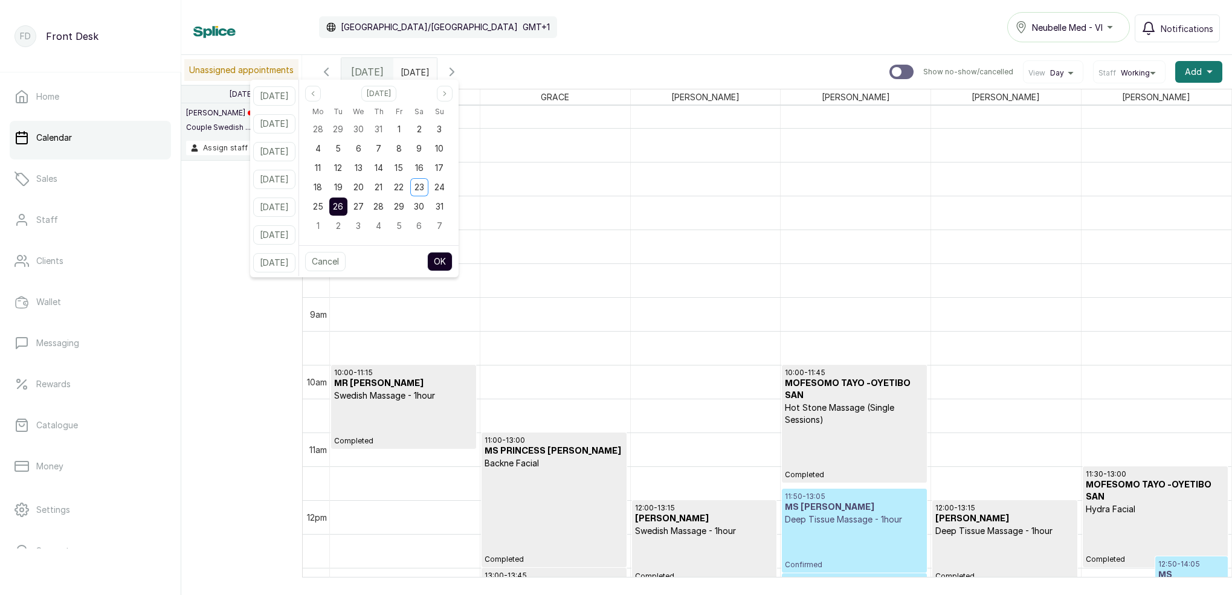
drag, startPoint x: 452, startPoint y: 201, endPoint x: 459, endPoint y: 245, distance: 44.6
click at [448, 201] on div "31" at bounding box center [439, 207] width 18 height 18
click at [453, 254] on button "OK" at bounding box center [439, 261] width 25 height 19
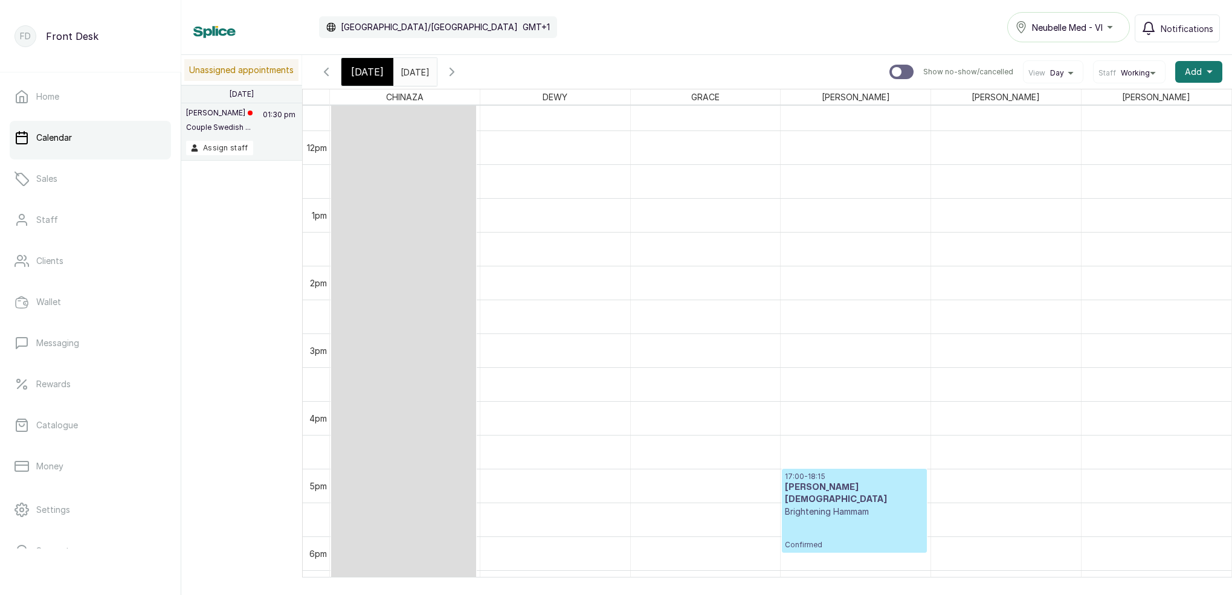
scroll to position [786, 0]
click at [371, 70] on span "[DATE]" at bounding box center [367, 72] width 33 height 15
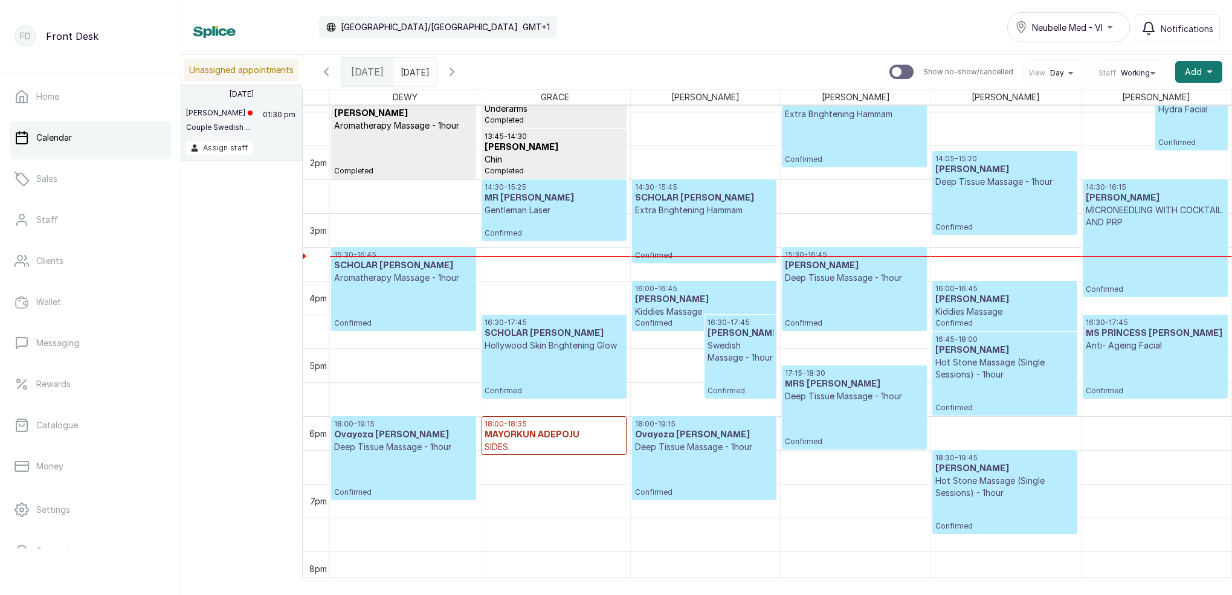
scroll to position [1, 0]
click at [413, 72] on input "[DATE]" at bounding box center [403, 68] width 19 height 21
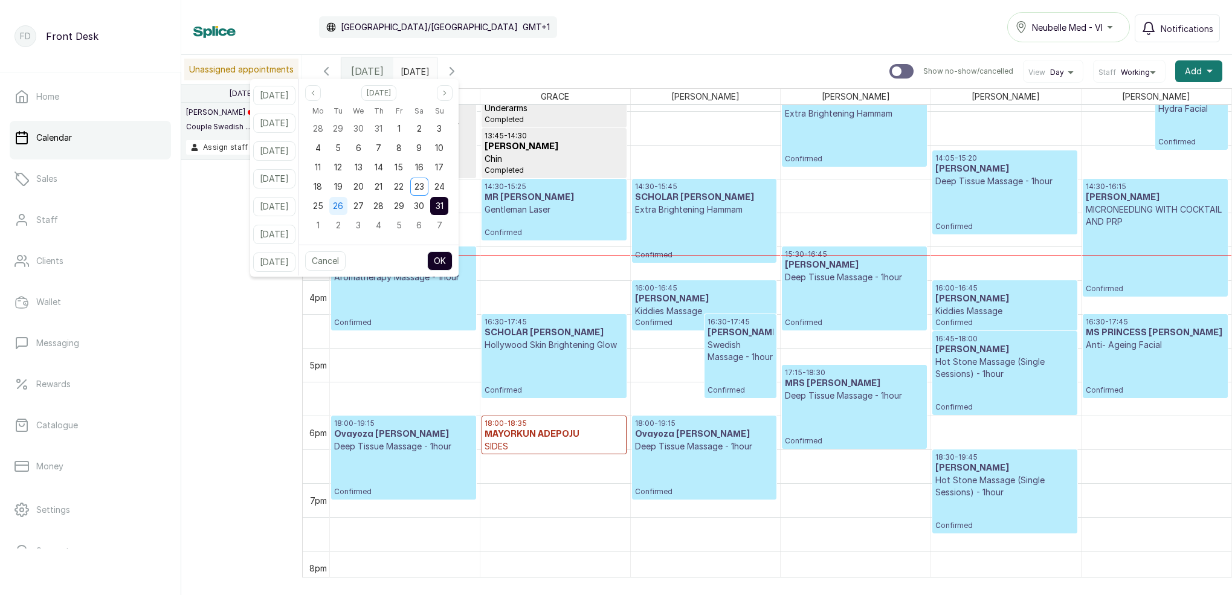
drag, startPoint x: 353, startPoint y: 205, endPoint x: 362, endPoint y: 212, distance: 11.6
click at [343, 205] on span "26" at bounding box center [338, 206] width 10 height 10
click at [453, 258] on button "OK" at bounding box center [439, 260] width 25 height 19
type input "[DATE]"
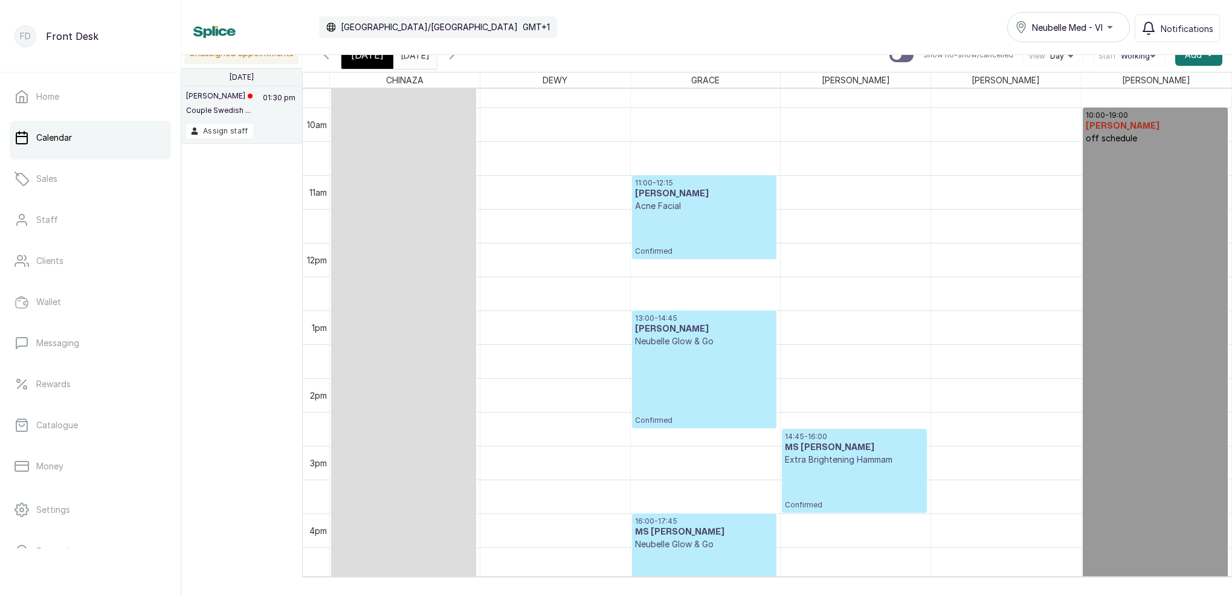
scroll to position [658, 0]
click at [371, 59] on span "[DATE]" at bounding box center [367, 55] width 33 height 15
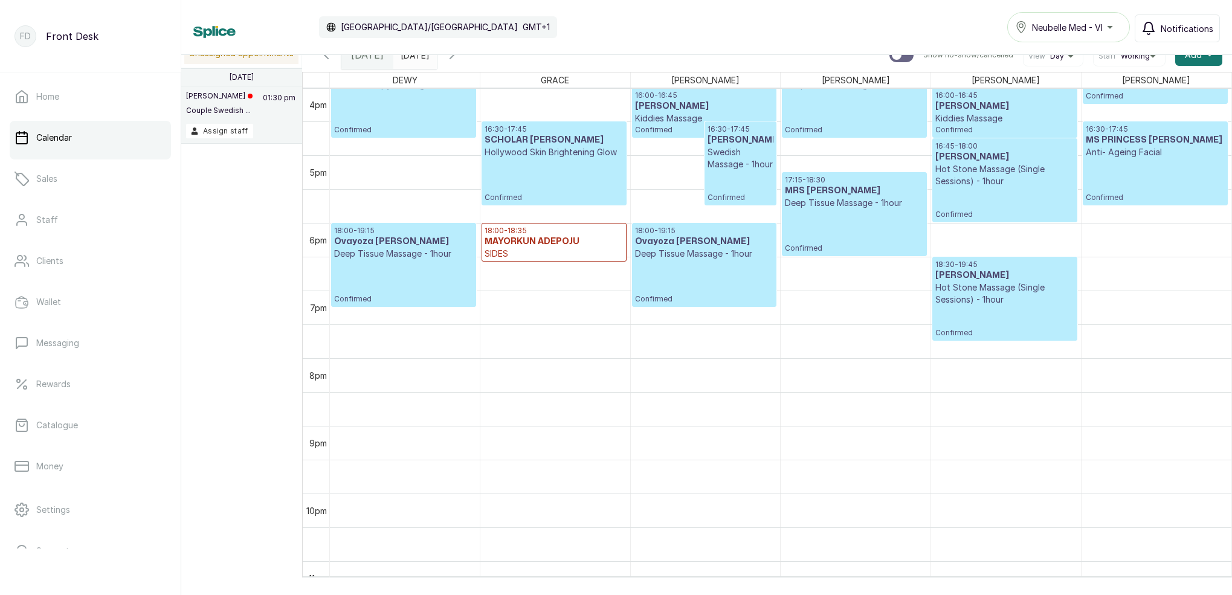
scroll to position [1088, 0]
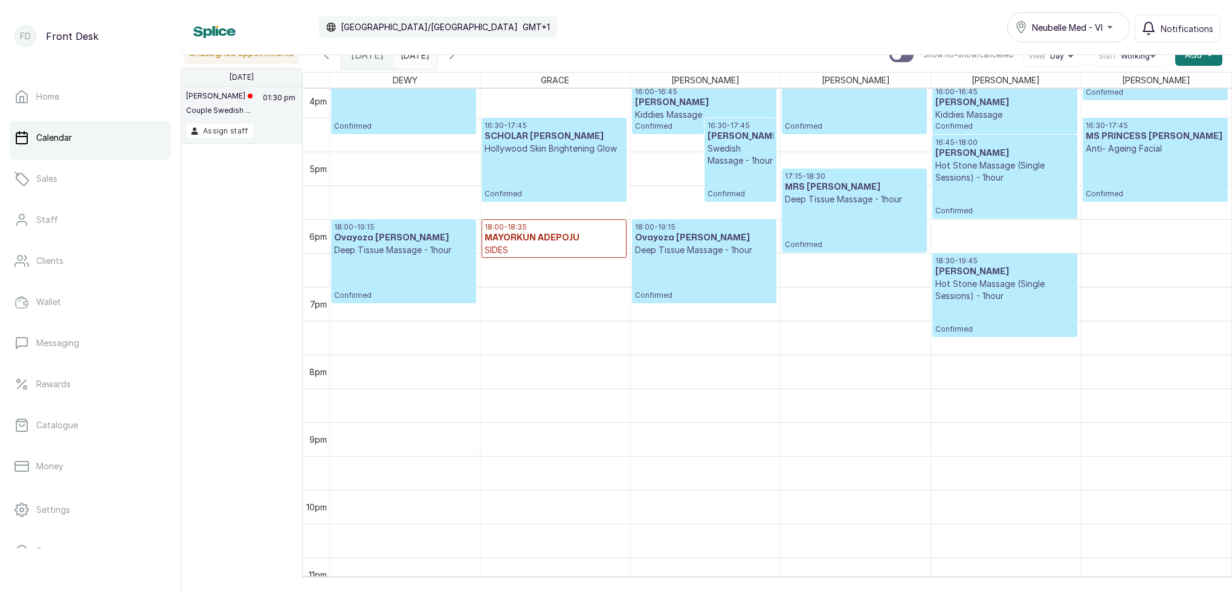
click at [1002, 311] on div "18:30 - 19:45 [PERSON_NAME] Hot [PERSON_NAME] Massage (Single Sessions) - 1hour…" at bounding box center [1005, 295] width 138 height 78
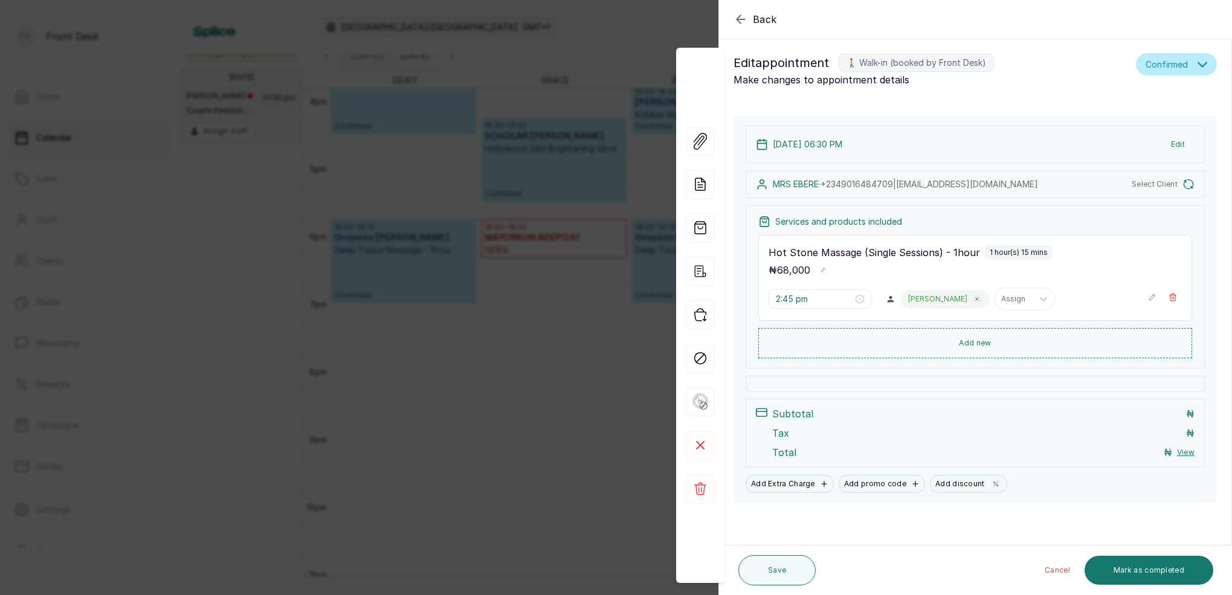
type input "6:30 pm"
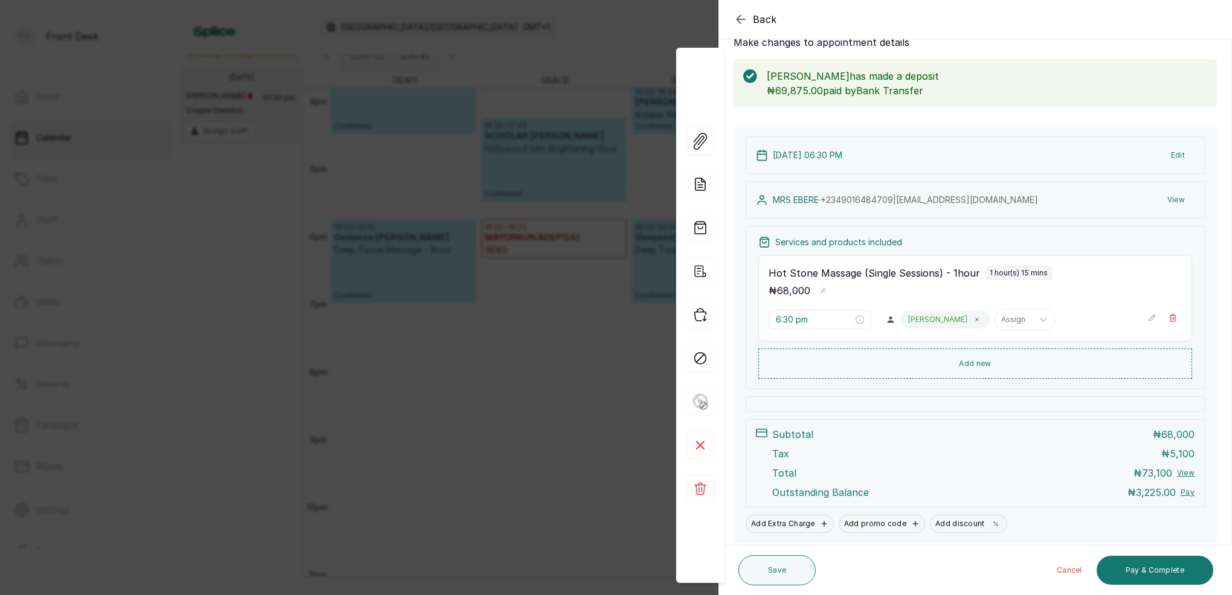
scroll to position [42, 0]
click at [1144, 571] on button "Pay & Complete" at bounding box center [1155, 570] width 117 height 29
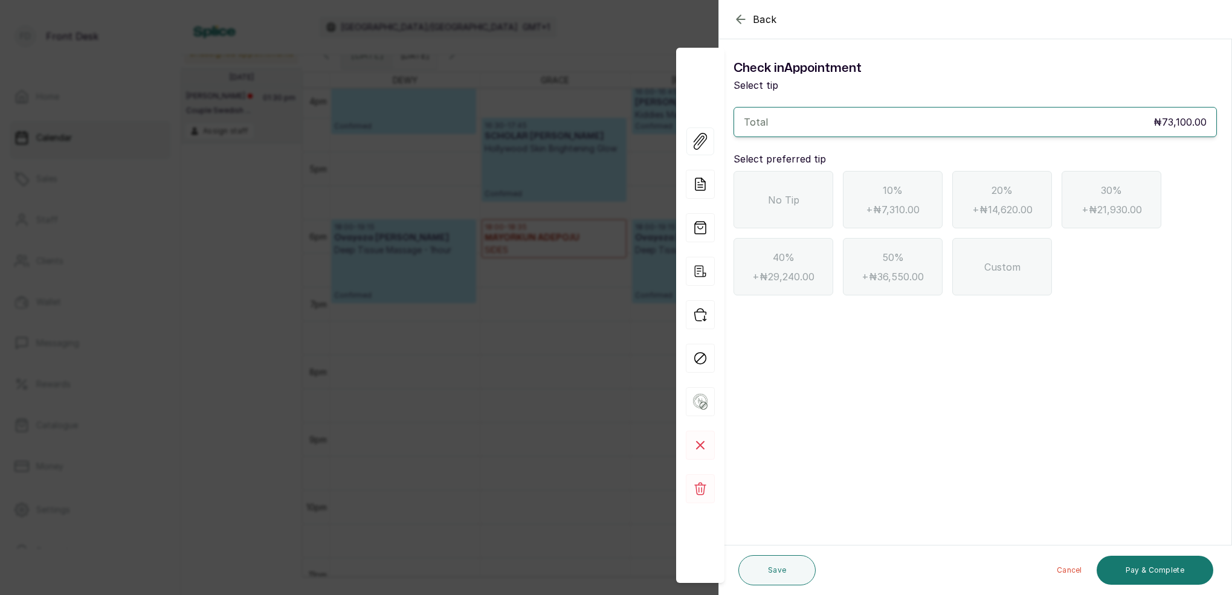
click at [804, 197] on div "No Tip" at bounding box center [784, 199] width 100 height 57
click at [1143, 574] on button "Pay & Complete" at bounding box center [1155, 570] width 117 height 29
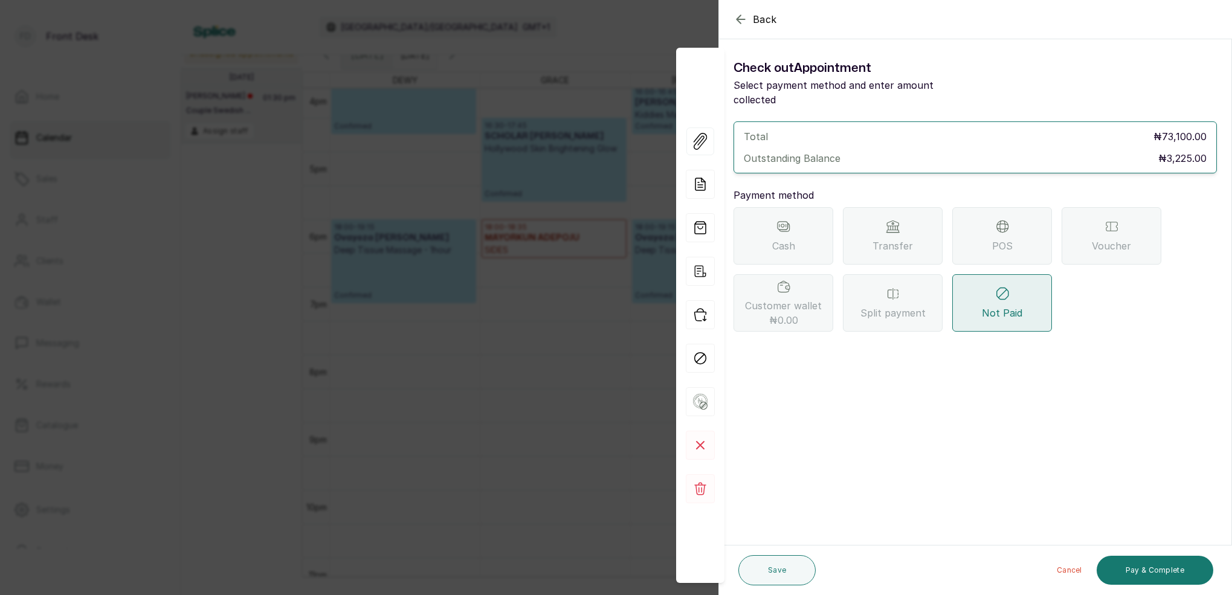
click at [913, 207] on div "Transfer" at bounding box center [893, 235] width 100 height 57
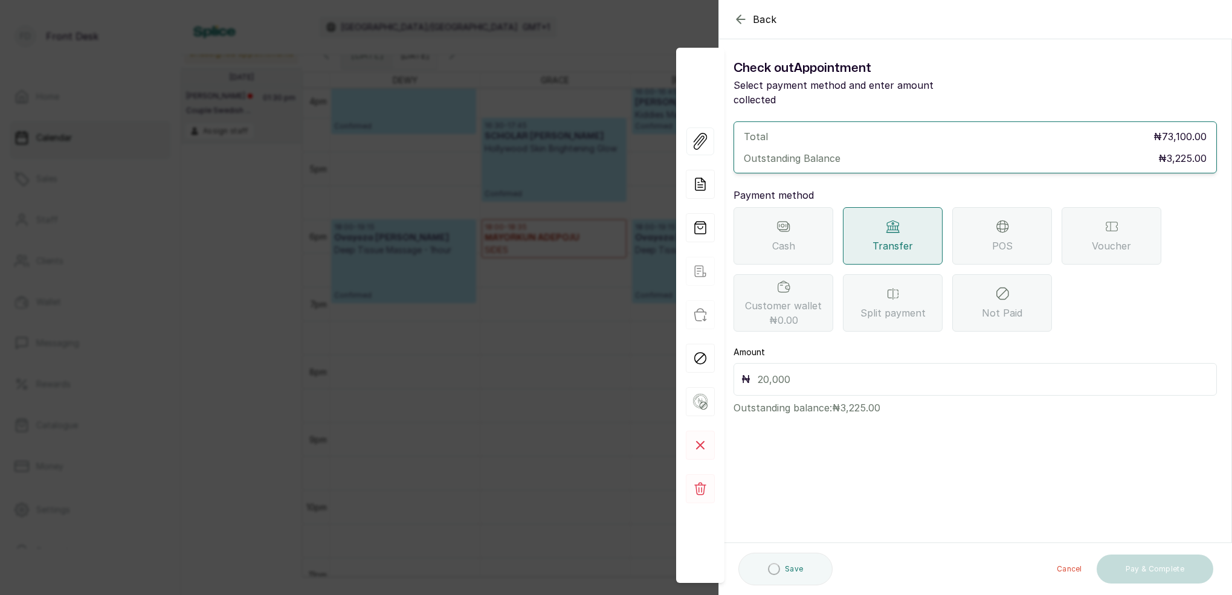
click at [832, 363] on div "₦" at bounding box center [975, 379] width 483 height 33
click at [816, 371] on input "text" at bounding box center [983, 379] width 451 height 17
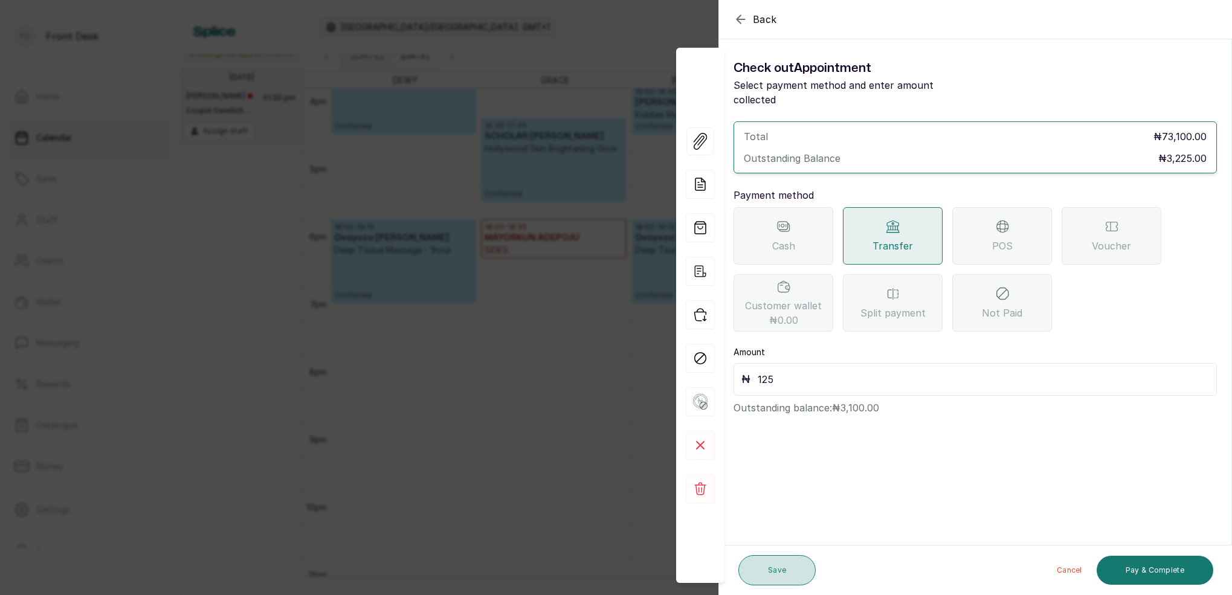
type input "125"
click at [783, 569] on button "Save" at bounding box center [777, 570] width 77 height 30
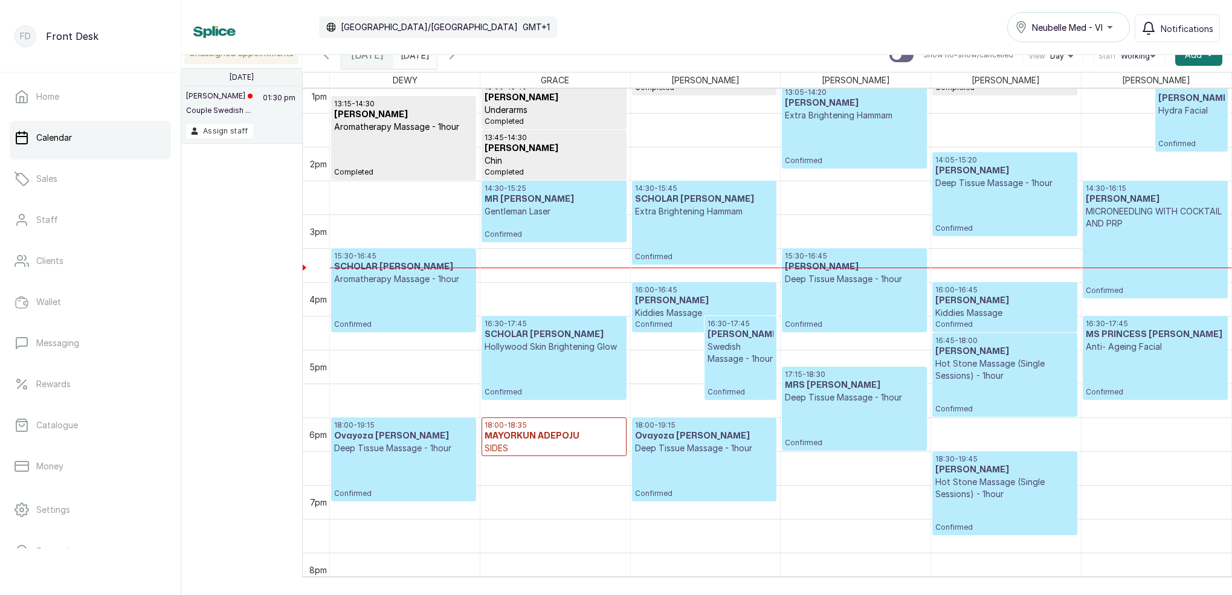
scroll to position [888, 0]
click at [570, 216] on p "Gentleman Laser" at bounding box center [554, 213] width 138 height 12
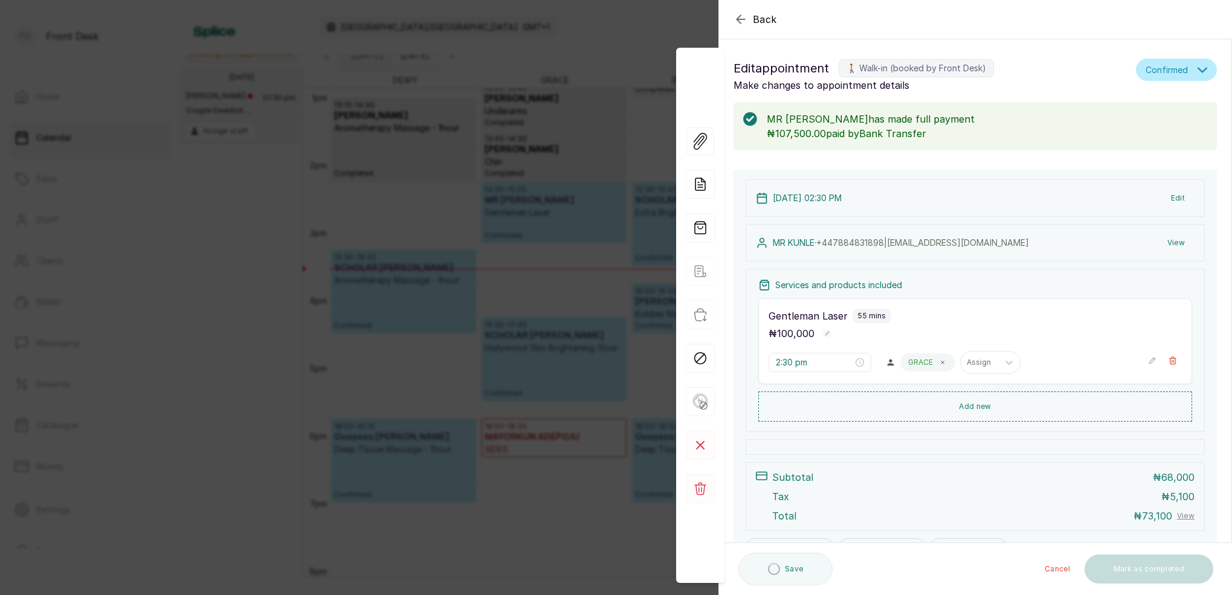
click at [1177, 242] on button "View" at bounding box center [1176, 243] width 37 height 22
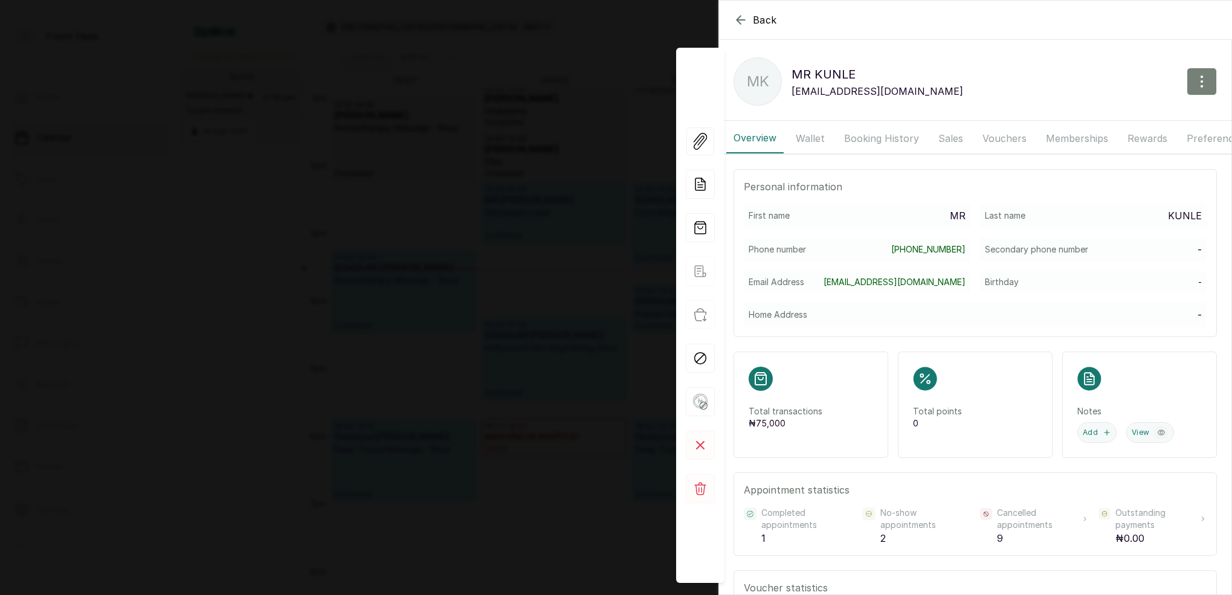
click at [1199, 79] on icon "button" at bounding box center [1202, 81] width 15 height 15
click at [1096, 115] on span "Edit" at bounding box center [1149, 117] width 116 height 15
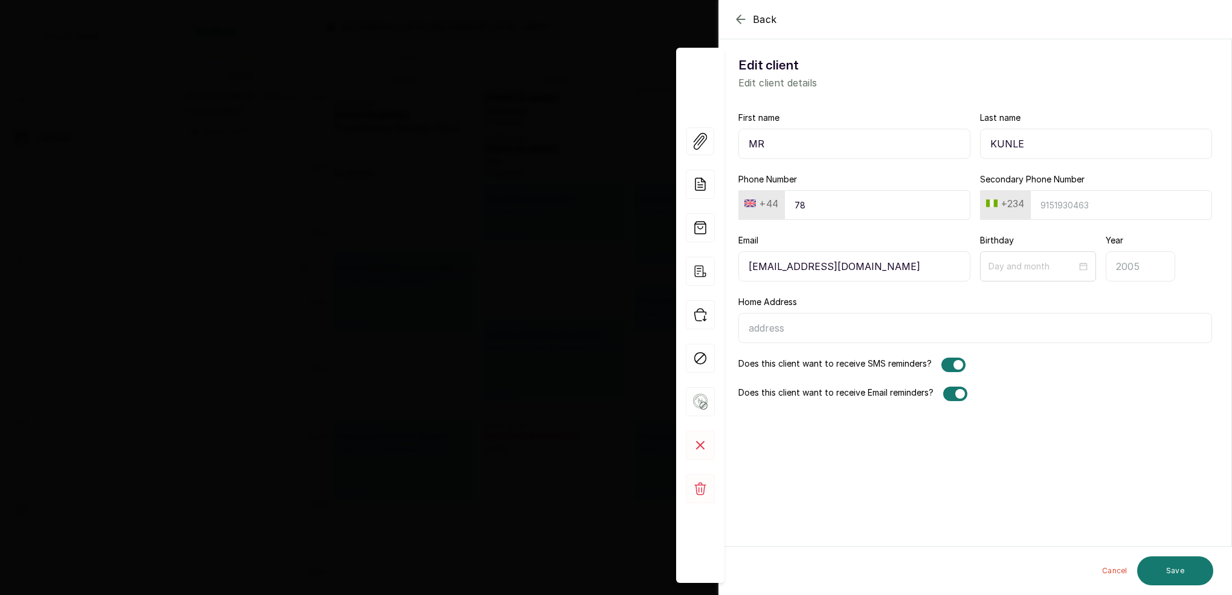
type input "7"
click at [770, 209] on button "+44" at bounding box center [762, 203] width 44 height 19
click at [818, 233] on input "text" at bounding box center [800, 236] width 108 height 24
type input "nig"
click at [835, 285] on span "+234" at bounding box center [844, 281] width 19 height 15
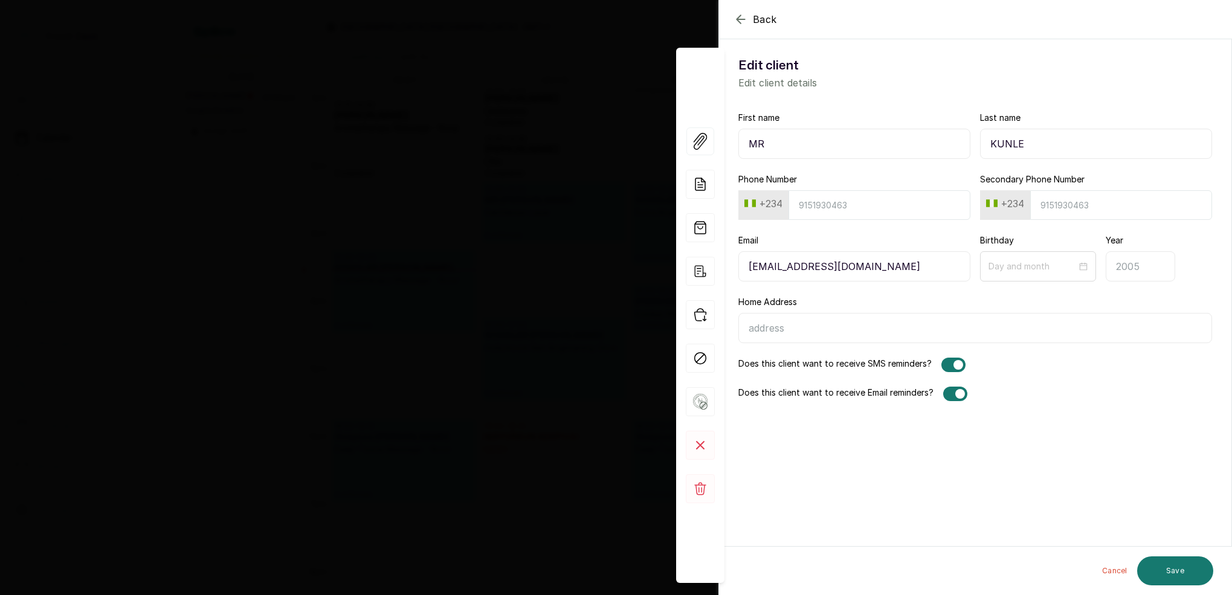
click at [830, 213] on input "Phone Number" at bounding box center [880, 205] width 182 height 30
type input "7076856813"
click at [1187, 565] on button "Save" at bounding box center [1175, 571] width 76 height 29
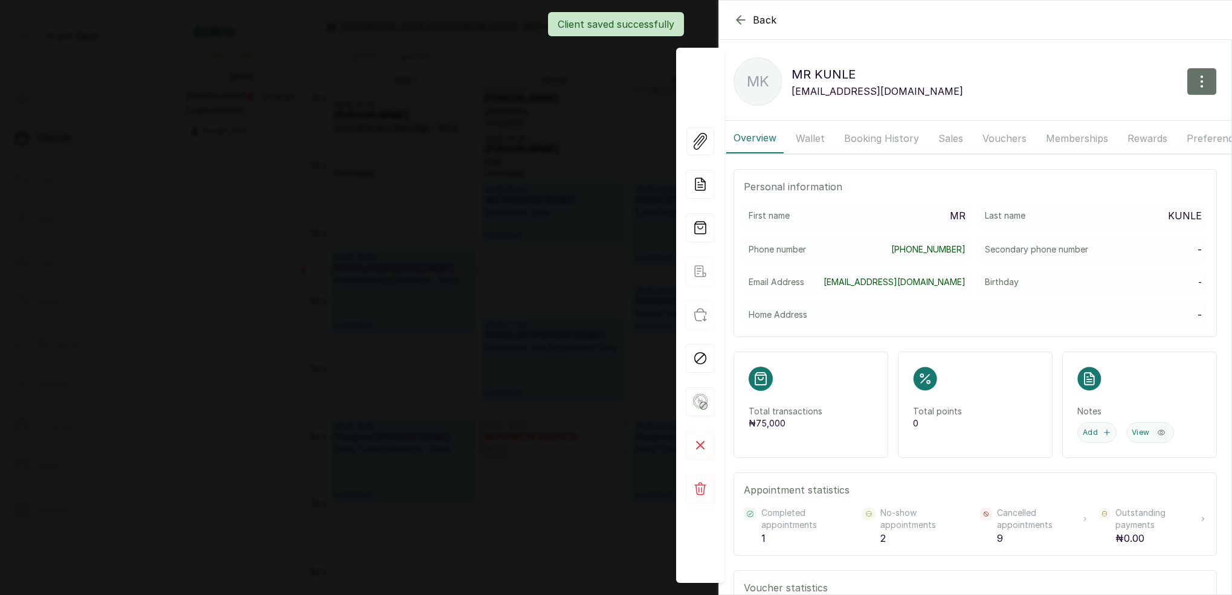
click at [556, 108] on div "Back MR [PERSON_NAME] MK MR [PERSON_NAME] [PERSON_NAME][EMAIL_ADDRESS][DOMAIN_N…" at bounding box center [616, 297] width 1232 height 595
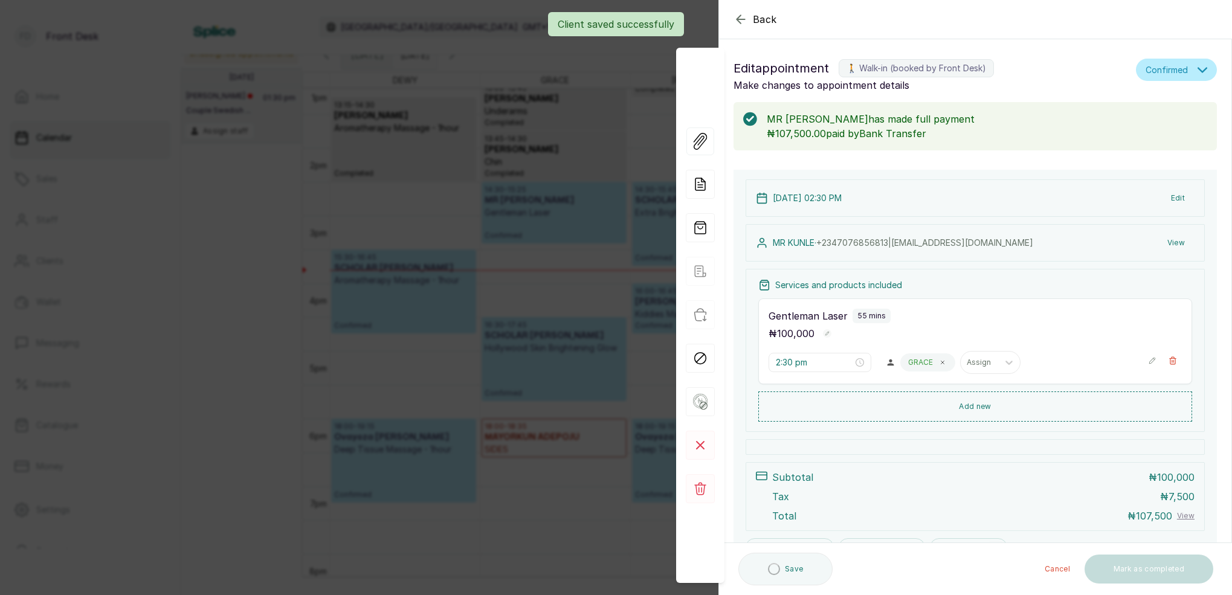
drag, startPoint x: 738, startPoint y: 19, endPoint x: 757, endPoint y: 25, distance: 20.3
click at [738, 19] on div "Client saved successfully" at bounding box center [616, 24] width 1232 height 24
click at [704, 19] on div "Client saved successfully" at bounding box center [616, 24] width 1232 height 24
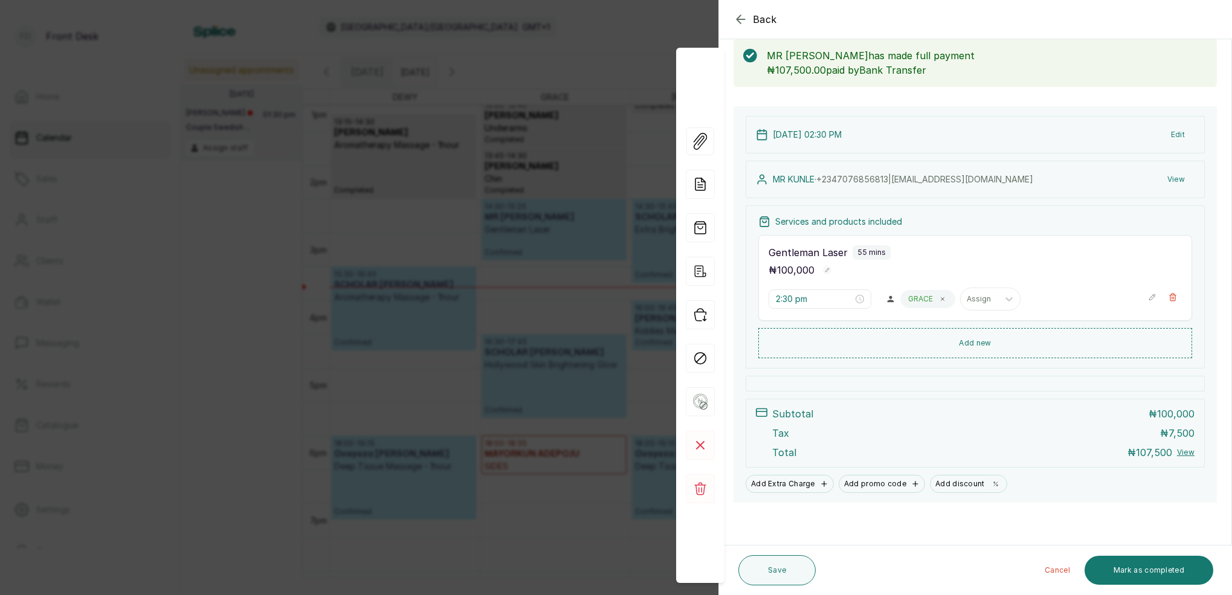
scroll to position [63, 0]
click at [746, 19] on icon "button" at bounding box center [741, 19] width 15 height 15
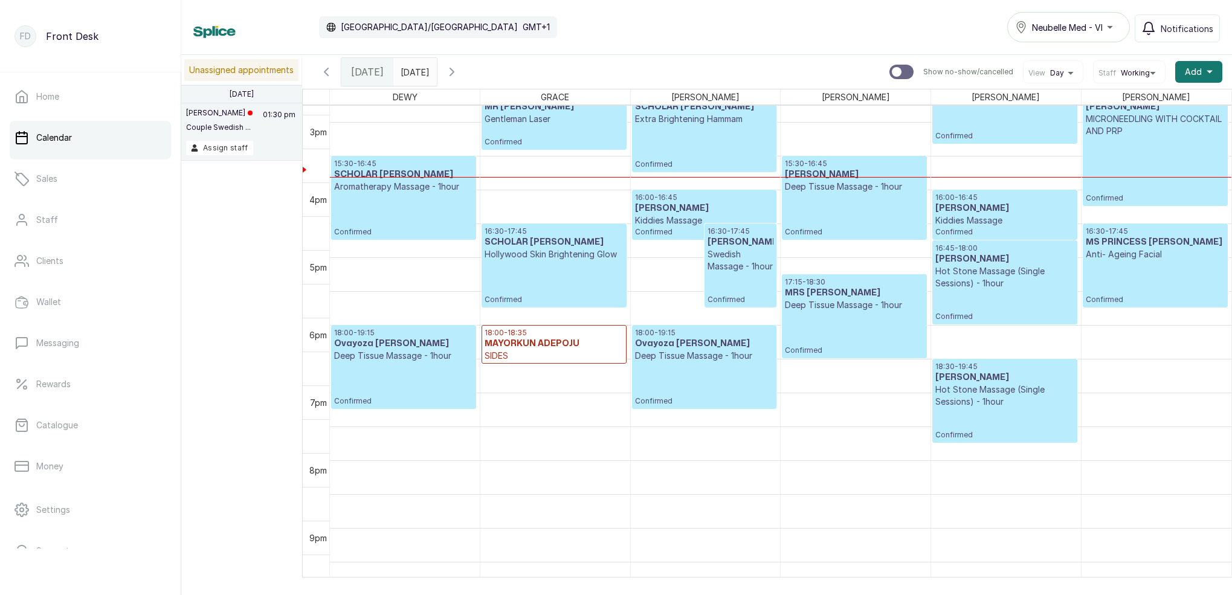
scroll to position [1006, 0]
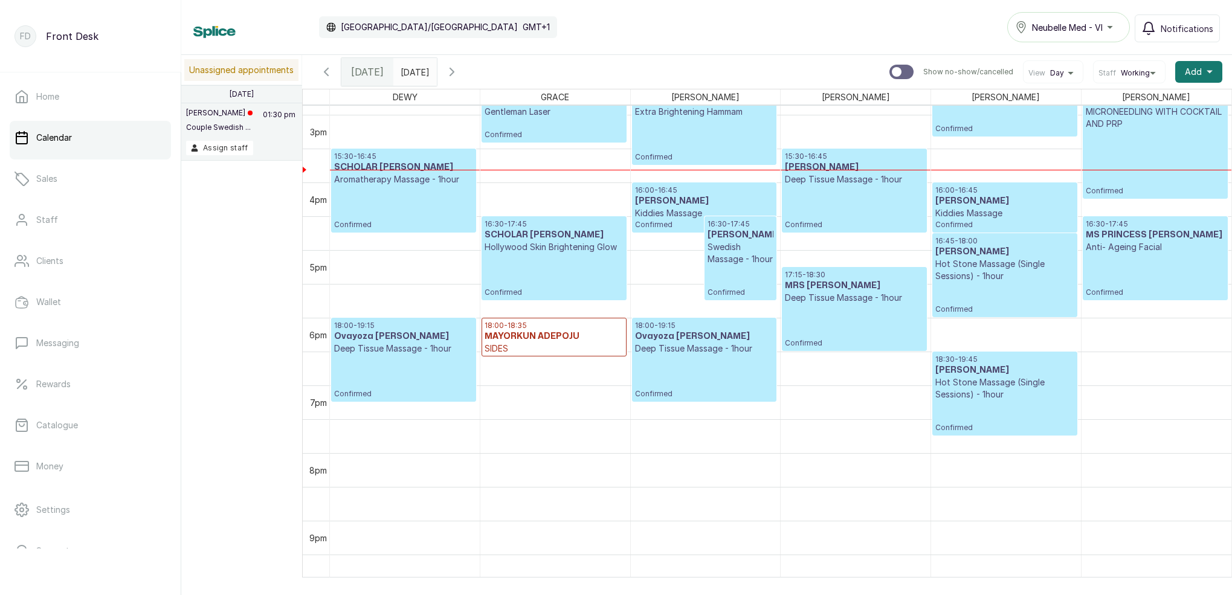
click at [1009, 417] on div "18:30 - 19:45 [PERSON_NAME] Hot [PERSON_NAME] Massage (Single Sessions) - 1hour…" at bounding box center [1005, 394] width 138 height 78
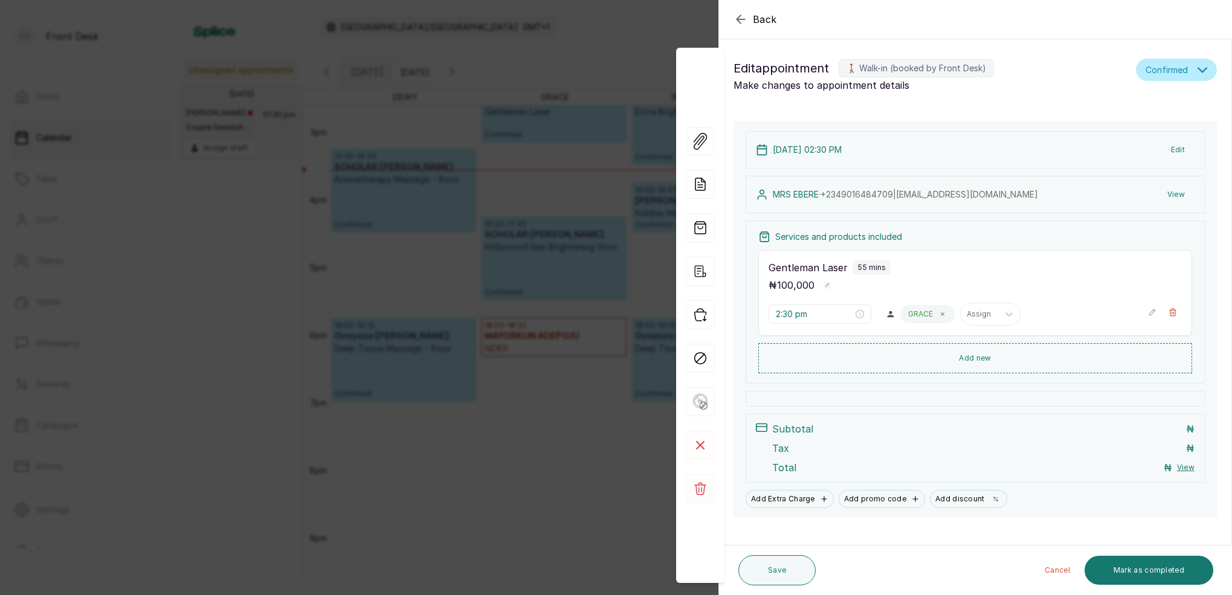
type input "6:30 pm"
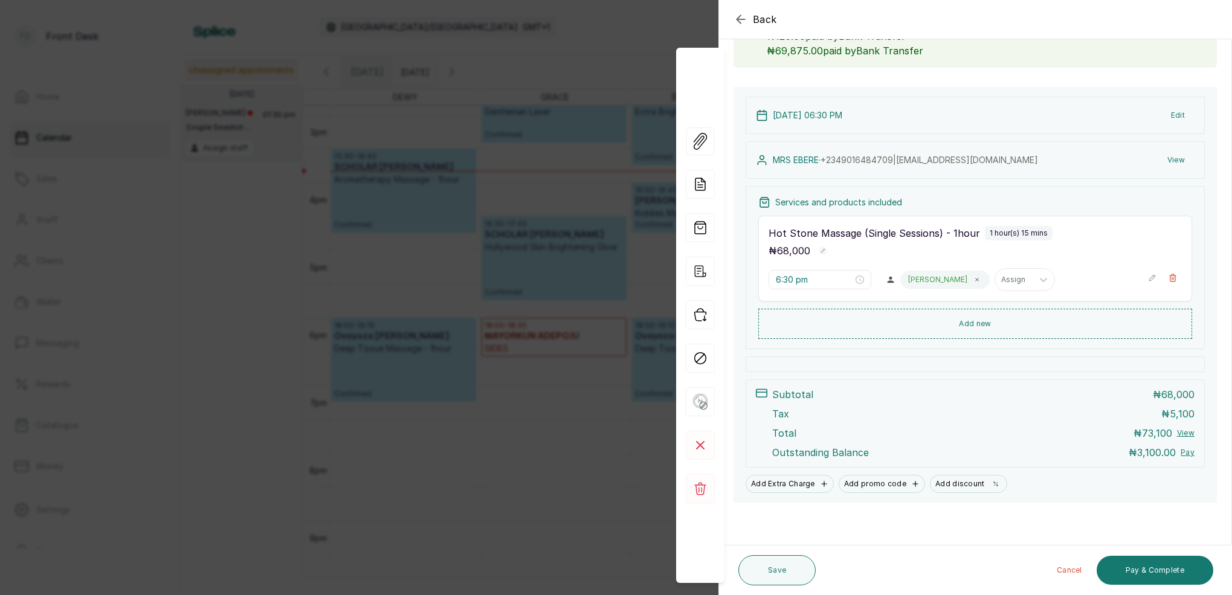
scroll to position [97, 0]
click at [743, 20] on icon "button" at bounding box center [741, 19] width 15 height 15
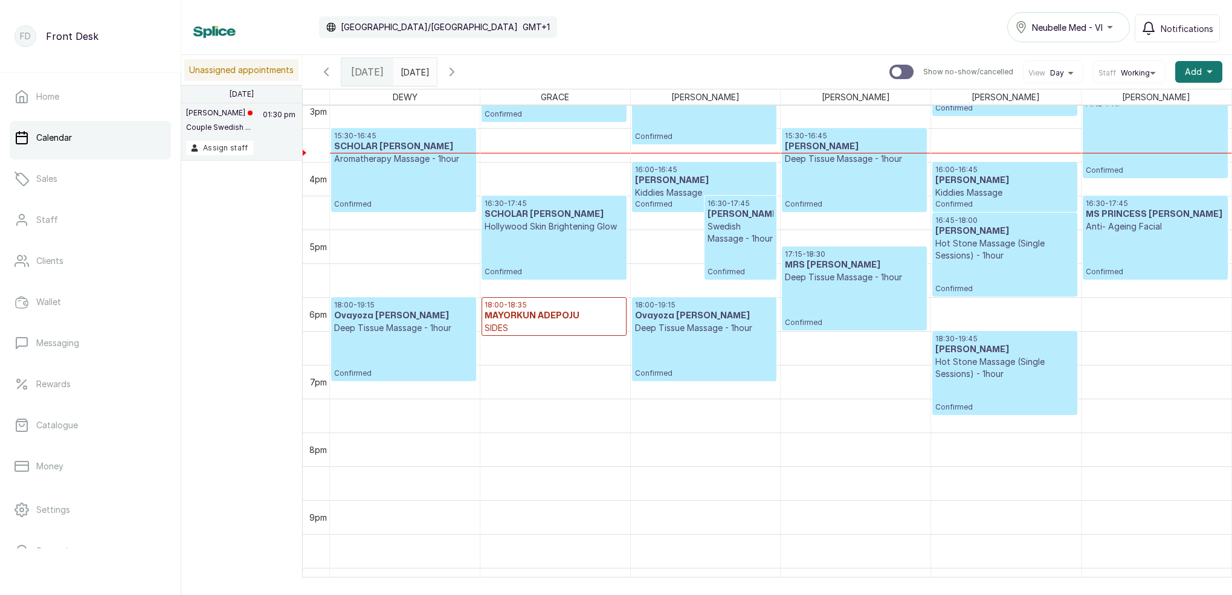
scroll to position [1027, 0]
click at [413, 74] on input "[DATE]" at bounding box center [403, 69] width 19 height 21
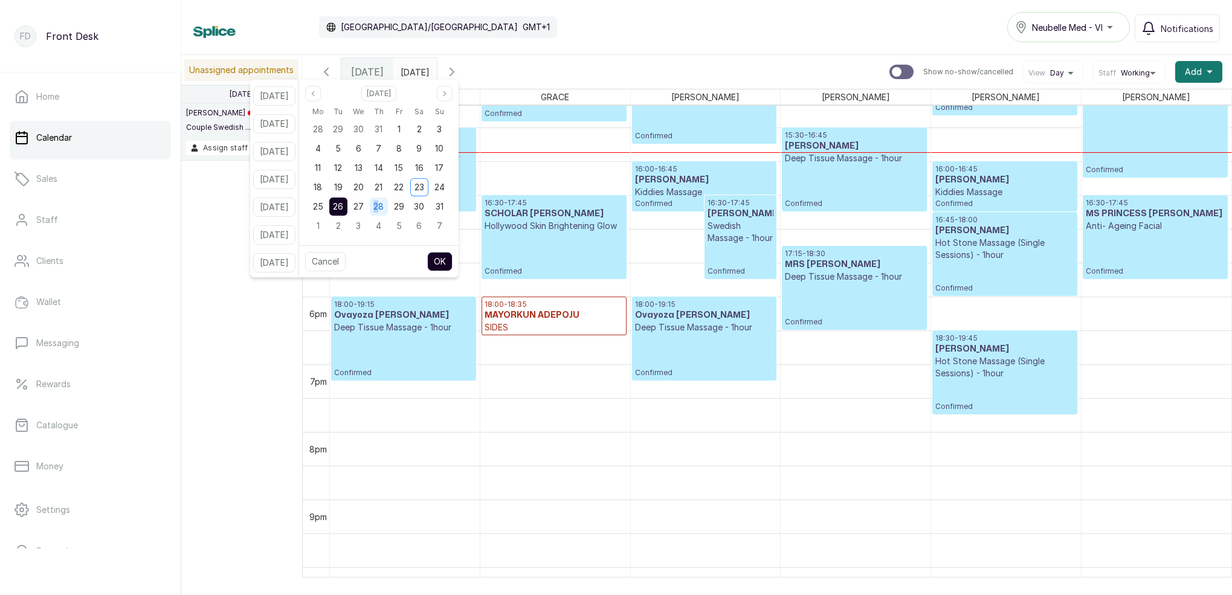
drag, startPoint x: 396, startPoint y: 199, endPoint x: 396, endPoint y: 210, distance: 10.9
click at [388, 209] on div "28" at bounding box center [379, 207] width 18 height 18
click at [404, 190] on span "22" at bounding box center [399, 187] width 10 height 10
click at [424, 185] on span "23" at bounding box center [420, 187] width 10 height 10
click at [383, 189] on span "21" at bounding box center [379, 187] width 8 height 10
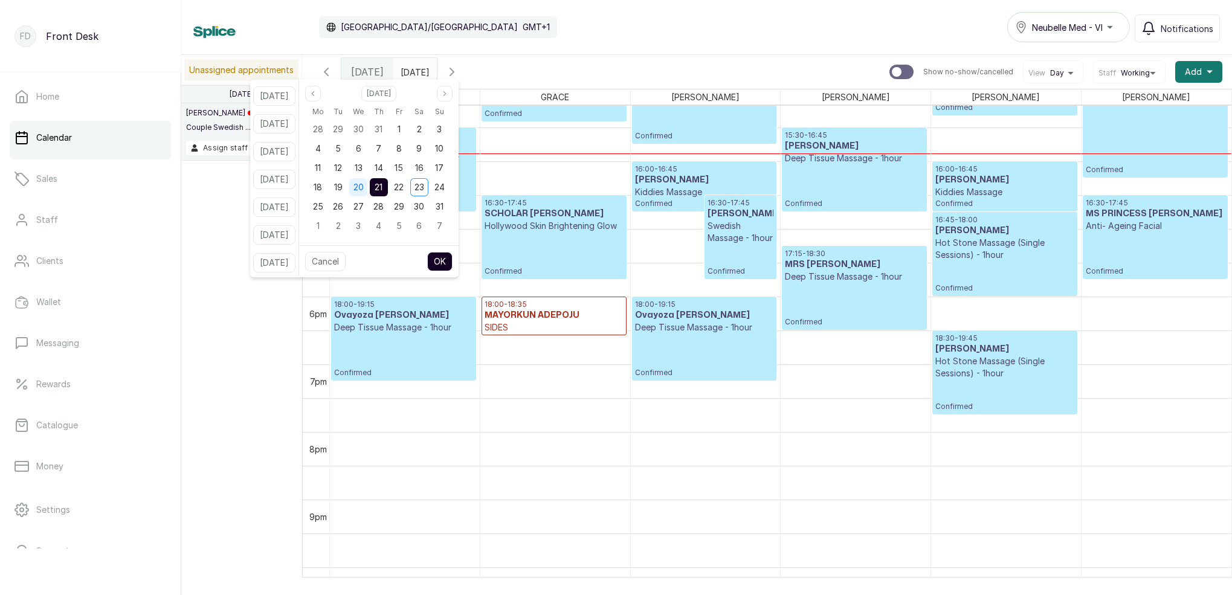
click at [367, 189] on div "20" at bounding box center [358, 187] width 18 height 18
drag, startPoint x: 397, startPoint y: 190, endPoint x: 418, endPoint y: 208, distance: 27.9
click at [383, 190] on span "21" at bounding box center [379, 187] width 8 height 10
drag, startPoint x: 456, startPoint y: 258, endPoint x: 510, endPoint y: 249, distance: 55.1
click at [453, 258] on button "OK" at bounding box center [439, 261] width 25 height 19
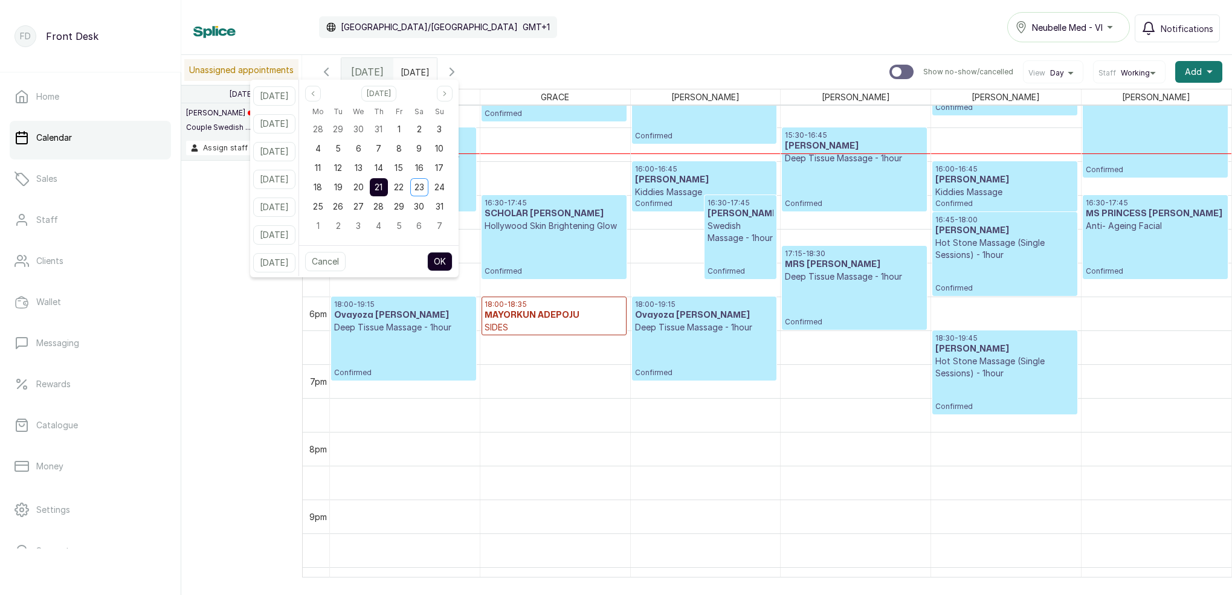
type input "[DATE]"
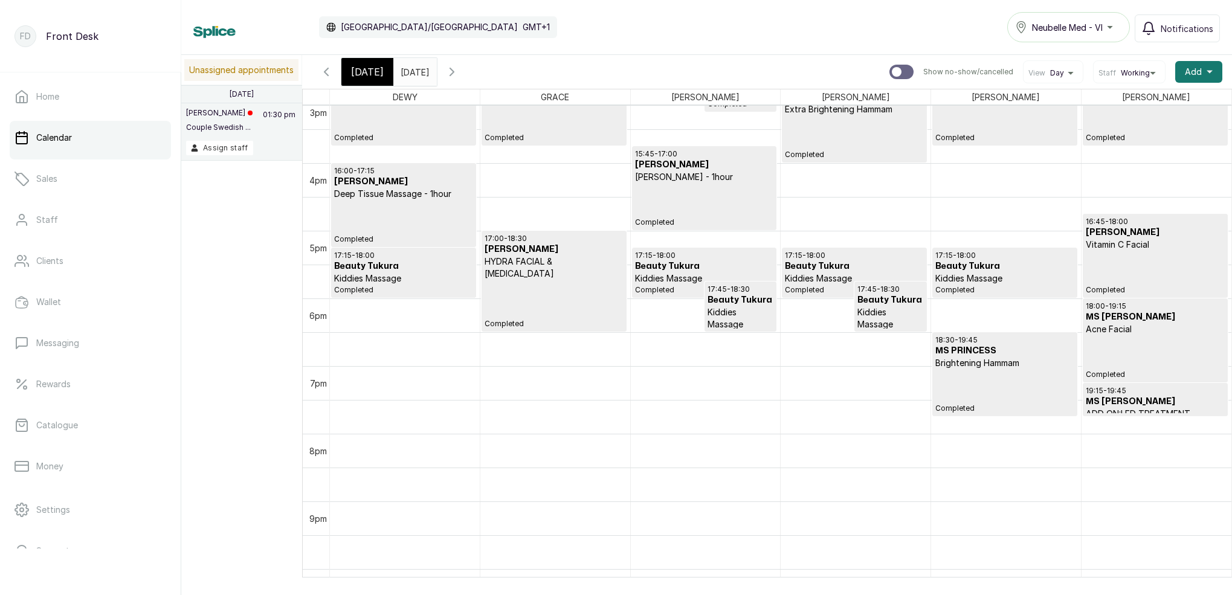
scroll to position [936, 0]
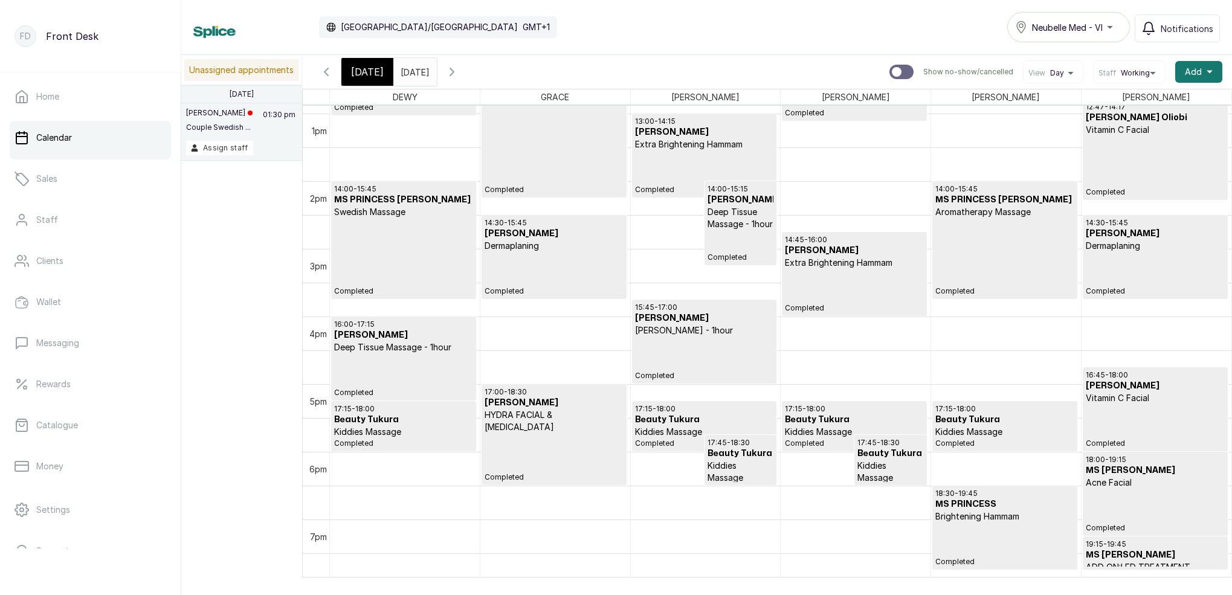
click at [356, 81] on div "[DATE]" at bounding box center [367, 72] width 52 height 28
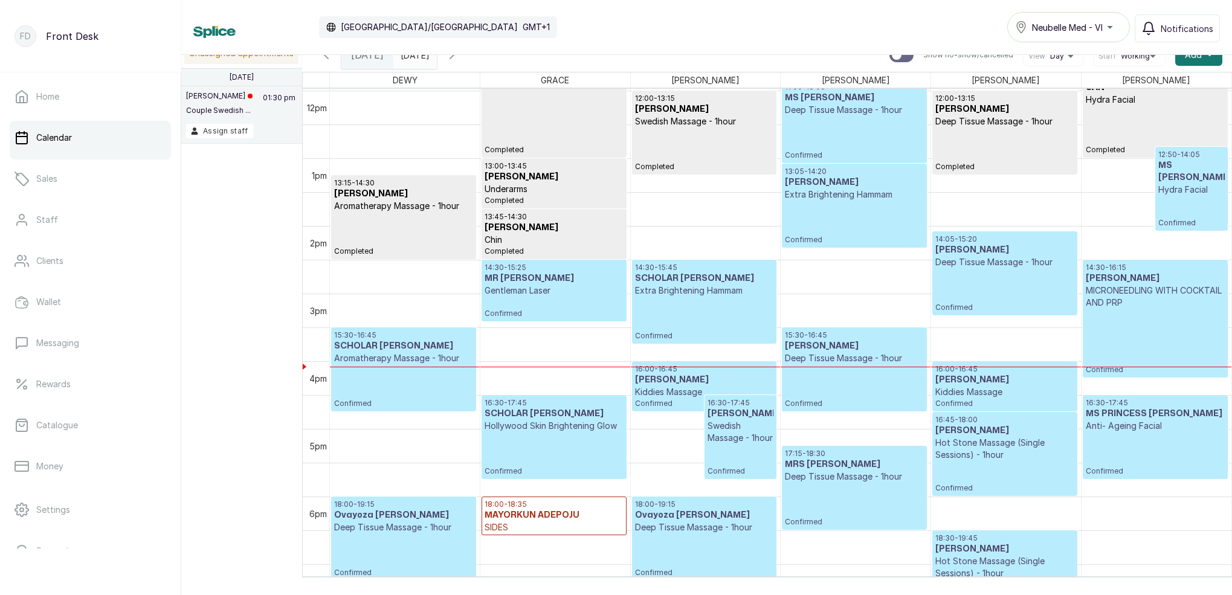
scroll to position [811, 0]
click at [1168, 204] on div "12:50 - 14:05 MS [PERSON_NAME] Facial Confirmed" at bounding box center [1192, 188] width 66 height 78
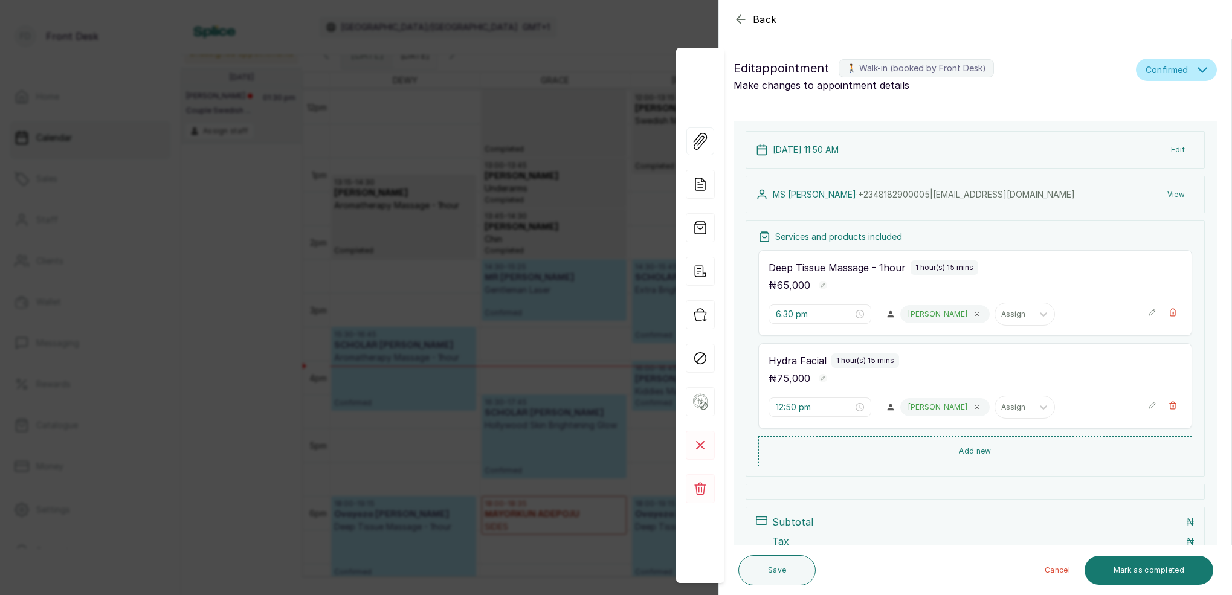
type input "11:50 am"
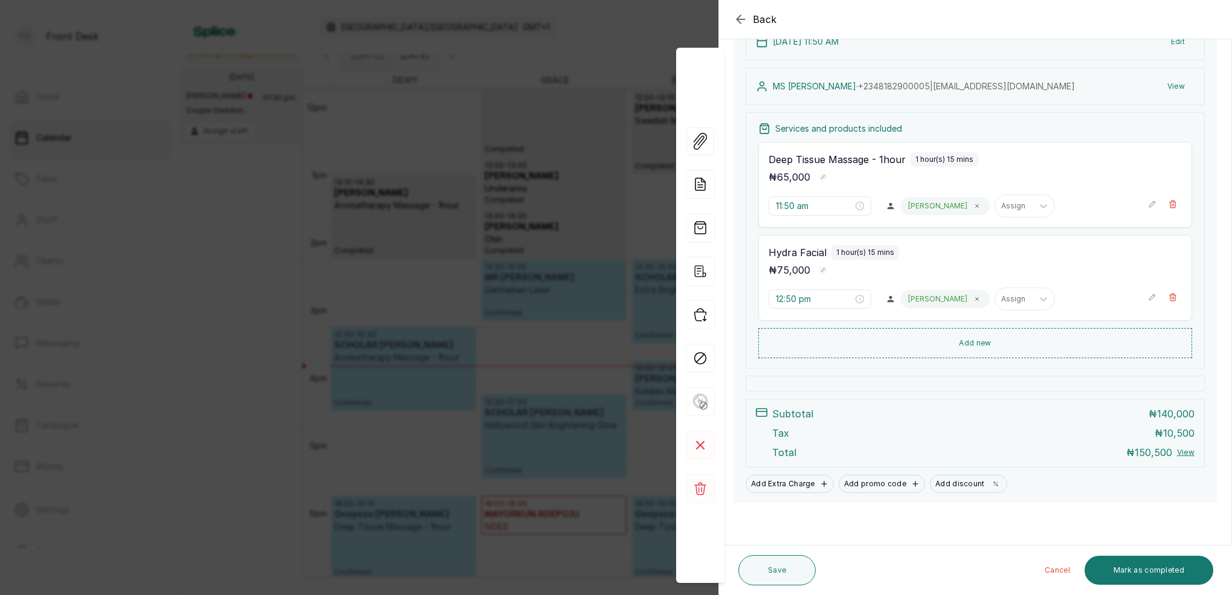
scroll to position [157, 0]
click at [1182, 572] on button "Mark as completed" at bounding box center [1149, 570] width 129 height 29
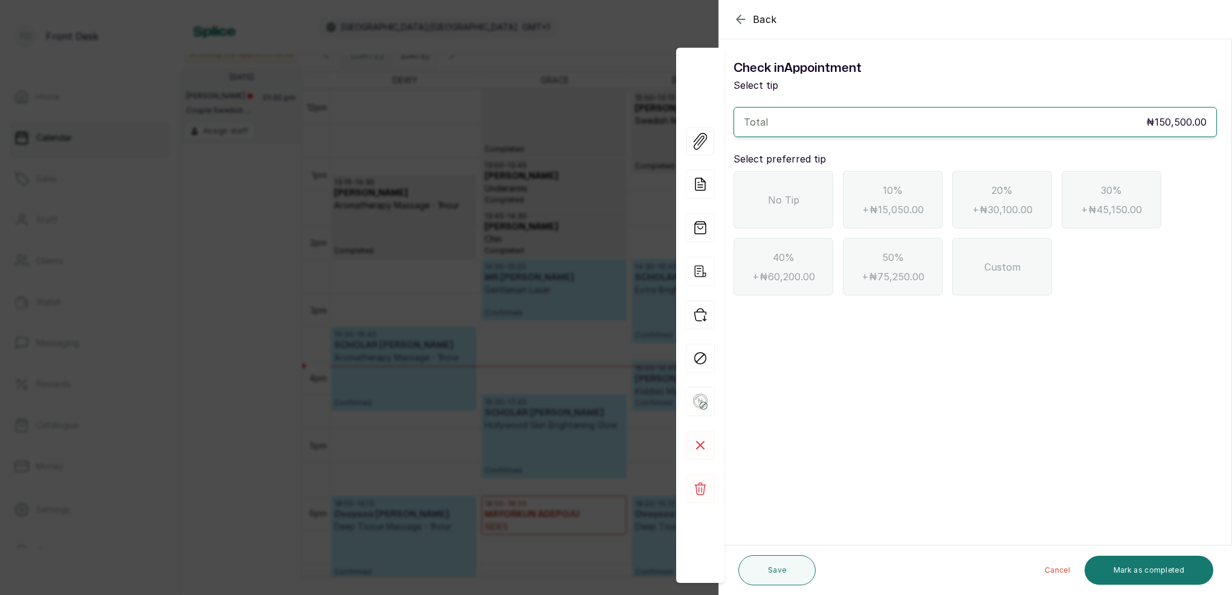
click at [729, 191] on div "Check in Appointment Select tip Total ₦150,500.00 Select preferred tip No Tip 1…" at bounding box center [975, 177] width 512 height 256
click at [760, 198] on div "No Tip" at bounding box center [784, 199] width 100 height 57
click at [1131, 567] on button "Mark as completed" at bounding box center [1149, 570] width 129 height 29
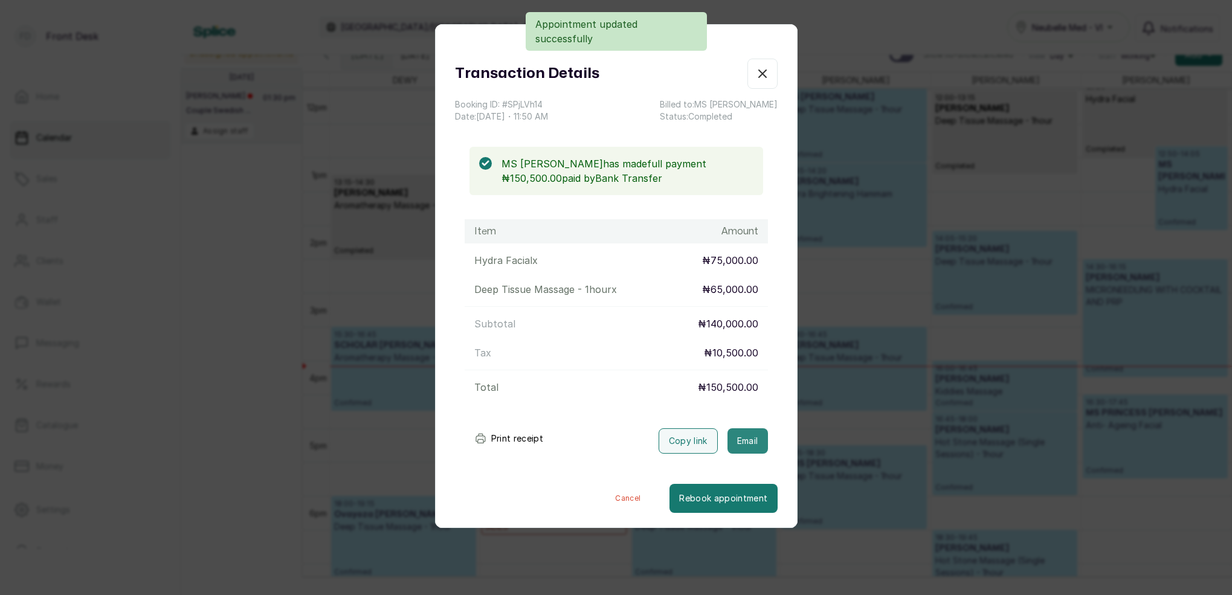
click at [750, 438] on button "Email" at bounding box center [748, 440] width 40 height 25
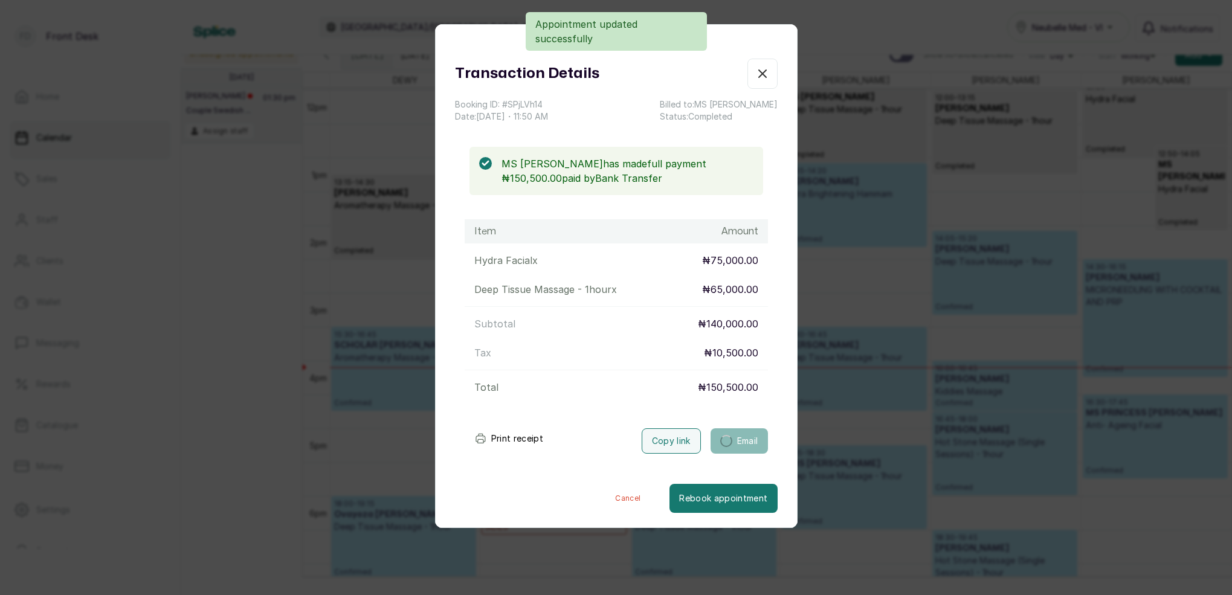
click at [767, 72] on icon "button" at bounding box center [762, 73] width 15 height 15
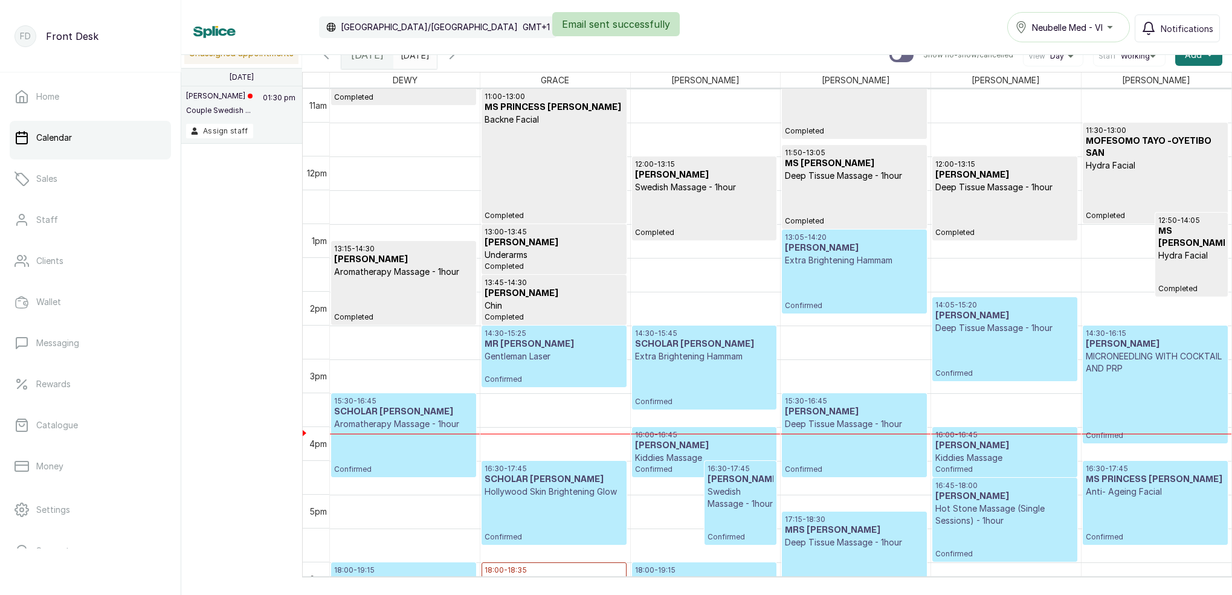
scroll to position [745, 0]
click at [986, 325] on p "Deep Tissue Massage - 1hour" at bounding box center [1005, 328] width 138 height 12
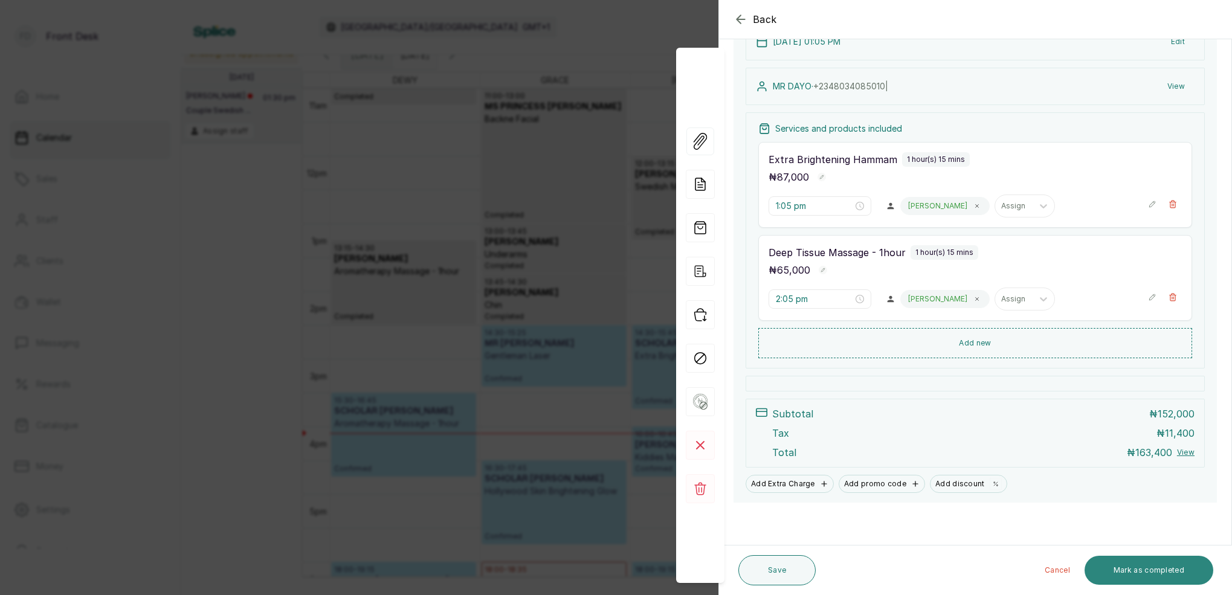
scroll to position [157, 0]
click at [1166, 561] on button "Mark as completed" at bounding box center [1149, 570] width 129 height 29
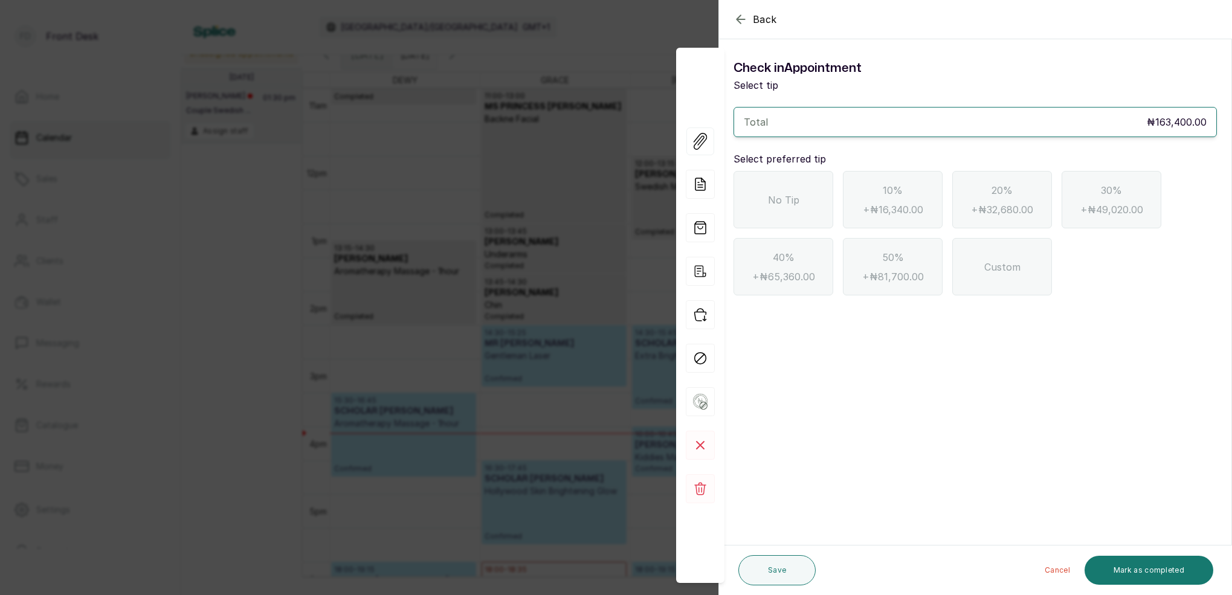
scroll to position [0, 0]
click at [782, 202] on span "No Tip" at bounding box center [783, 200] width 31 height 15
click at [1130, 572] on button "Mark as completed" at bounding box center [1149, 570] width 129 height 29
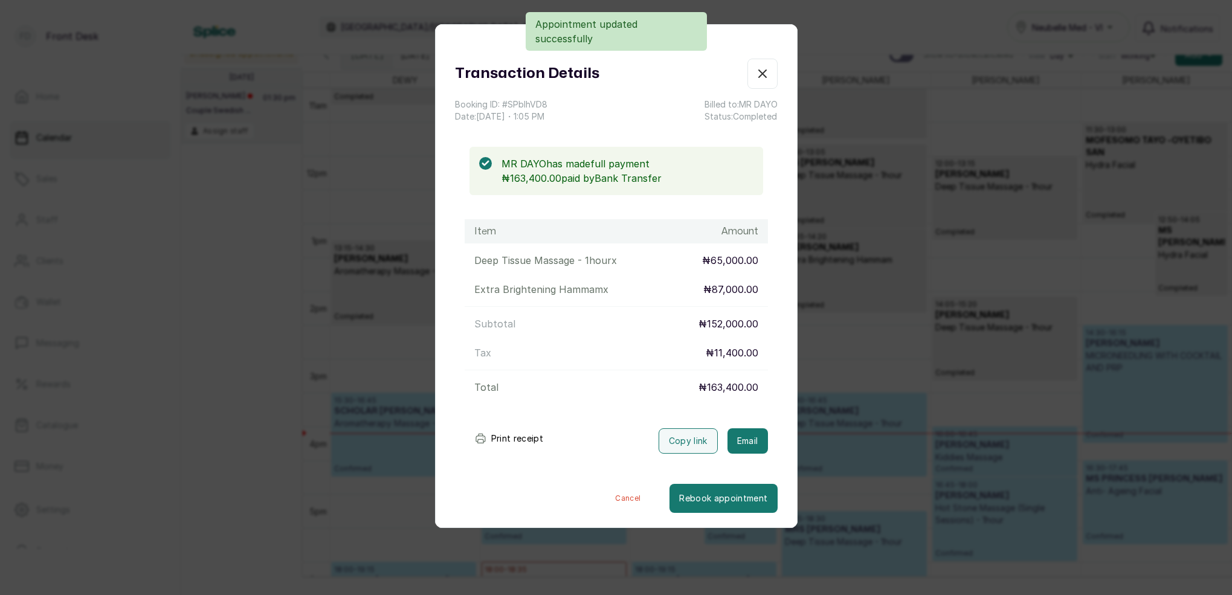
drag, startPoint x: 762, startPoint y: 441, endPoint x: 763, endPoint y: 426, distance: 14.6
click at [760, 441] on button "Email" at bounding box center [748, 440] width 40 height 25
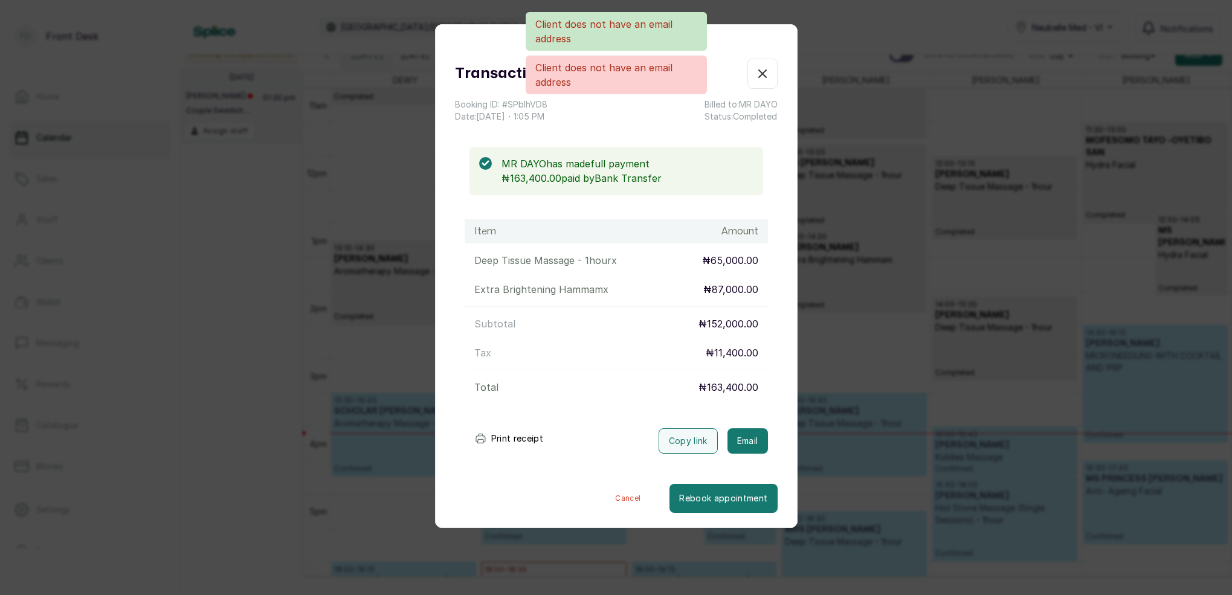
click at [768, 82] on div "Client does not have an email address Client does not have an email address" at bounding box center [616, 53] width 1232 height 82
click at [766, 73] on div "Client does not have an email address Client does not have an email address" at bounding box center [616, 53] width 1232 height 82
click at [870, 38] on div "Client does not have an email address Client does not have an email address" at bounding box center [616, 53] width 1232 height 82
click at [763, 76] on div "Client does not have an email address Client does not have an email address" at bounding box center [616, 53] width 1232 height 82
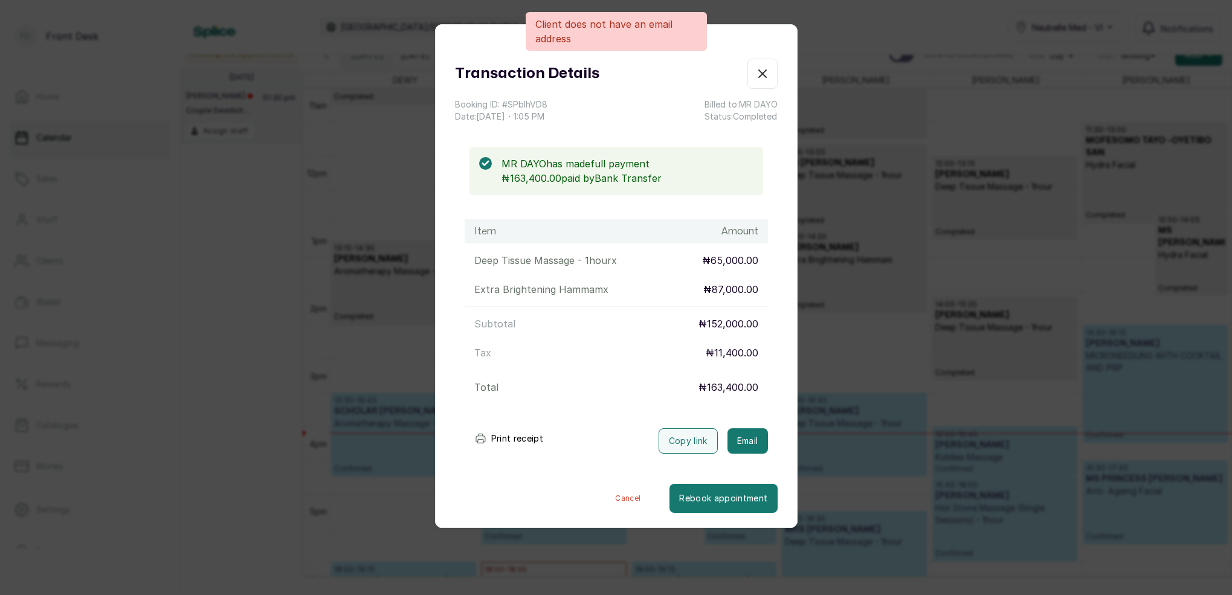
click at [910, 37] on div "Client does not have an email address" at bounding box center [616, 31] width 1232 height 39
click at [908, 39] on div "Client does not have an email address" at bounding box center [616, 31] width 1232 height 39
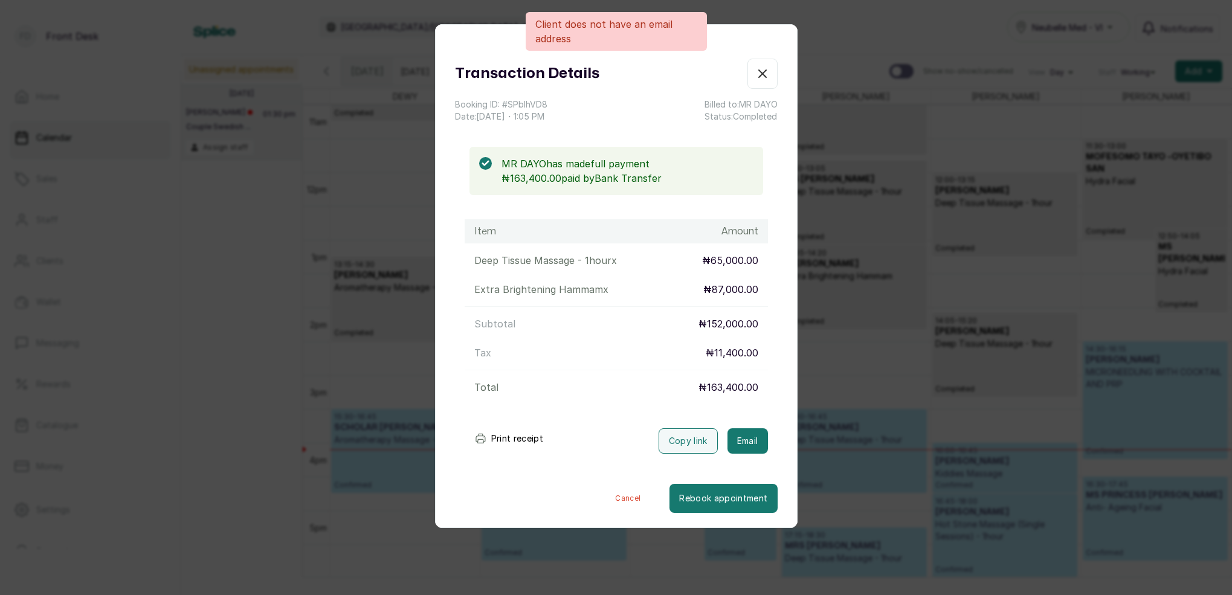
click at [381, 46] on div "Client does not have an email address" at bounding box center [616, 31] width 1232 height 39
click at [885, 36] on div "Client does not have an email address" at bounding box center [616, 31] width 1232 height 39
click at [766, 71] on icon "button" at bounding box center [762, 73] width 15 height 15
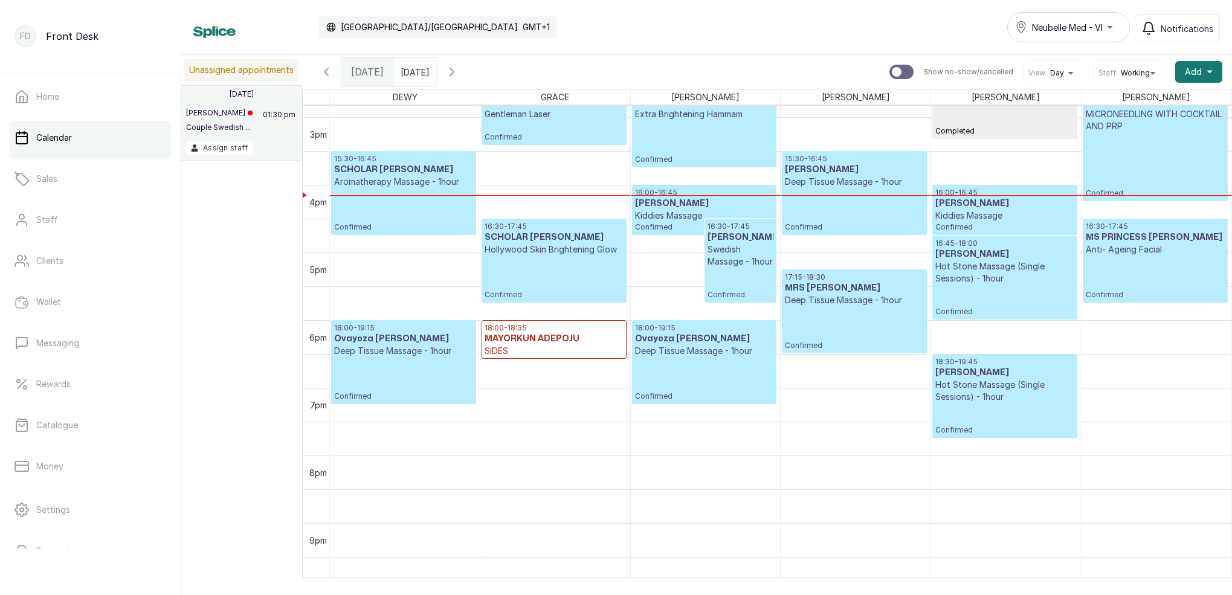
scroll to position [1007, 0]
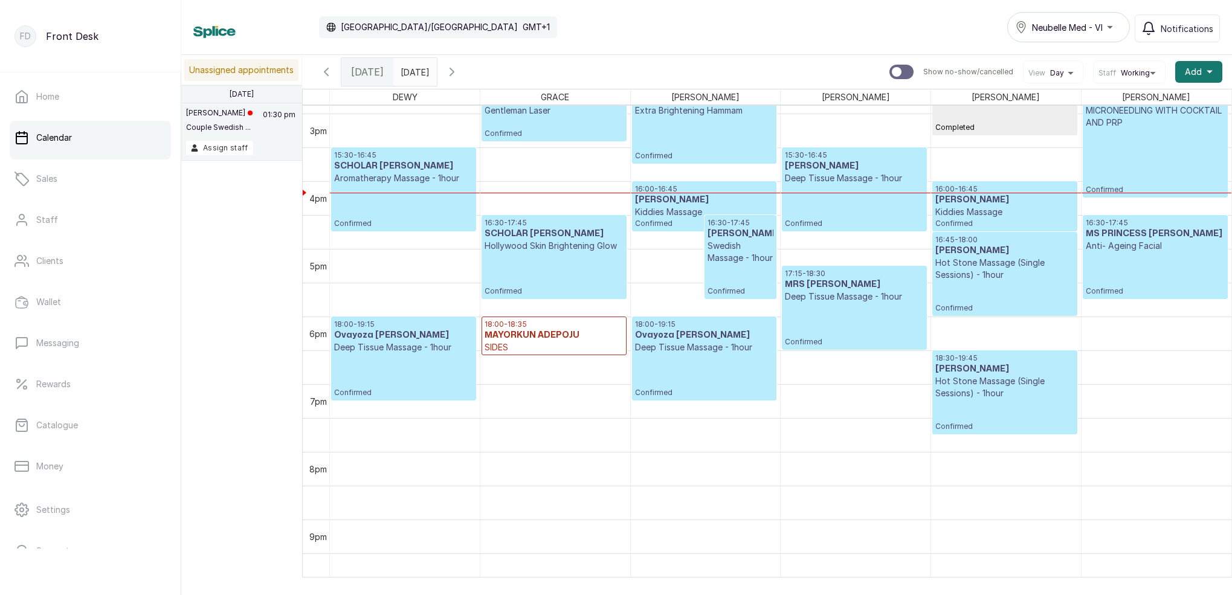
drag, startPoint x: 438, startPoint y: 77, endPoint x: 518, endPoint y: 52, distance: 84.1
click at [413, 76] on input "[DATE]" at bounding box center [403, 69] width 19 height 21
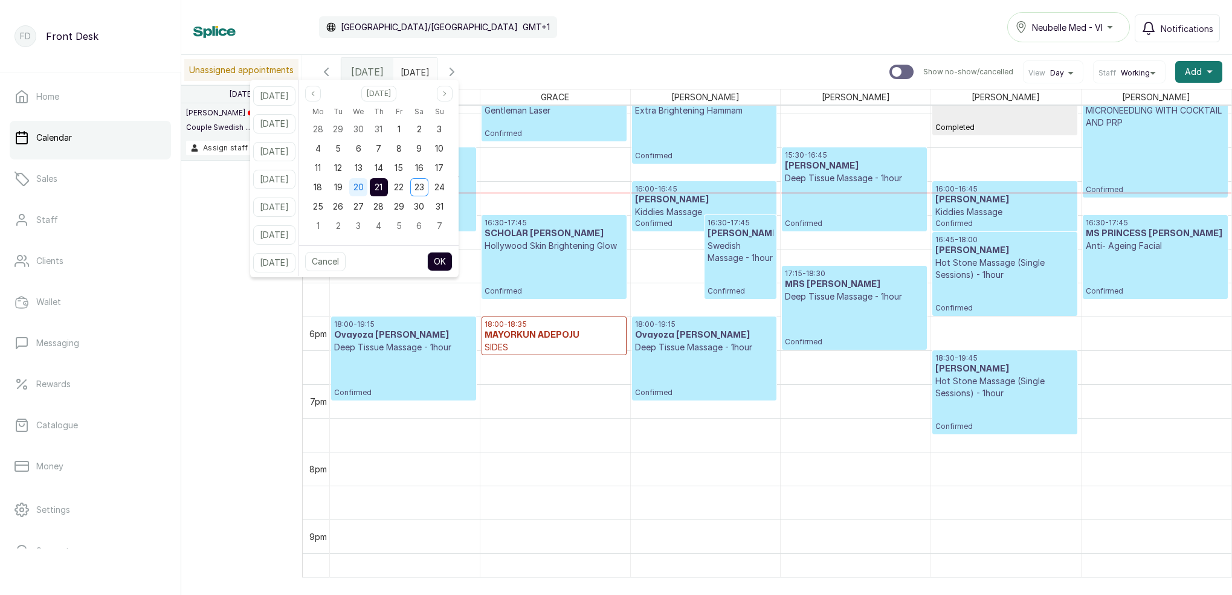
click at [364, 183] on span "20" at bounding box center [359, 187] width 10 height 10
click at [388, 188] on div "21" at bounding box center [379, 187] width 18 height 18
click at [364, 191] on span "20" at bounding box center [359, 187] width 10 height 10
click at [388, 191] on div "21" at bounding box center [379, 187] width 18 height 18
click at [453, 263] on button "OK" at bounding box center [439, 261] width 25 height 19
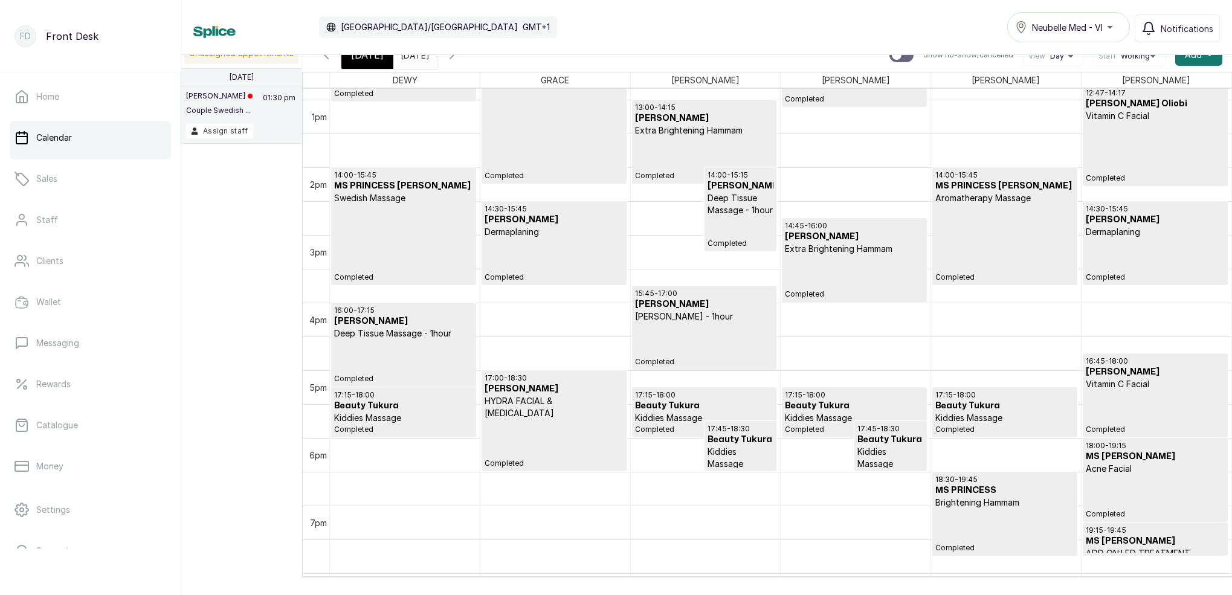
scroll to position [870, 0]
drag, startPoint x: 366, startPoint y: 62, endPoint x: 409, endPoint y: 65, distance: 42.4
click at [366, 62] on div "[DATE]" at bounding box center [367, 55] width 52 height 28
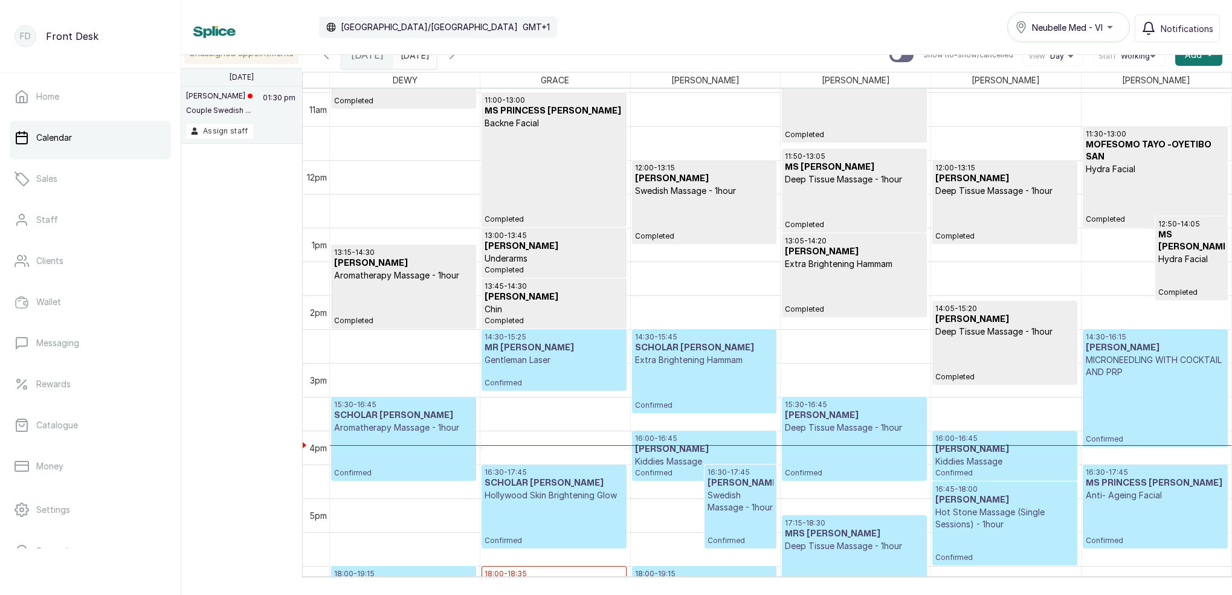
scroll to position [706, 0]
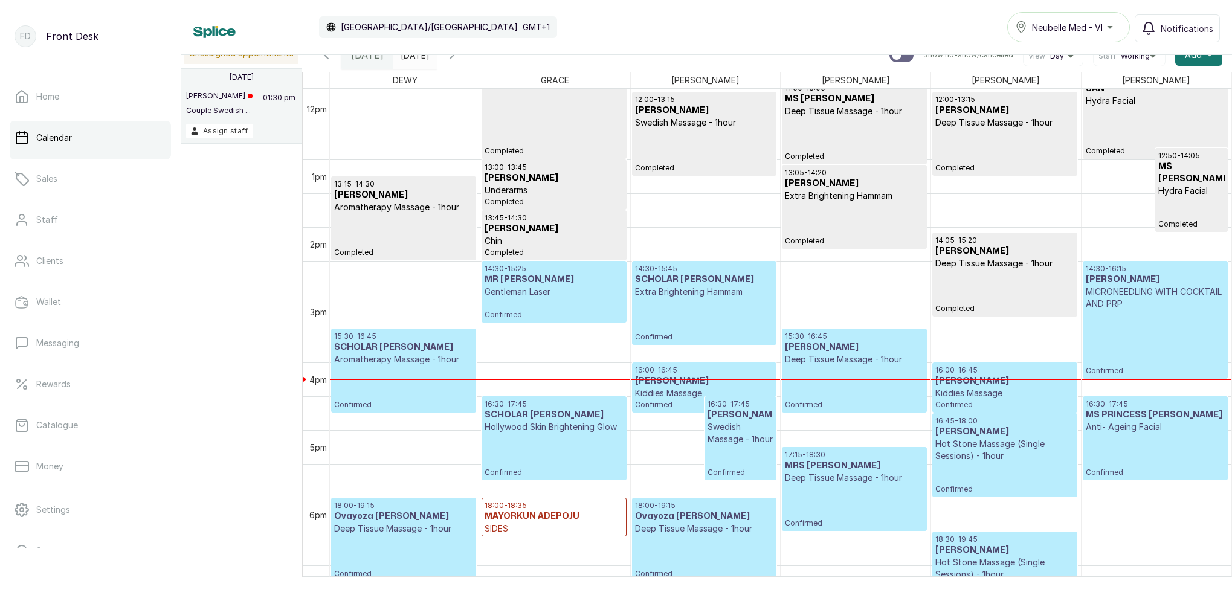
click at [413, 58] on input "[DATE]" at bounding box center [403, 52] width 19 height 21
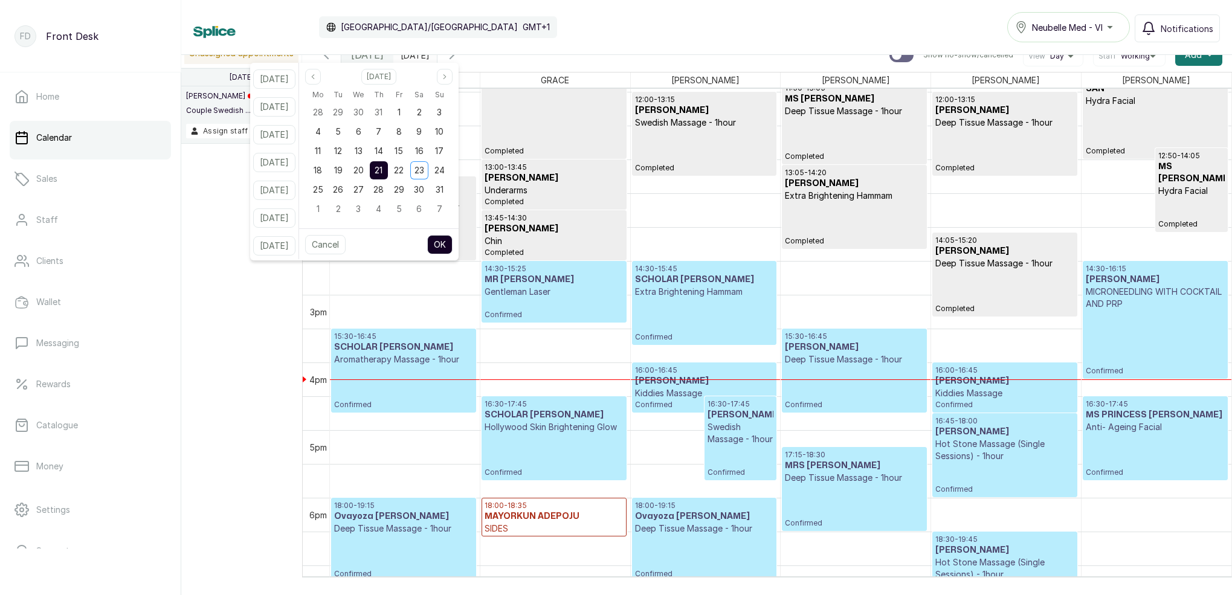
scroll to position [-2, 1]
click at [364, 173] on span "20" at bounding box center [359, 170] width 10 height 10
click at [383, 174] on span "21" at bounding box center [379, 170] width 8 height 10
click at [453, 244] on button "OK" at bounding box center [439, 244] width 25 height 19
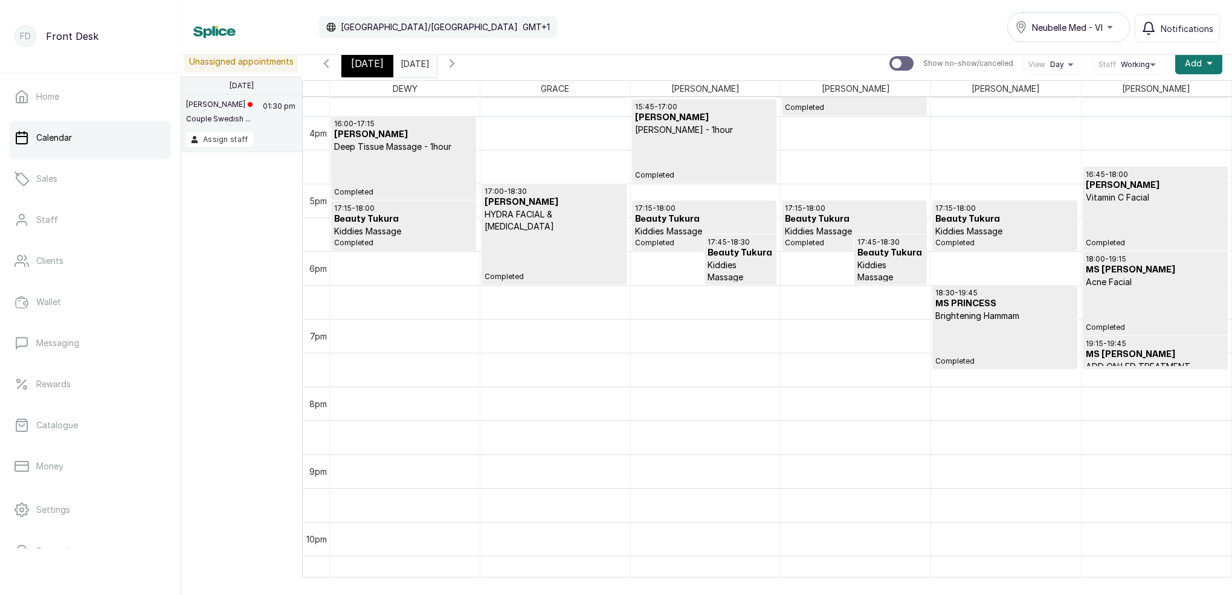
scroll to position [1035, 0]
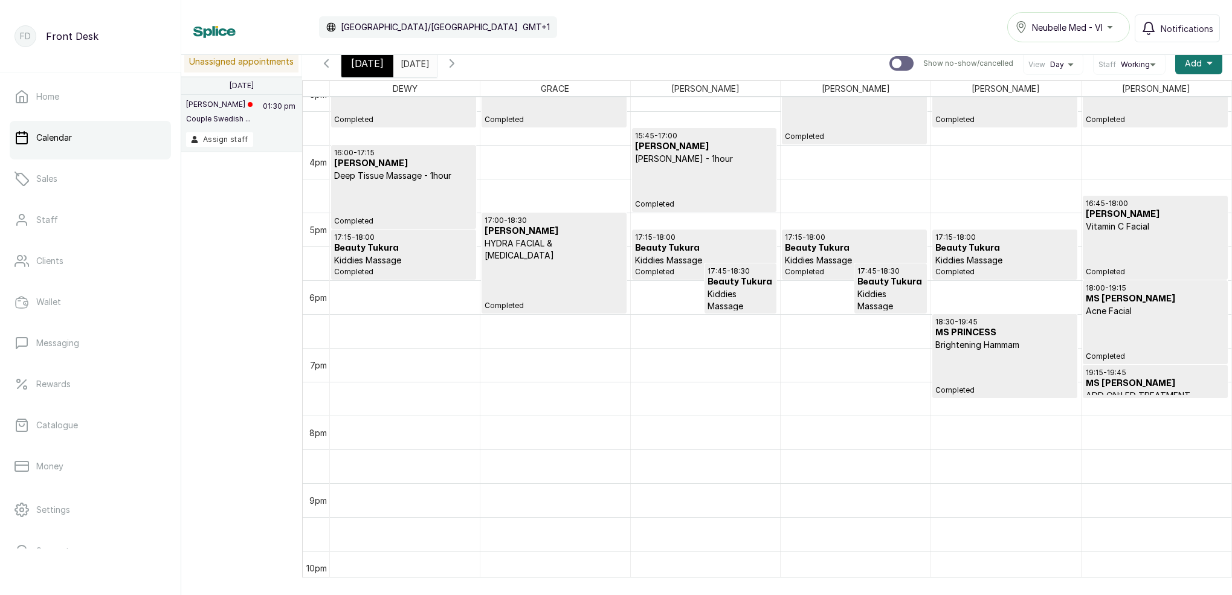
click at [971, 352] on div "18:30 - 19:45 MS PRINCESS Brightening Hammam Completed" at bounding box center [1005, 356] width 138 height 78
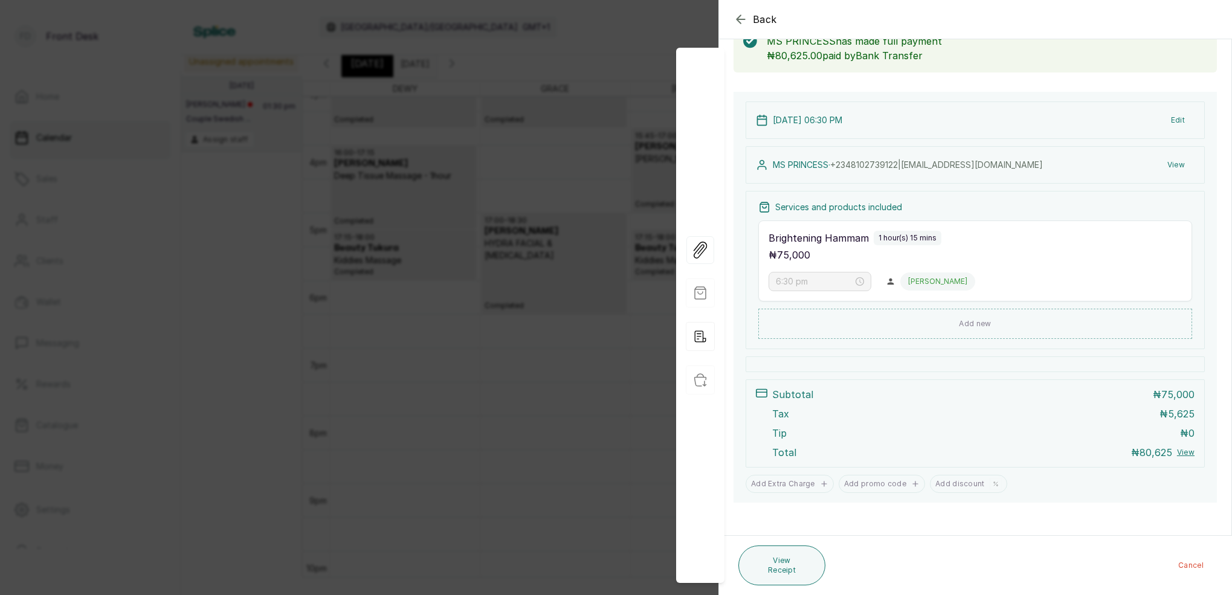
scroll to position [77, 0]
drag, startPoint x: 571, startPoint y: 50, endPoint x: 626, endPoint y: 25, distance: 60.6
click at [571, 50] on div "Back Appointment Details Edit appointment 🚶 Walk-in (booked by Front Desk) Make…" at bounding box center [616, 297] width 1232 height 595
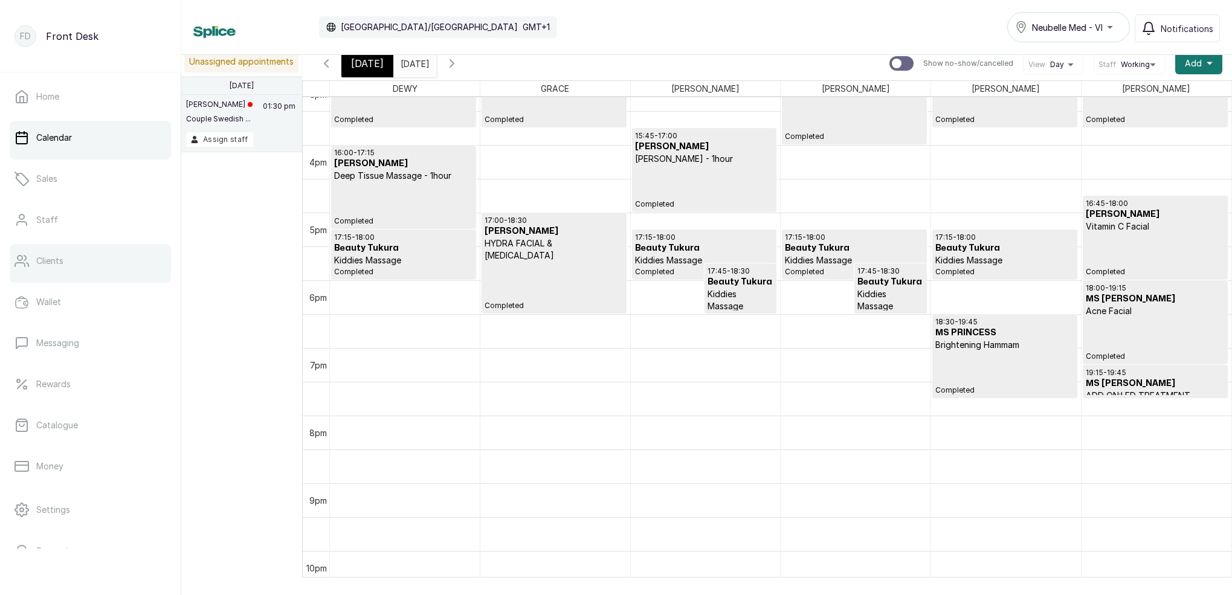
click at [62, 267] on link "Clients" at bounding box center [90, 261] width 161 height 34
